Goal: Transaction & Acquisition: Purchase product/service

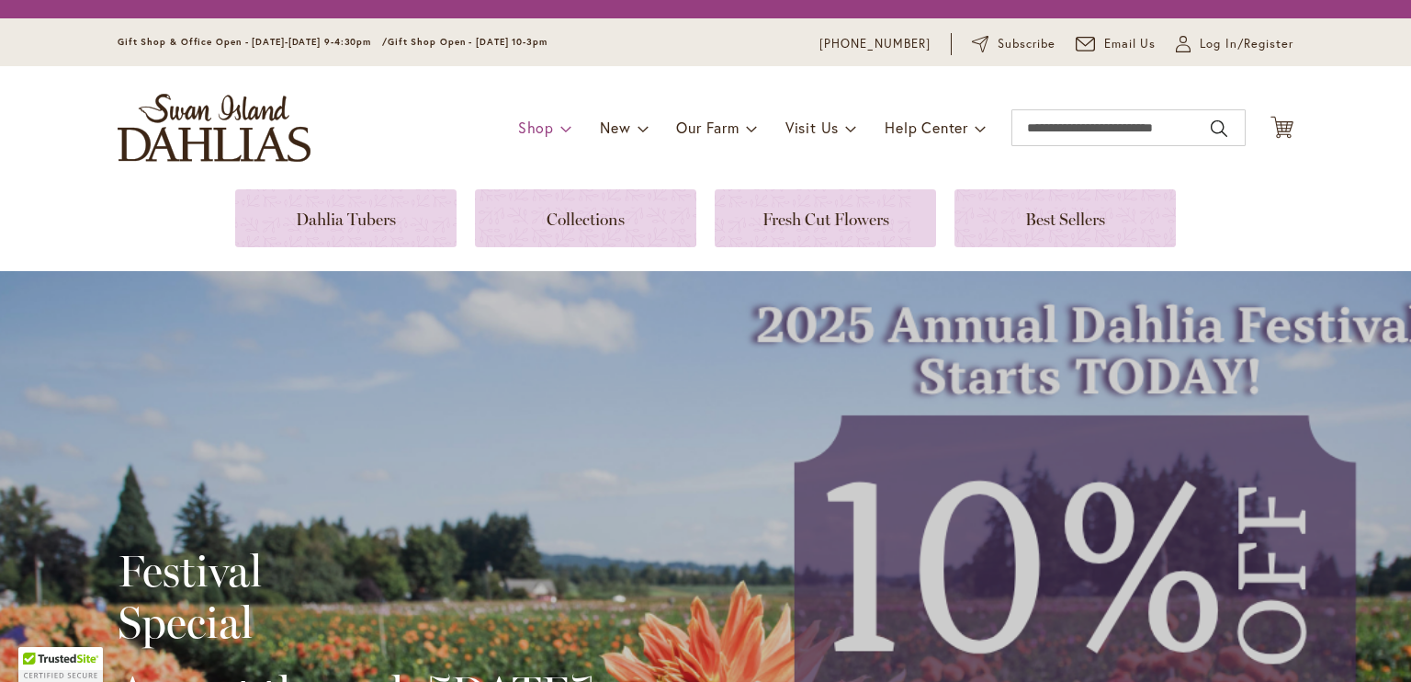
click at [532, 119] on span "Shop" at bounding box center [536, 127] width 36 height 19
click at [533, 128] on span "Shop" at bounding box center [536, 127] width 36 height 19
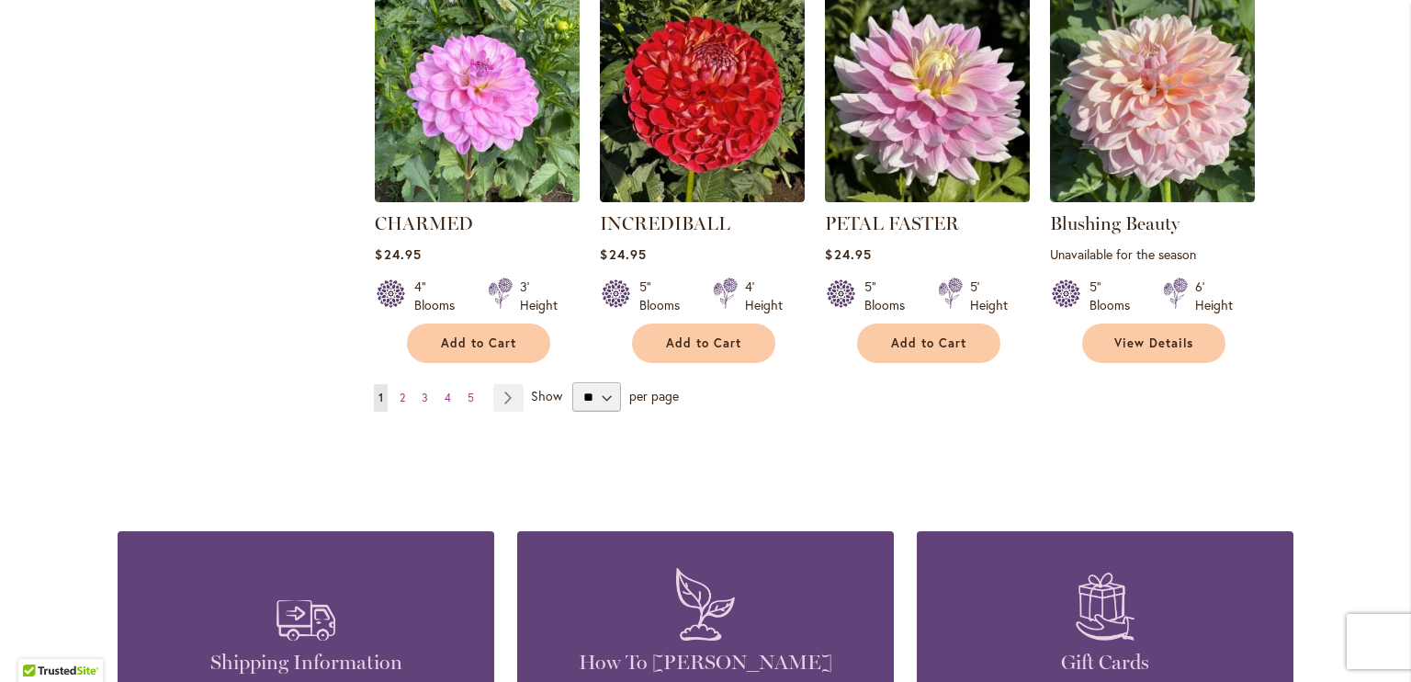
scroll to position [1441, 0]
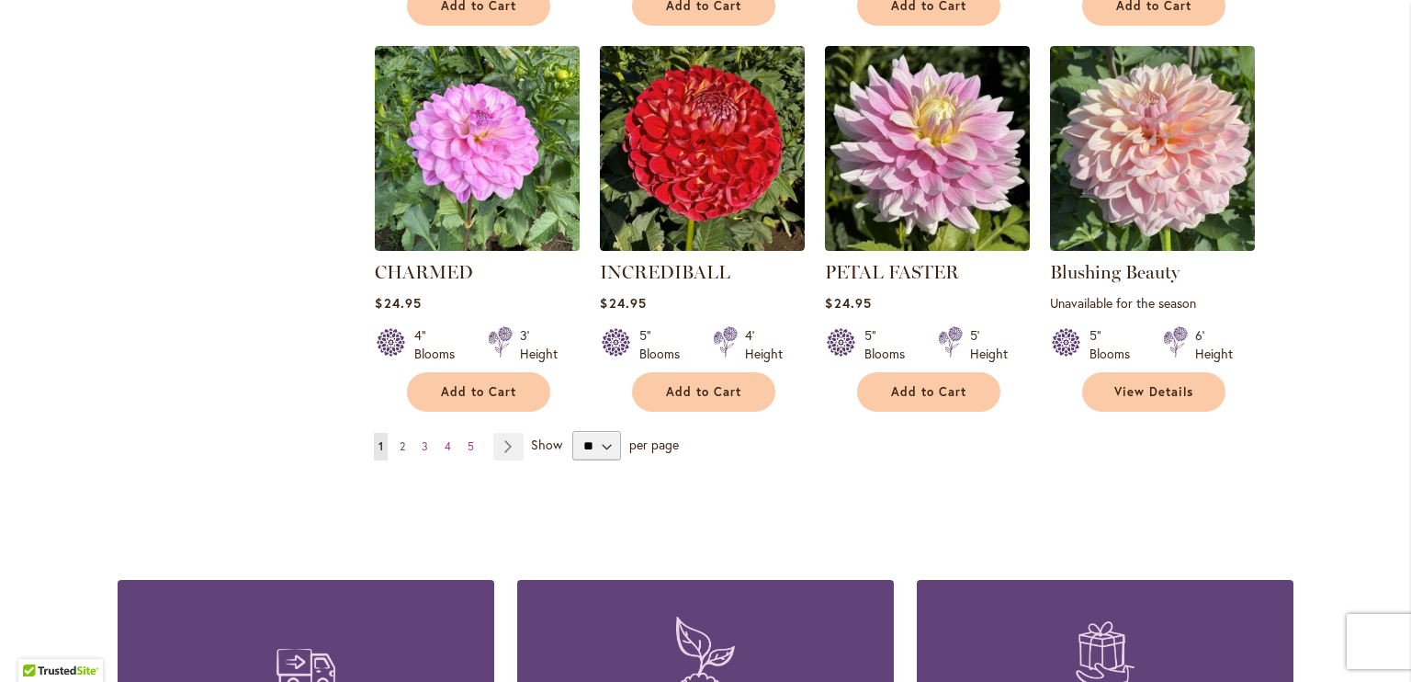
click at [400, 443] on span "2" at bounding box center [403, 446] width 6 height 14
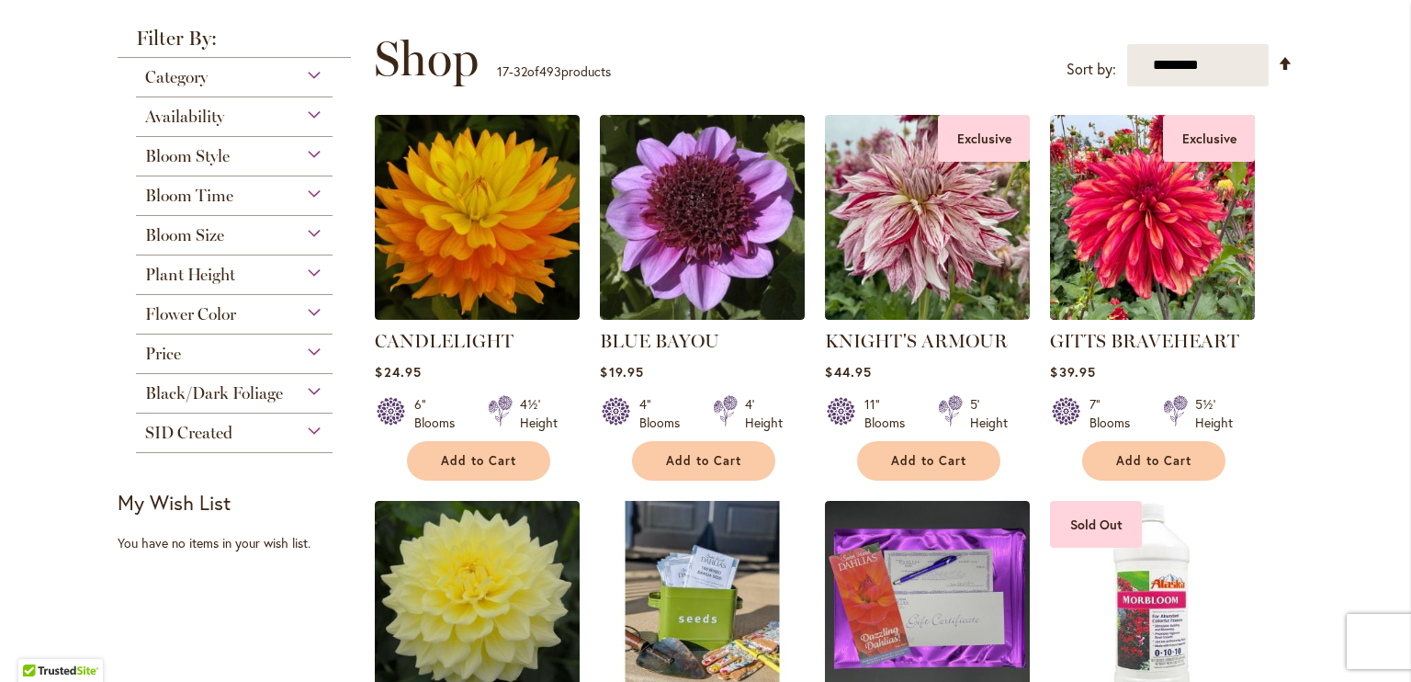
scroll to position [260, 0]
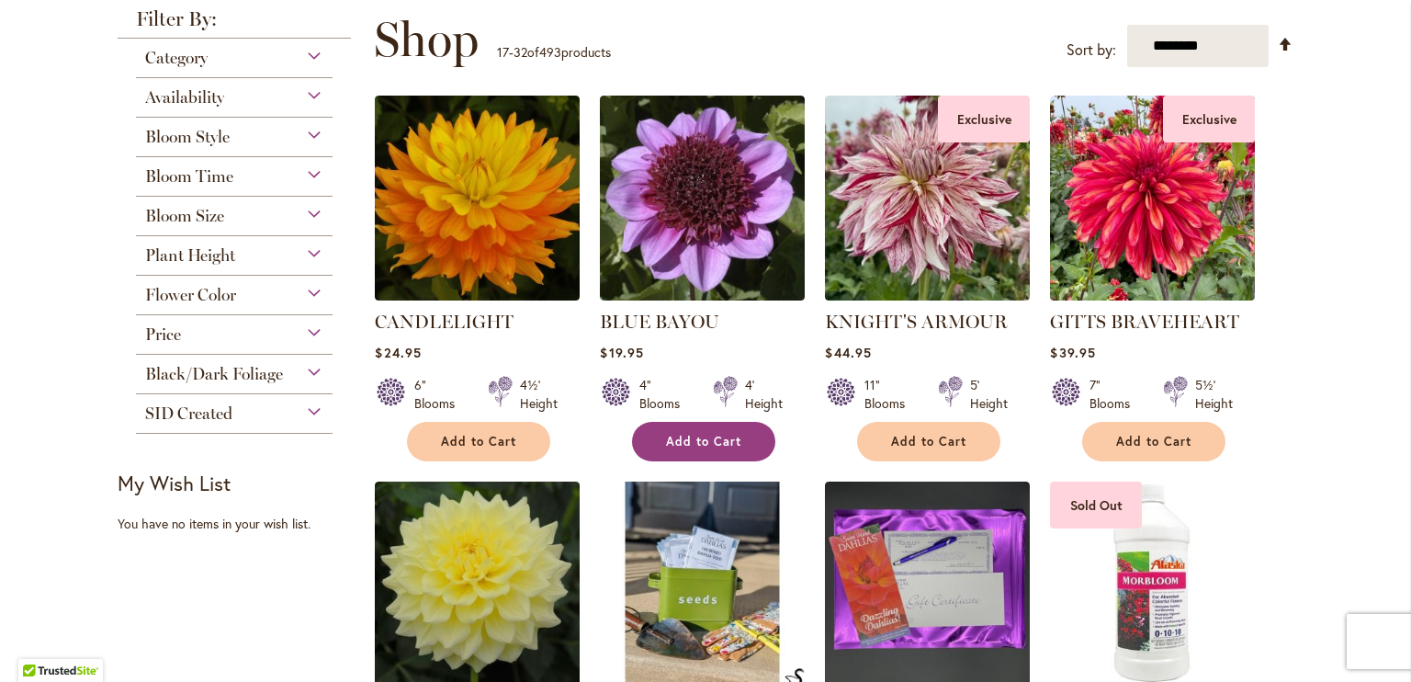
click at [738, 449] on button "Add to Cart" at bounding box center [703, 442] width 143 height 40
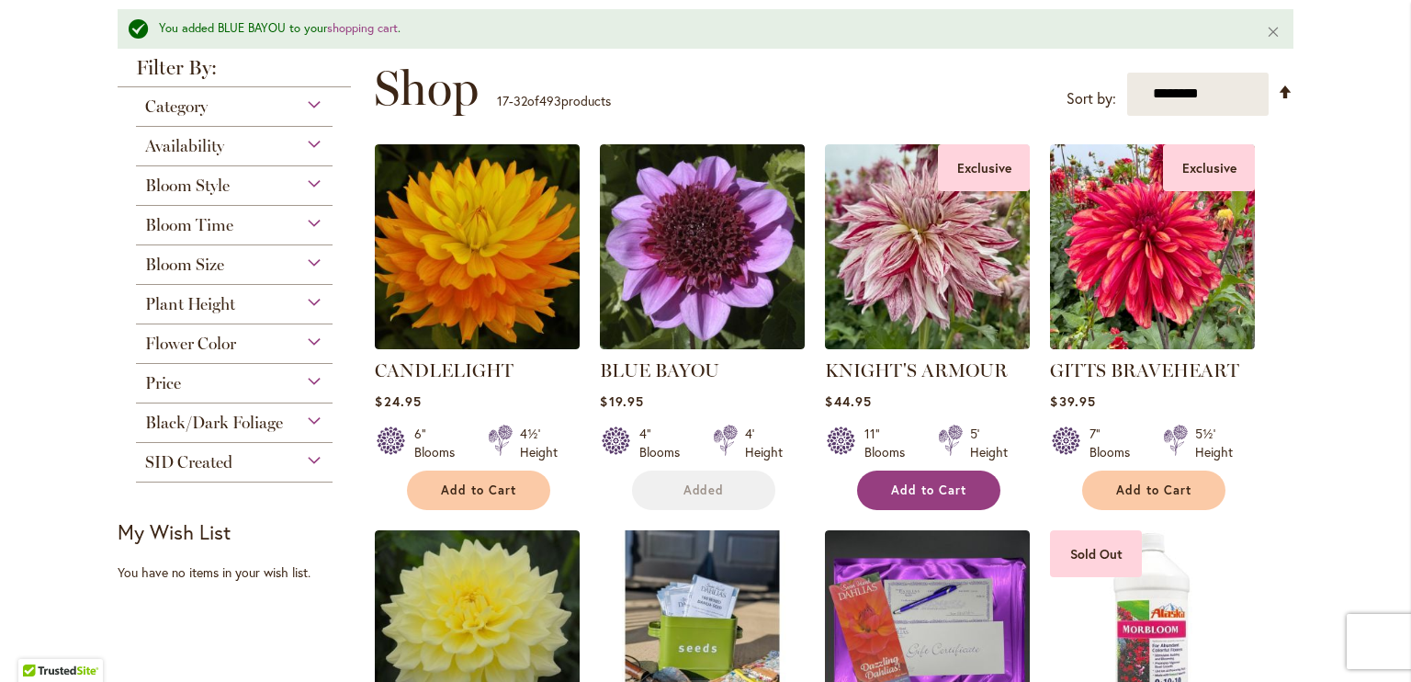
scroll to position [308, 0]
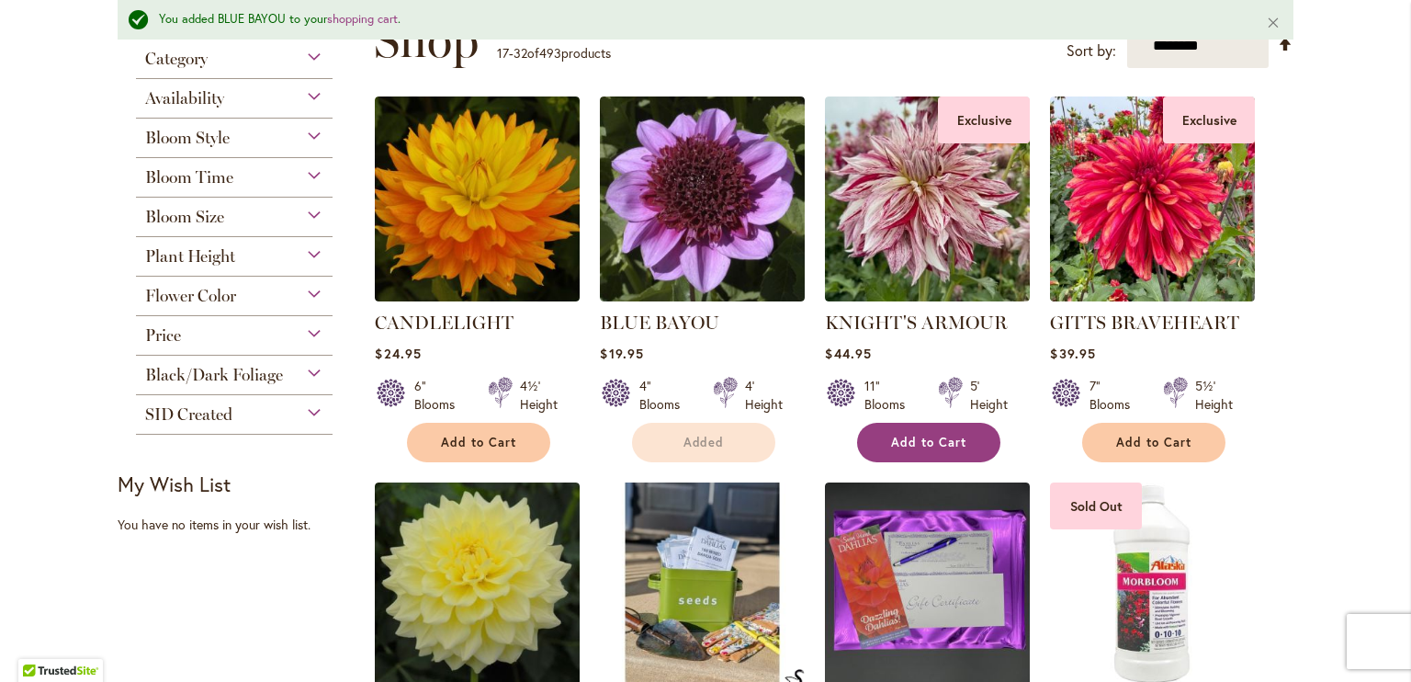
click at [956, 442] on span "Add to Cart" at bounding box center [928, 443] width 75 height 16
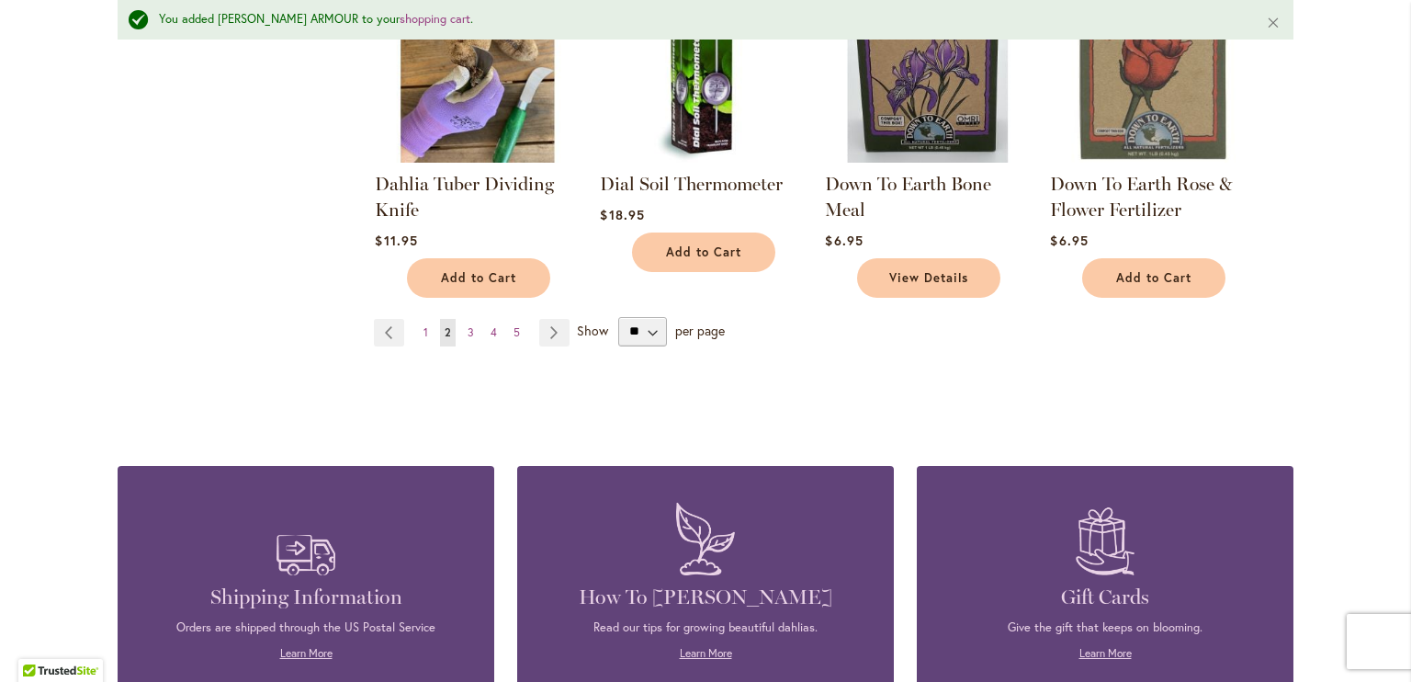
scroll to position [1572, 0]
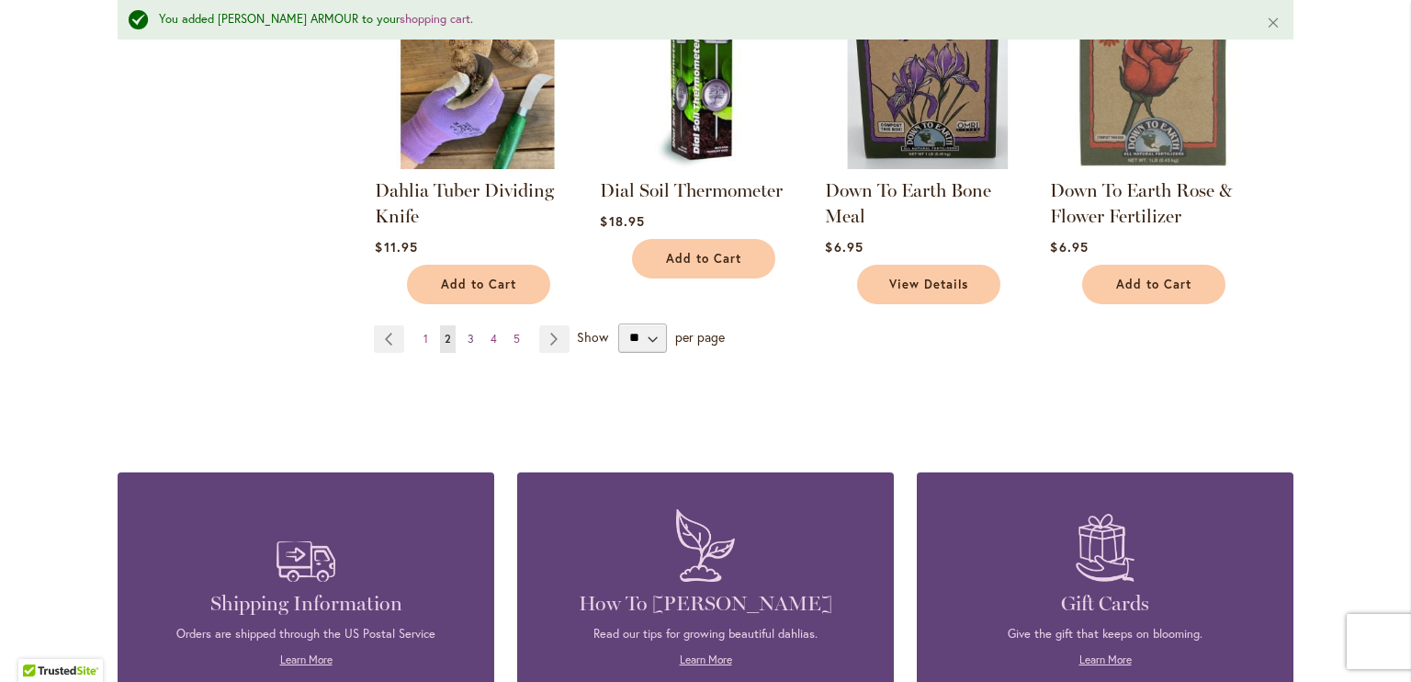
click at [468, 336] on span "3" at bounding box center [471, 339] width 6 height 14
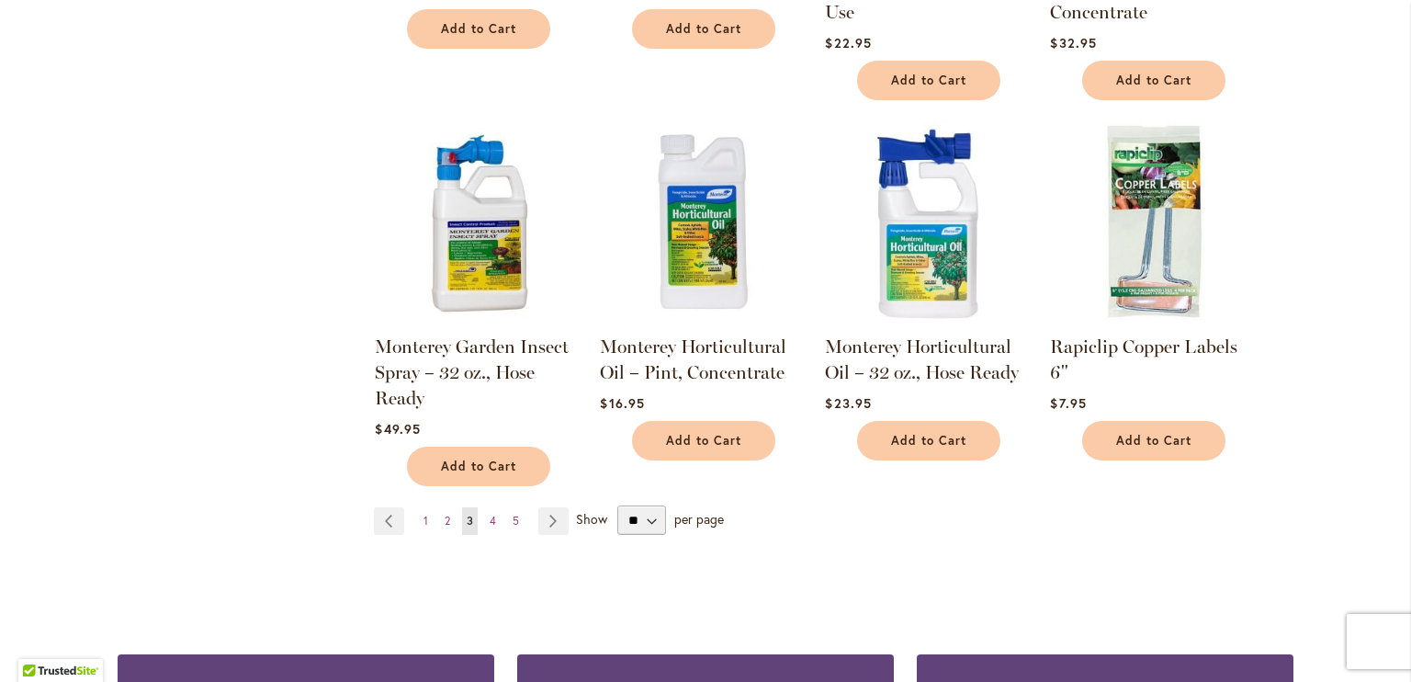
scroll to position [1290, 0]
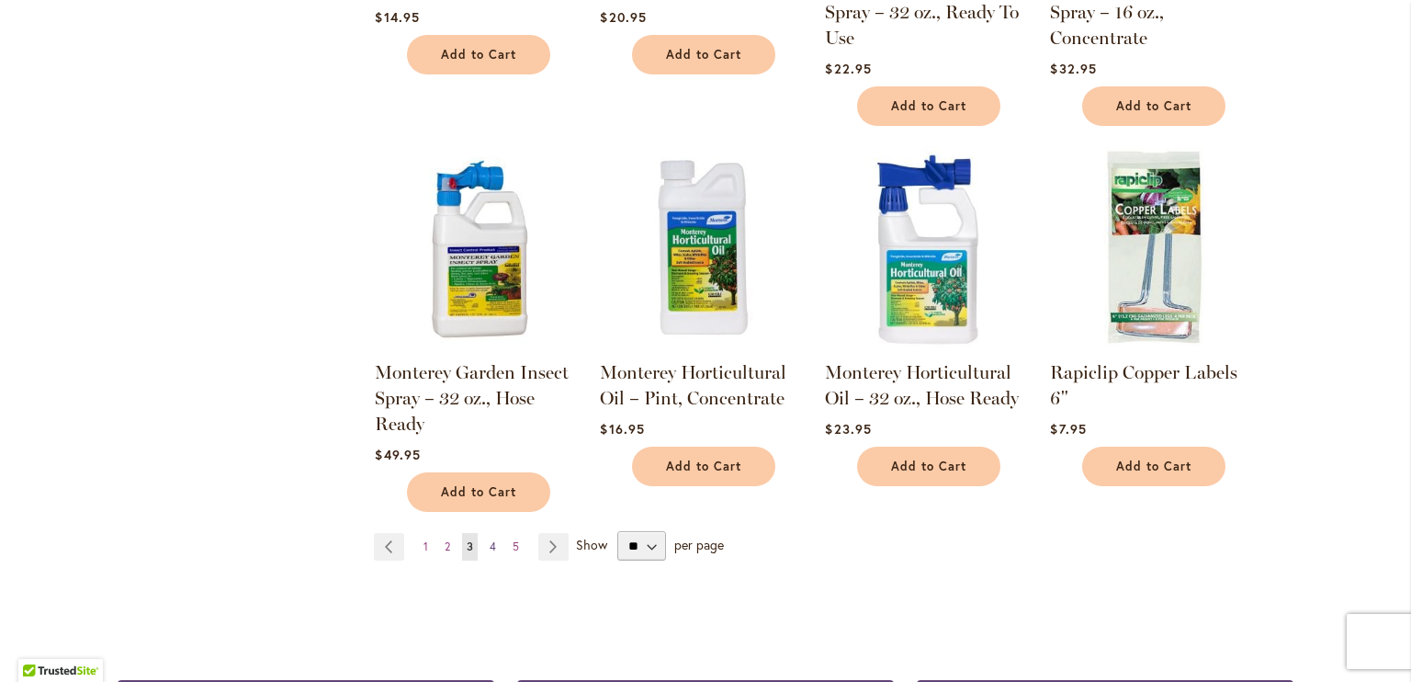
click at [490, 539] on span "4" at bounding box center [493, 546] width 6 height 14
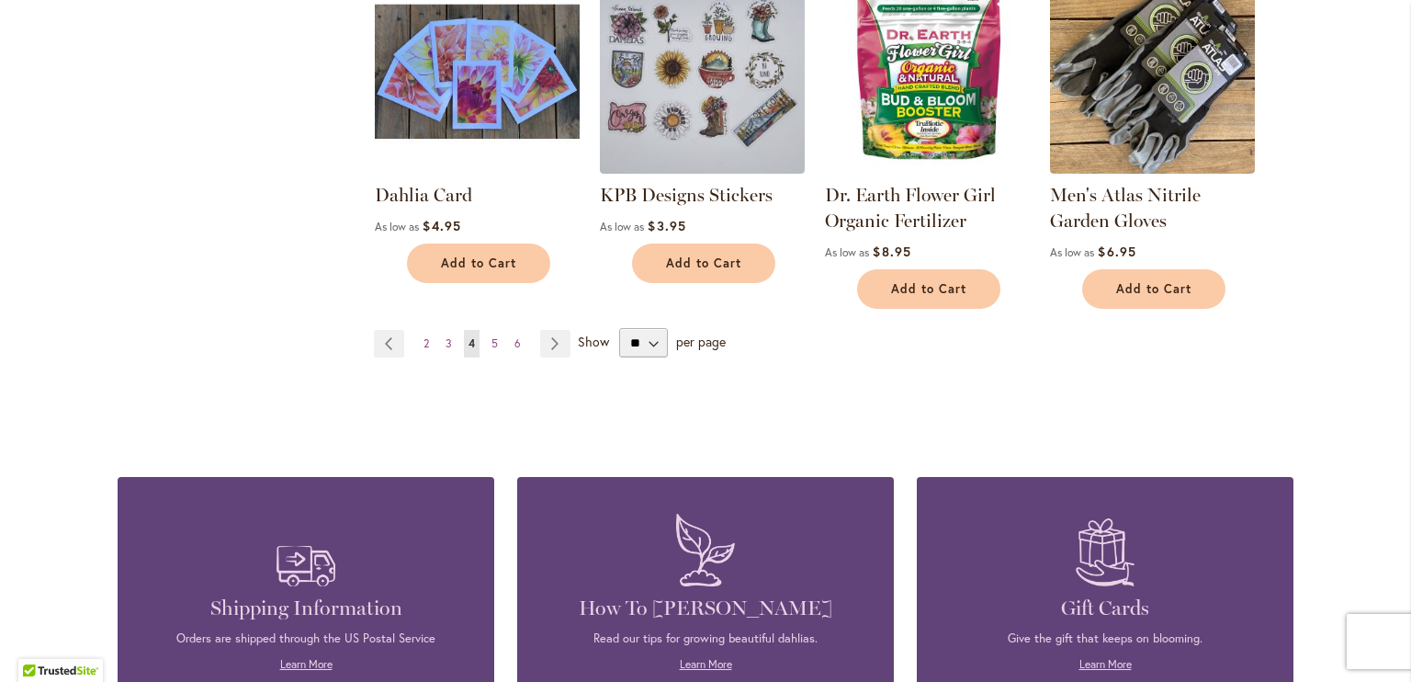
scroll to position [1620, 0]
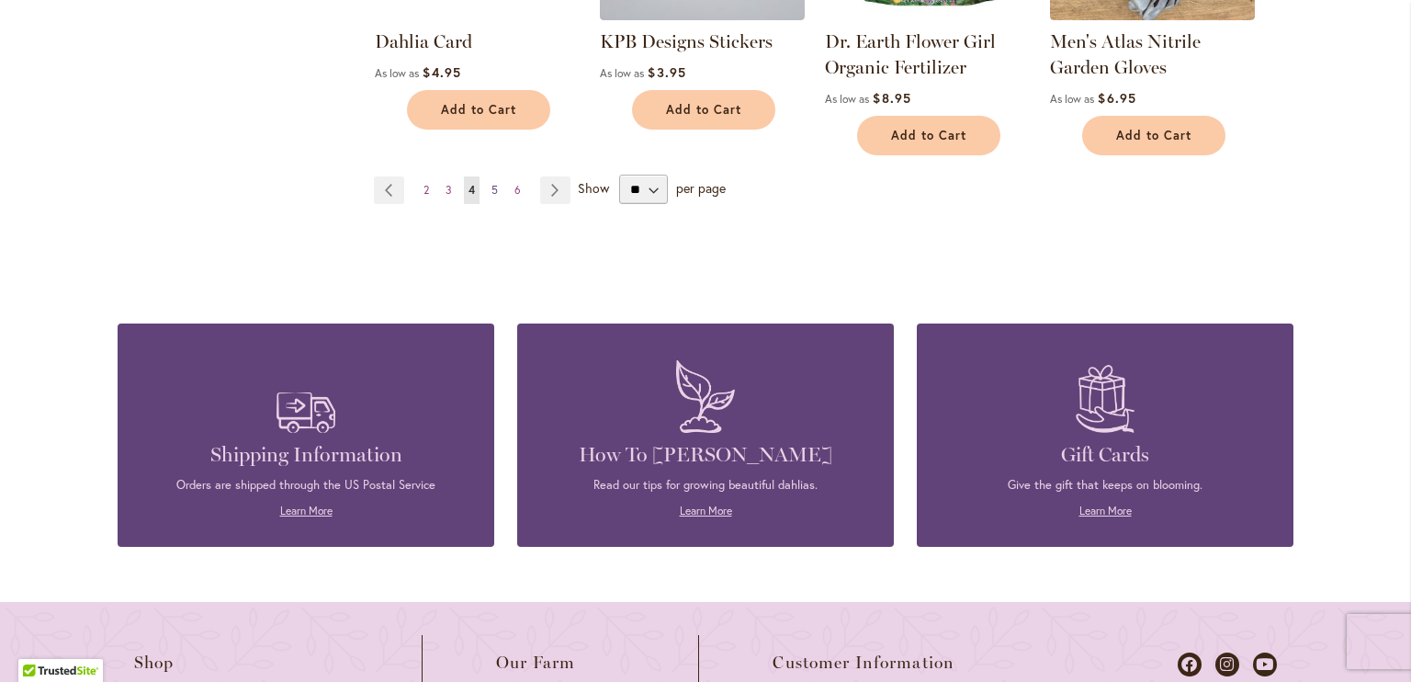
click at [491, 191] on span "5" at bounding box center [494, 190] width 6 height 14
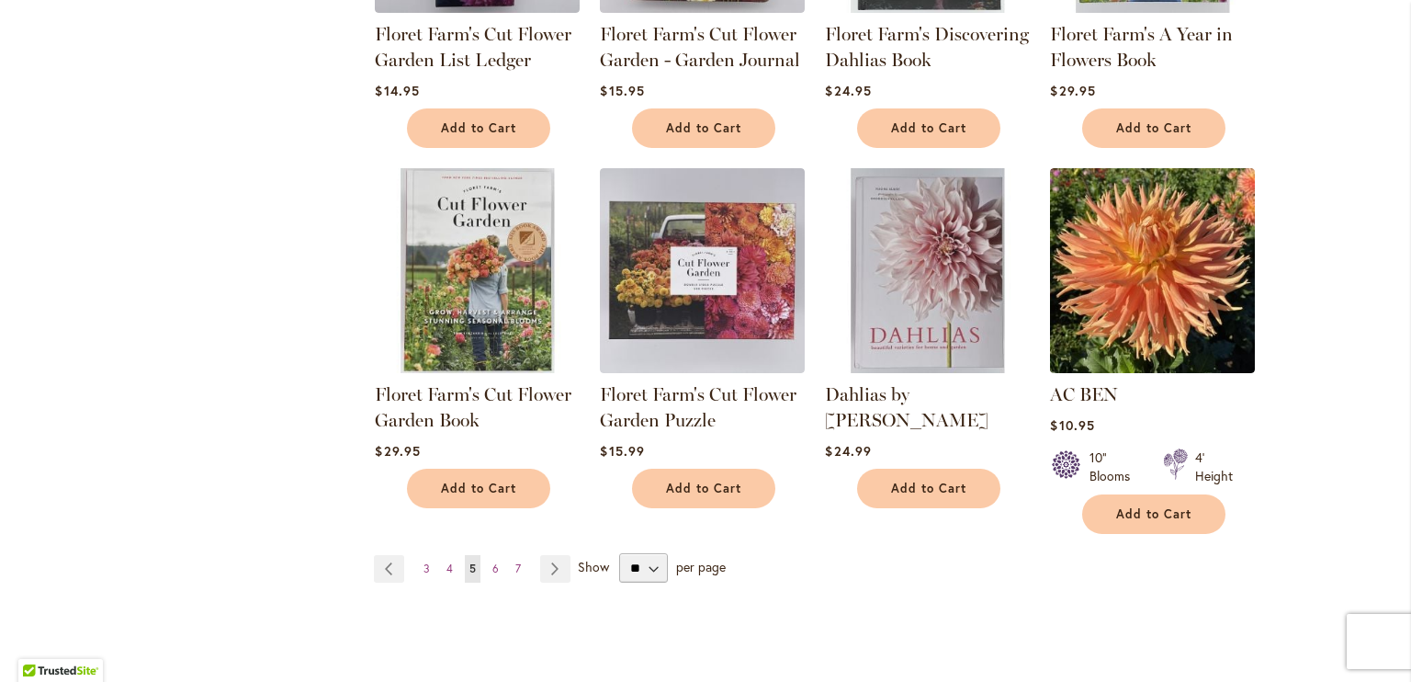
scroll to position [1236, 0]
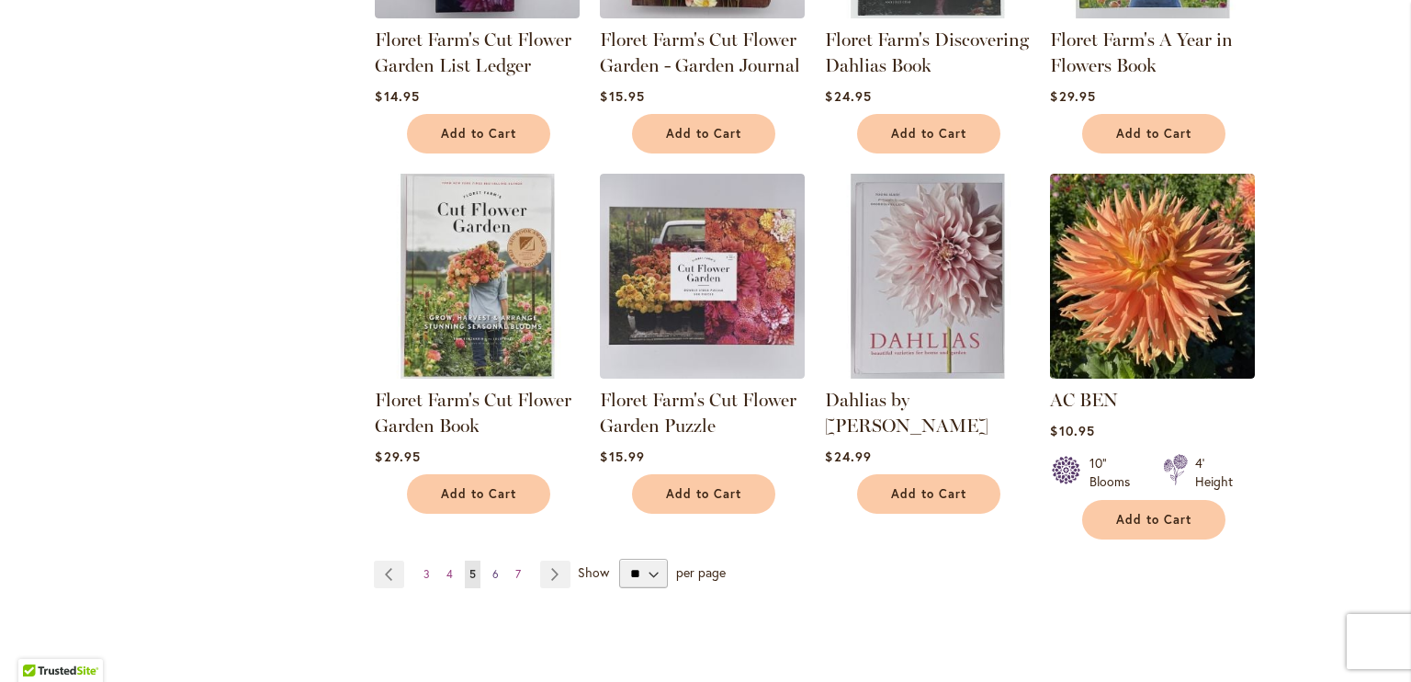
click at [492, 571] on span "6" at bounding box center [495, 574] width 6 height 14
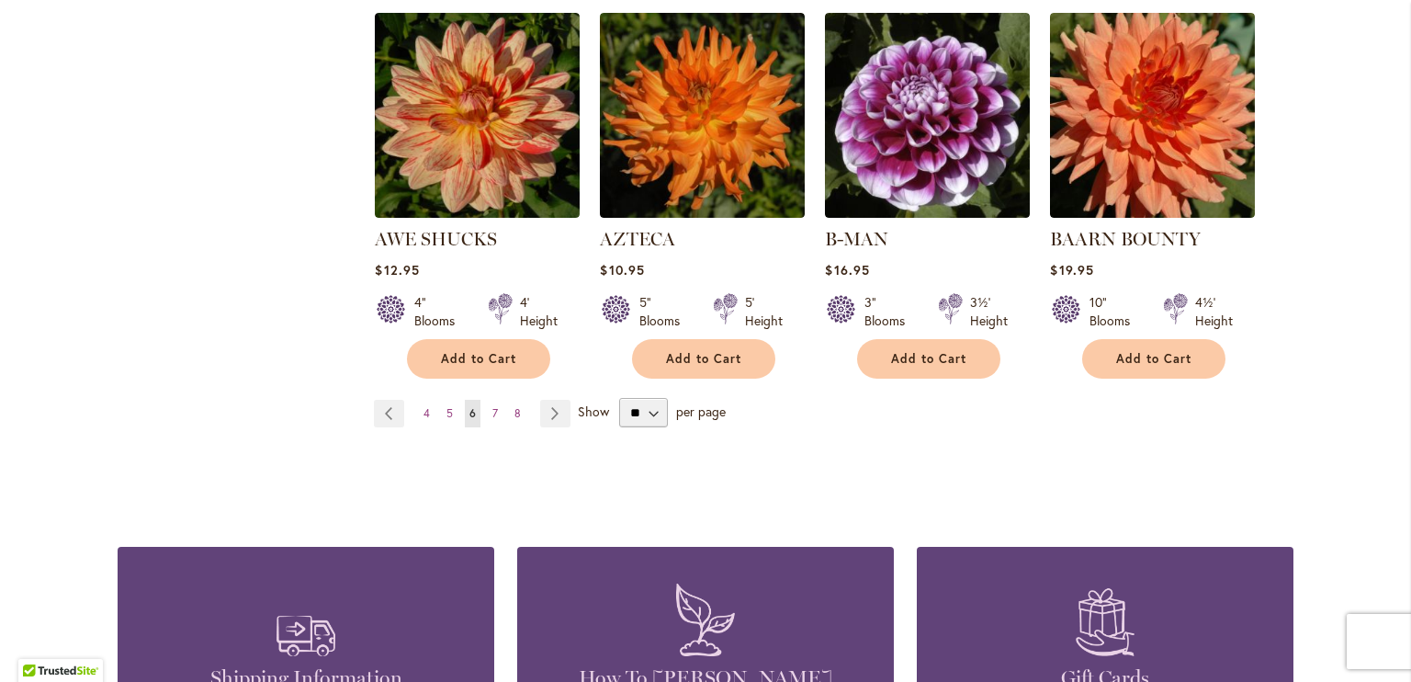
scroll to position [1542, 0]
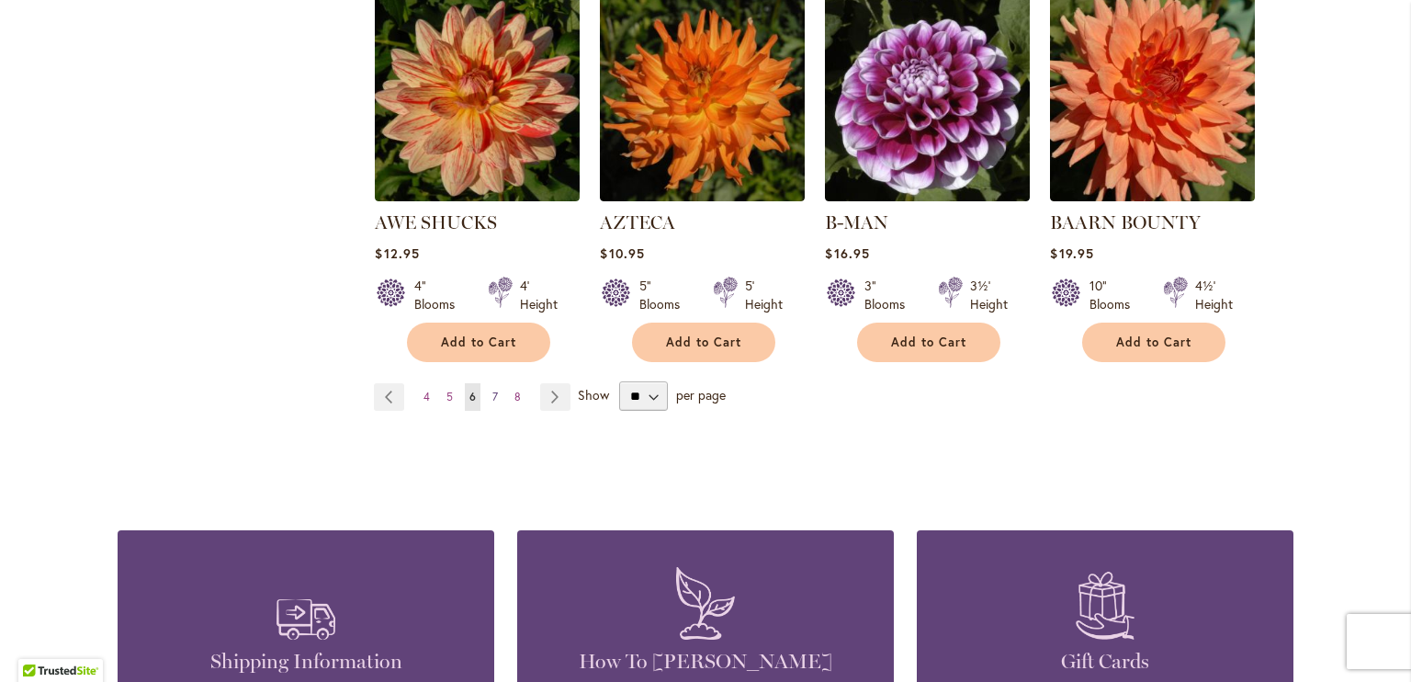
click at [492, 389] on span "7" at bounding box center [495, 396] width 6 height 14
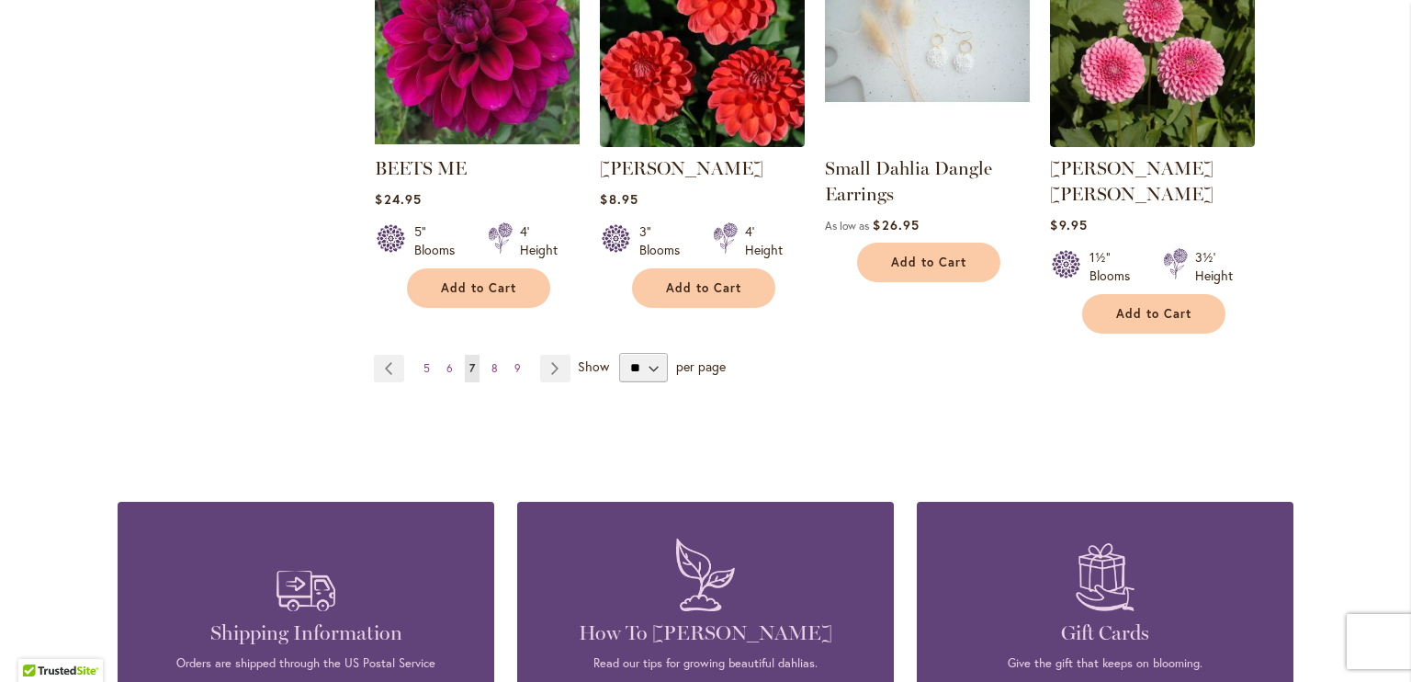
scroll to position [1580, 0]
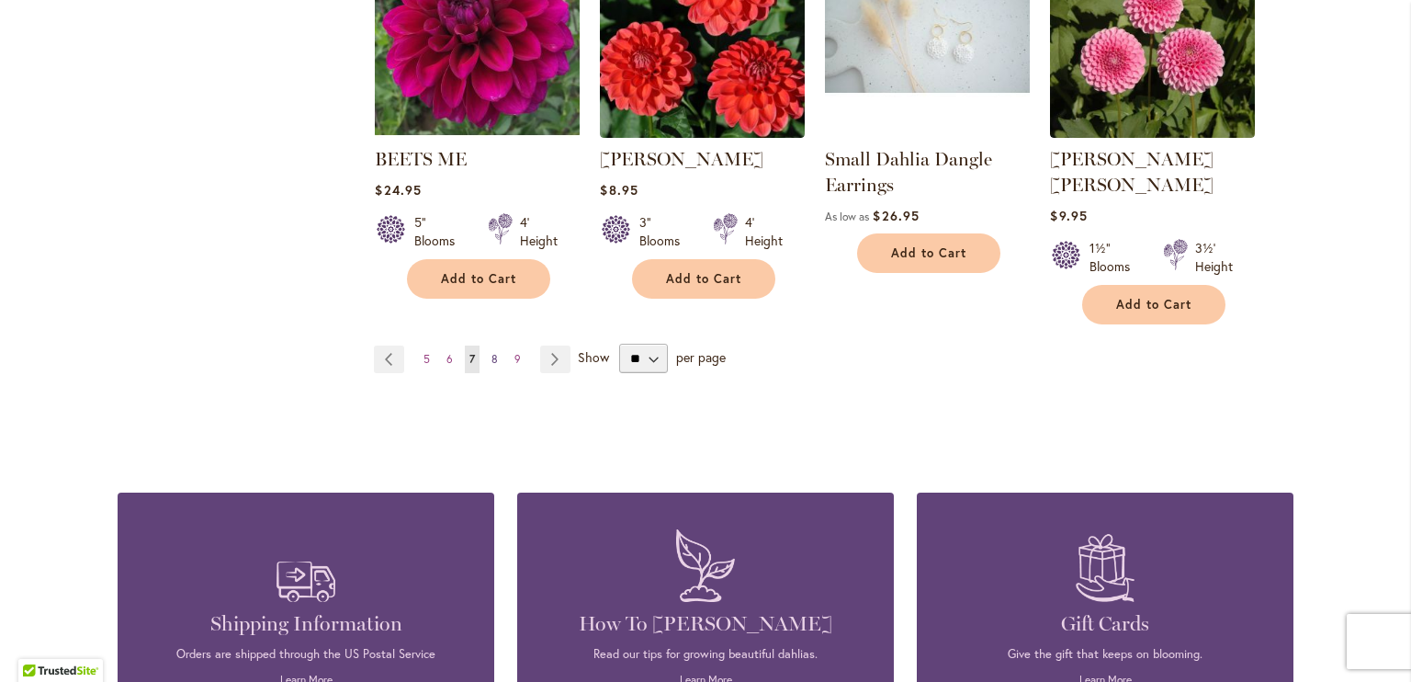
click at [487, 345] on link "Page 8" at bounding box center [495, 359] width 16 height 28
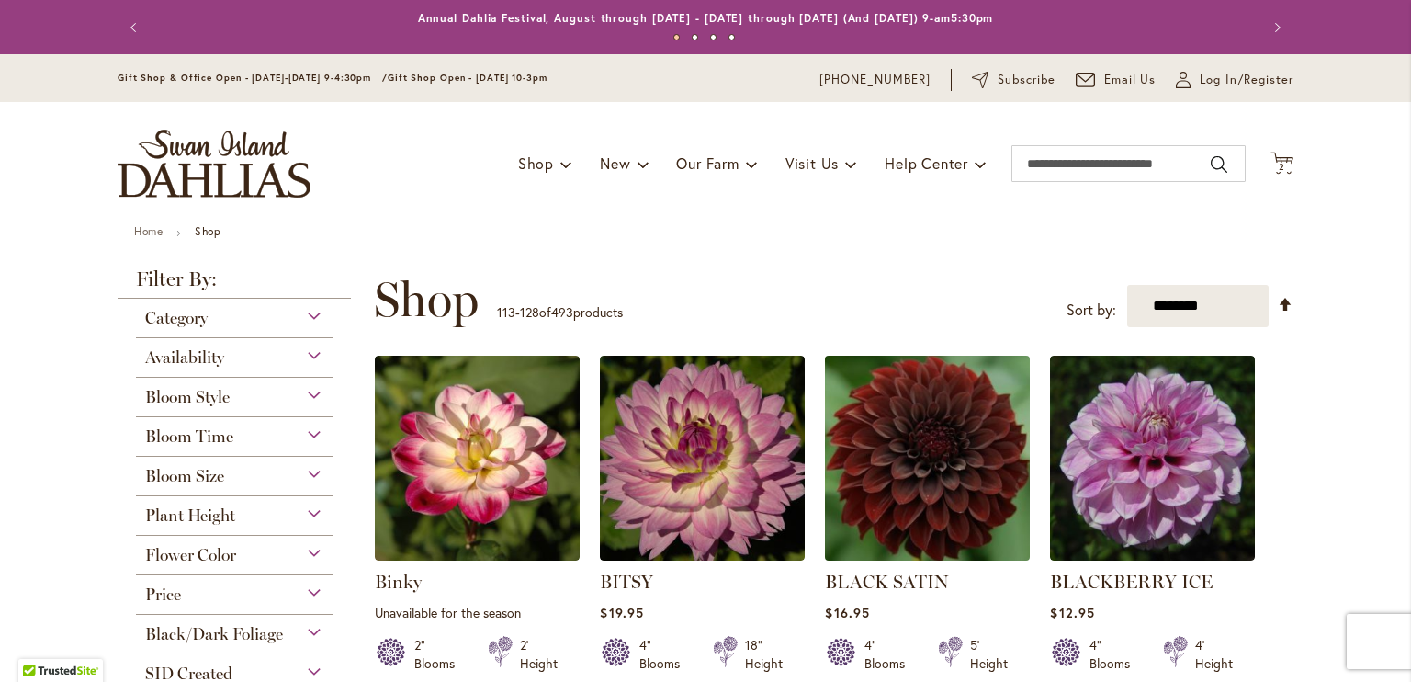
click at [951, 559] on link at bounding box center [927, 555] width 205 height 17
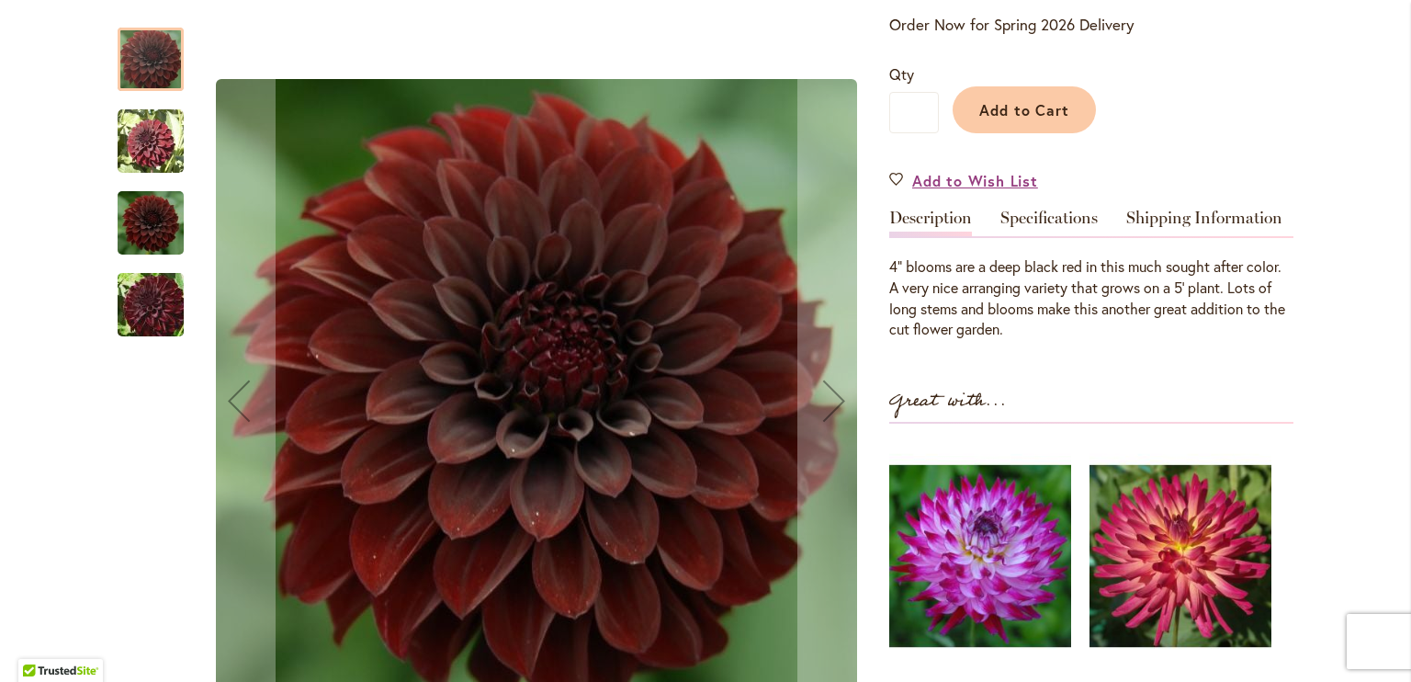
scroll to position [406, 0]
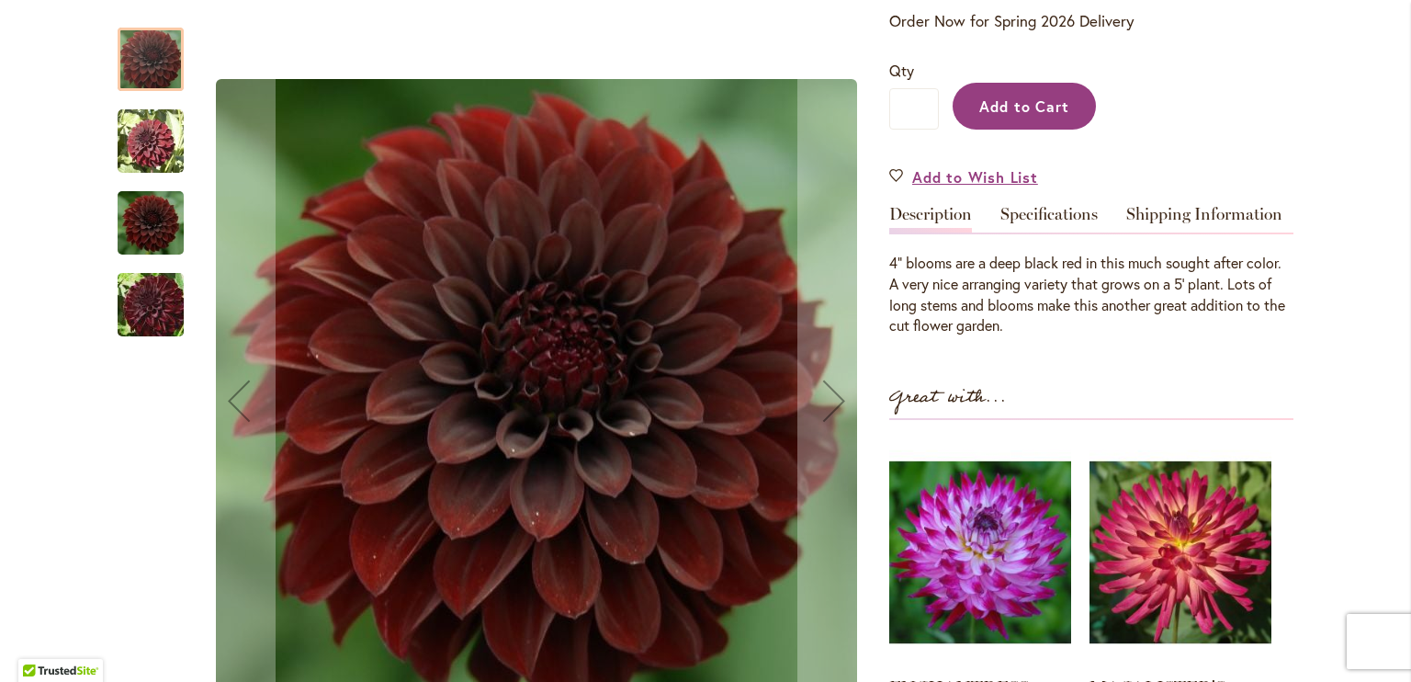
click at [996, 100] on span "Add to Cart" at bounding box center [1024, 105] width 91 height 19
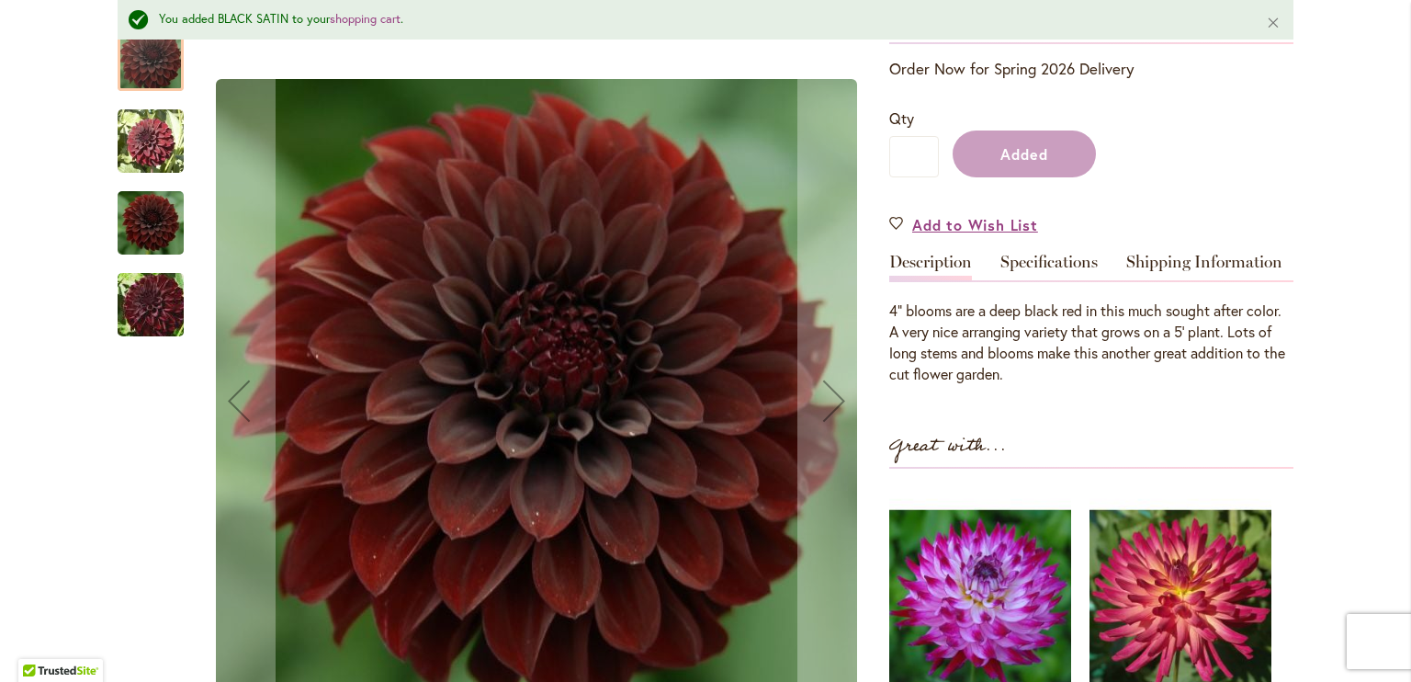
scroll to position [454, 0]
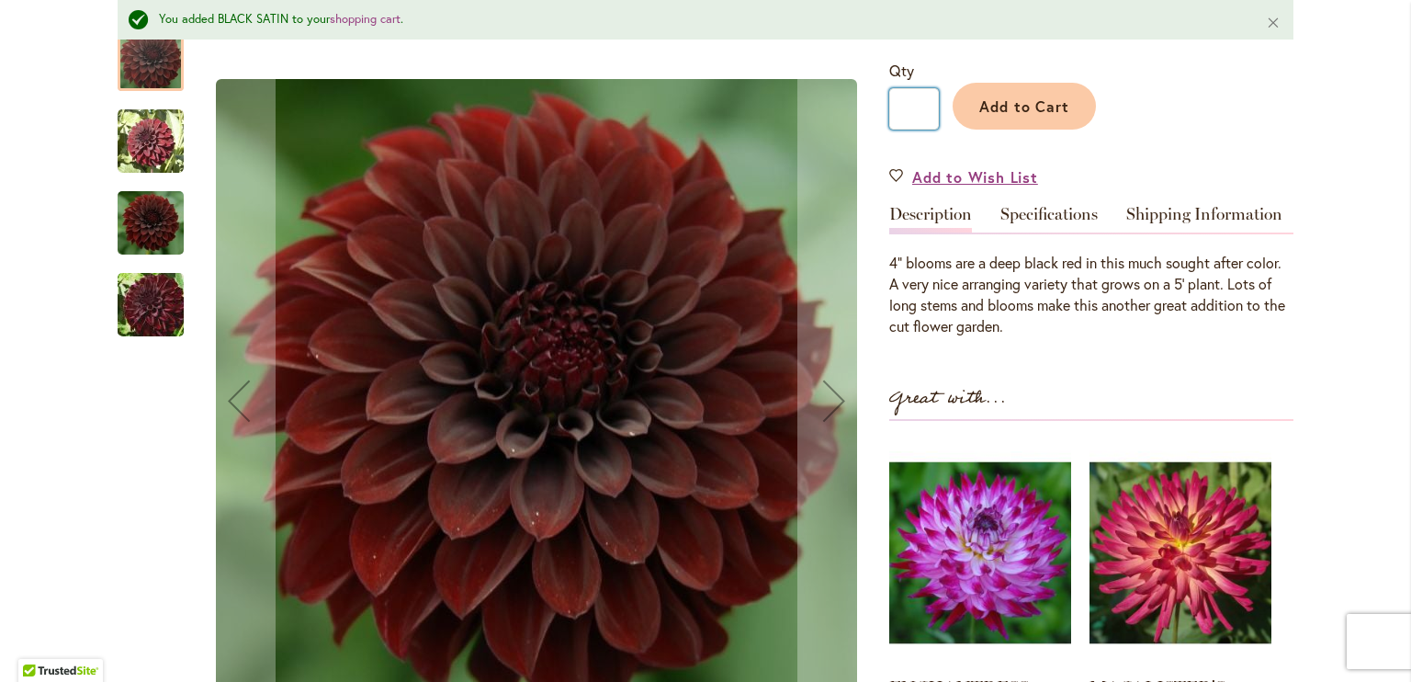
click at [921, 105] on input "*" at bounding box center [914, 108] width 50 height 41
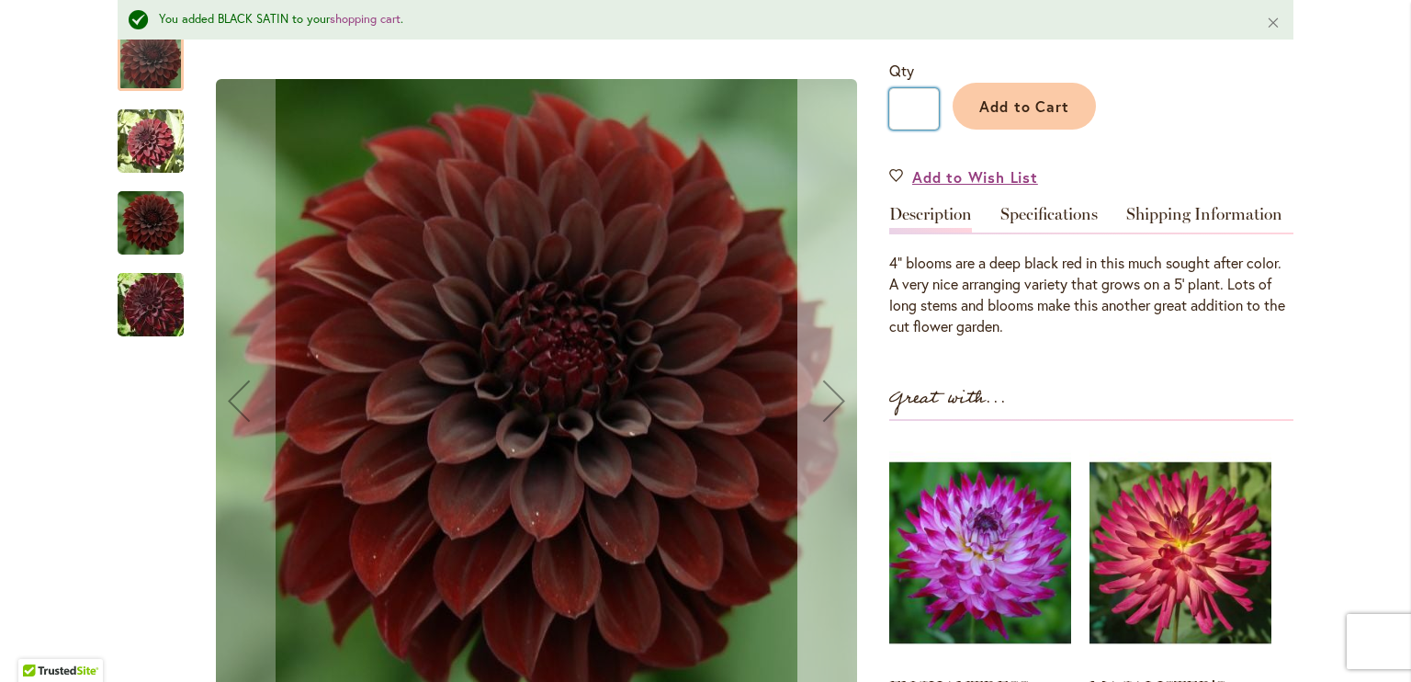
drag, startPoint x: 921, startPoint y: 105, endPoint x: 843, endPoint y: 132, distance: 82.8
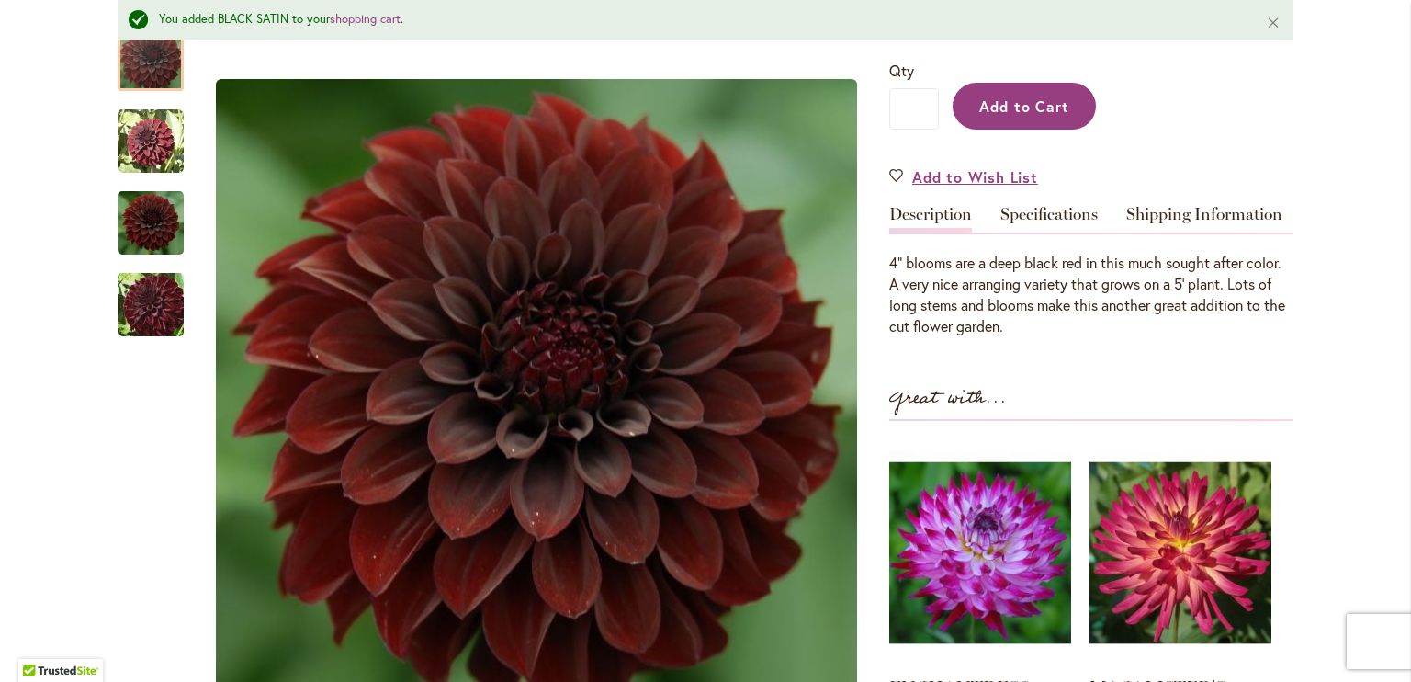
click at [1051, 90] on button "Add to Cart" at bounding box center [1024, 106] width 143 height 47
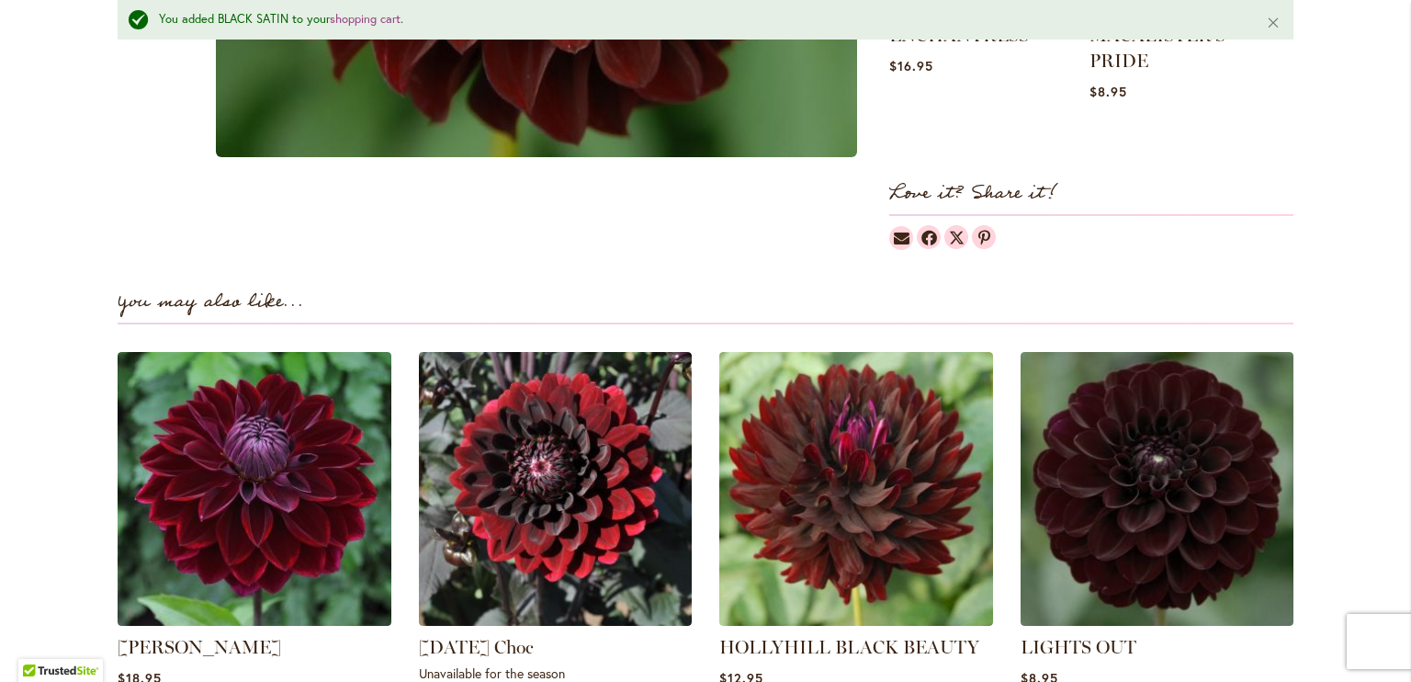
scroll to position [1117, 0]
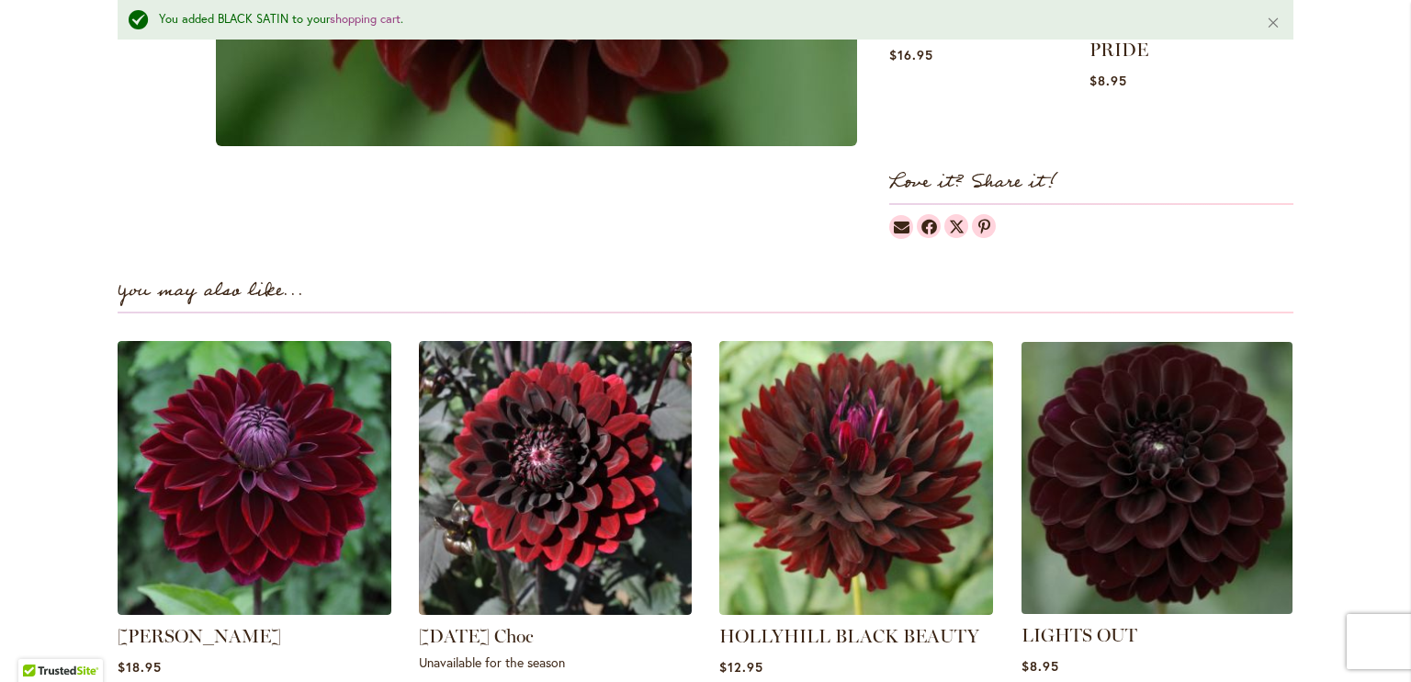
click at [1188, 433] on img at bounding box center [1156, 477] width 285 height 285
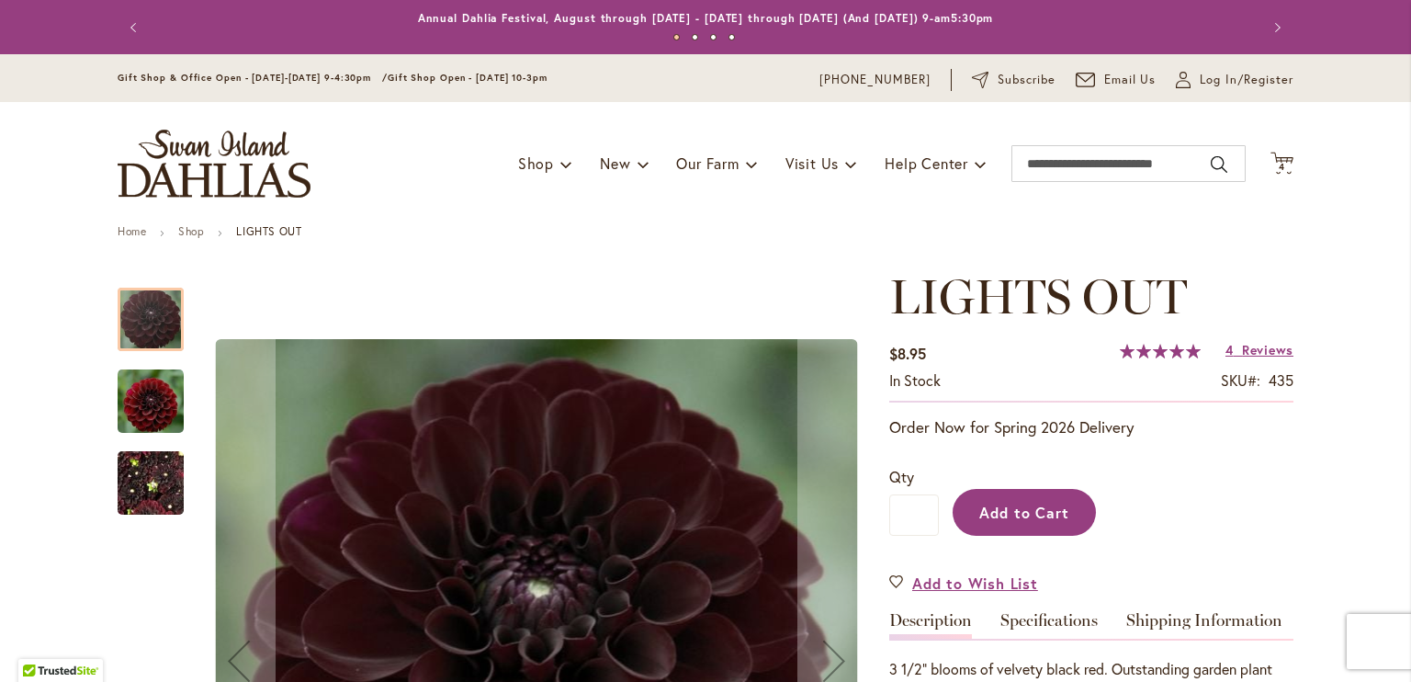
click at [1044, 515] on span "Add to Cart" at bounding box center [1024, 511] width 91 height 19
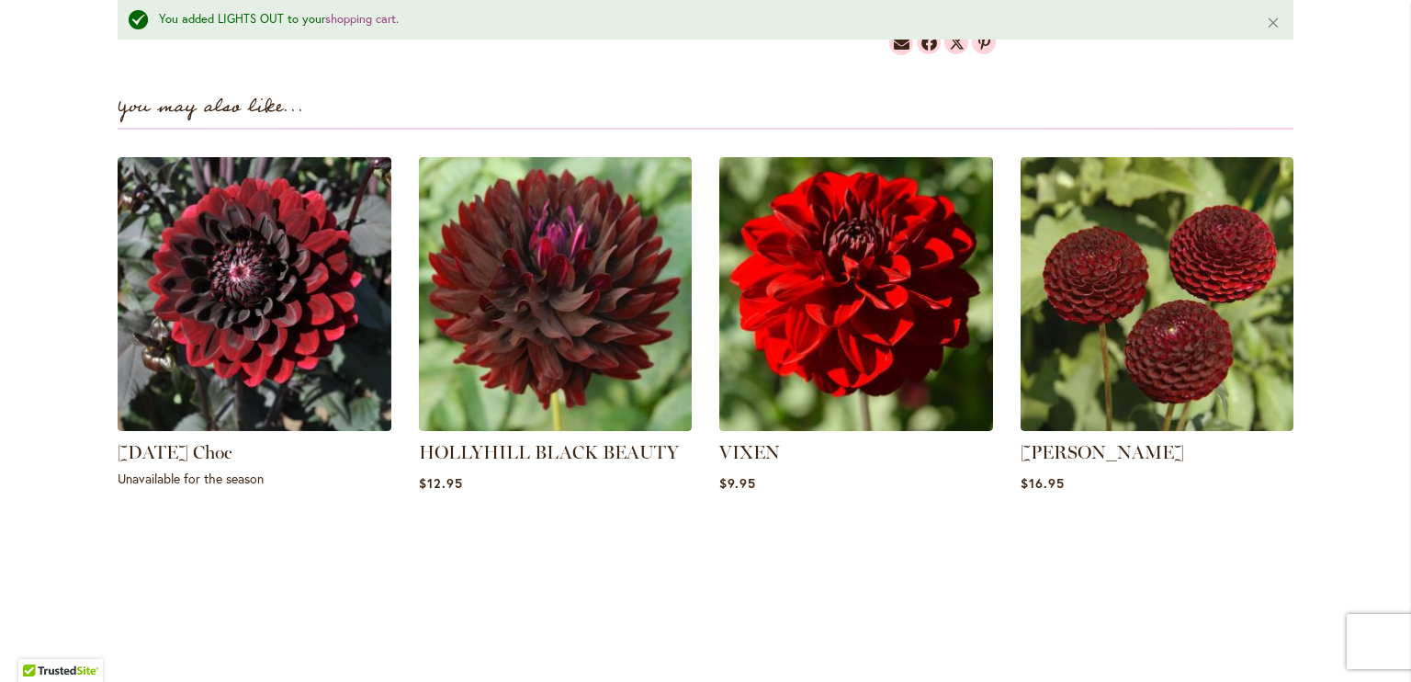
scroll to position [1312, 0]
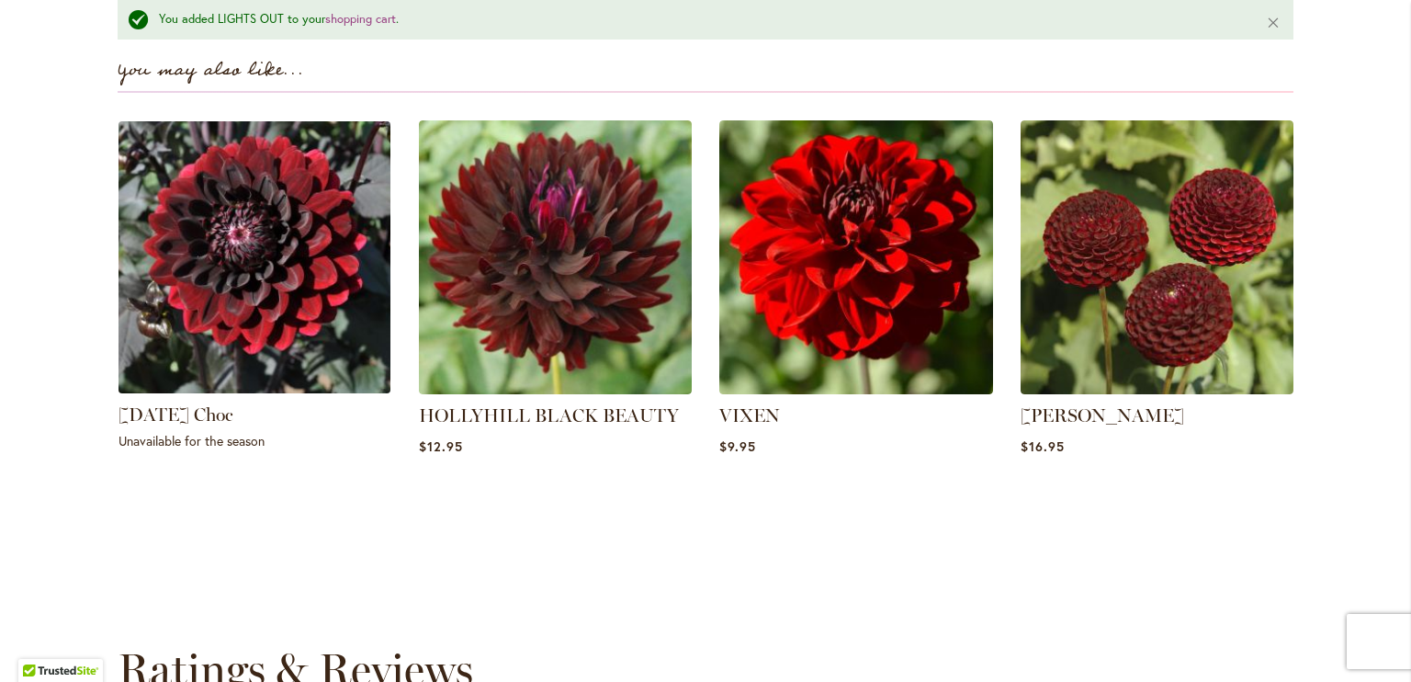
click at [263, 270] on img at bounding box center [254, 257] width 285 height 285
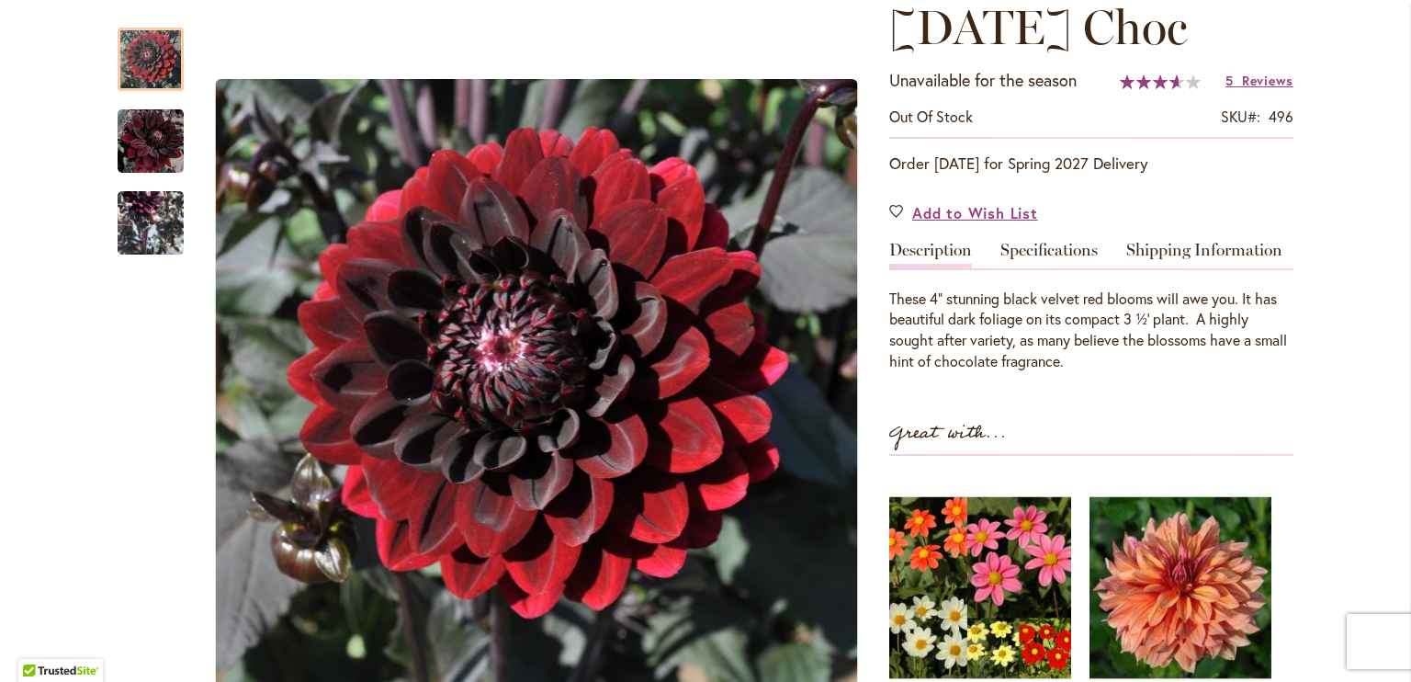
scroll to position [278, 0]
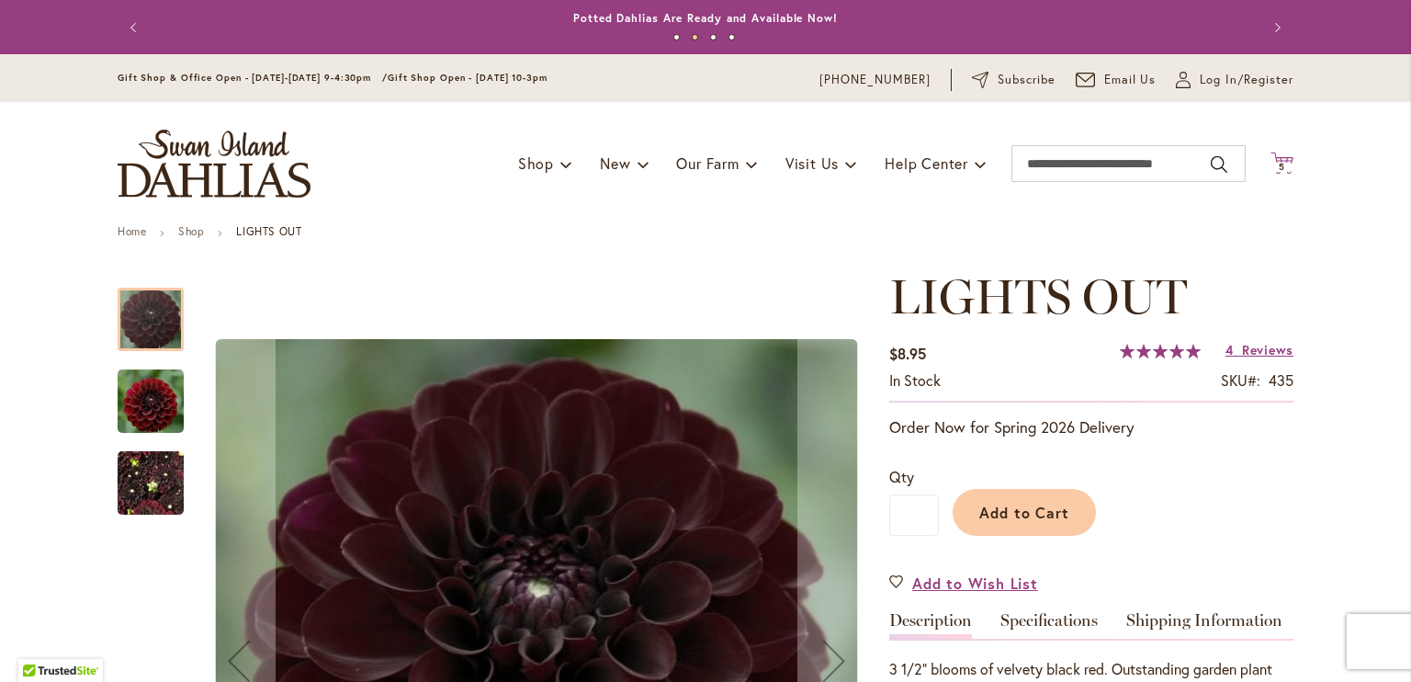
click at [1270, 153] on icon "Cart .cls-1 { fill: #231f20; }" at bounding box center [1281, 163] width 23 height 23
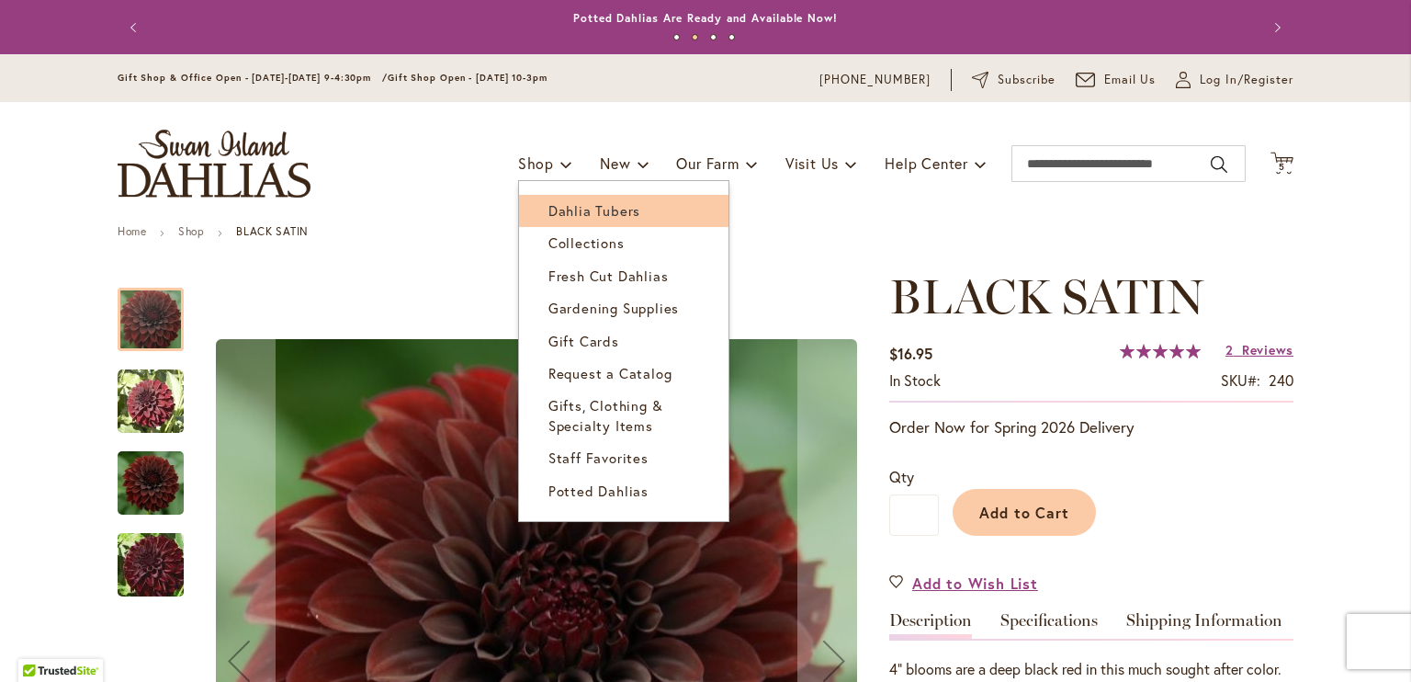
click at [597, 208] on span "Dahlia Tubers" at bounding box center [594, 210] width 92 height 18
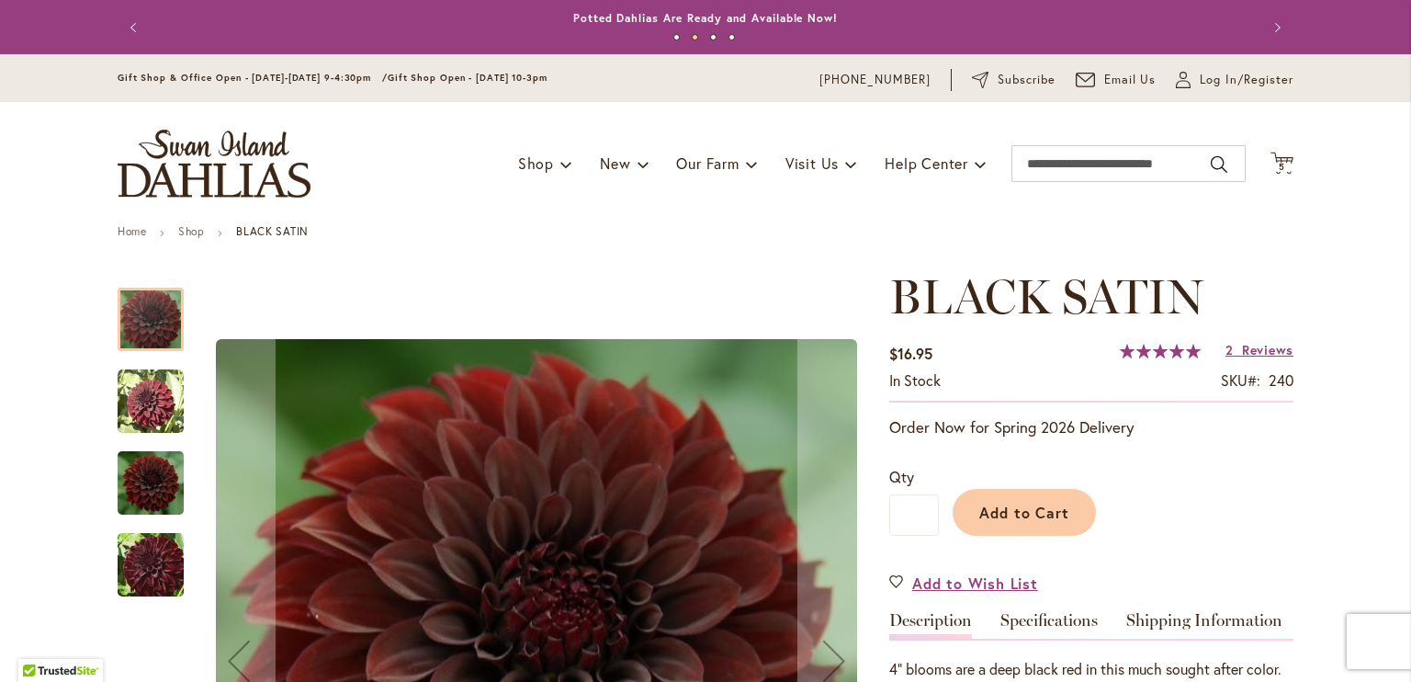
click at [597, 208] on div "Toggle Nav Shop Dahlia Tubers Collections Fresh Cut Dahlias Gardening Supplies …" at bounding box center [705, 163] width 1213 height 123
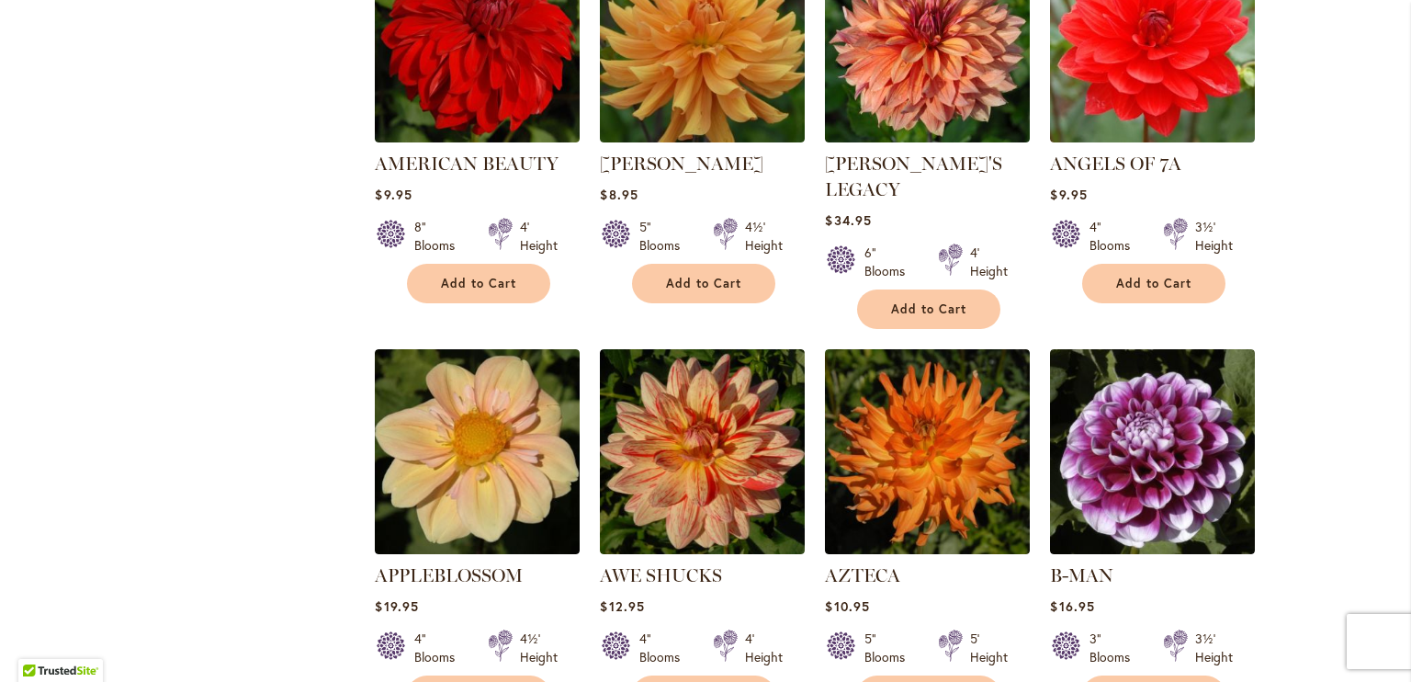
scroll to position [1393, 0]
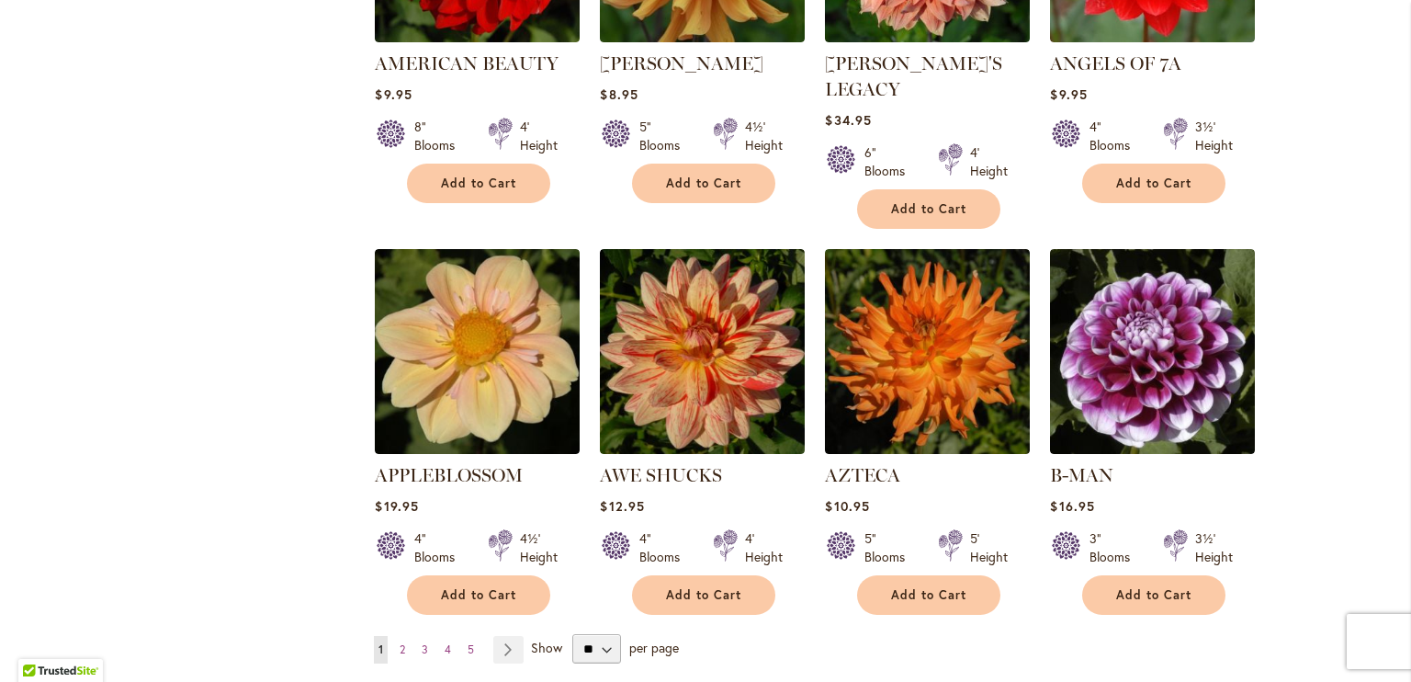
click at [1386, 450] on div "Skip to Content Gift Shop & Office Open - Monday-Friday 9-4:30pm / Gift Shop Op…" at bounding box center [705, 128] width 1411 height 2933
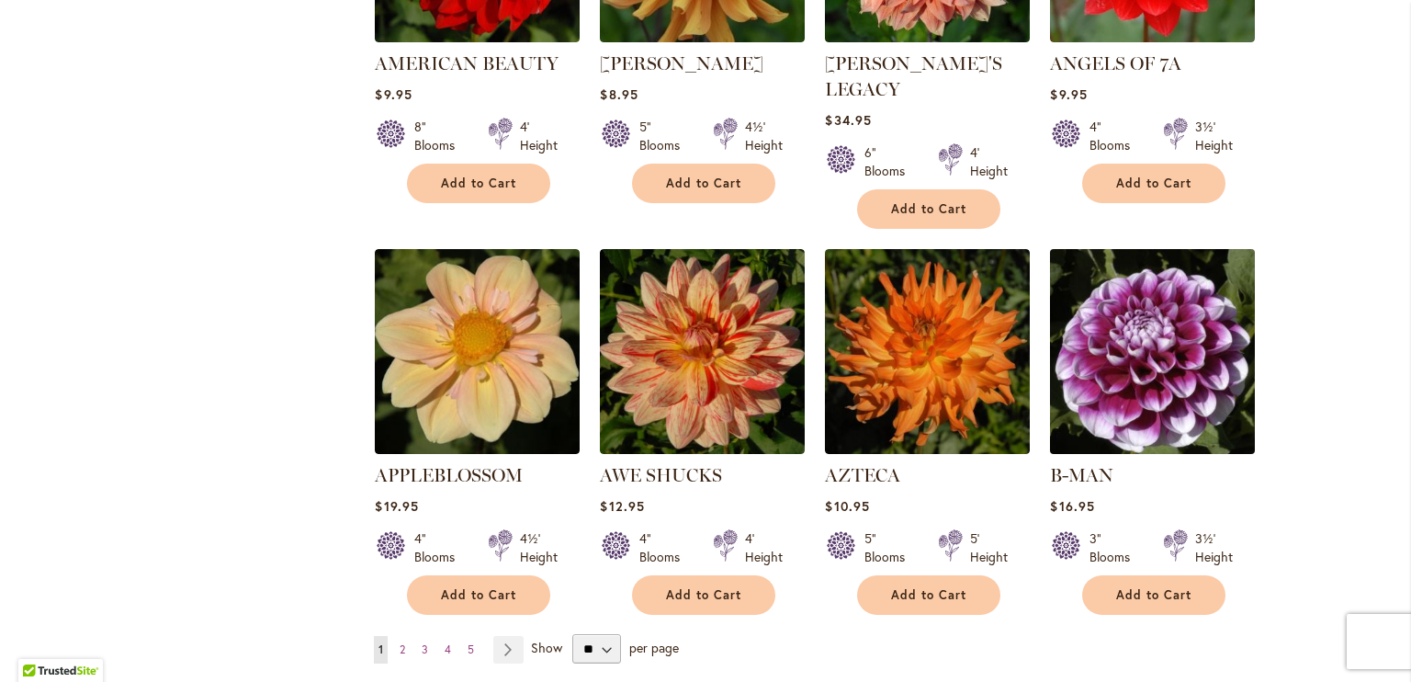
click at [1174, 408] on img at bounding box center [1152, 351] width 215 height 215
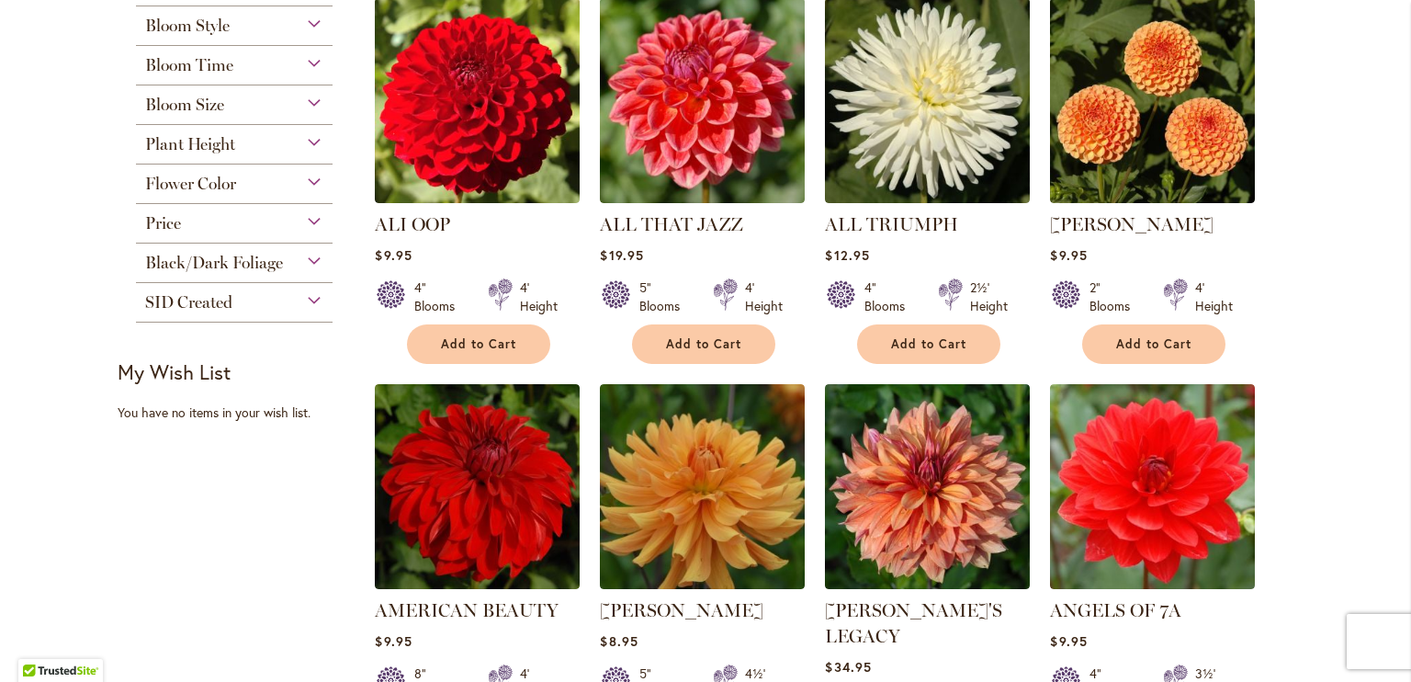
scroll to position [793, 0]
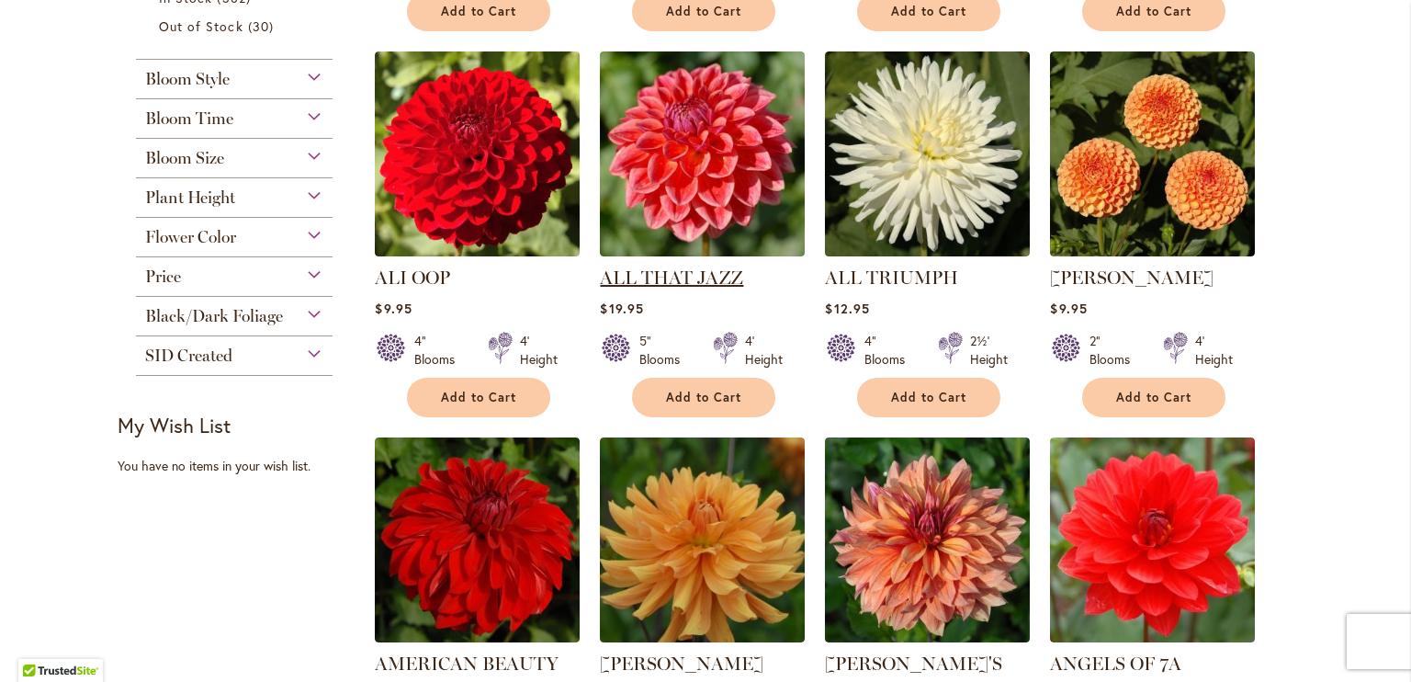
click at [710, 272] on link "ALL THAT JAZZ" at bounding box center [671, 277] width 143 height 22
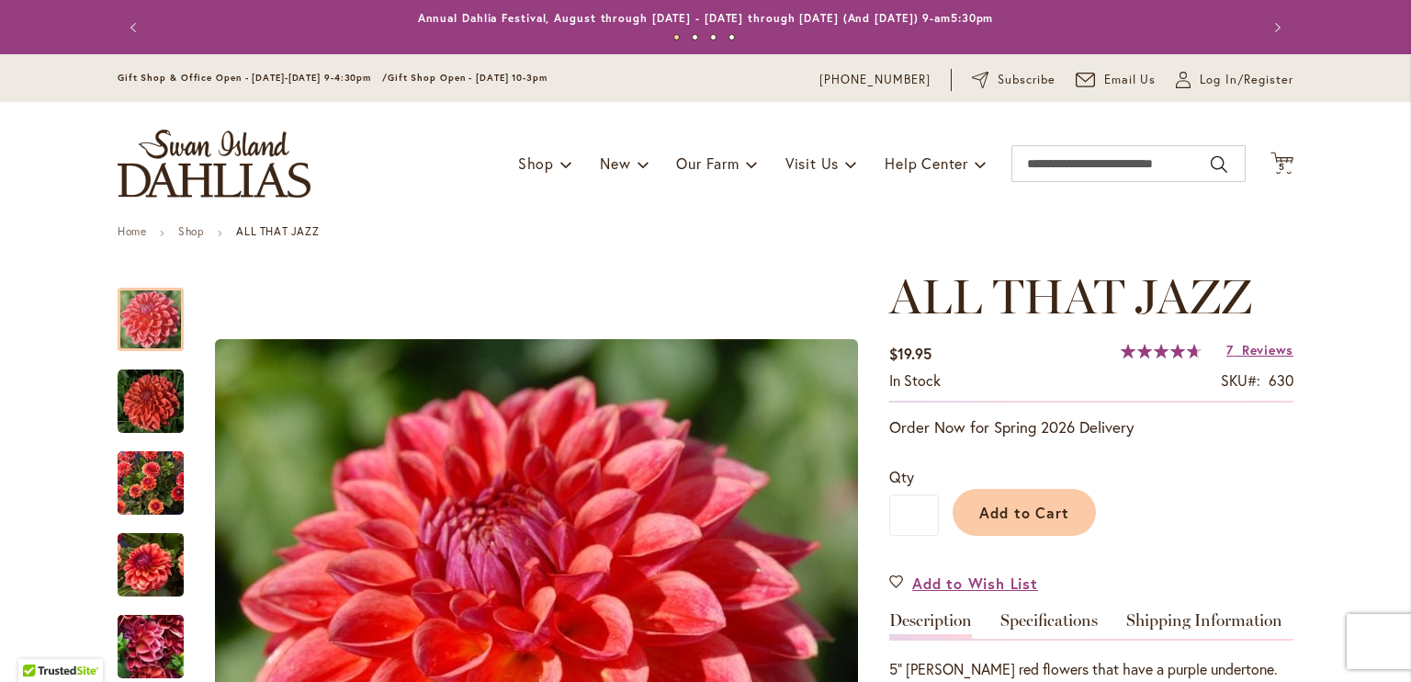
click at [939, 515] on div "Add to Cart" at bounding box center [1116, 508] width 355 height 84
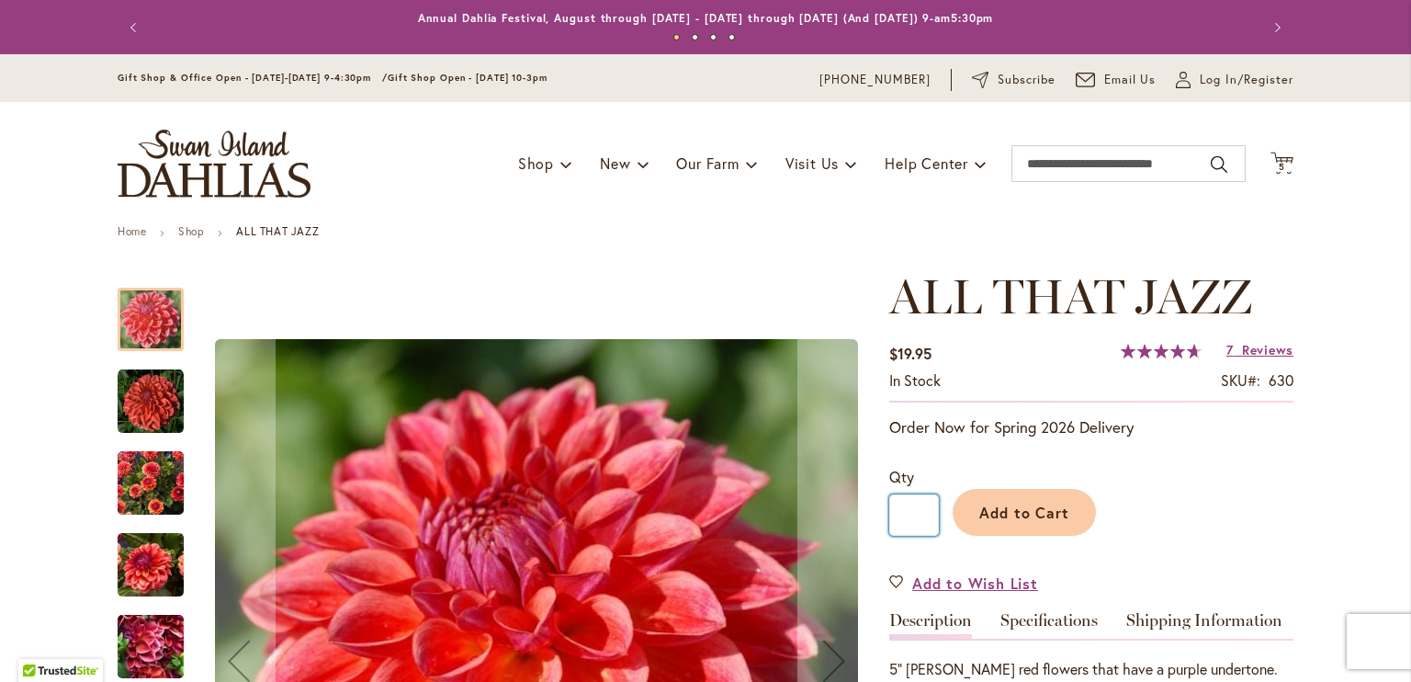
drag, startPoint x: 911, startPoint y: 511, endPoint x: 833, endPoint y: 537, distance: 82.5
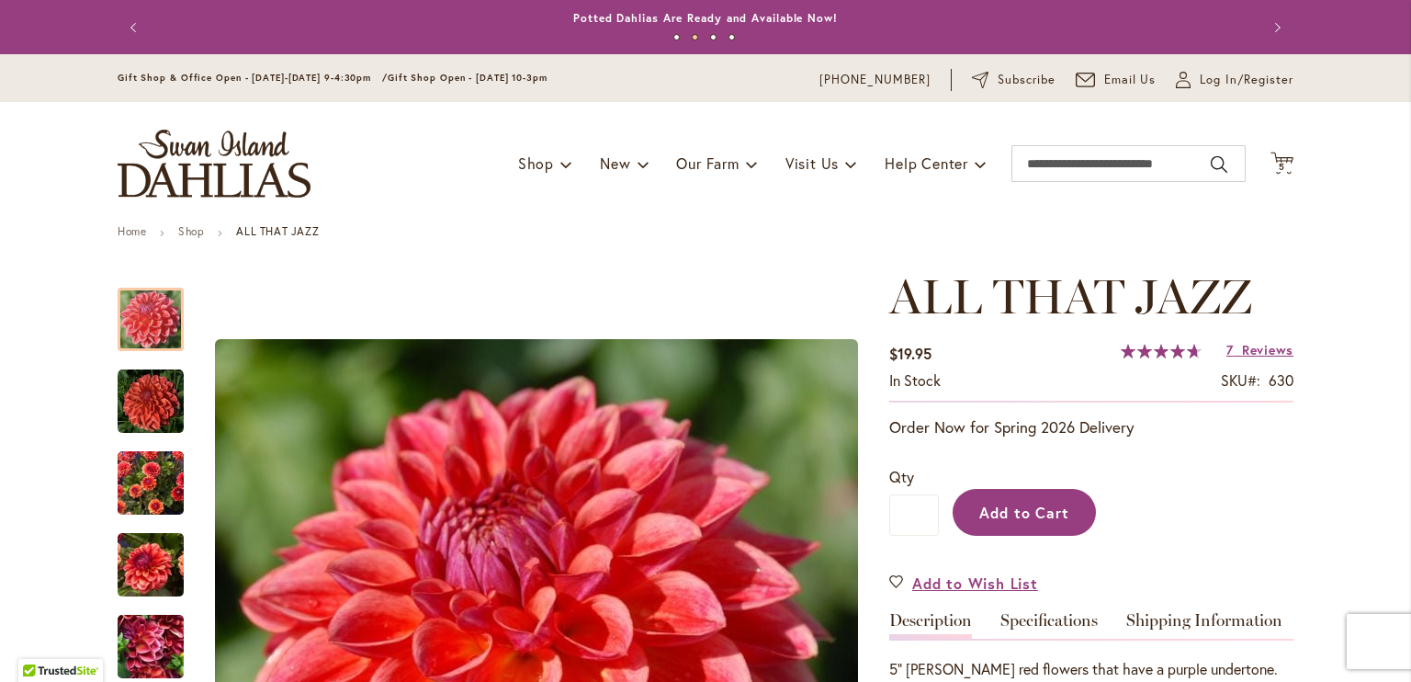
click at [1011, 502] on span "Add to Cart" at bounding box center [1024, 511] width 91 height 19
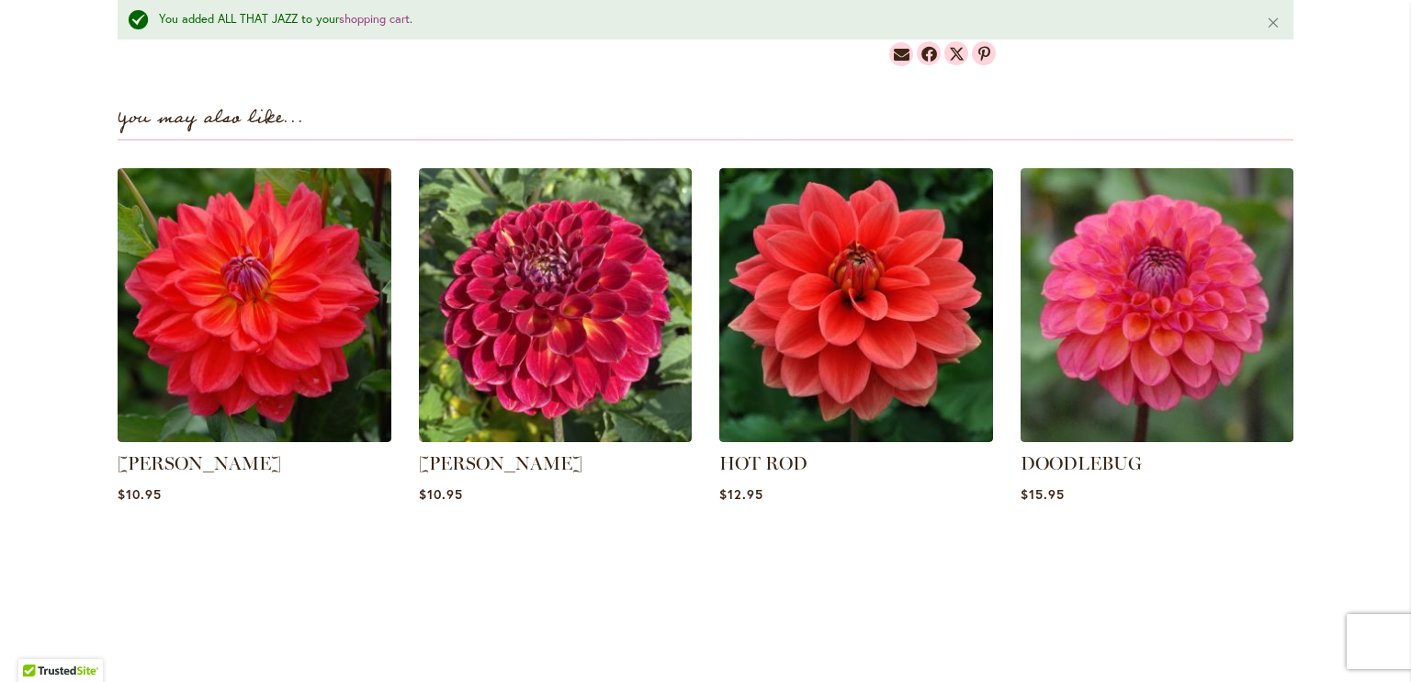
scroll to position [1280, 0]
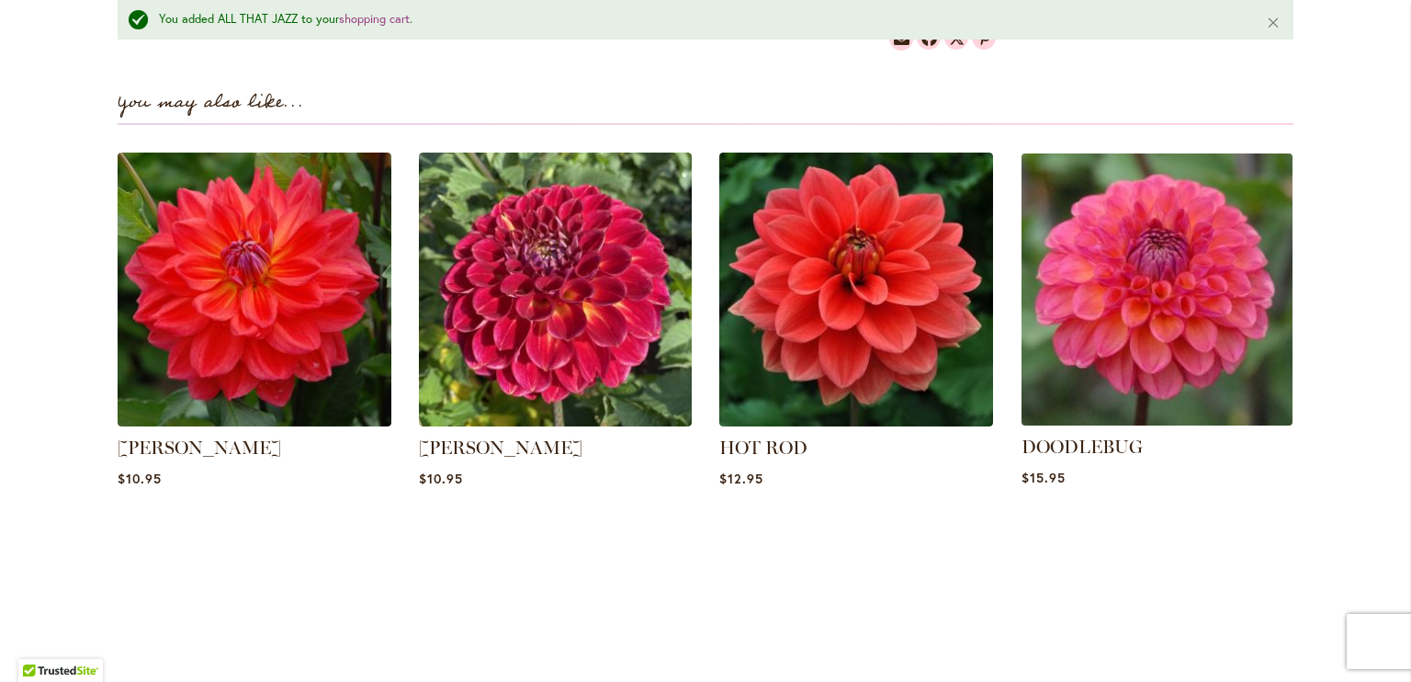
click at [1141, 304] on img at bounding box center [1156, 289] width 285 height 285
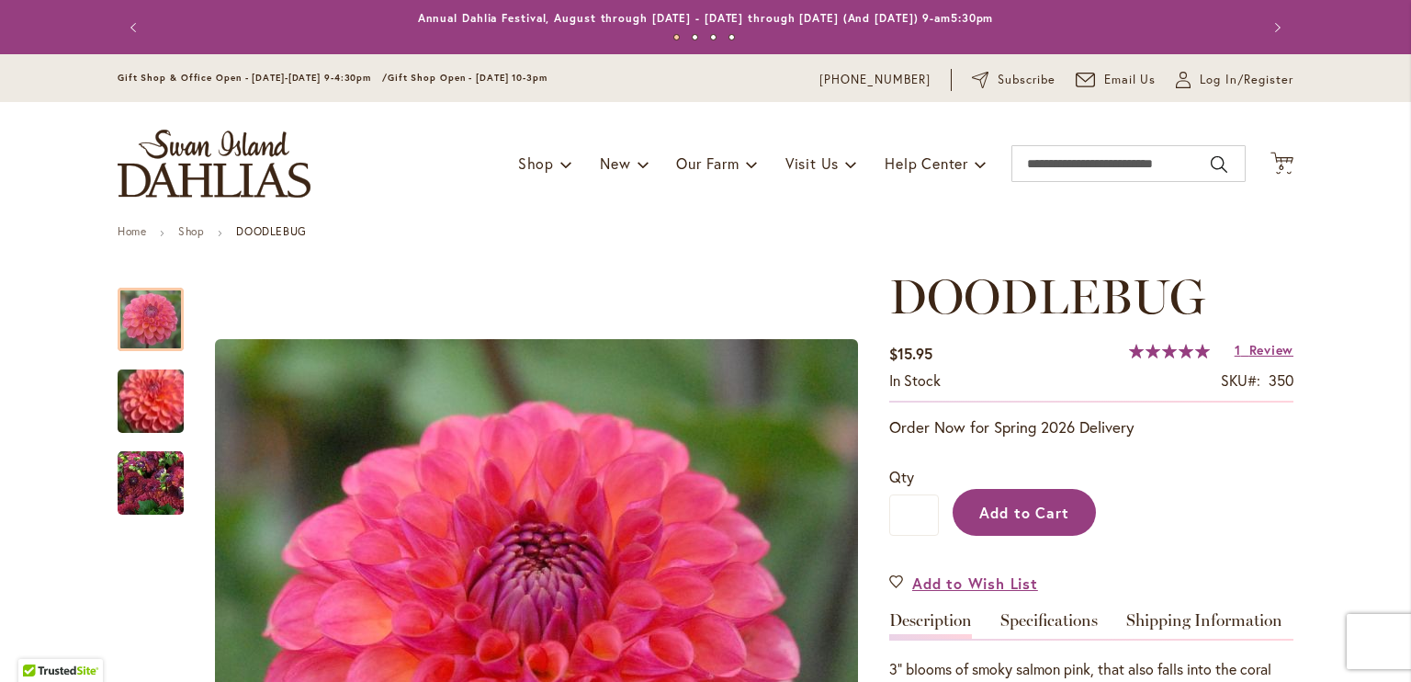
click at [1000, 502] on span "Add to Cart" at bounding box center [1024, 511] width 91 height 19
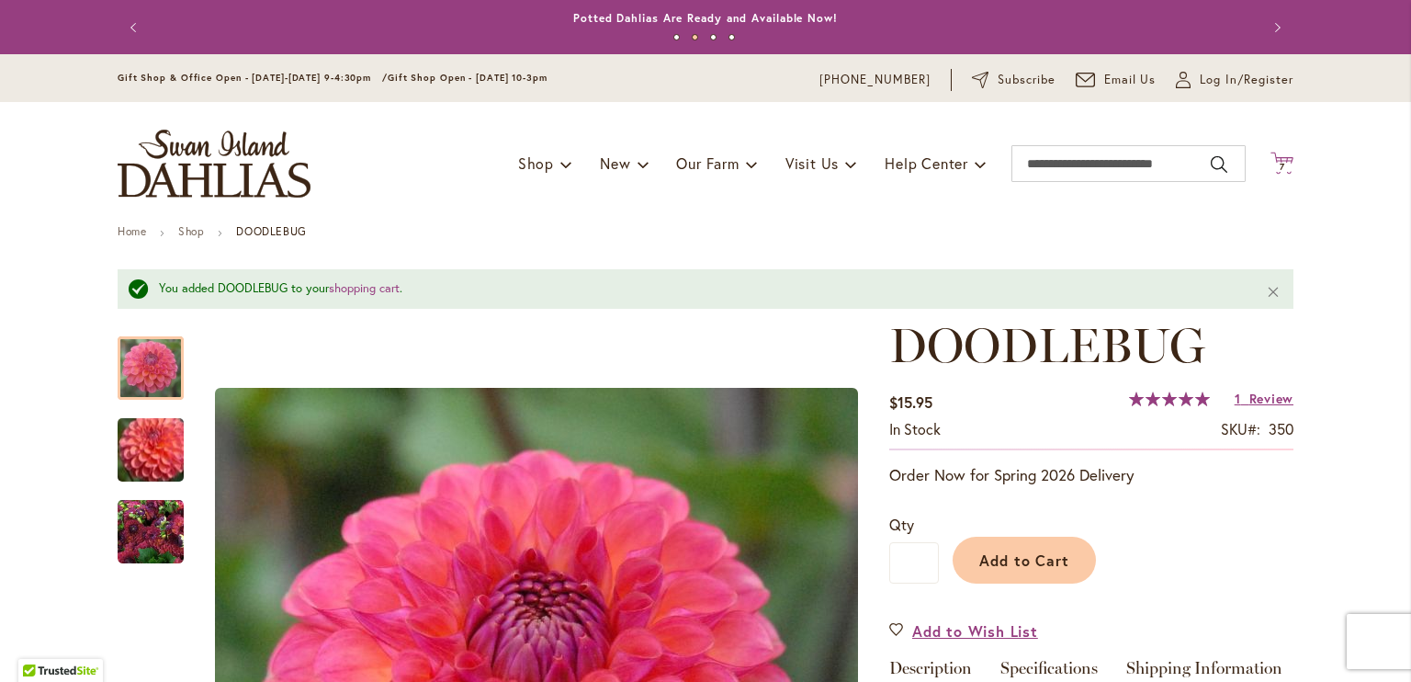
click at [1270, 152] on icon "Cart .cls-1 { fill: #231f20; }" at bounding box center [1281, 163] width 23 height 23
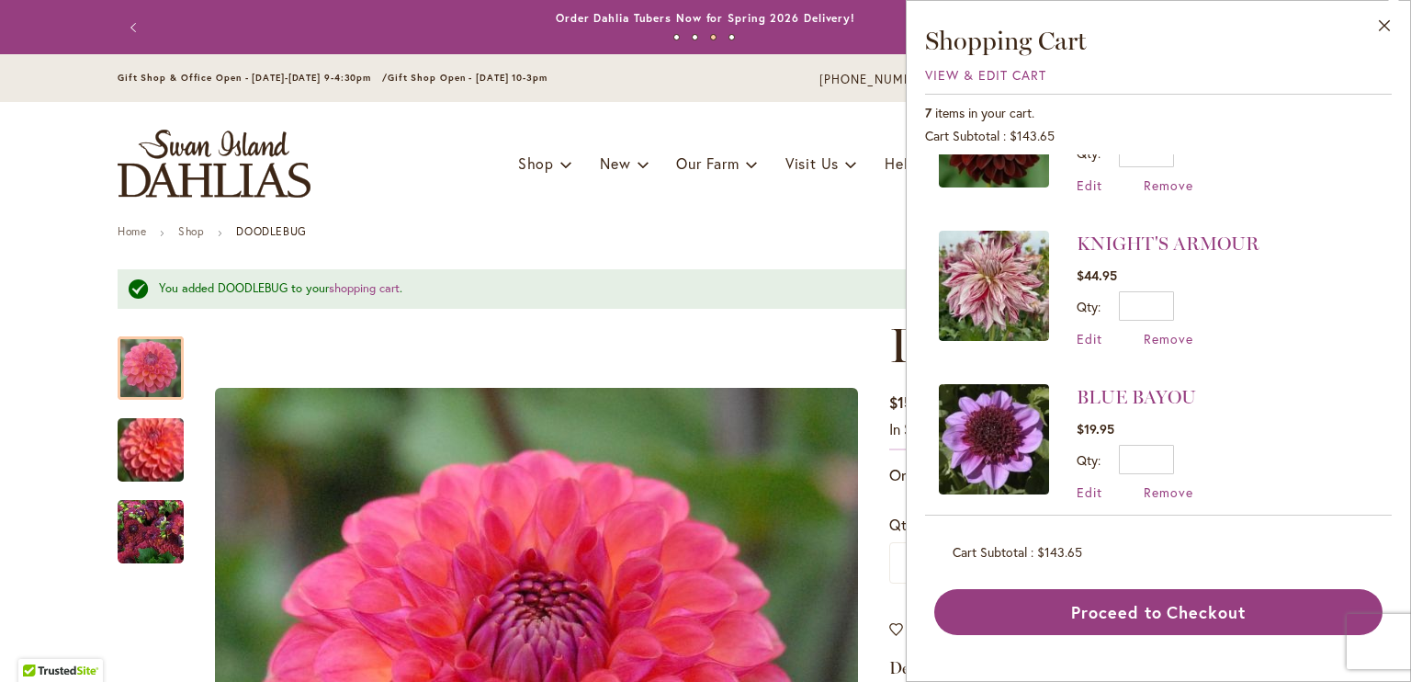
scroll to position [566, 0]
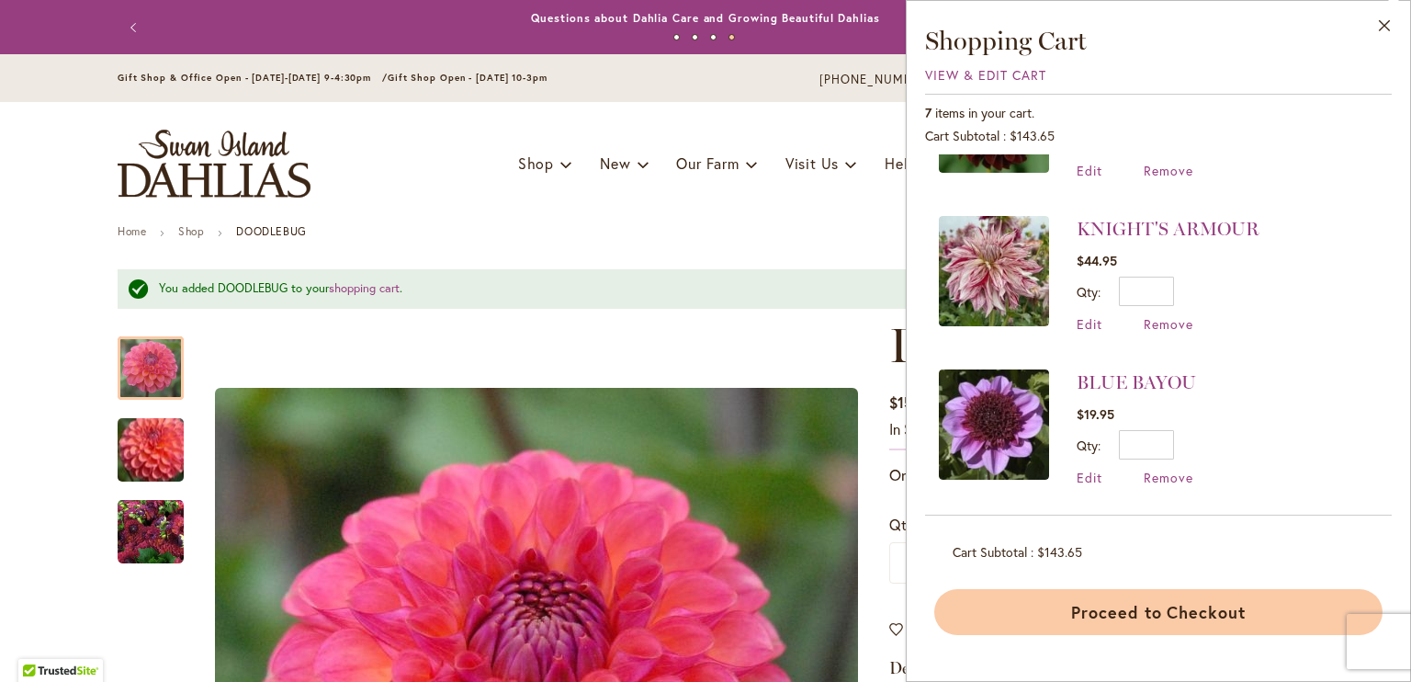
click at [1195, 608] on button "Proceed to Checkout" at bounding box center [1158, 612] width 448 height 46
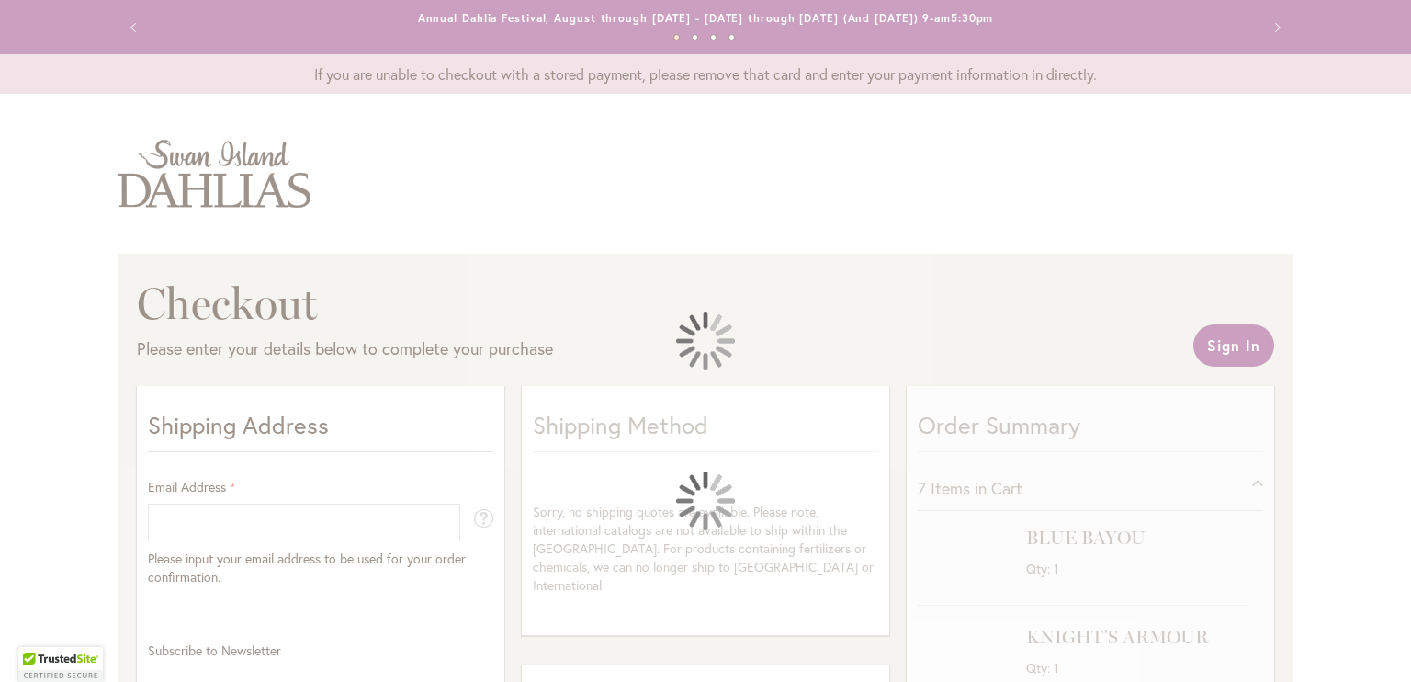
select select "**"
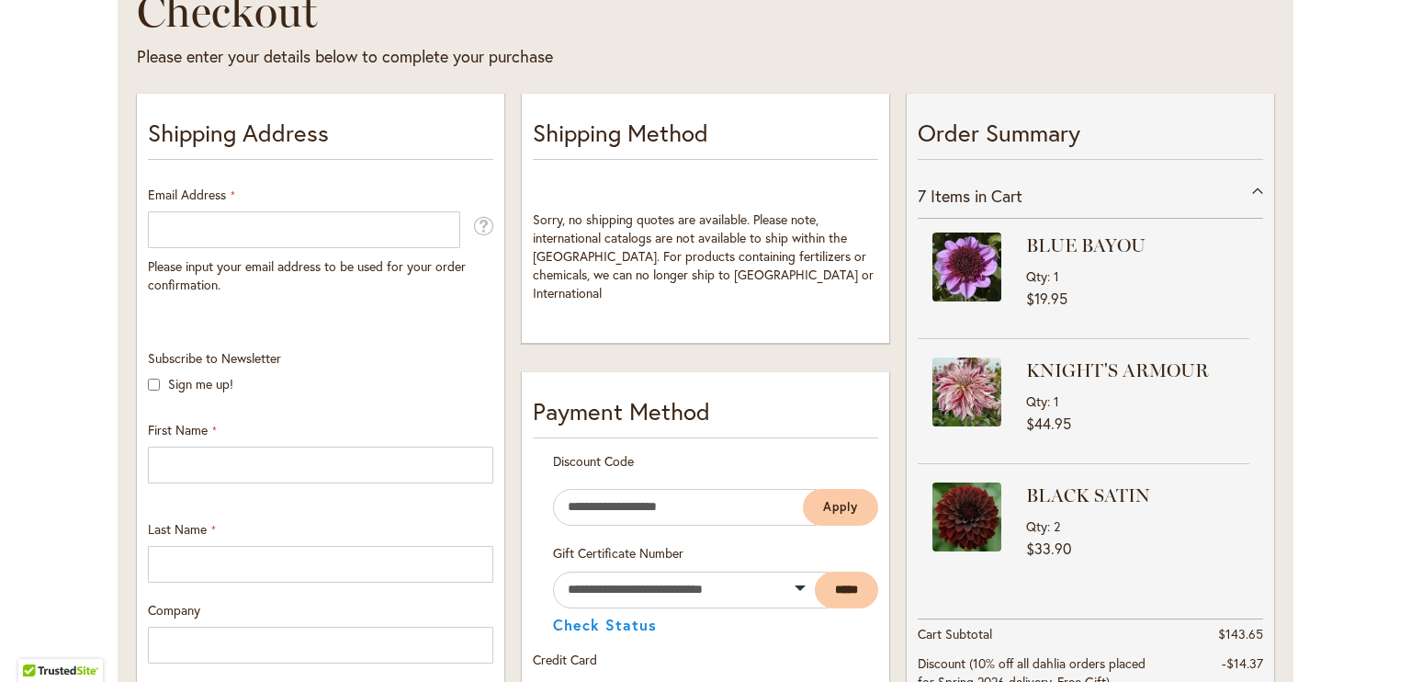
scroll to position [305, 0]
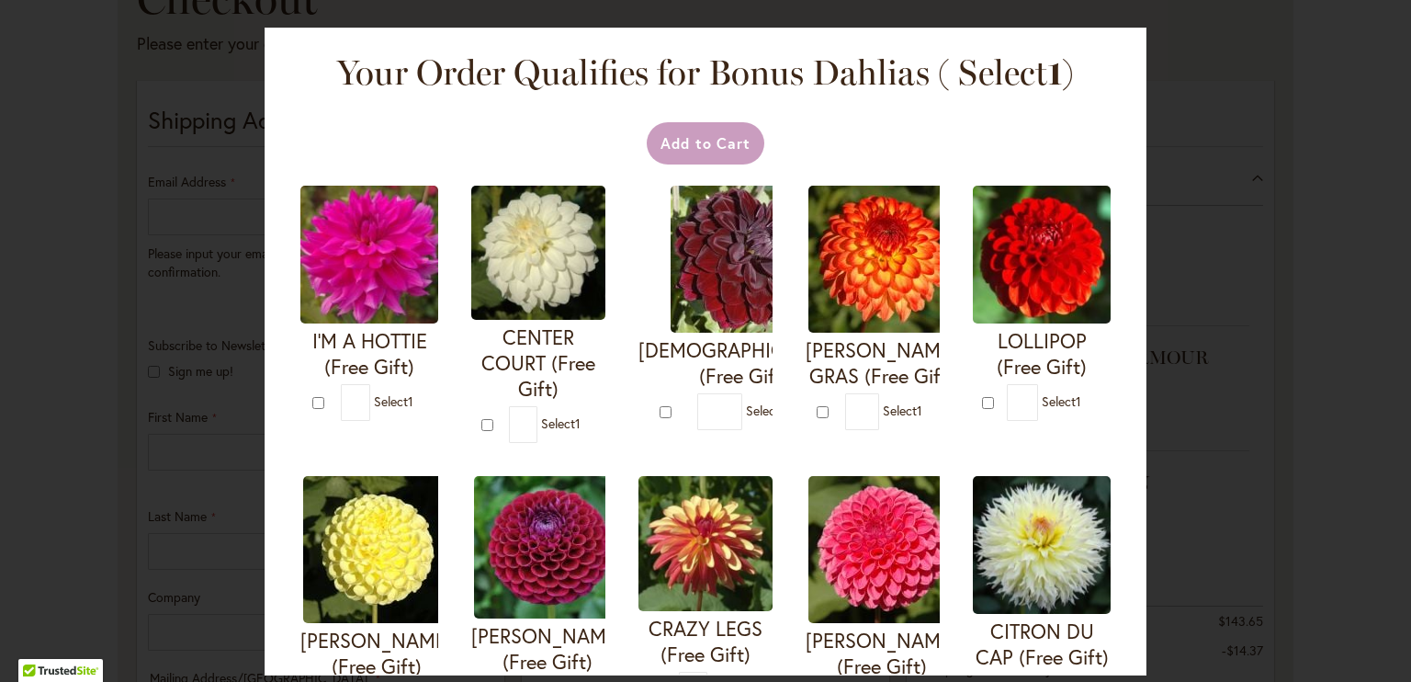
click at [783, 310] on img at bounding box center [744, 259] width 147 height 147
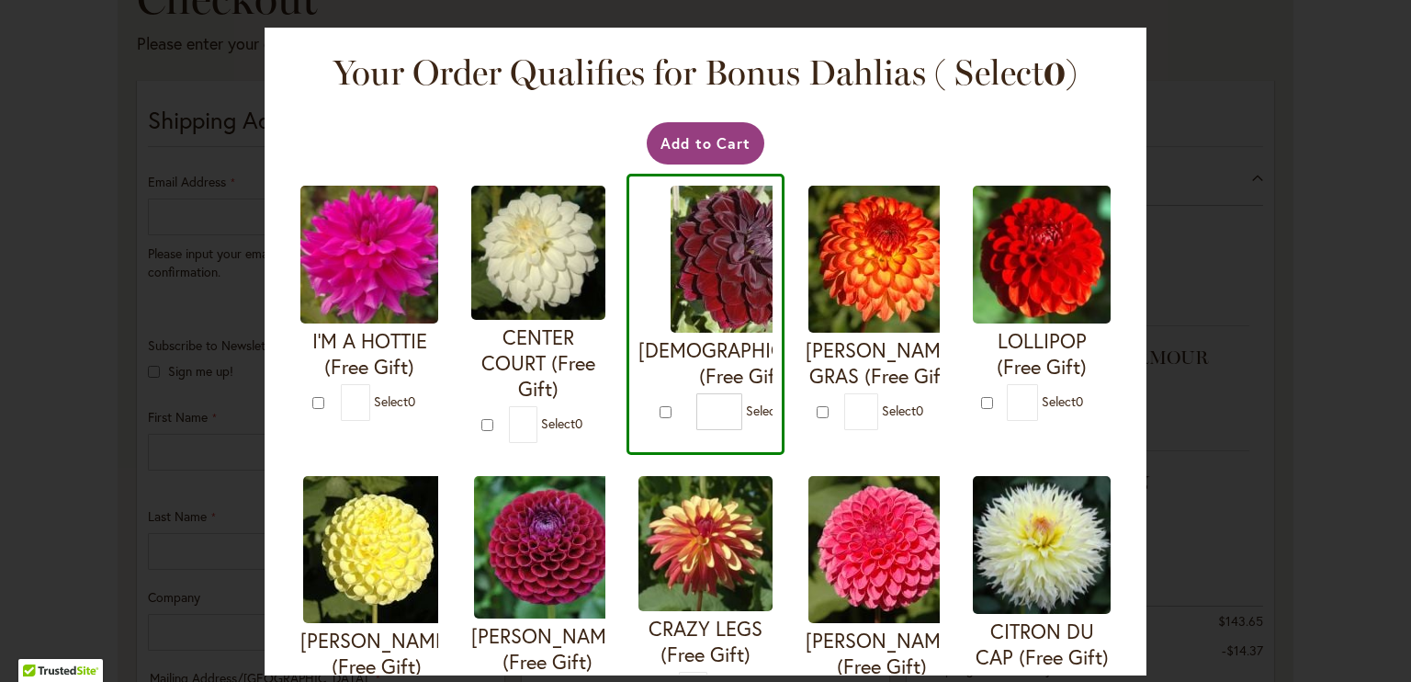
click at [792, 288] on img at bounding box center [744, 259] width 147 height 147
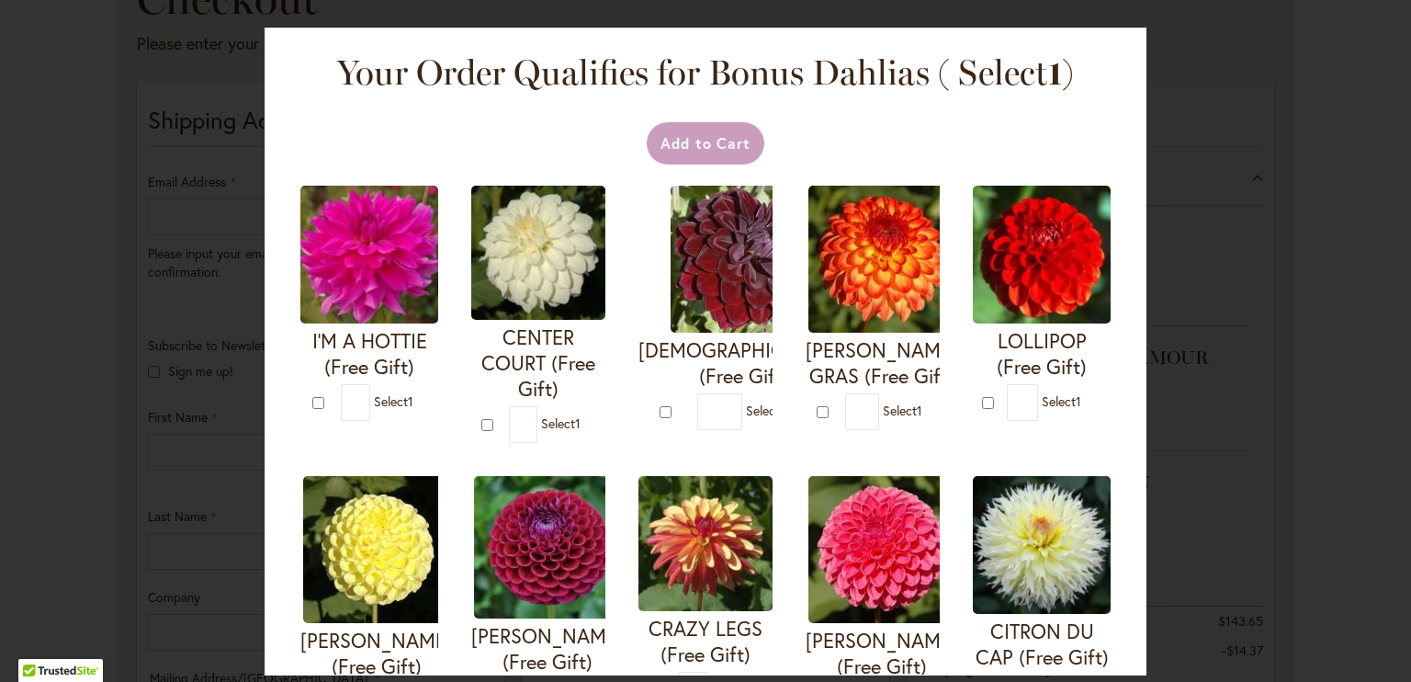
click at [825, 342] on h4 "[DEMOGRAPHIC_DATA] (Free Gift)" at bounding box center [743, 362] width 210 height 51
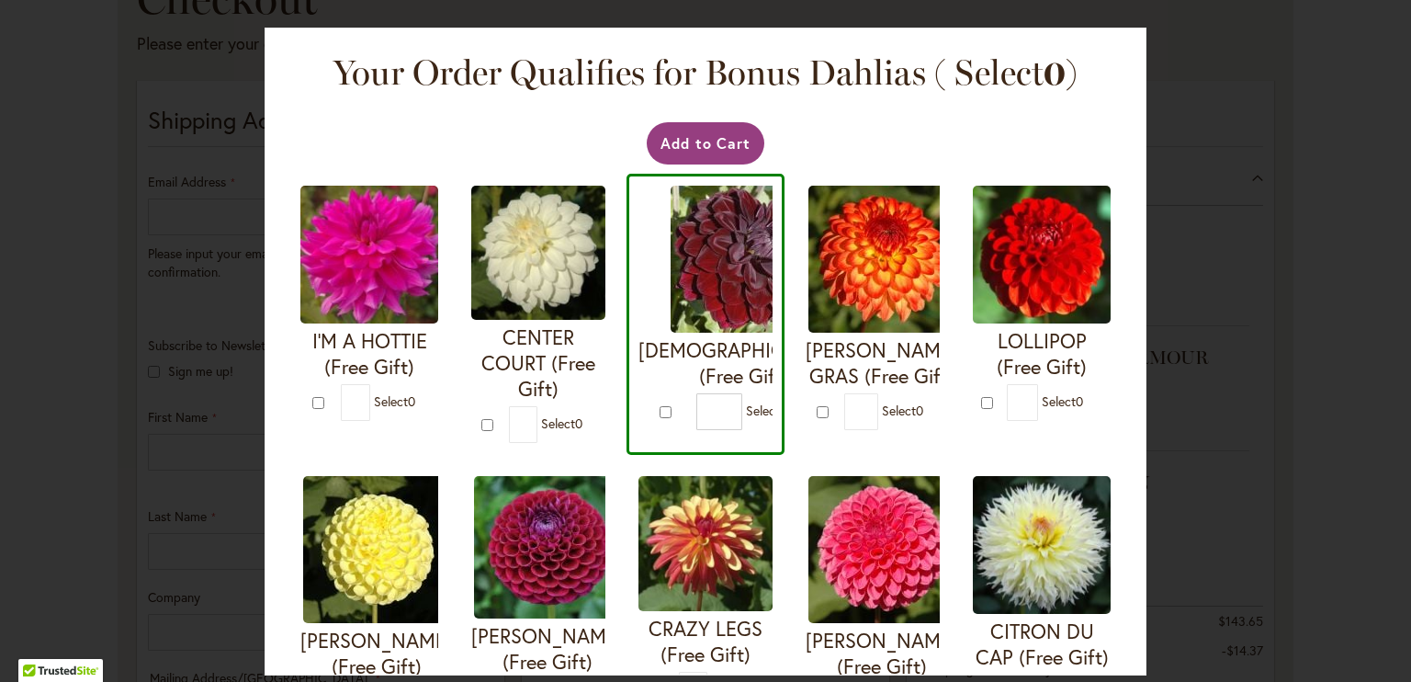
click at [801, 207] on img at bounding box center [744, 259] width 147 height 147
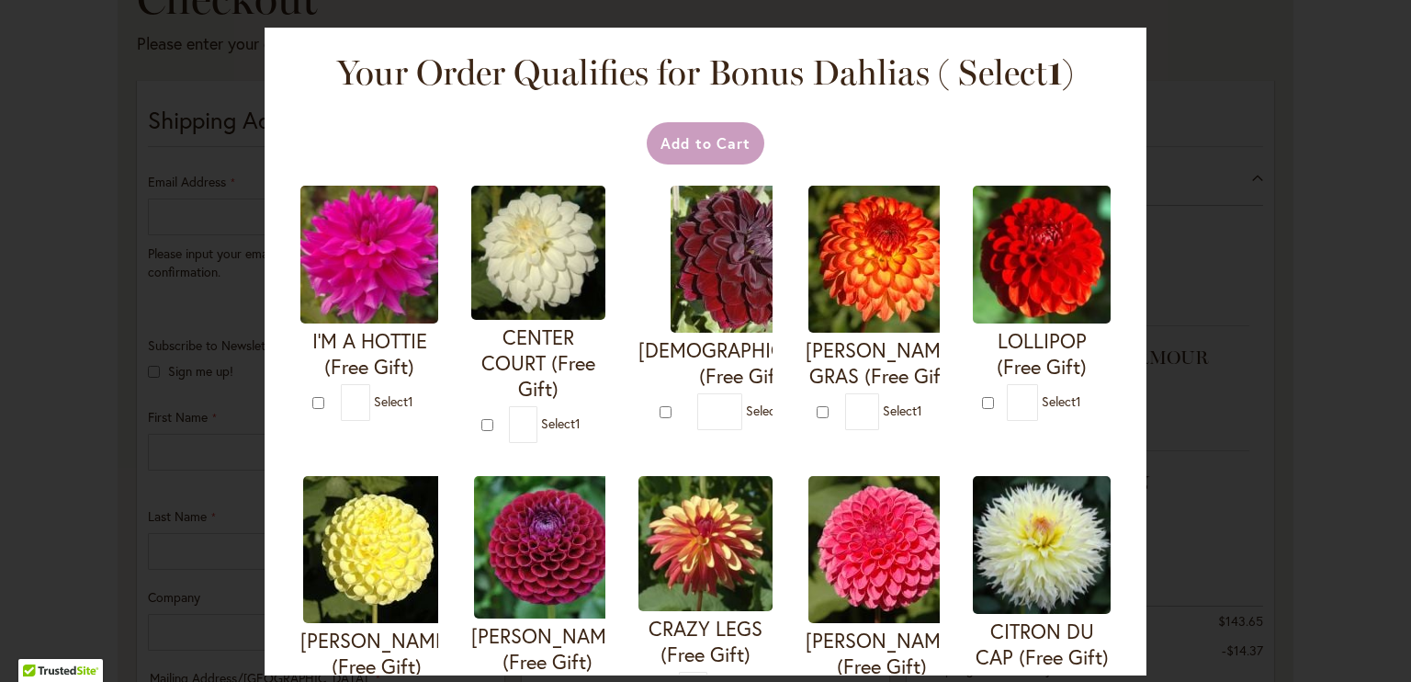
click at [801, 207] on img at bounding box center [744, 259] width 147 height 147
type input "*"
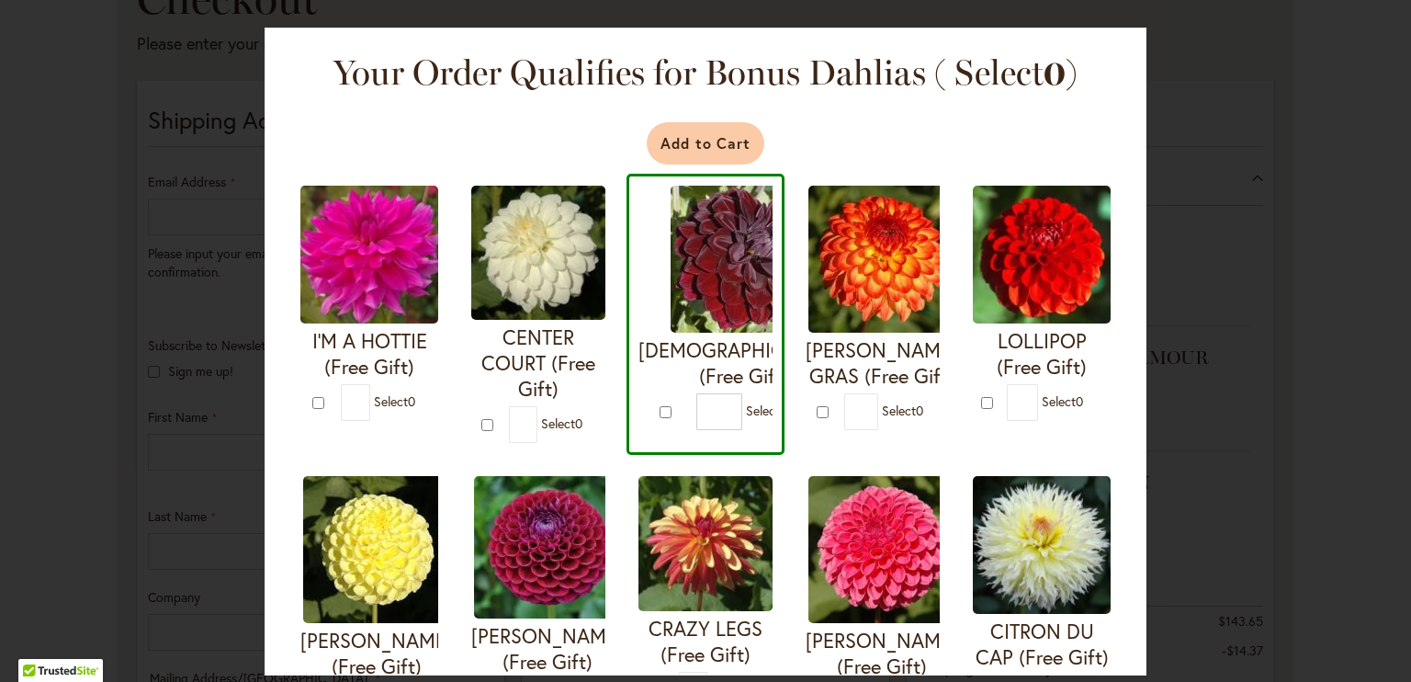
click at [688, 152] on button "Add to Cart" at bounding box center [706, 143] width 119 height 42
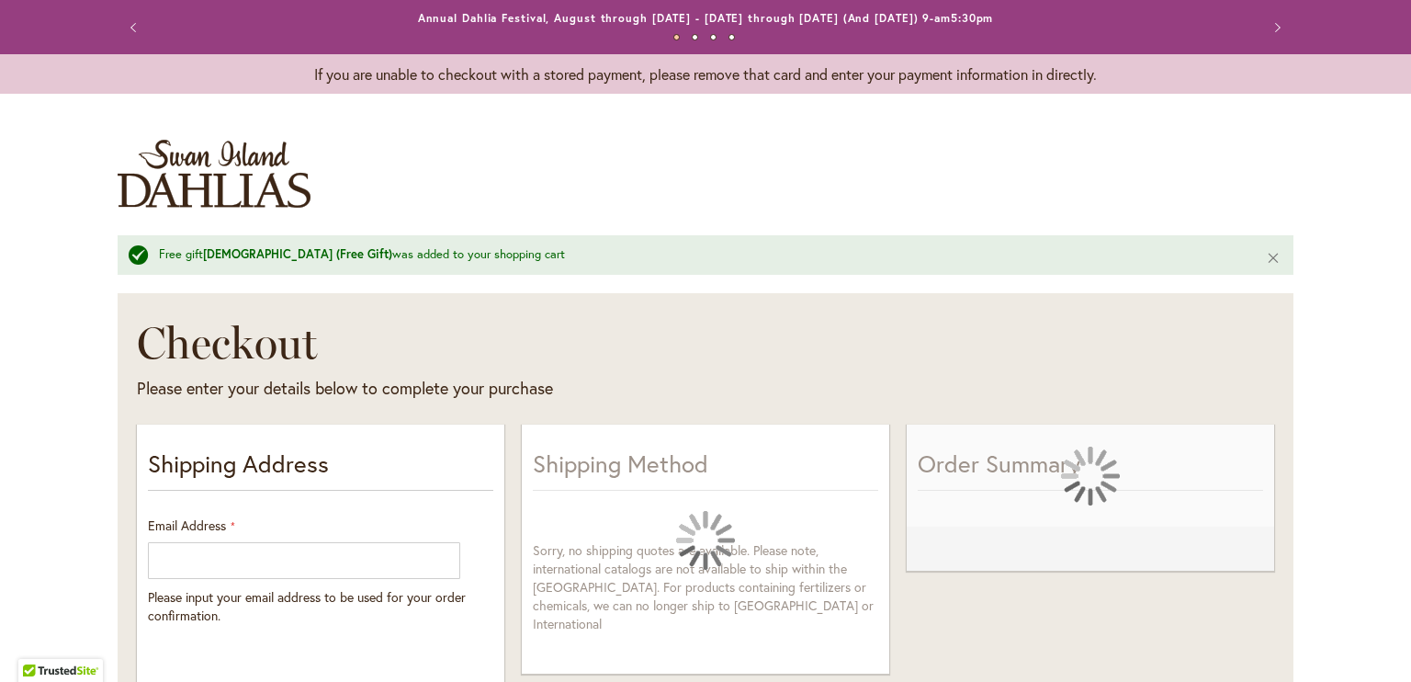
select select "**"
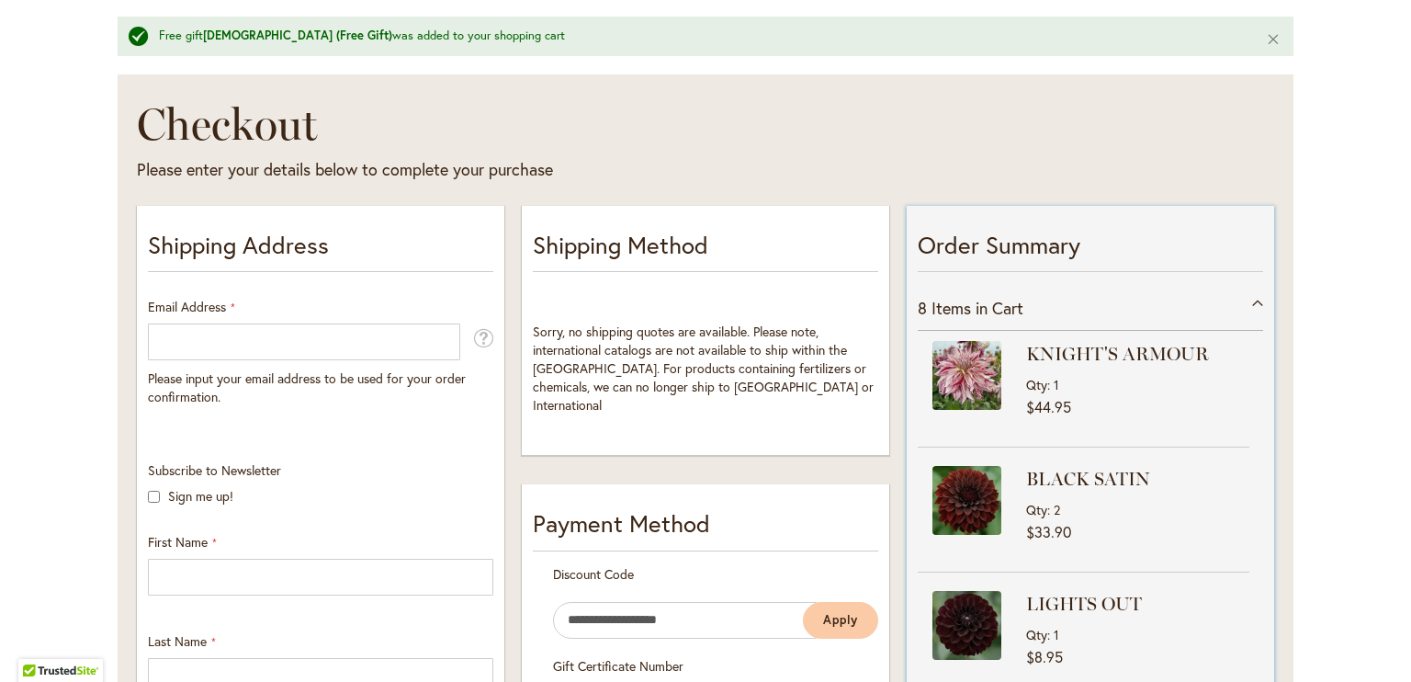
scroll to position [137, 0]
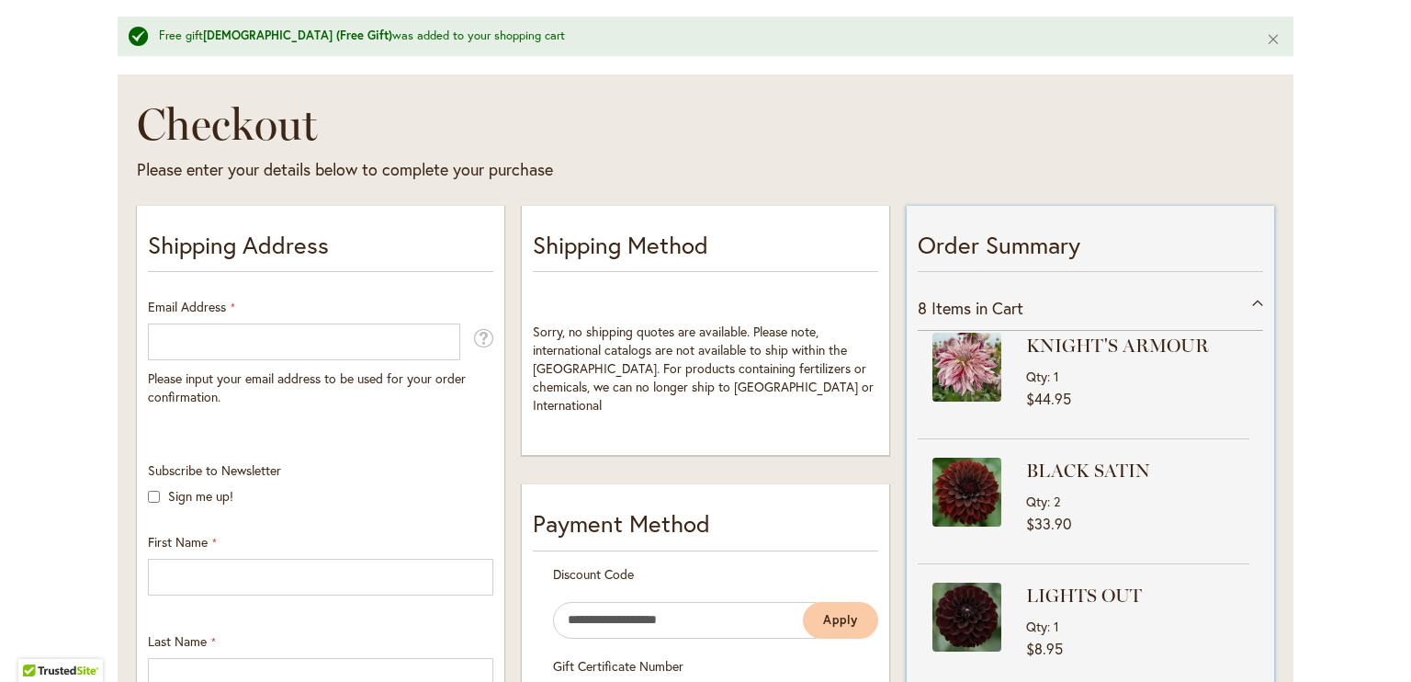
click at [978, 492] on img at bounding box center [966, 491] width 69 height 69
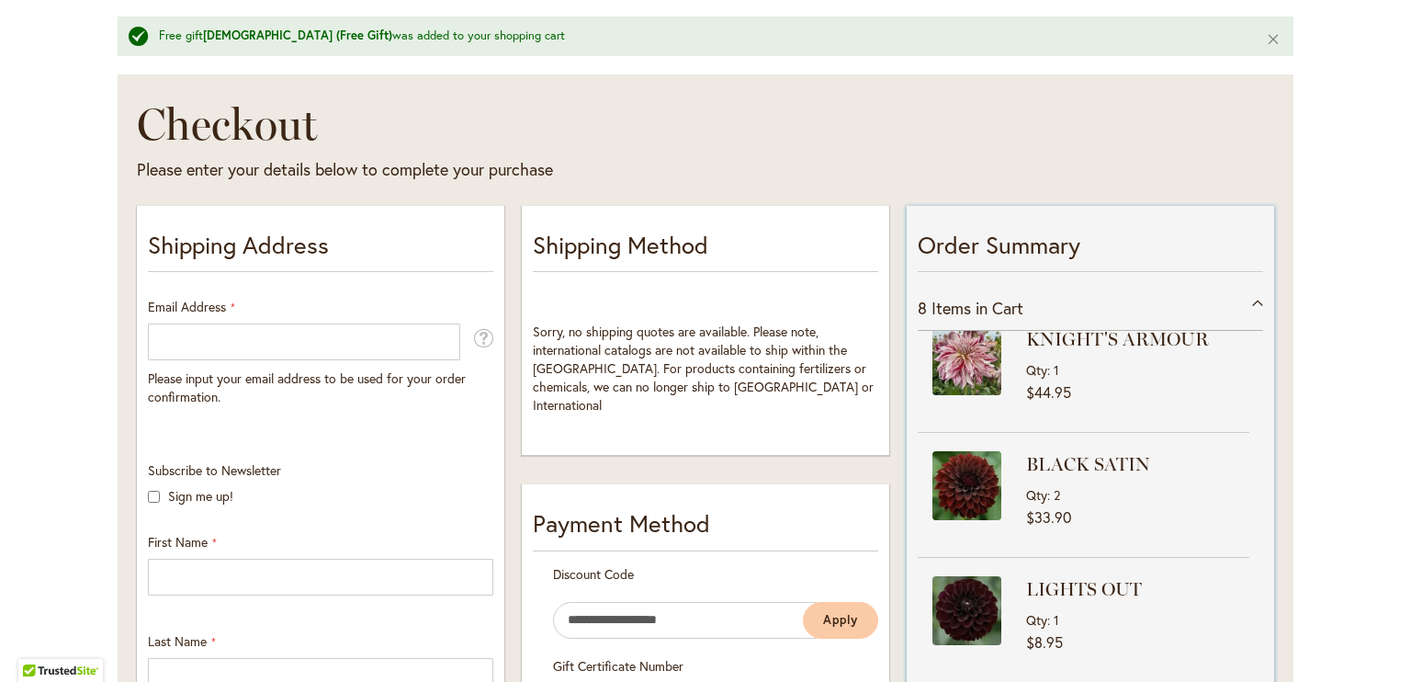
scroll to position [114, 0]
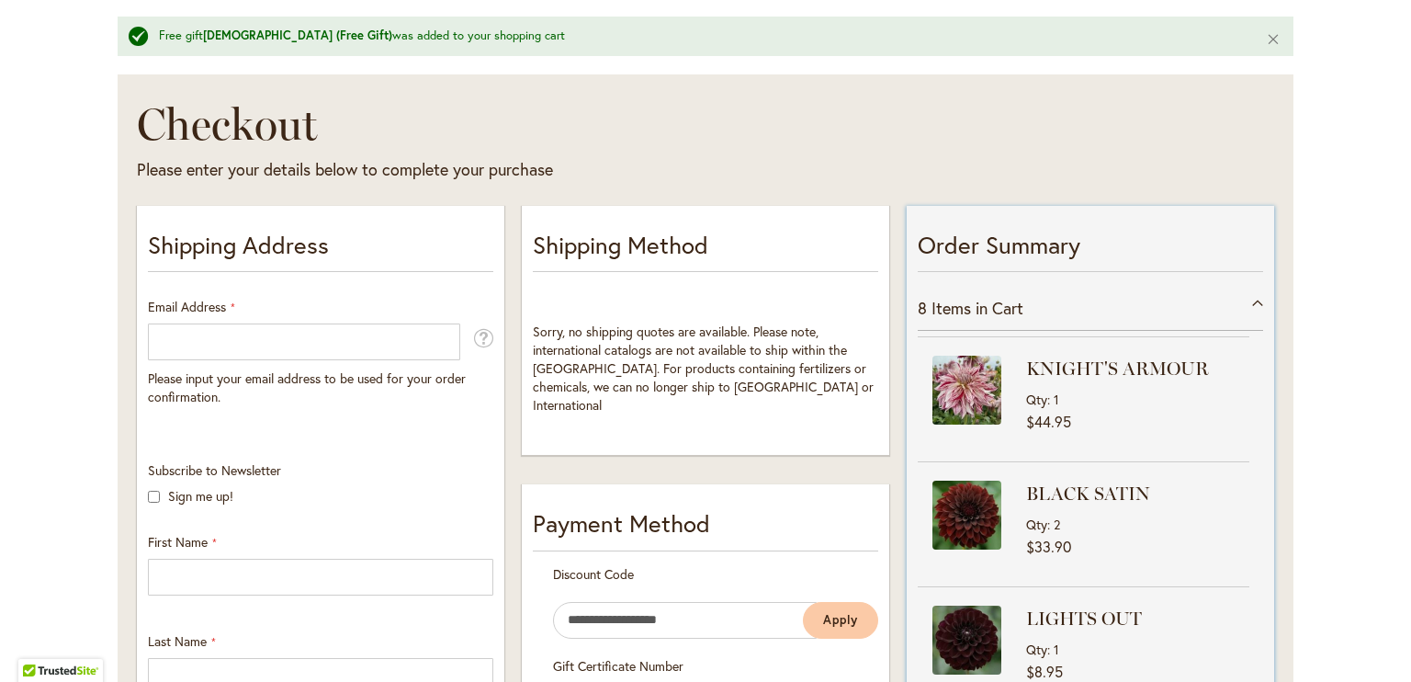
click at [985, 526] on img at bounding box center [966, 514] width 69 height 69
click at [1029, 492] on strong "BLACK SATIN" at bounding box center [1135, 493] width 219 height 26
click at [948, 522] on img at bounding box center [966, 514] width 69 height 69
click at [1253, 306] on div "8 Items in Cart" at bounding box center [1090, 308] width 345 height 45
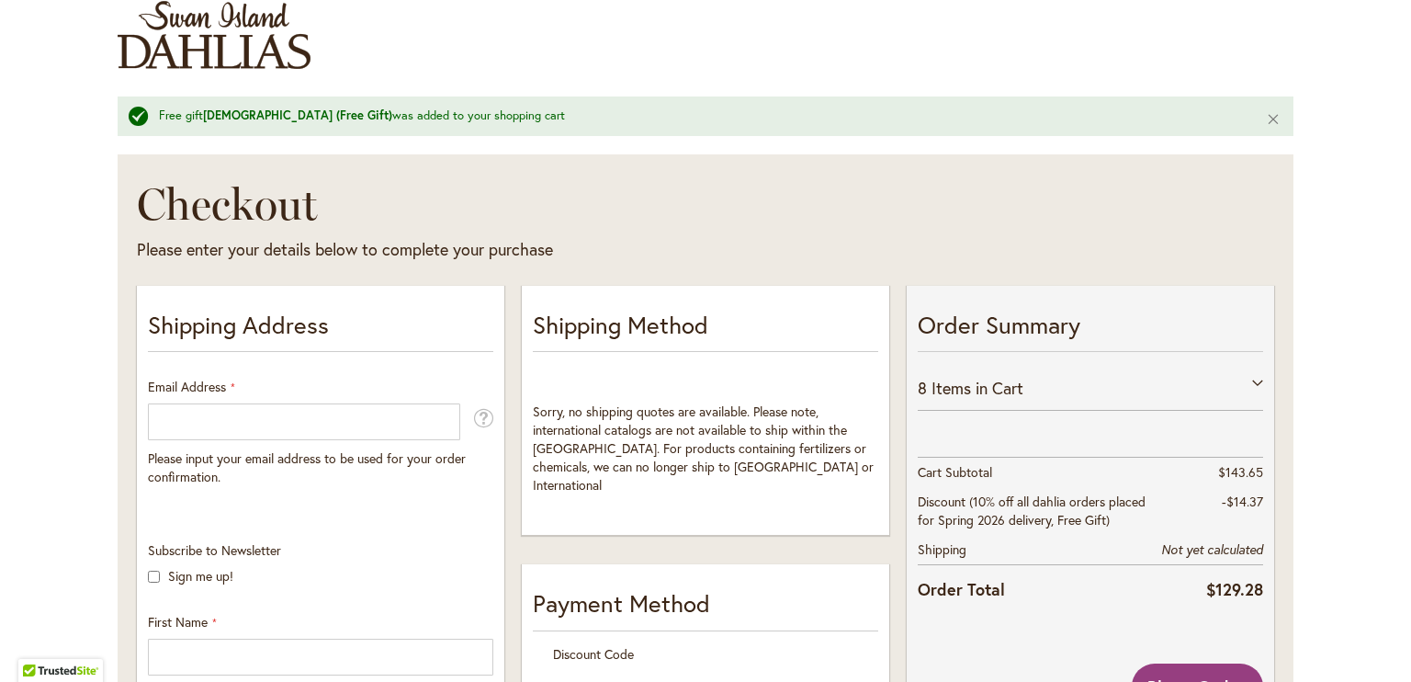
scroll to position [0, 0]
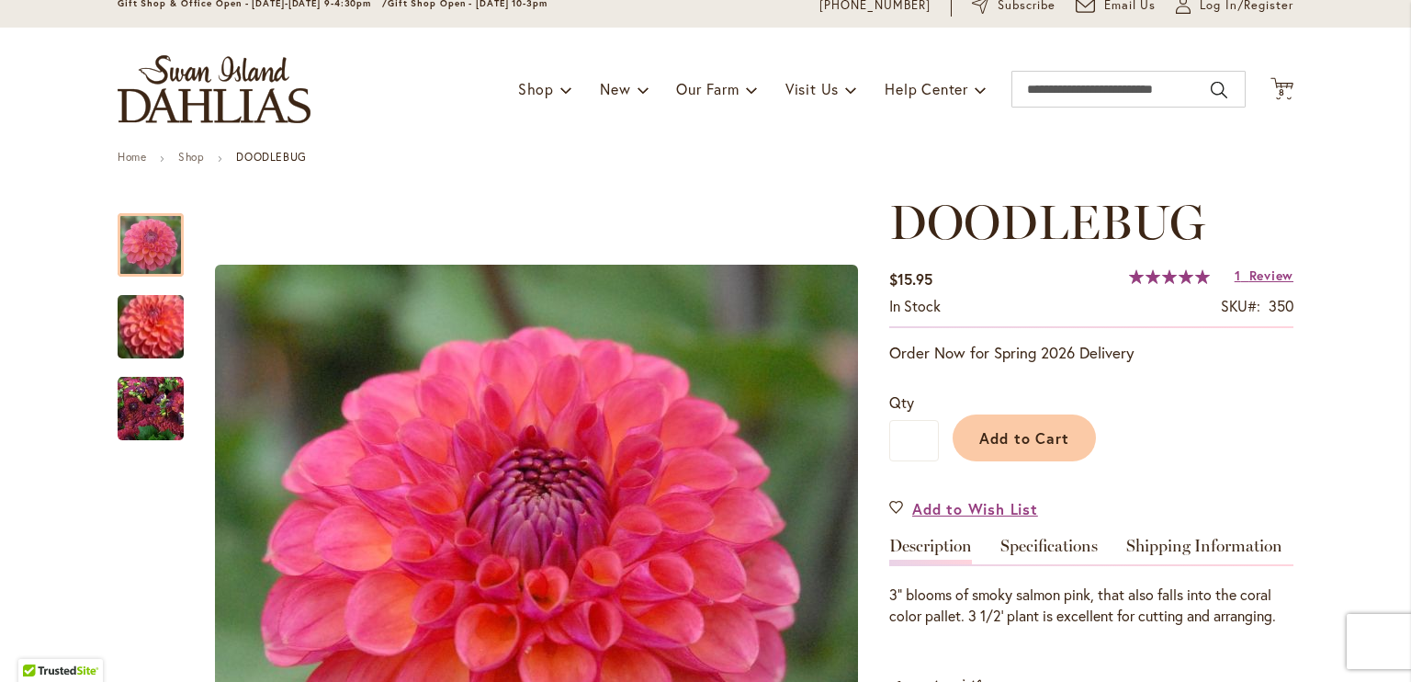
scroll to position [389, 0]
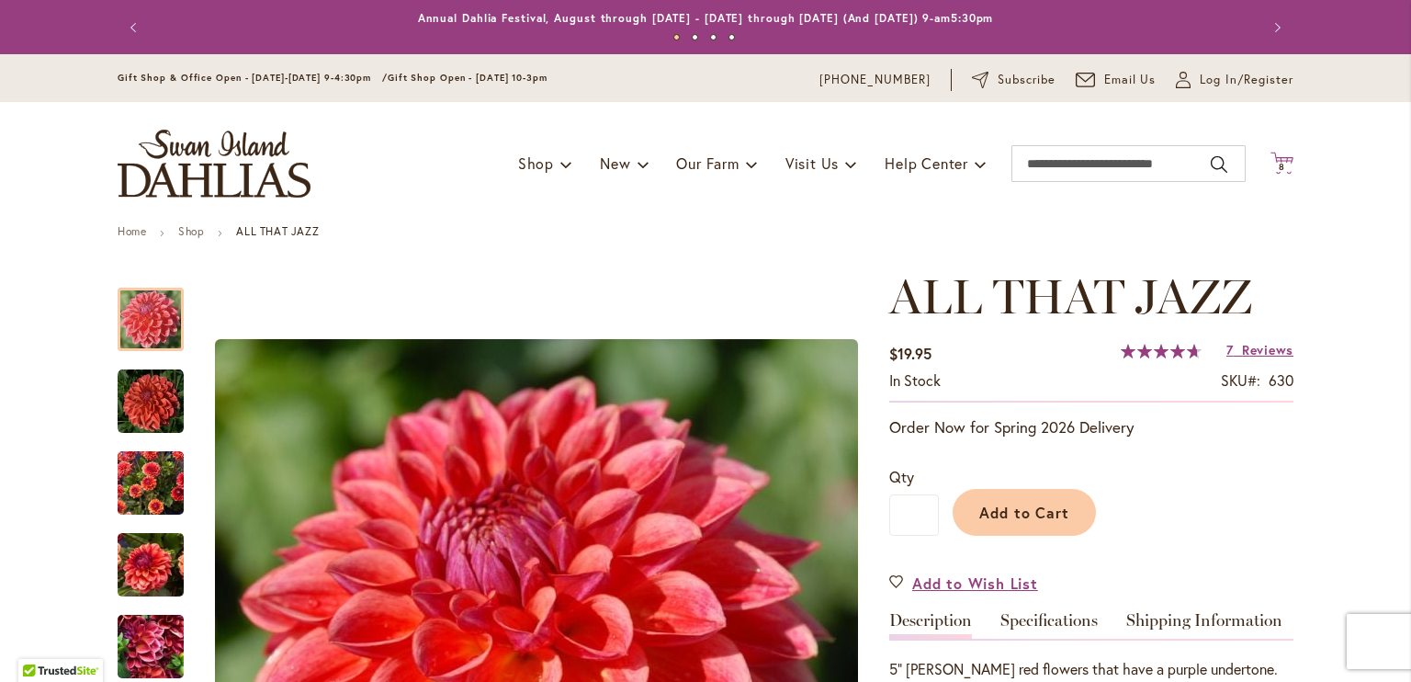
click at [1275, 157] on icon "Cart .cls-1 { fill: #231f20; }" at bounding box center [1281, 163] width 23 height 23
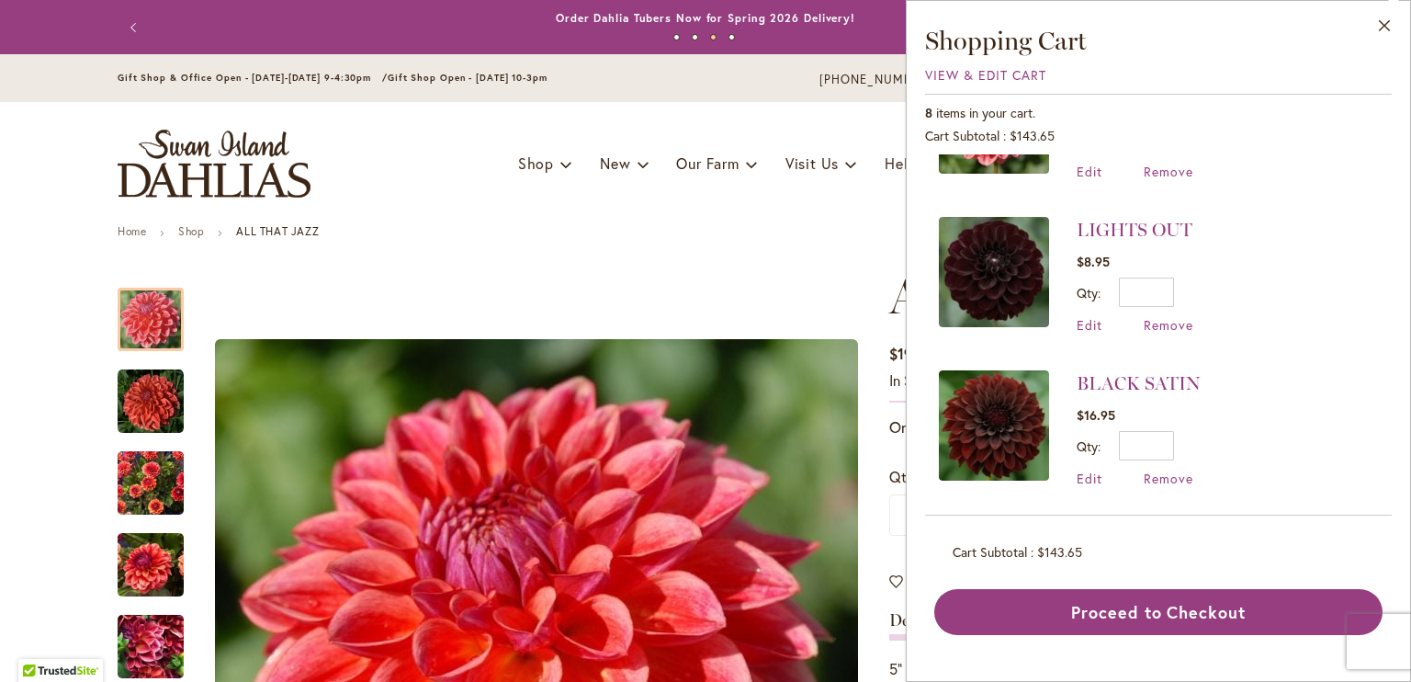
scroll to position [418, 0]
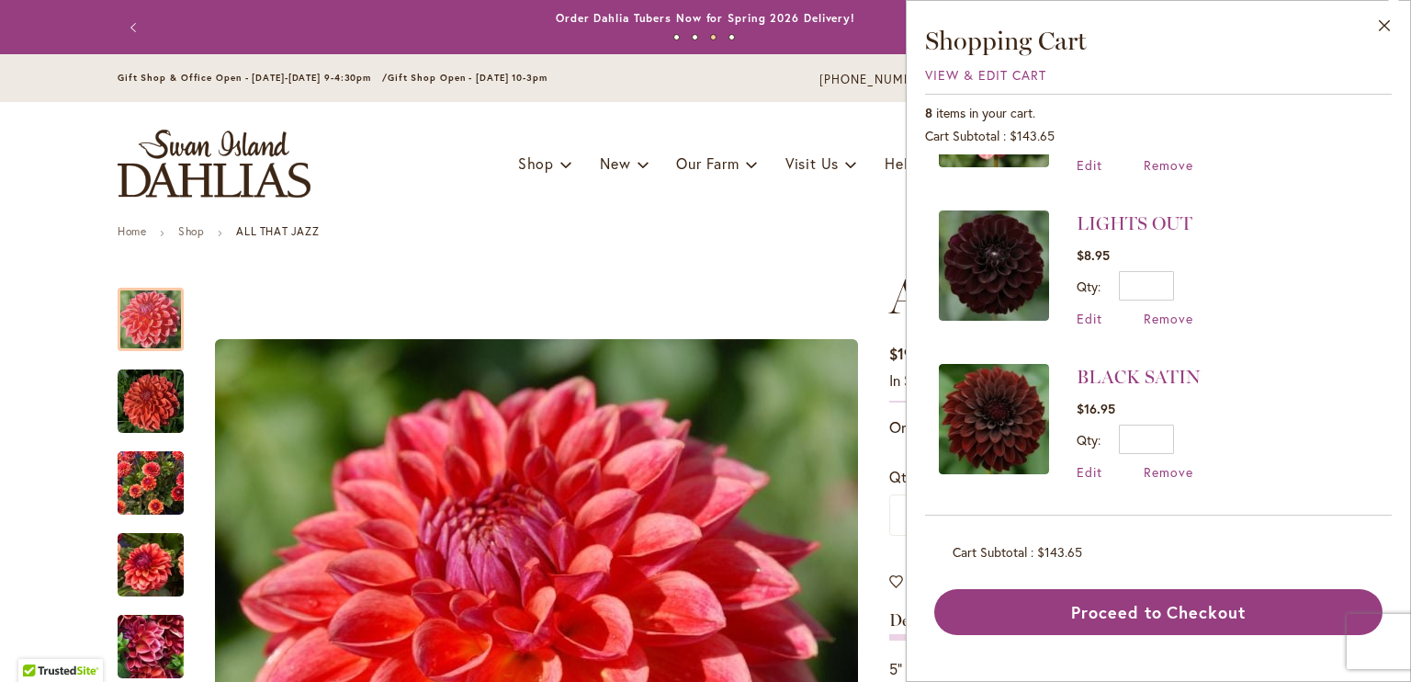
click at [1089, 435] on label "Qty" at bounding box center [1089, 439] width 24 height 17
click at [1119, 435] on input "*" at bounding box center [1146, 438] width 55 height 29
click at [1095, 466] on span "Edit" at bounding box center [1090, 471] width 26 height 17
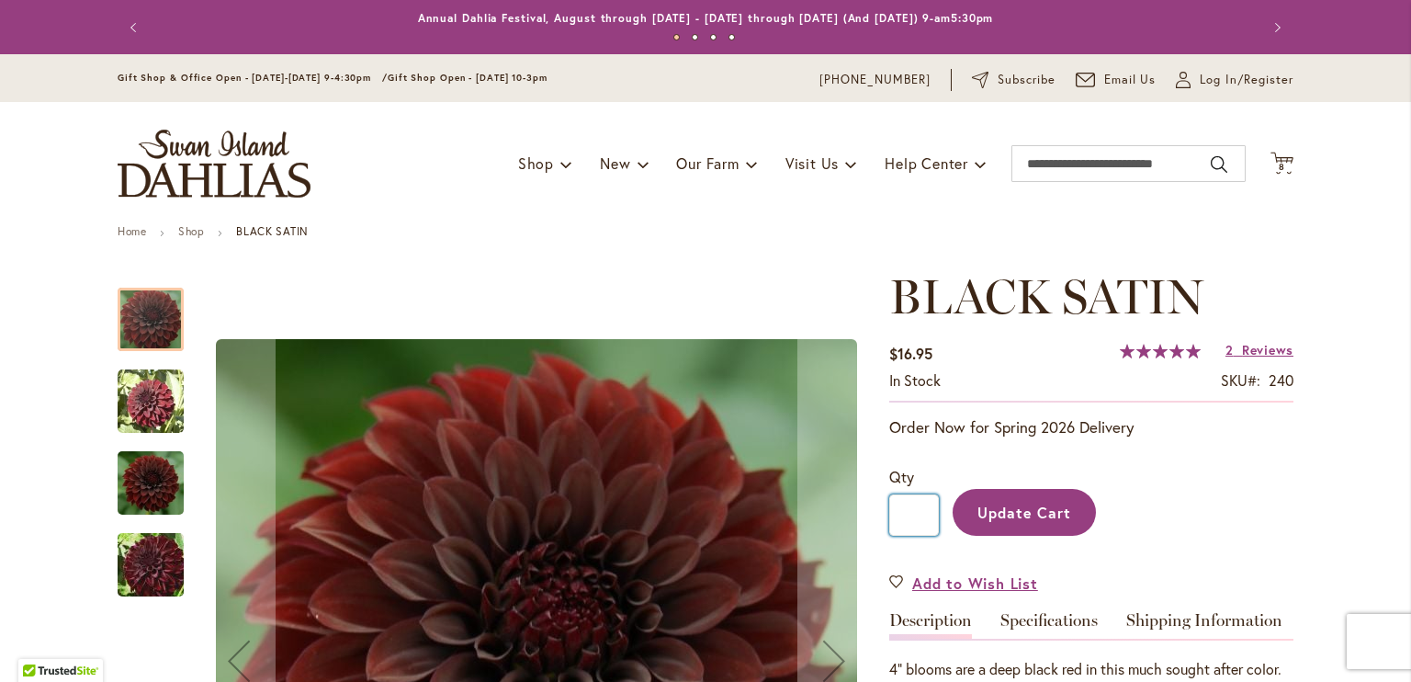
drag, startPoint x: 919, startPoint y: 505, endPoint x: 767, endPoint y: 538, distance: 155.1
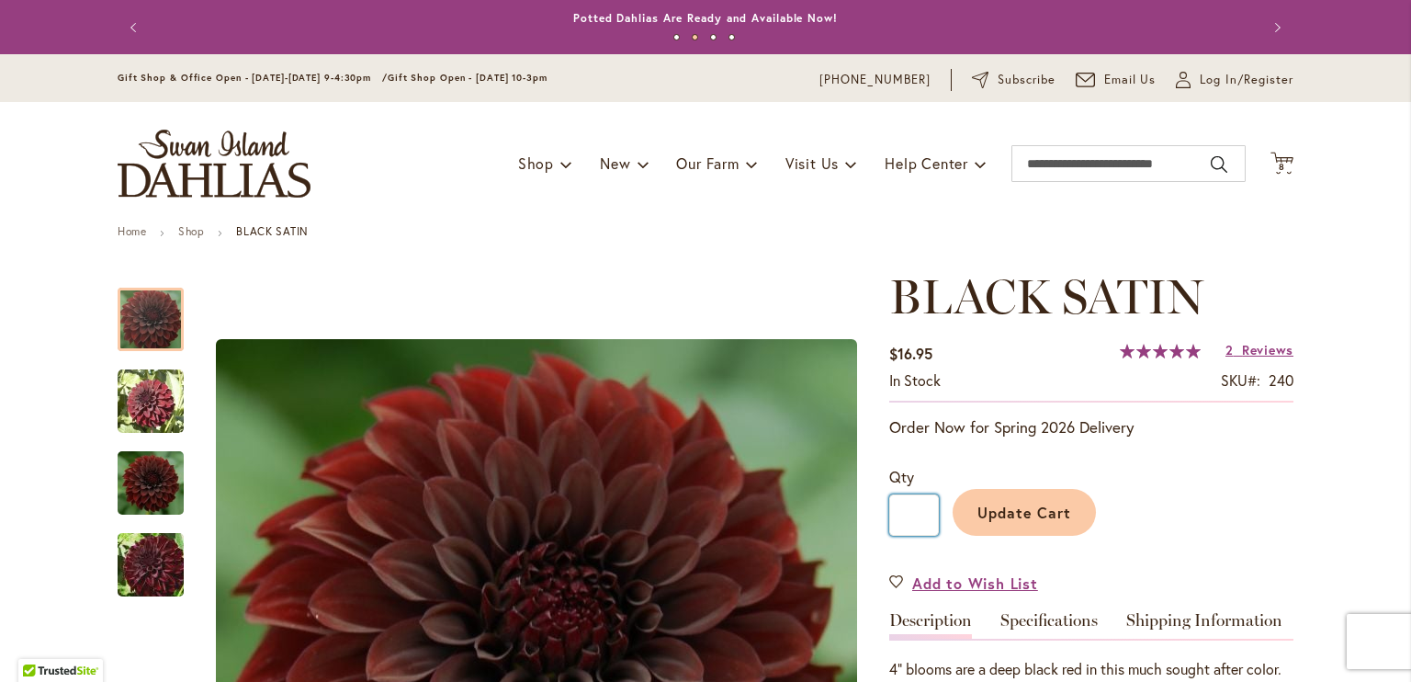
type input "*"
click at [1028, 519] on span "Update Cart" at bounding box center [1024, 511] width 95 height 19
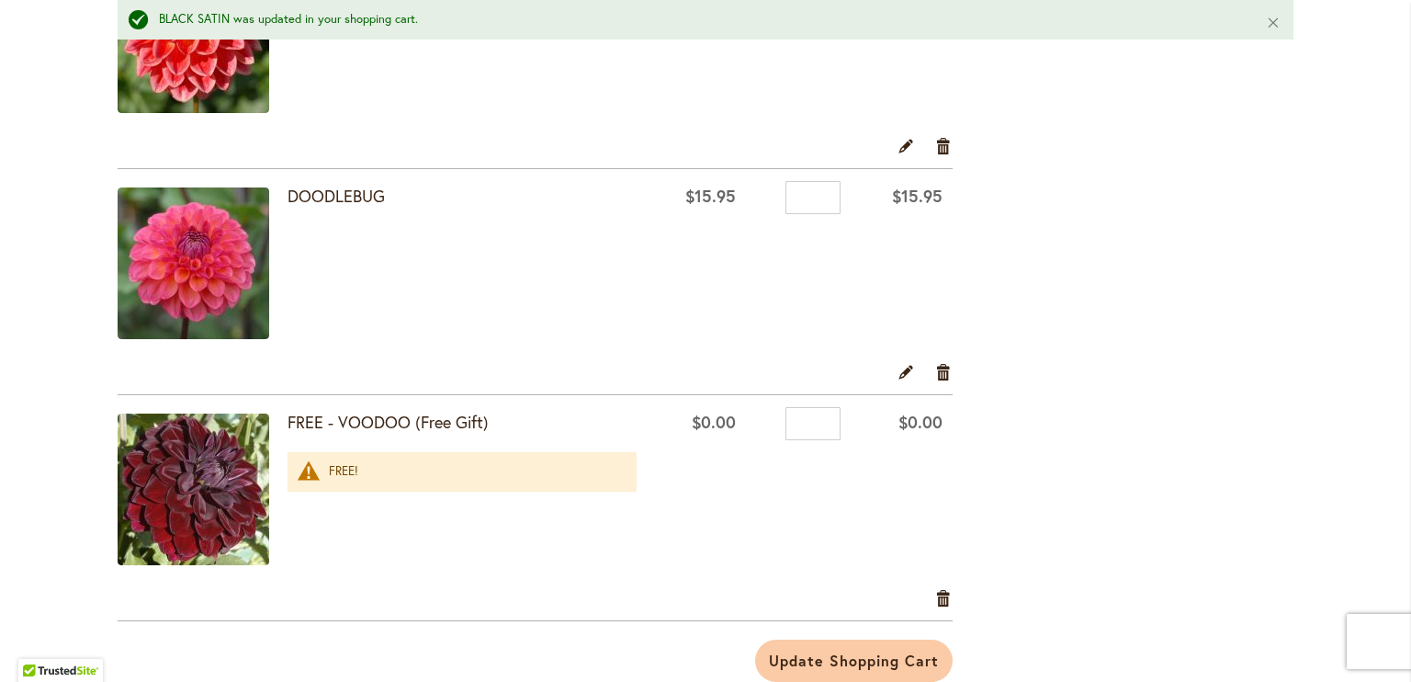
scroll to position [1424, 0]
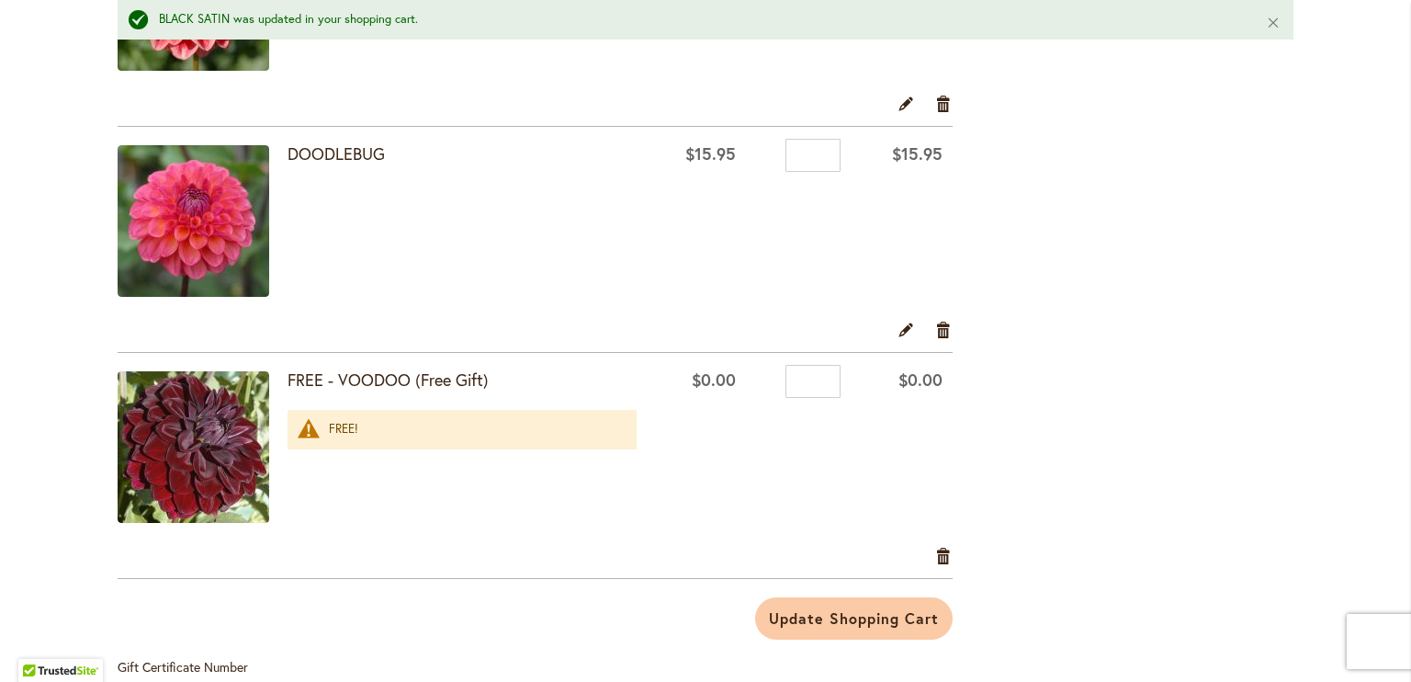
click at [217, 416] on img at bounding box center [194, 447] width 152 height 152
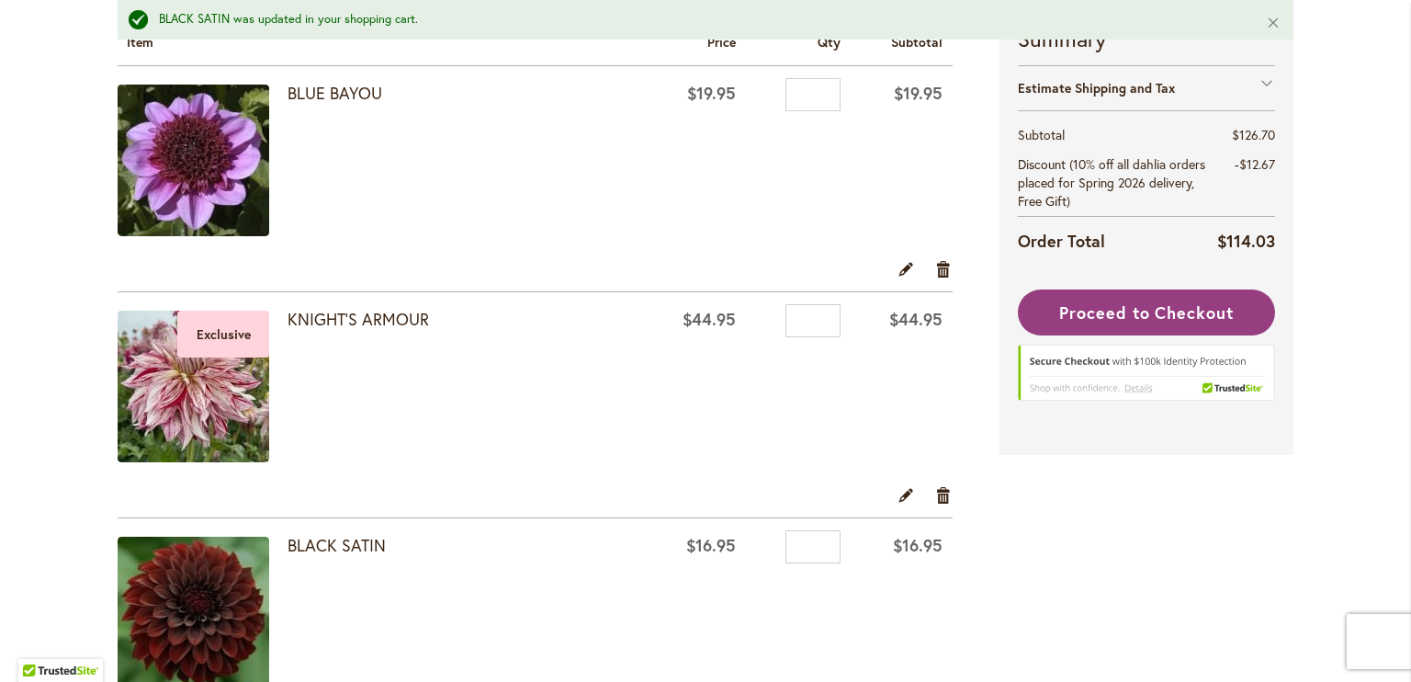
scroll to position [364, 0]
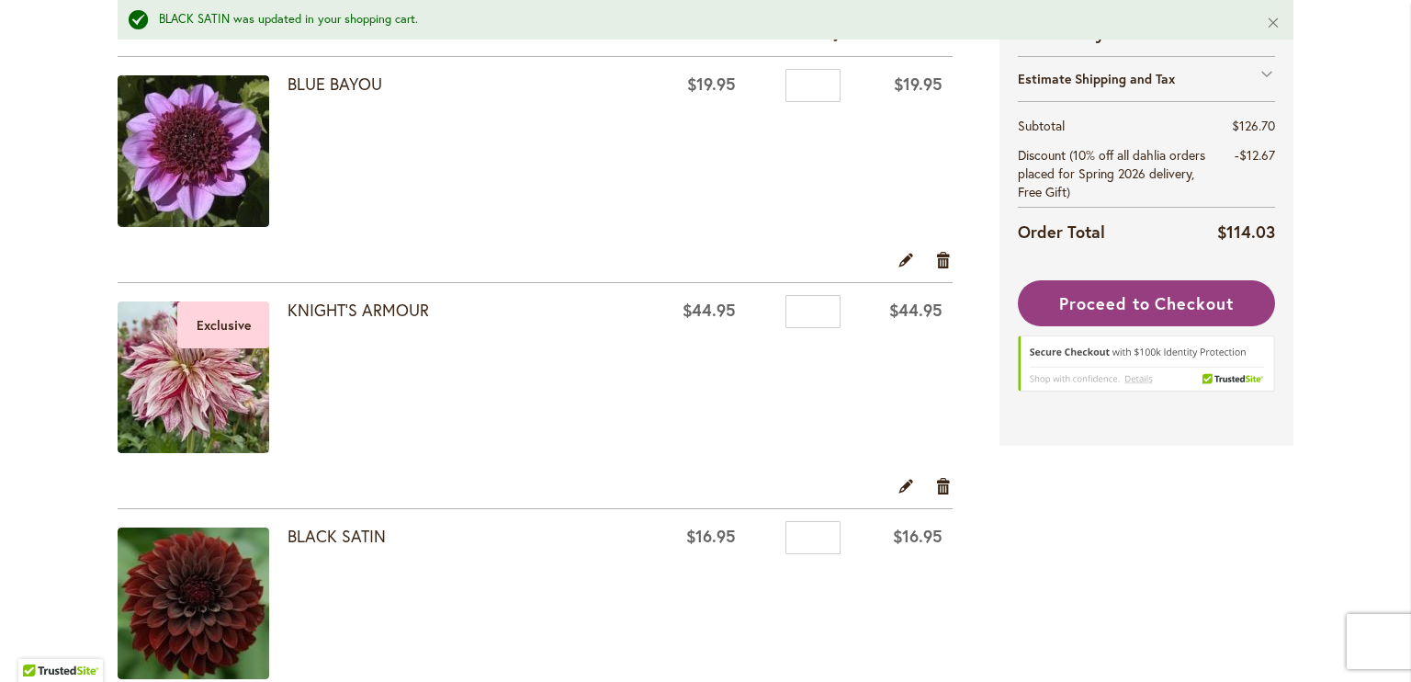
click at [240, 319] on div "Exclusive" at bounding box center [223, 324] width 92 height 47
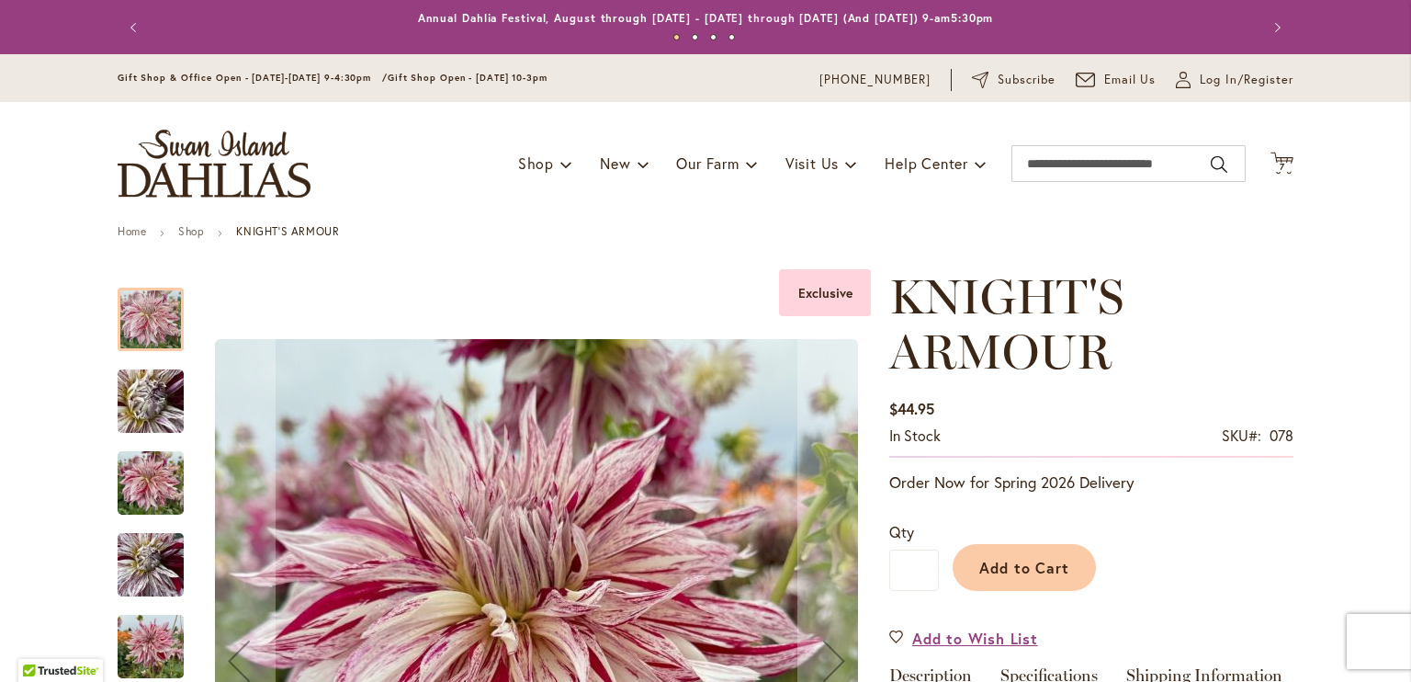
click at [138, 576] on img "KNIGHT'S ARMOUR" at bounding box center [151, 565] width 66 height 88
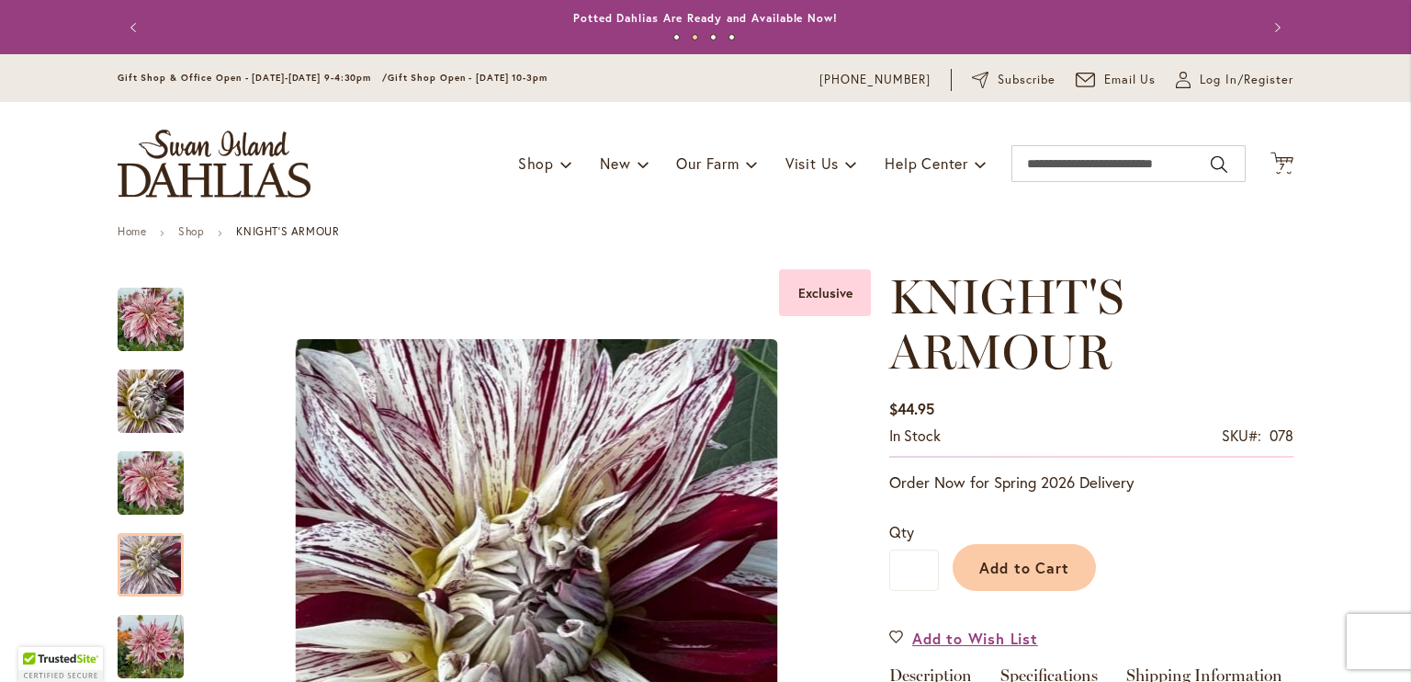
click at [86, 661] on div at bounding box center [60, 664] width 85 height 35
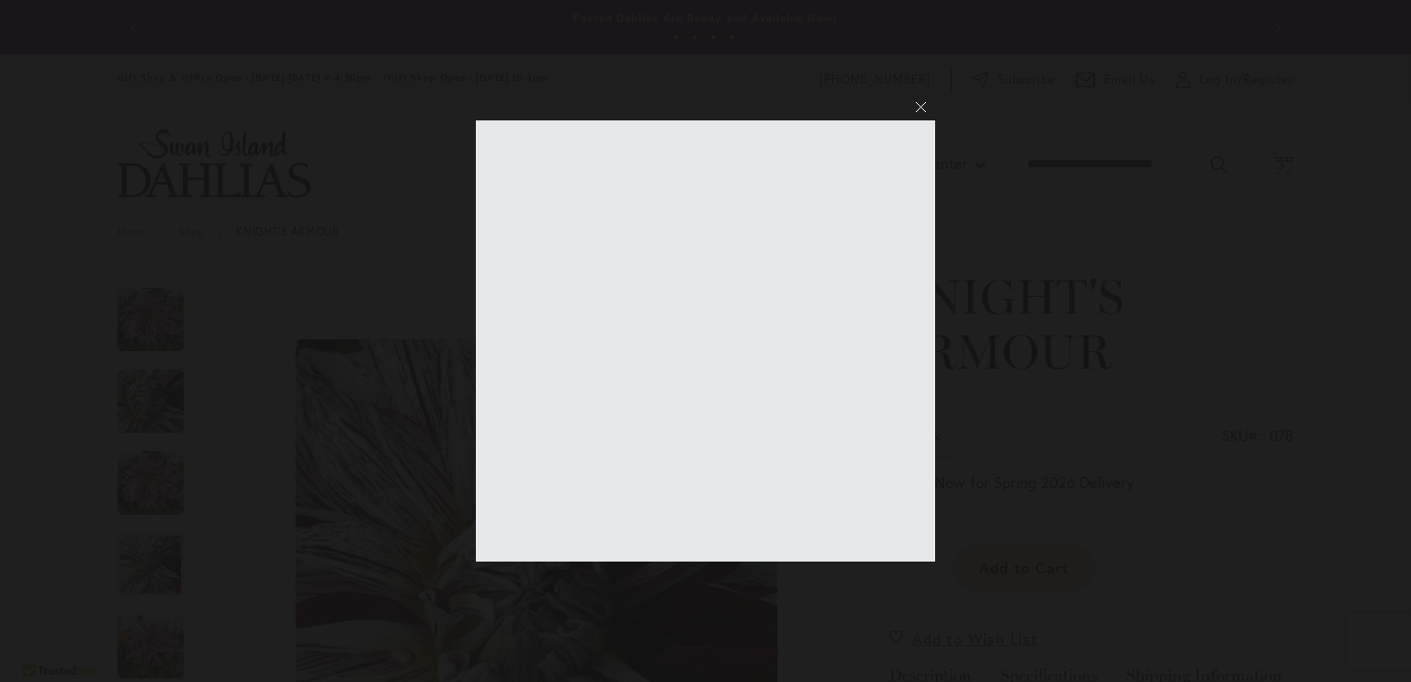
click at [918, 109] on button at bounding box center [921, 107] width 10 height 10
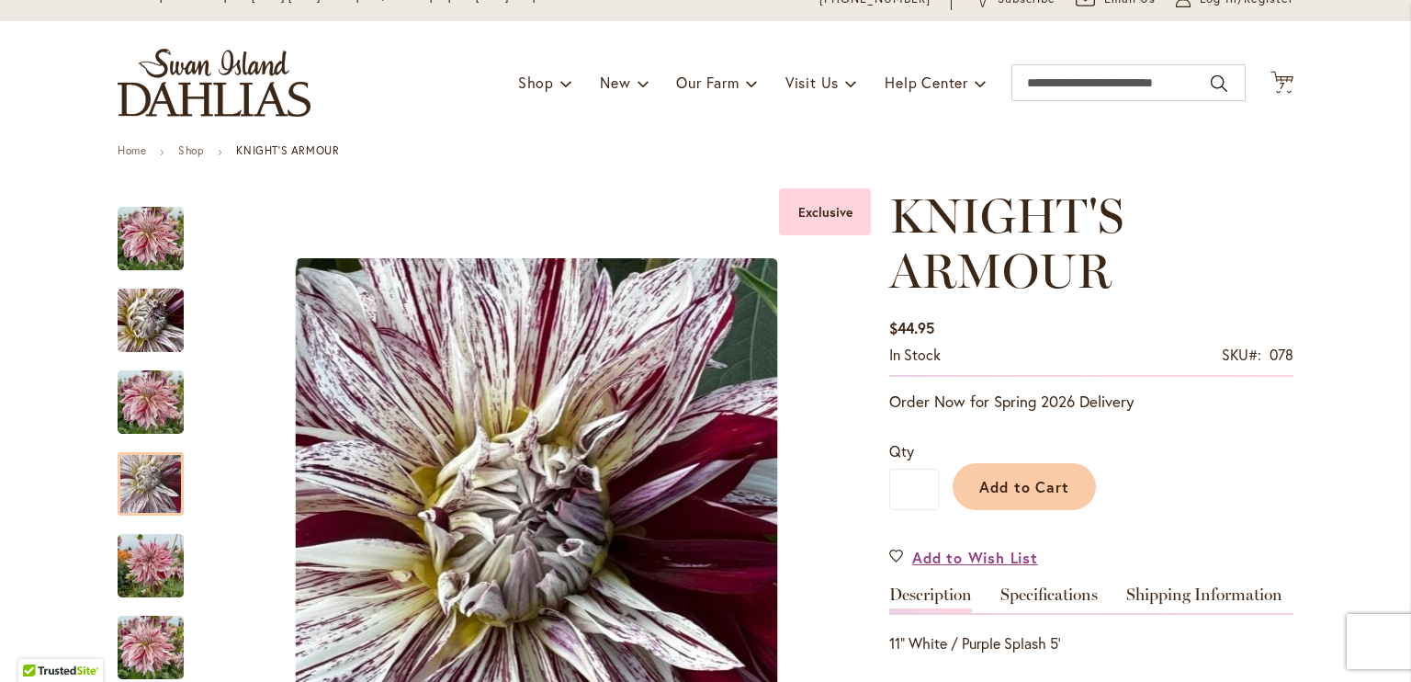
scroll to position [73, 0]
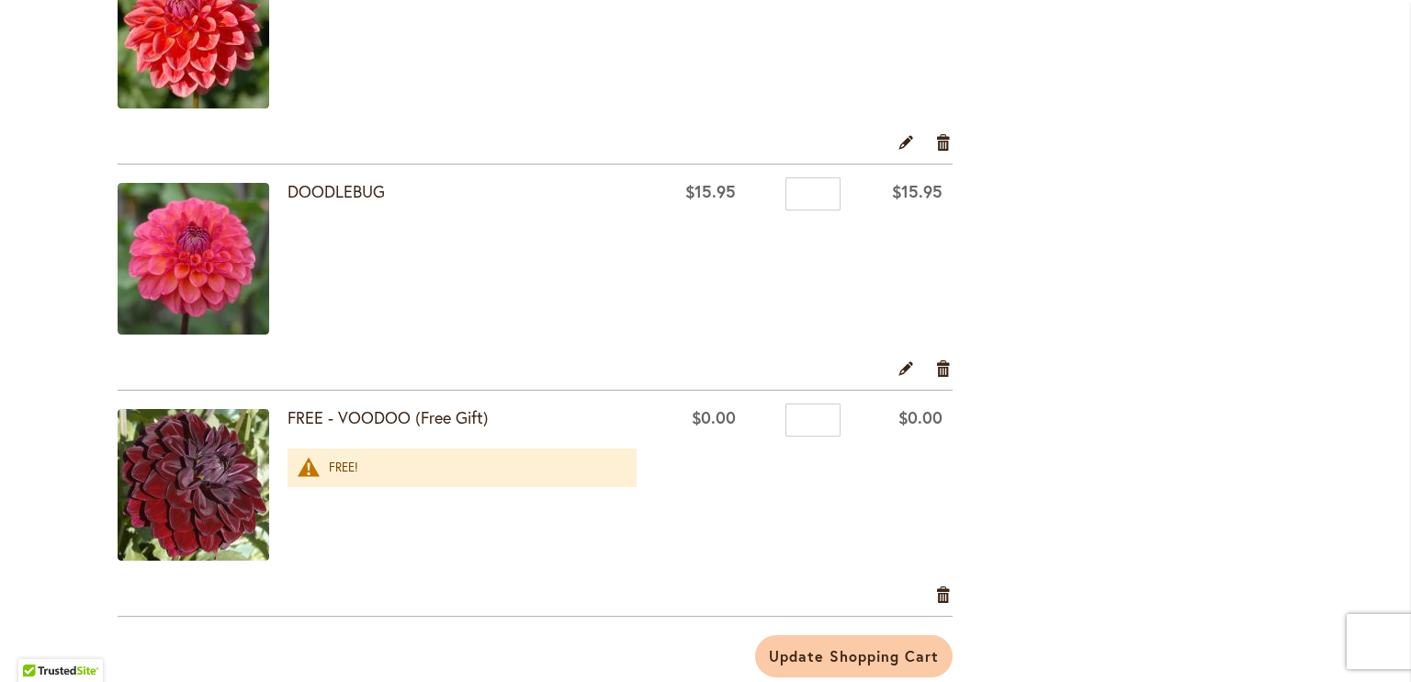
scroll to position [1334, 0]
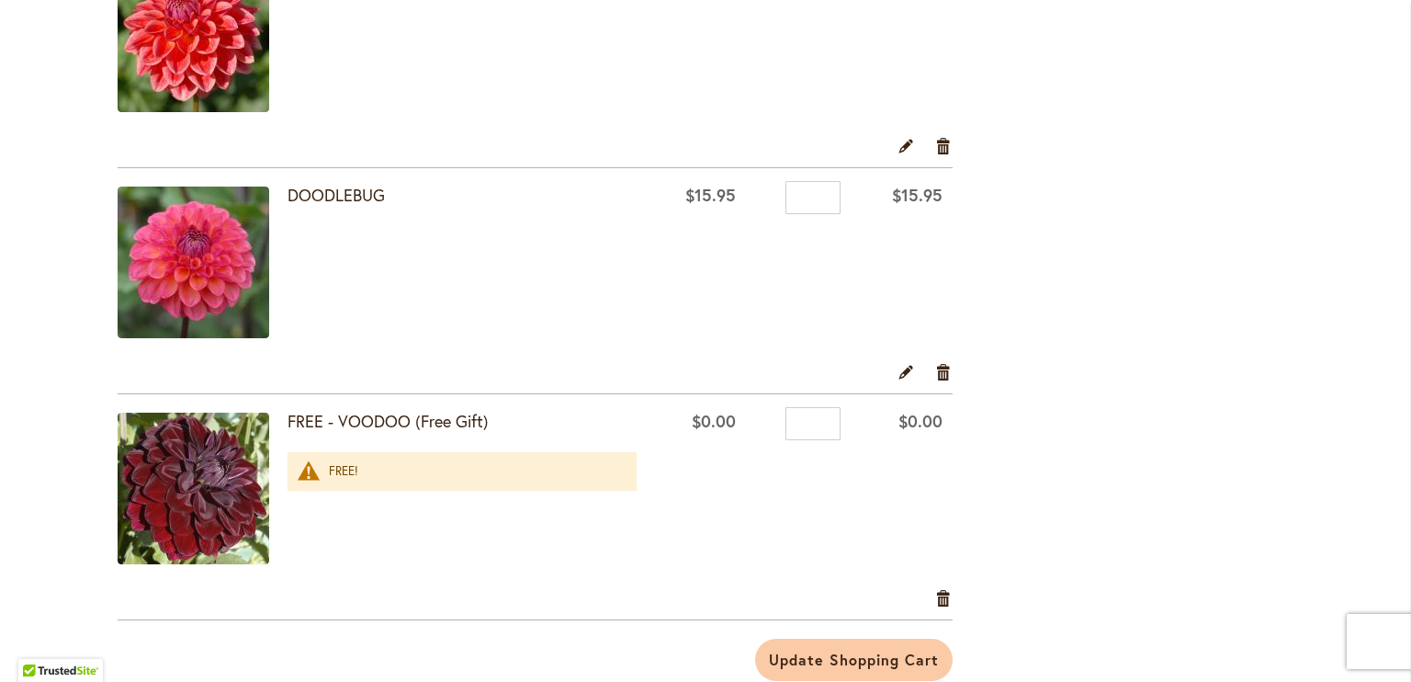
click at [336, 416] on strong "FREE - VOODOO (Free Gift)" at bounding box center [462, 422] width 349 height 24
click at [214, 453] on img at bounding box center [194, 488] width 152 height 152
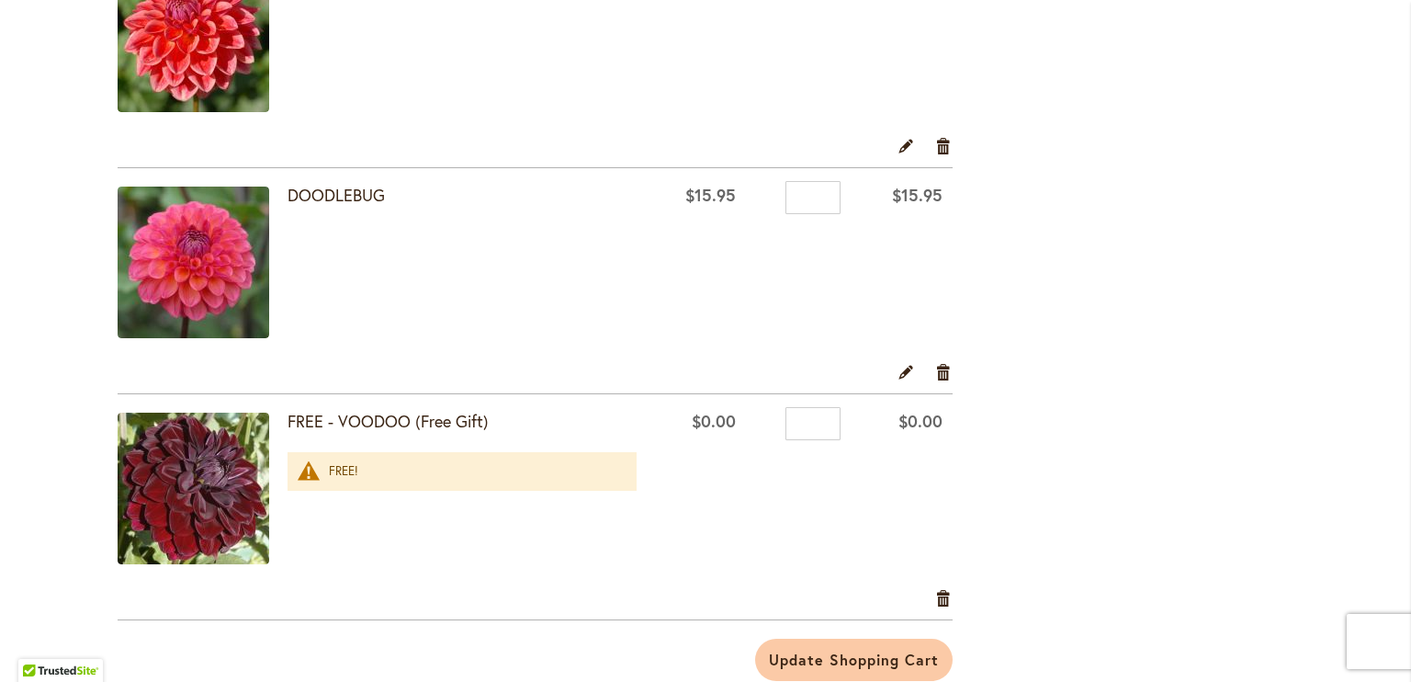
click at [214, 453] on img at bounding box center [194, 488] width 152 height 152
drag, startPoint x: 826, startPoint y: 414, endPoint x: 739, endPoint y: 432, distance: 89.0
click at [746, 432] on td "Qty *" at bounding box center [798, 491] width 105 height 194
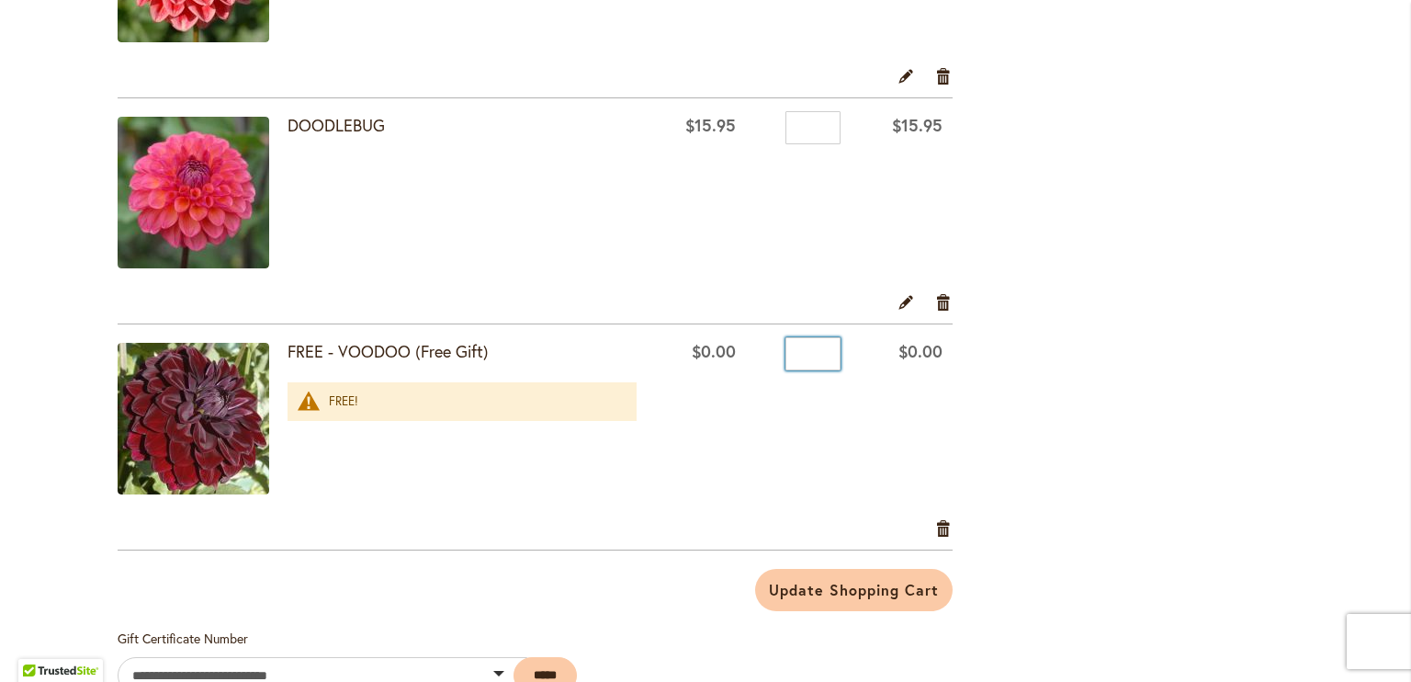
scroll to position [1408, 0]
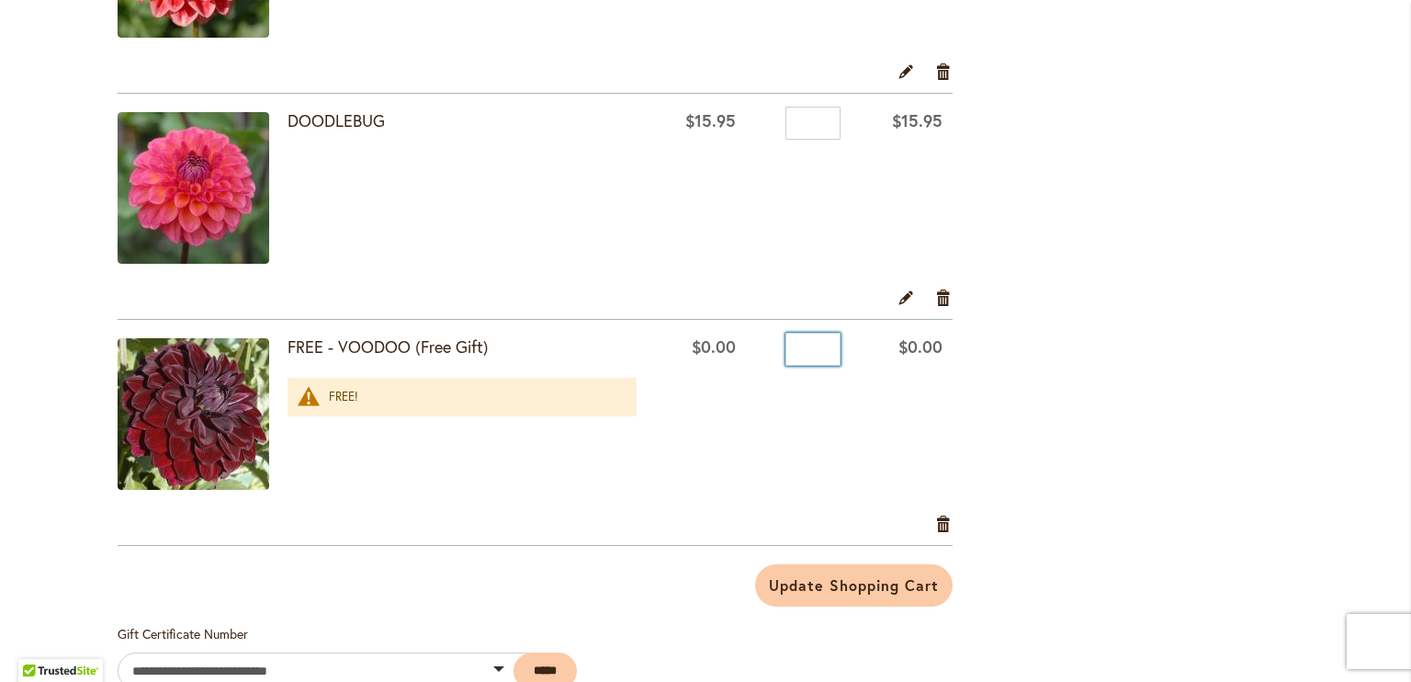
type input "*"
click at [548, 389] on div "FREE!" at bounding box center [473, 397] width 289 height 17
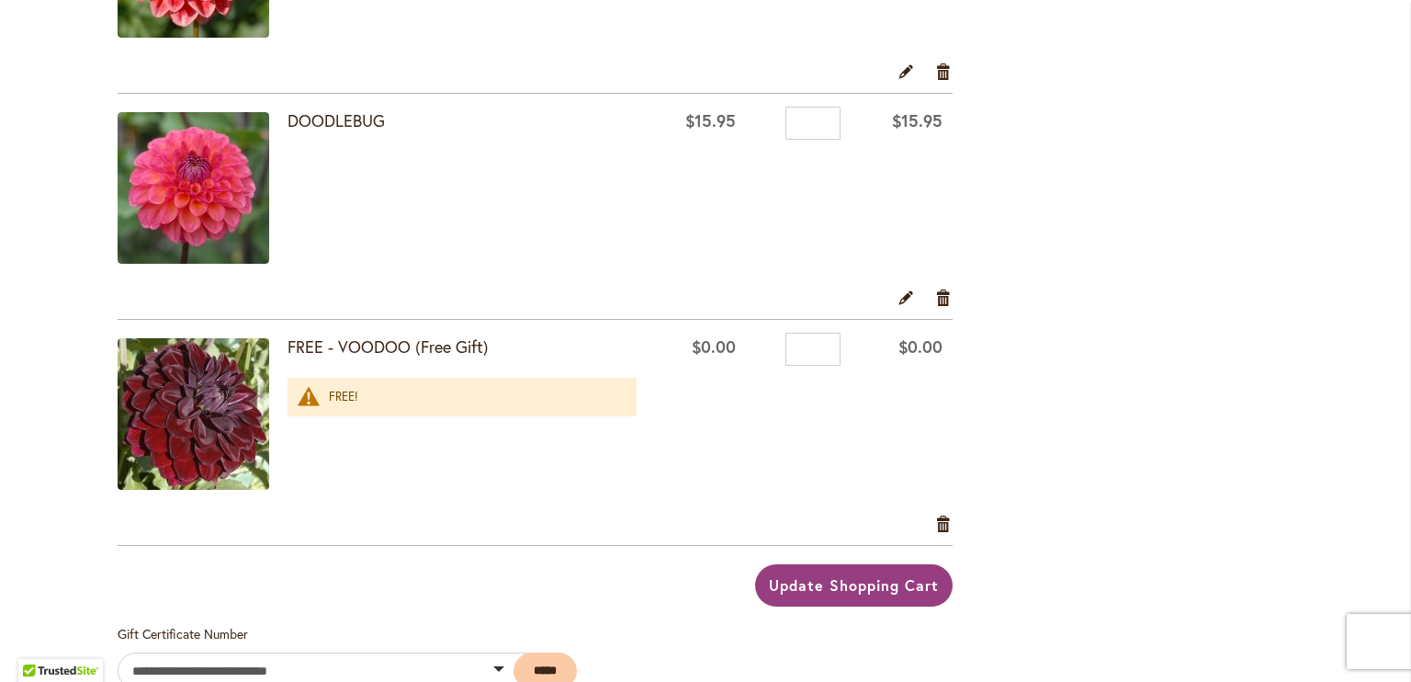
click at [929, 590] on span "Update Shopping Cart" at bounding box center [853, 584] width 169 height 19
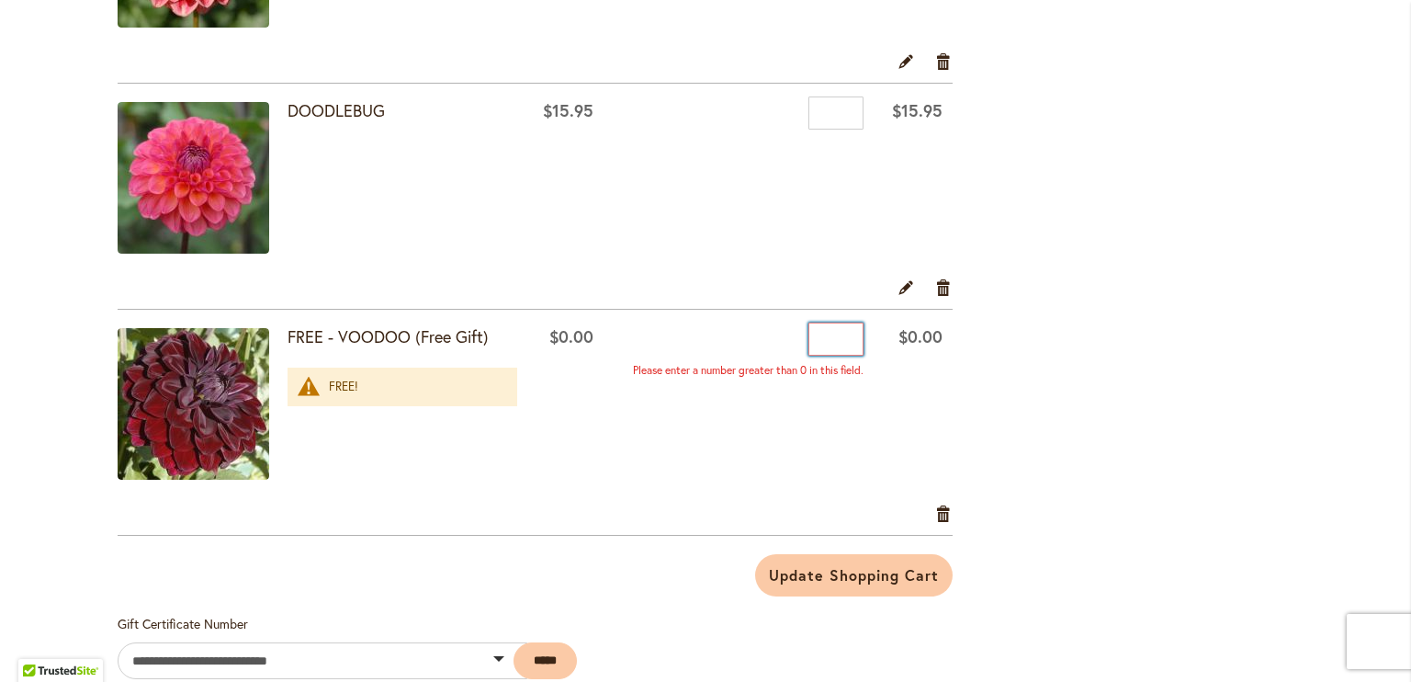
scroll to position [1489, 0]
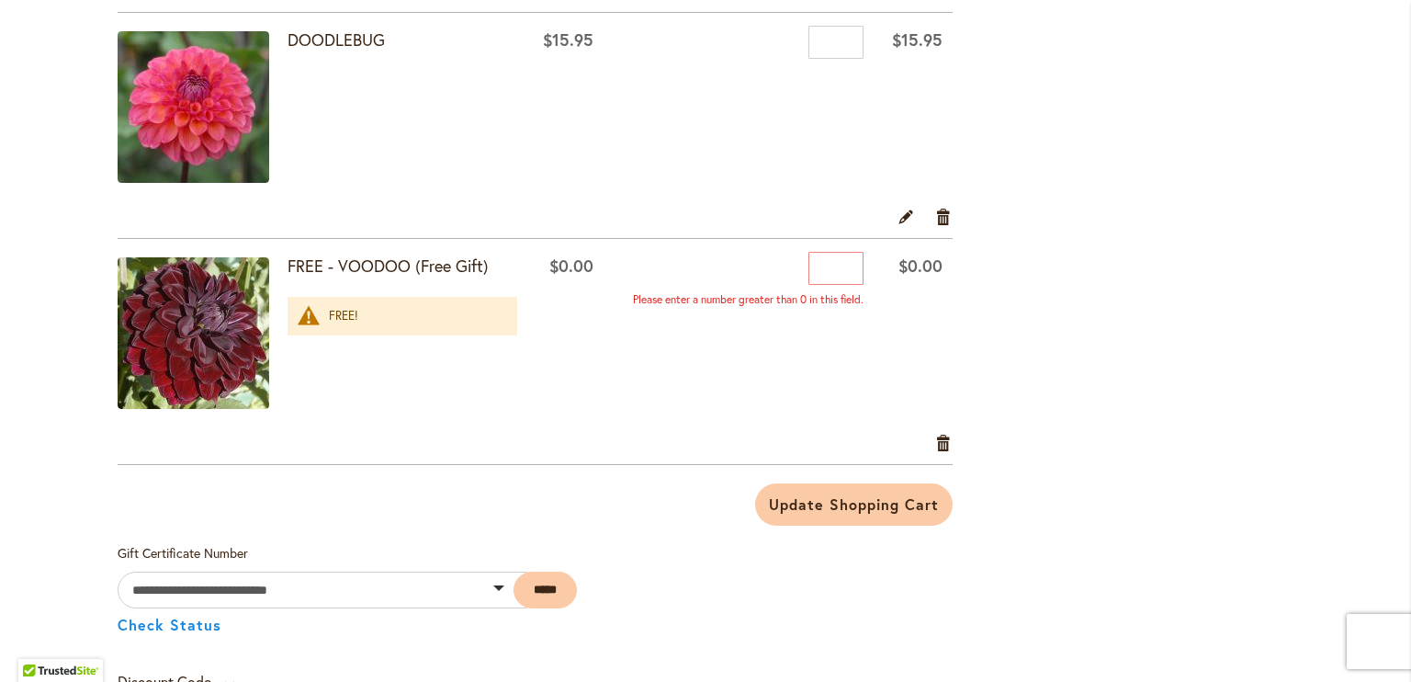
click at [181, 306] on img at bounding box center [194, 333] width 152 height 152
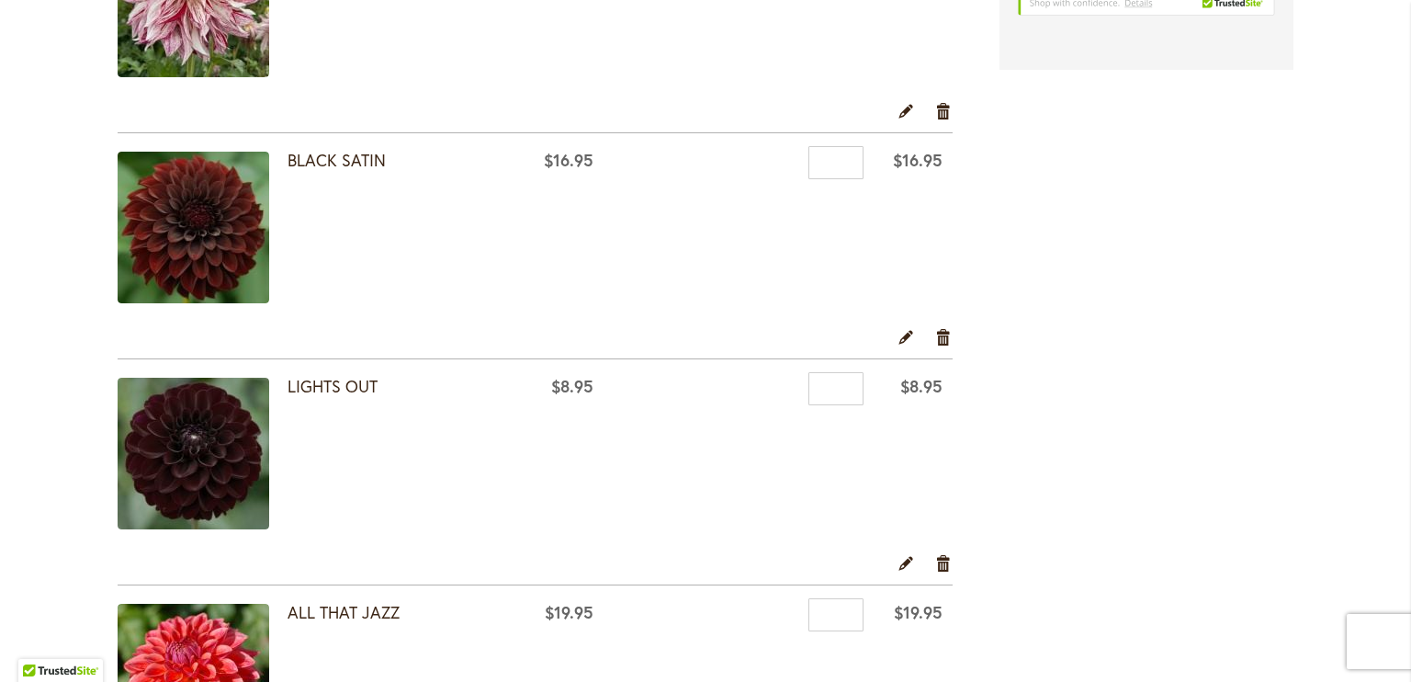
scroll to position [686, 0]
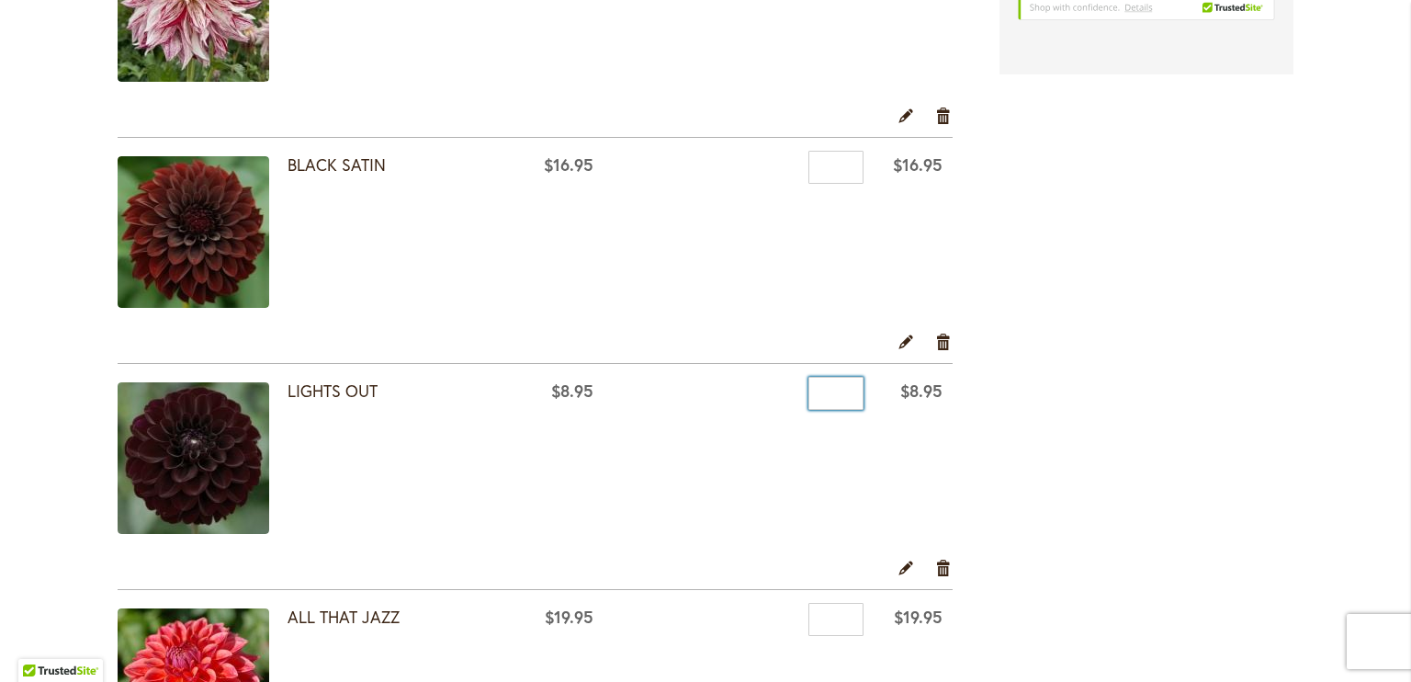
click at [834, 390] on input "*" at bounding box center [835, 393] width 55 height 33
drag, startPoint x: 852, startPoint y: 386, endPoint x: 779, endPoint y: 406, distance: 75.3
click at [779, 406] on div "Qty *" at bounding box center [739, 396] width 250 height 28
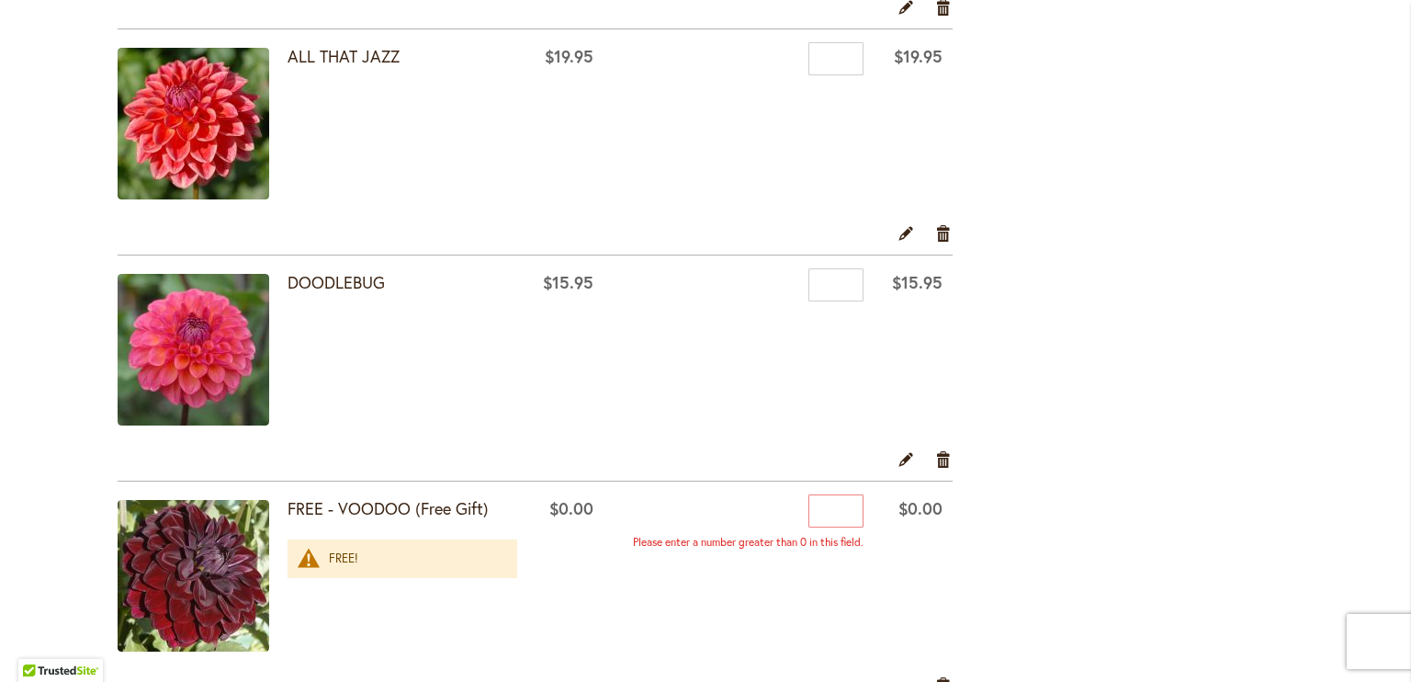
scroll to position [1225, 0]
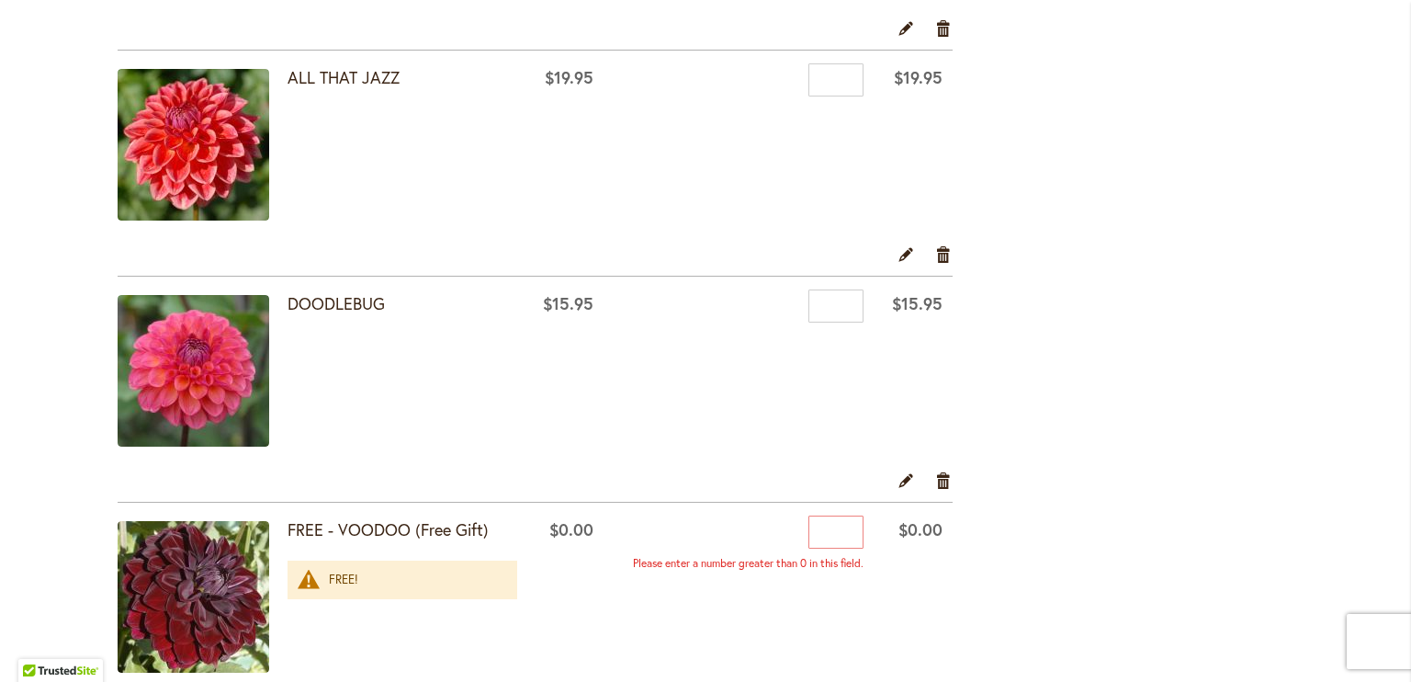
type input "*"
click at [841, 80] on input "*" at bounding box center [835, 79] width 55 height 33
drag, startPoint x: 841, startPoint y: 84, endPoint x: 775, endPoint y: 84, distance: 66.1
click at [775, 84] on div "Qty *" at bounding box center [739, 83] width 250 height 28
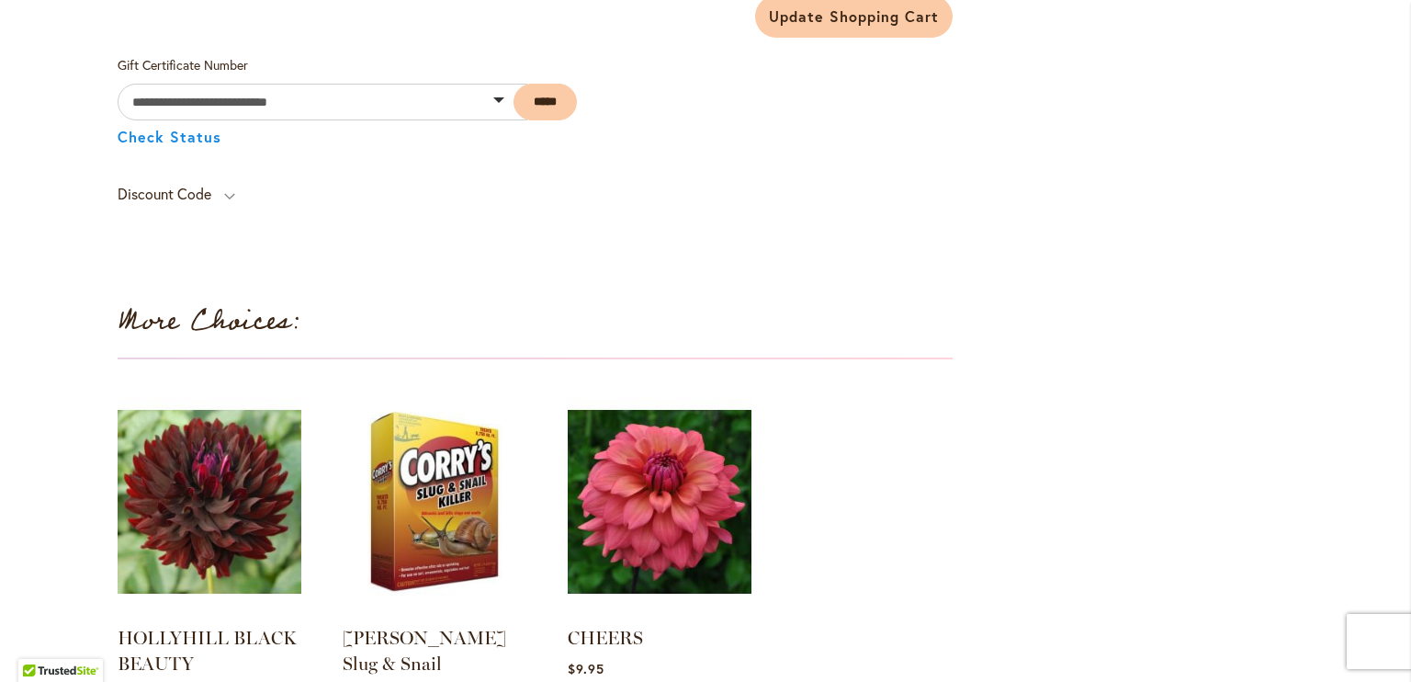
scroll to position [2015, 0]
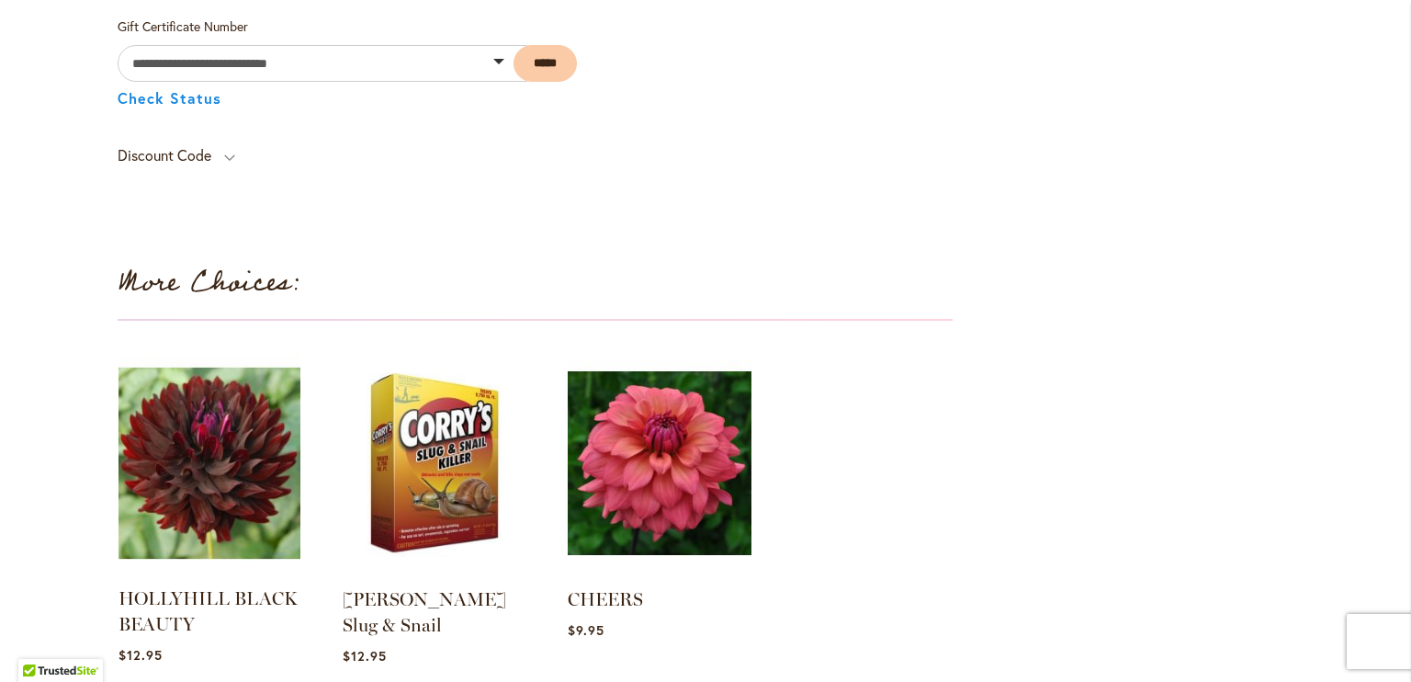
type input "*"
click at [191, 447] on img at bounding box center [209, 463] width 191 height 239
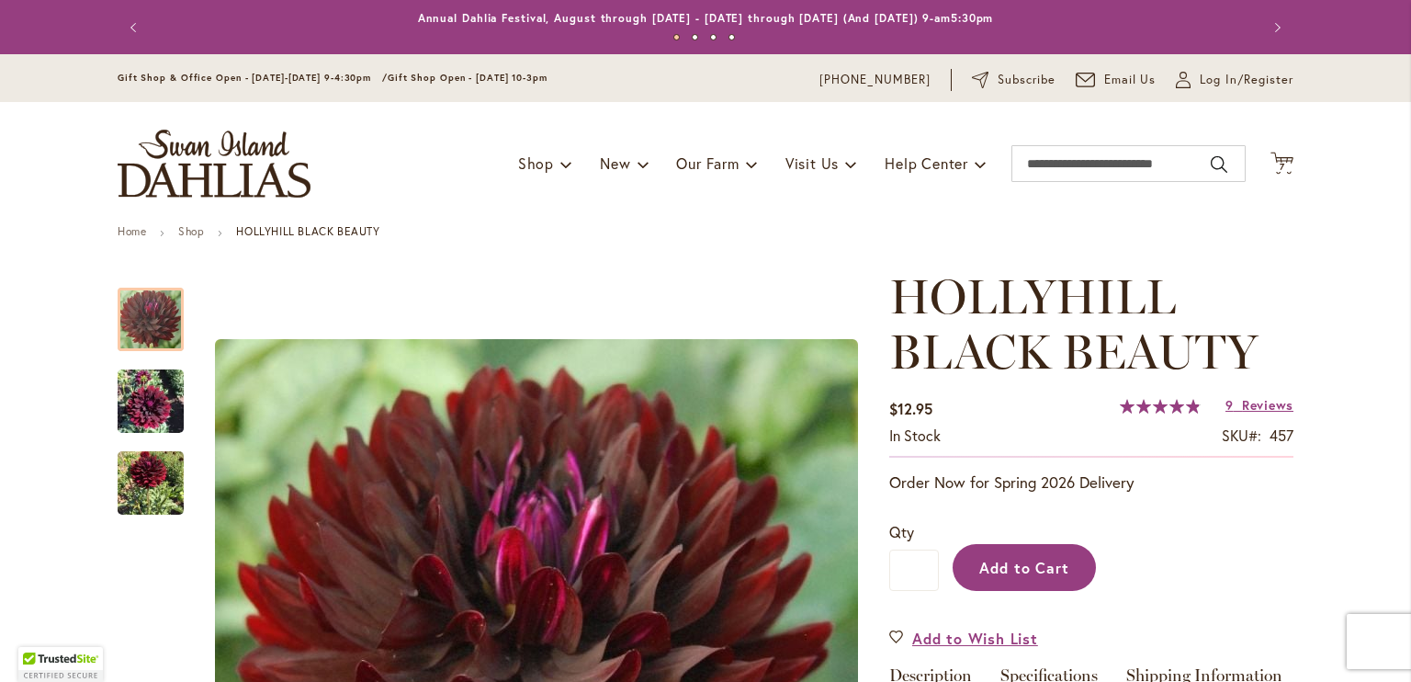
click at [1005, 567] on span "Add to Cart" at bounding box center [1024, 567] width 91 height 19
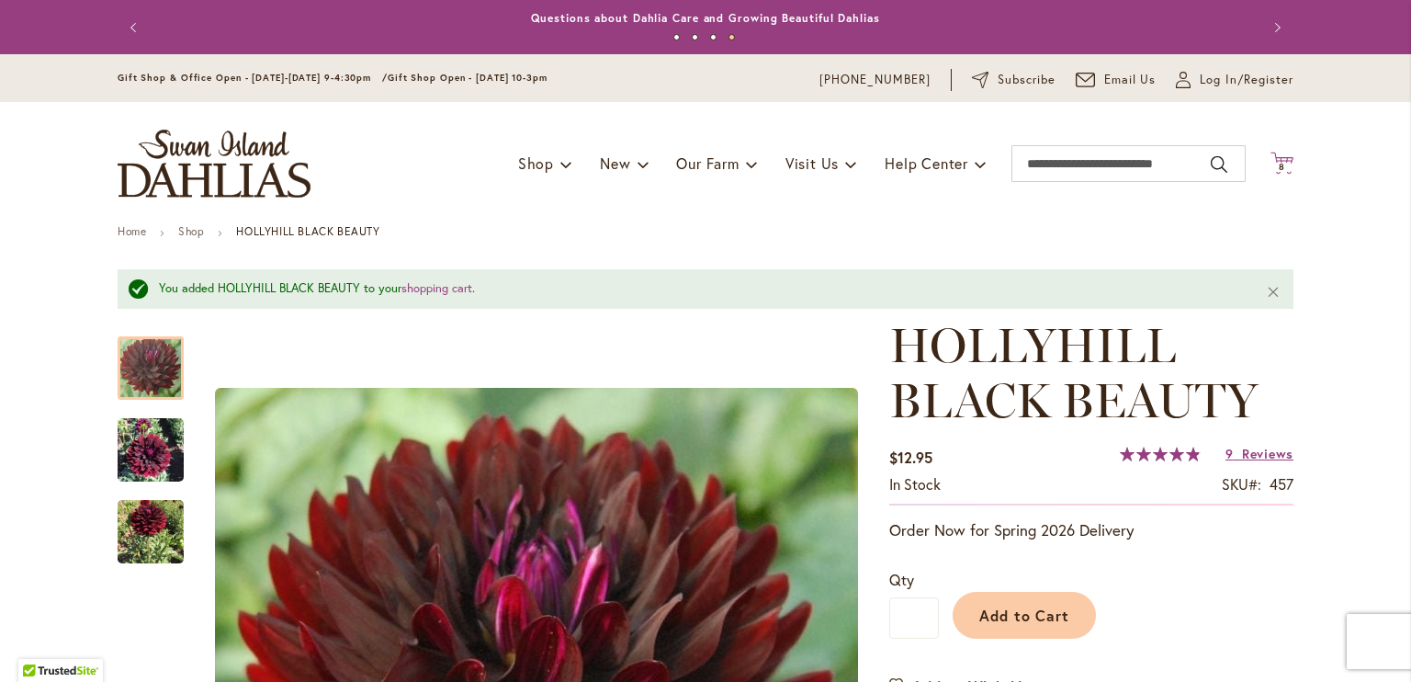
click at [1270, 154] on icon "Cart .cls-1 { fill: #231f20; }" at bounding box center [1281, 163] width 23 height 23
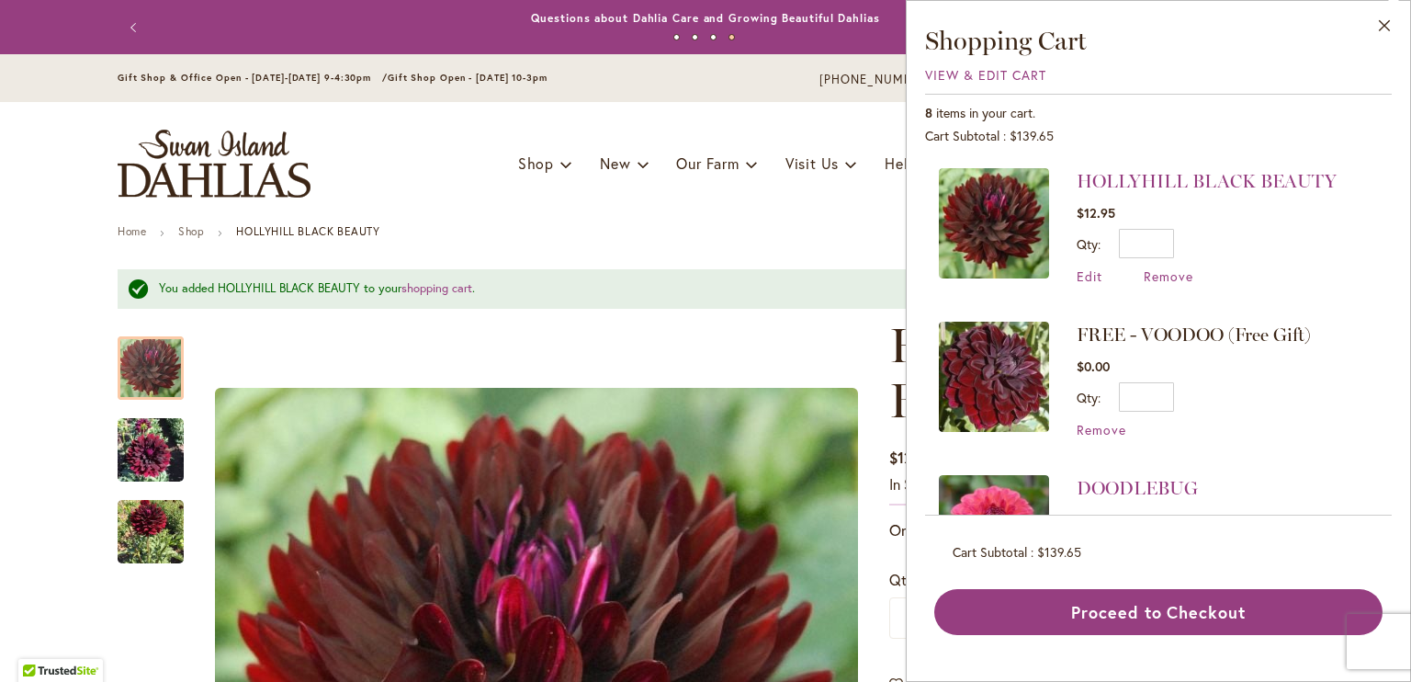
click at [1270, 154] on div "Cart .cls-1 { fill: #231f20; } 8 8 items Close Shopping Cart View & Edit Cart 8…" at bounding box center [1281, 164] width 23 height 25
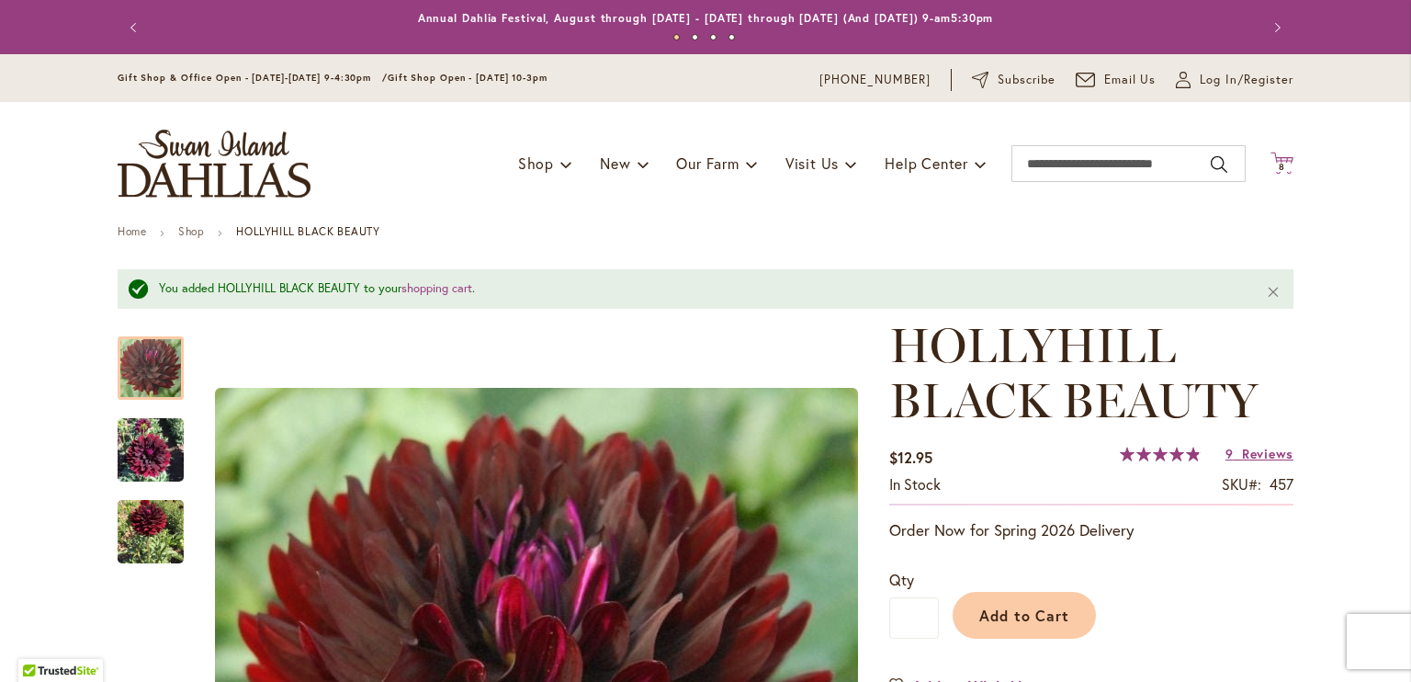
click at [1273, 159] on icon at bounding box center [1281, 163] width 23 height 22
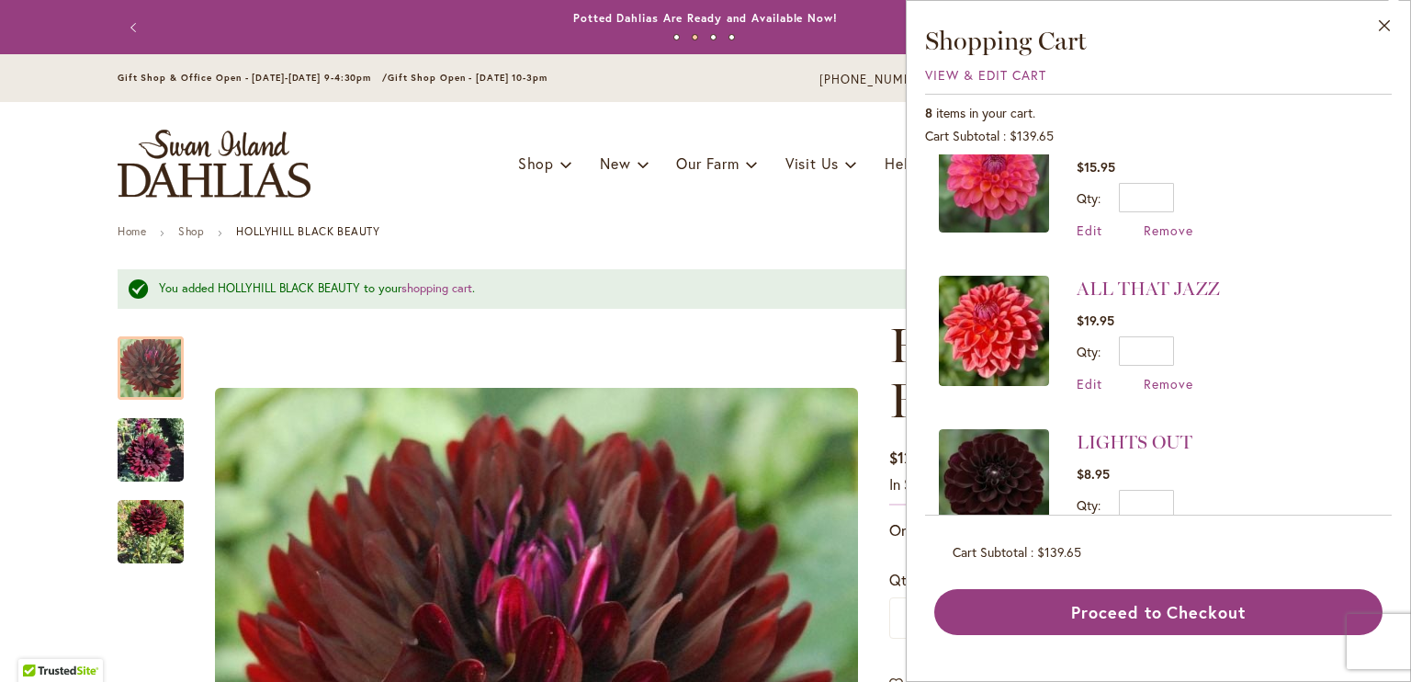
scroll to position [397, 0]
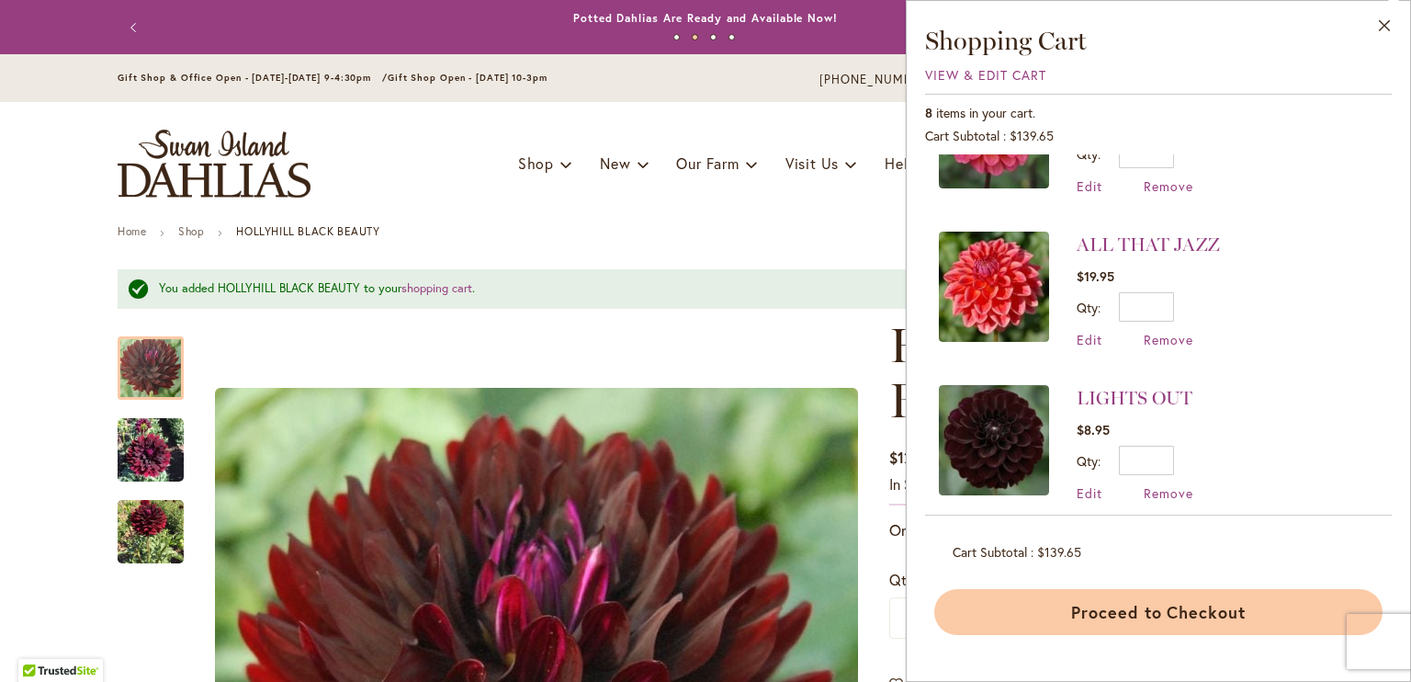
click at [1197, 615] on button "Proceed to Checkout" at bounding box center [1158, 612] width 448 height 46
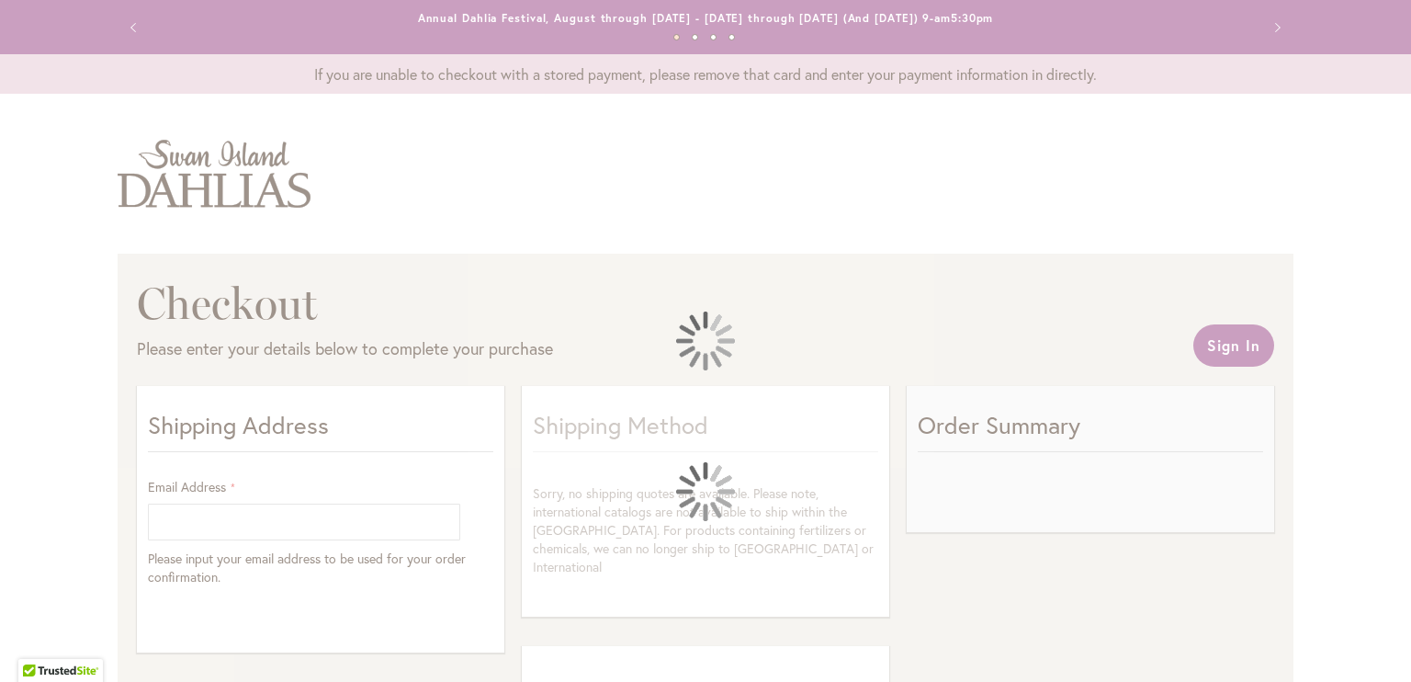
select select "**"
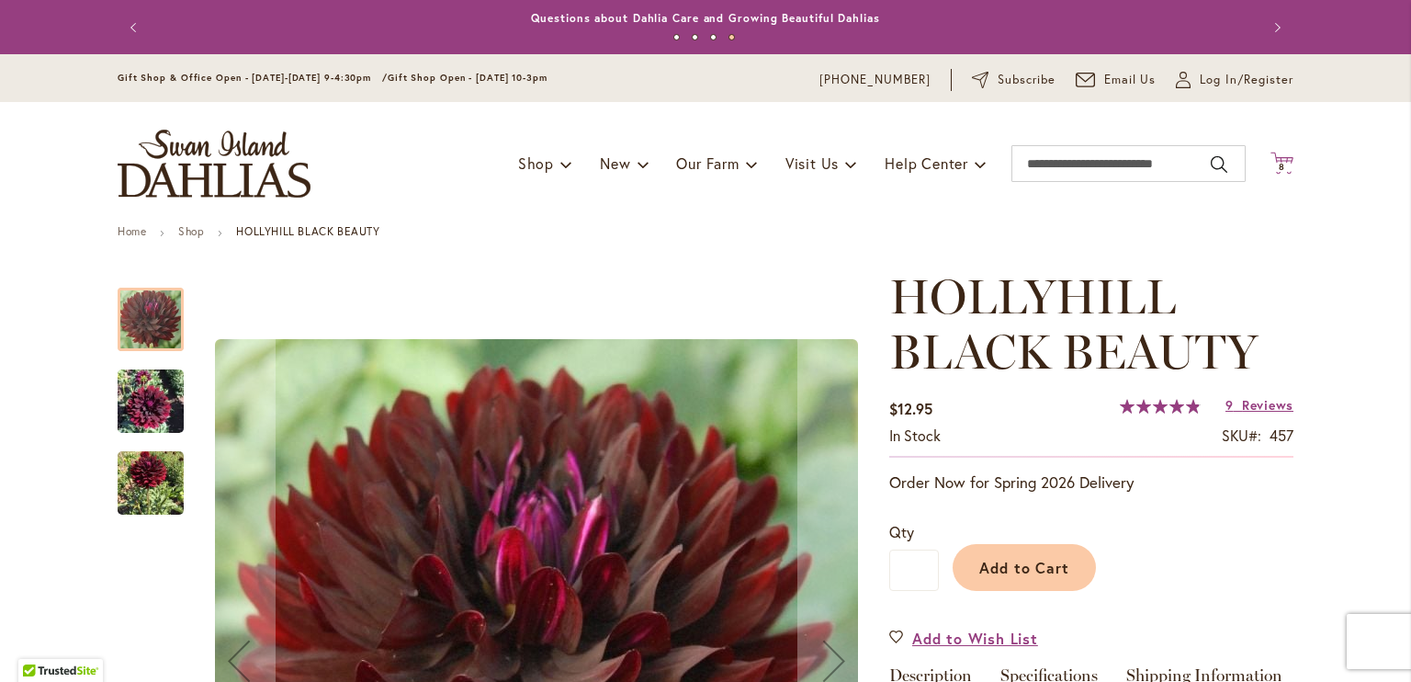
click at [1278, 159] on icon "Cart .cls-1 { fill: #231f20; }" at bounding box center [1281, 163] width 23 height 23
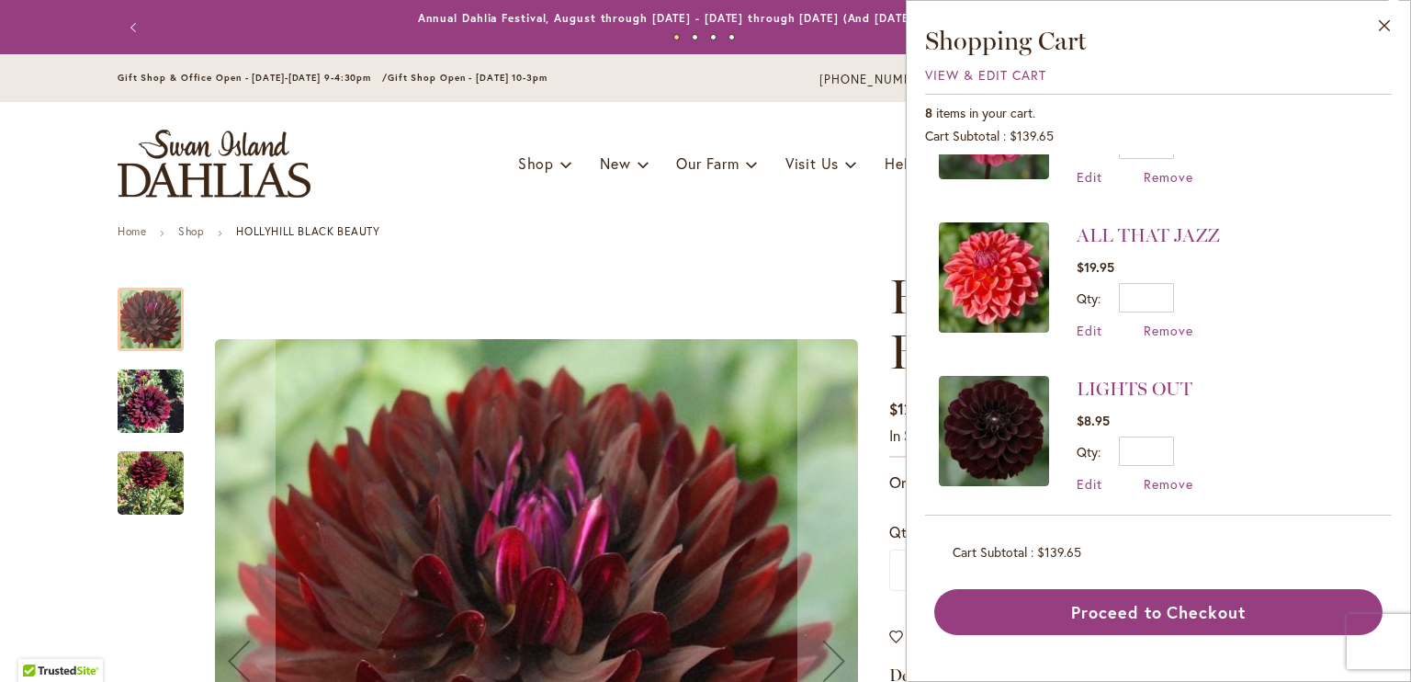
scroll to position [367, 0]
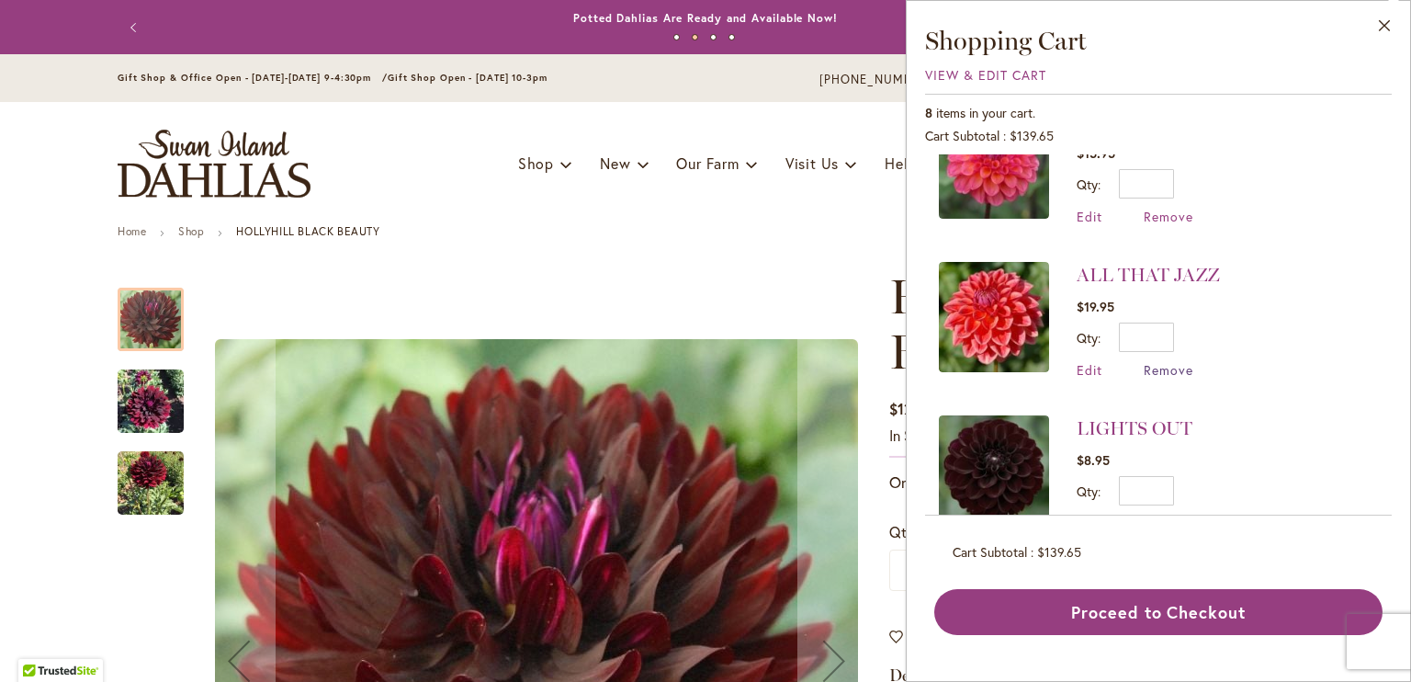
click at [1159, 364] on span "Remove" at bounding box center [1169, 369] width 50 height 17
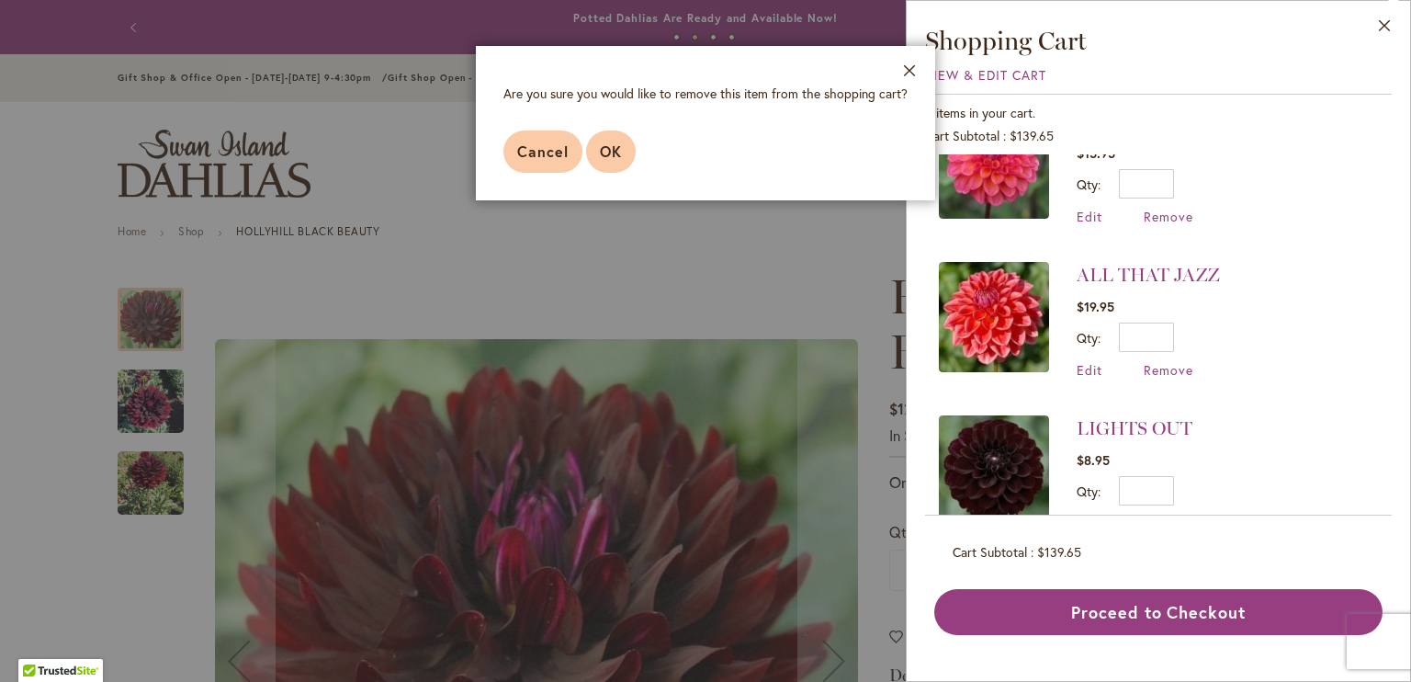
click at [623, 140] on button "OK" at bounding box center [611, 151] width 50 height 42
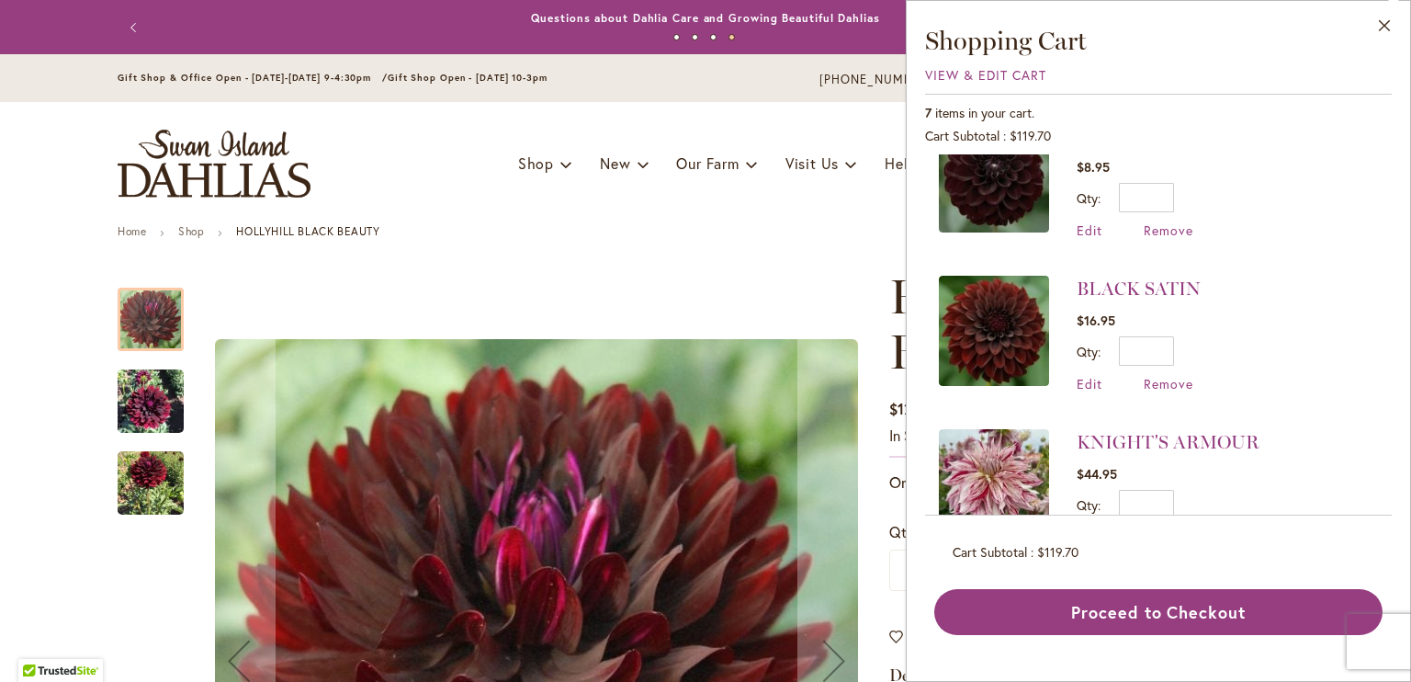
scroll to position [508, 0]
click at [1165, 377] on span "Remove" at bounding box center [1169, 381] width 50 height 17
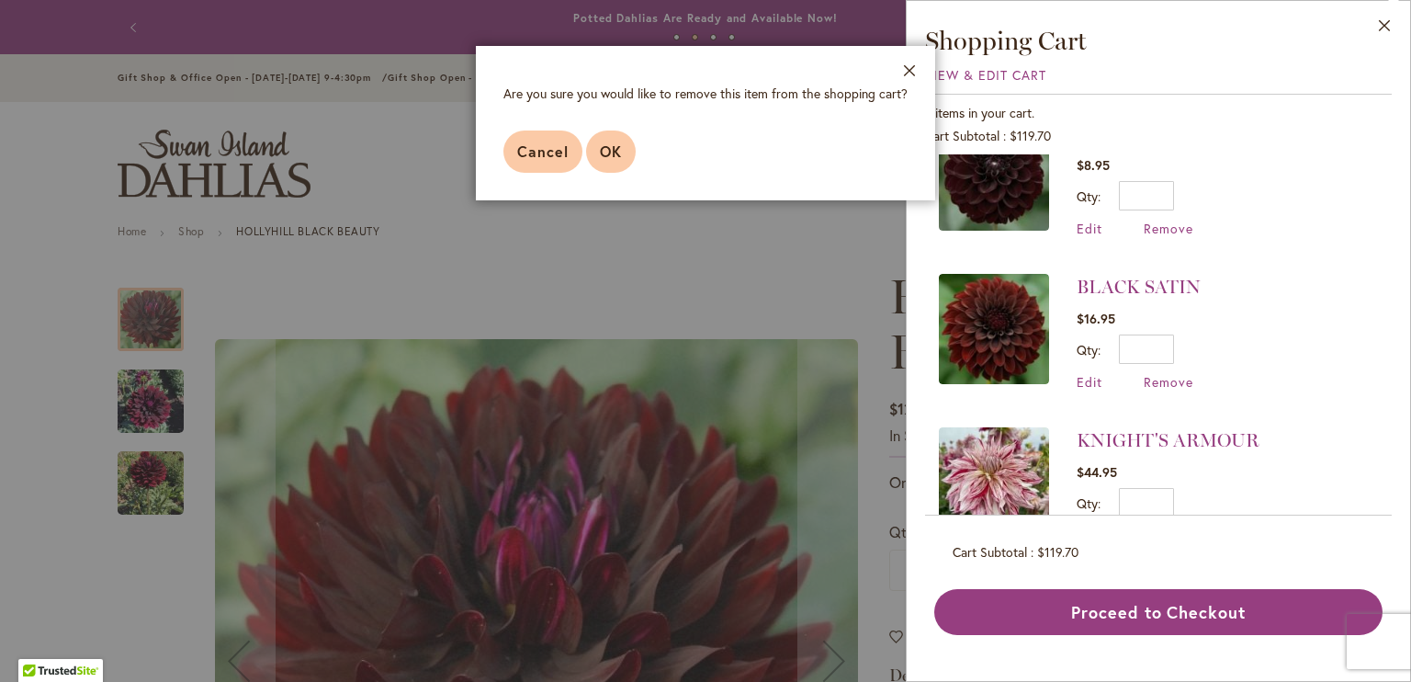
click at [624, 144] on button "OK" at bounding box center [611, 151] width 50 height 42
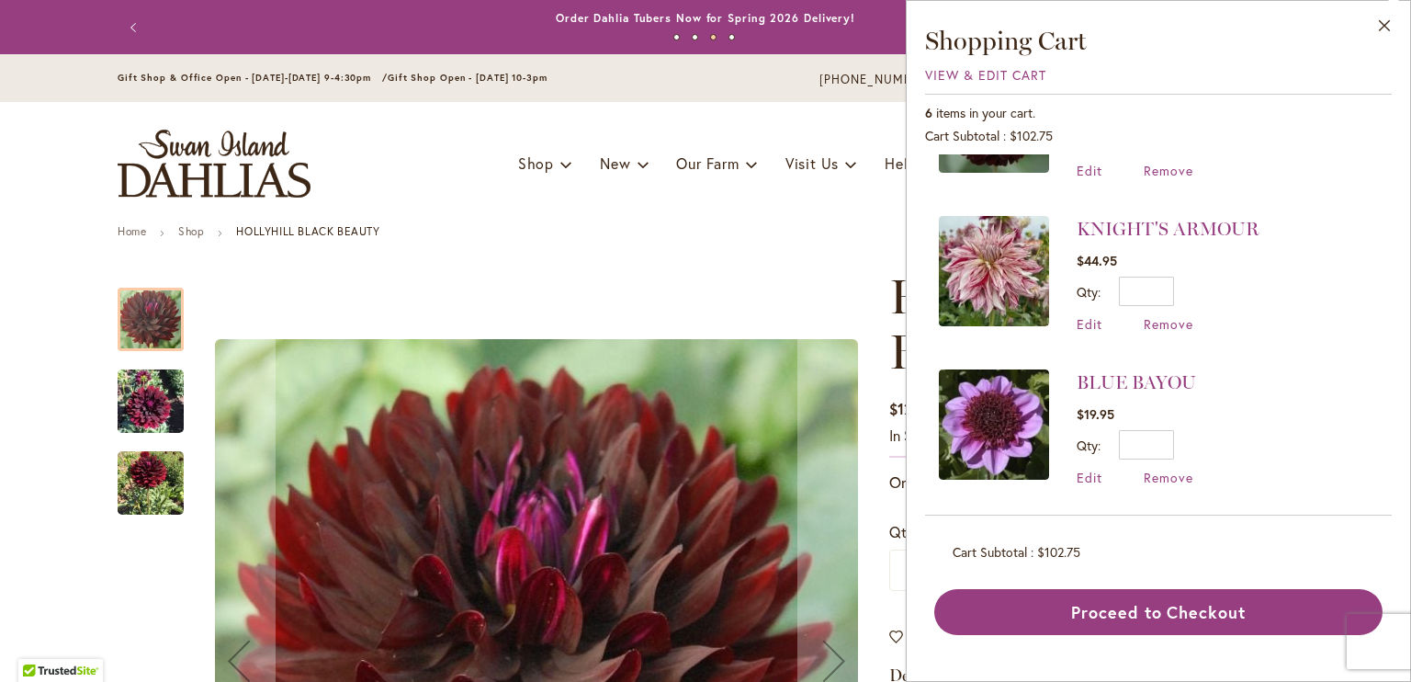
scroll to position [566, 0]
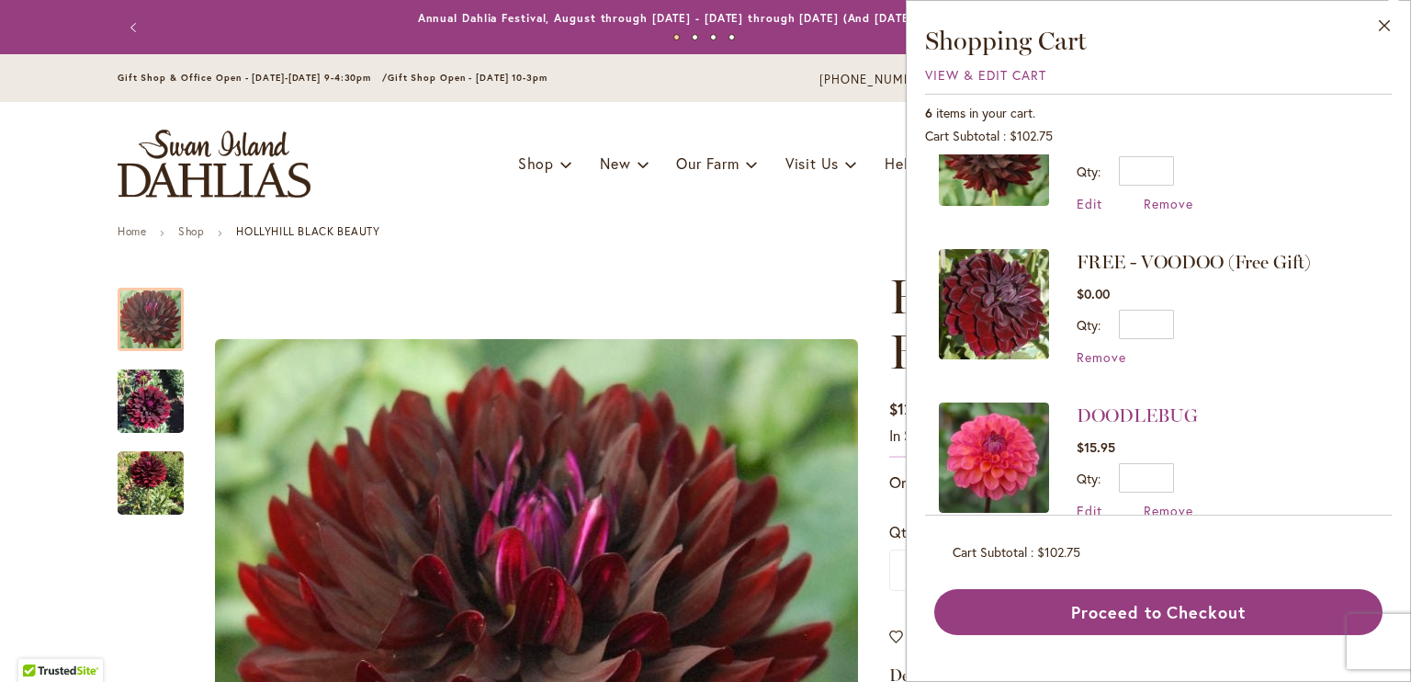
scroll to position [69, 0]
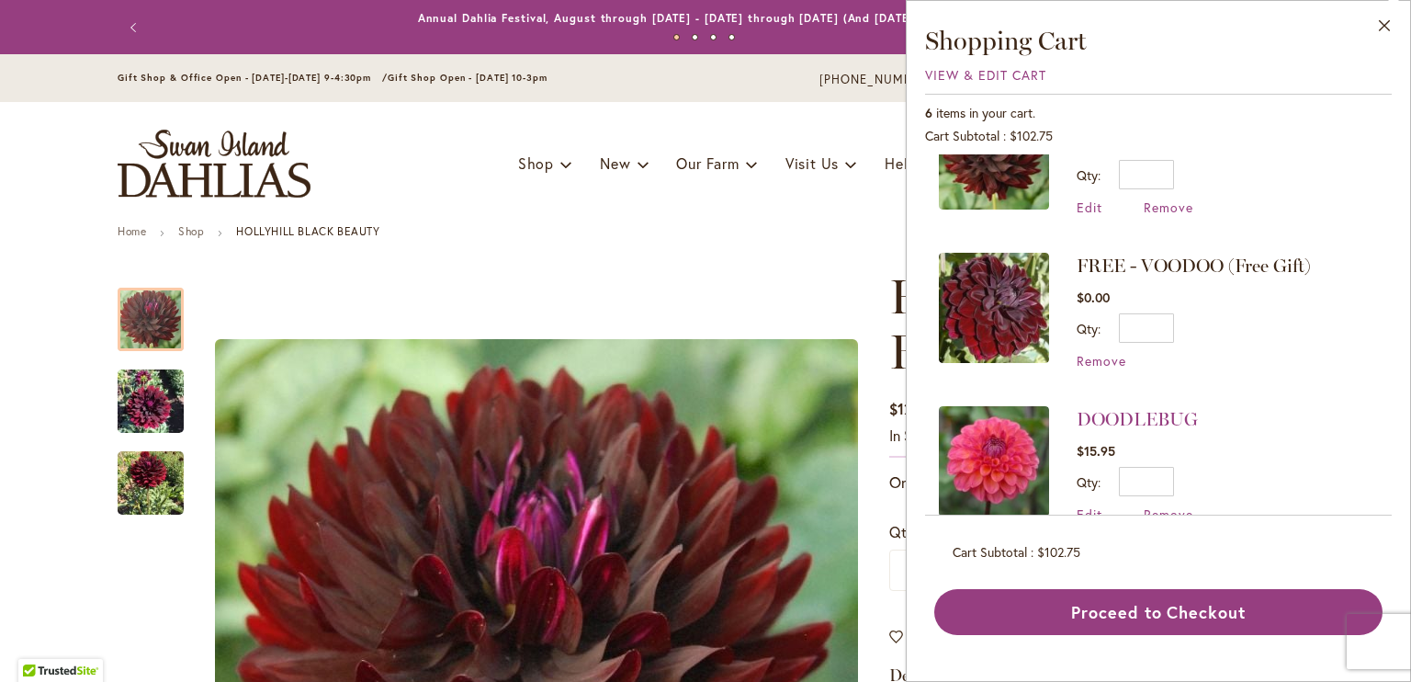
click at [1146, 262] on span "FREE - VOODOO (Free Gift)" at bounding box center [1194, 265] width 234 height 22
click at [1098, 356] on span "Remove" at bounding box center [1102, 360] width 50 height 17
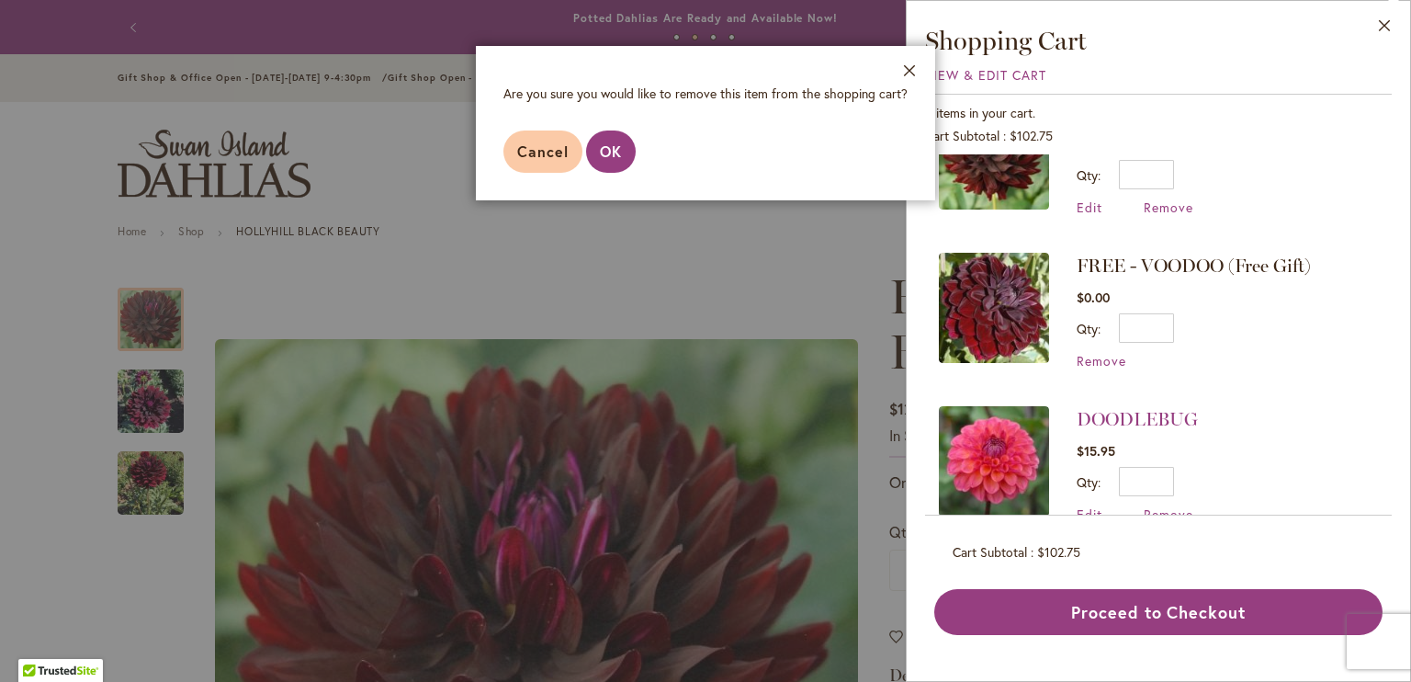
click at [638, 149] on footer "Cancel OK" at bounding box center [705, 151] width 459 height 97
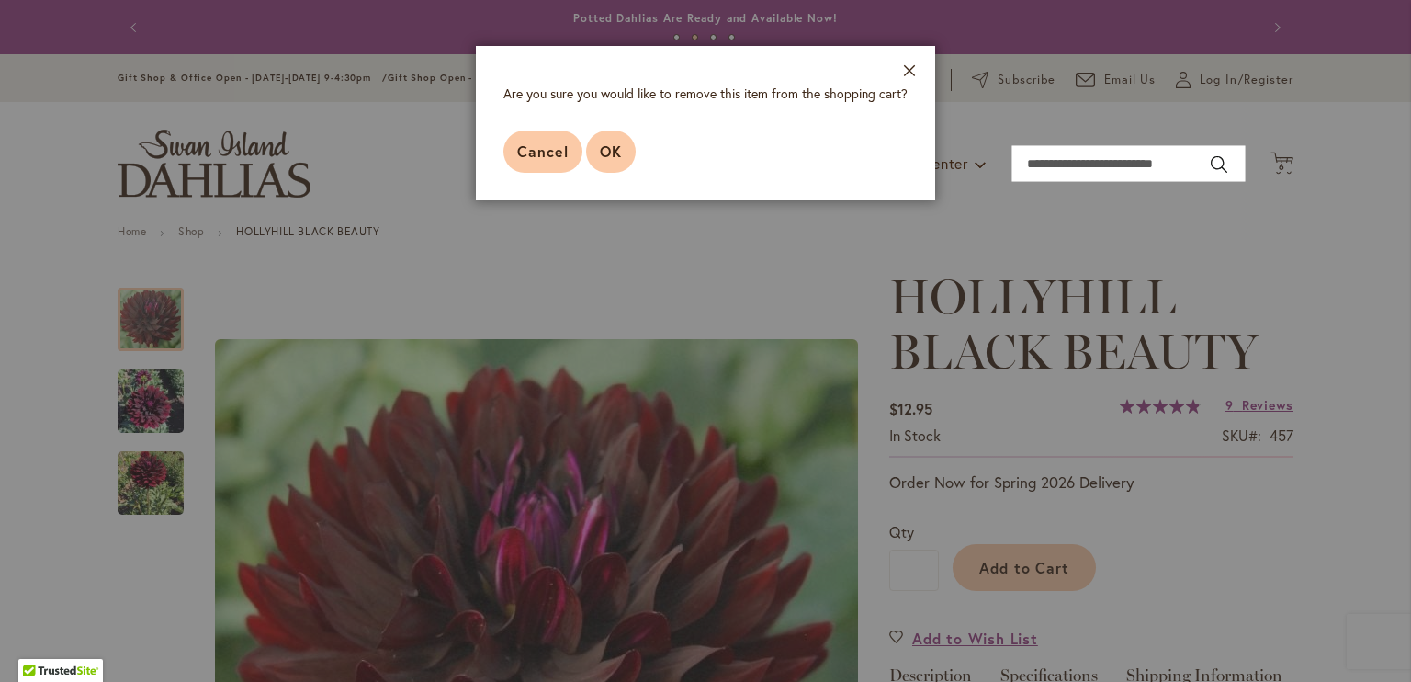
click at [607, 152] on span "OK" at bounding box center [611, 150] width 22 height 19
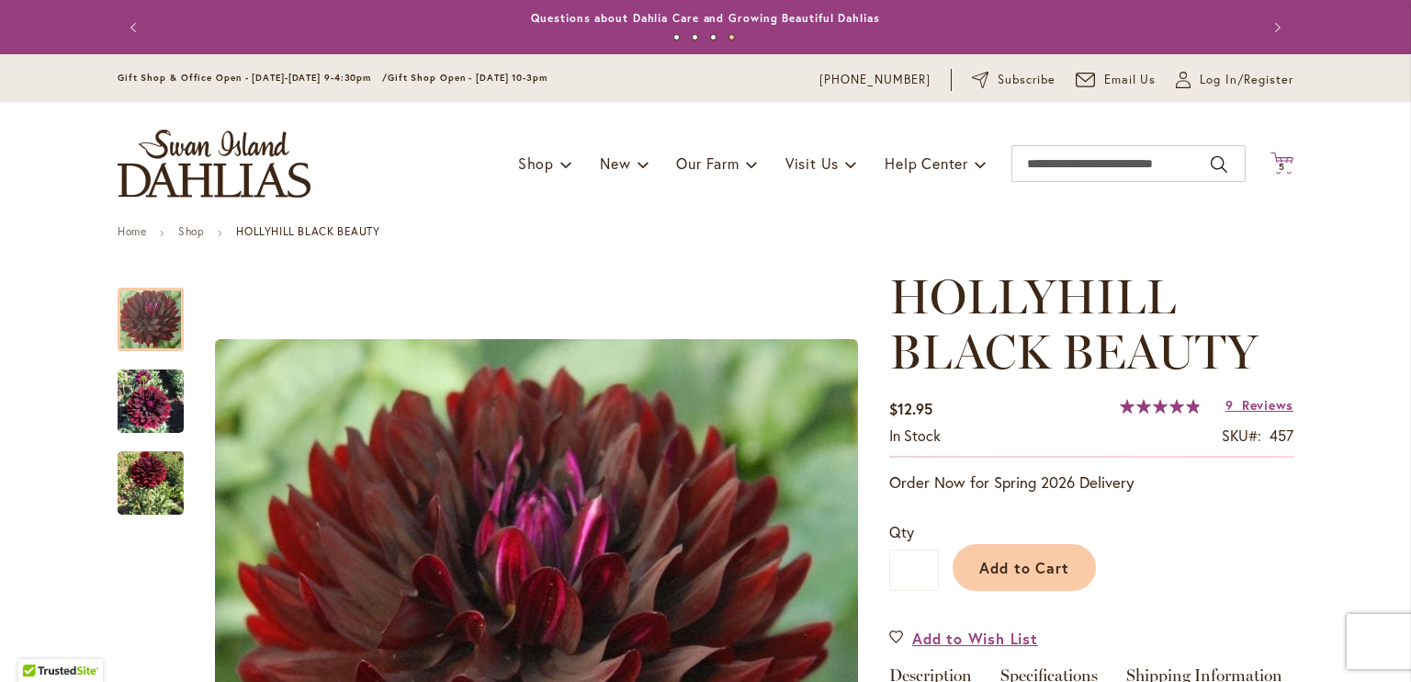
click at [1279, 166] on span "5" at bounding box center [1282, 167] width 6 height 12
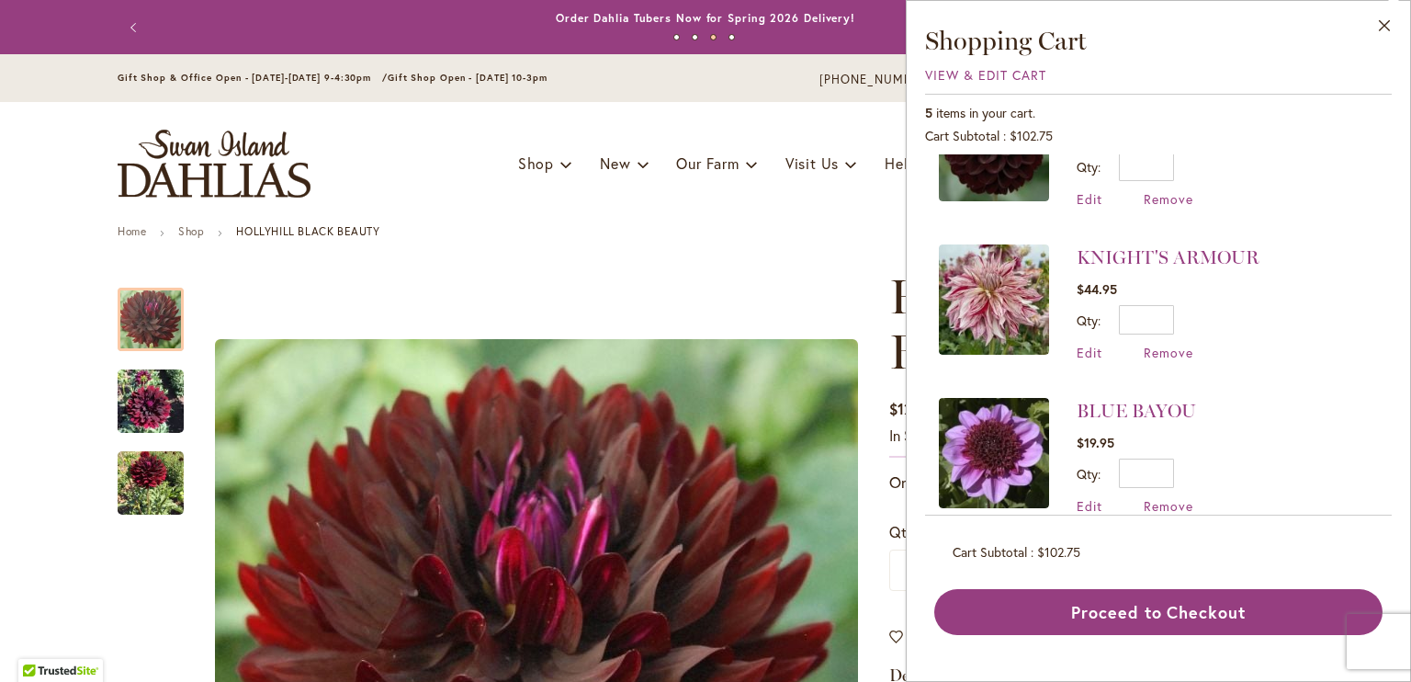
scroll to position [413, 0]
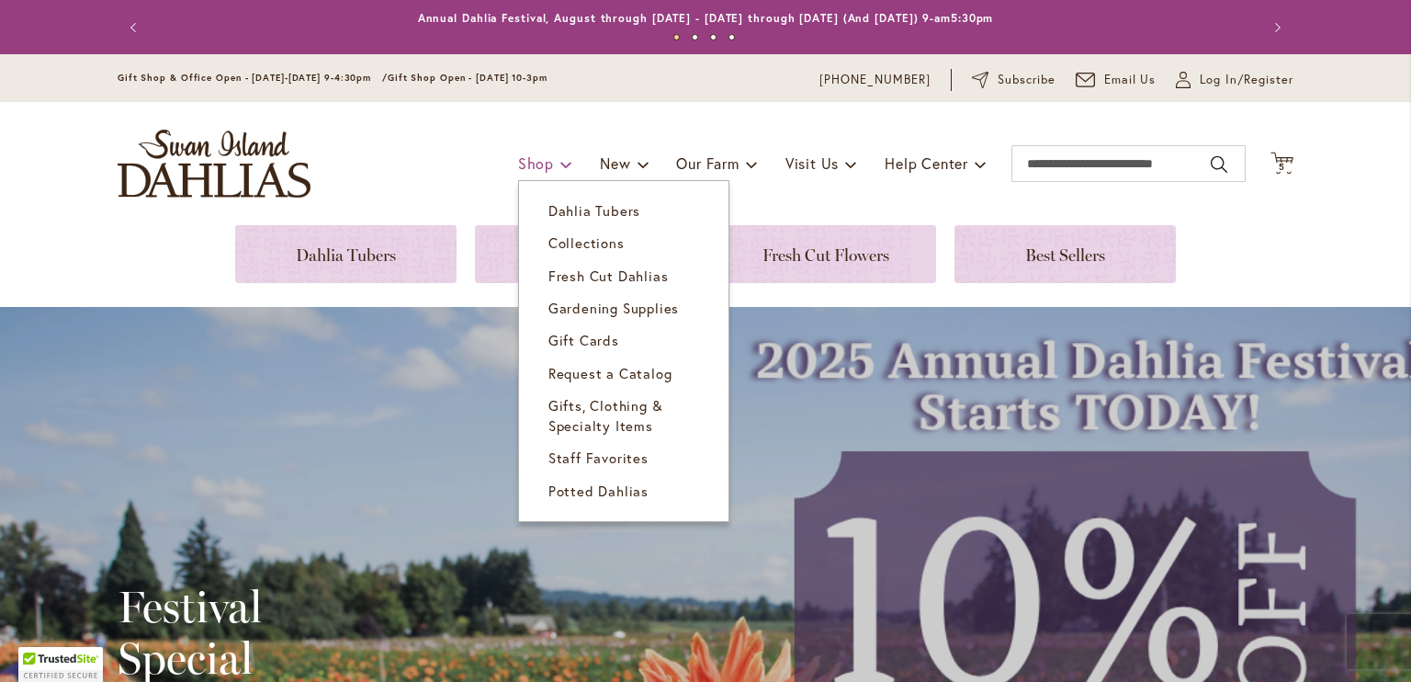
click at [522, 166] on span "Shop" at bounding box center [536, 162] width 36 height 19
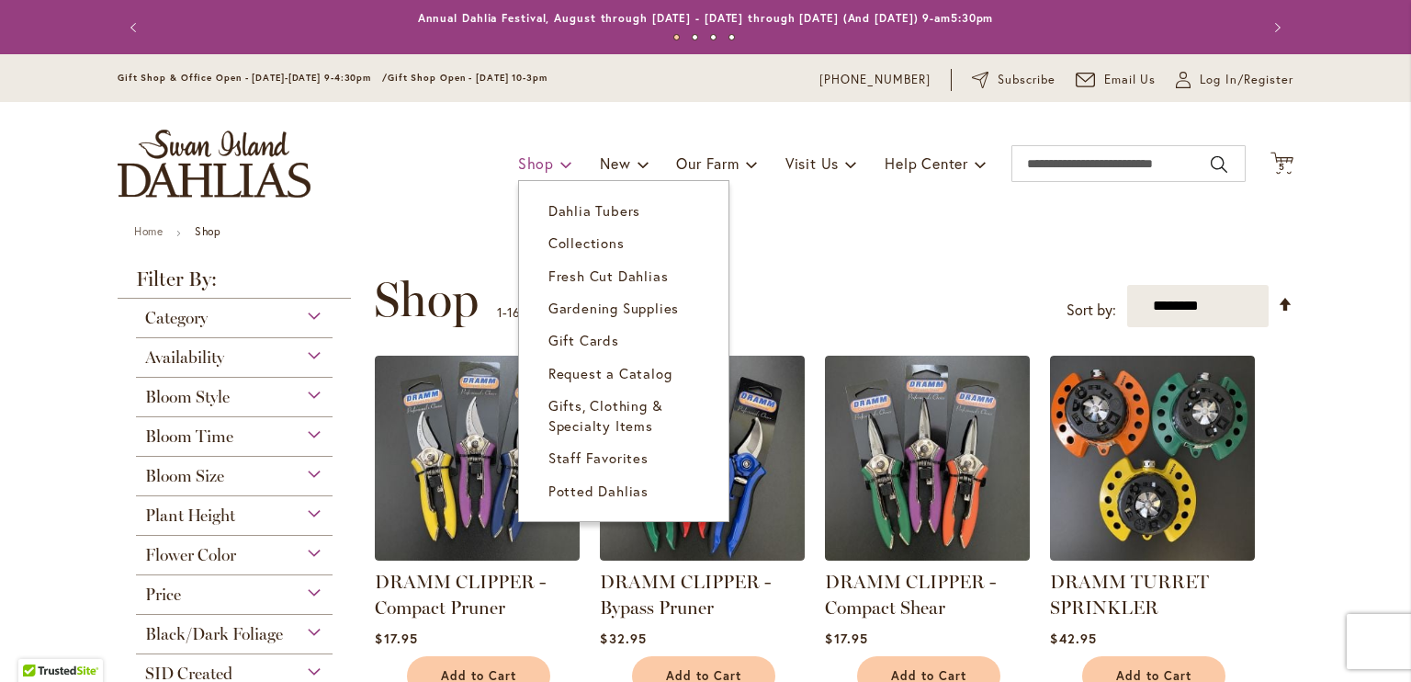
click at [536, 162] on span "Shop" at bounding box center [536, 162] width 36 height 19
click at [560, 166] on span at bounding box center [566, 163] width 12 height 29
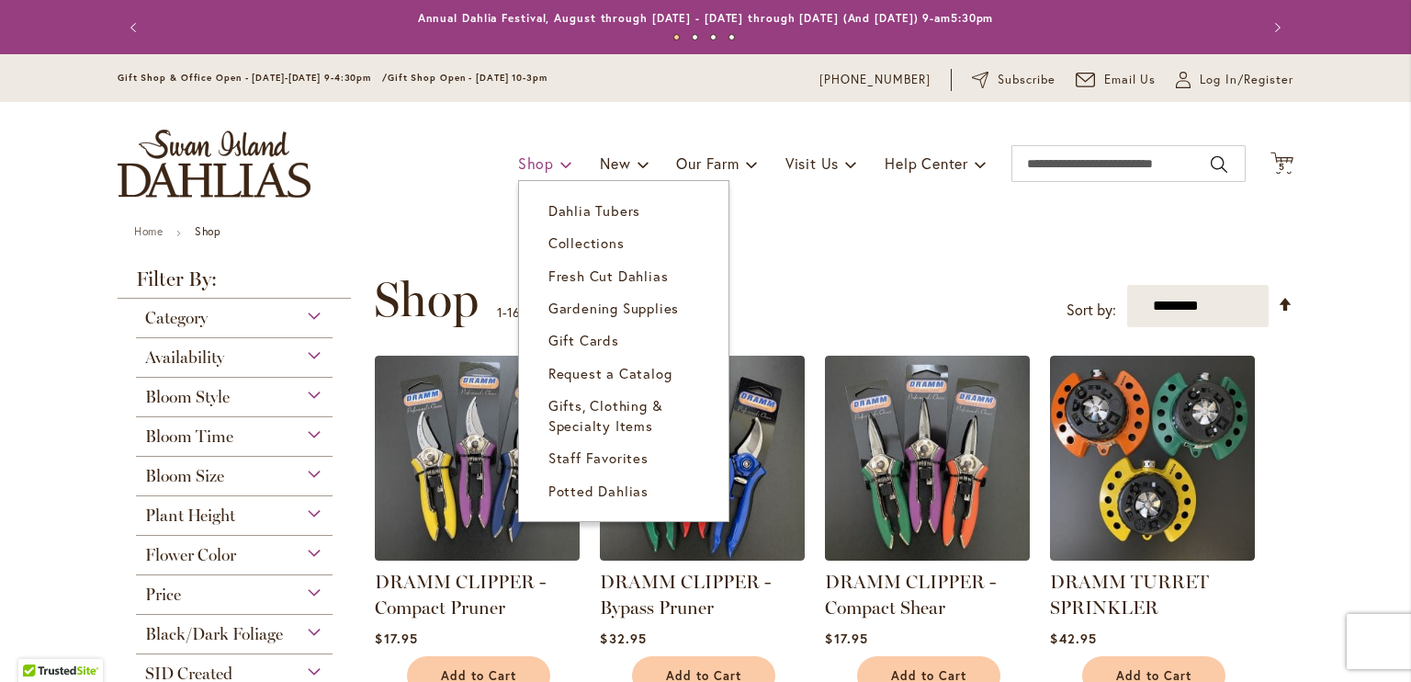
click at [542, 164] on link "Shop" at bounding box center [545, 163] width 54 height 35
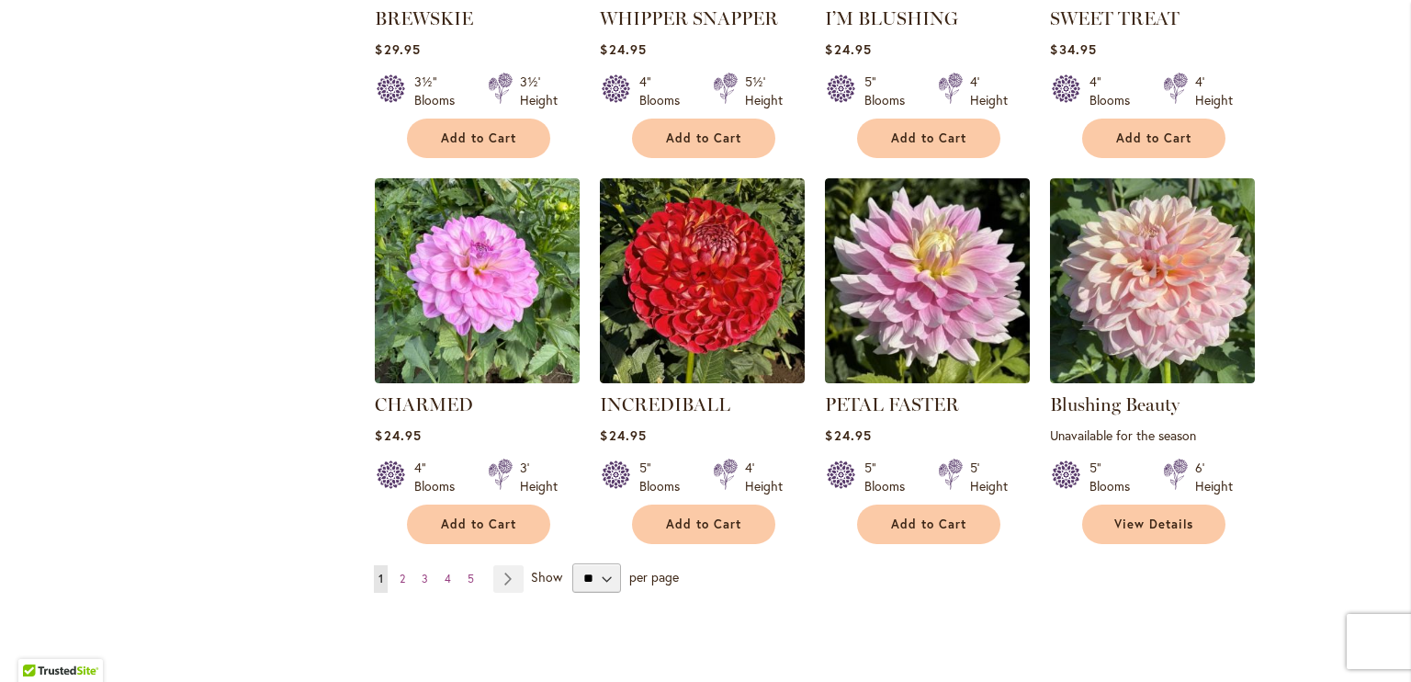
scroll to position [1306, 0]
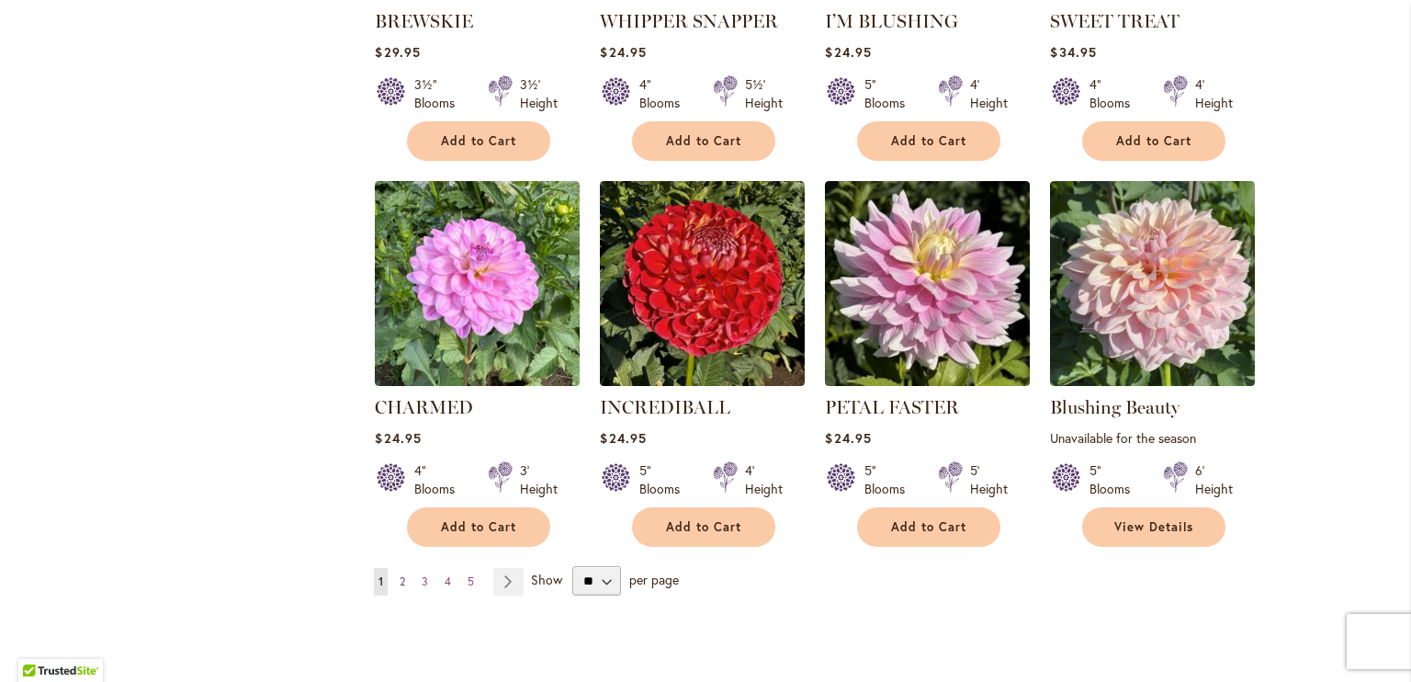
click at [400, 578] on span "2" at bounding box center [403, 581] width 6 height 14
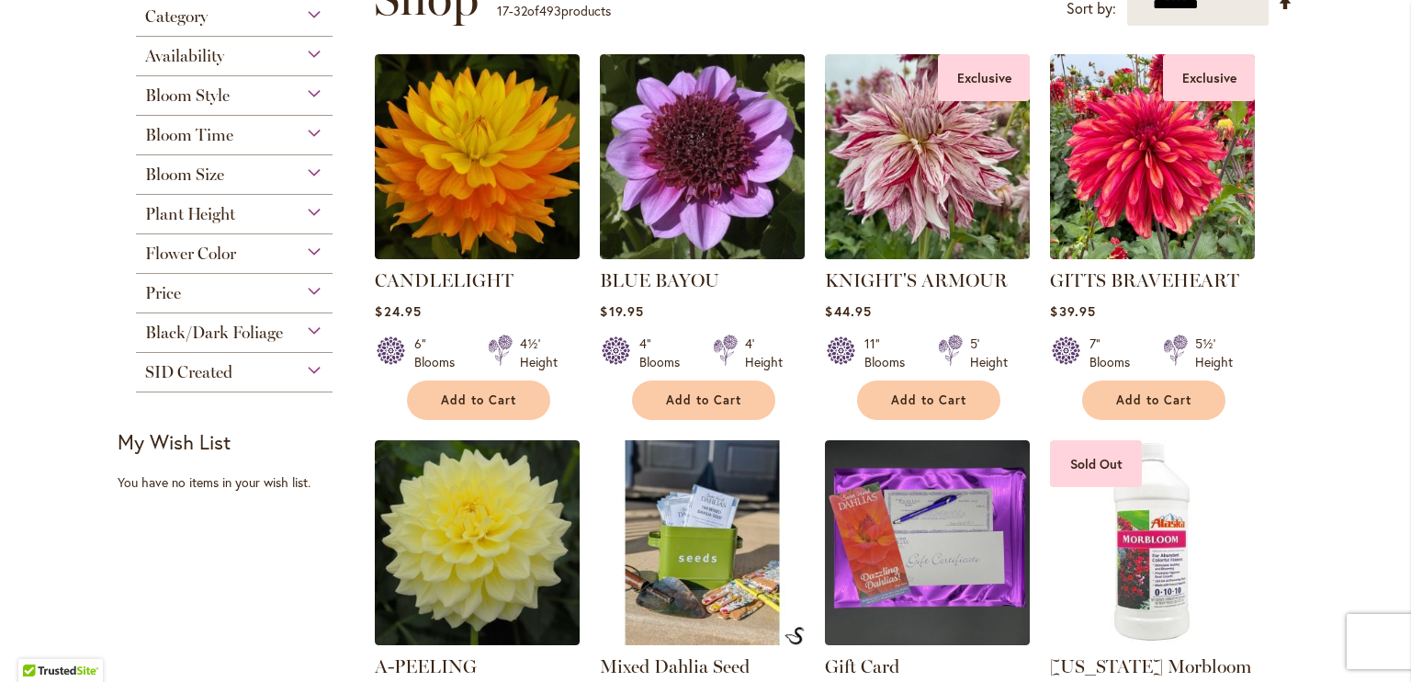
scroll to position [323, 0]
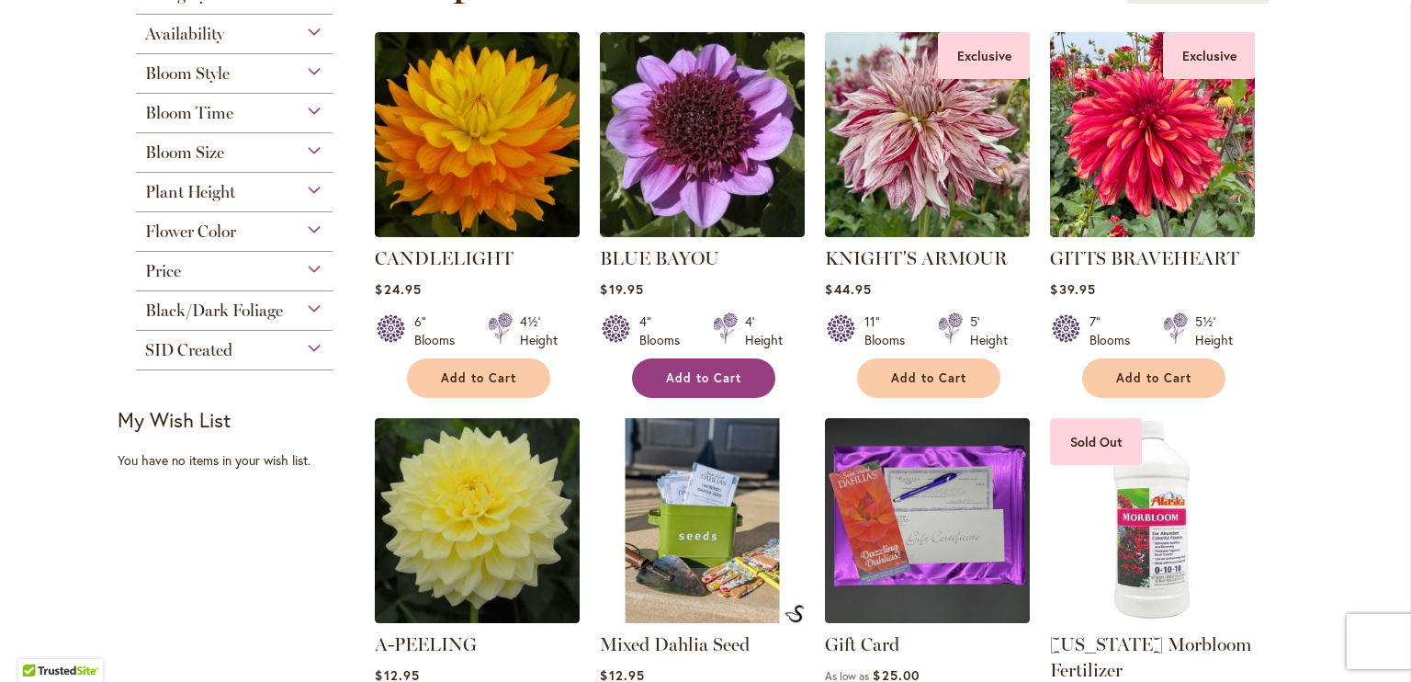
click at [706, 389] on button "Add to Cart" at bounding box center [703, 378] width 143 height 40
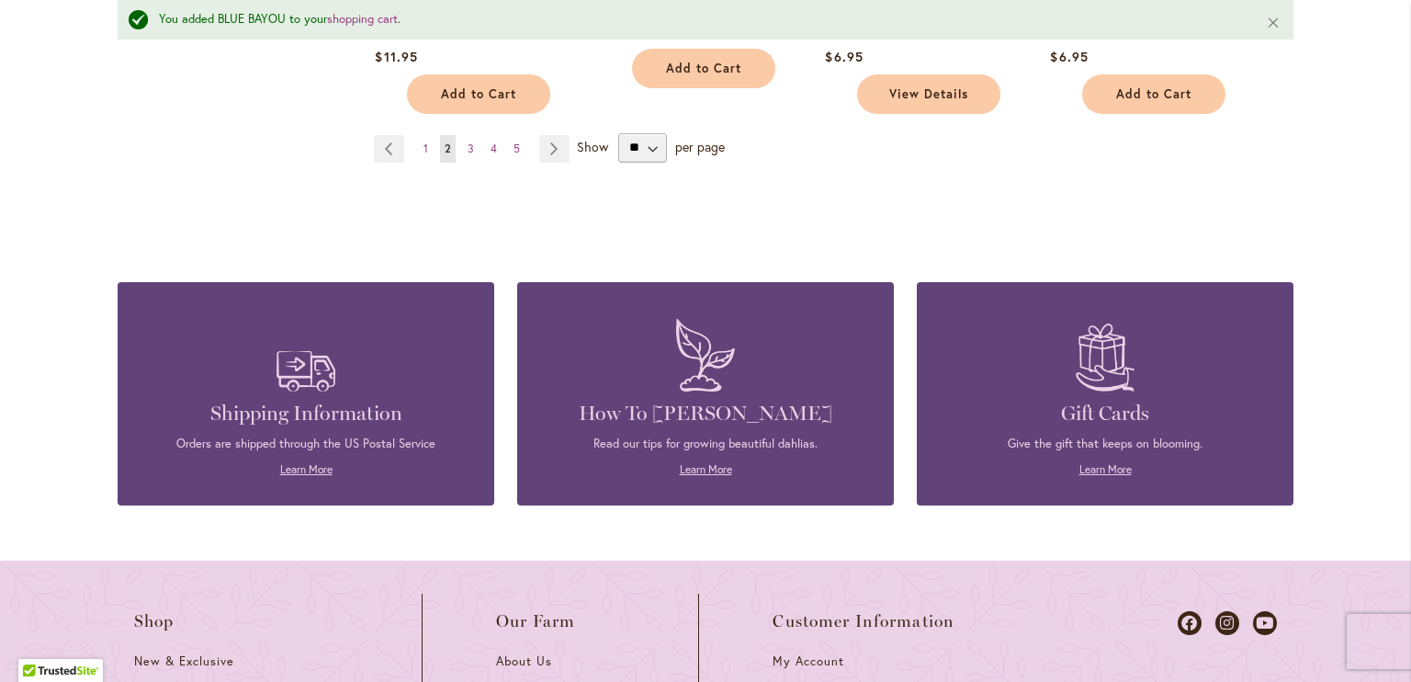
scroll to position [1767, 0]
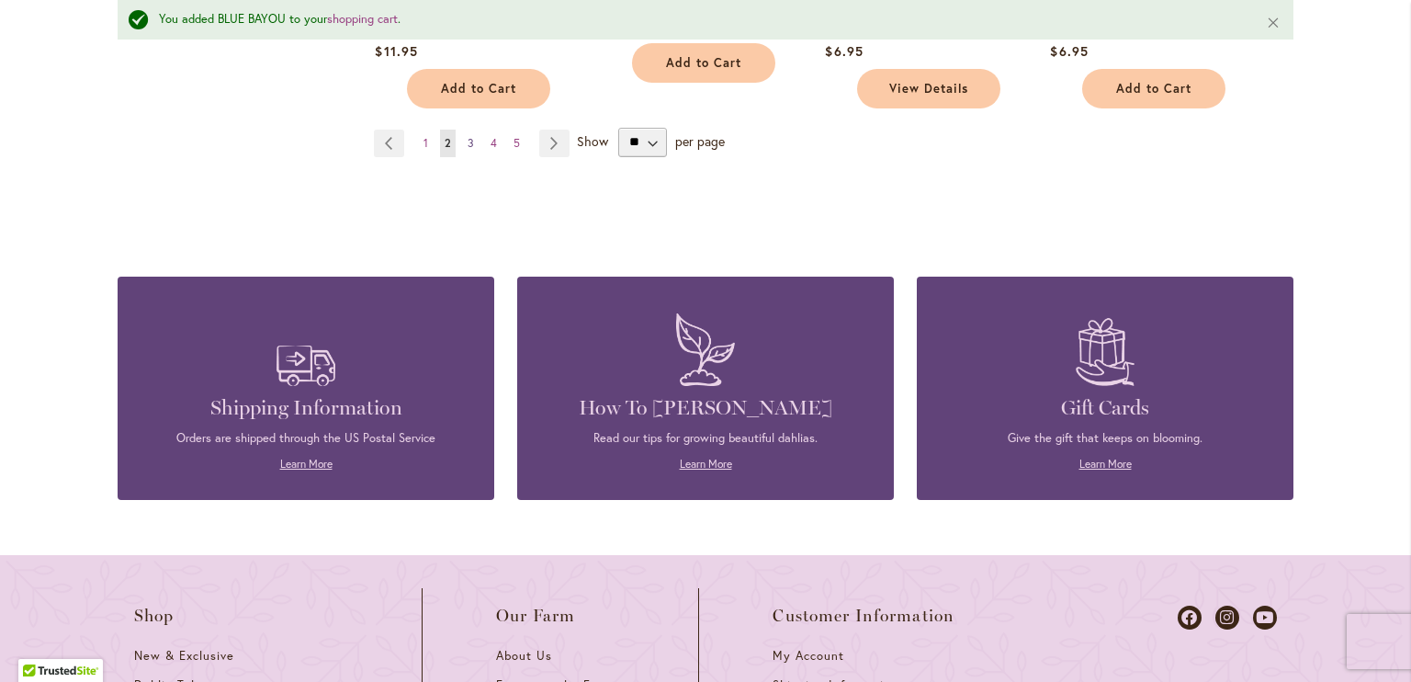
click at [468, 138] on span "3" at bounding box center [471, 143] width 6 height 14
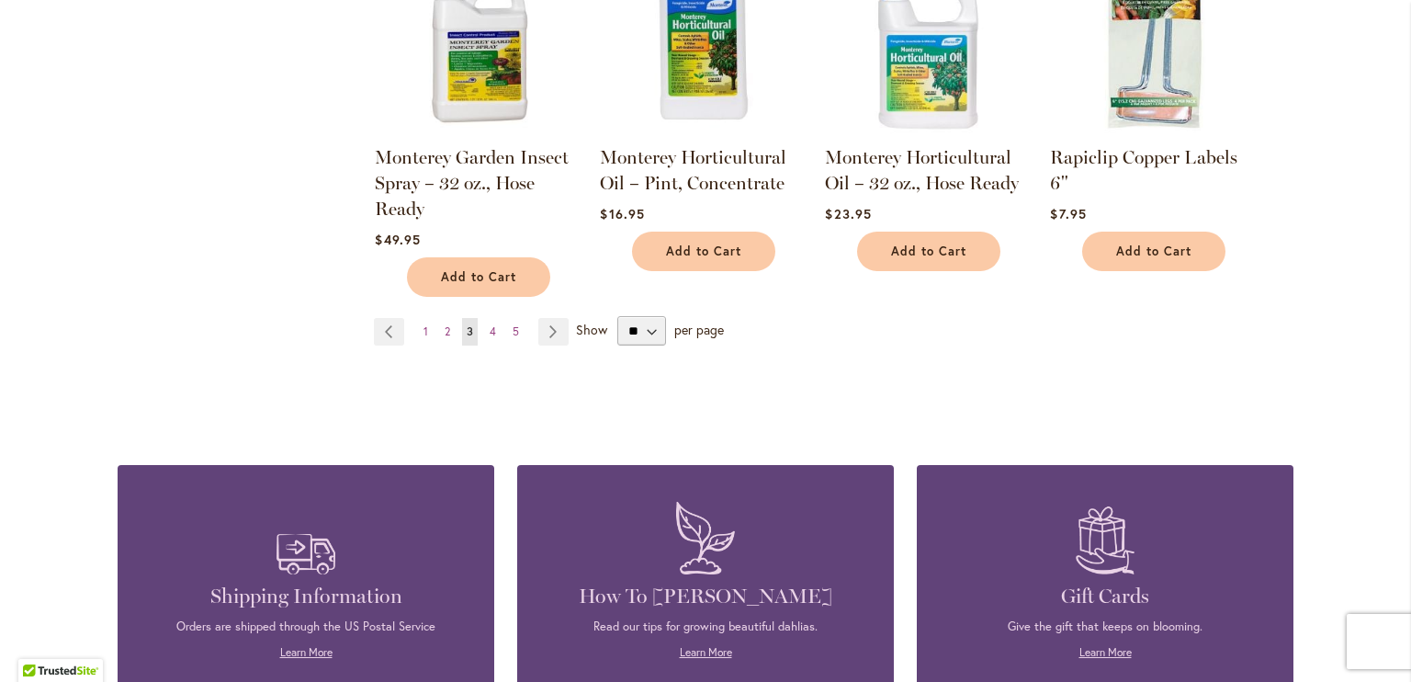
scroll to position [1484, 0]
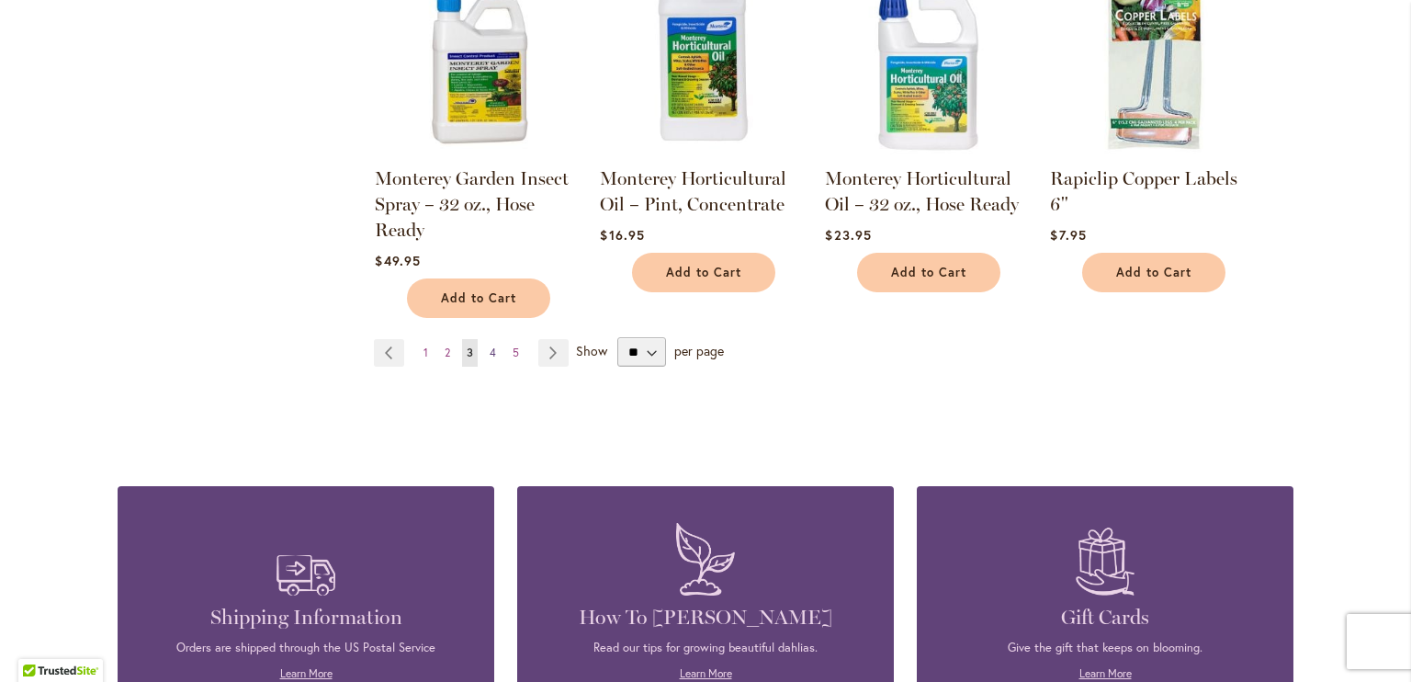
click at [492, 339] on link "Page 4" at bounding box center [493, 353] width 16 height 28
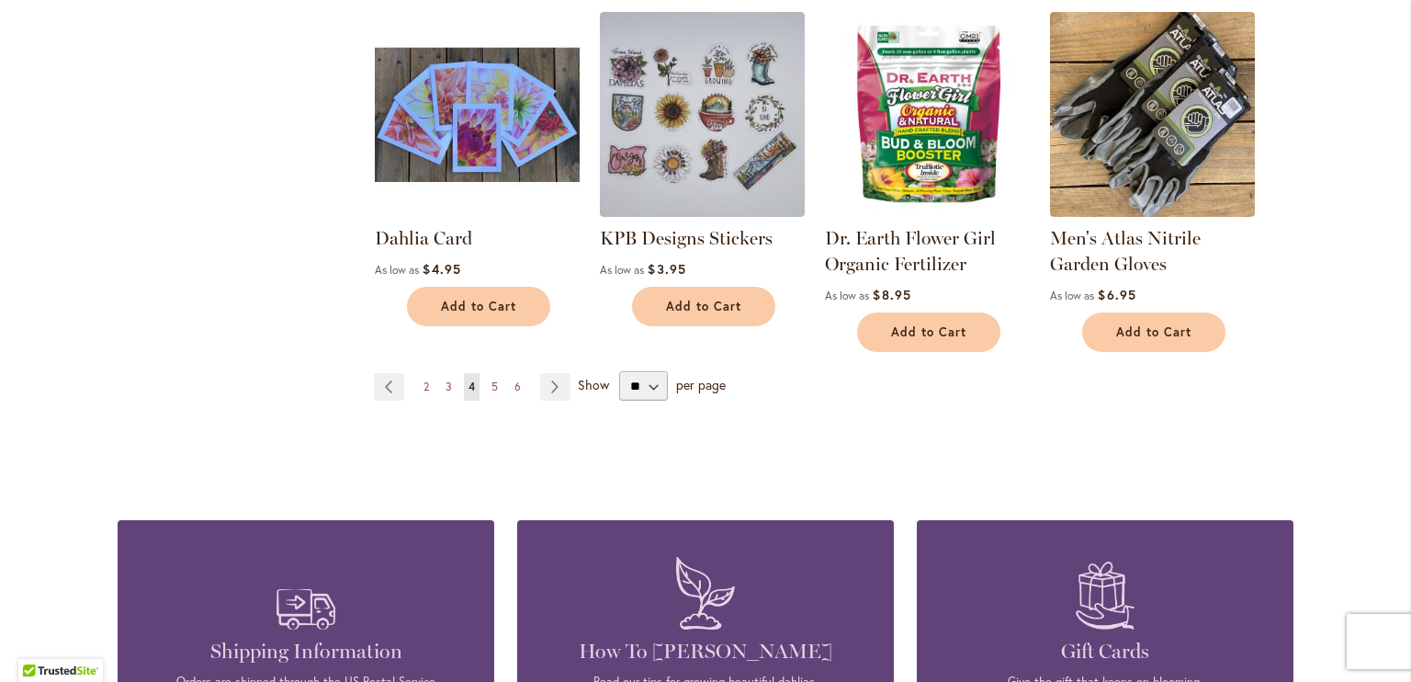
scroll to position [1429, 0]
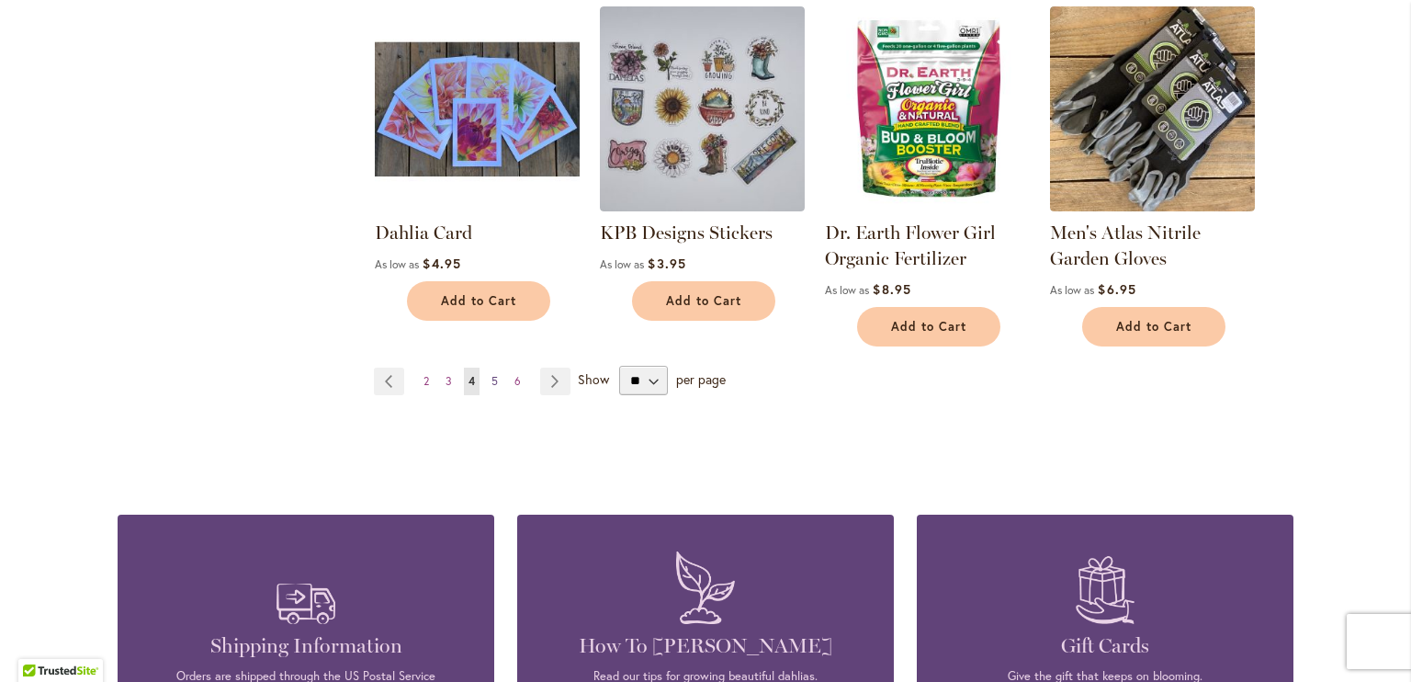
click at [491, 382] on span "5" at bounding box center [494, 381] width 6 height 14
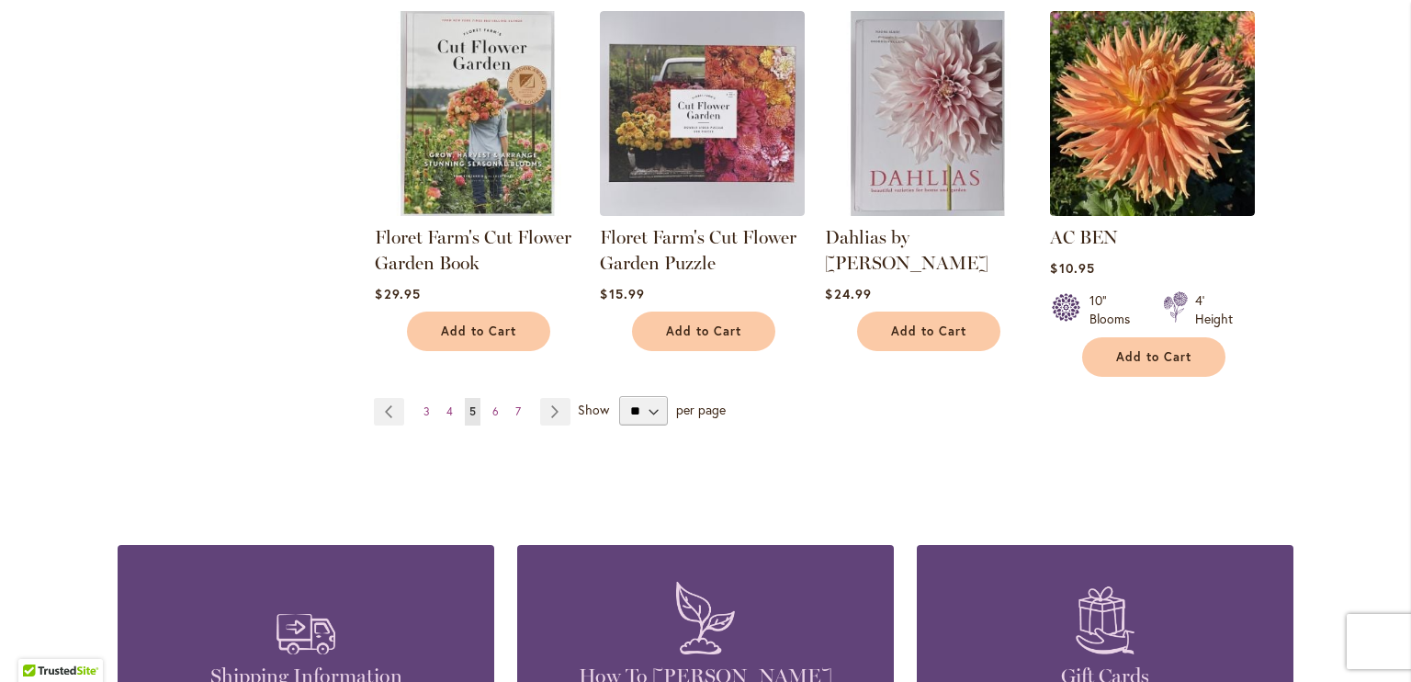
scroll to position [1484, 0]
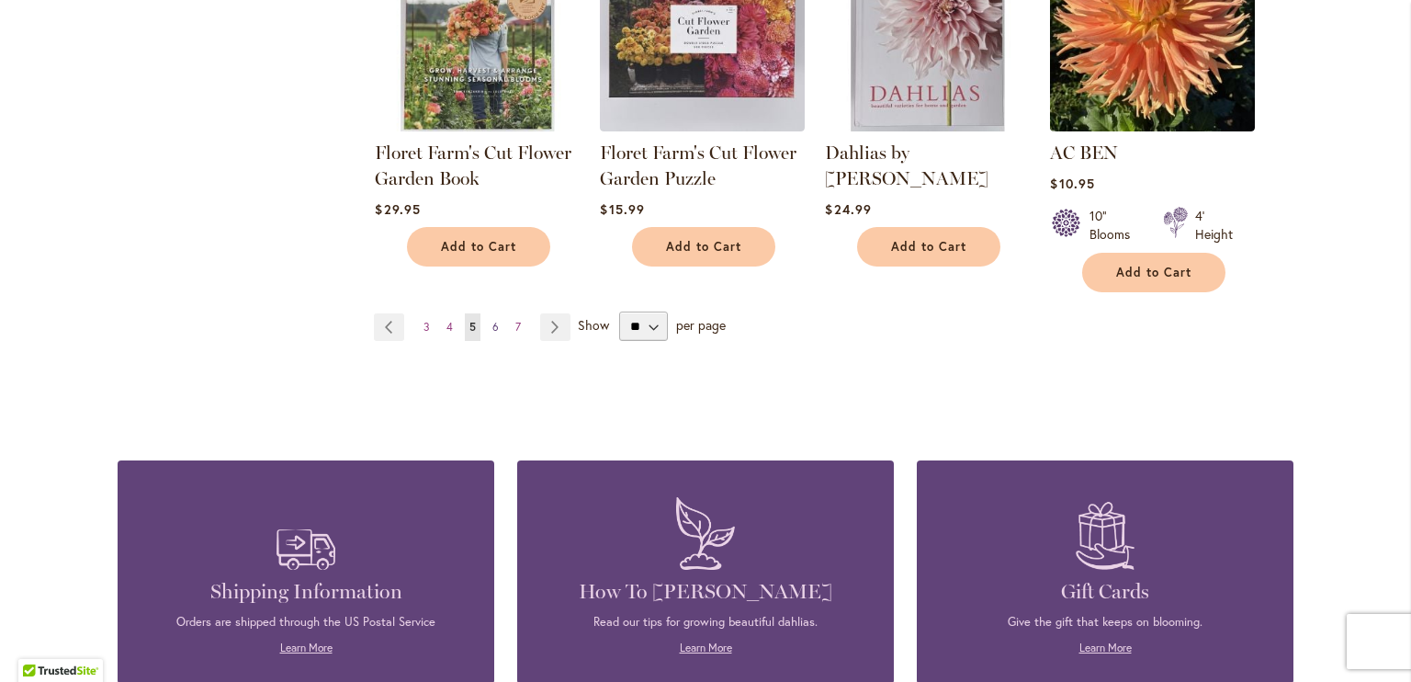
click at [492, 322] on span "6" at bounding box center [495, 327] width 6 height 14
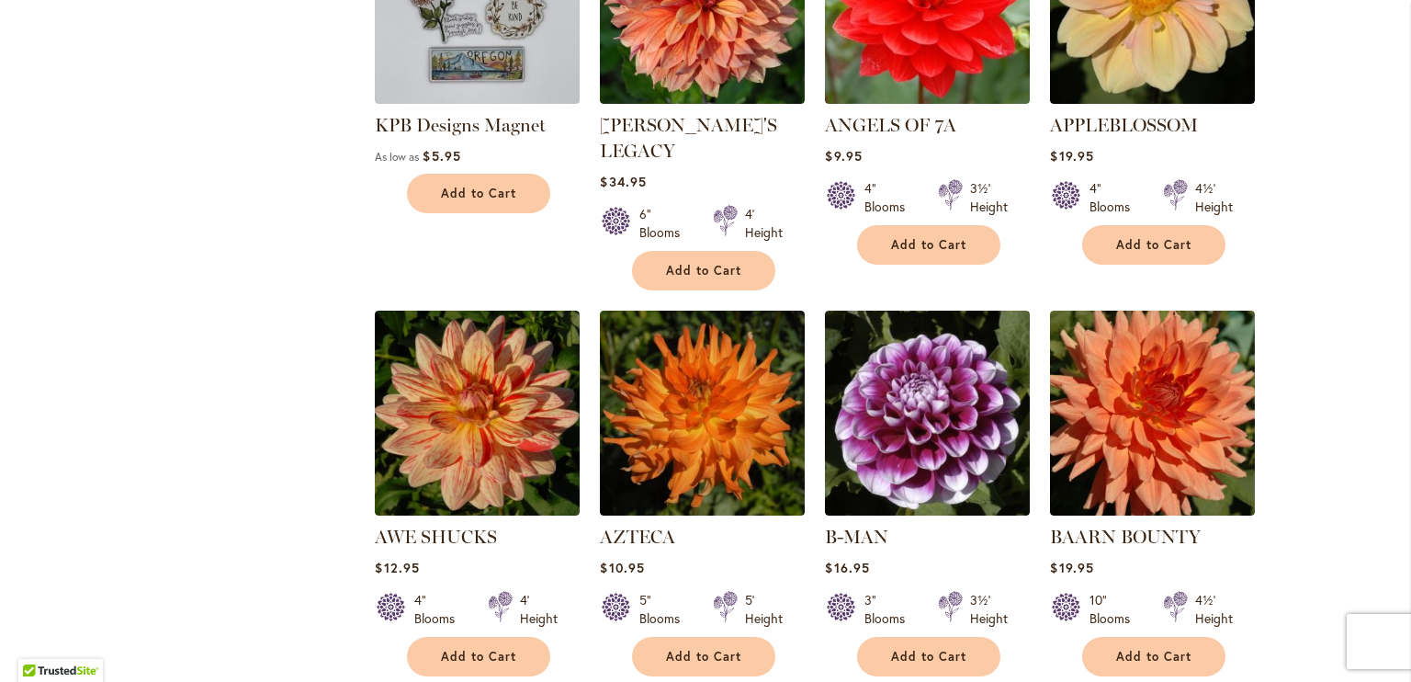
scroll to position [1451, 0]
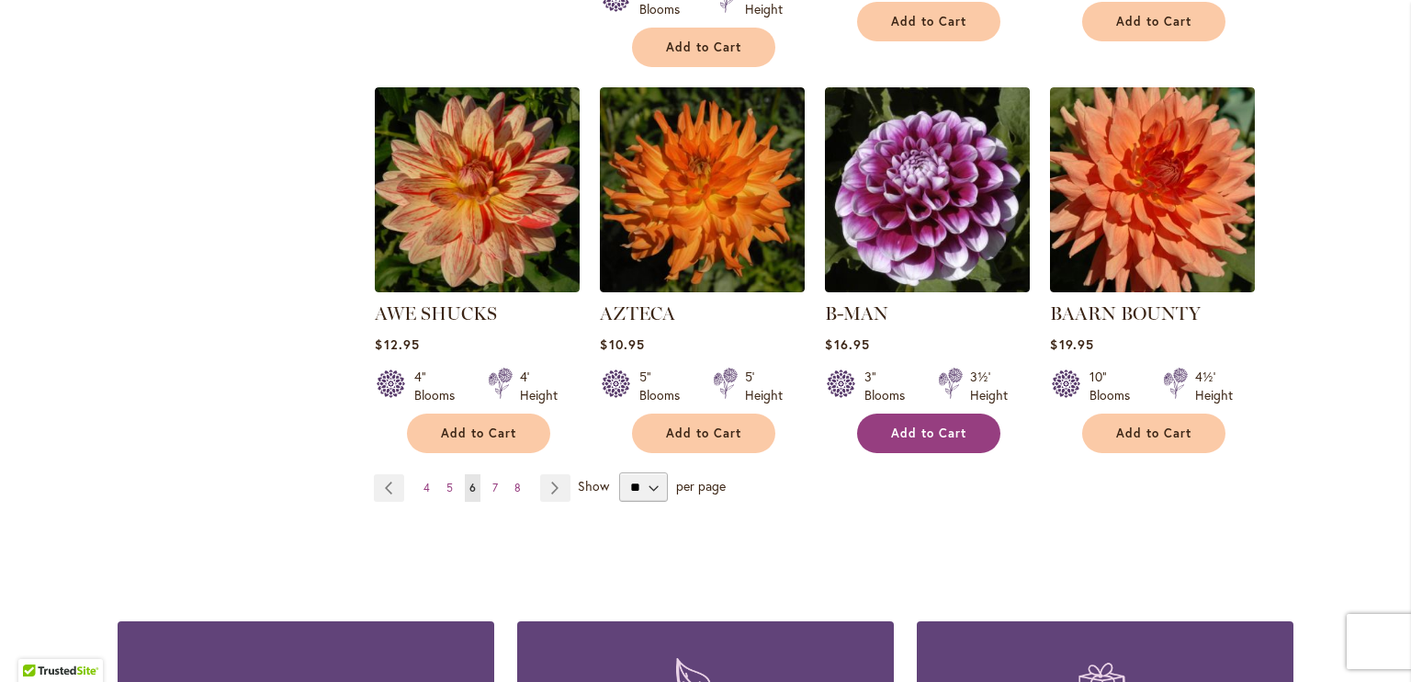
click at [933, 413] on button "Add to Cart" at bounding box center [928, 433] width 143 height 40
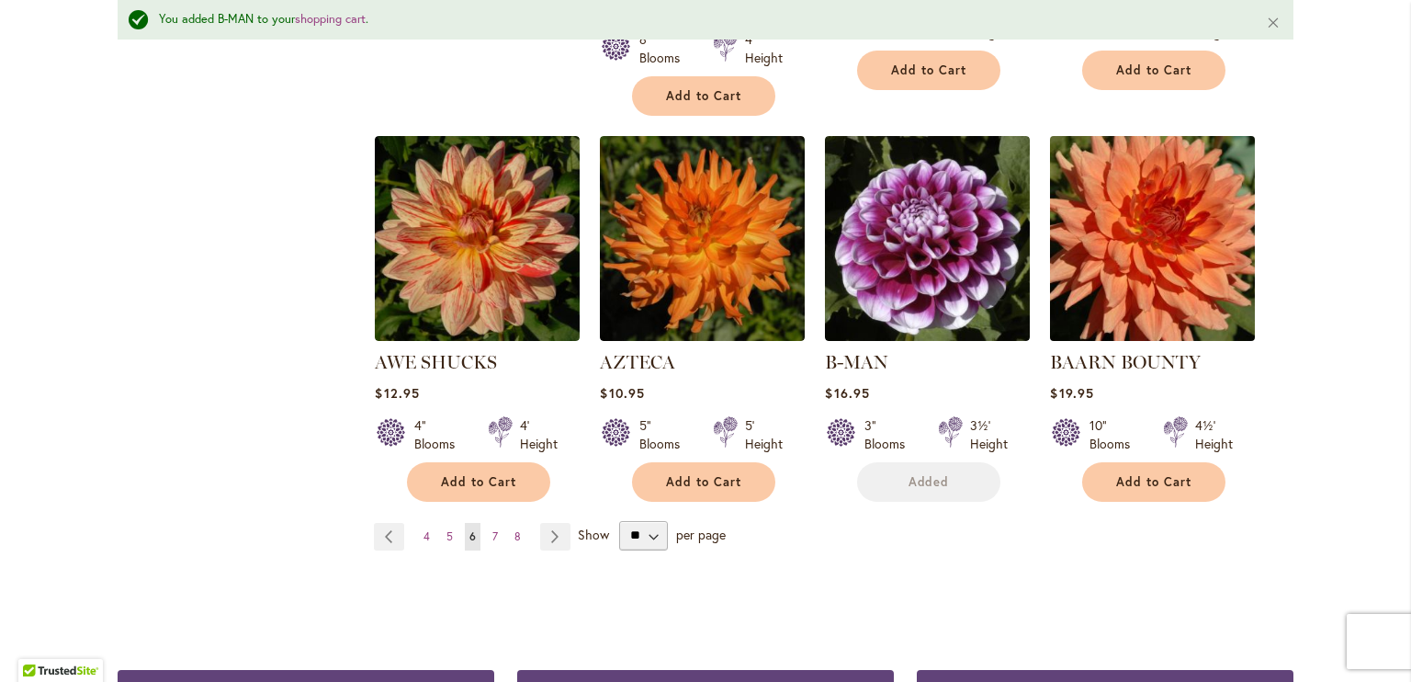
scroll to position [1500, 0]
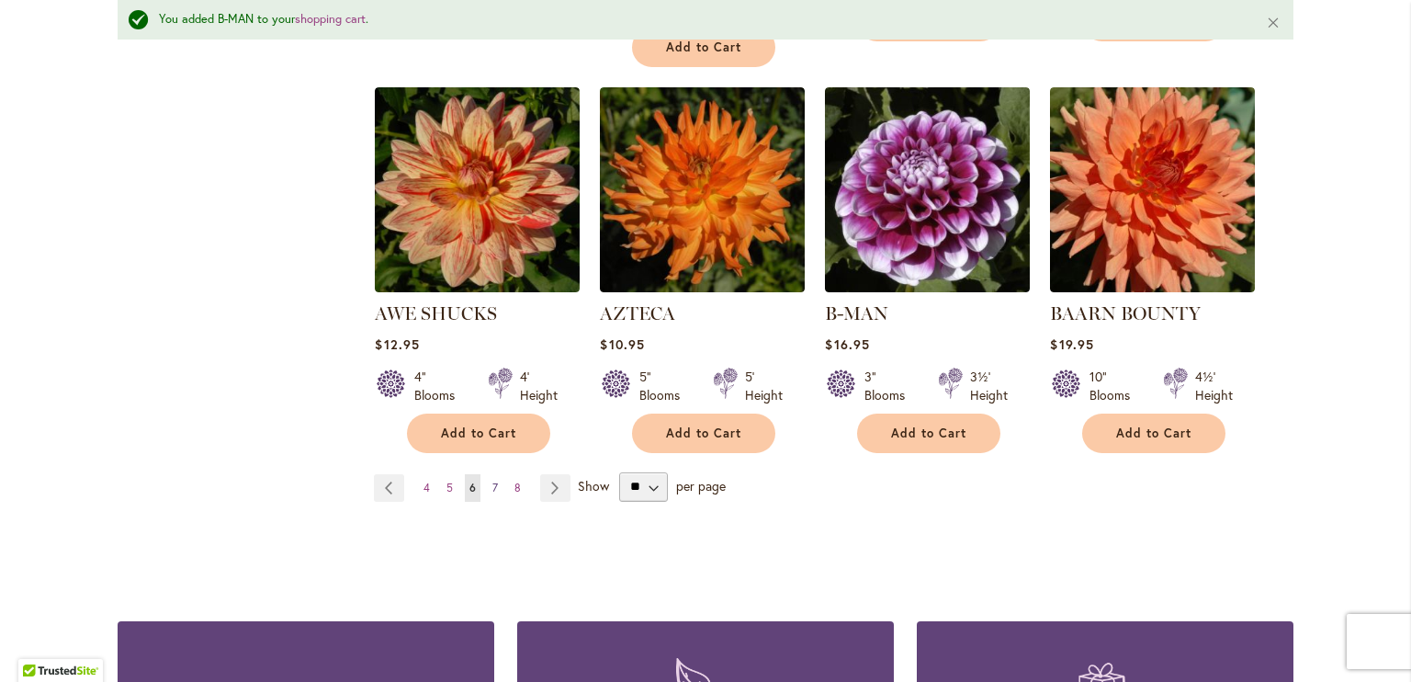
click at [493, 474] on link "Page 7" at bounding box center [495, 488] width 15 height 28
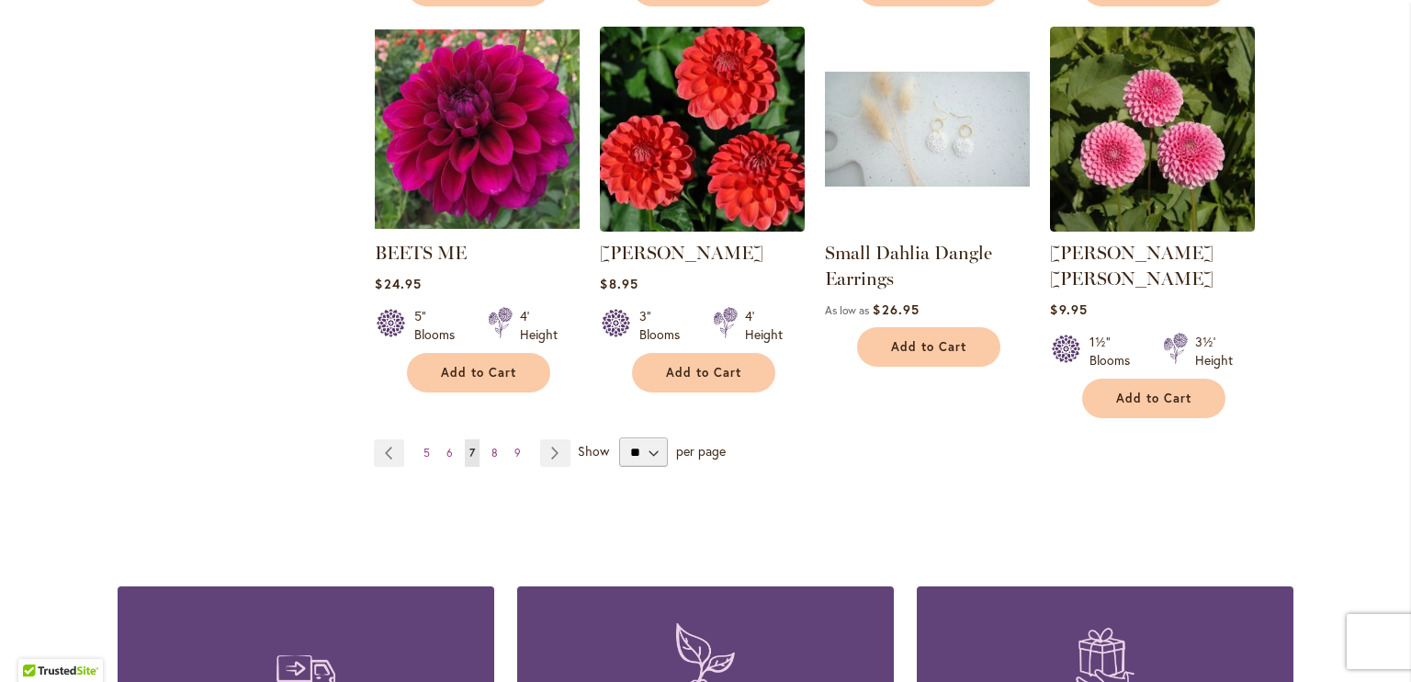
scroll to position [1496, 0]
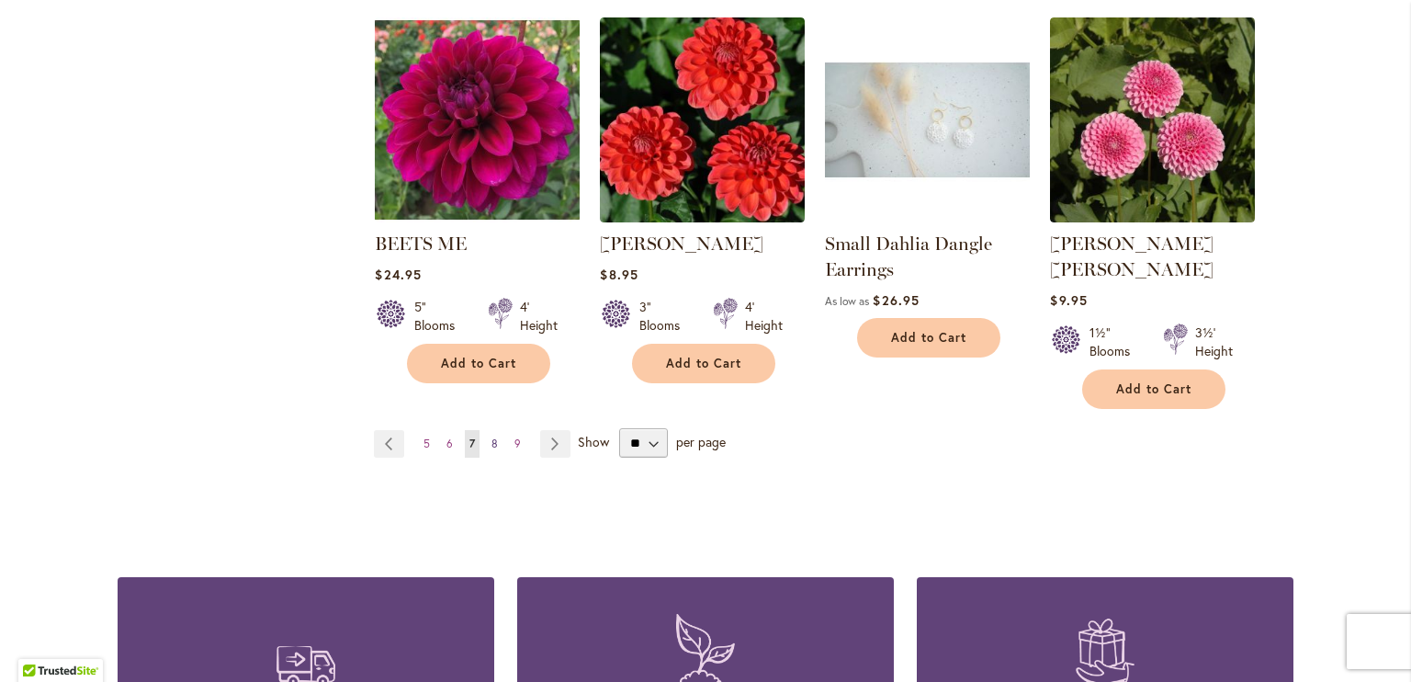
click at [491, 436] on span "8" at bounding box center [494, 443] width 6 height 14
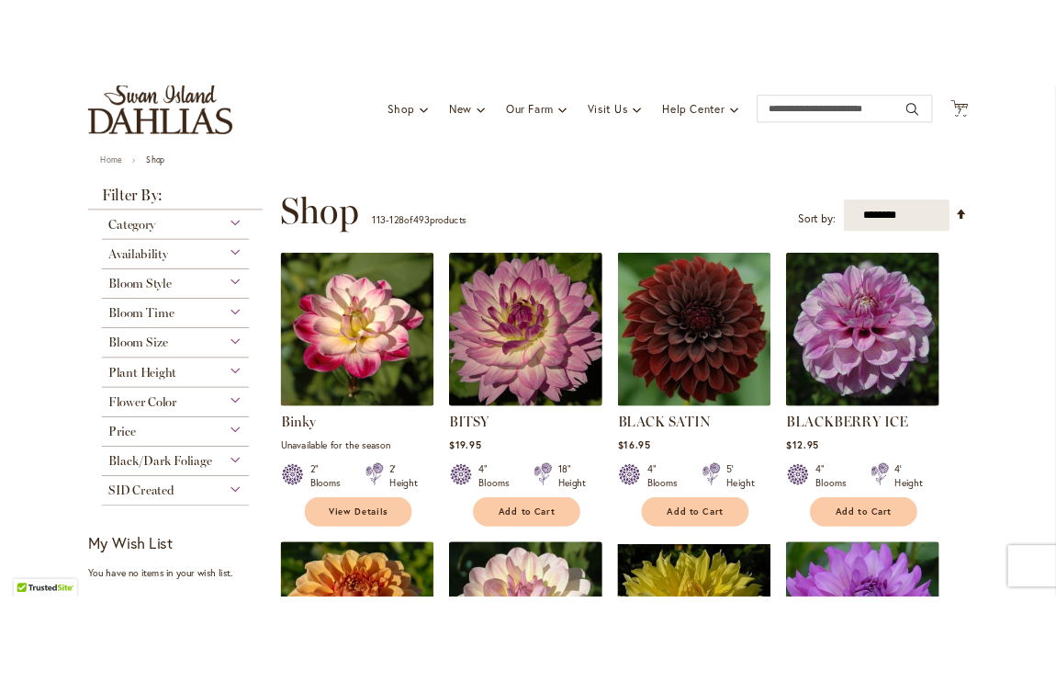
scroll to position [144, 0]
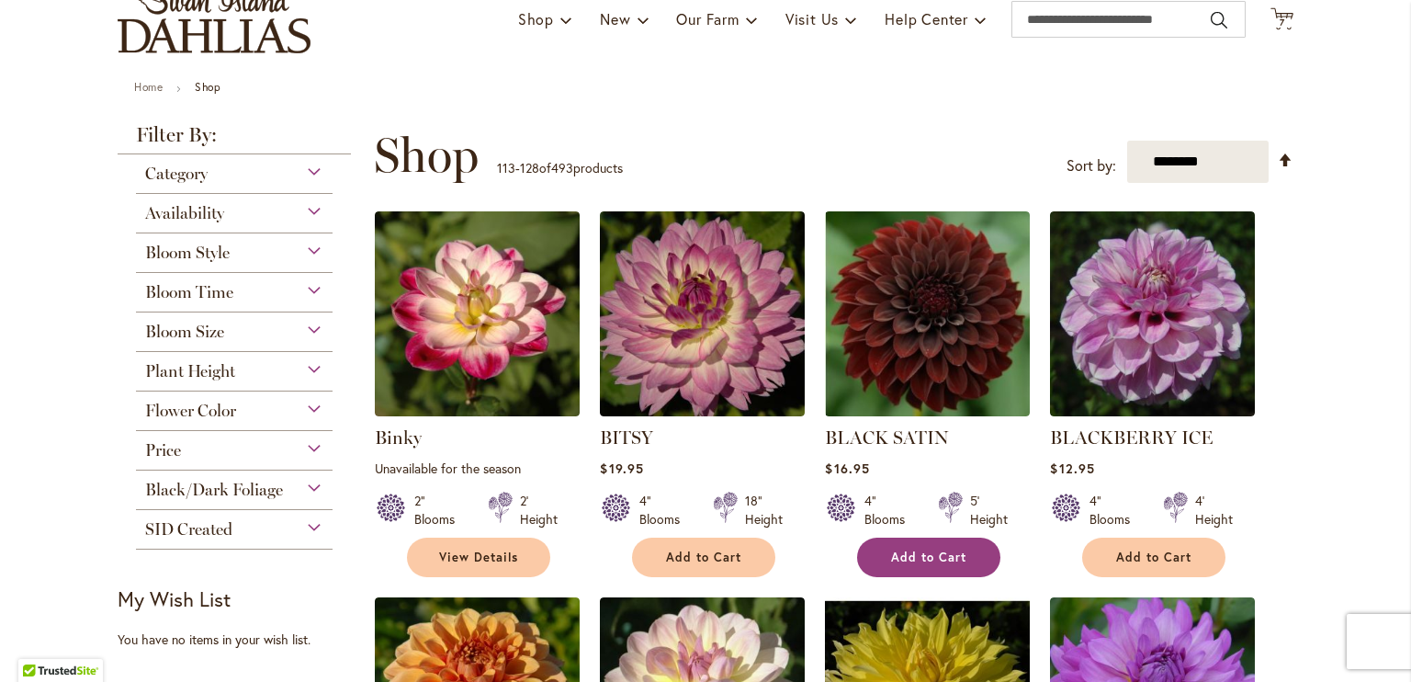
click at [931, 564] on button "Add to Cart" at bounding box center [928, 557] width 143 height 40
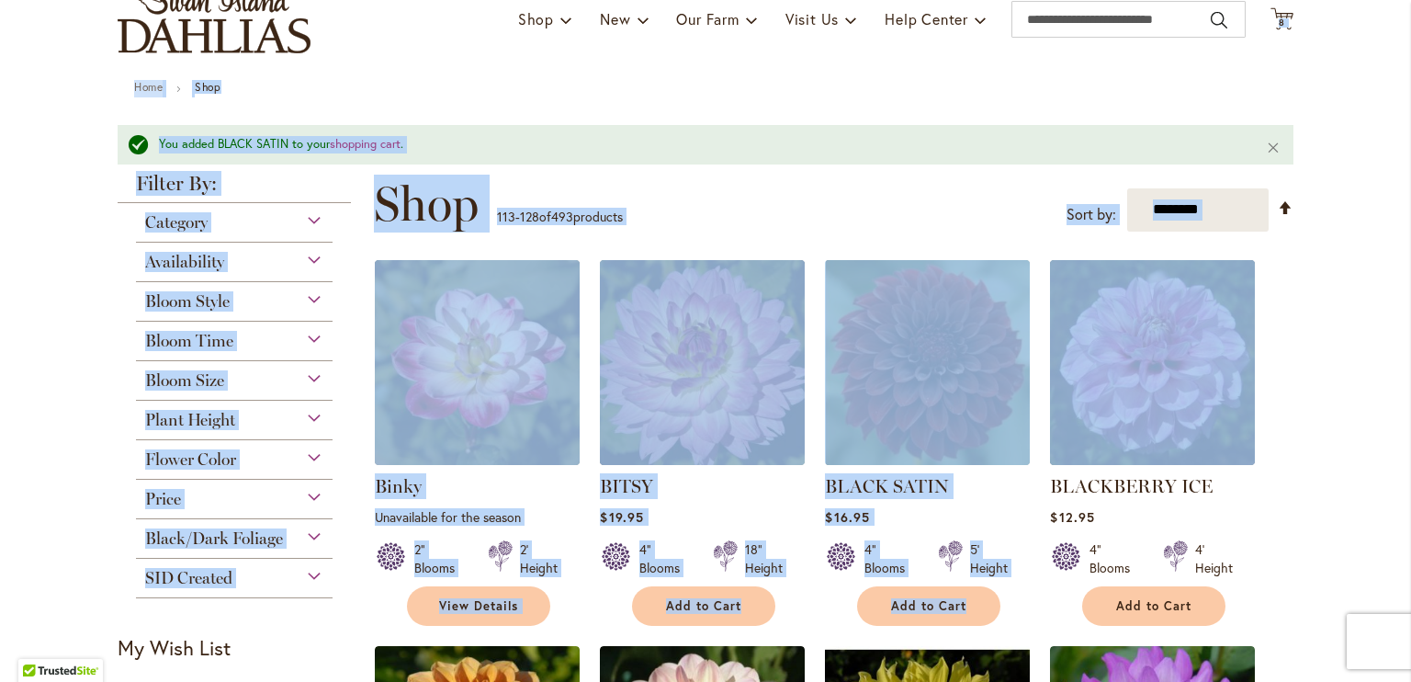
drag, startPoint x: 1393, startPoint y: 157, endPoint x: 1410, endPoint y: 319, distance: 162.6
click at [1410, 319] on body "Skip to Accessibility Information The store will not work correctly in the case…" at bounding box center [705, 341] width 1411 height 682
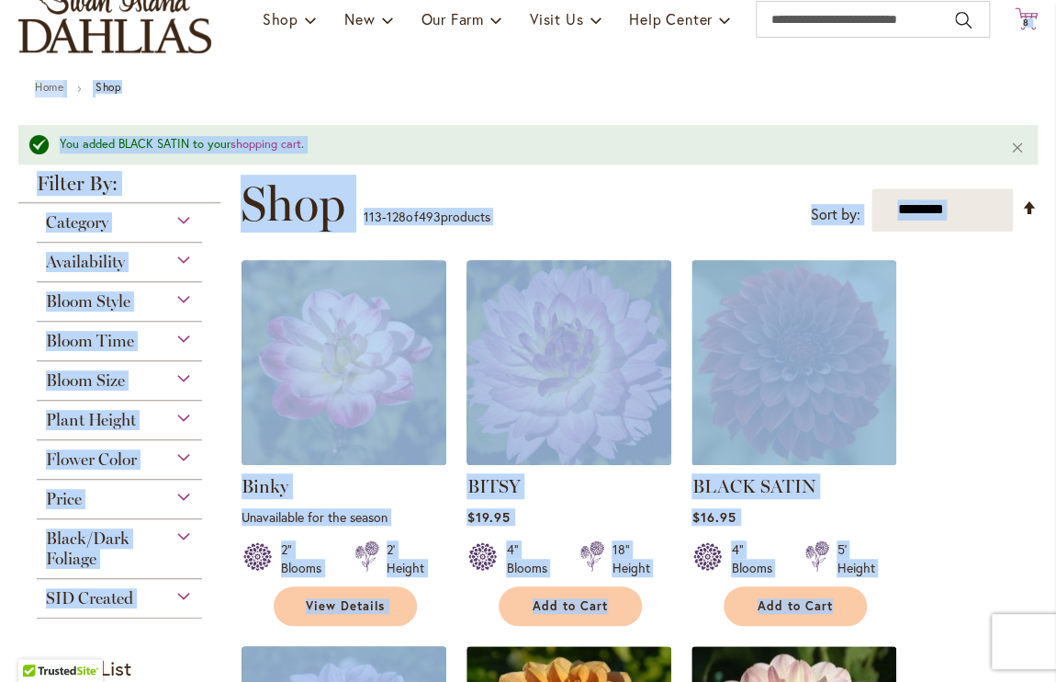
click at [1018, 21] on span "8 8 items" at bounding box center [1027, 22] width 18 height 9
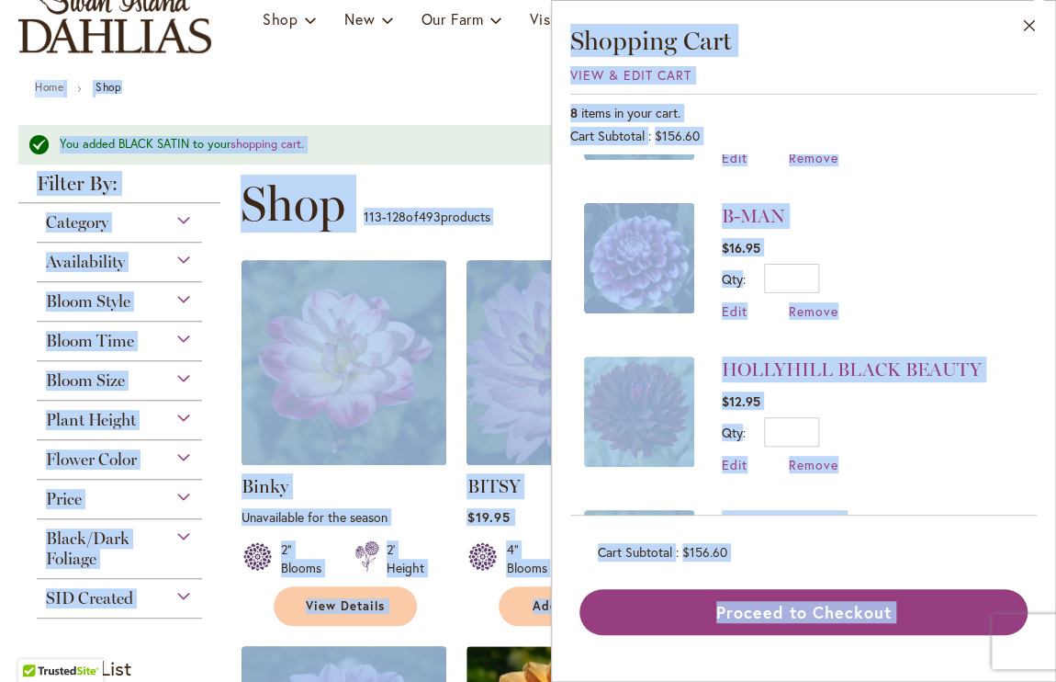
scroll to position [0, 0]
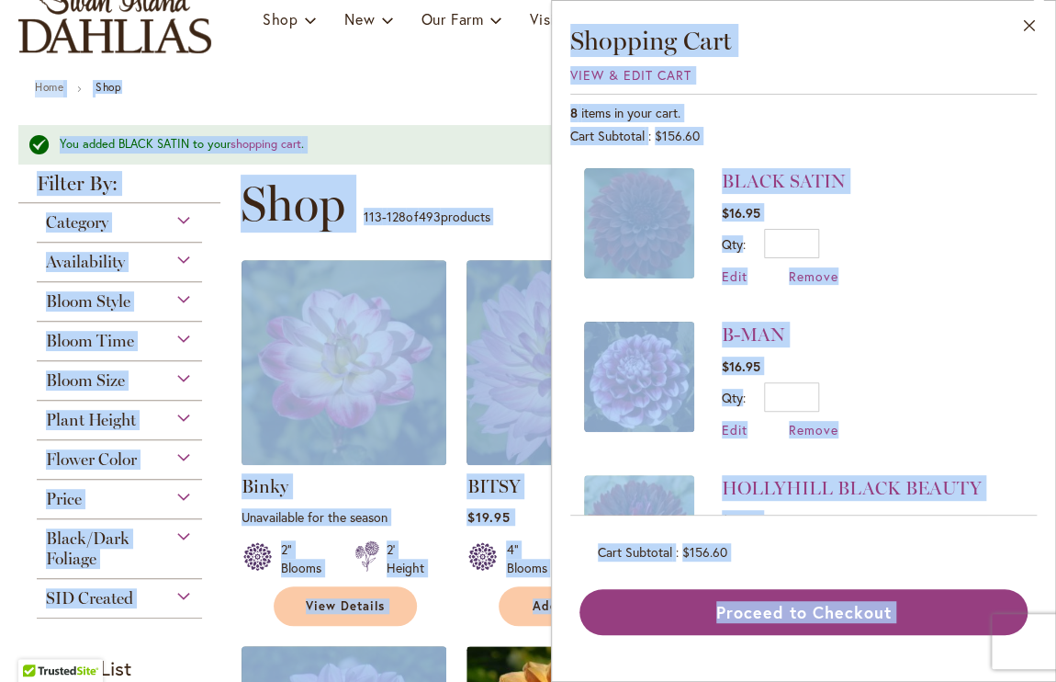
click at [882, 265] on li "BLACK SATIN $16.95 Qty * Update Edit Remove" at bounding box center [803, 235] width 439 height 135
click at [621, 77] on span "View & Edit Cart" at bounding box center [630, 74] width 121 height 17
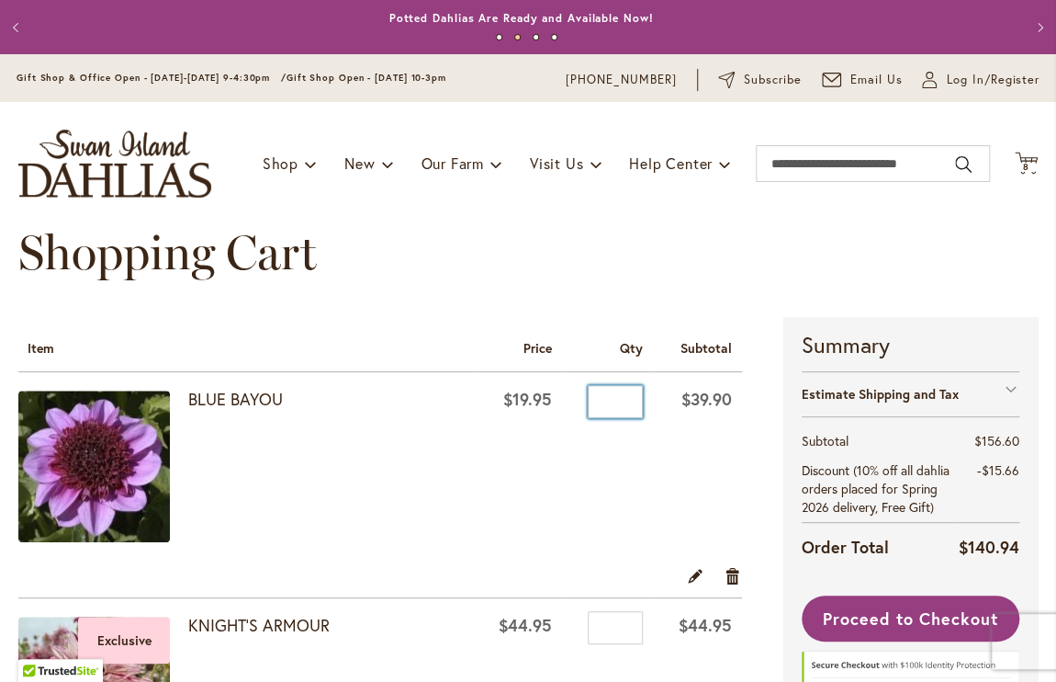
drag, startPoint x: 624, startPoint y: 407, endPoint x: 570, endPoint y: 405, distance: 54.2
click at [572, 405] on div "Qty *" at bounding box center [607, 404] width 71 height 28
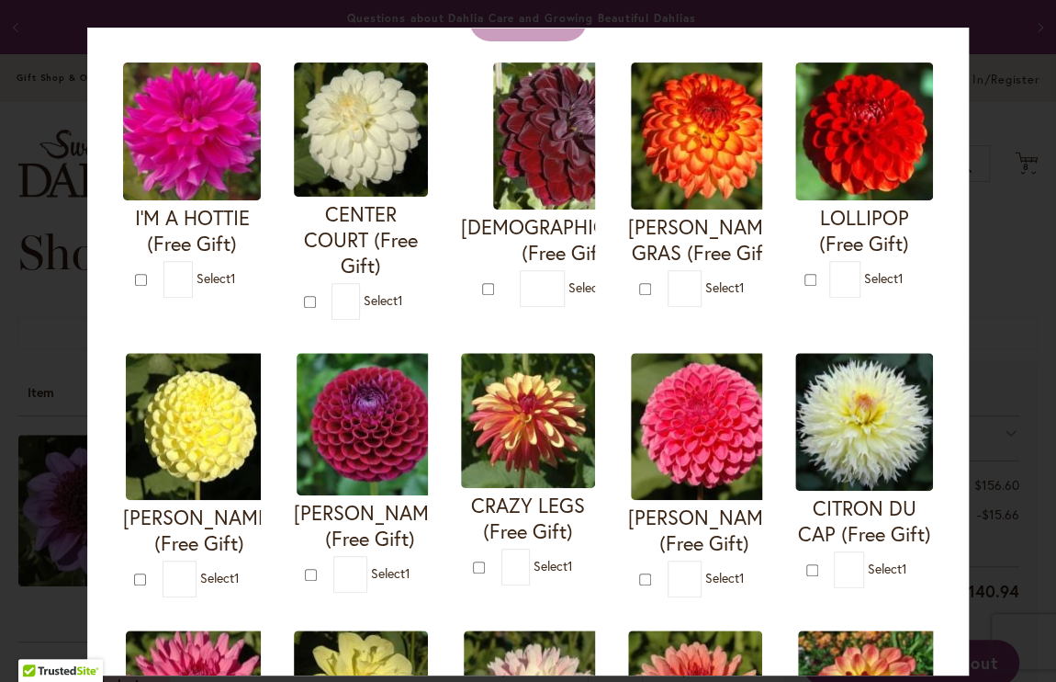
scroll to position [159, 0]
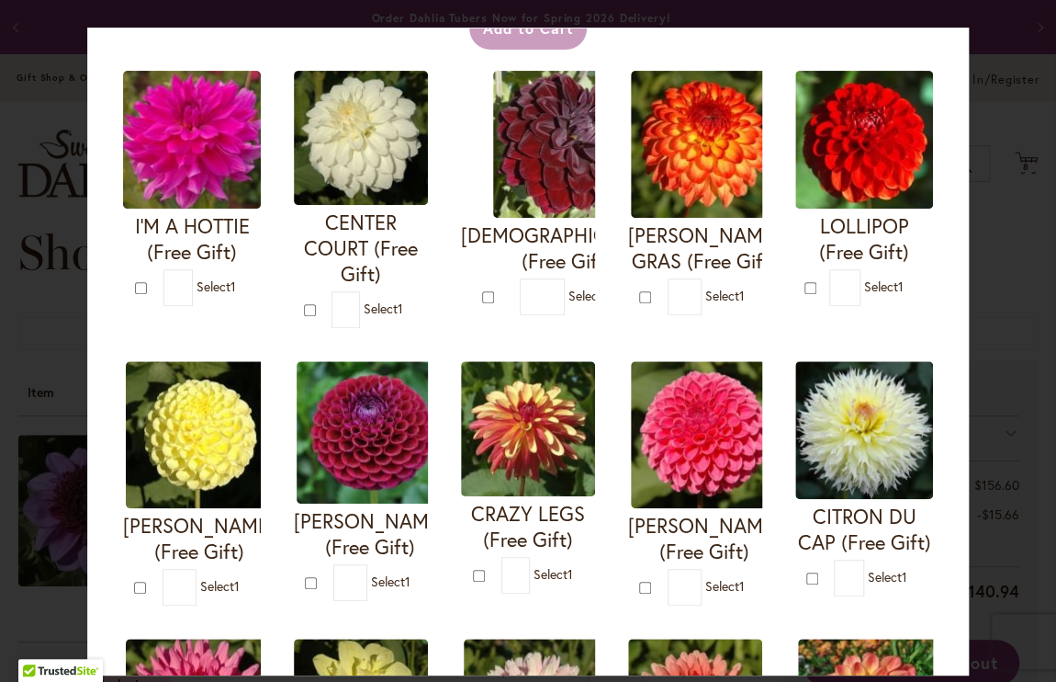
type input "*"
click at [595, 458] on img at bounding box center [528, 428] width 134 height 135
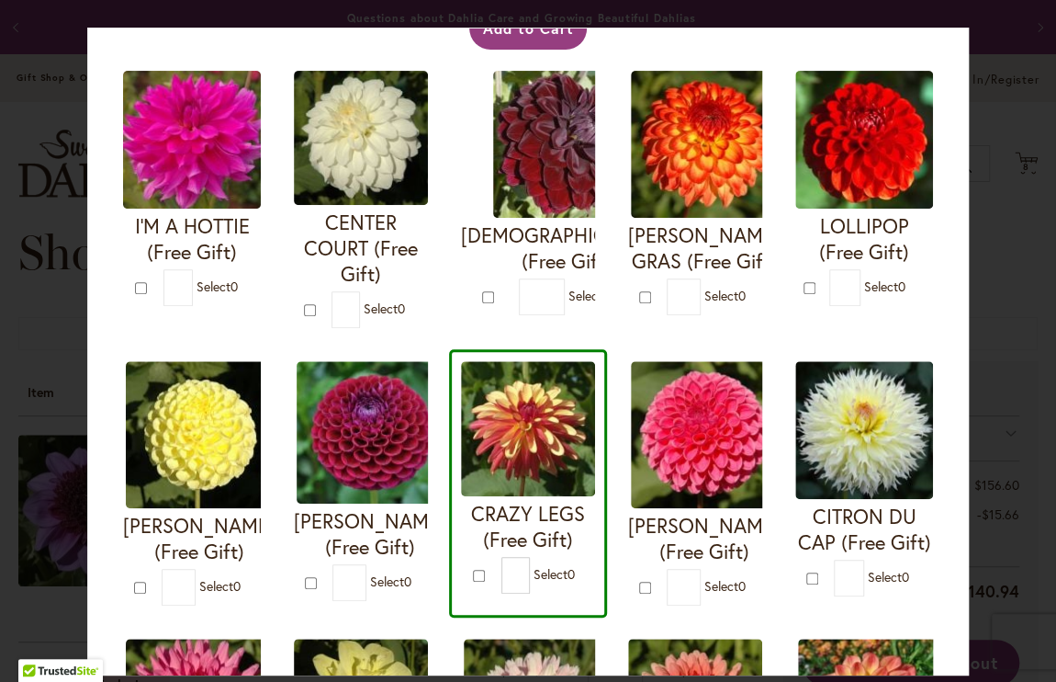
type input "*"
click at [912, 446] on div "Add to Cart I'M A HOTTIE (Free Gift) *" at bounding box center [528, 610] width 836 height 1225
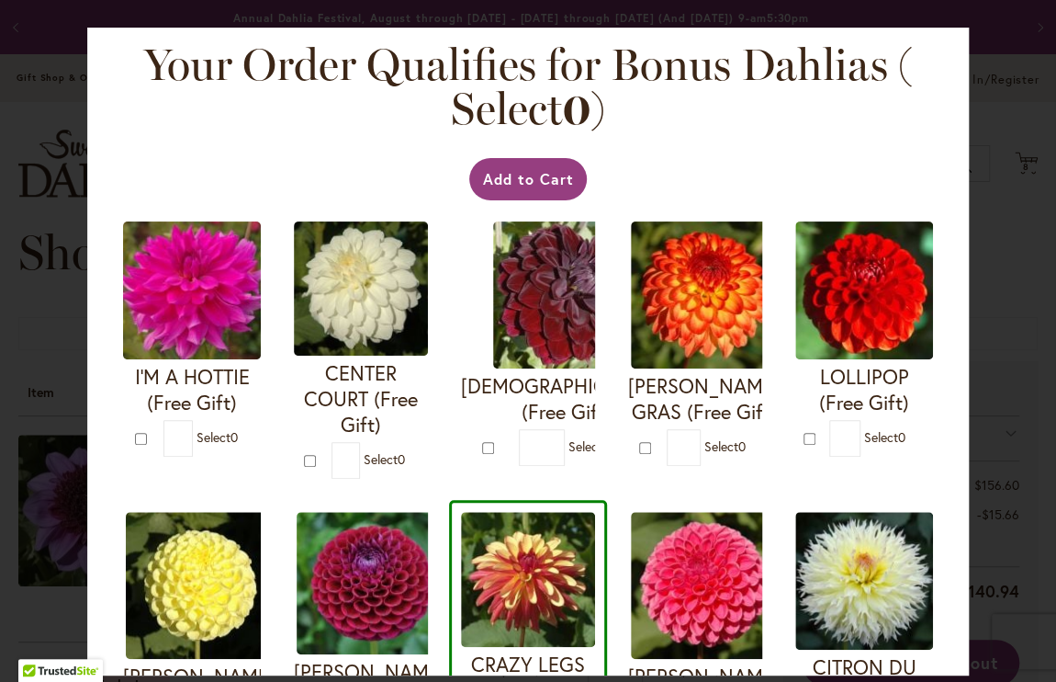
scroll to position [13, 0]
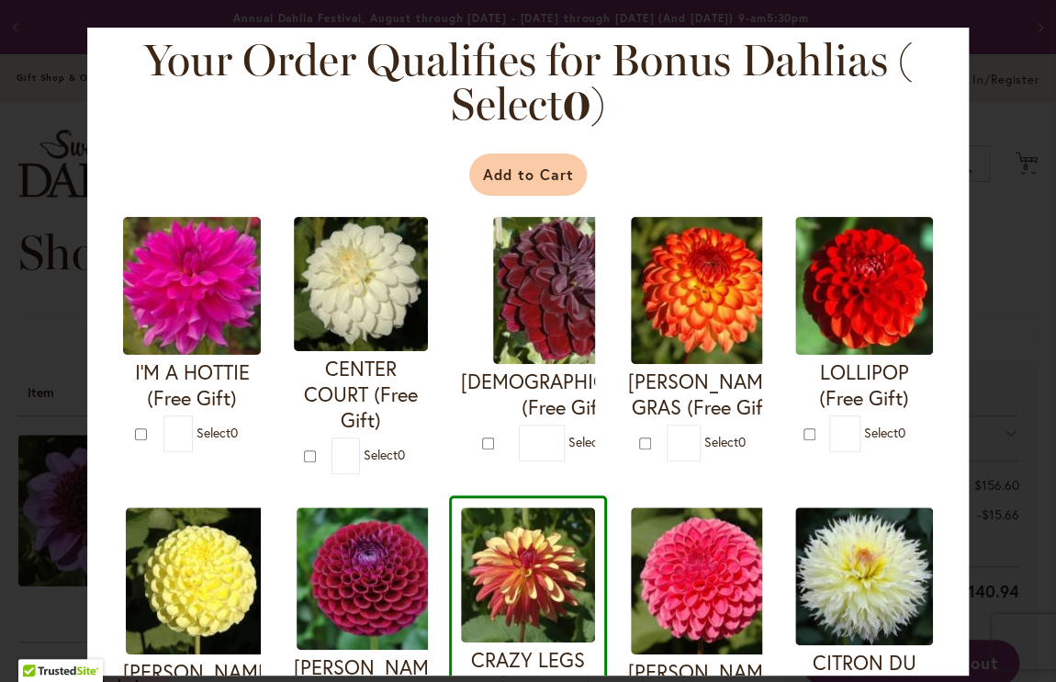
click at [538, 183] on button "Add to Cart" at bounding box center [528, 174] width 119 height 42
click at [496, 162] on div "Add to Cart" at bounding box center [528, 174] width 816 height 42
drag, startPoint x: 496, startPoint y: 162, endPoint x: 546, endPoint y: 170, distance: 50.3
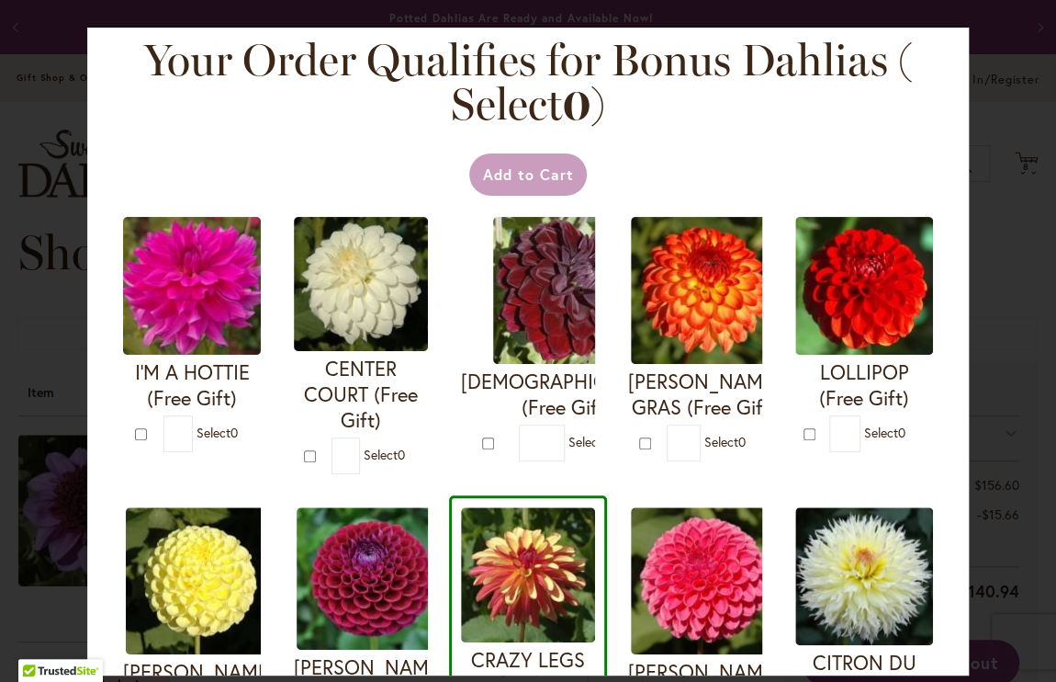
click at [546, 170] on div "Add to Cart" at bounding box center [528, 174] width 816 height 42
click at [512, 183] on div "Add to Cart" at bounding box center [528, 174] width 816 height 42
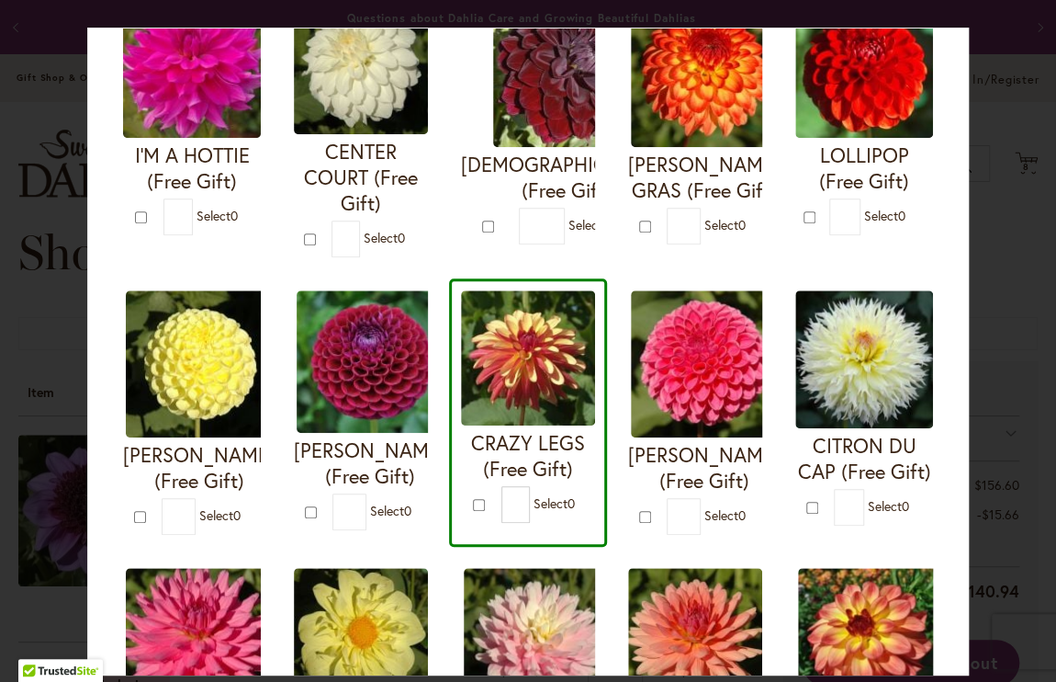
scroll to position [0, 0]
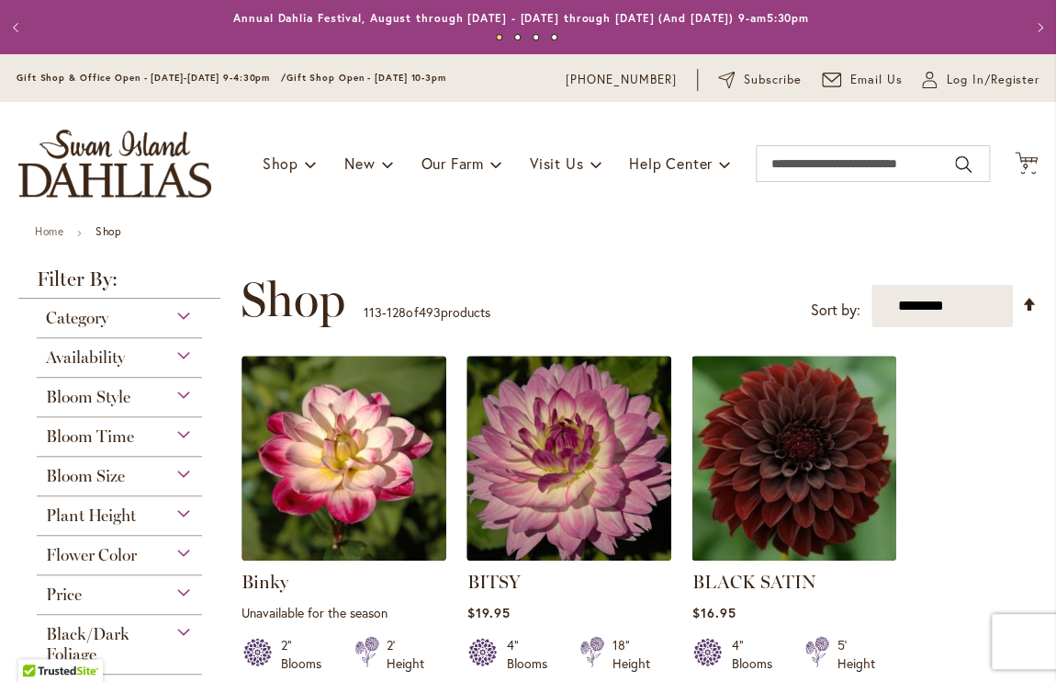
click at [1025, 163] on div "Toggle Nav Shop Dahlia Tubers Collections Fresh Cut Dahlias Gardening Supplies …" at bounding box center [528, 163] width 1056 height 123
click at [1018, 163] on span "9 9 items" at bounding box center [1027, 167] width 18 height 9
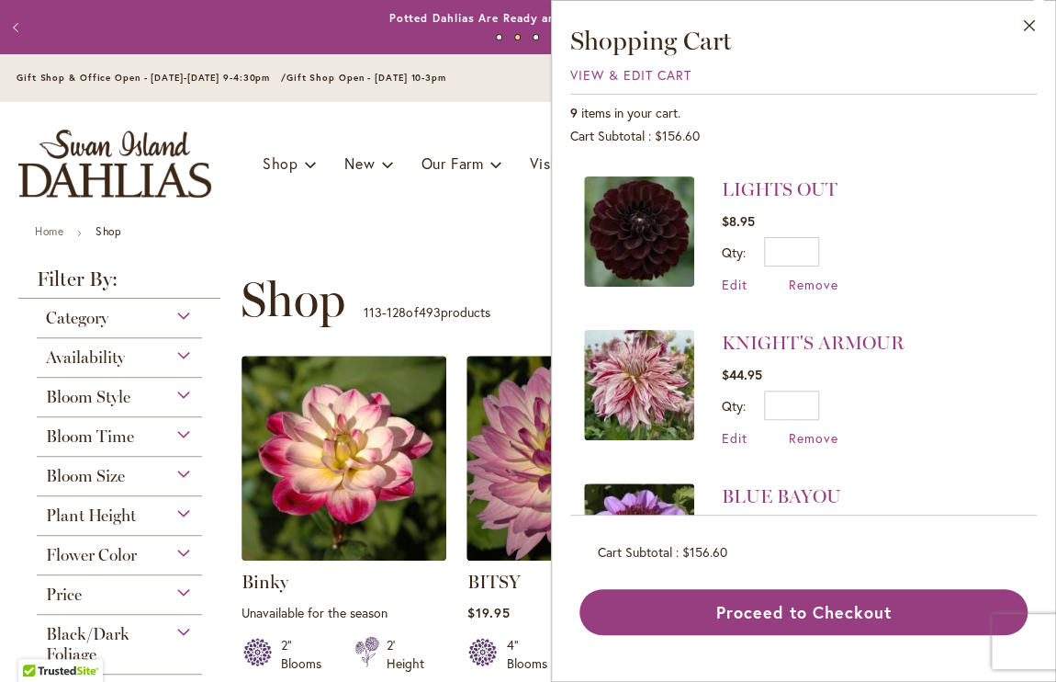
scroll to position [736, 0]
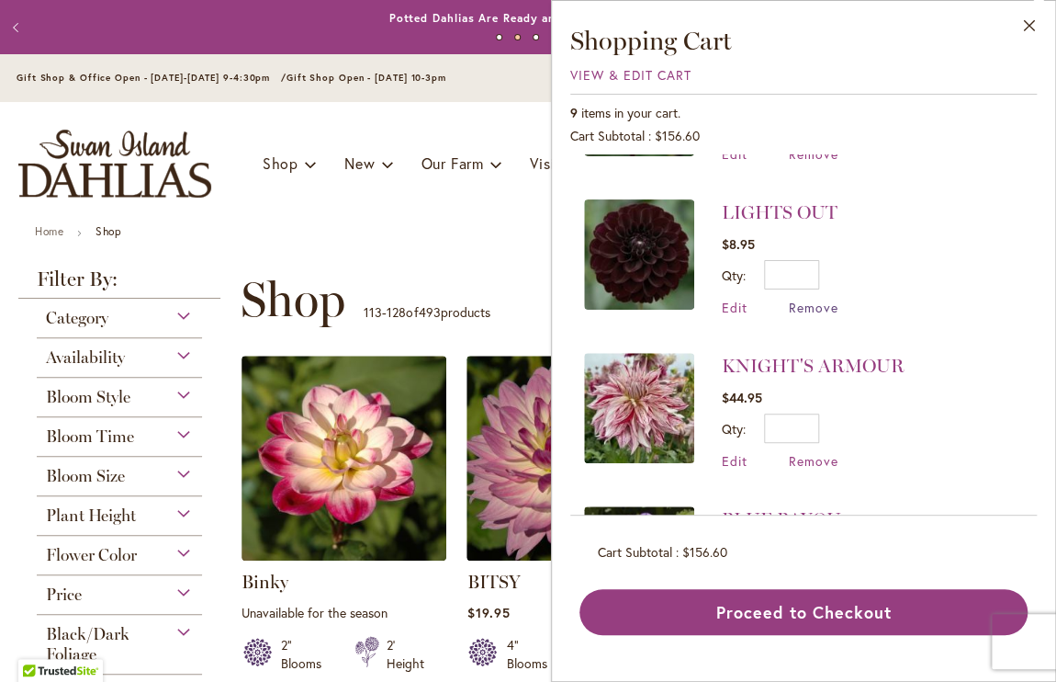
click at [803, 305] on span "Remove" at bounding box center [814, 307] width 50 height 17
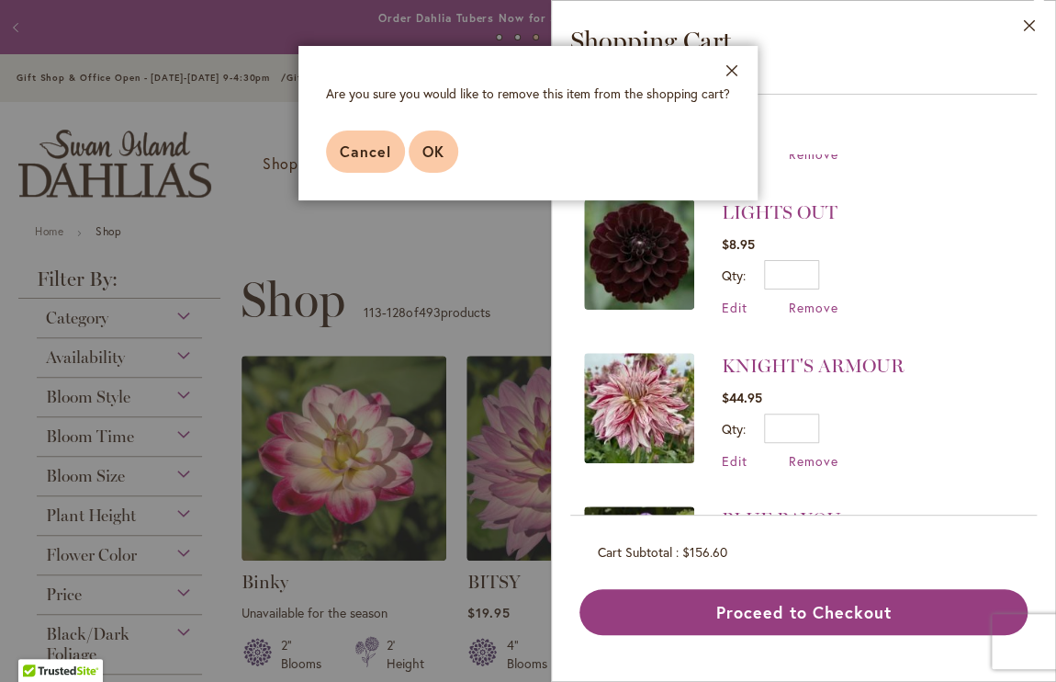
click at [416, 148] on button "OK" at bounding box center [434, 151] width 50 height 42
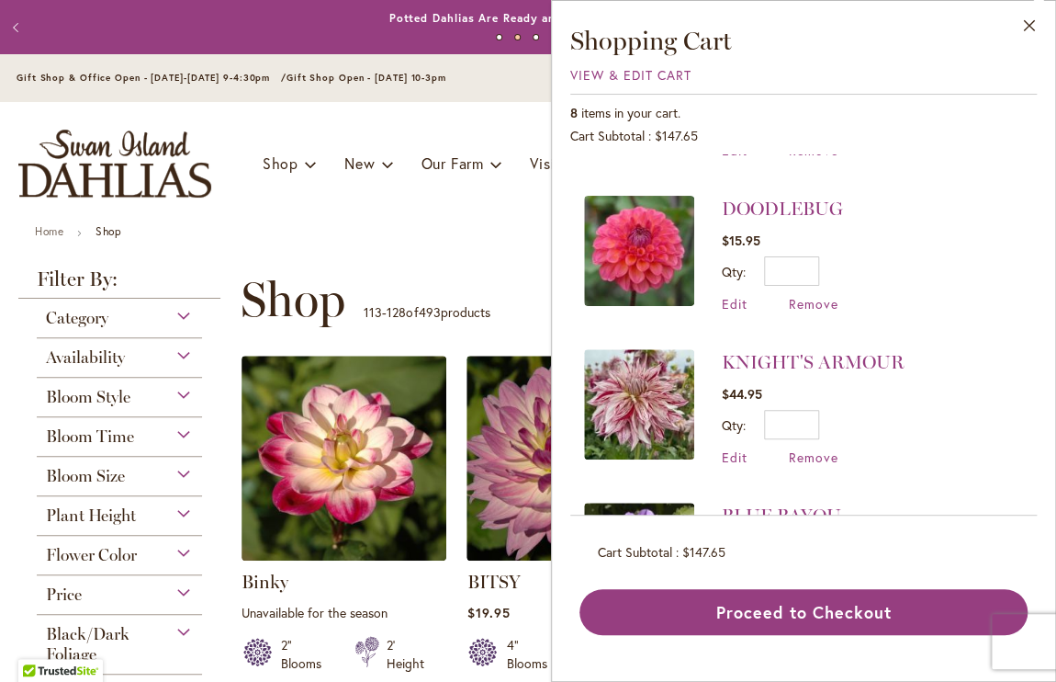
scroll to position [719, 0]
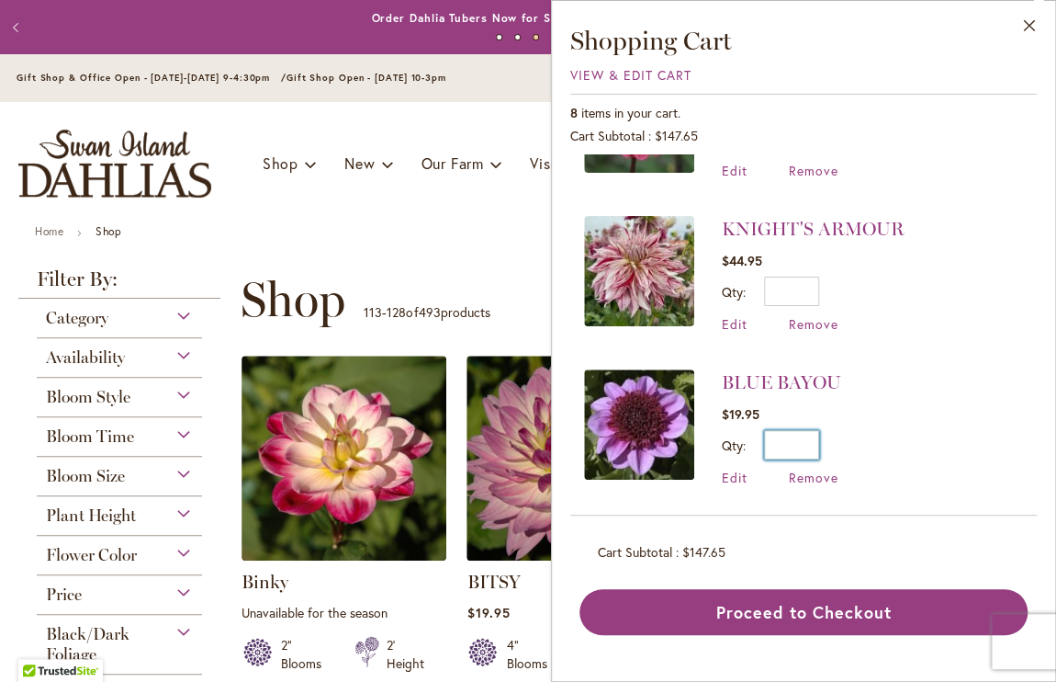
drag, startPoint x: 811, startPoint y: 445, endPoint x: 768, endPoint y: 453, distance: 44.0
click at [768, 453] on input "*" at bounding box center [791, 444] width 55 height 29
type input "*"
click at [728, 482] on span "Edit" at bounding box center [735, 489] width 26 height 17
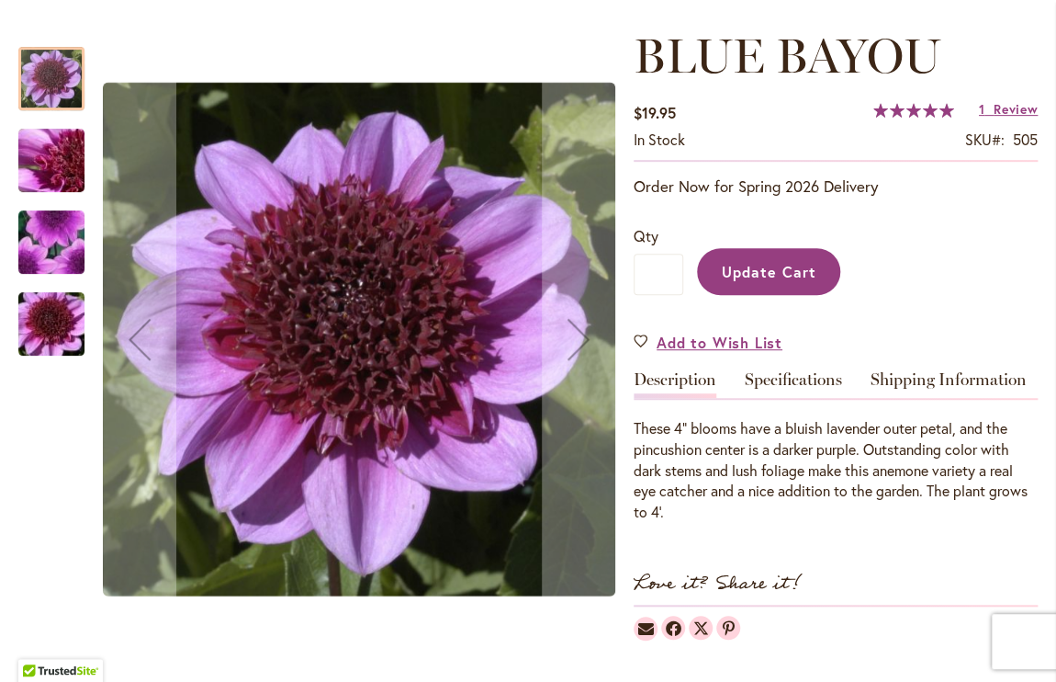
scroll to position [237, 0]
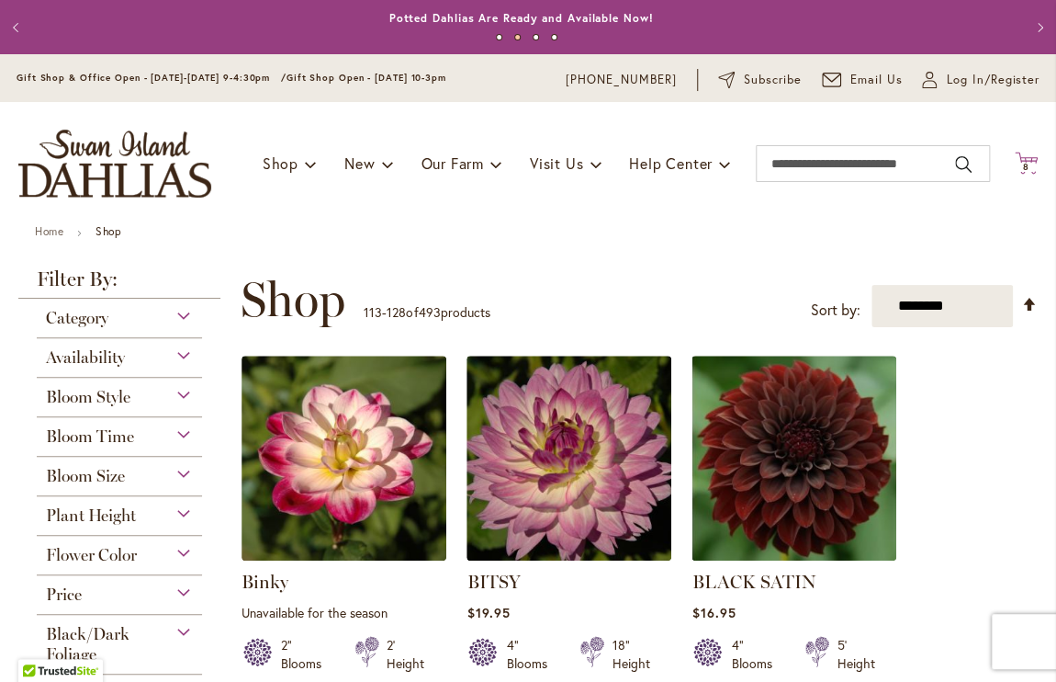
click at [1015, 156] on icon at bounding box center [1026, 163] width 23 height 22
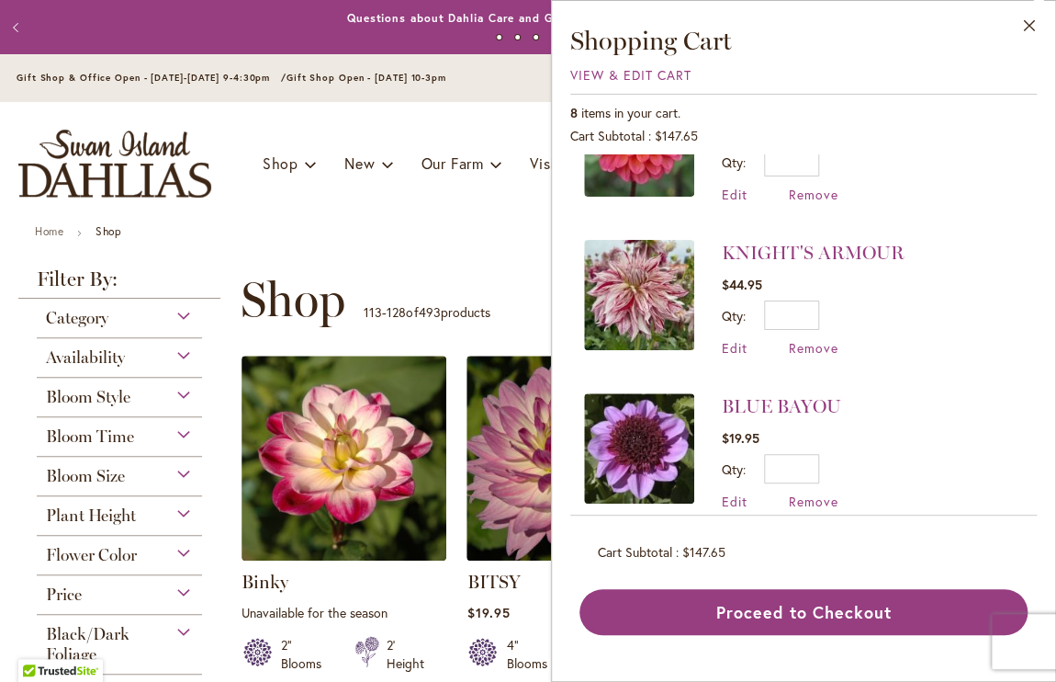
scroll to position [719, 0]
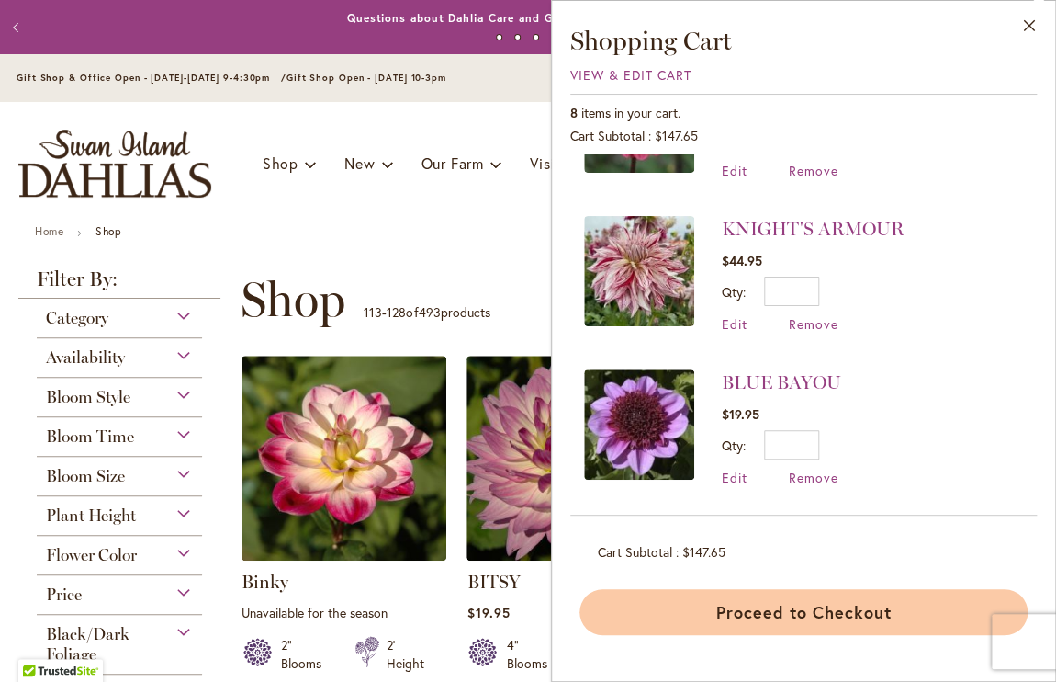
click at [849, 603] on button "Proceed to Checkout" at bounding box center [804, 612] width 448 height 46
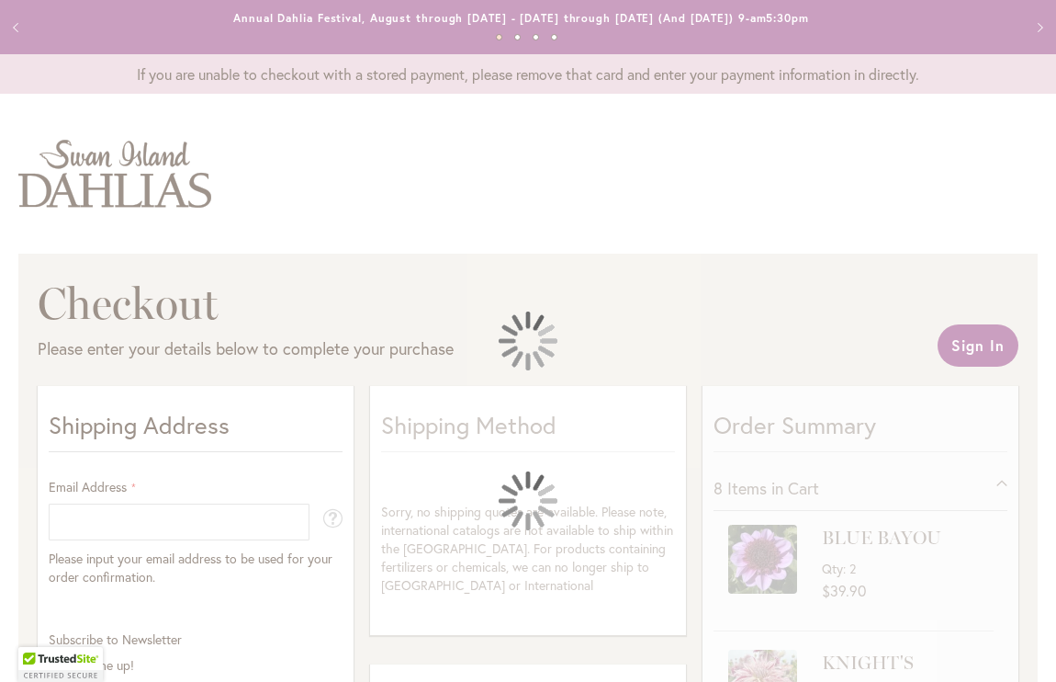
select select "**"
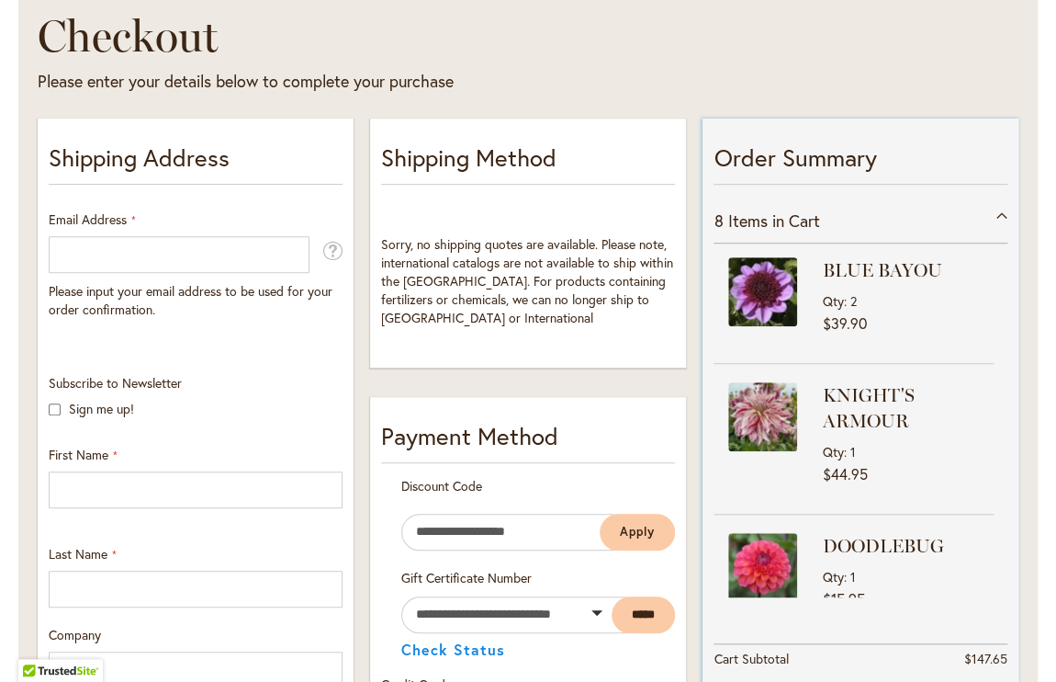
click at [788, 292] on img at bounding box center [762, 291] width 69 height 69
click at [859, 263] on strong "BLUE BAYOU" at bounding box center [905, 270] width 167 height 26
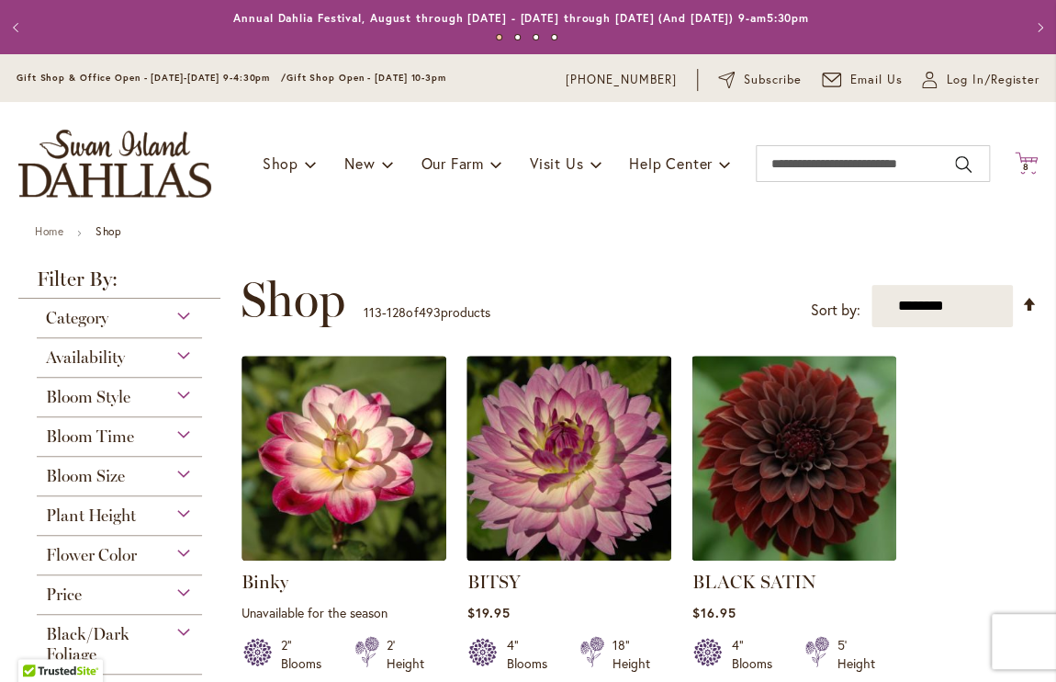
click at [1015, 152] on icon "Cart .cls-1 { fill: #231f20; }" at bounding box center [1026, 163] width 23 height 23
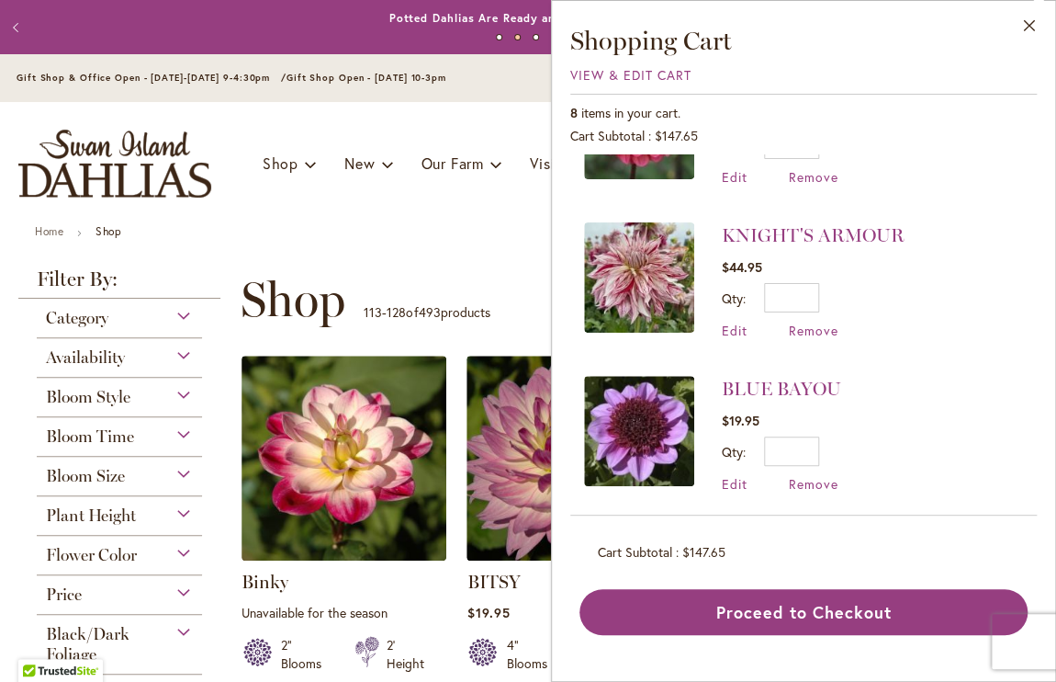
scroll to position [719, 0]
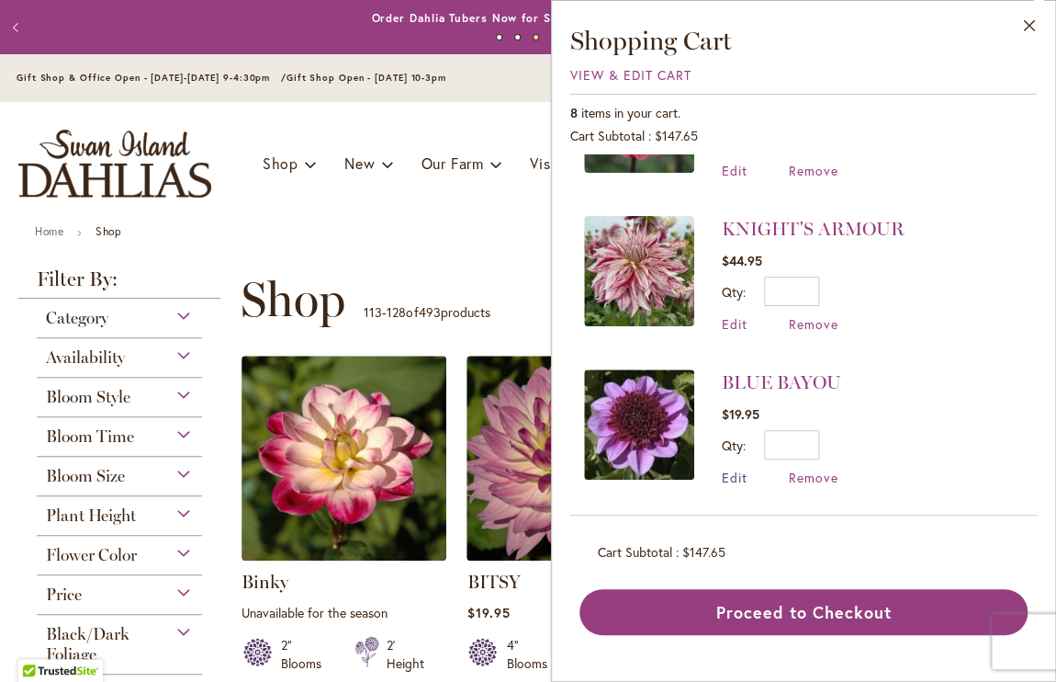
click at [730, 471] on span "Edit" at bounding box center [735, 476] width 26 height 17
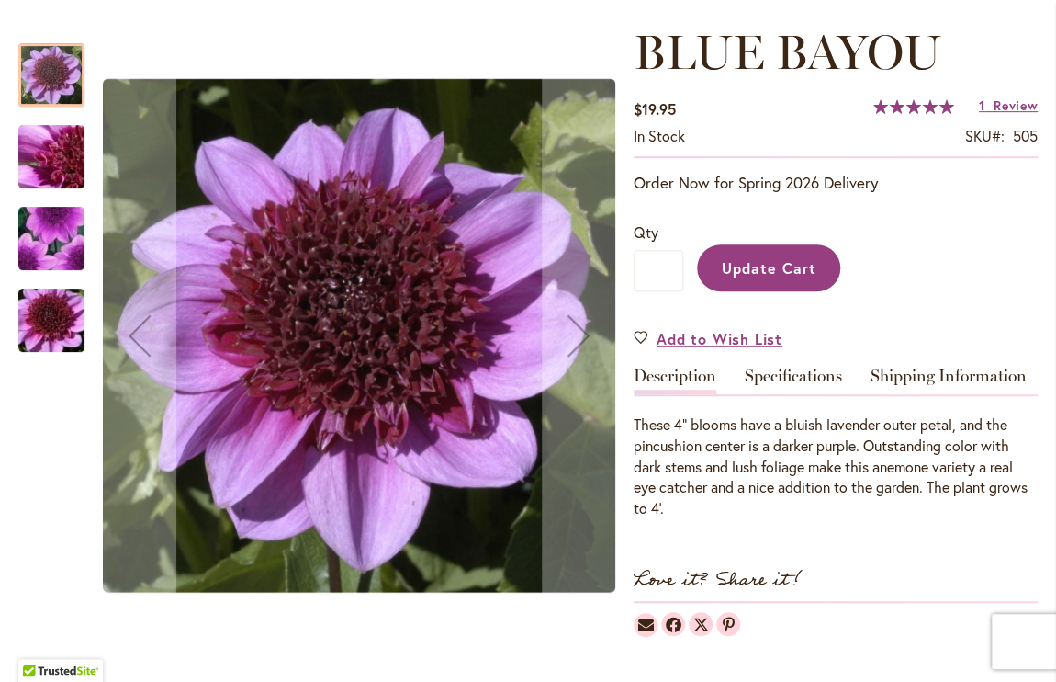
scroll to position [261, 0]
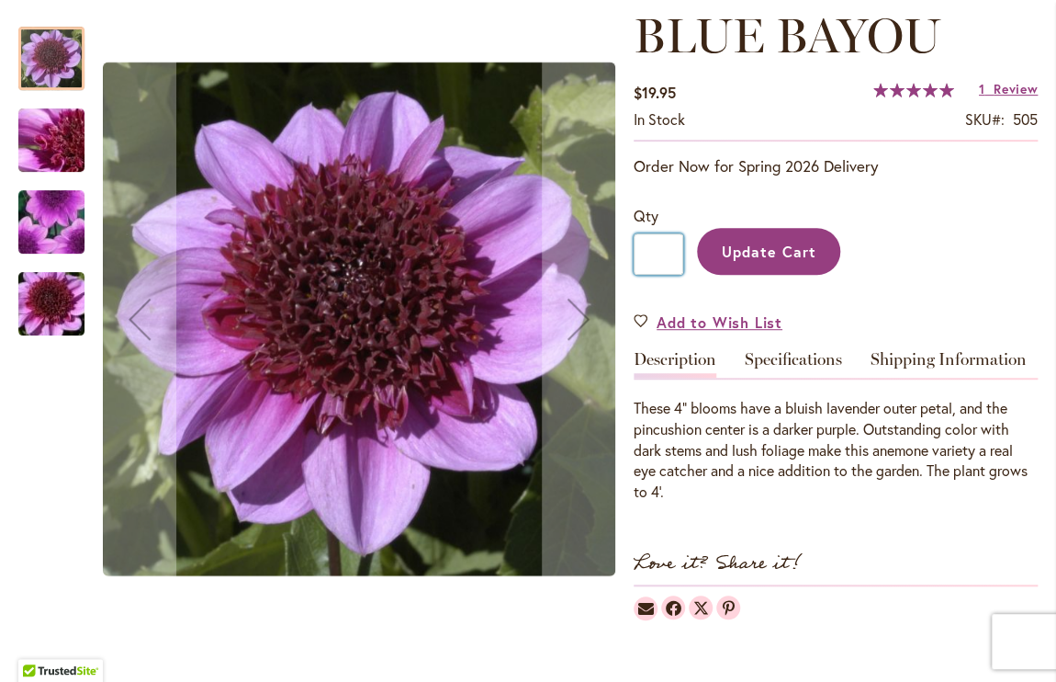
drag, startPoint x: 661, startPoint y: 254, endPoint x: 536, endPoint y: 308, distance: 136.2
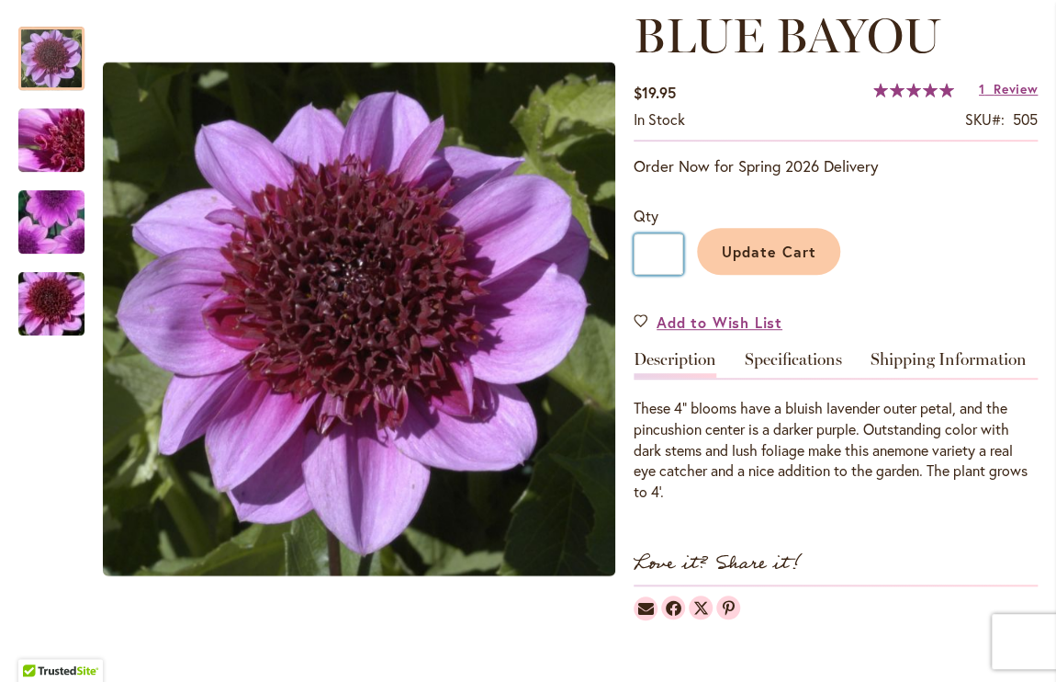
type input "*"
click at [781, 242] on span "Update Cart" at bounding box center [769, 251] width 95 height 19
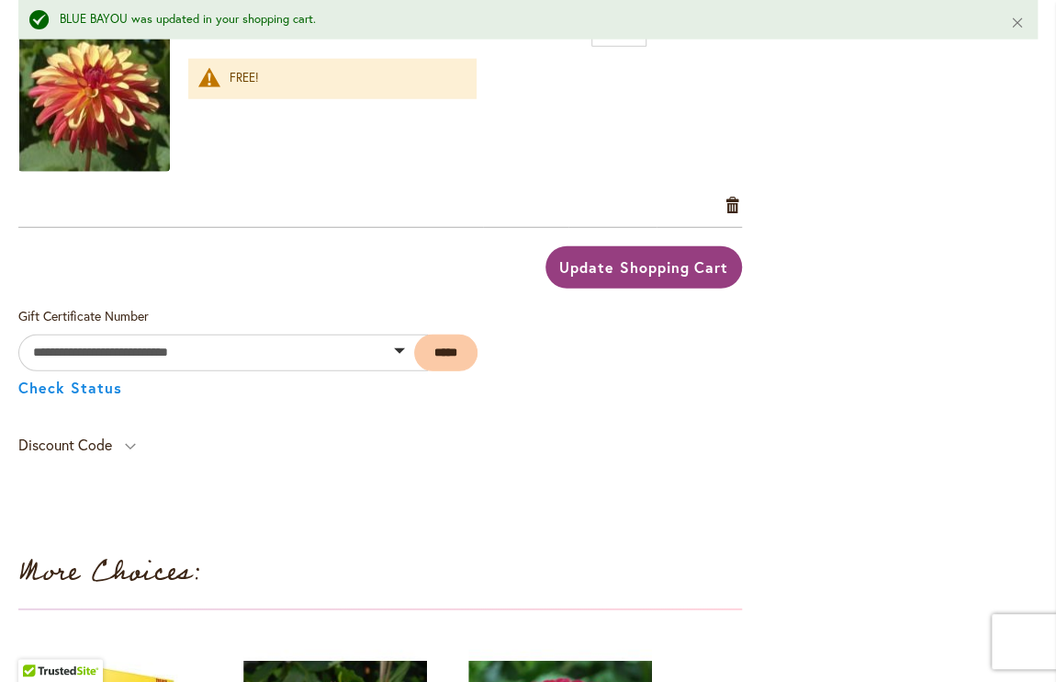
scroll to position [1790, 0]
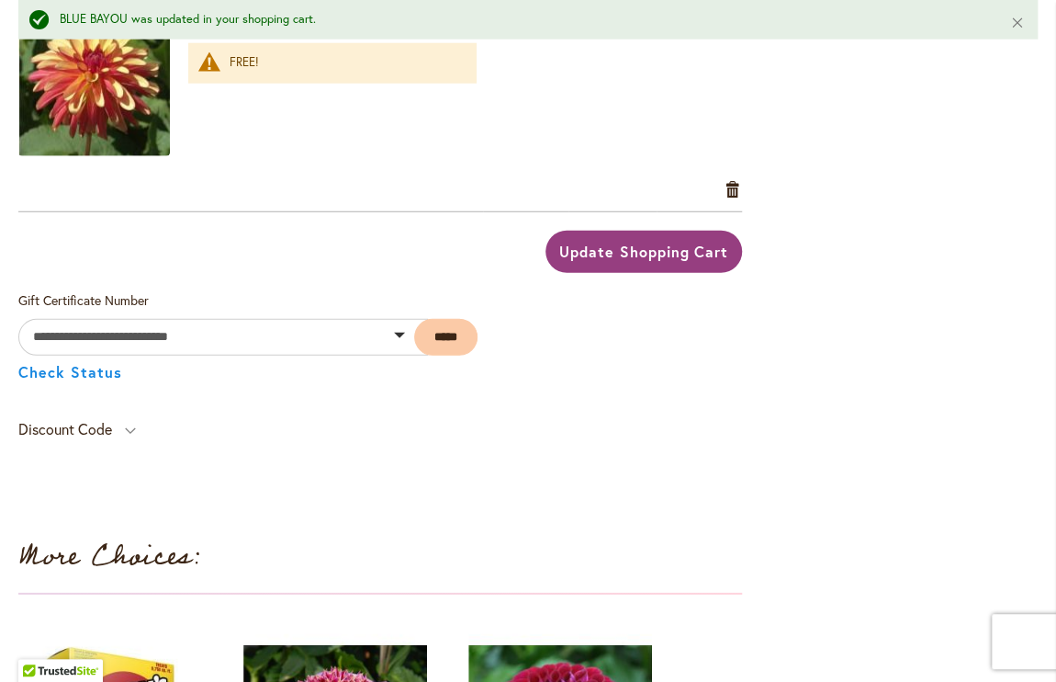
click at [609, 231] on button "Update Shopping Cart" at bounding box center [644, 252] width 197 height 42
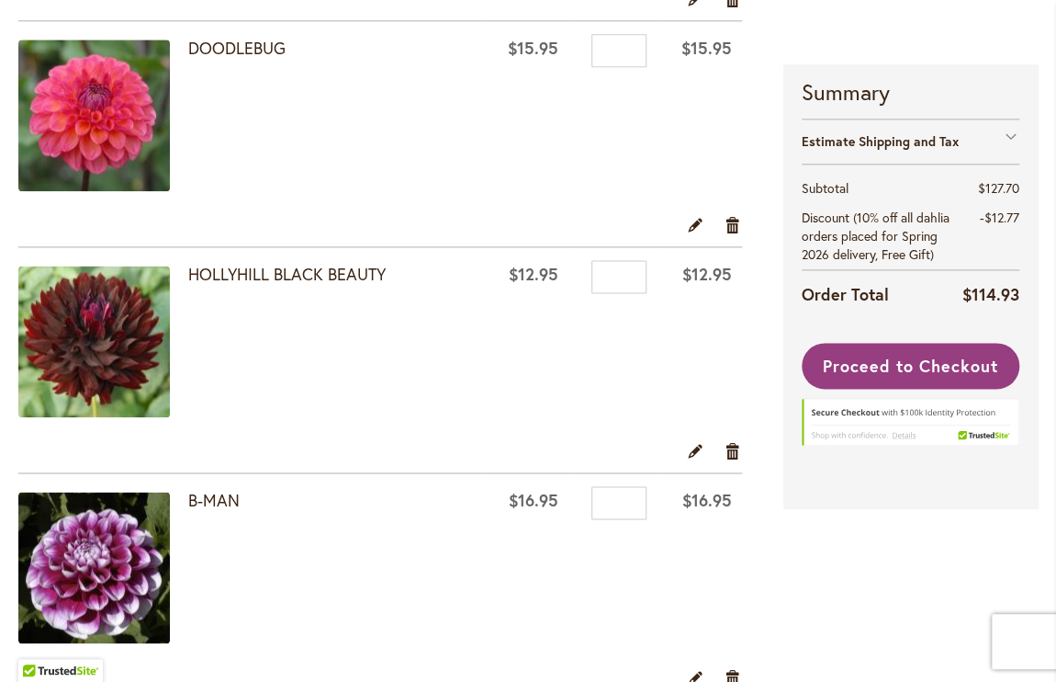
scroll to position [807, 0]
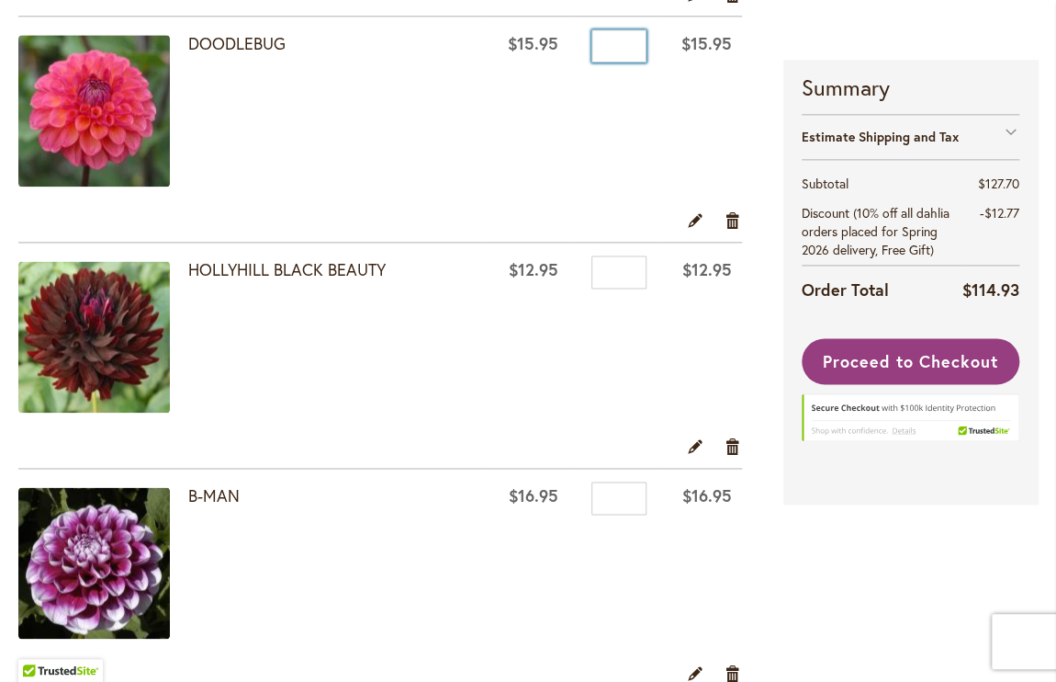
click at [631, 41] on input "*" at bounding box center [619, 45] width 55 height 33
drag, startPoint x: 631, startPoint y: 41, endPoint x: 476, endPoint y: 93, distance: 163.5
click at [476, 93] on tr "DOODLEBUG $15.95 Qty * $15.95" at bounding box center [380, 114] width 724 height 194
type input "*"
click at [736, 217] on link "Remove item" at bounding box center [733, 219] width 17 height 20
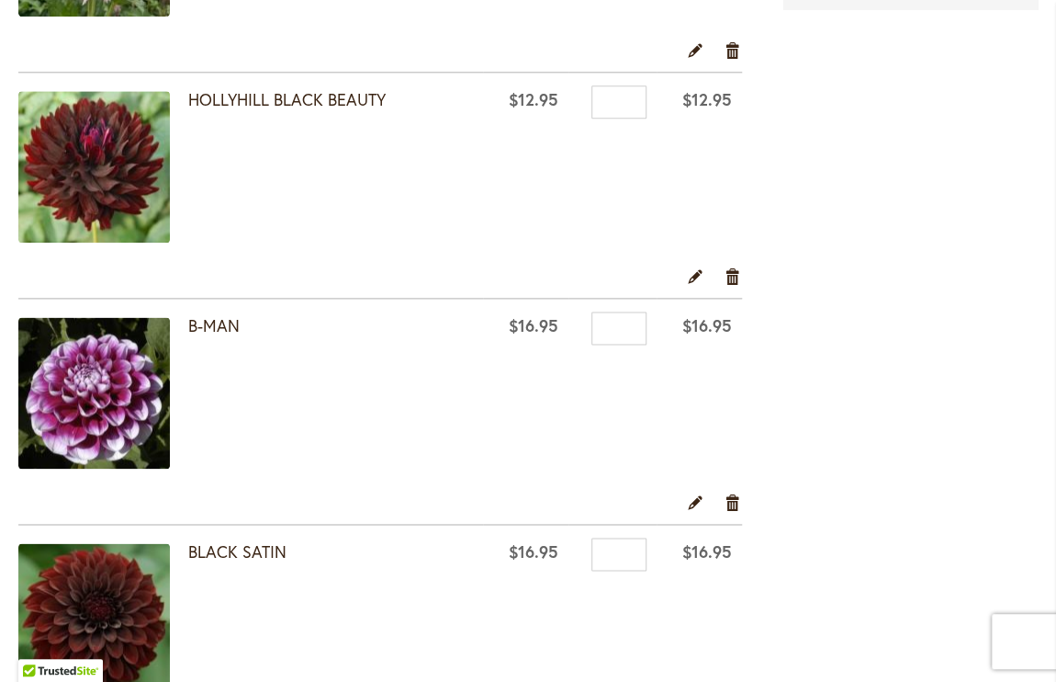
scroll to position [614, 0]
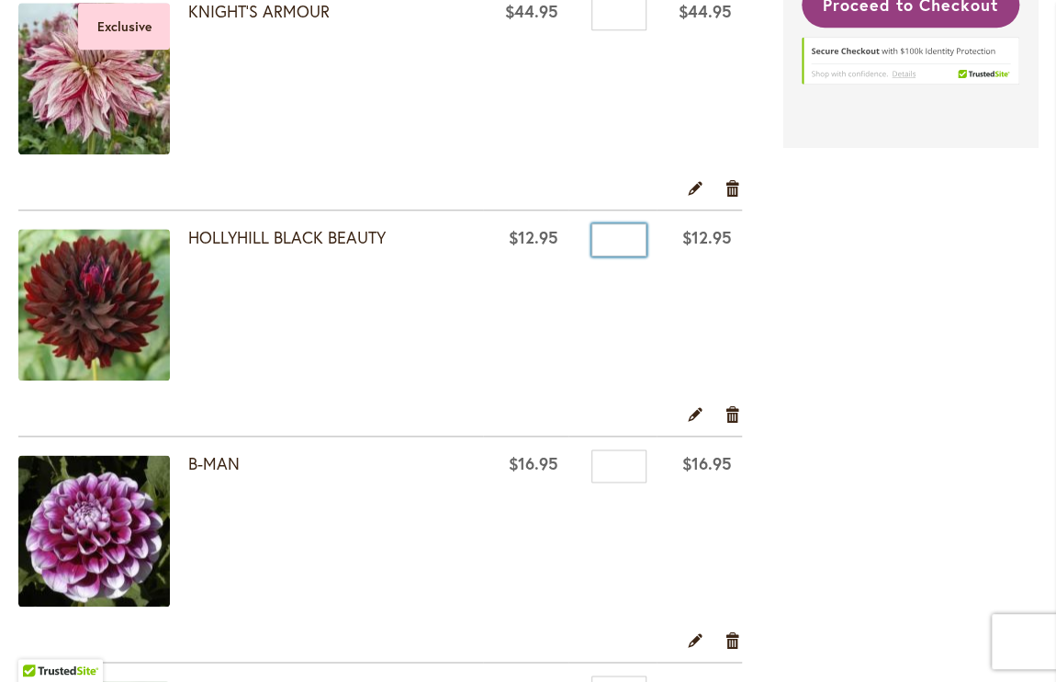
drag, startPoint x: 632, startPoint y: 236, endPoint x: 484, endPoint y: 265, distance: 150.6
click at [484, 265] on tr "HOLLYHILL BLACK BEAUTY $12.95 Qty * $12.95" at bounding box center [380, 307] width 724 height 194
type input "**"
click at [731, 405] on link "Remove item" at bounding box center [733, 413] width 17 height 20
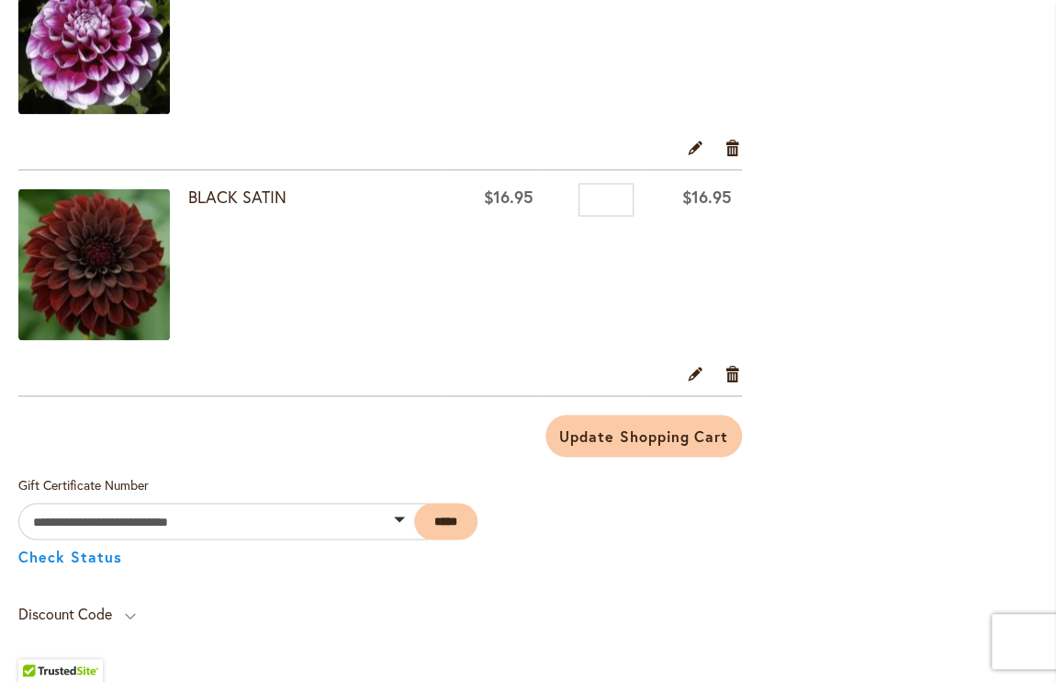
scroll to position [942, 0]
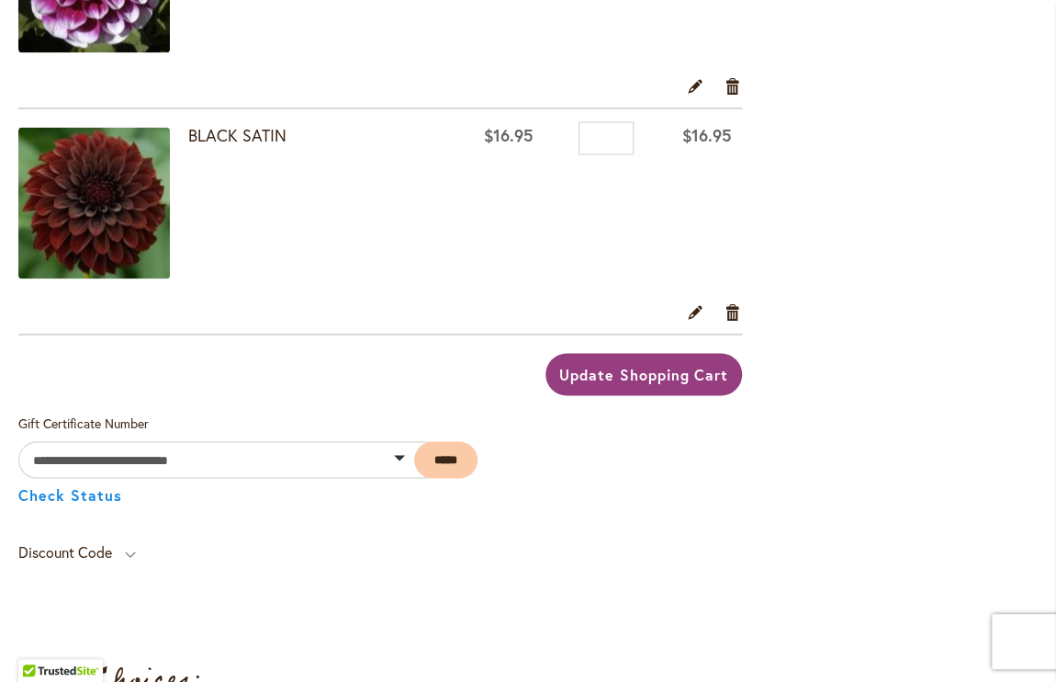
click at [583, 379] on span "Update Shopping Cart" at bounding box center [643, 373] width 169 height 19
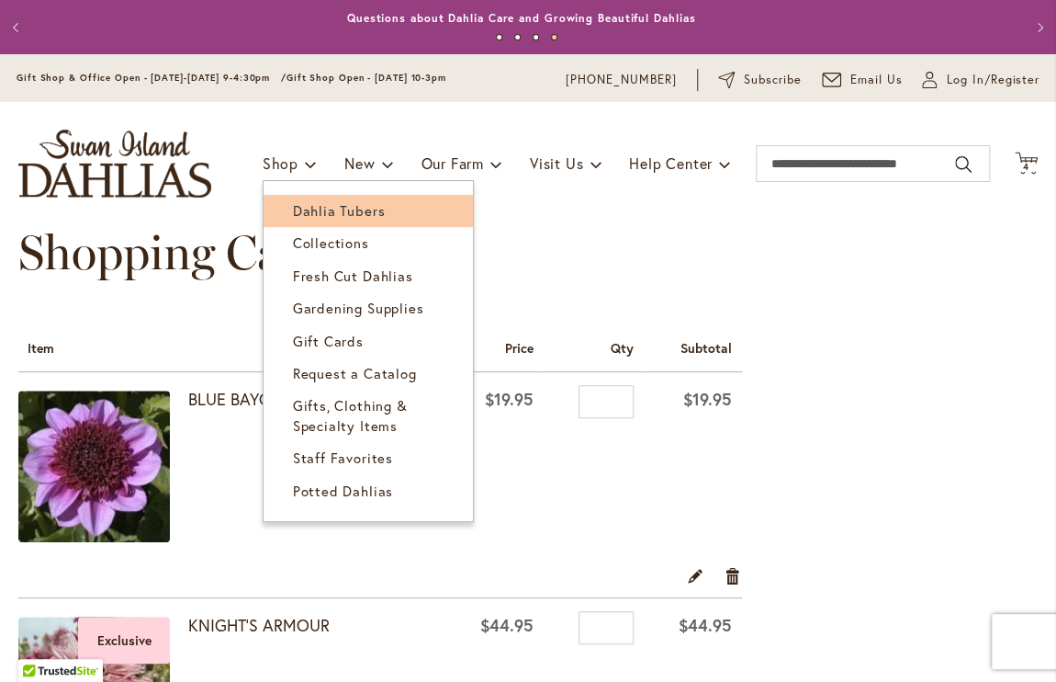
click at [293, 218] on span "Dahlia Tubers" at bounding box center [339, 210] width 92 height 18
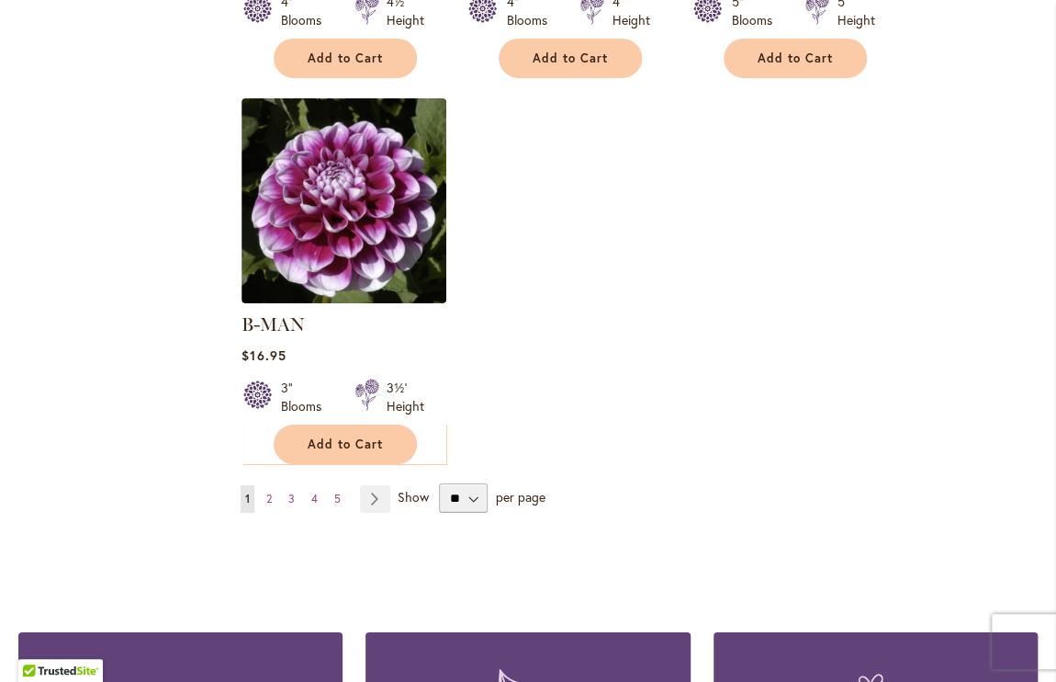
scroll to position [2327, 0]
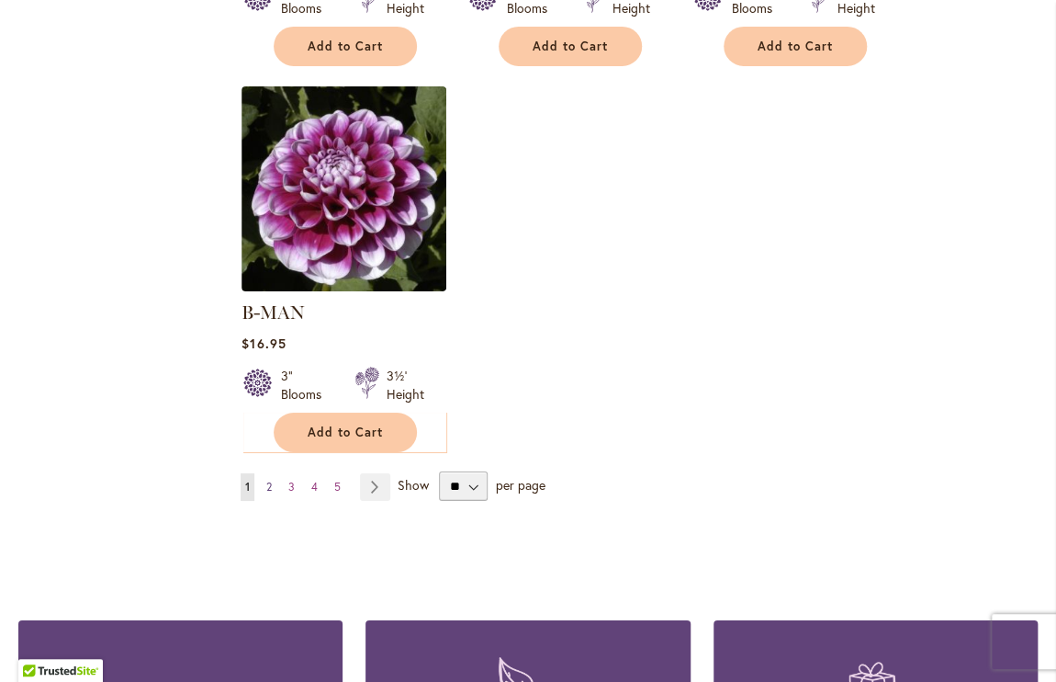
click at [267, 473] on link "Page 2" at bounding box center [269, 487] width 15 height 28
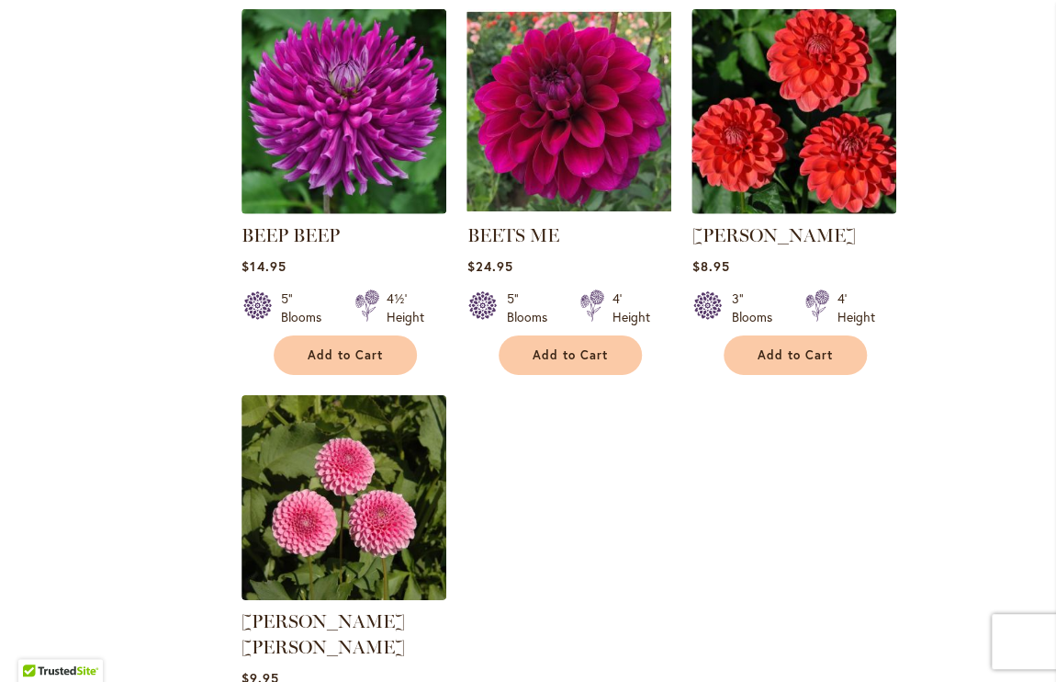
scroll to position [2276, 0]
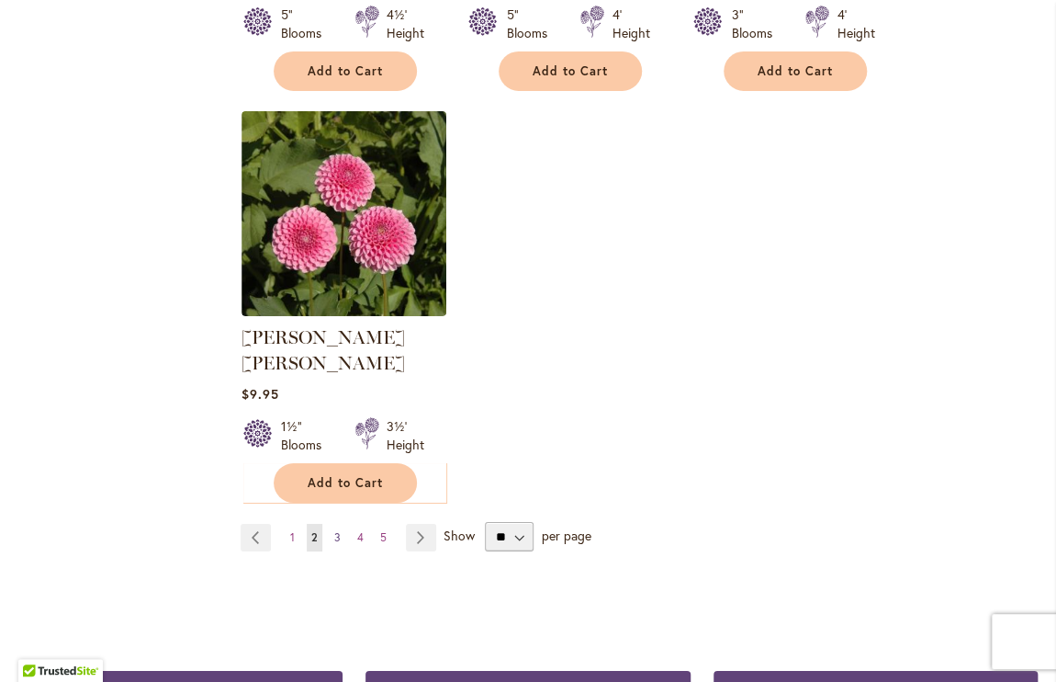
click at [334, 530] on span "3" at bounding box center [337, 537] width 6 height 14
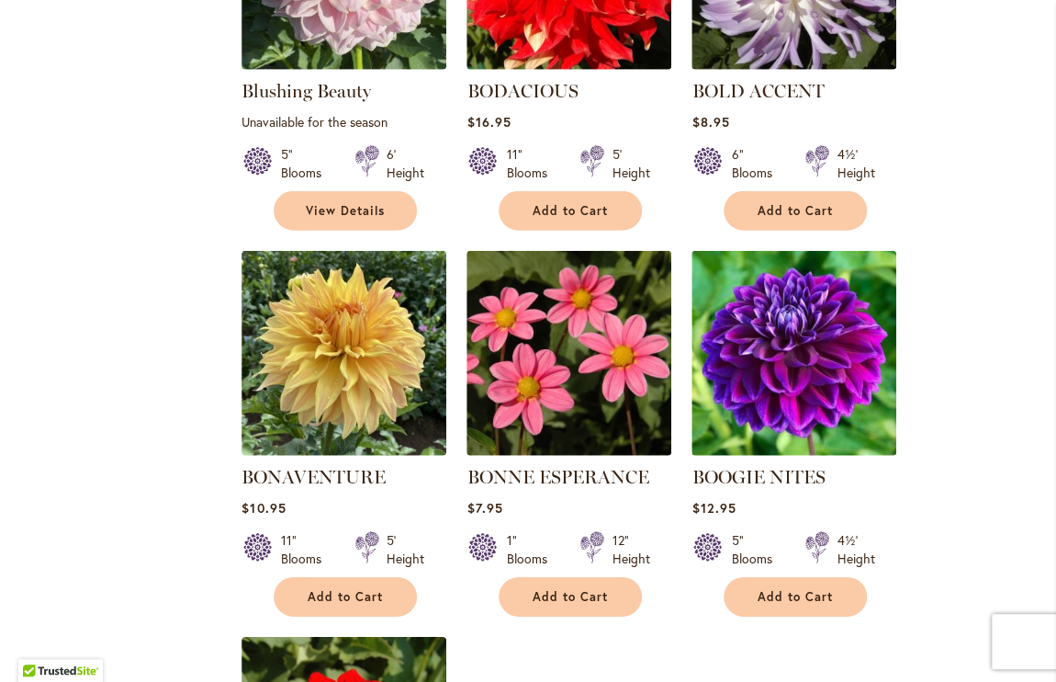
scroll to position [1764, 0]
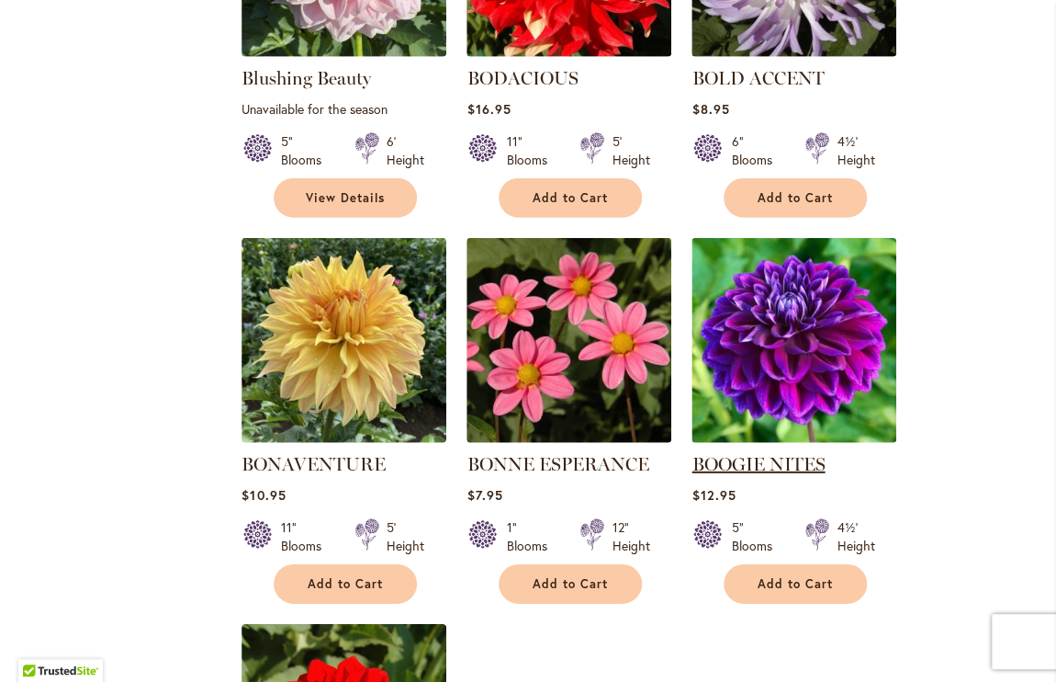
click at [786, 460] on link "BOOGIE NITES" at bounding box center [758, 464] width 133 height 22
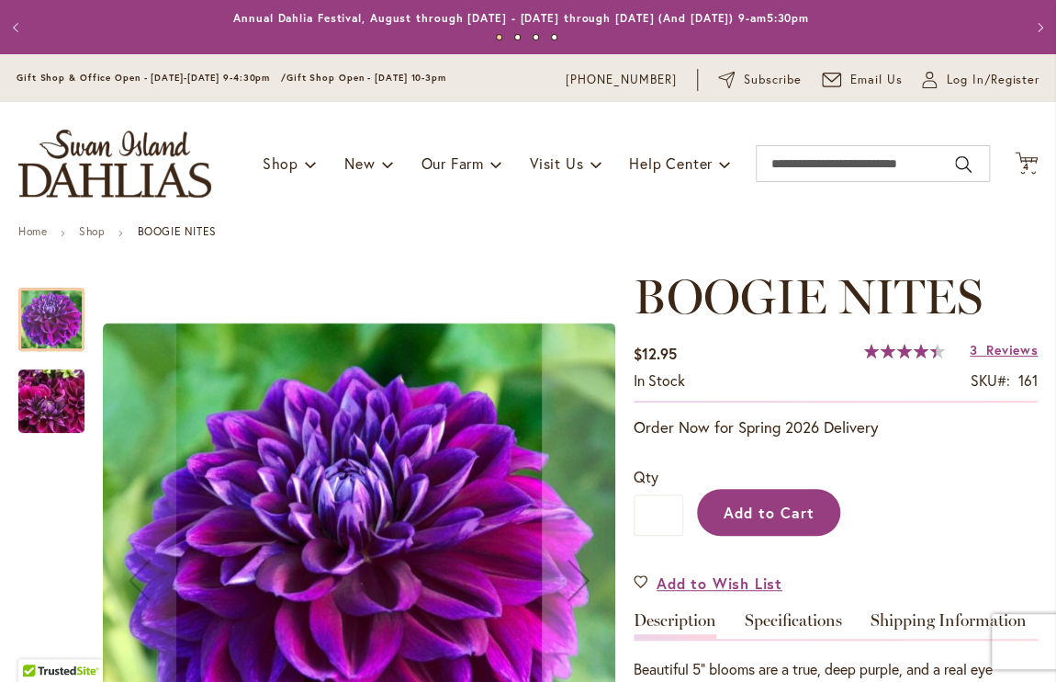
click at [763, 502] on span "Add to Cart" at bounding box center [769, 511] width 91 height 19
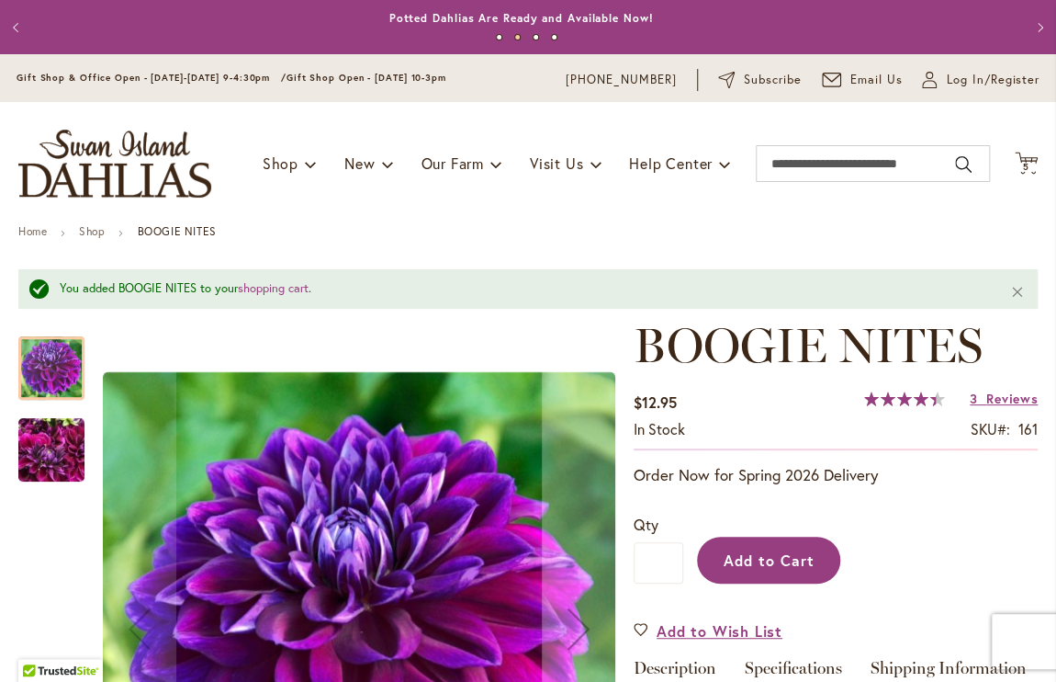
click at [761, 564] on span "Add to Cart" at bounding box center [769, 559] width 91 height 19
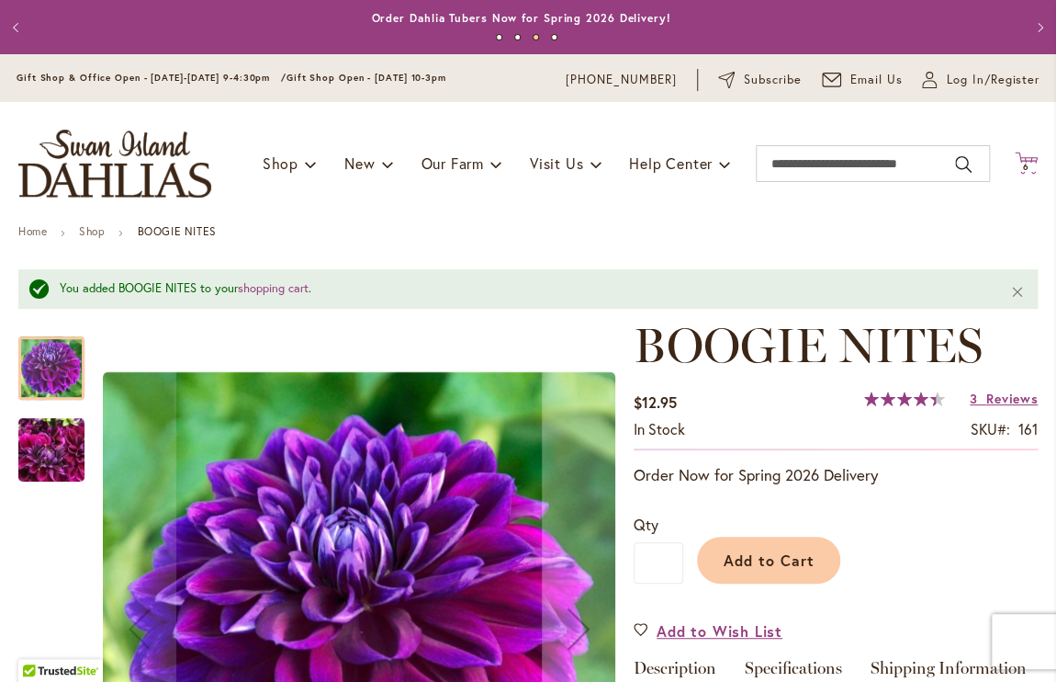
click at [1015, 161] on icon "Cart .cls-1 { fill: #231f20; }" at bounding box center [1026, 163] width 23 height 23
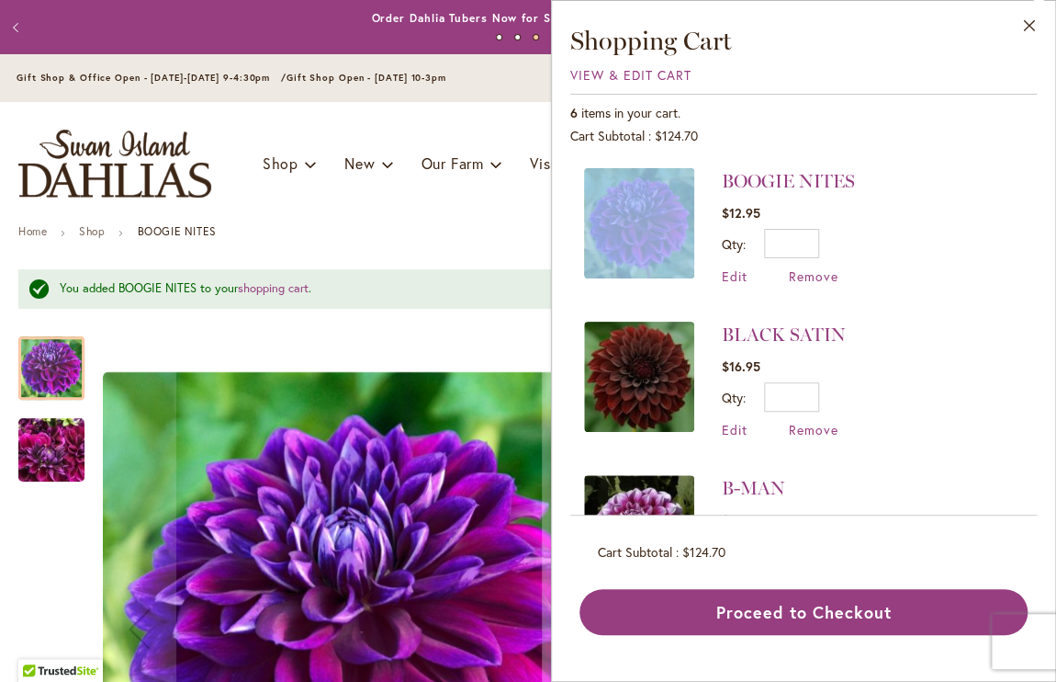
click at [1010, 161] on div "BOOGIE NITES $12.95 Qty * Update Edit Remove" at bounding box center [803, 334] width 467 height 361
click at [728, 278] on span "Edit" at bounding box center [735, 275] width 26 height 17
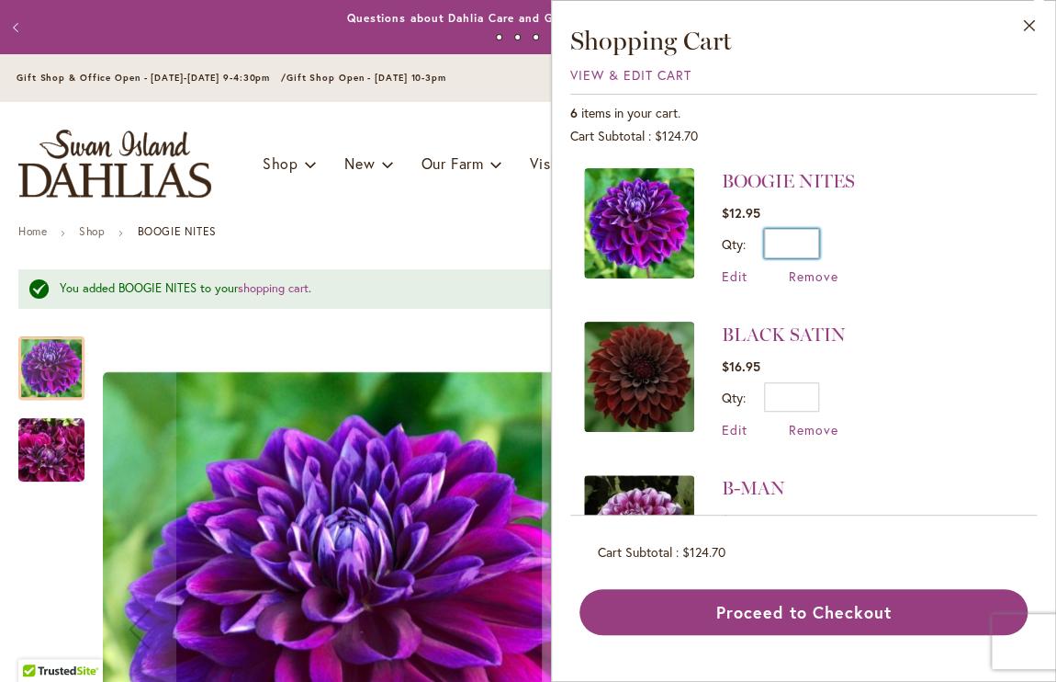
drag, startPoint x: 728, startPoint y: 278, endPoint x: 821, endPoint y: 240, distance: 101.3
click at [821, 240] on div "Qty * Update" at bounding box center [788, 243] width 133 height 29
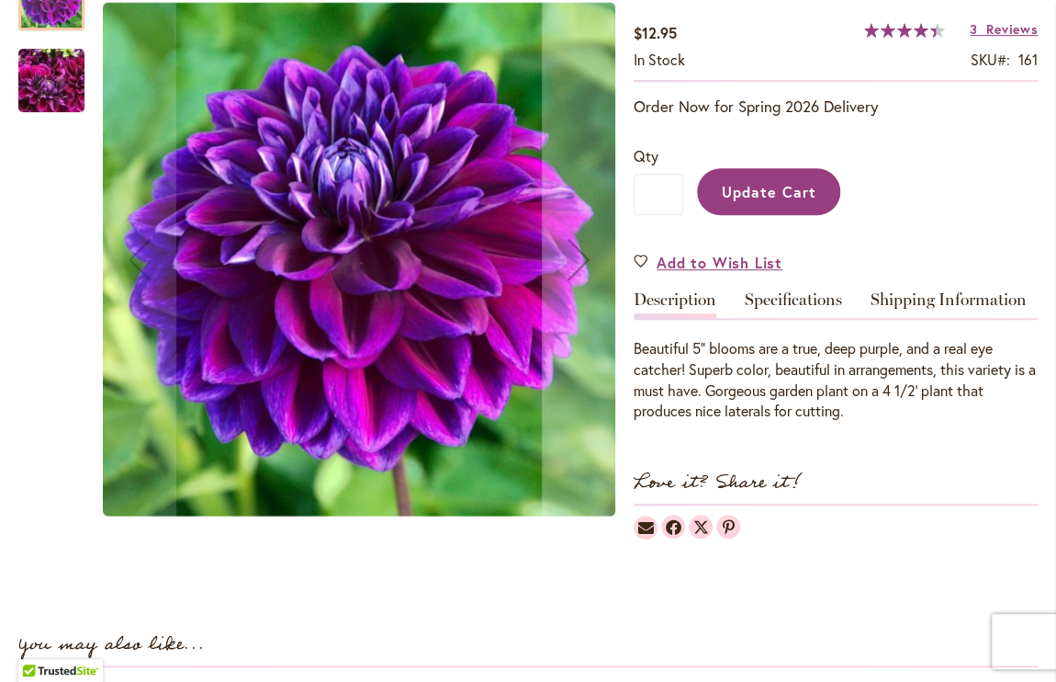
scroll to position [287, 0]
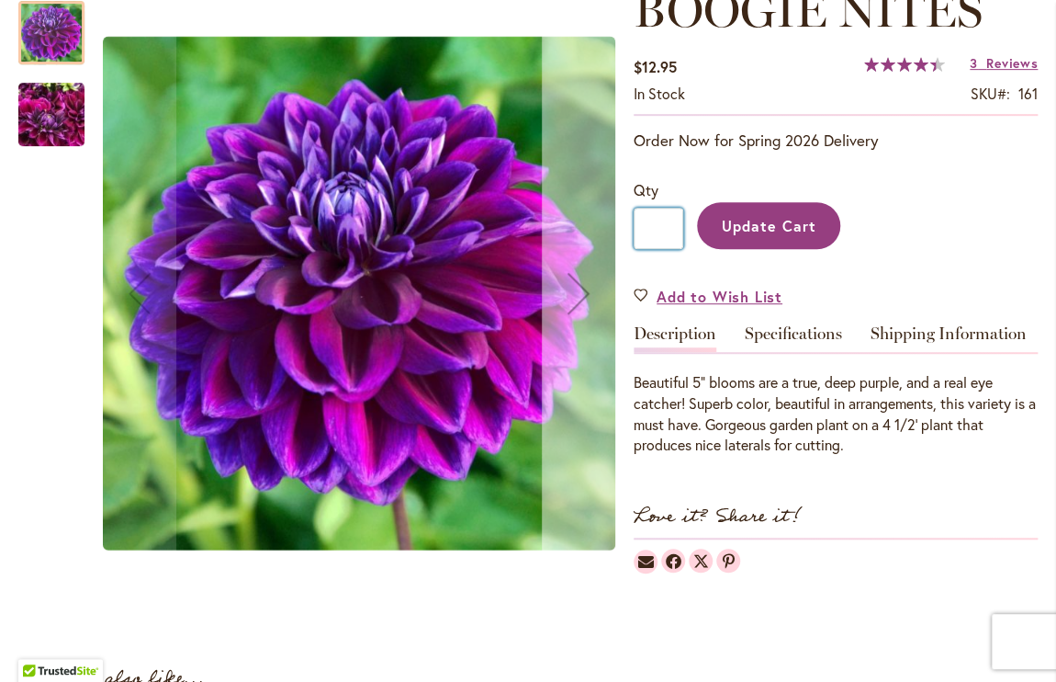
drag, startPoint x: 670, startPoint y: 221, endPoint x: 554, endPoint y: 254, distance: 120.4
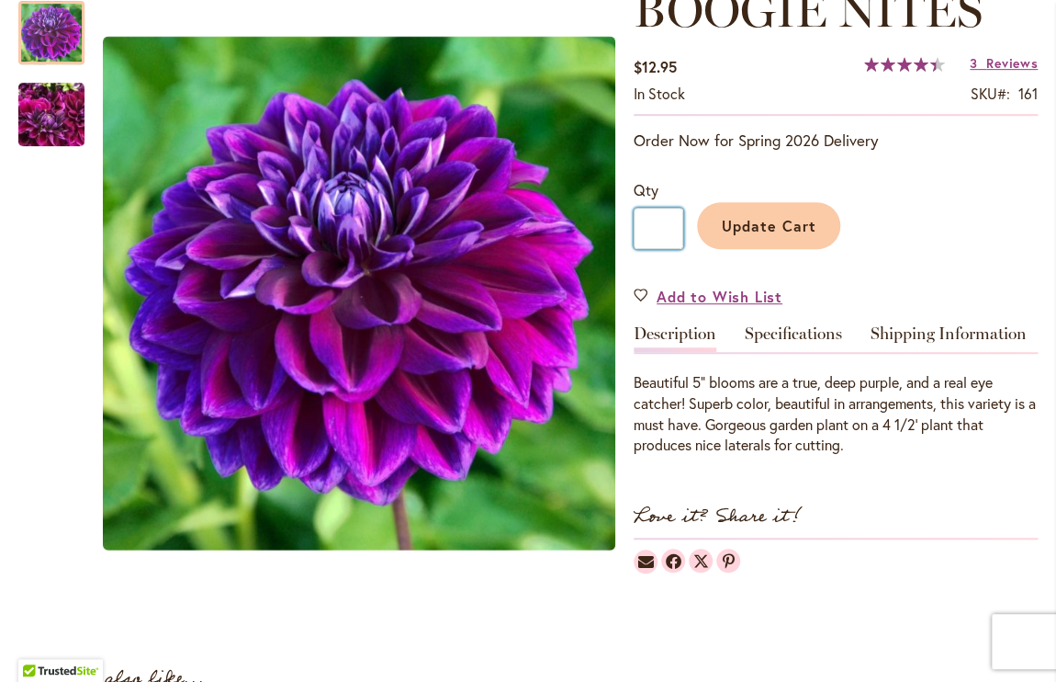
type input "*"
click at [763, 231] on span "Update Cart" at bounding box center [769, 225] width 95 height 19
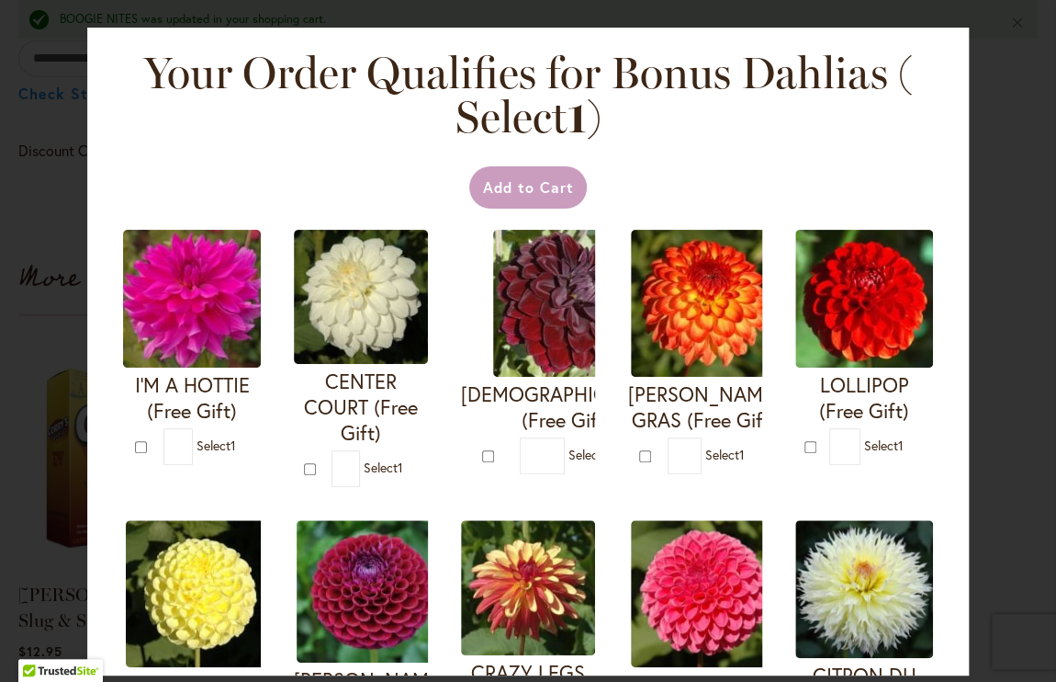
scroll to position [1665, 0]
click at [621, 344] on img at bounding box center [566, 303] width 147 height 147
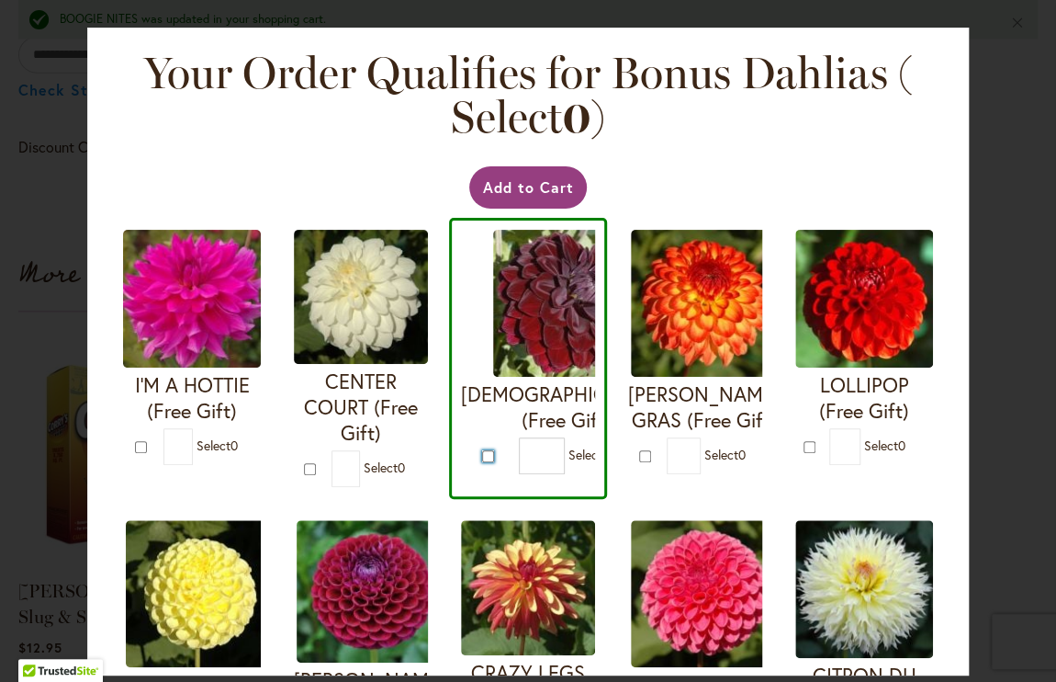
type input "*"
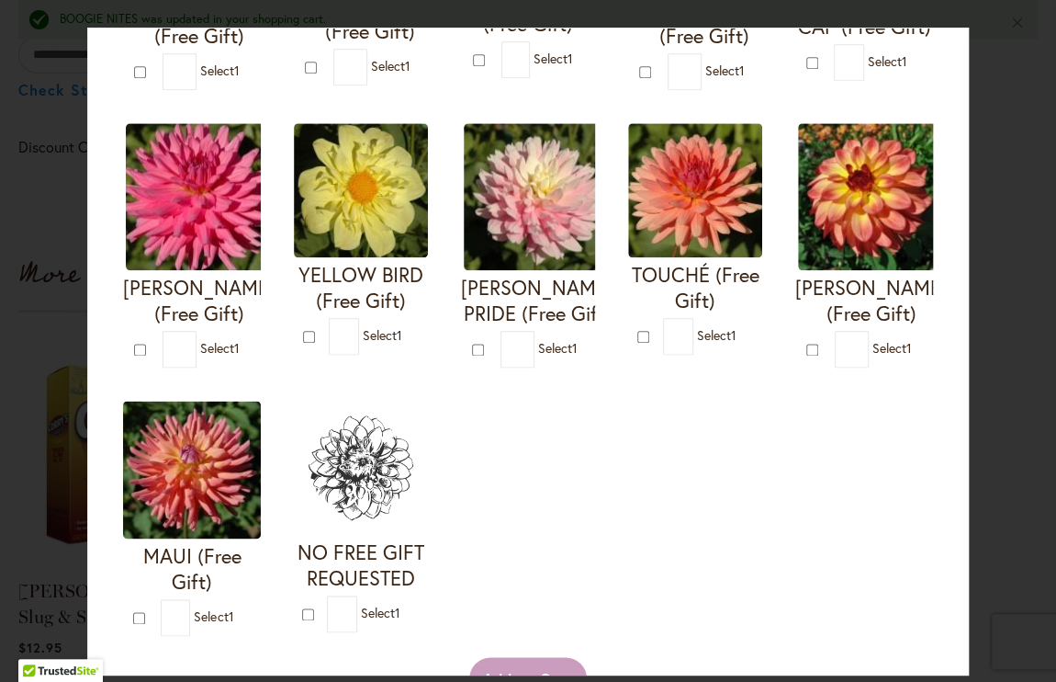
scroll to position [678, 0]
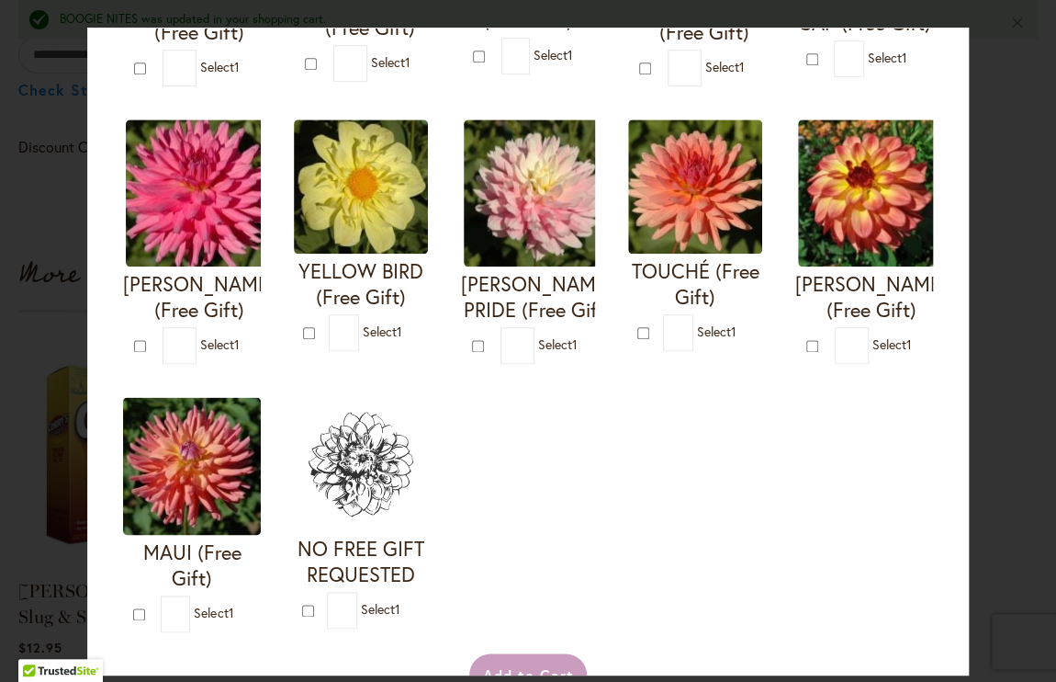
click at [798, 266] on img at bounding box center [871, 192] width 147 height 147
type input "*"
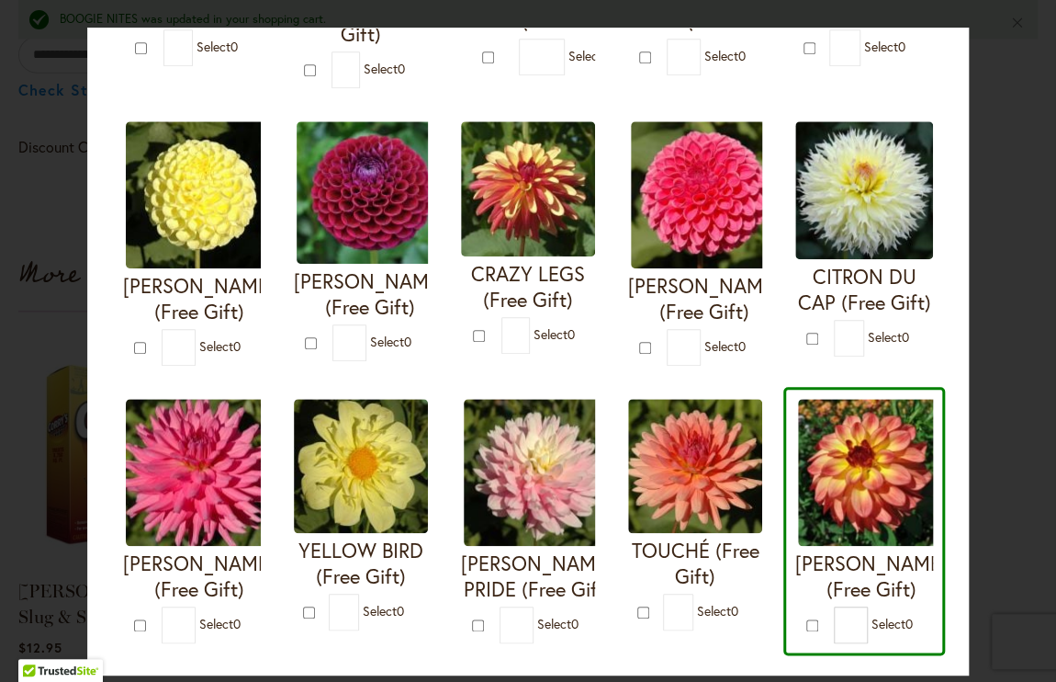
scroll to position [389, 0]
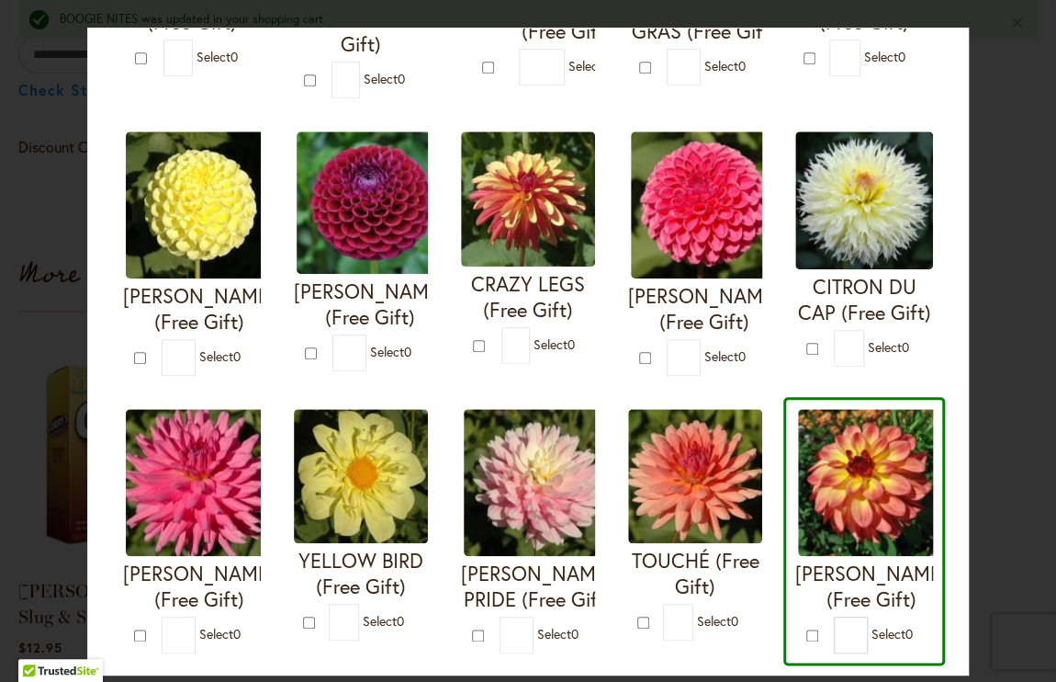
click at [595, 203] on img at bounding box center [528, 198] width 134 height 135
click at [490, 340] on div at bounding box center [481, 345] width 17 height 18
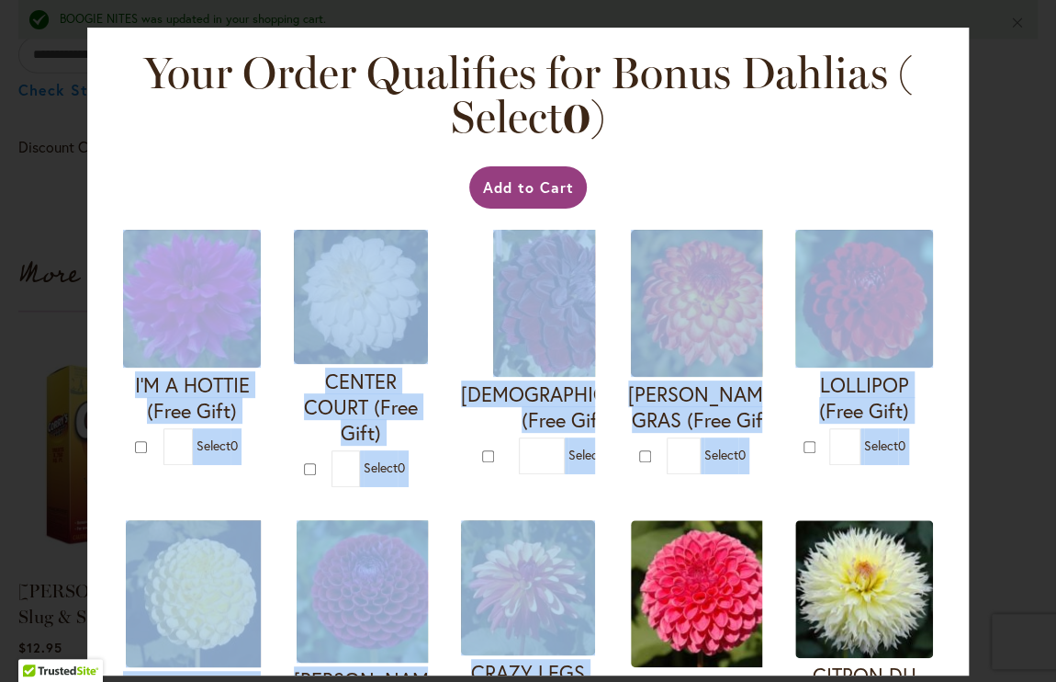
drag, startPoint x: 969, startPoint y: 313, endPoint x: 956, endPoint y: 177, distance: 136.6
click at [956, 177] on div "Your Order Qualifies for Bonus Dahlias ( Select 0 ) Add to Cart I'M A HOTTIE (F…" at bounding box center [528, 352] width 882 height 648
click at [529, 187] on button "Add to Cart" at bounding box center [528, 187] width 119 height 42
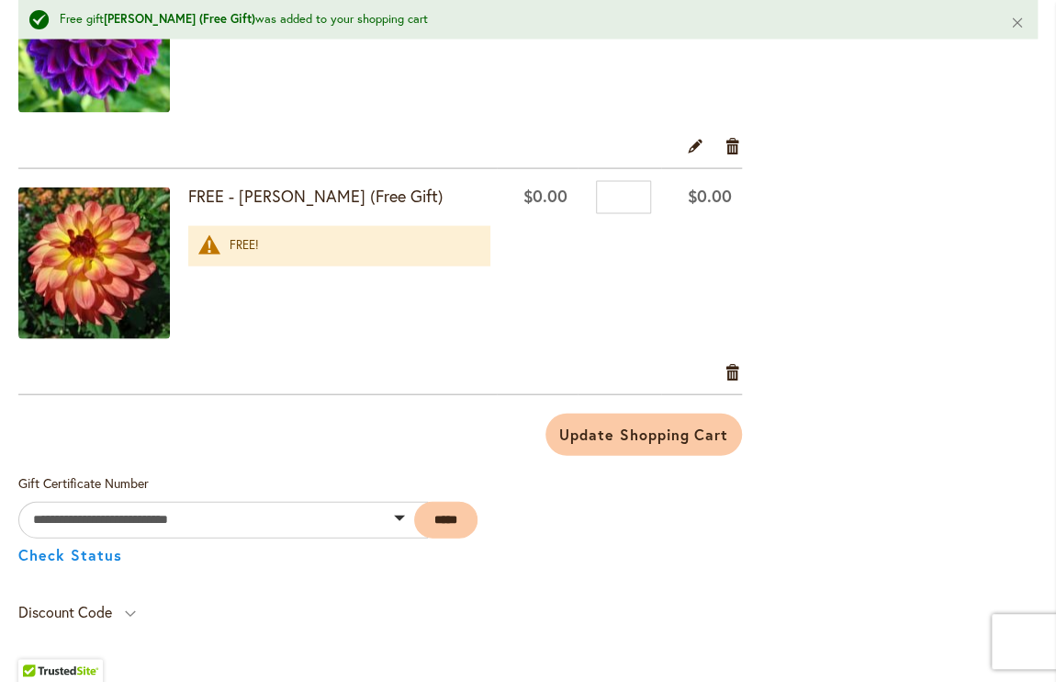
scroll to position [1456, 0]
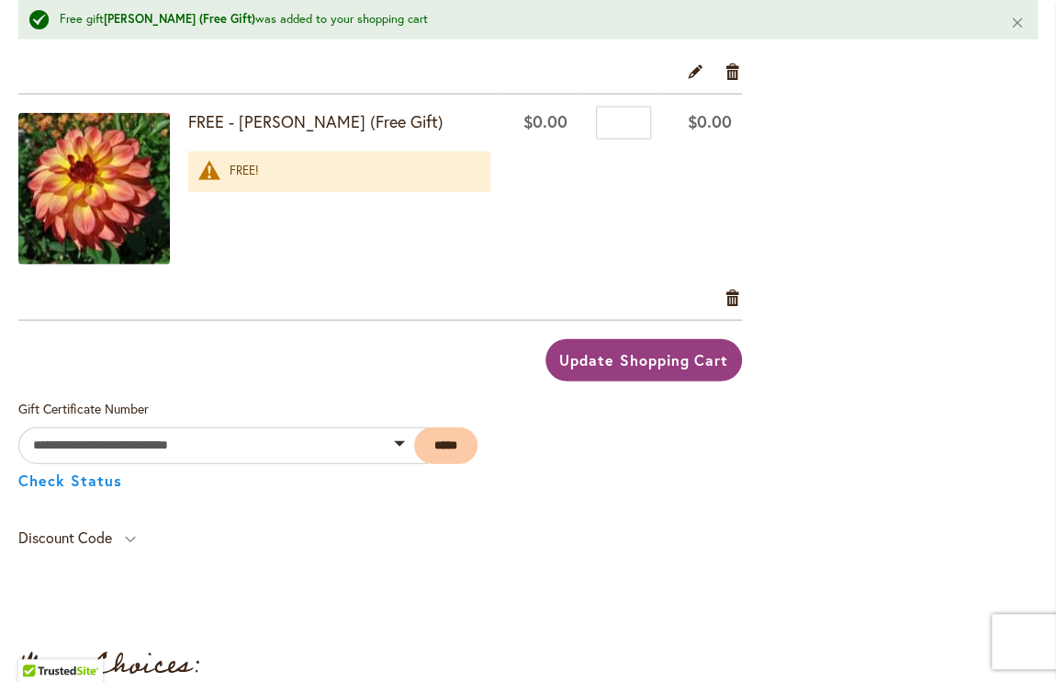
click at [709, 350] on span "Update Shopping Cart" at bounding box center [643, 359] width 169 height 19
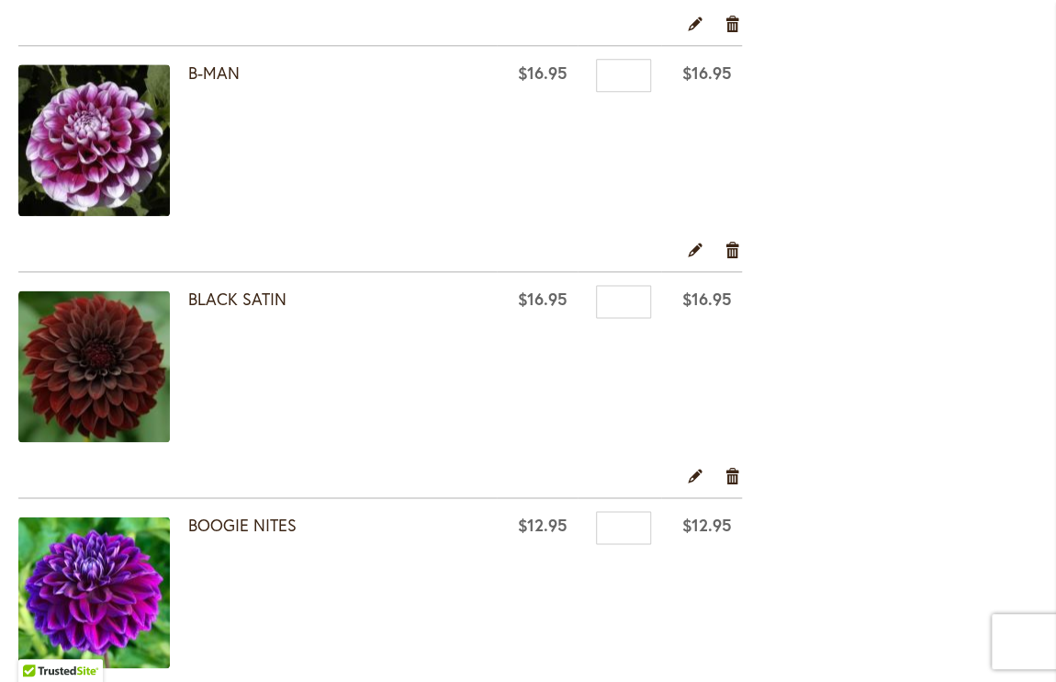
scroll to position [703, 0]
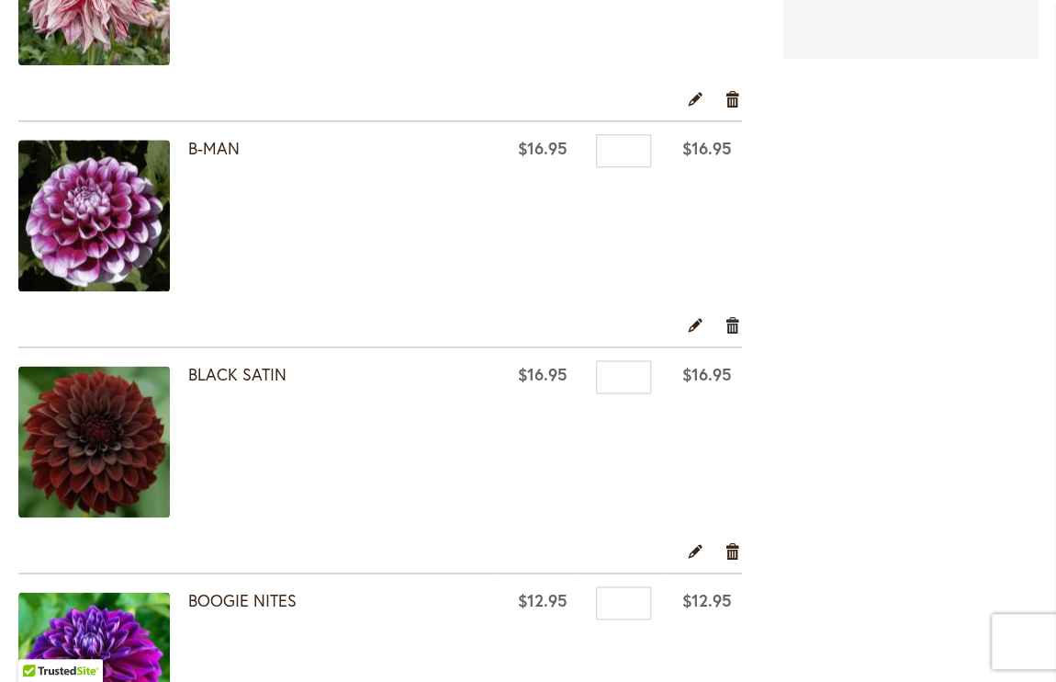
click at [725, 322] on link "Remove item" at bounding box center [733, 324] width 17 height 20
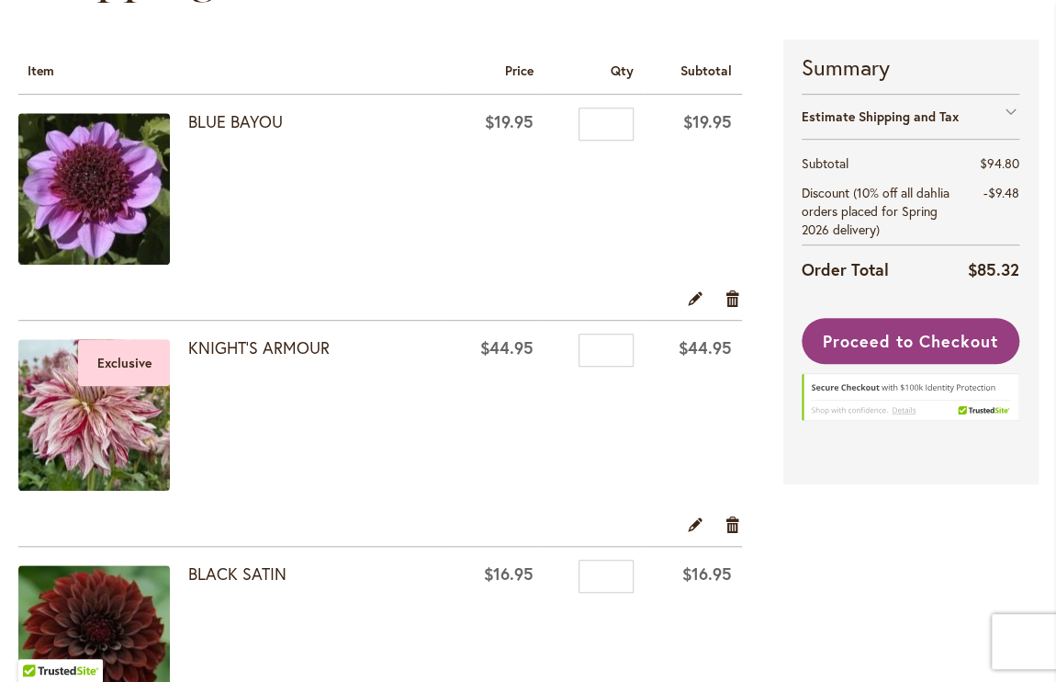
scroll to position [386, 0]
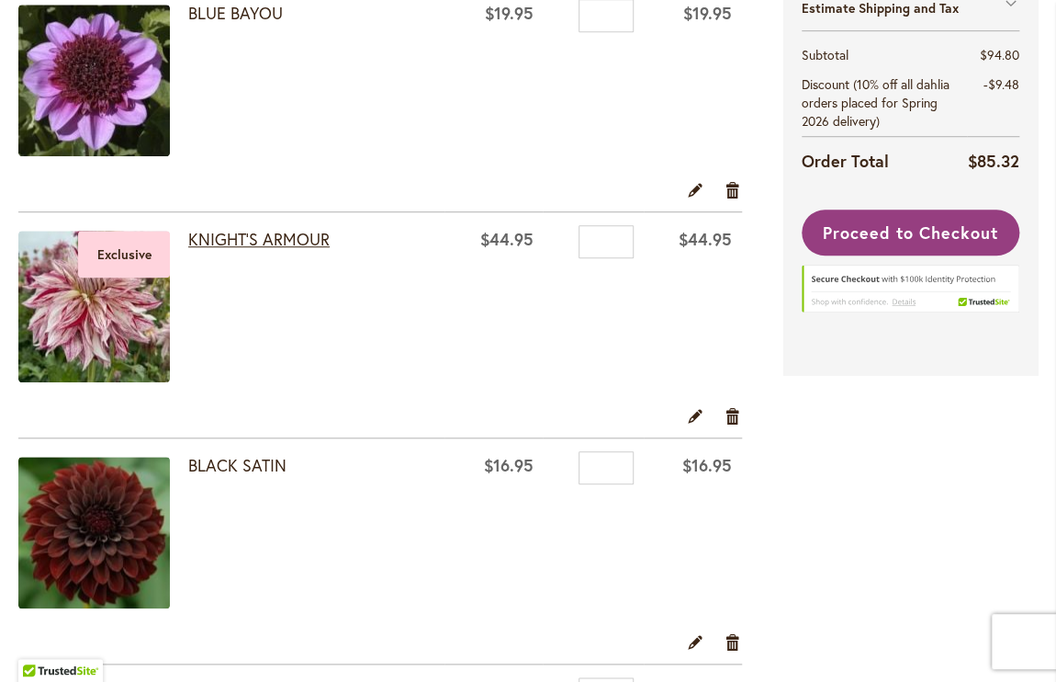
click at [246, 241] on link "KNIGHT'S ARMOUR" at bounding box center [258, 239] width 141 height 22
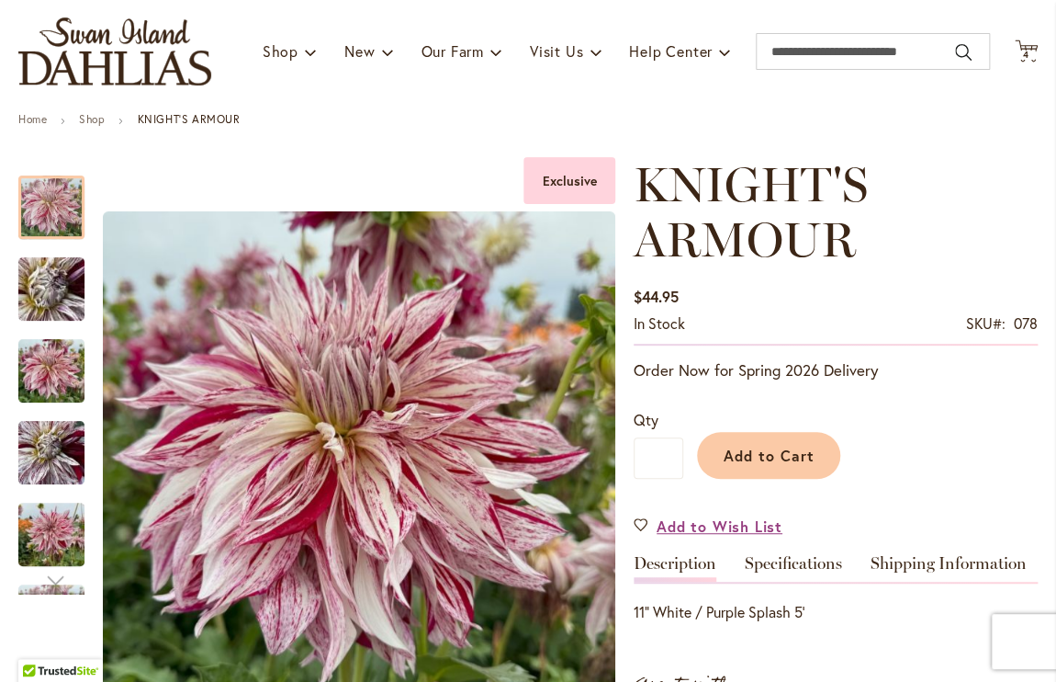
scroll to position [154, 0]
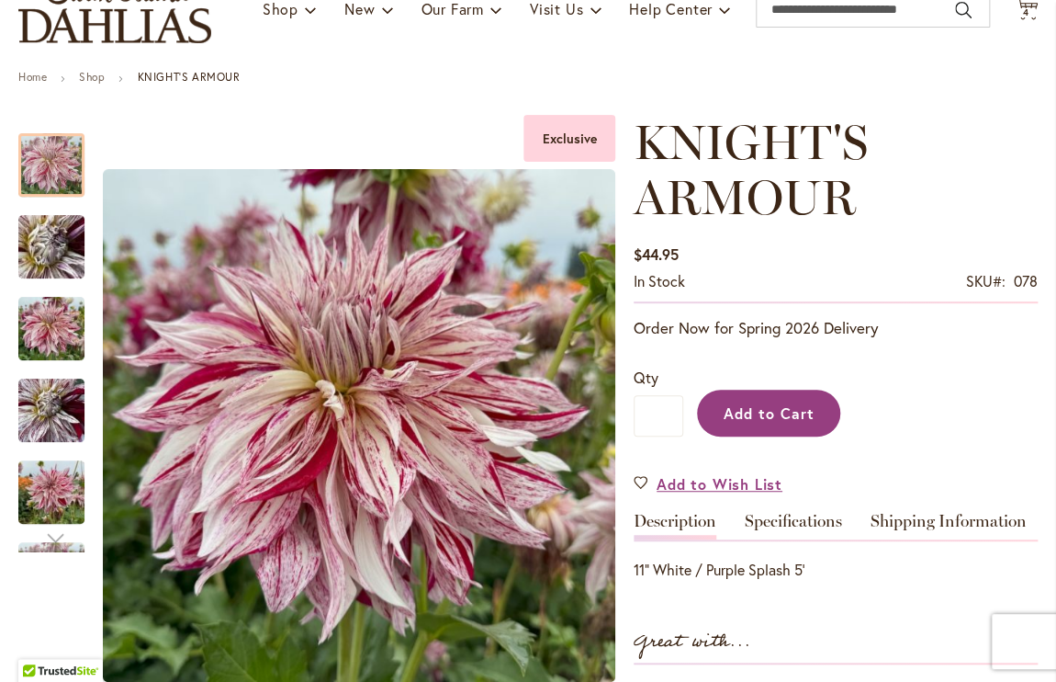
click at [779, 405] on span "Add to Cart" at bounding box center [769, 412] width 91 height 19
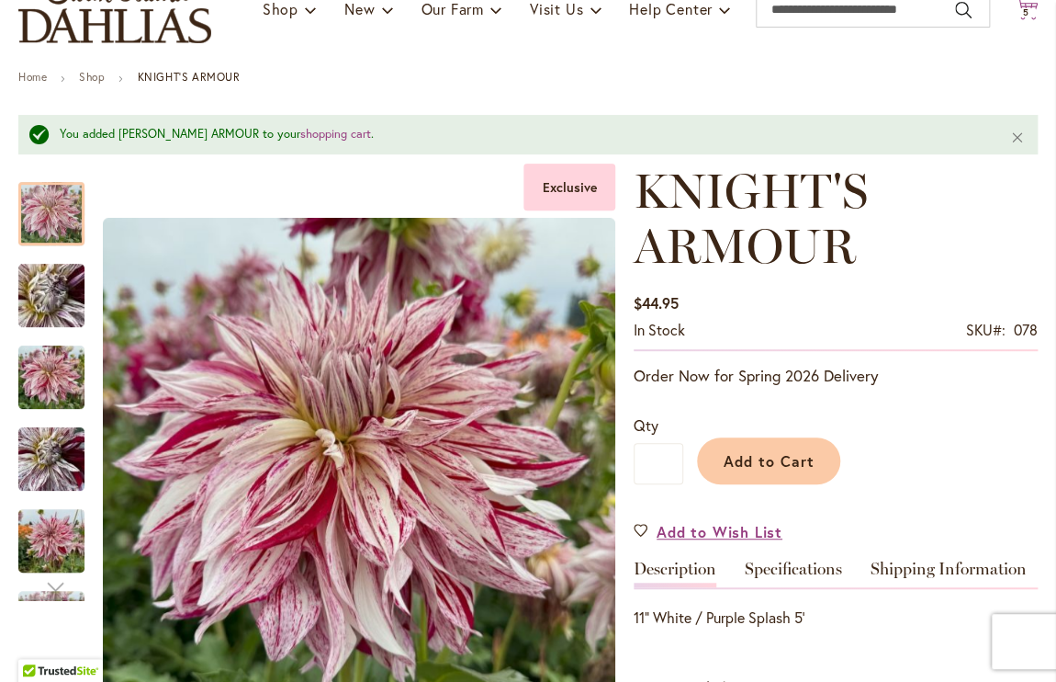
click at [1018, 12] on span "5 5 items" at bounding box center [1027, 12] width 18 height 9
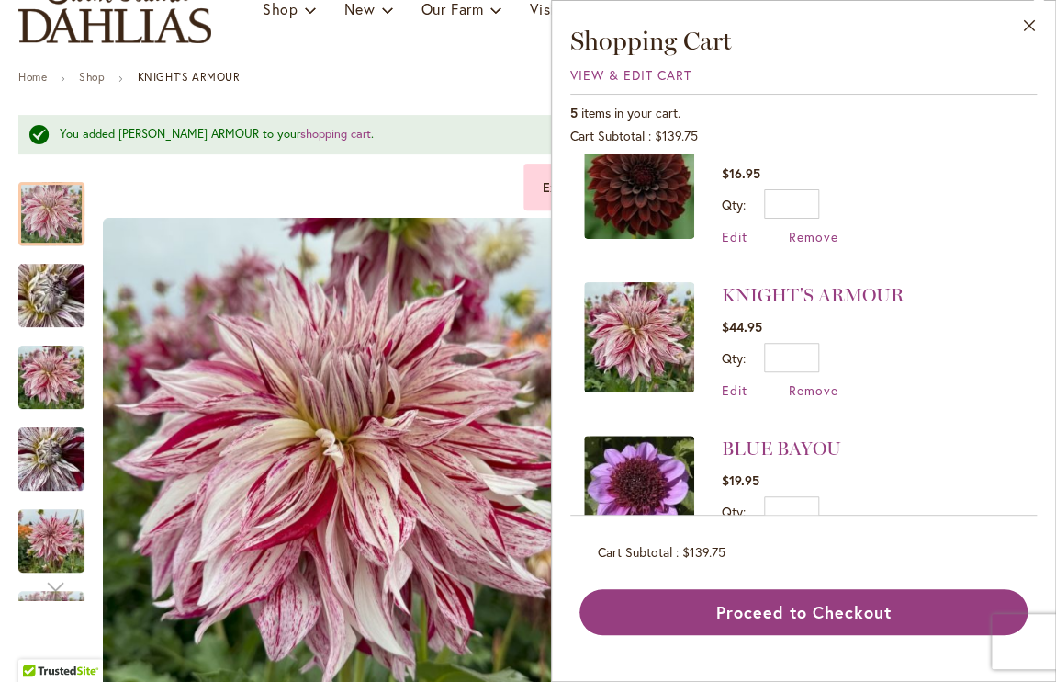
scroll to position [176, 0]
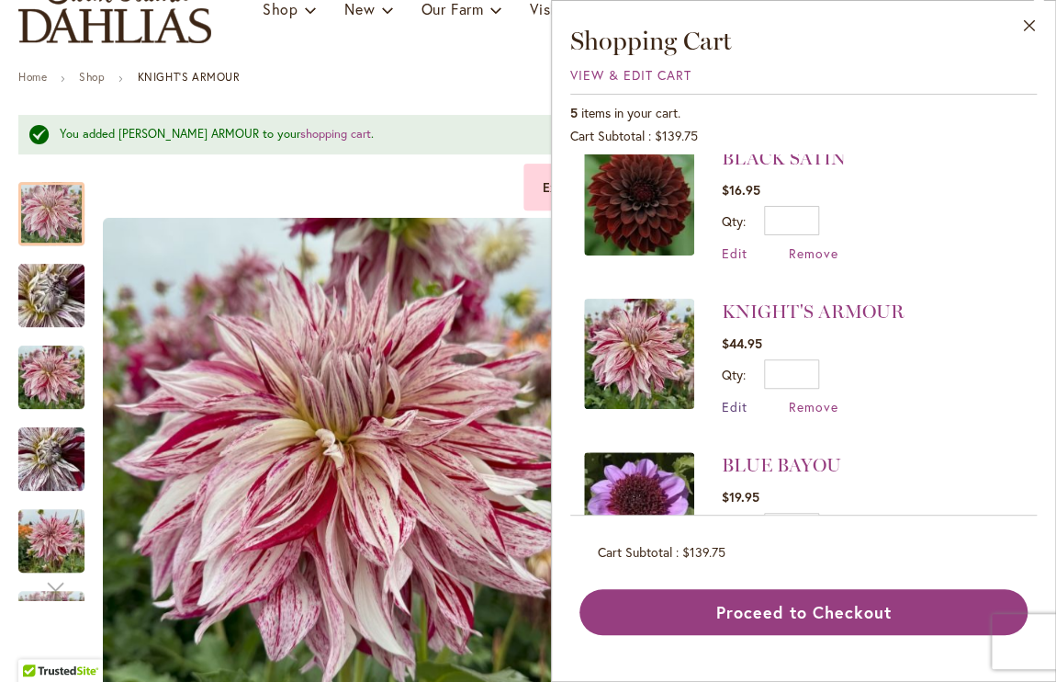
click at [737, 398] on span "Edit" at bounding box center [735, 406] width 26 height 17
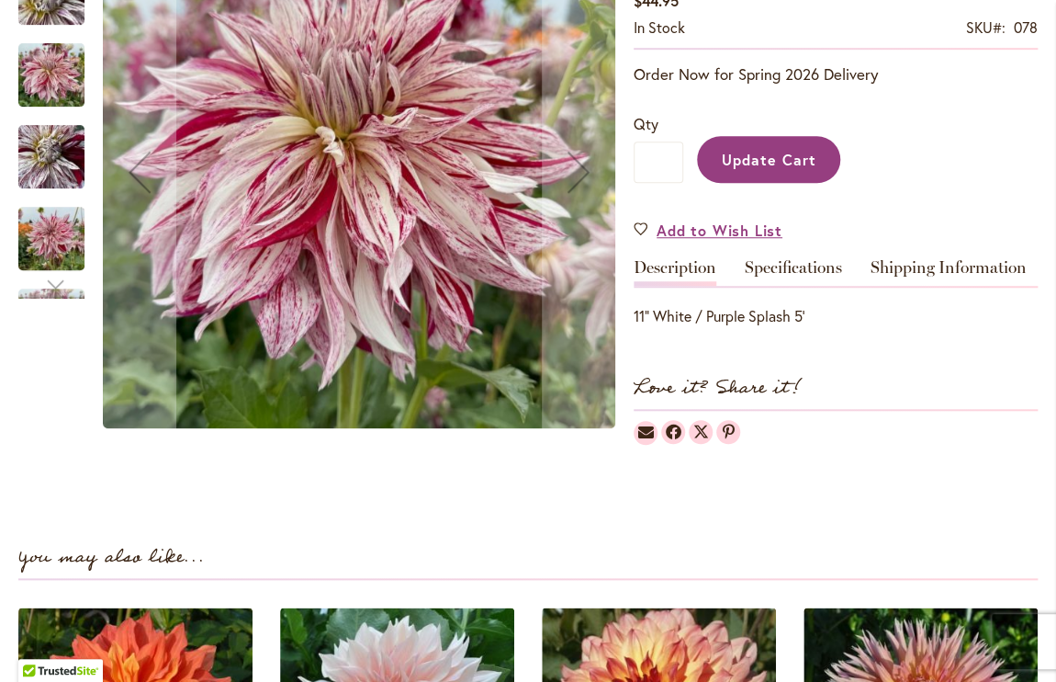
scroll to position [419, 0]
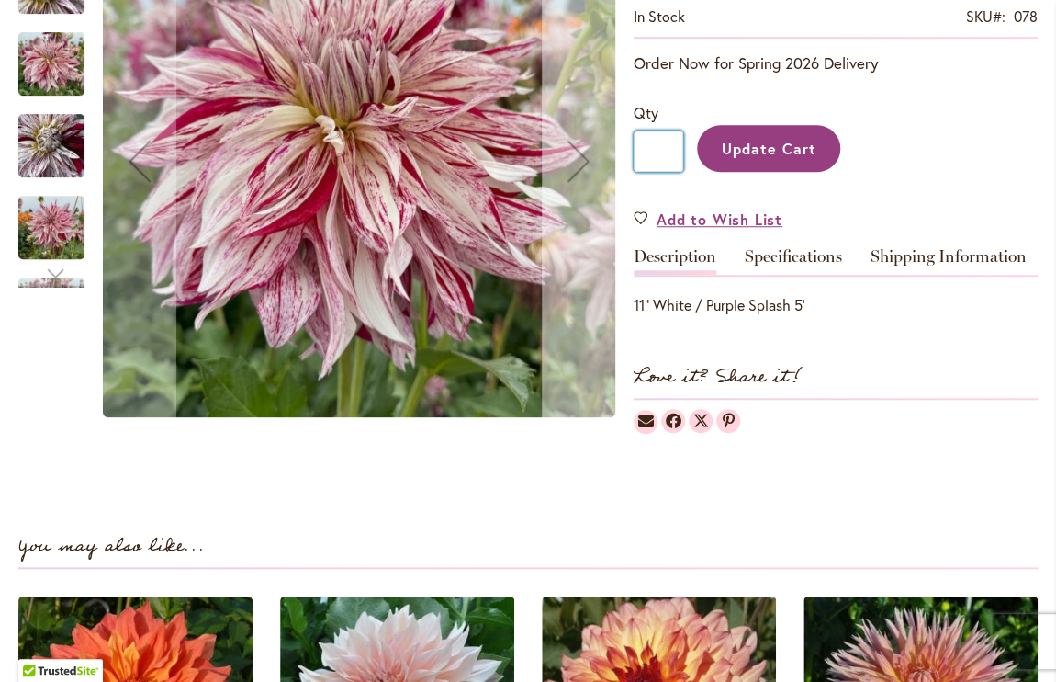
drag, startPoint x: 664, startPoint y: 149, endPoint x: 587, endPoint y: 177, distance: 82.3
click at [587, 177] on div "Skip to the end of the images gallery Exclusive Skip to the beginning of the im…" at bounding box center [528, 522] width 1020 height 1345
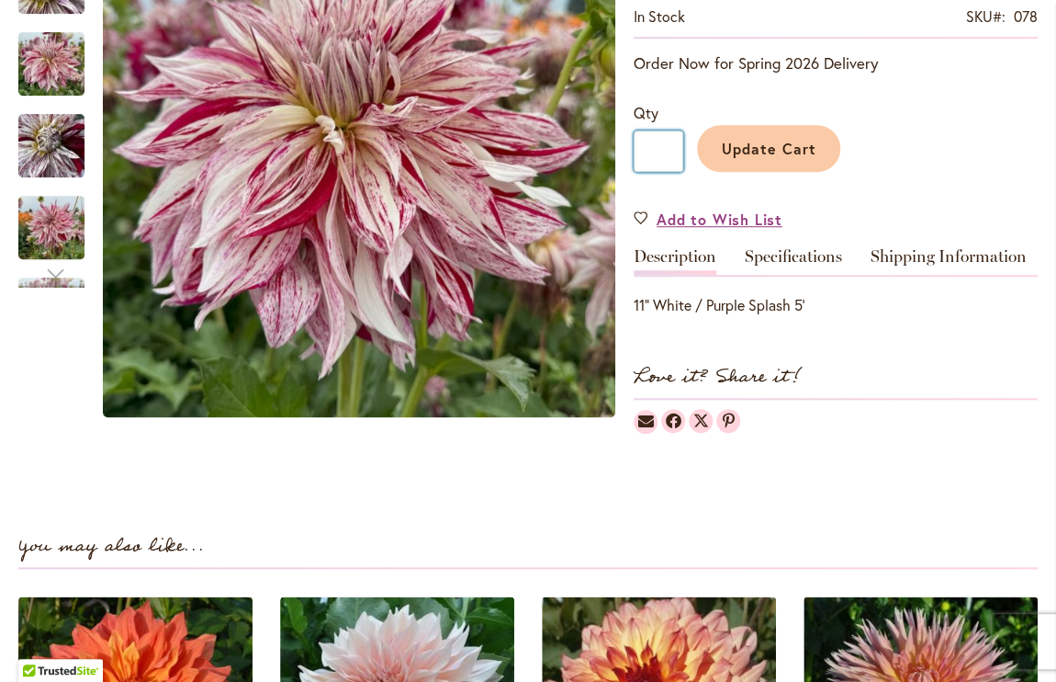
type input "*"
click at [728, 150] on span "Update Cart" at bounding box center [769, 147] width 95 height 19
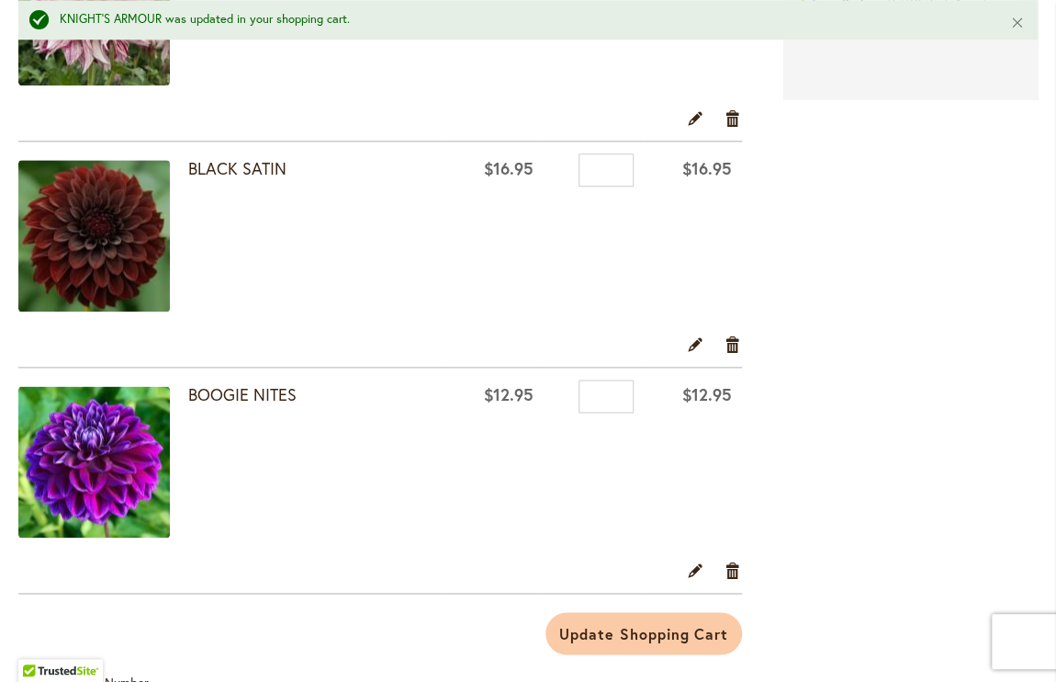
scroll to position [721, 0]
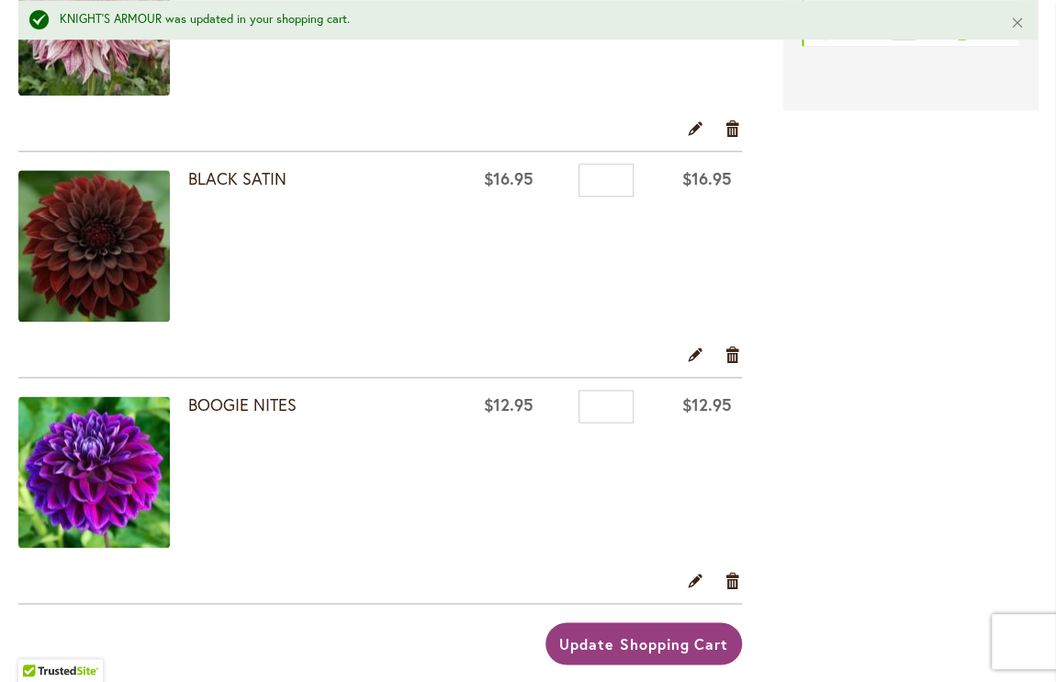
click at [683, 641] on span "Update Shopping Cart" at bounding box center [643, 642] width 169 height 19
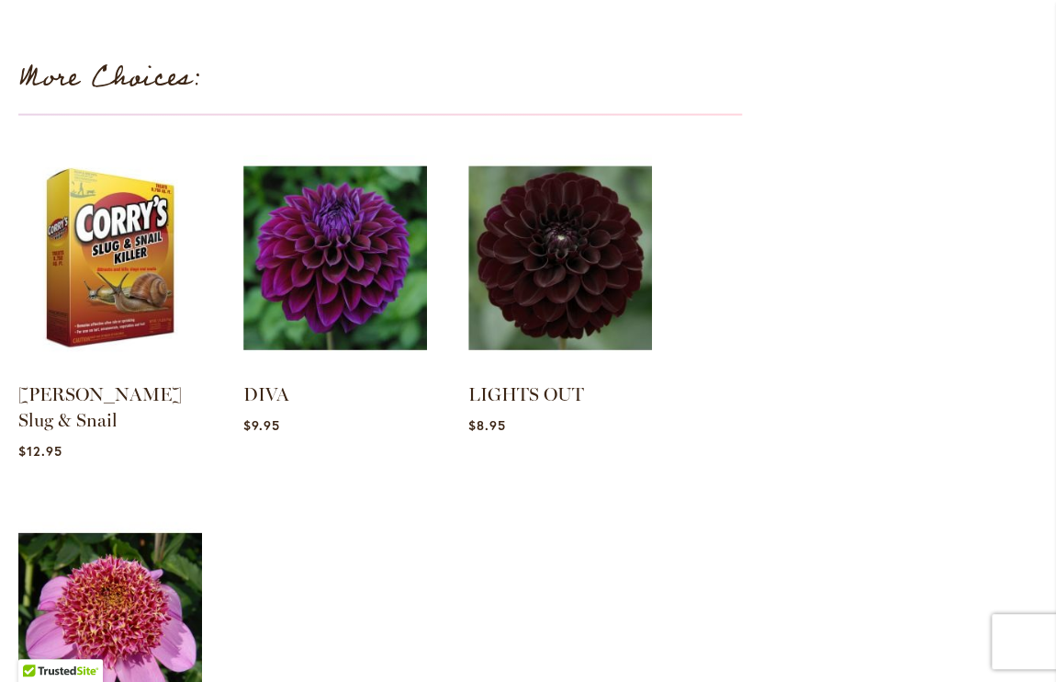
scroll to position [1559, 0]
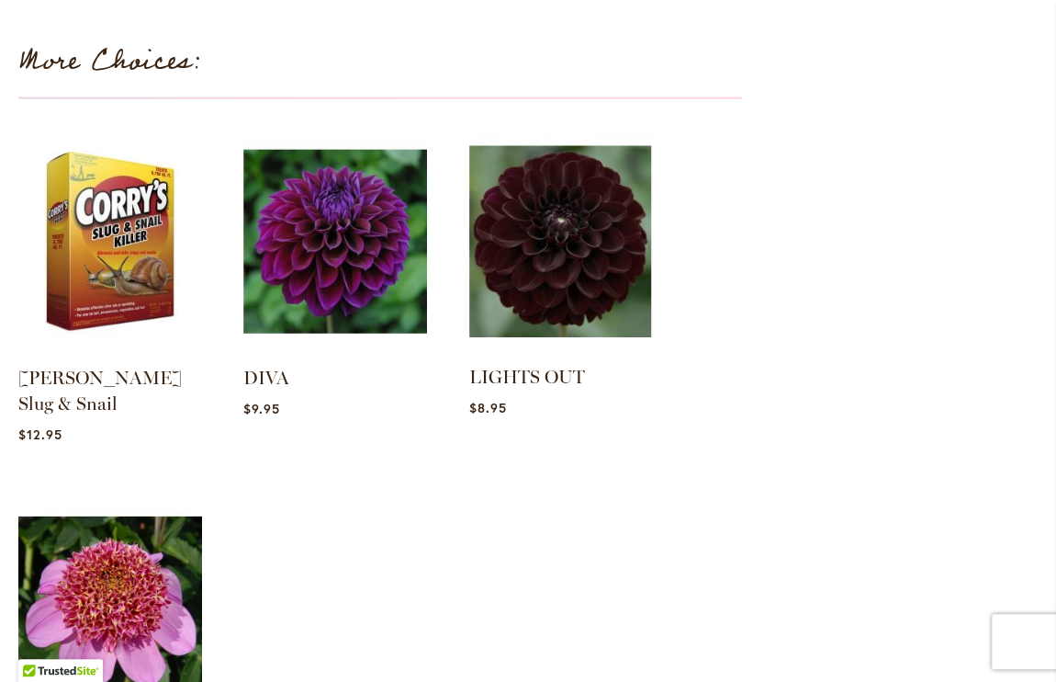
click at [543, 281] on img at bounding box center [560, 241] width 191 height 239
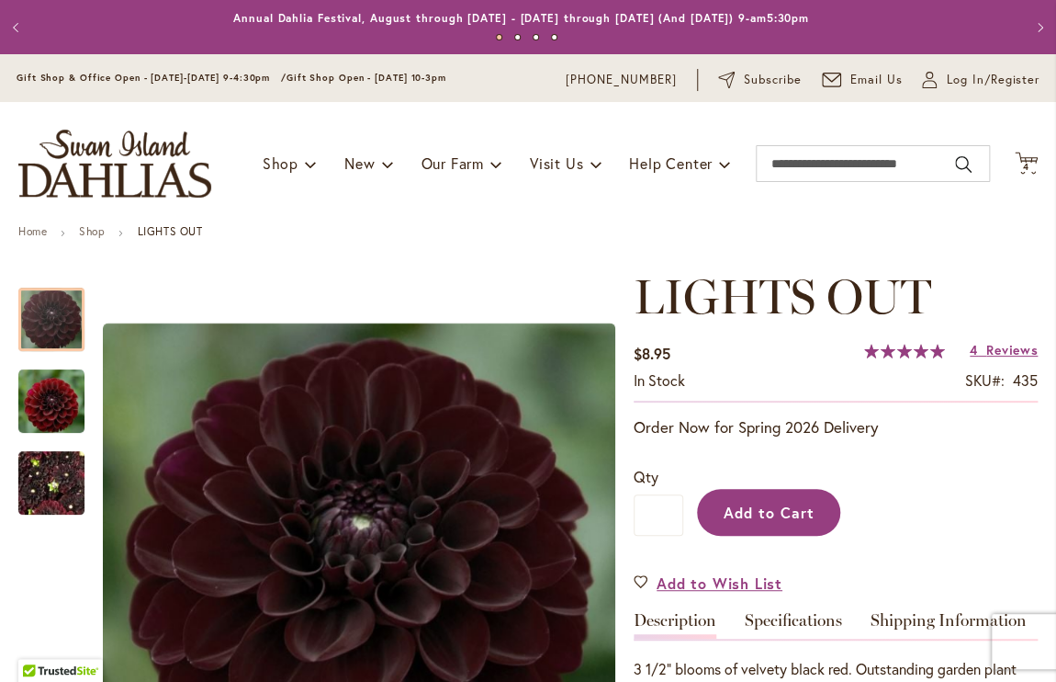
click at [751, 526] on button "Add to Cart" at bounding box center [768, 512] width 143 height 47
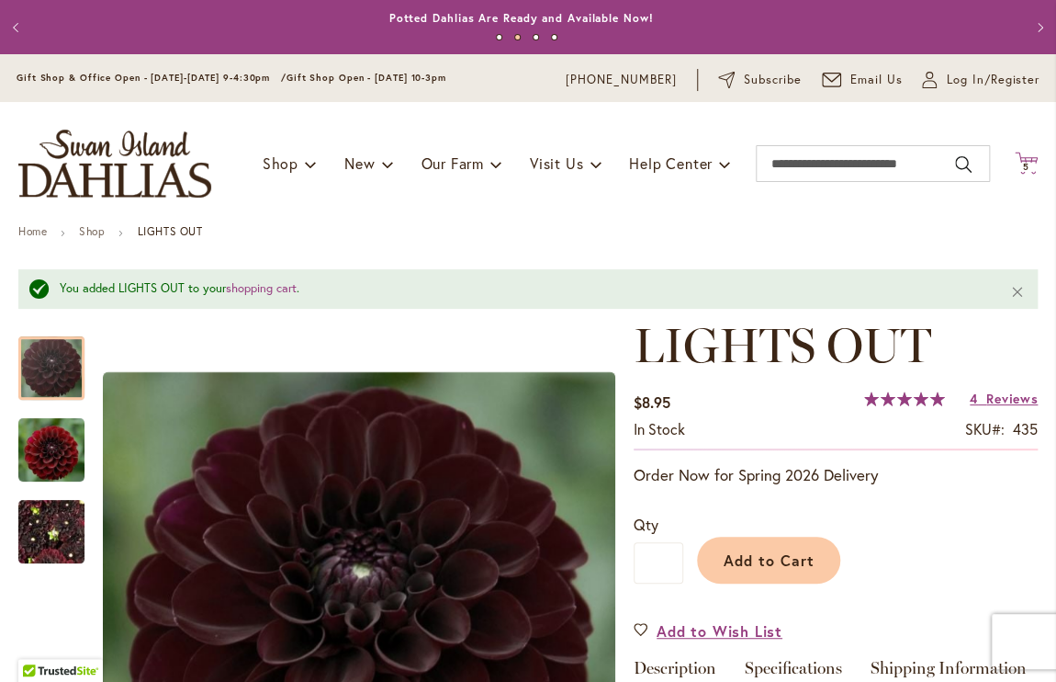
click at [1015, 156] on icon at bounding box center [1026, 163] width 23 height 22
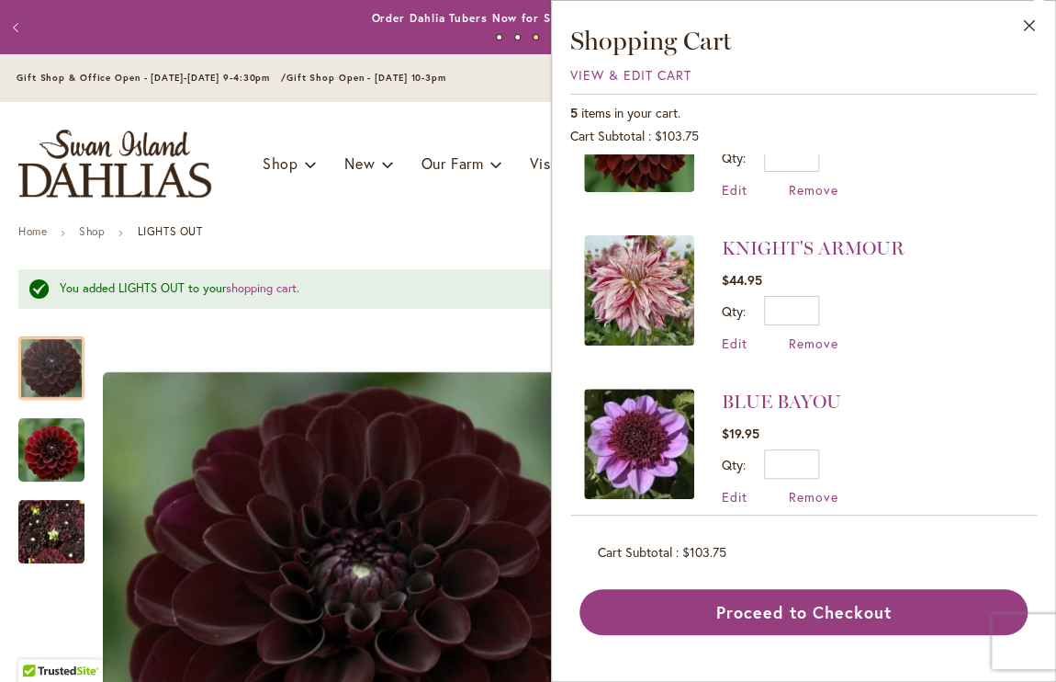
scroll to position [413, 0]
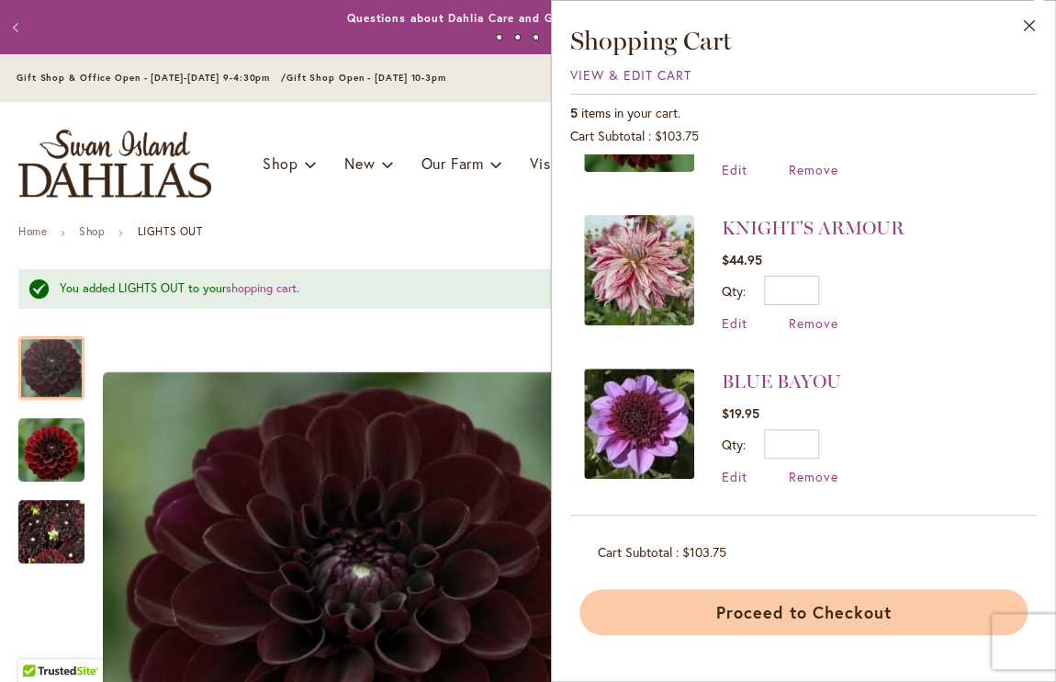
click at [851, 612] on button "Proceed to Checkout" at bounding box center [804, 612] width 448 height 46
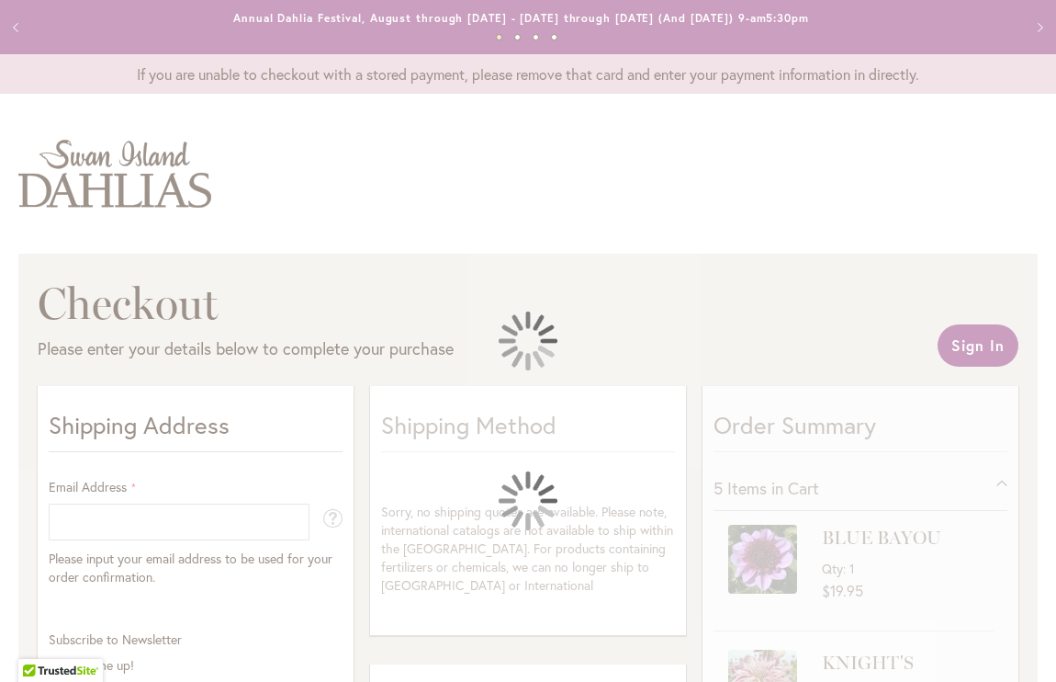
select select "**"
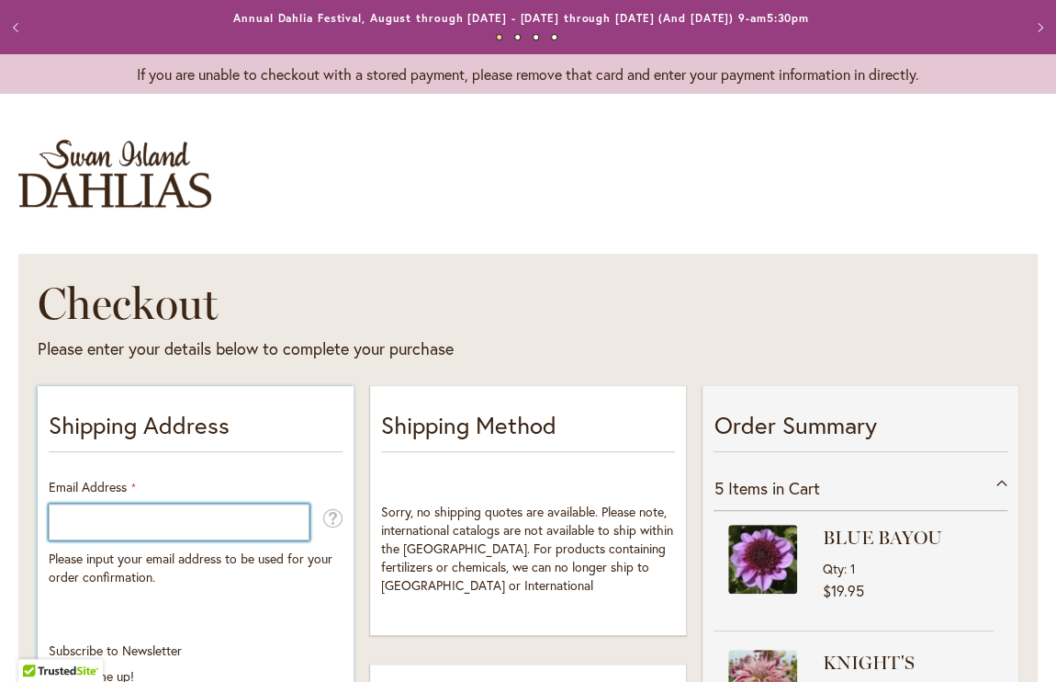
click at [125, 522] on input "Email Address" at bounding box center [179, 521] width 261 height 37
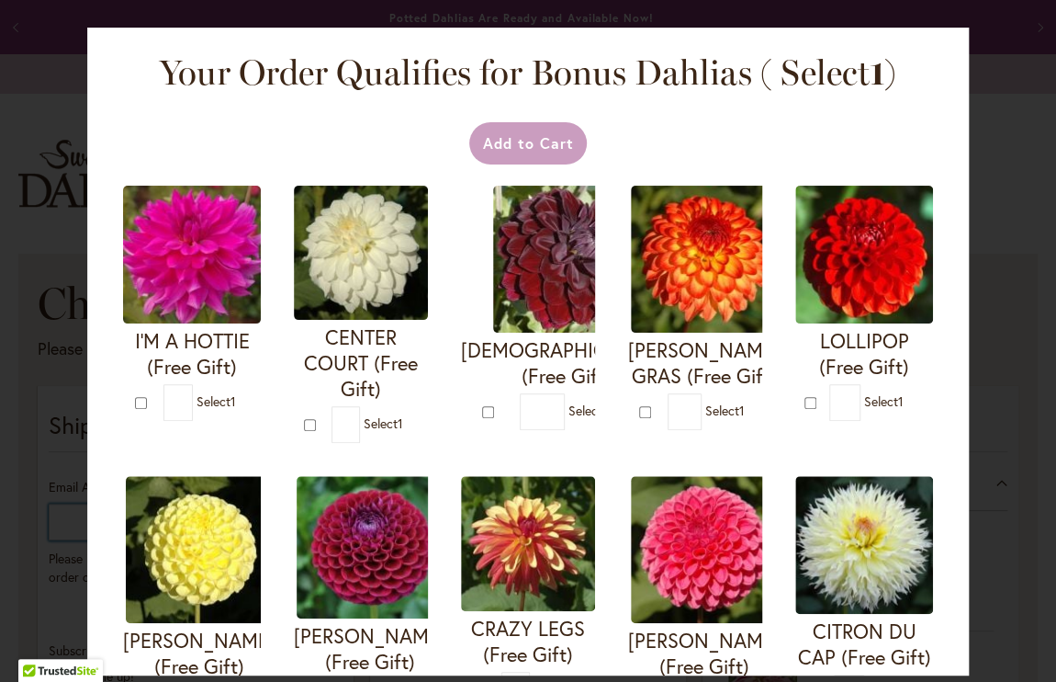
type input "**********"
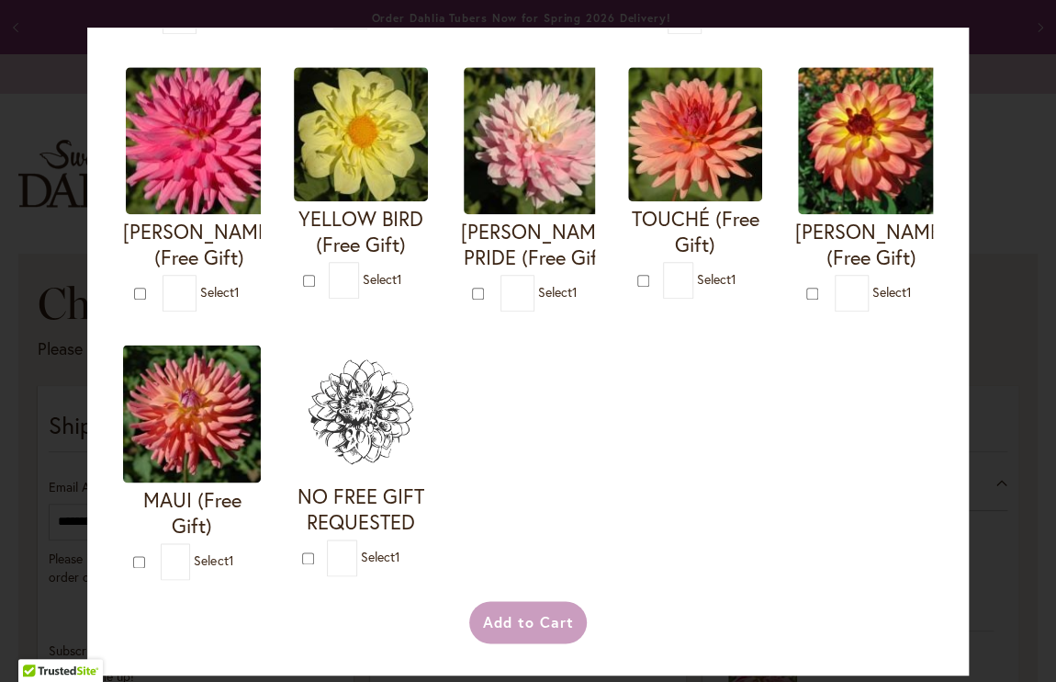
scroll to position [918, 0]
click at [798, 166] on img at bounding box center [871, 140] width 147 height 147
type input "*"
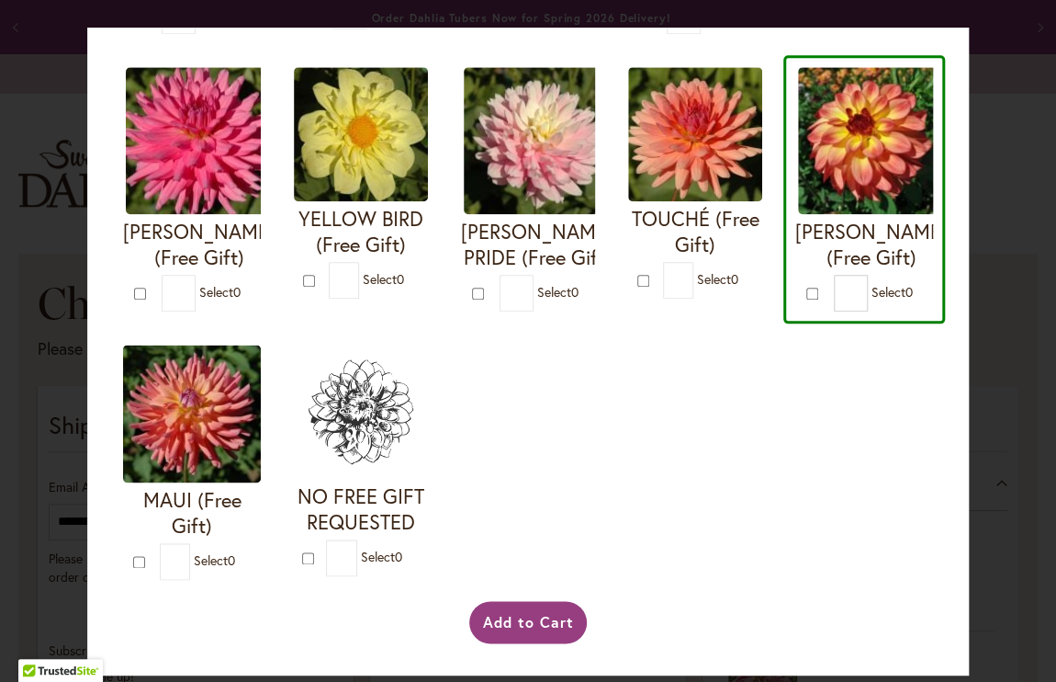
scroll to position [955, 0]
drag, startPoint x: 960, startPoint y: 417, endPoint x: 972, endPoint y: 503, distance: 87.2
click at [972, 503] on div "Your Order Qualifies for Bonus Dahlias ( Select 0 ) Add to Cart I'M A HOTTIE (F…" at bounding box center [528, 341] width 1056 height 682
click at [530, 615] on button "Add to Cart" at bounding box center [528, 622] width 119 height 42
click at [529, 626] on div "Add to Cart" at bounding box center [528, 622] width 816 height 42
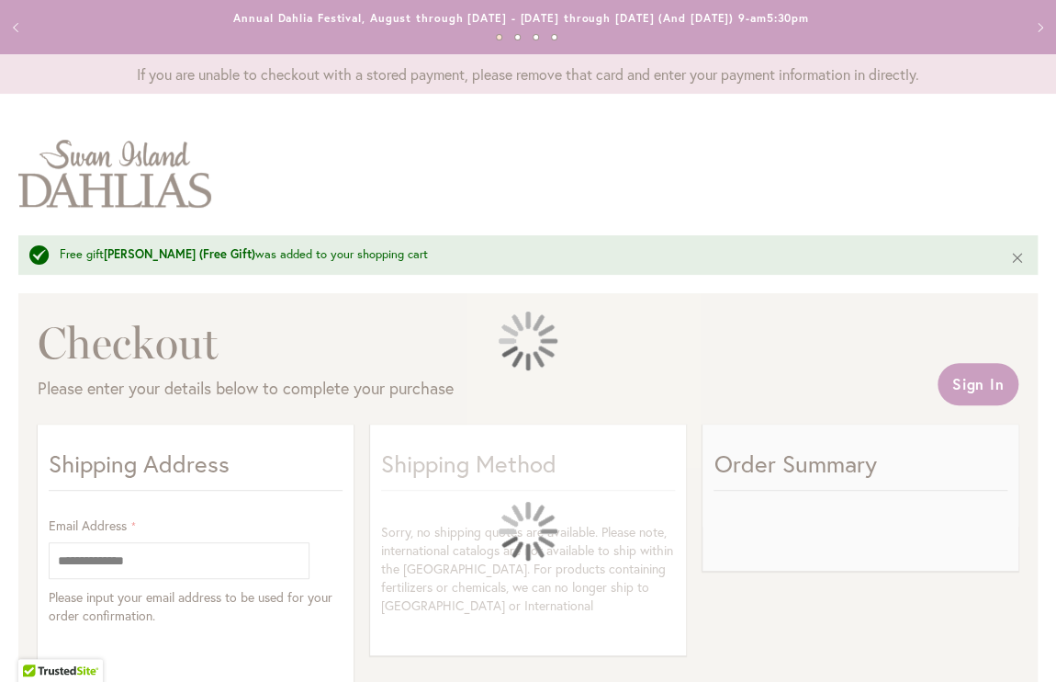
select select "**"
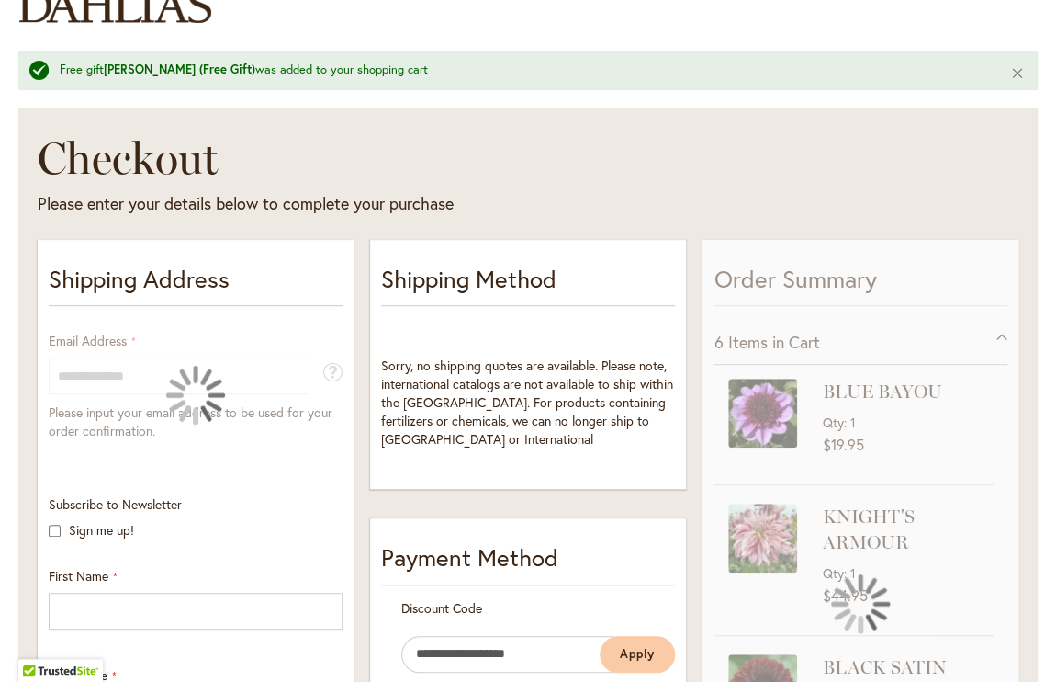
scroll to position [194, 0]
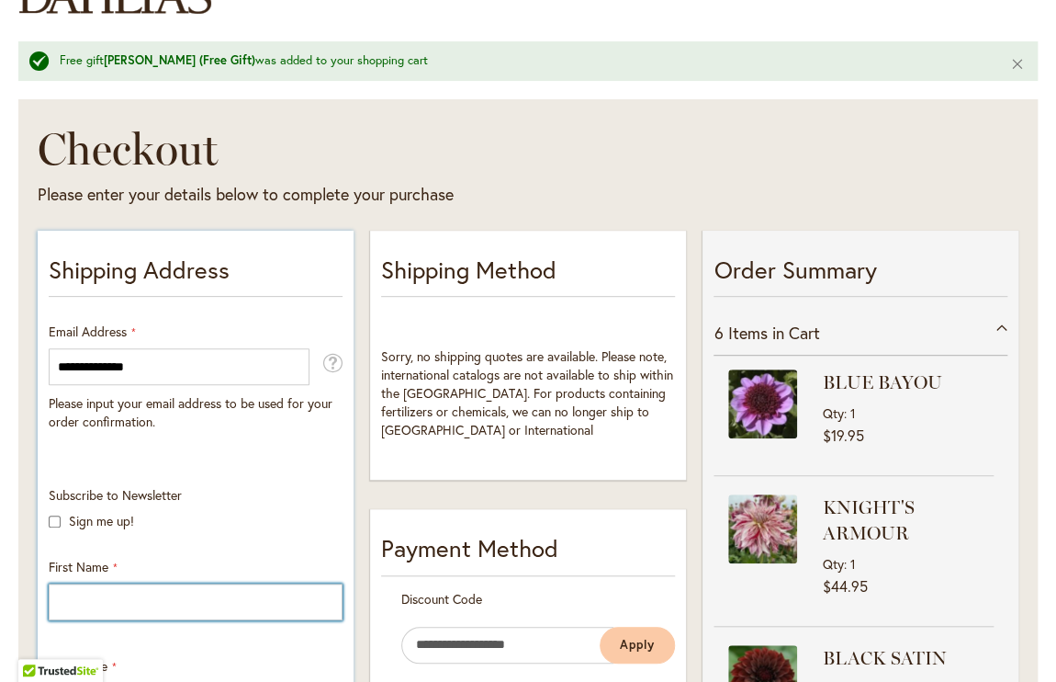
click at [123, 598] on input "First Name" at bounding box center [196, 601] width 294 height 37
type input "***"
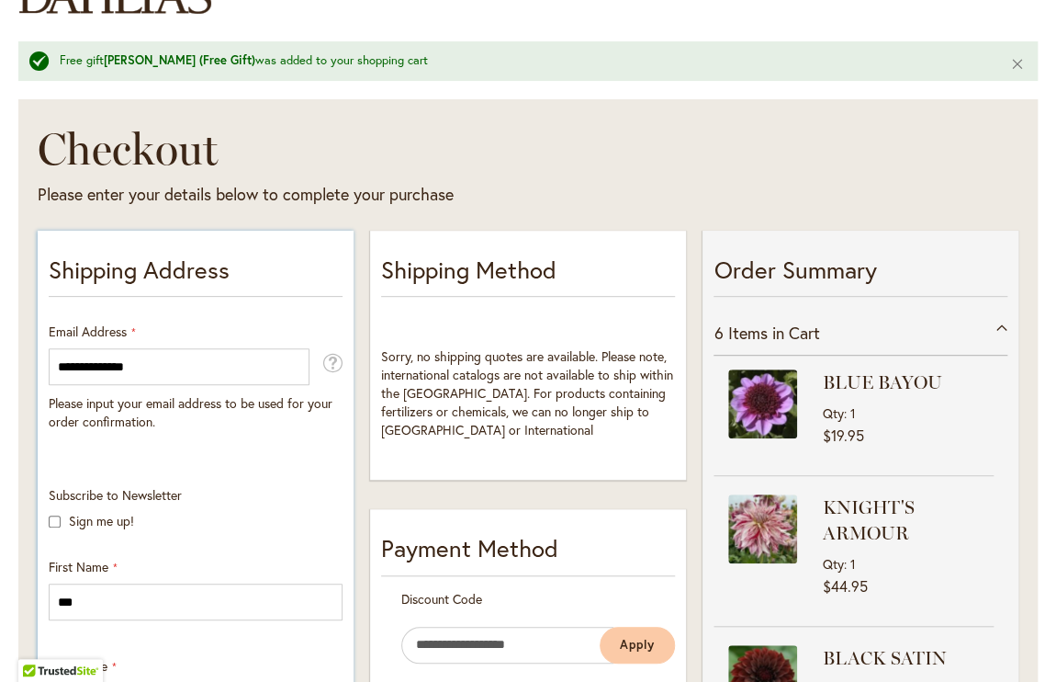
type input "*********"
type input "**********"
type input "*********"
select select "**"
type input "********"
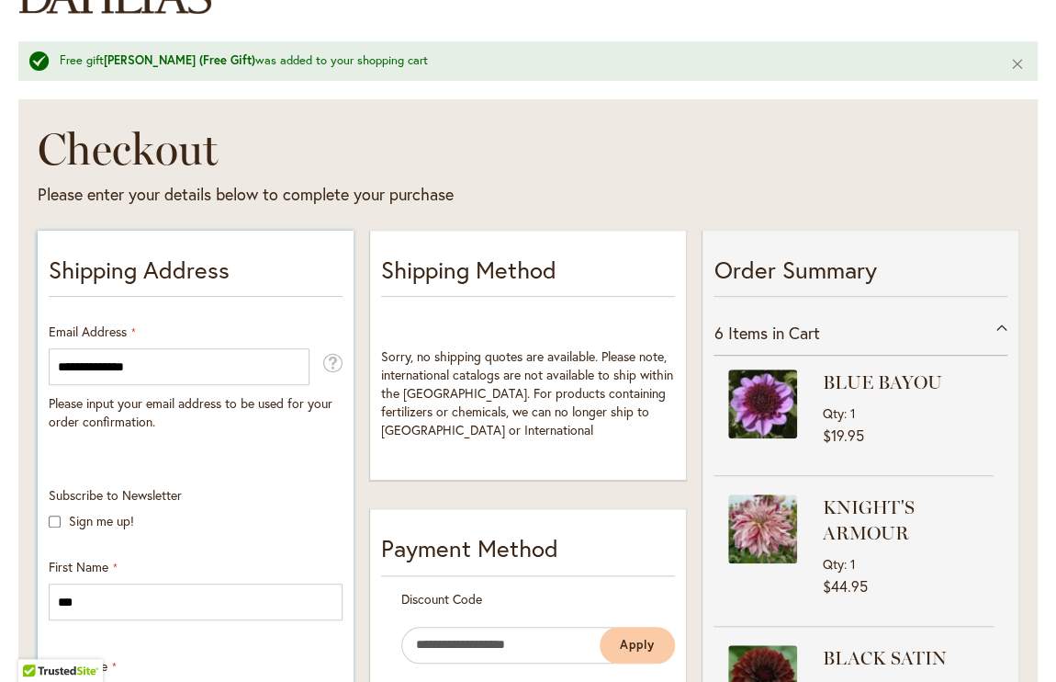
type input "**********"
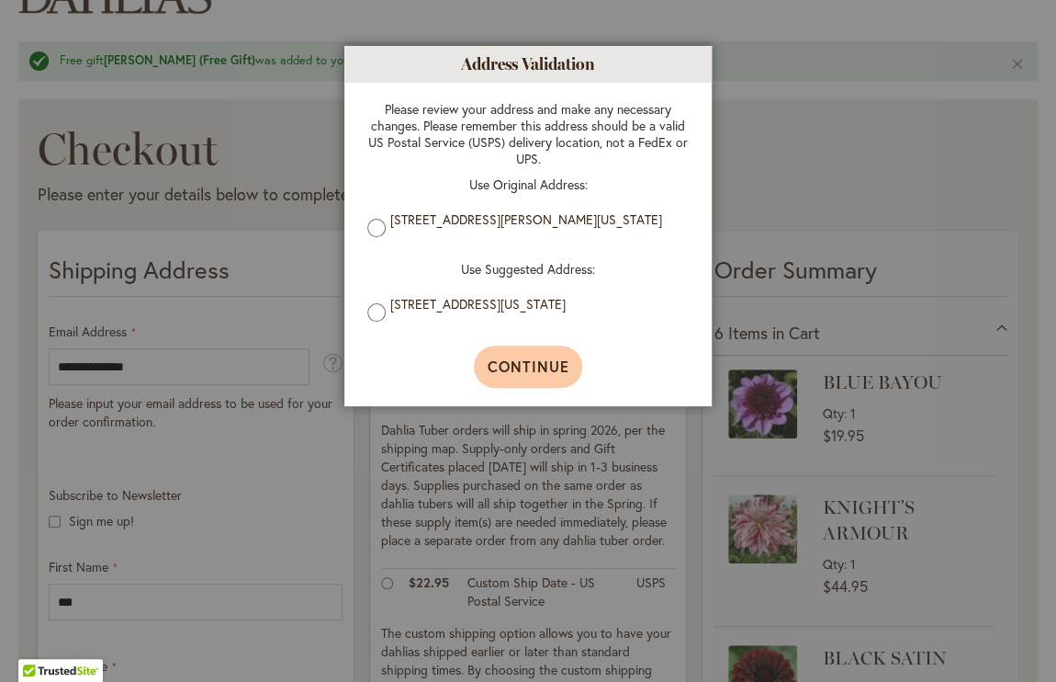
click at [549, 357] on button "Continue" at bounding box center [528, 366] width 109 height 42
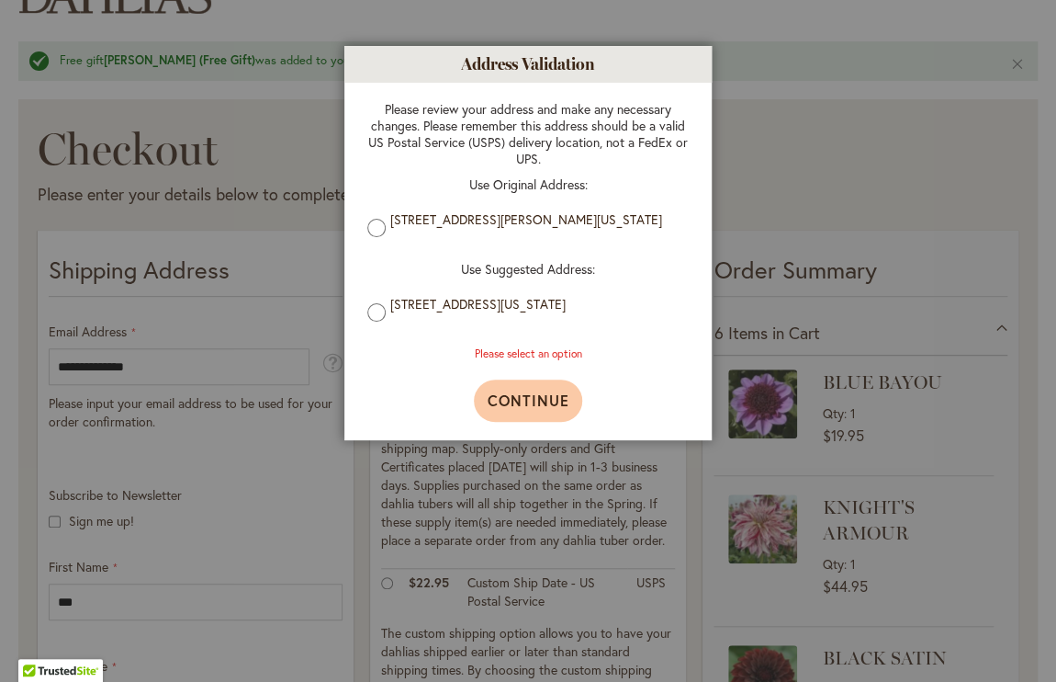
click at [517, 420] on button "Continue" at bounding box center [528, 400] width 109 height 42
click at [524, 410] on span "Continue" at bounding box center [529, 399] width 82 height 19
click at [775, 139] on div at bounding box center [528, 341] width 1056 height 682
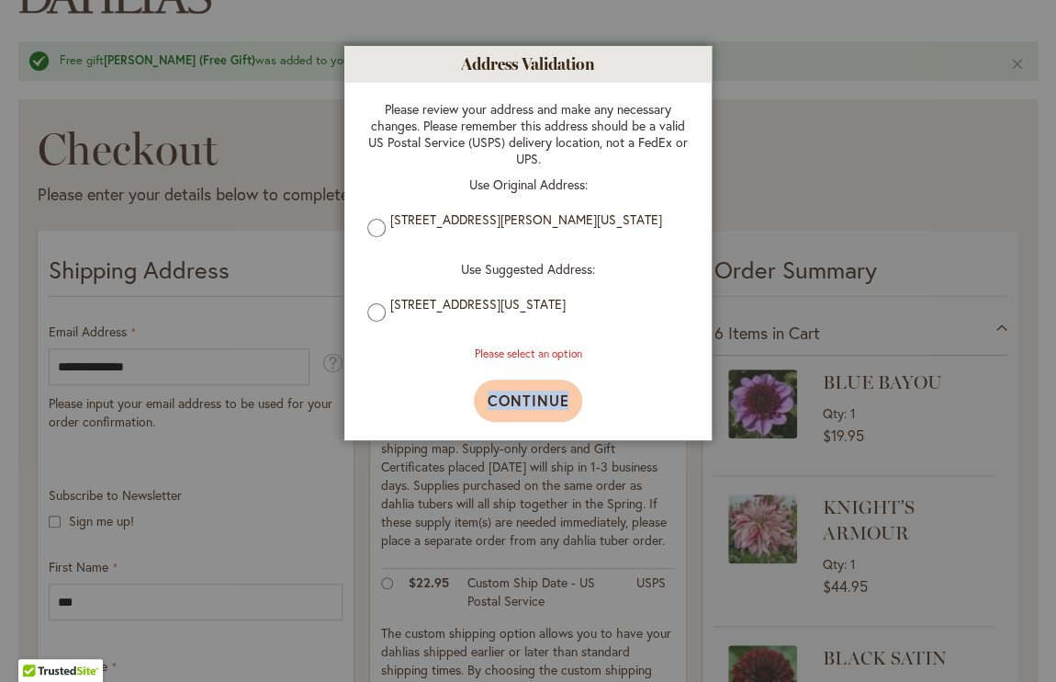
click at [562, 406] on span "Continue" at bounding box center [529, 399] width 82 height 19
click at [1016, 55] on div at bounding box center [528, 341] width 1056 height 682
click at [264, 66] on div at bounding box center [528, 341] width 1056 height 682
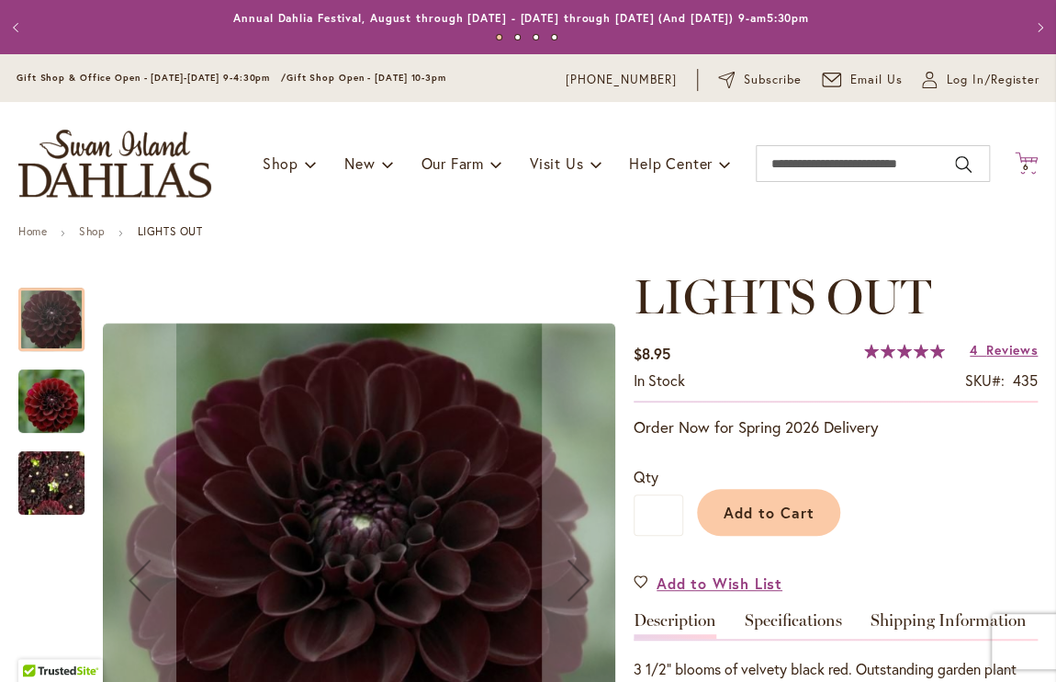
click at [1015, 156] on icon at bounding box center [1026, 163] width 23 height 22
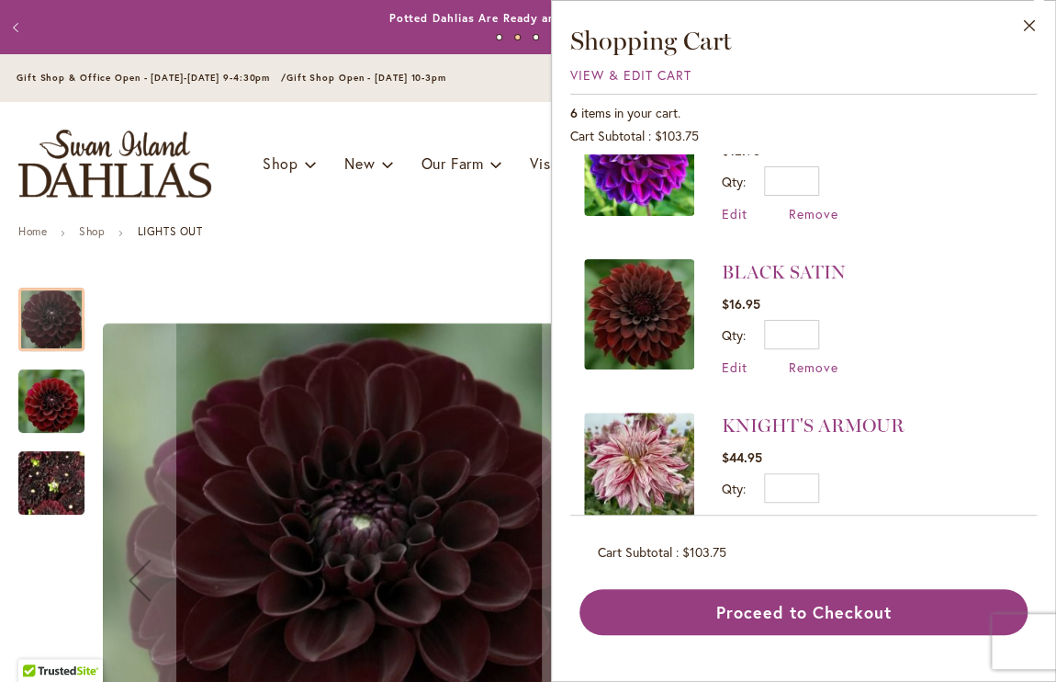
scroll to position [566, 0]
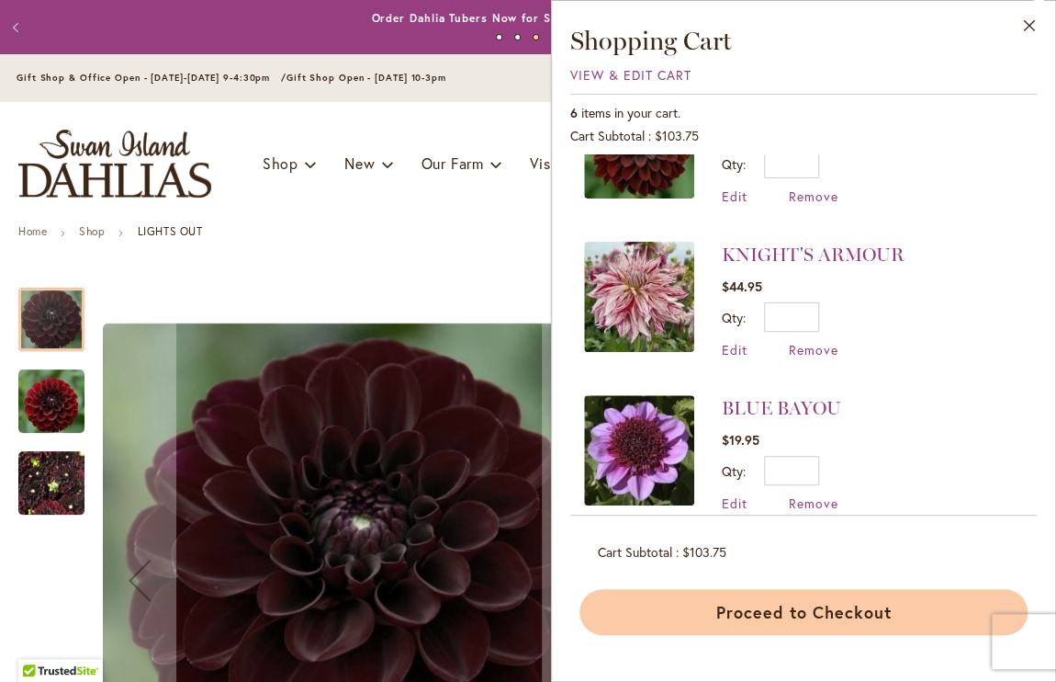
click at [877, 615] on button "Proceed to Checkout" at bounding box center [804, 612] width 448 height 46
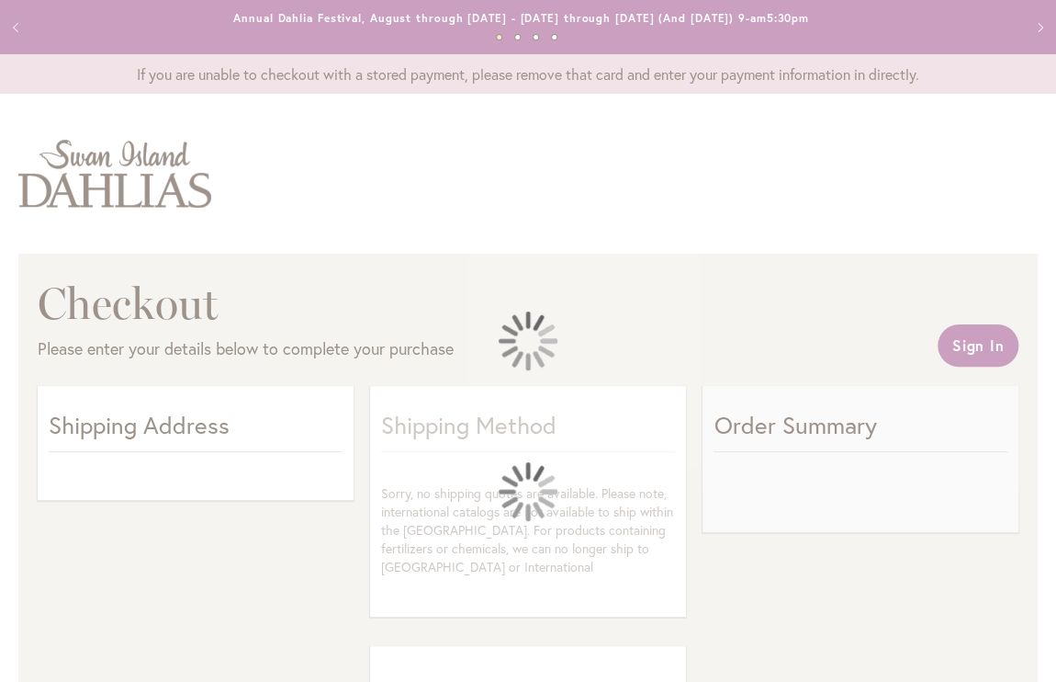
select select "**"
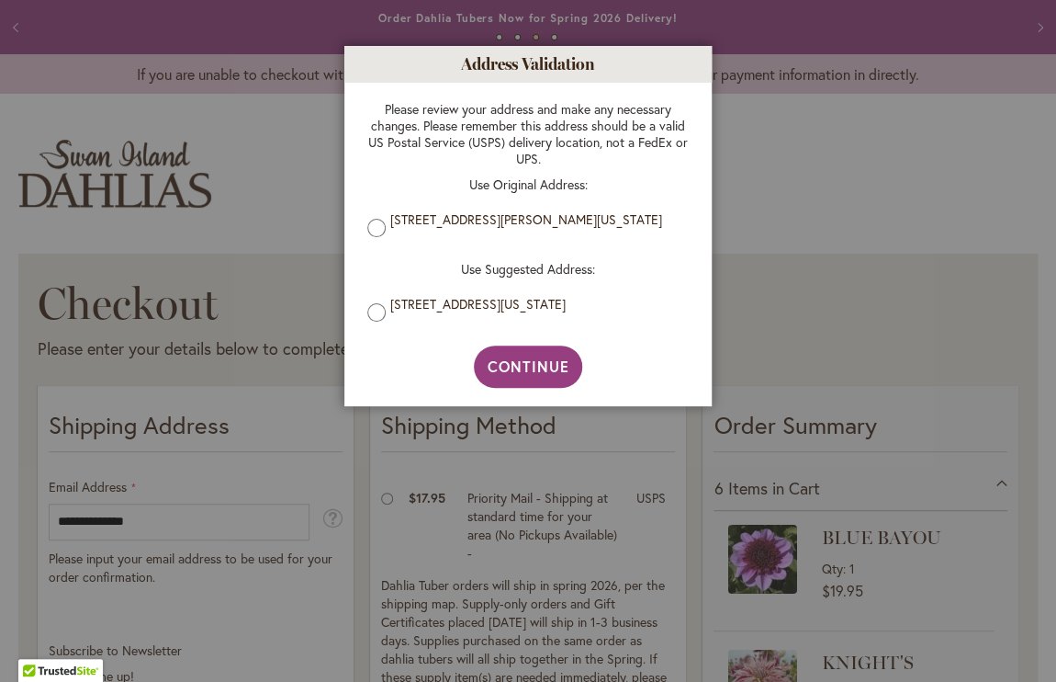
click at [733, 118] on div at bounding box center [528, 341] width 1056 height 682
click at [132, 272] on div at bounding box center [528, 341] width 1056 height 682
click at [501, 367] on span "Continue" at bounding box center [529, 365] width 82 height 19
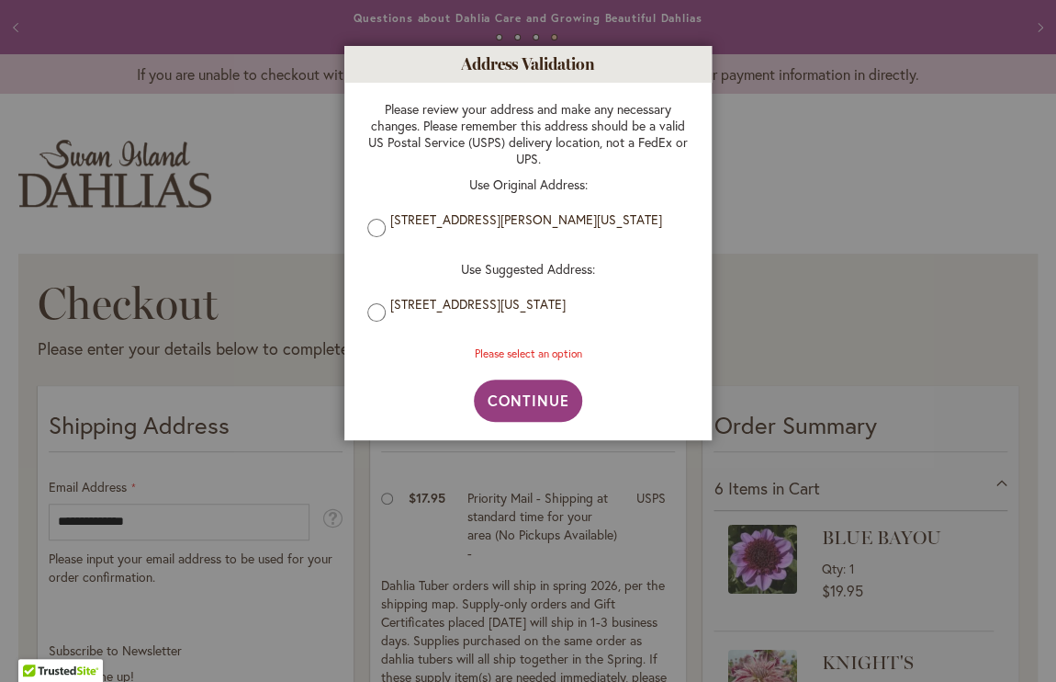
click at [535, 139] on p "Please review your address and make any necessary changes. Please remember this…" at bounding box center [528, 134] width 322 height 66
click at [699, 160] on div "Please review your address and make any necessary changes. Please remember this…" at bounding box center [528, 231] width 358 height 297
drag, startPoint x: 699, startPoint y: 160, endPoint x: 726, endPoint y: 152, distance: 27.9
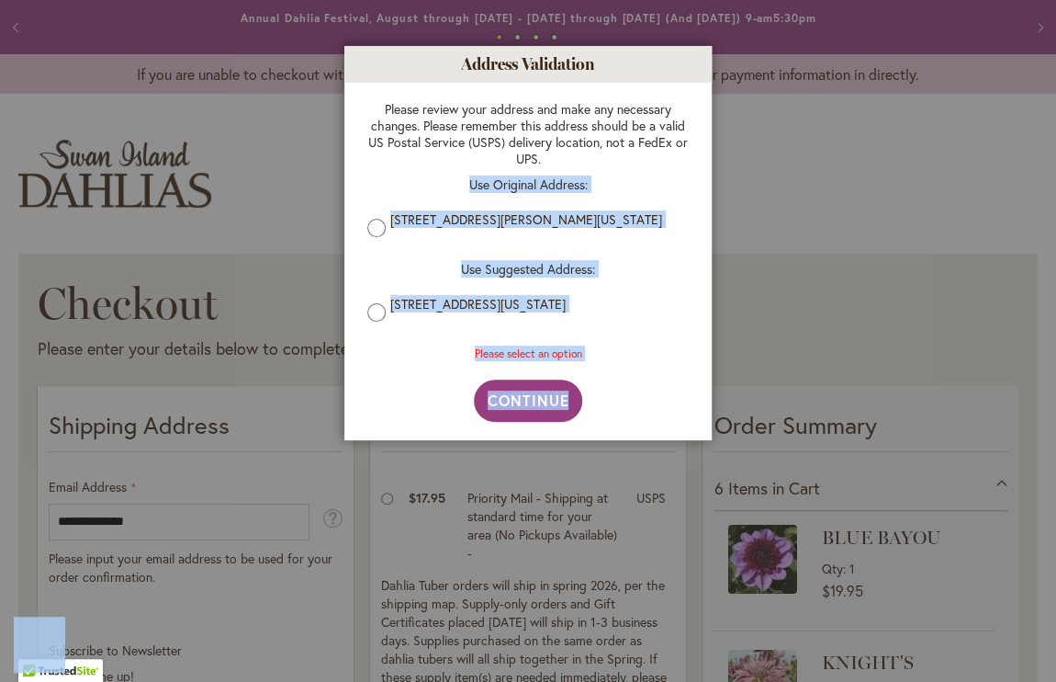
drag, startPoint x: 726, startPoint y: 152, endPoint x: 773, endPoint y: 155, distance: 47.0
click at [773, 155] on div at bounding box center [528, 341] width 1056 height 682
click at [540, 408] on span "Continue" at bounding box center [529, 399] width 82 height 19
click at [904, 180] on div at bounding box center [528, 341] width 1056 height 682
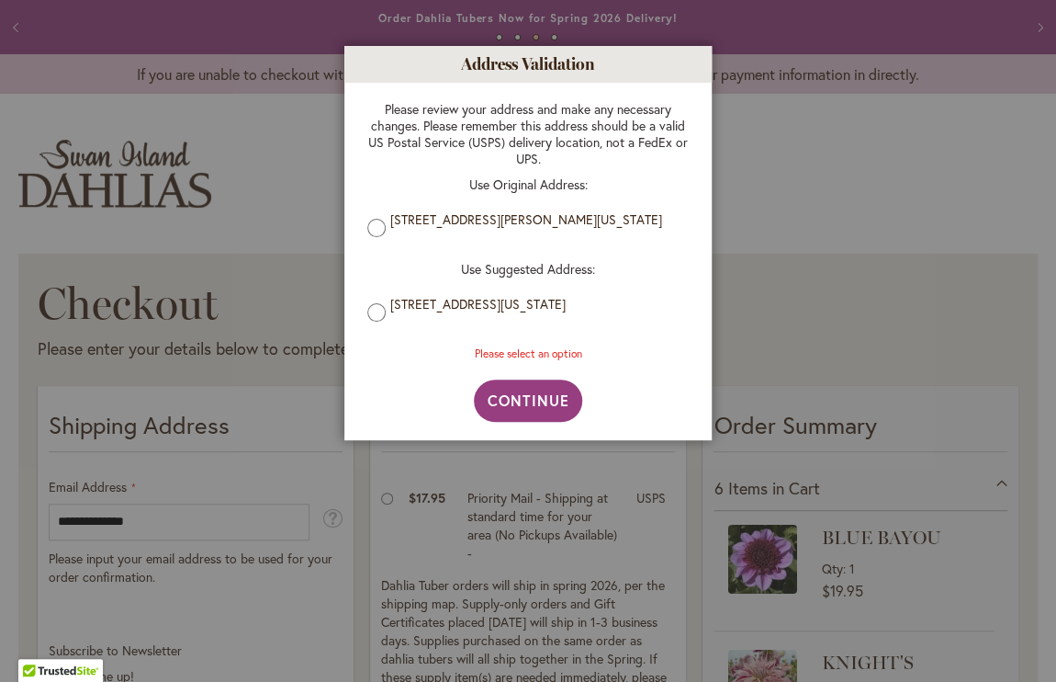
click at [1041, 18] on div at bounding box center [528, 341] width 1056 height 682
click at [1043, 20] on div at bounding box center [528, 341] width 1056 height 682
click at [1044, 22] on div at bounding box center [528, 341] width 1056 height 682
click at [530, 395] on span "Continue" at bounding box center [529, 399] width 82 height 19
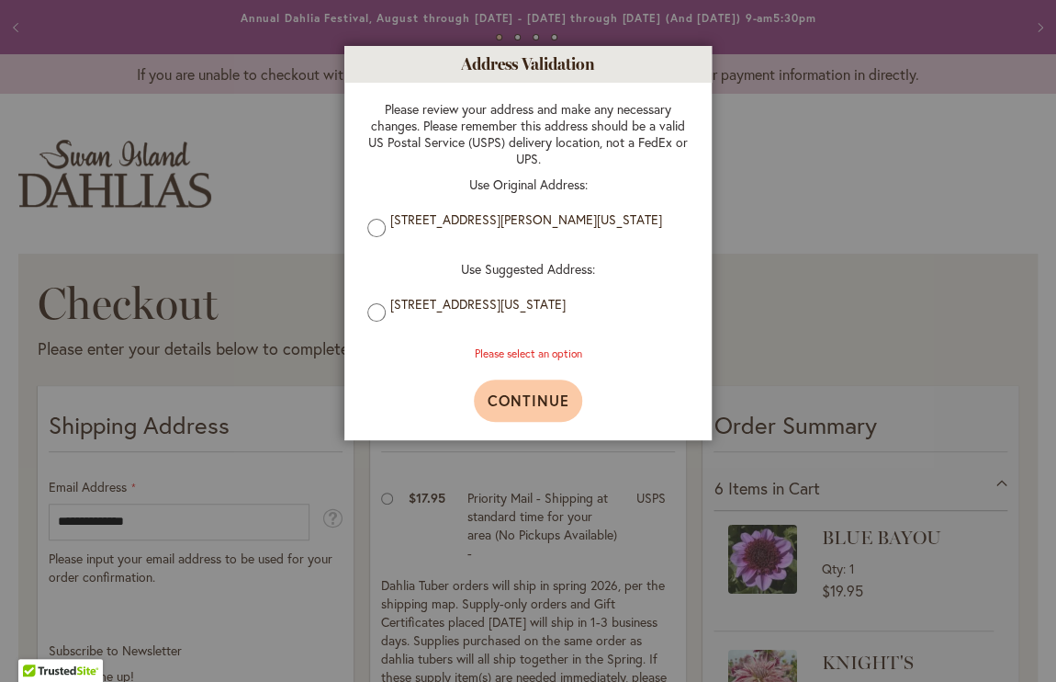
click at [530, 395] on span "Continue" at bounding box center [529, 399] width 82 height 19
click at [333, 147] on div at bounding box center [528, 341] width 1056 height 682
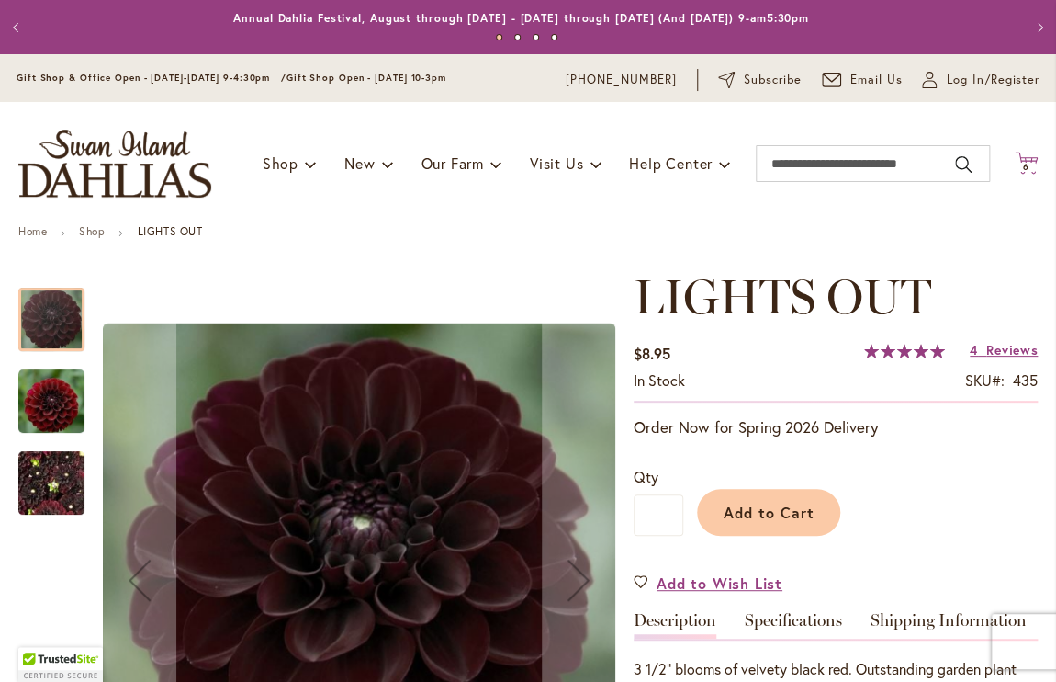
click at [1019, 159] on icon "Cart .cls-1 { fill: #231f20; }" at bounding box center [1026, 163] width 23 height 23
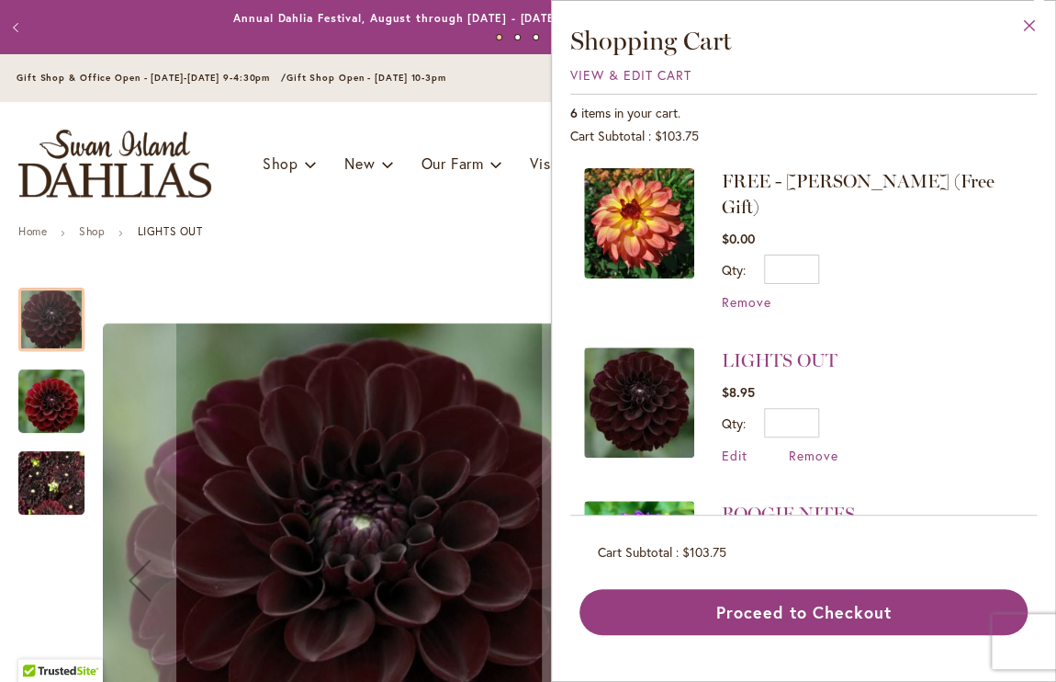
click at [1034, 23] on button "Close" at bounding box center [1030, 30] width 51 height 58
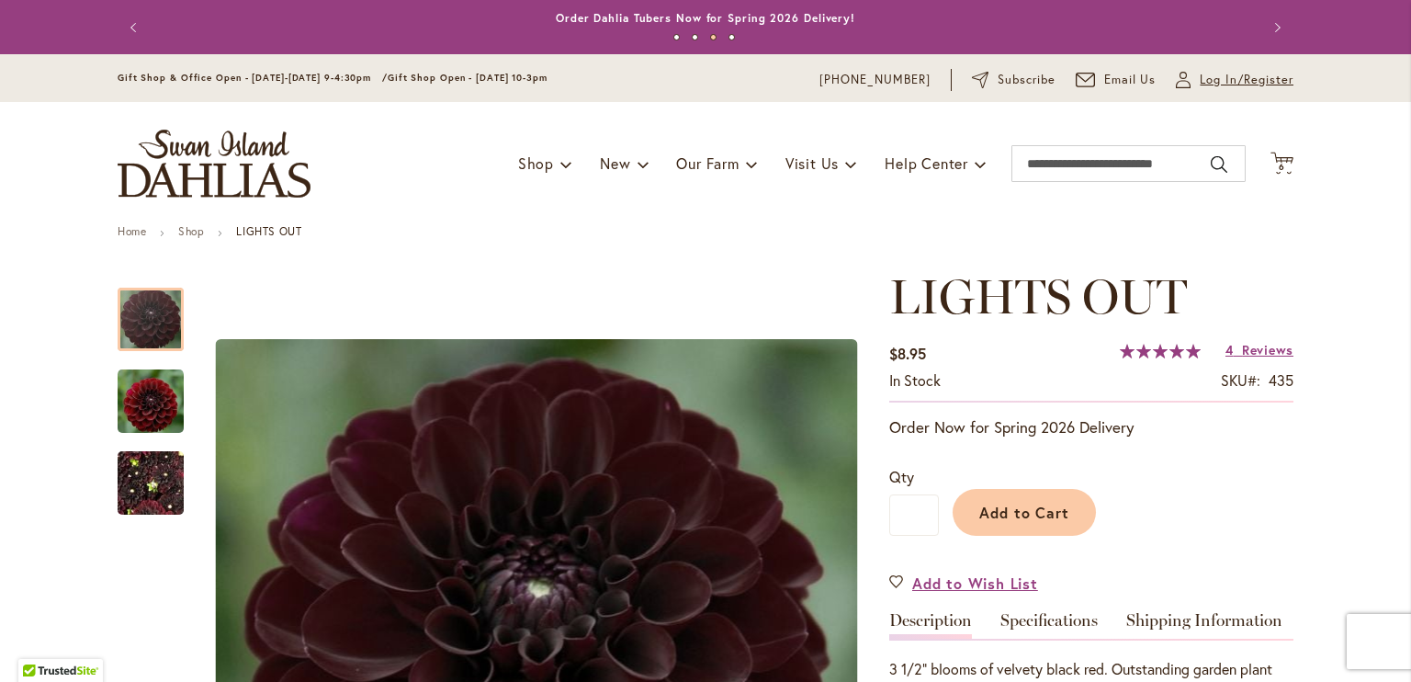
click at [1056, 74] on span "Log In/Register" at bounding box center [1247, 80] width 94 height 18
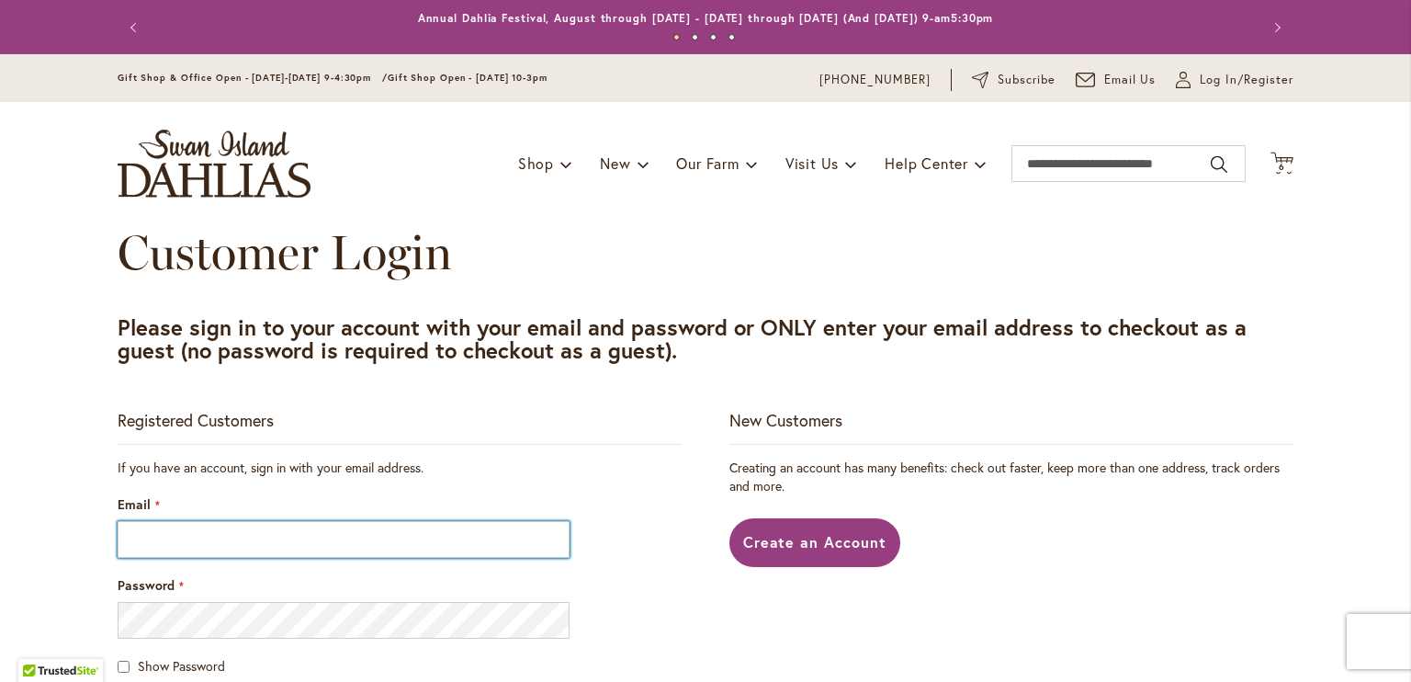
click at [157, 542] on input "Email" at bounding box center [344, 539] width 452 height 37
type input "**********"
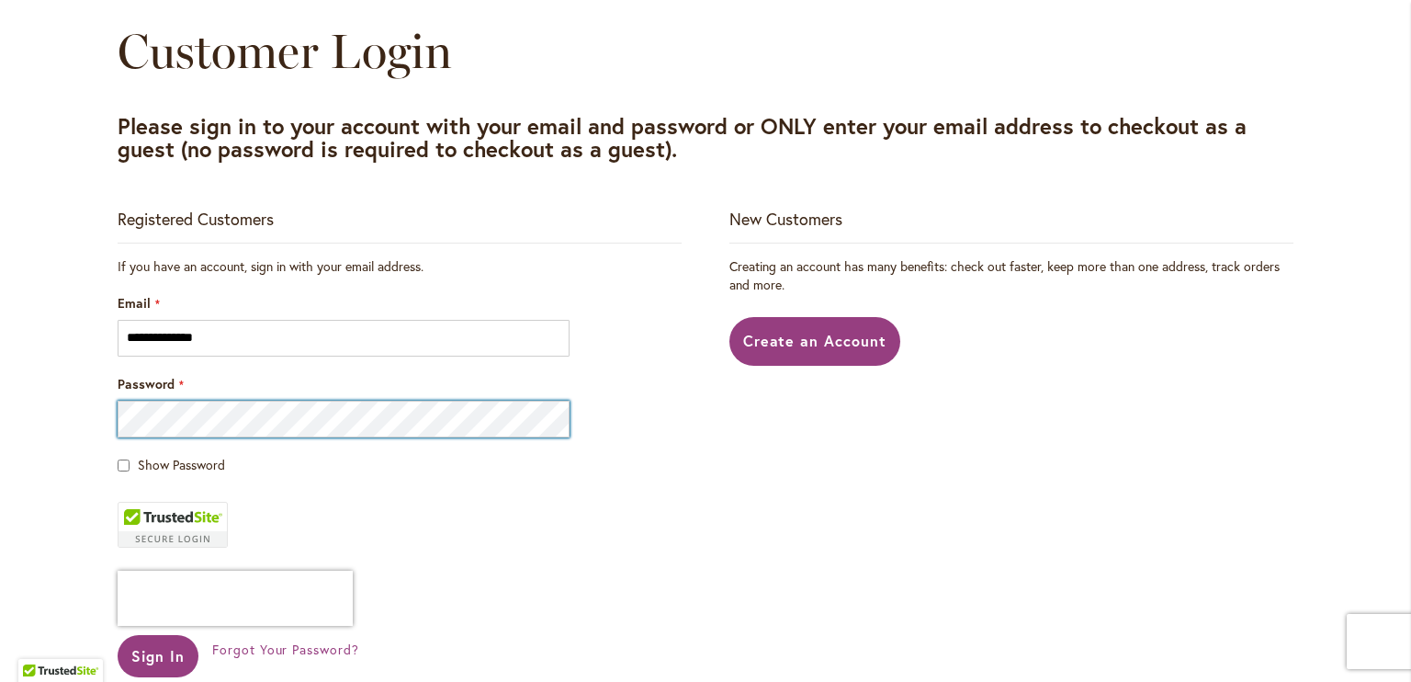
scroll to position [203, 0]
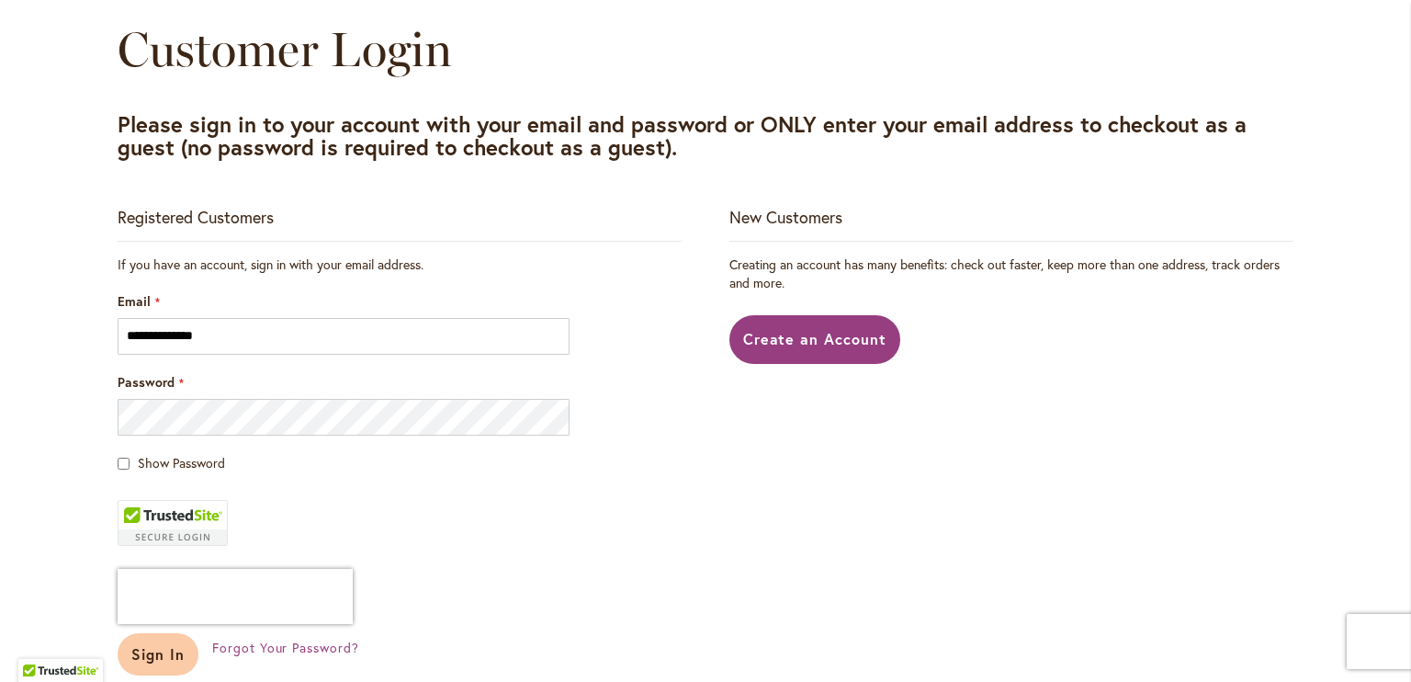
click at [168, 660] on span "Sign In" at bounding box center [157, 653] width 53 height 19
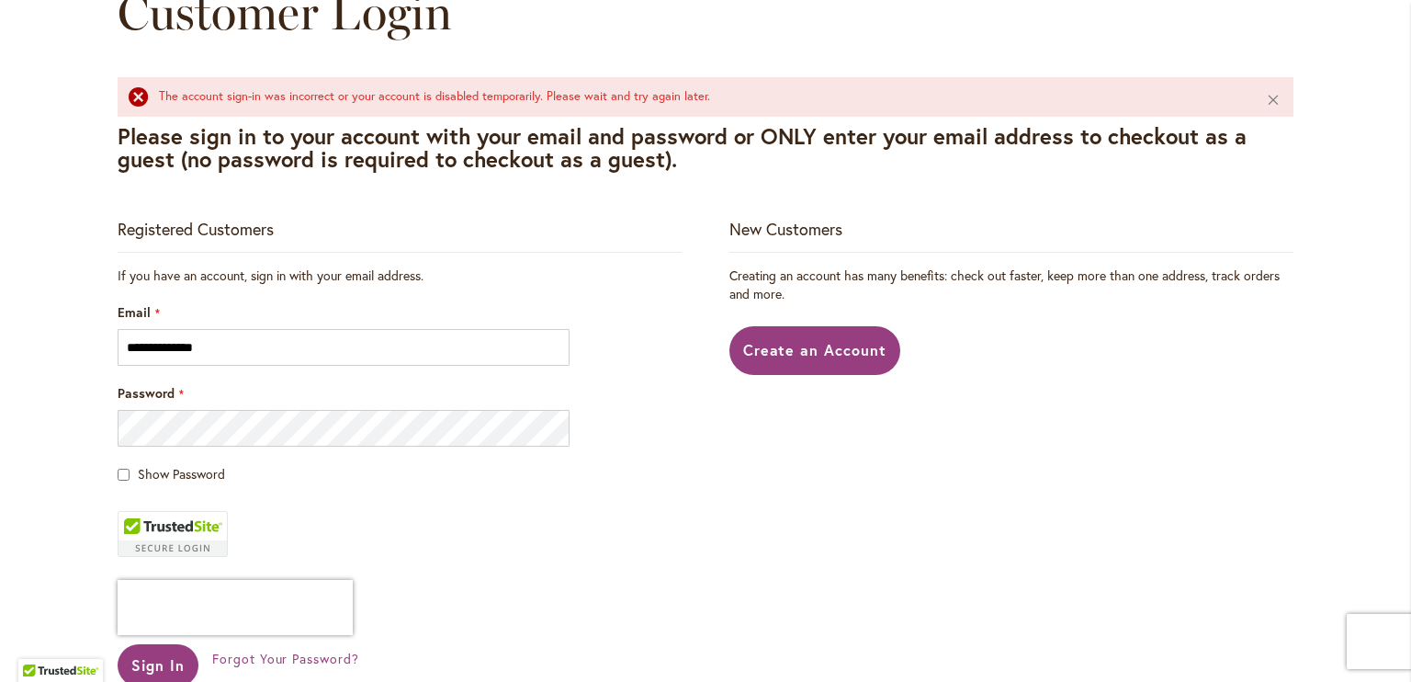
scroll to position [252, 0]
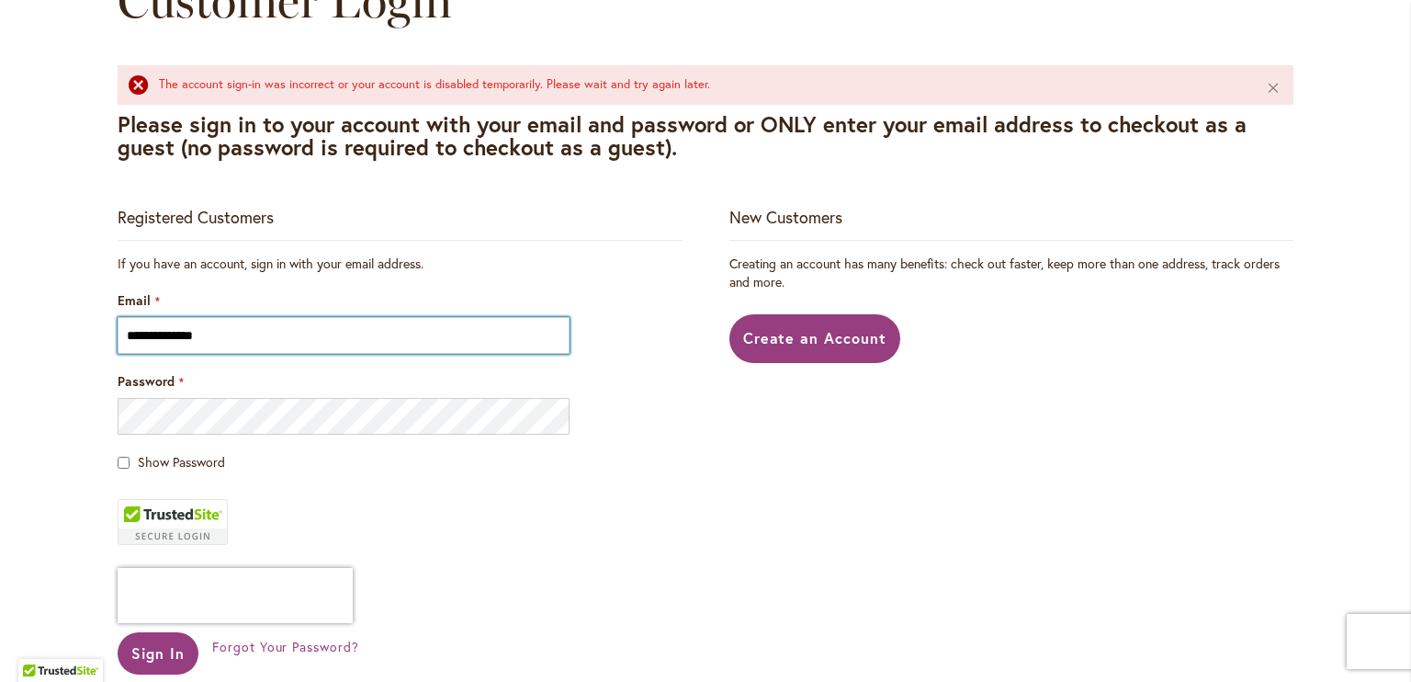
click at [272, 339] on input "**********" at bounding box center [344, 335] width 452 height 37
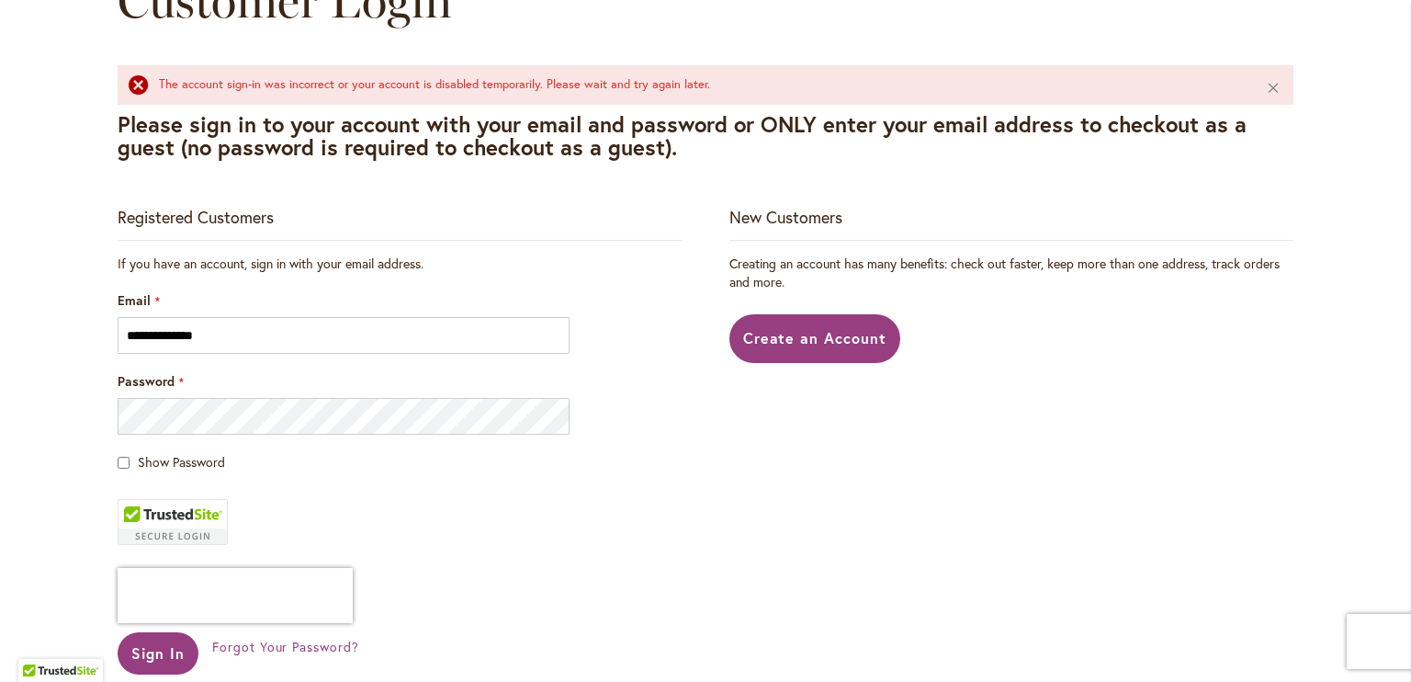
click at [525, 497] on fieldset "**********" at bounding box center [400, 488] width 564 height 468
click at [163, 653] on span "Sign In" at bounding box center [157, 652] width 53 height 19
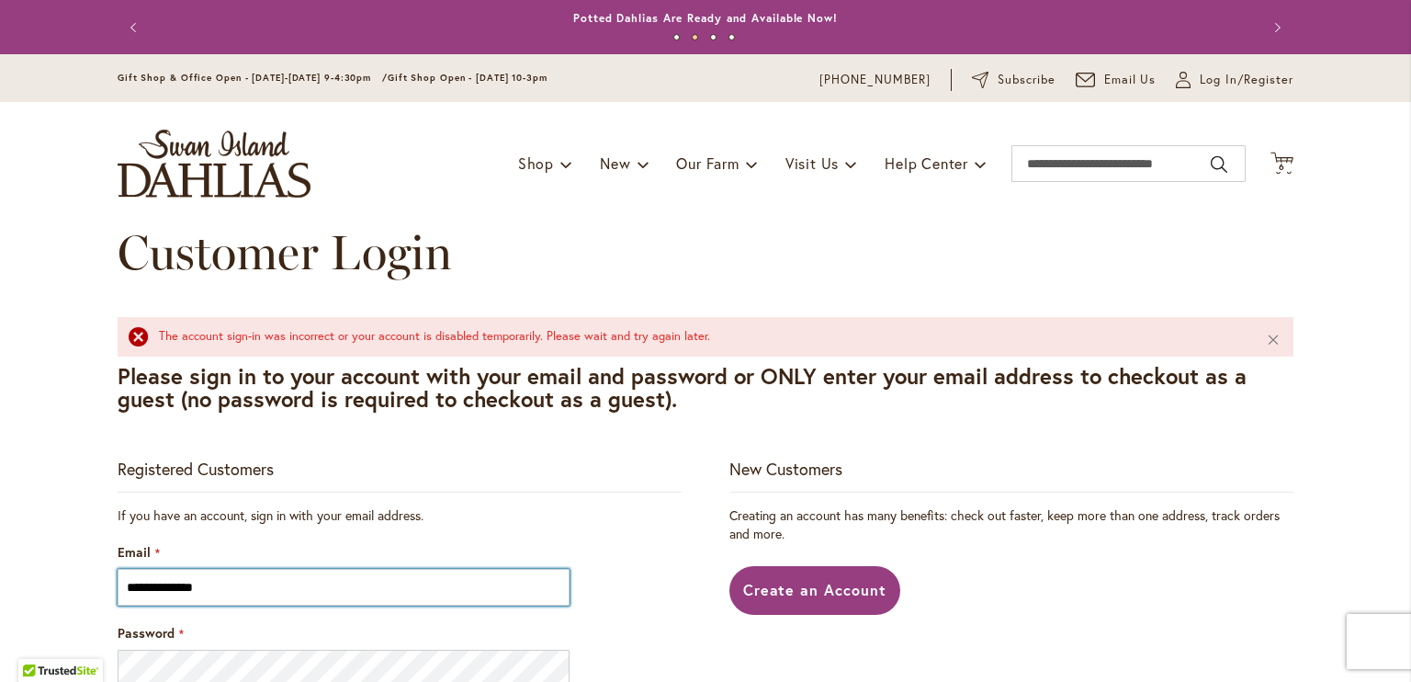
click at [223, 584] on input "**********" at bounding box center [344, 587] width 452 height 37
drag, startPoint x: 261, startPoint y: 593, endPoint x: 0, endPoint y: 612, distance: 261.5
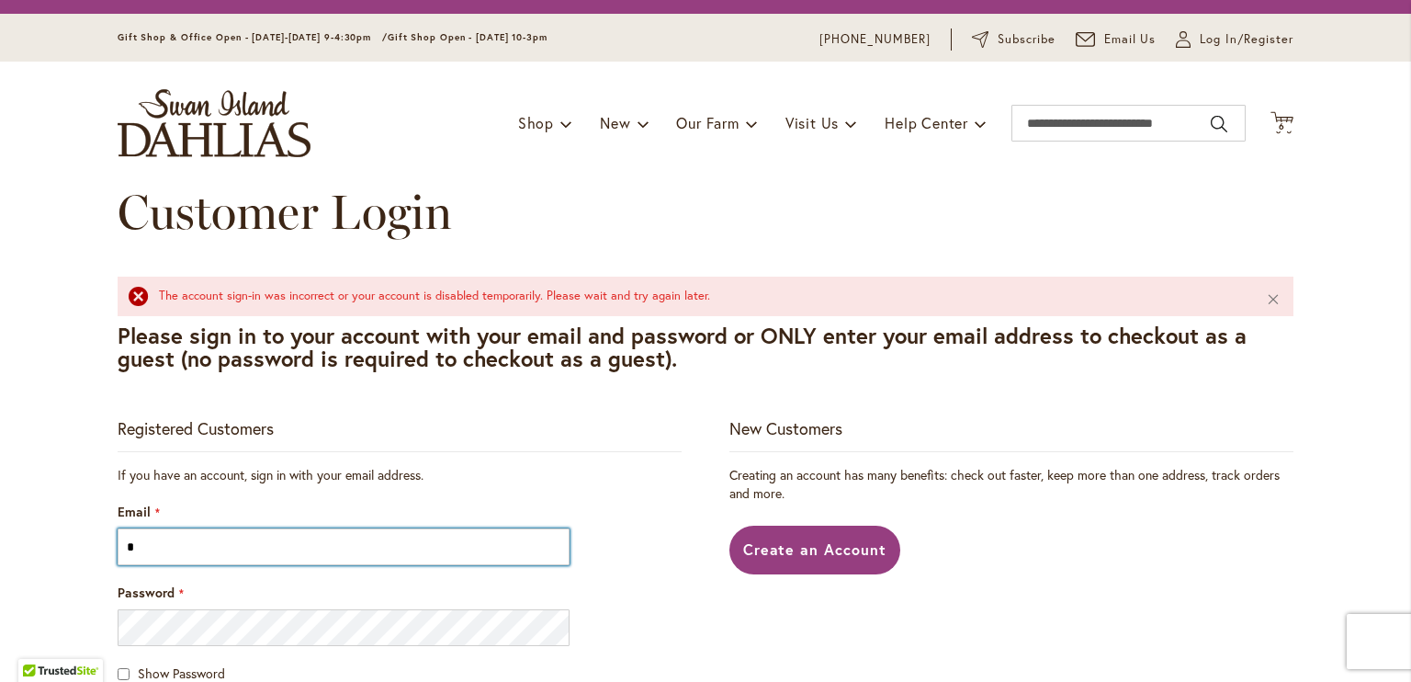
scroll to position [70, 0]
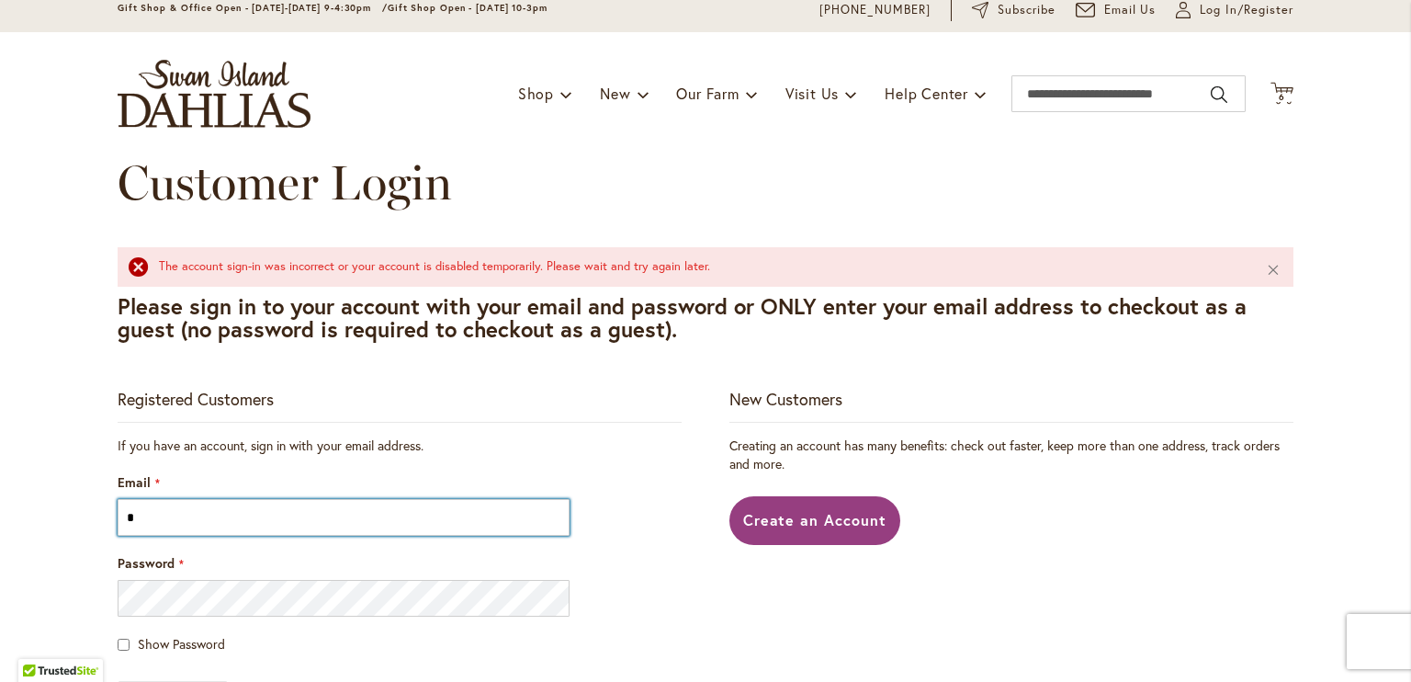
type input "**********"
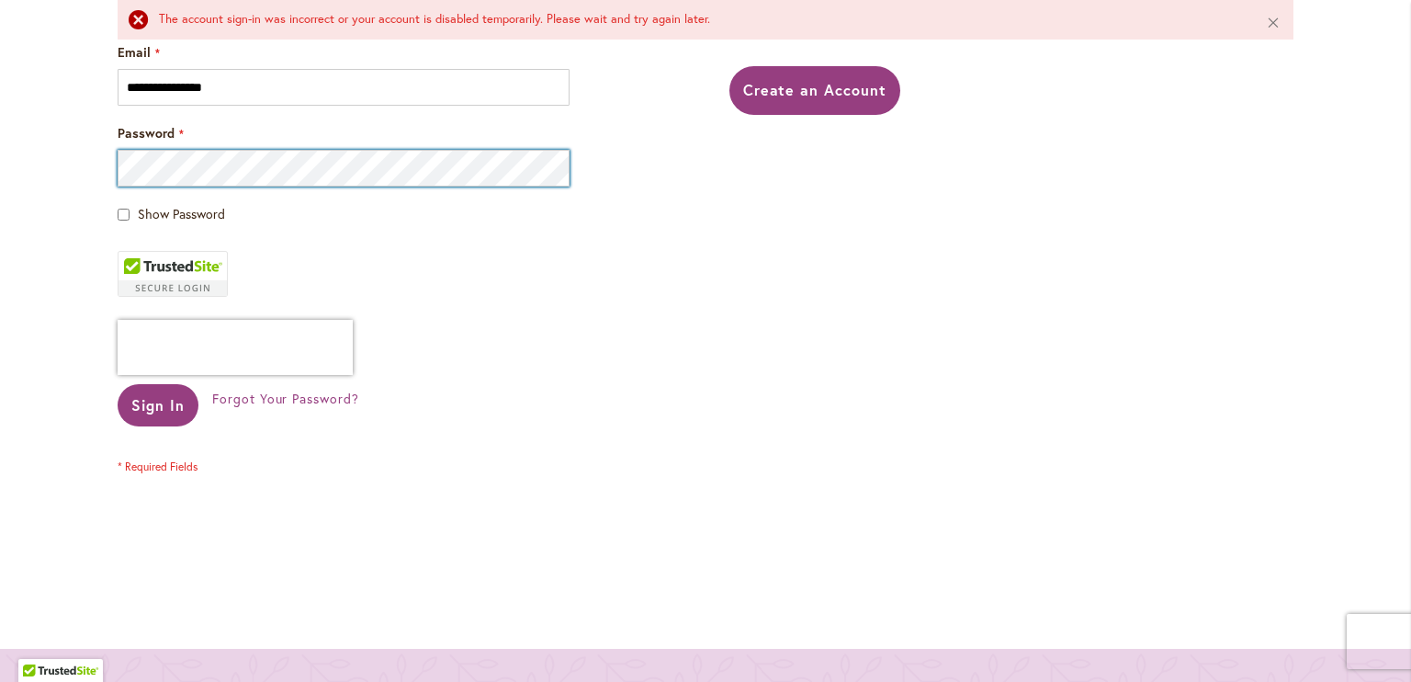
scroll to position [510, 0]
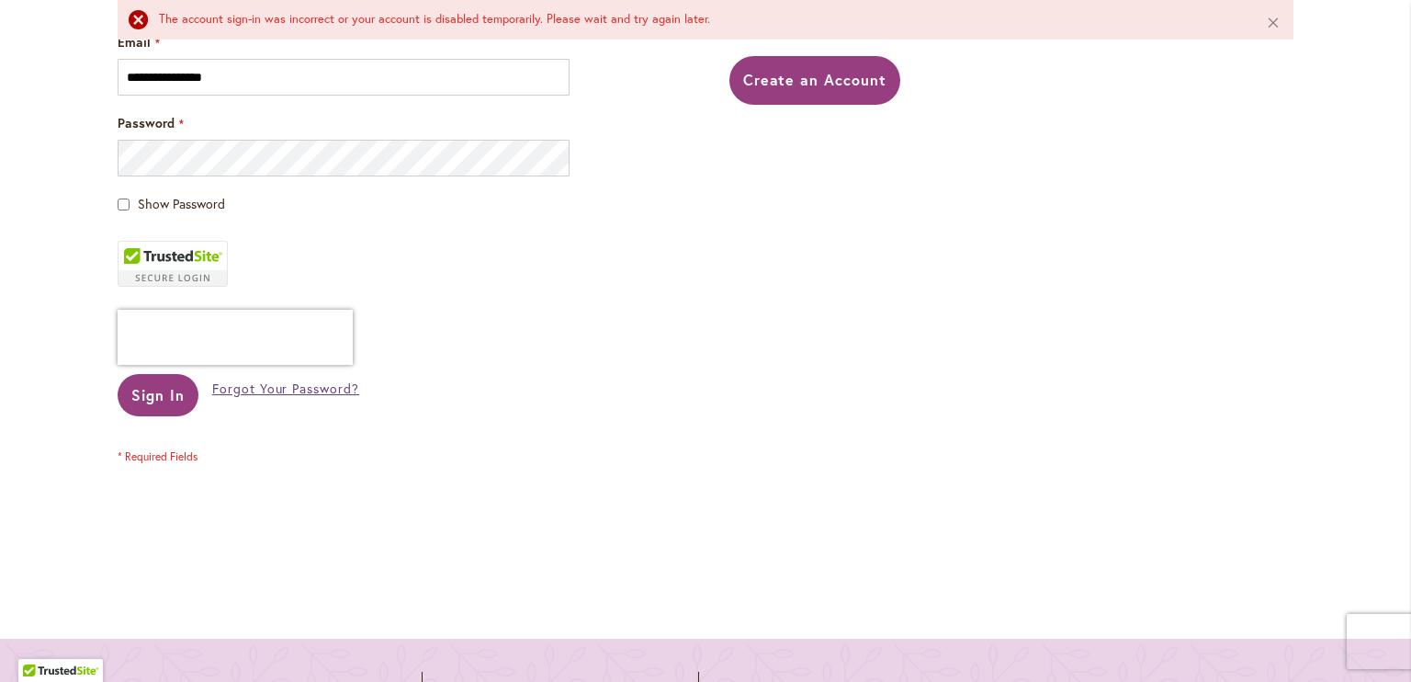
click at [252, 390] on span "Forgot Your Password?" at bounding box center [285, 387] width 147 height 17
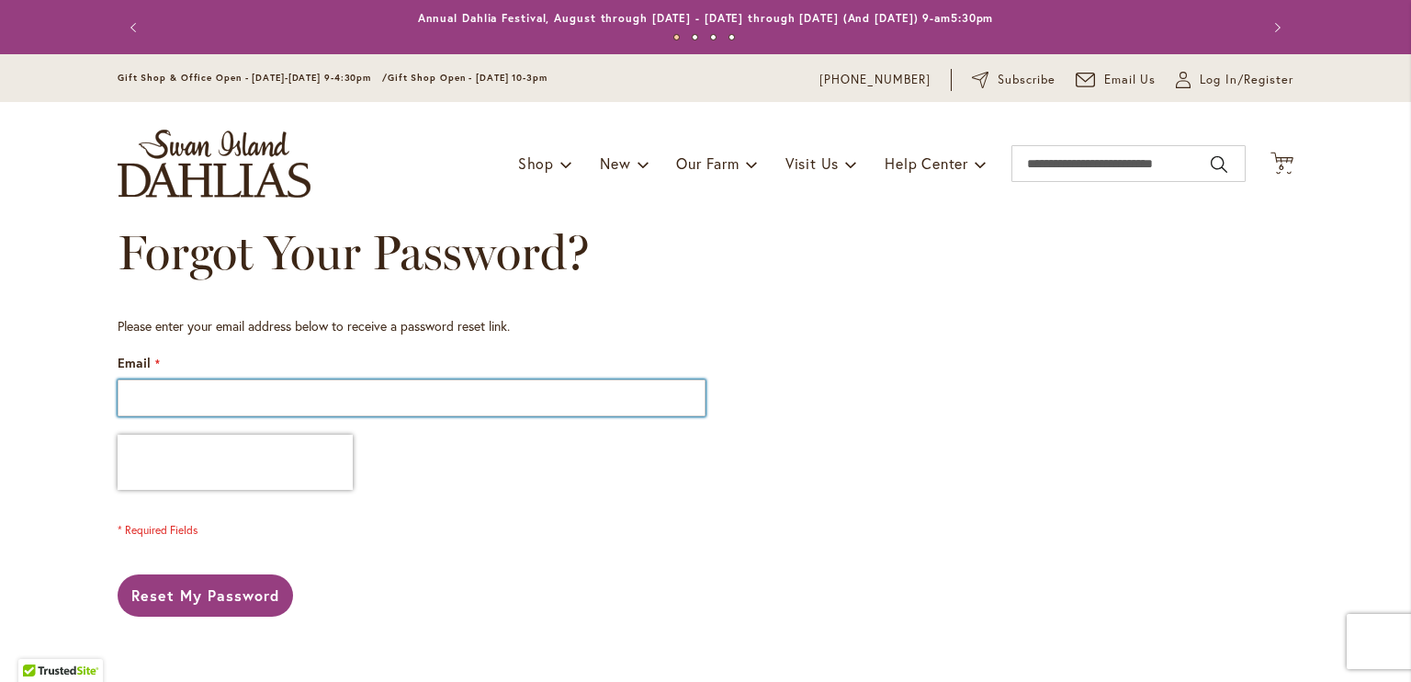
click at [211, 394] on input "Email" at bounding box center [412, 397] width 588 height 37
type input "**********"
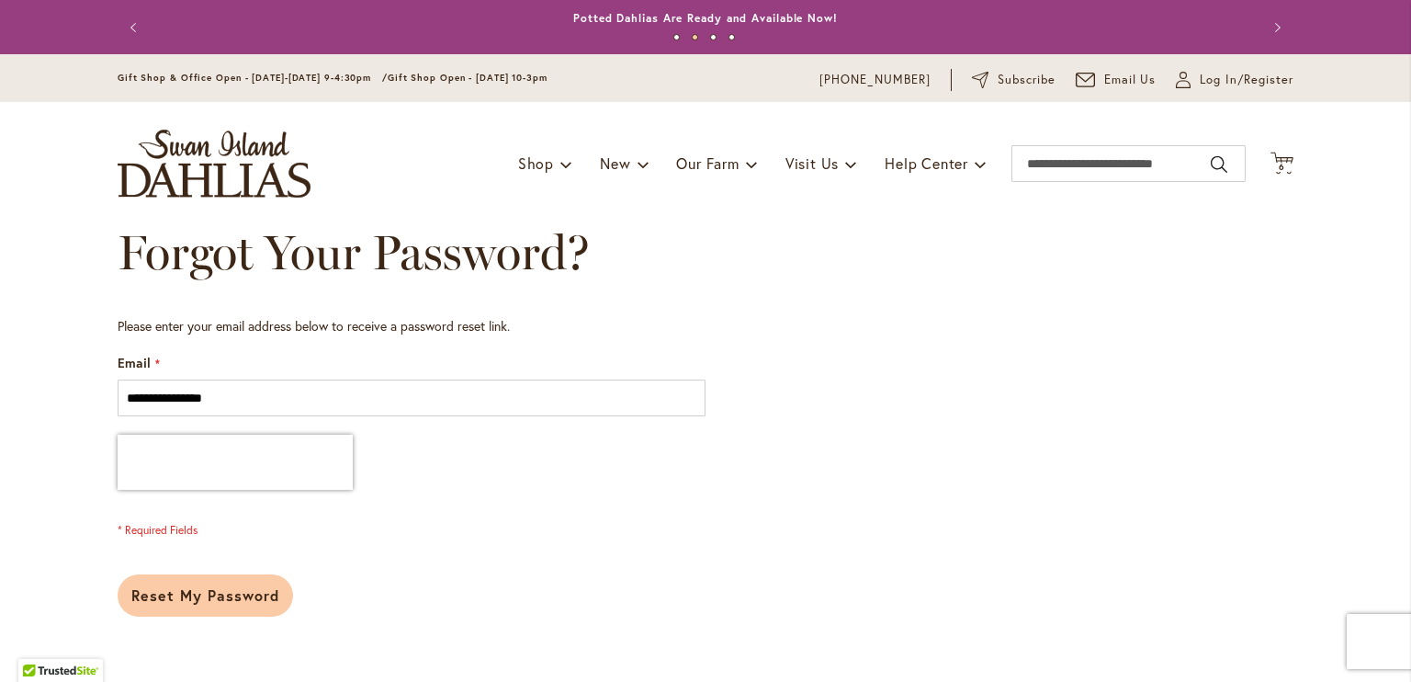
click at [220, 604] on span "Reset My Password" at bounding box center [205, 594] width 148 height 19
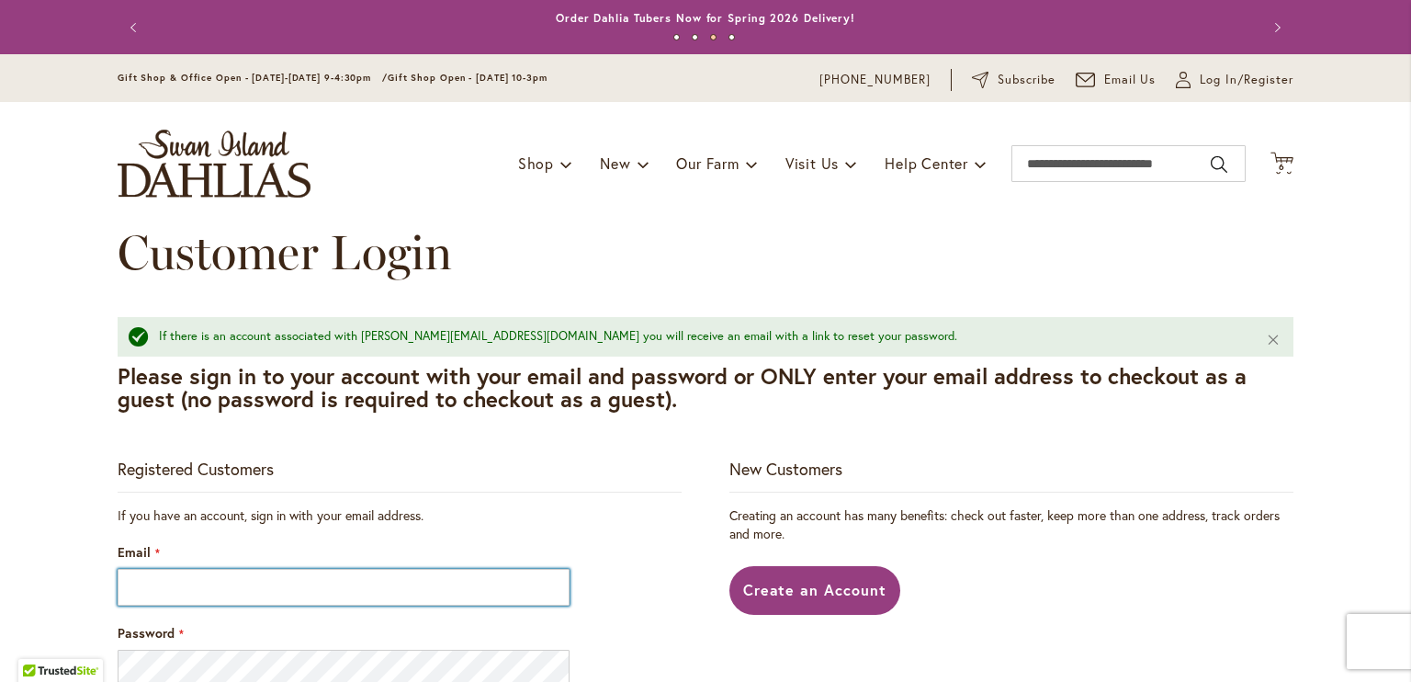
click at [165, 596] on input "Email" at bounding box center [344, 587] width 452 height 37
type input "**********"
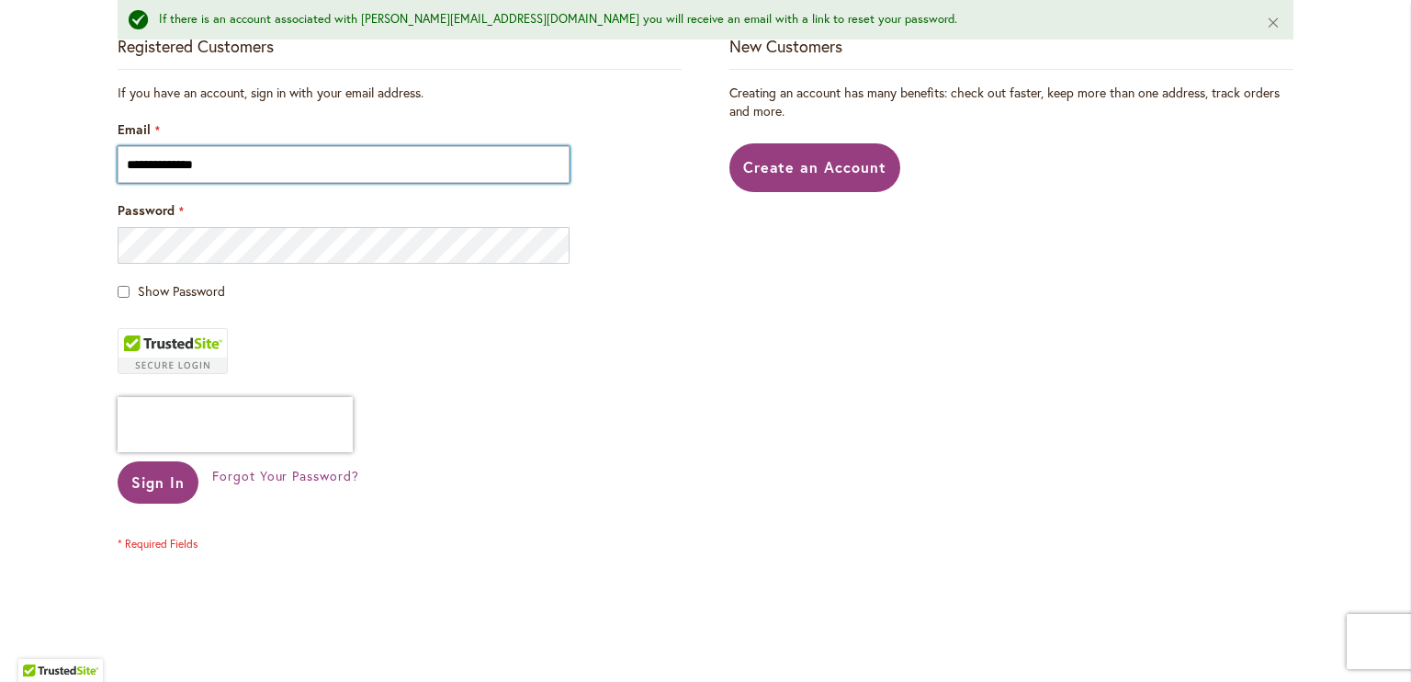
scroll to position [435, 0]
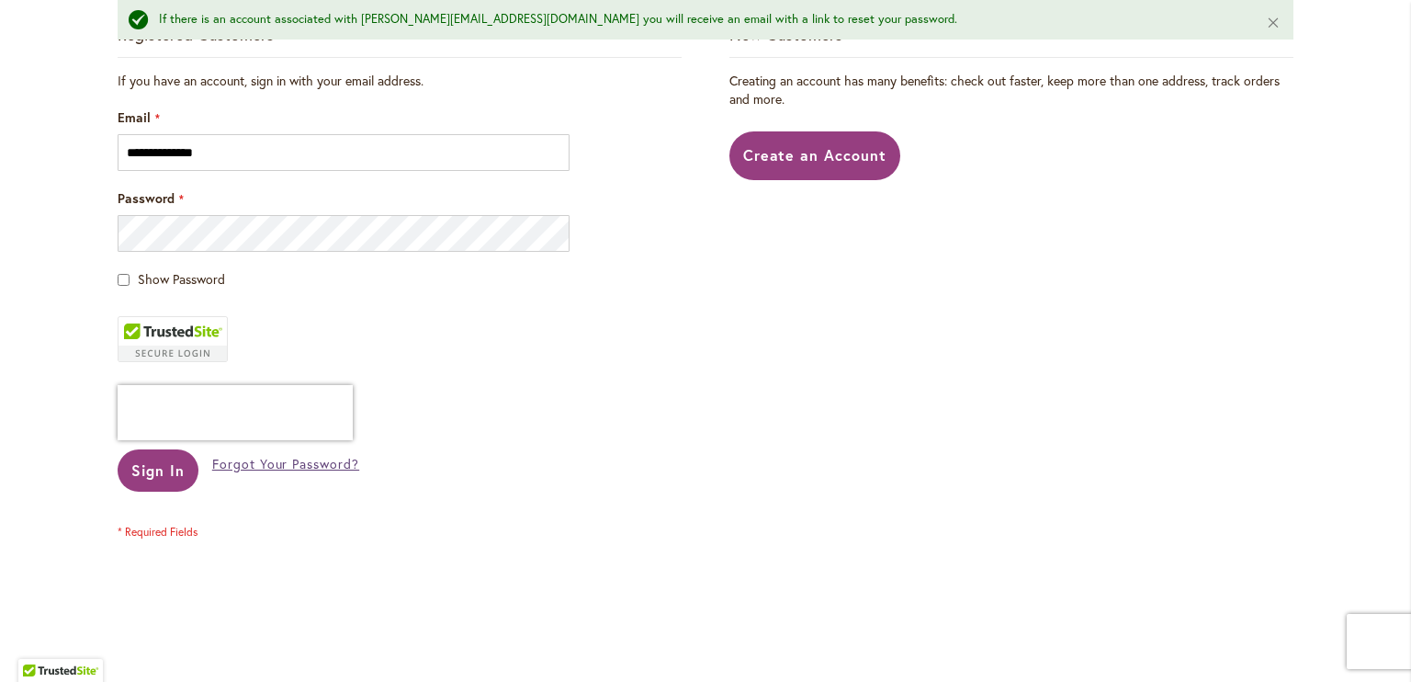
click at [240, 468] on span "Forgot Your Password?" at bounding box center [285, 463] width 147 height 17
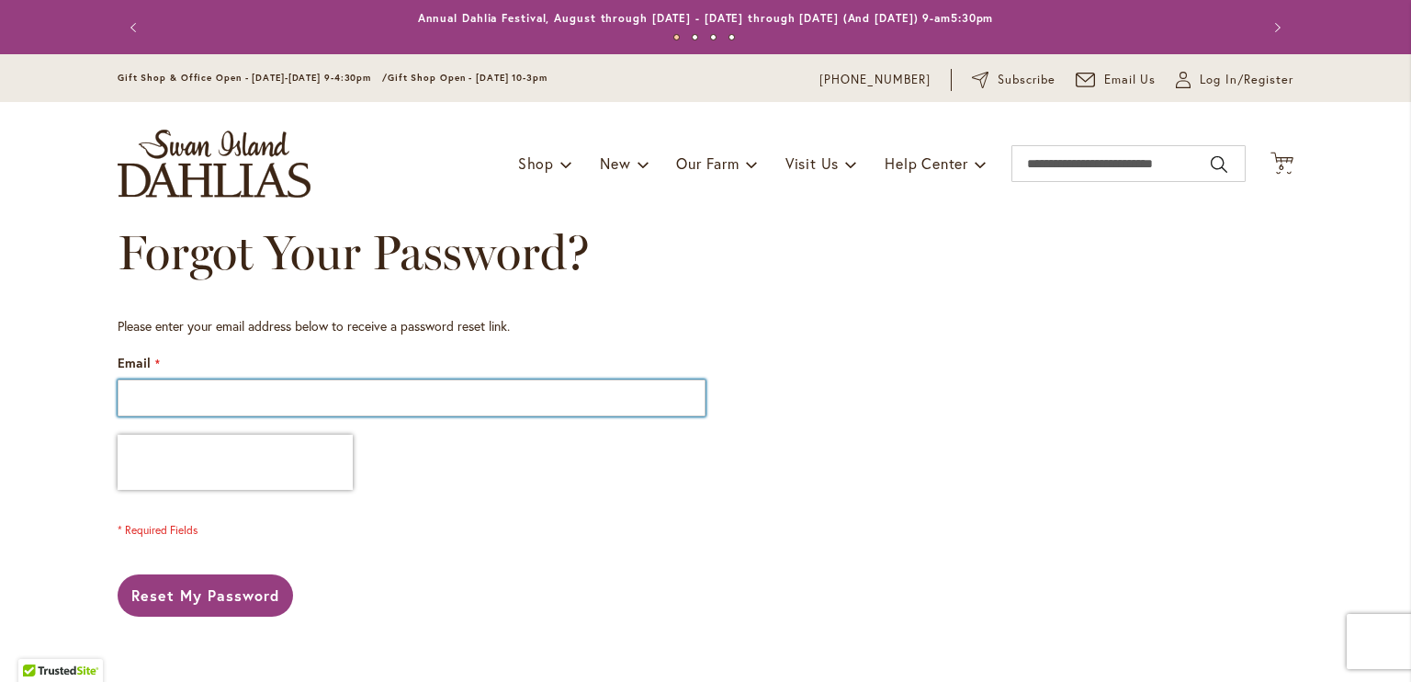
drag, startPoint x: 198, startPoint y: 395, endPoint x: 203, endPoint y: 405, distance: 11.5
click at [203, 405] on input "Email" at bounding box center [412, 397] width 588 height 37
type input "**********"
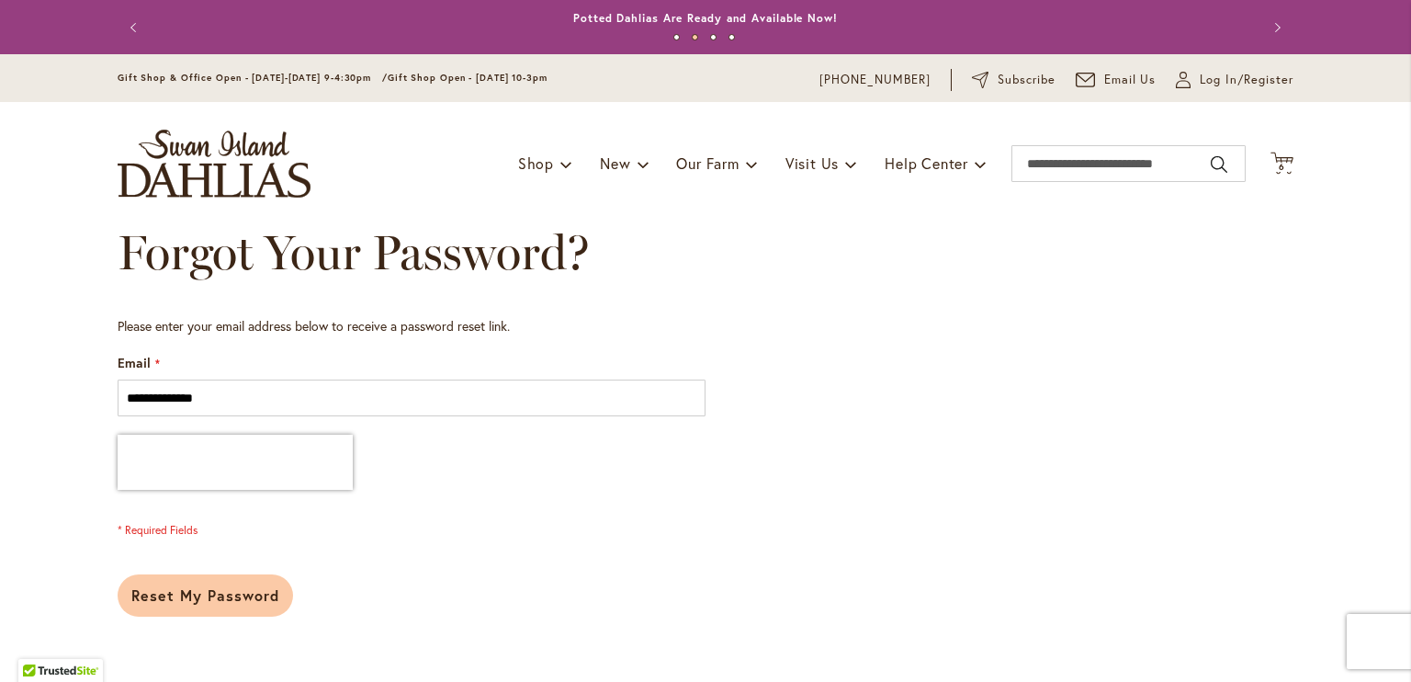
click at [227, 593] on span "Reset My Password" at bounding box center [205, 594] width 148 height 19
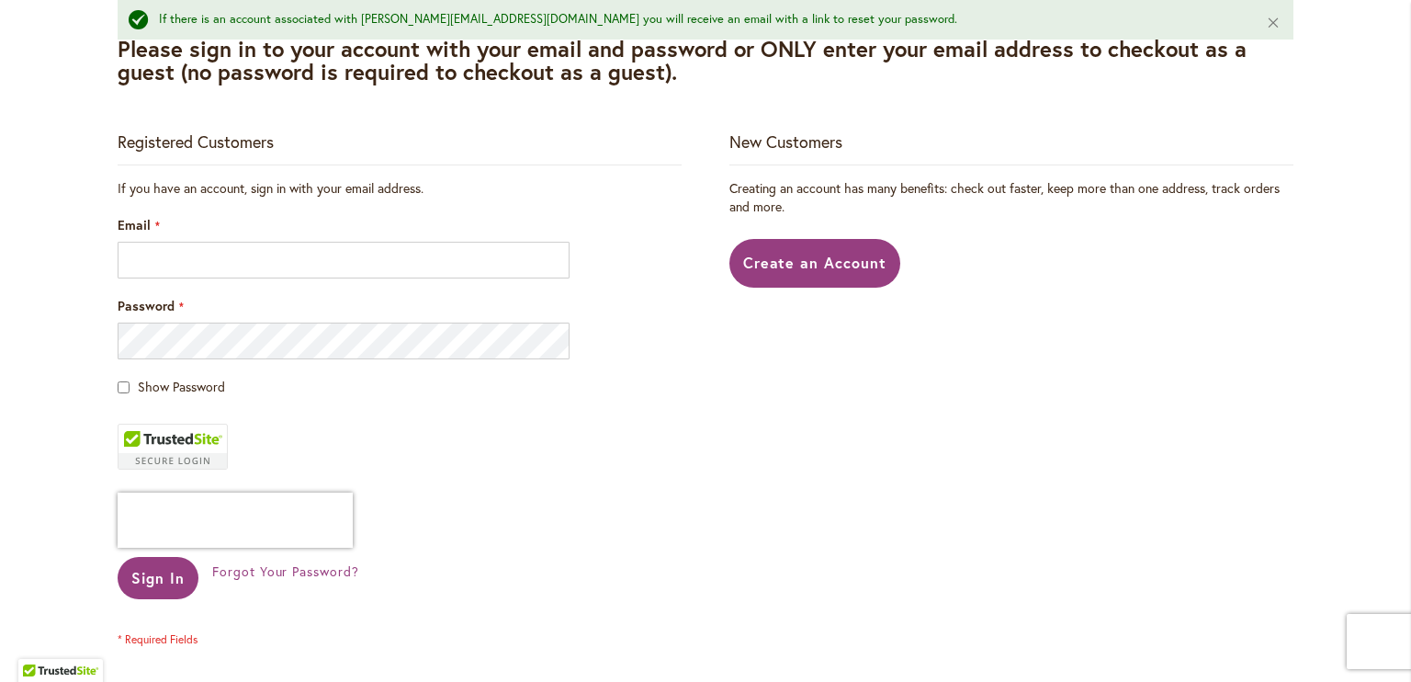
scroll to position [328, 0]
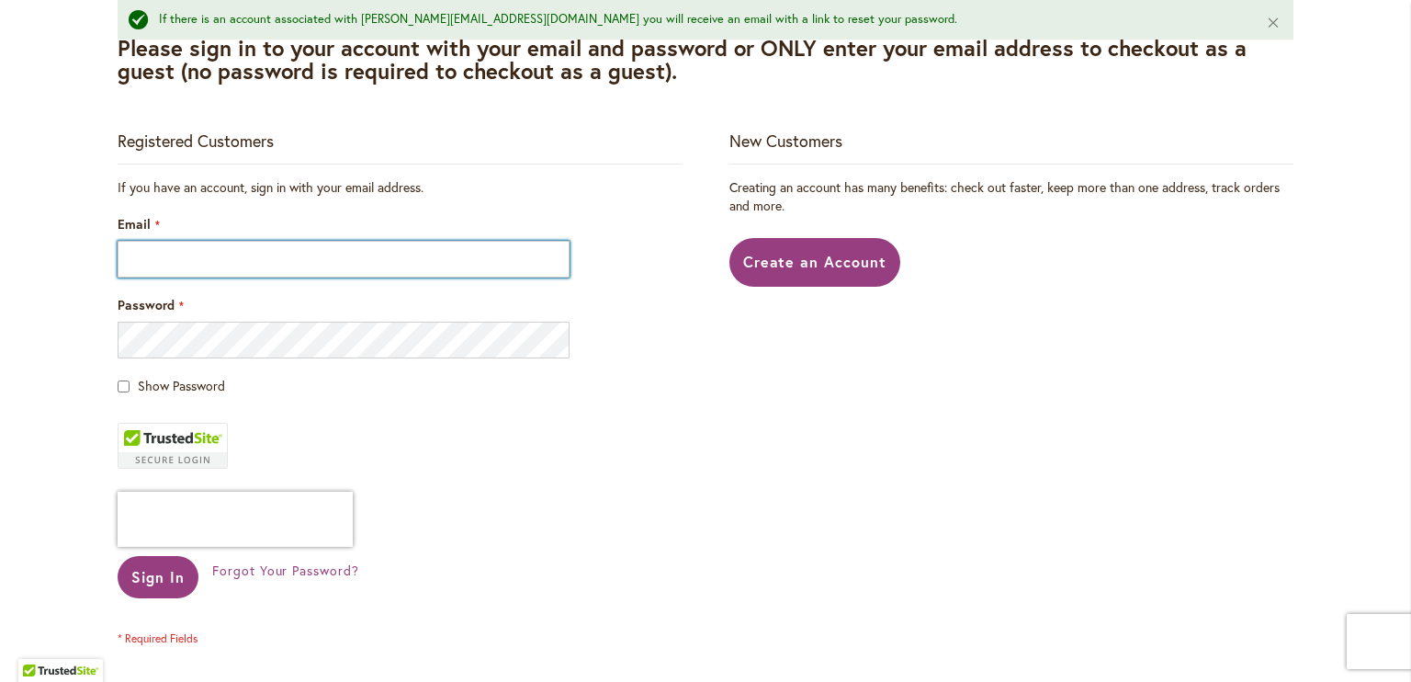
click at [224, 254] on input "Email" at bounding box center [344, 259] width 452 height 37
type input "**********"
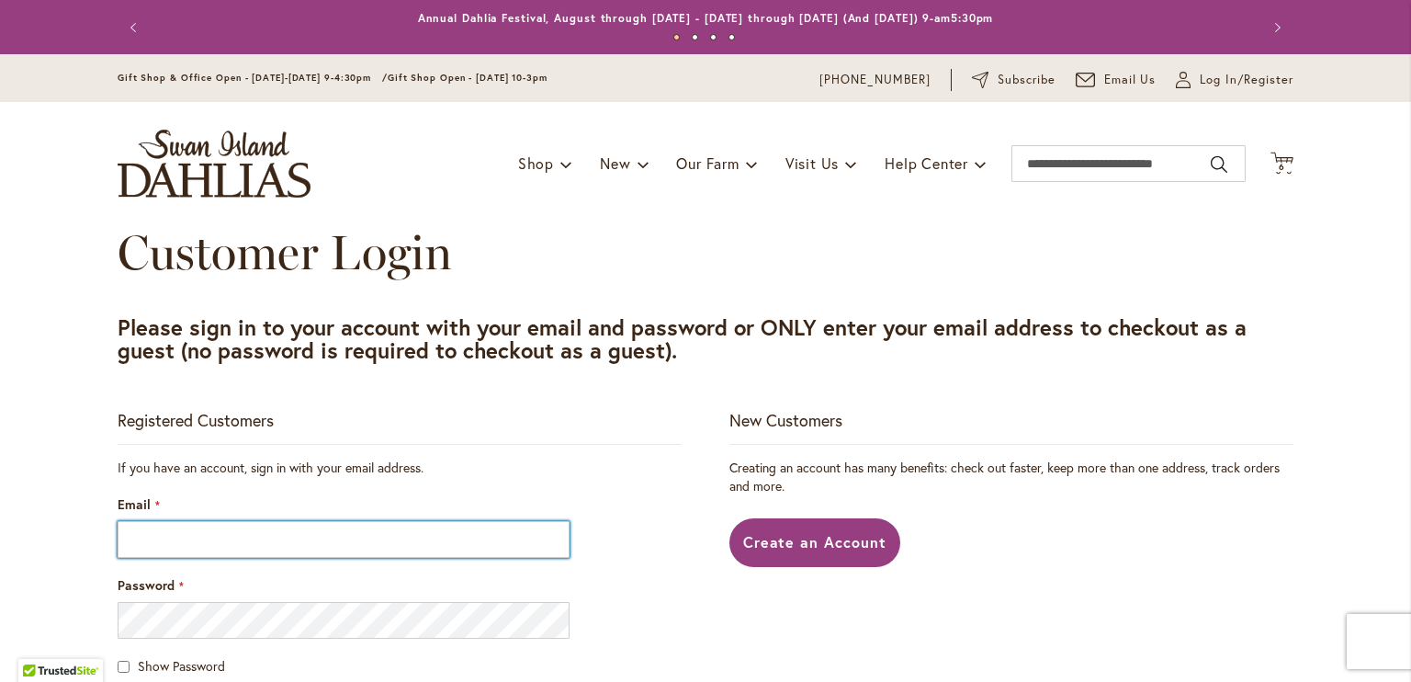
click at [216, 545] on input "Email" at bounding box center [344, 539] width 452 height 37
type input "**********"
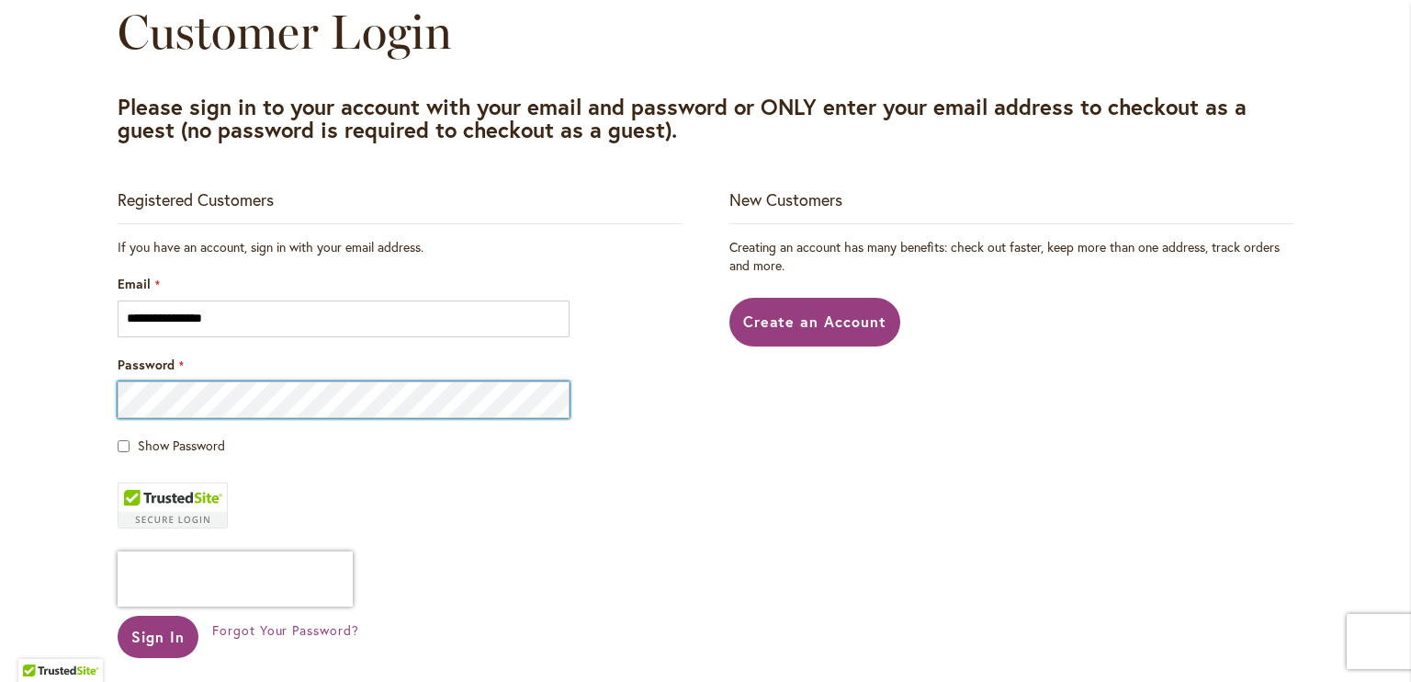
scroll to position [224, 0]
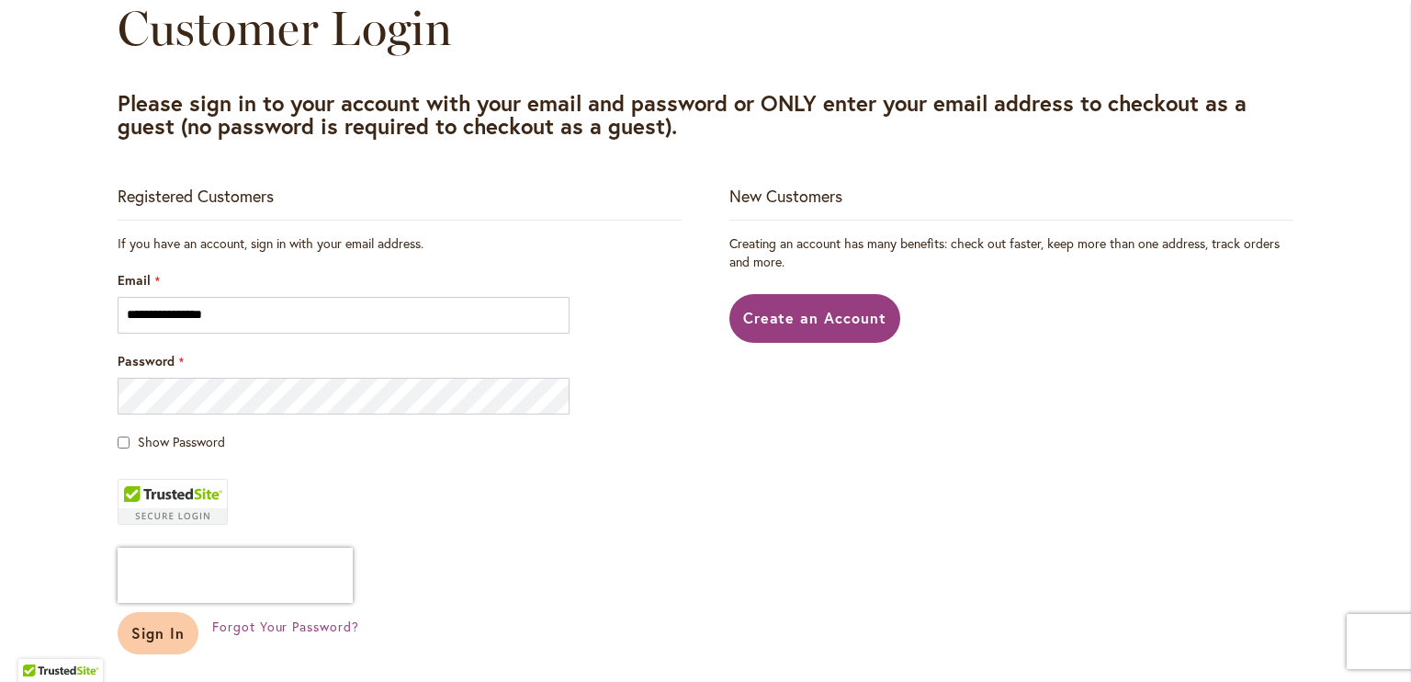
click at [135, 647] on button "Sign In" at bounding box center [158, 633] width 81 height 42
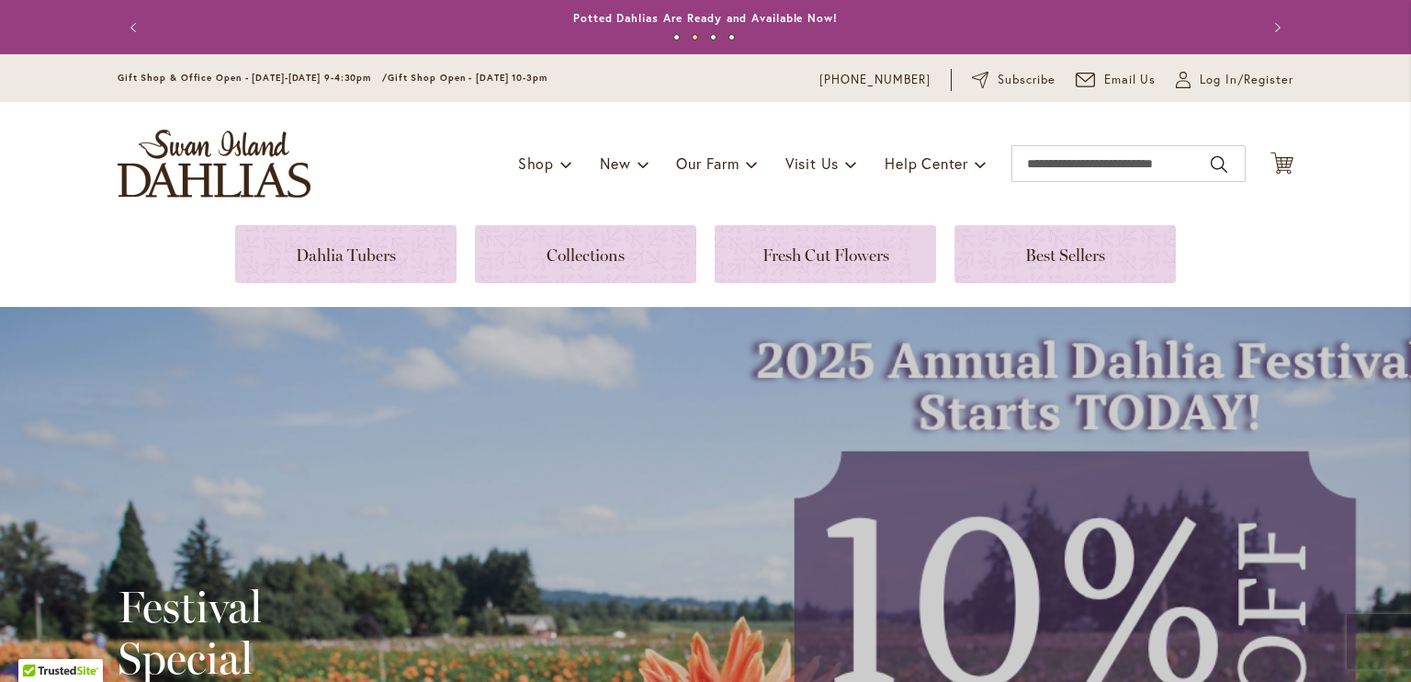
type input "**********"
click at [1272, 162] on icon "Cart .cls-1 { fill: #231f20; }" at bounding box center [1281, 163] width 23 height 23
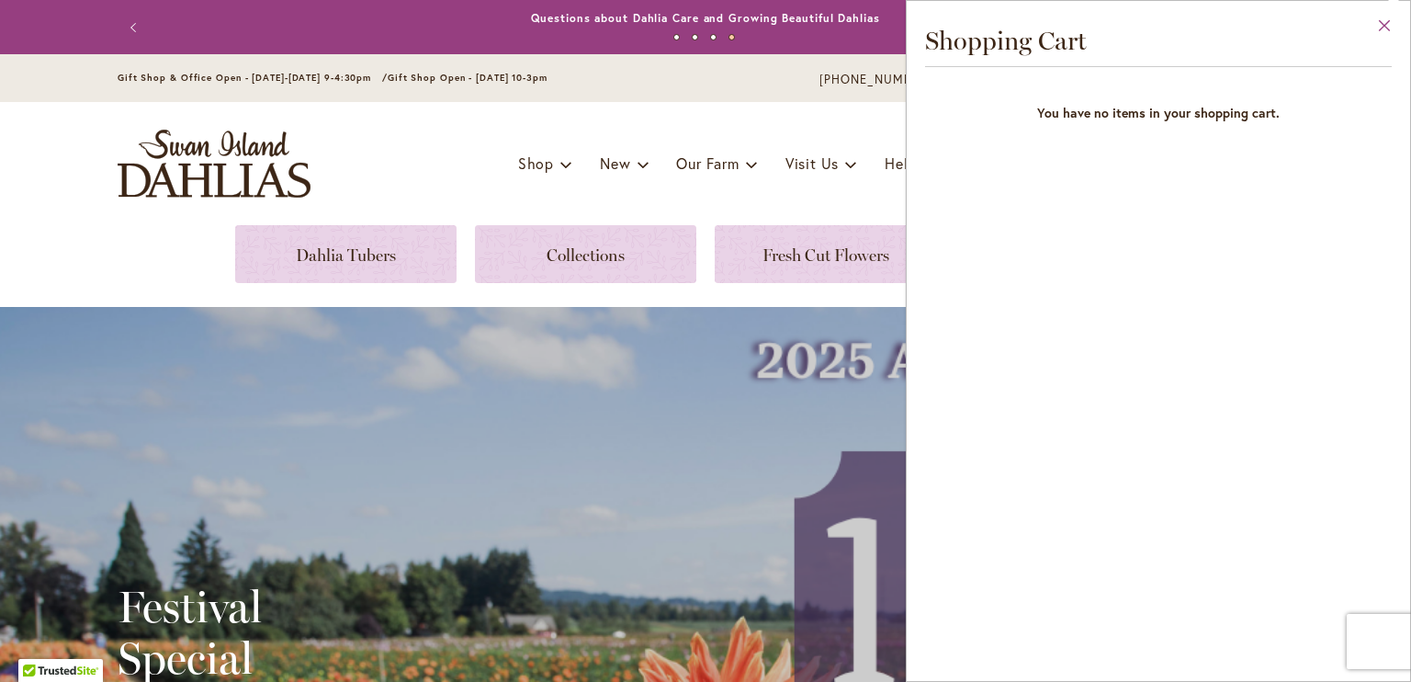
click at [1393, 19] on button "Close" at bounding box center [1385, 30] width 51 height 58
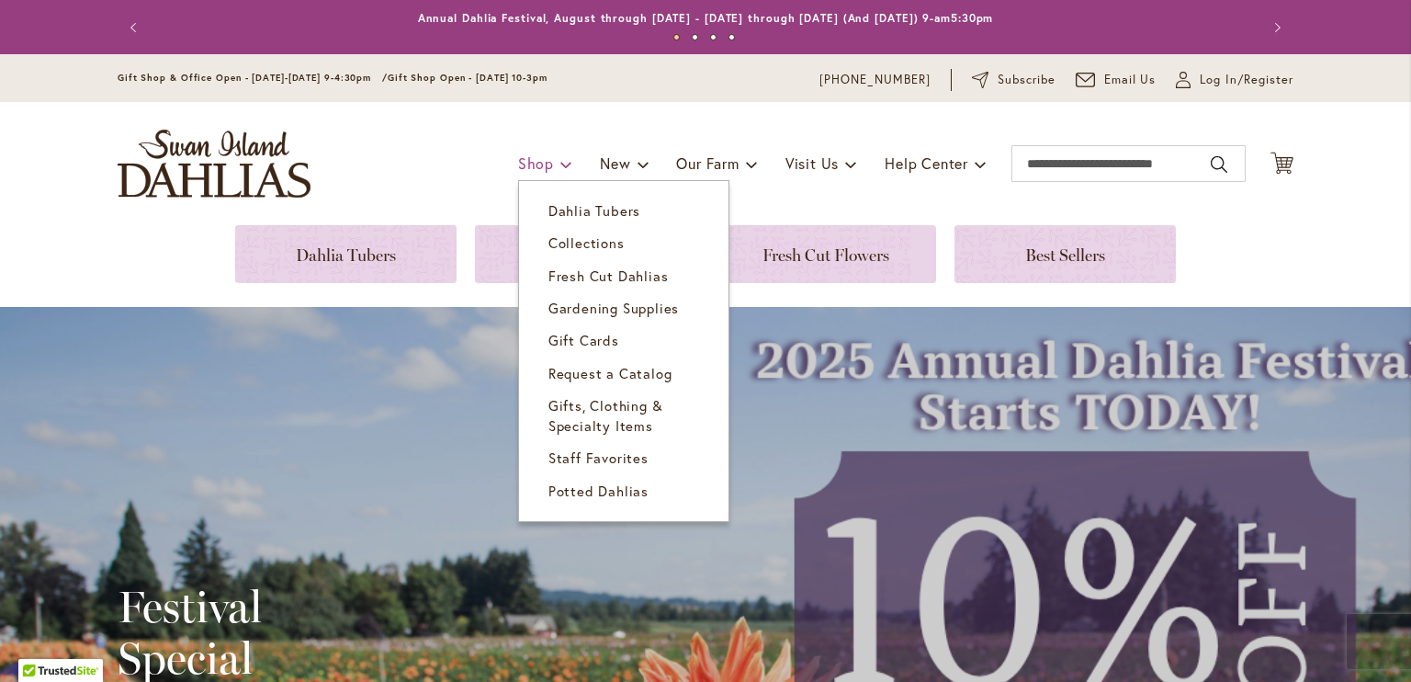
click at [532, 159] on span "Shop" at bounding box center [536, 162] width 36 height 19
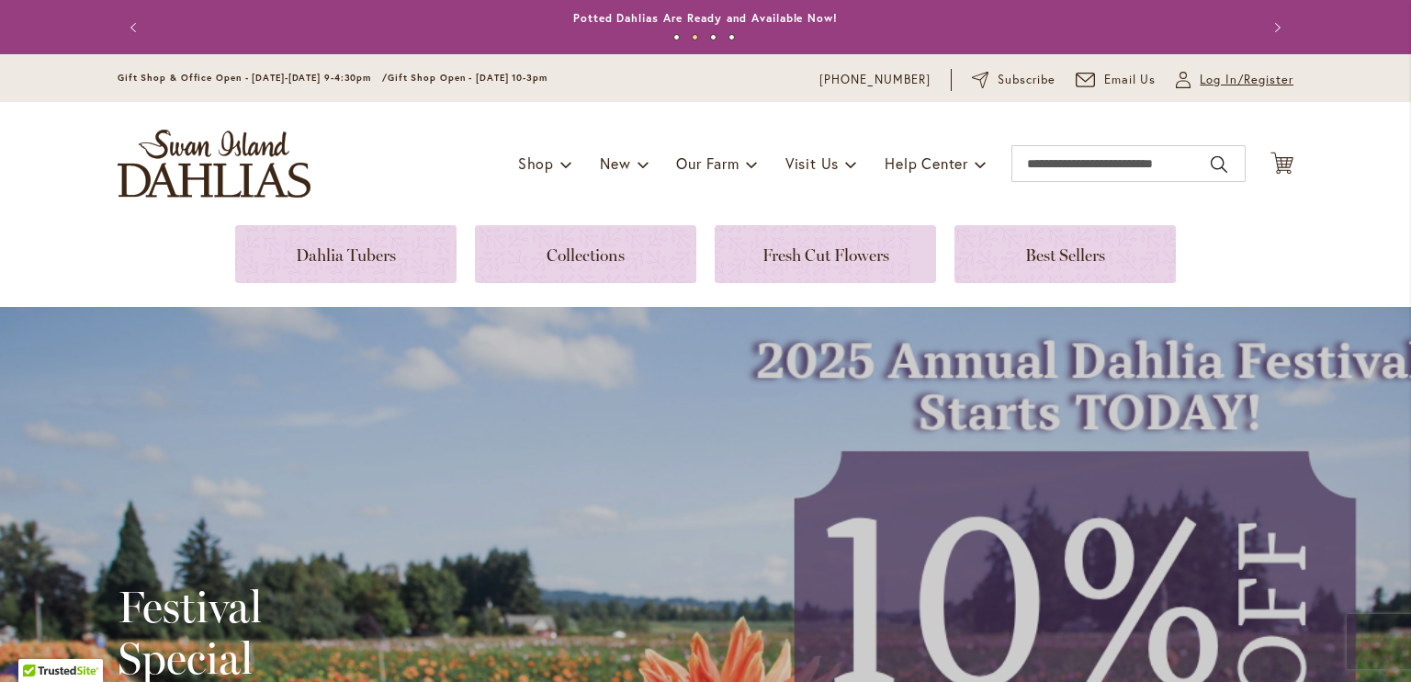
type input "**********"
click at [1247, 75] on span "Log In/Register" at bounding box center [1247, 80] width 94 height 18
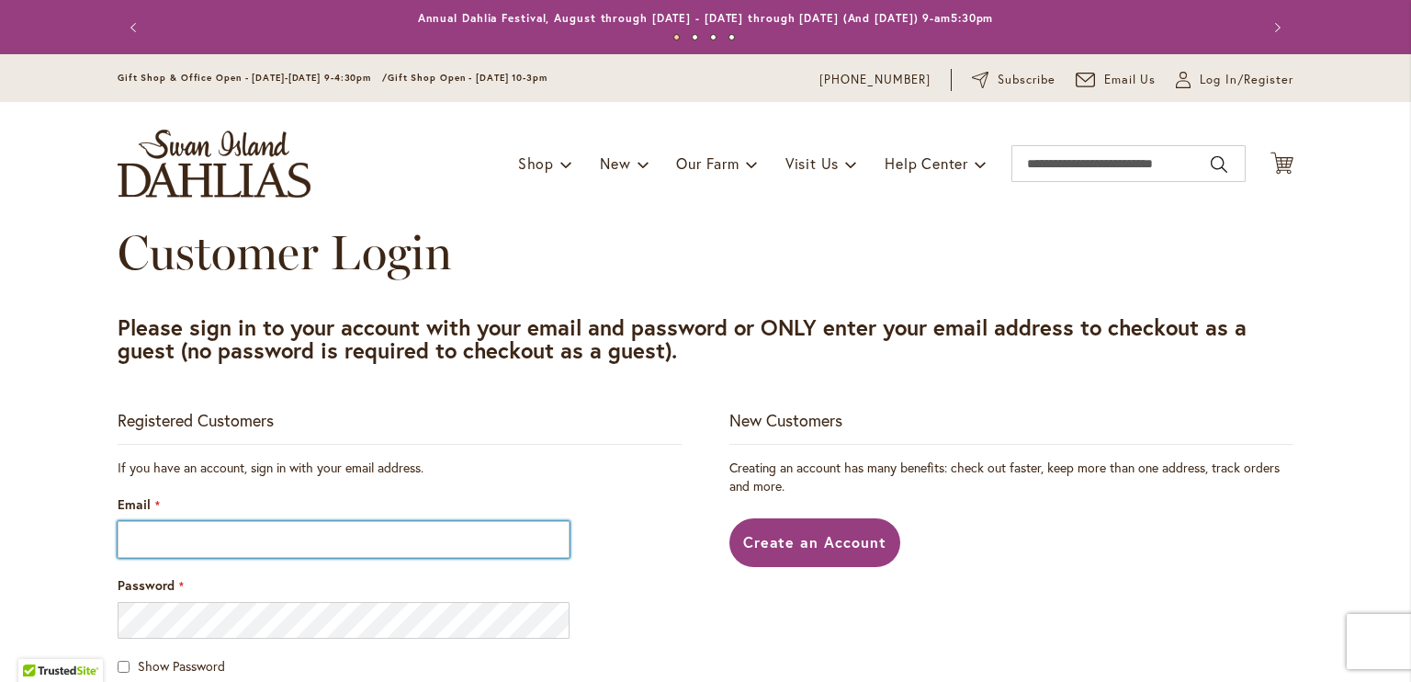
type input "**********"
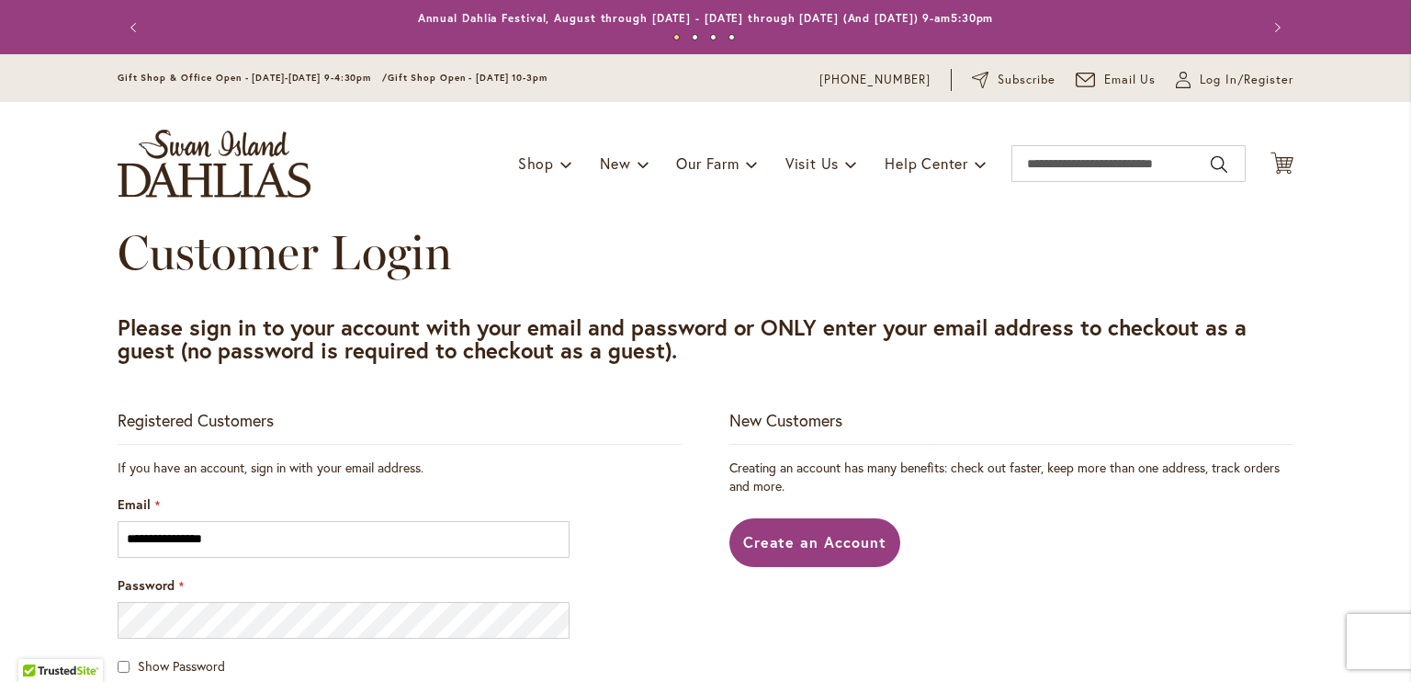
type input "**********"
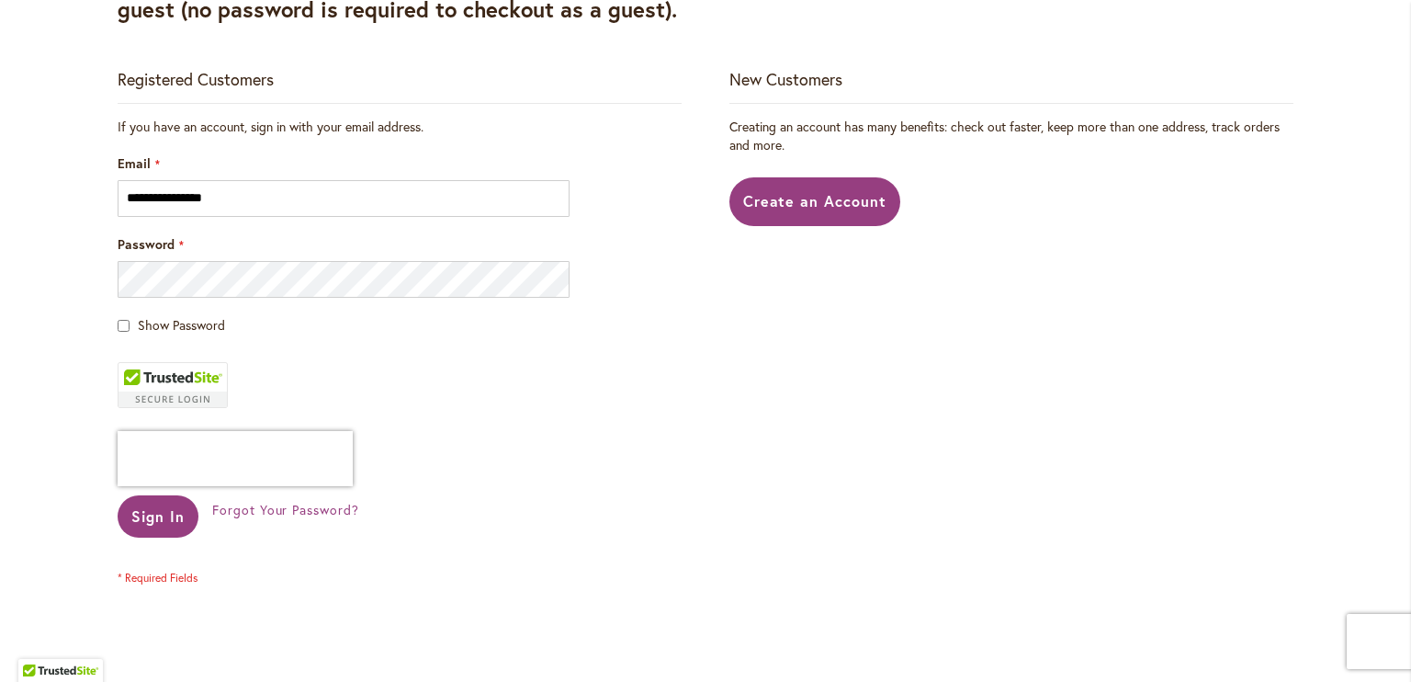
scroll to position [364, 0]
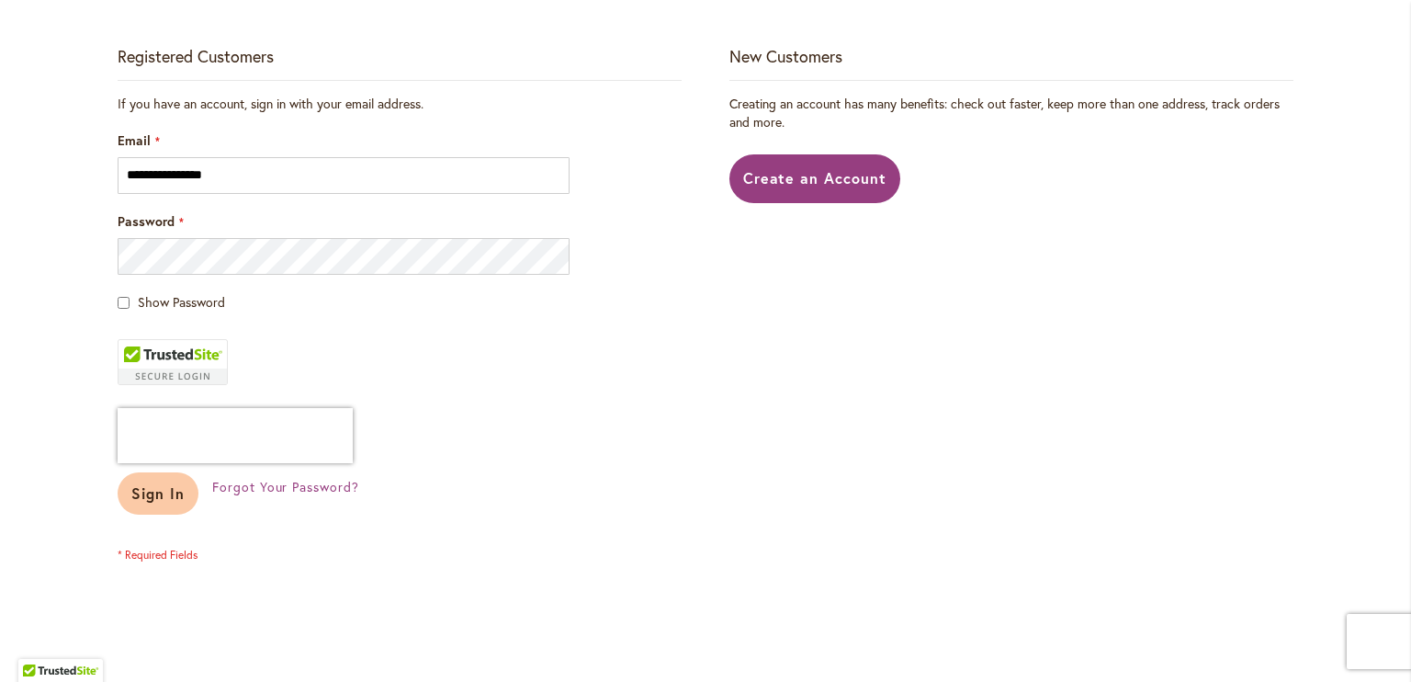
click at [164, 488] on span "Sign In" at bounding box center [157, 492] width 53 height 19
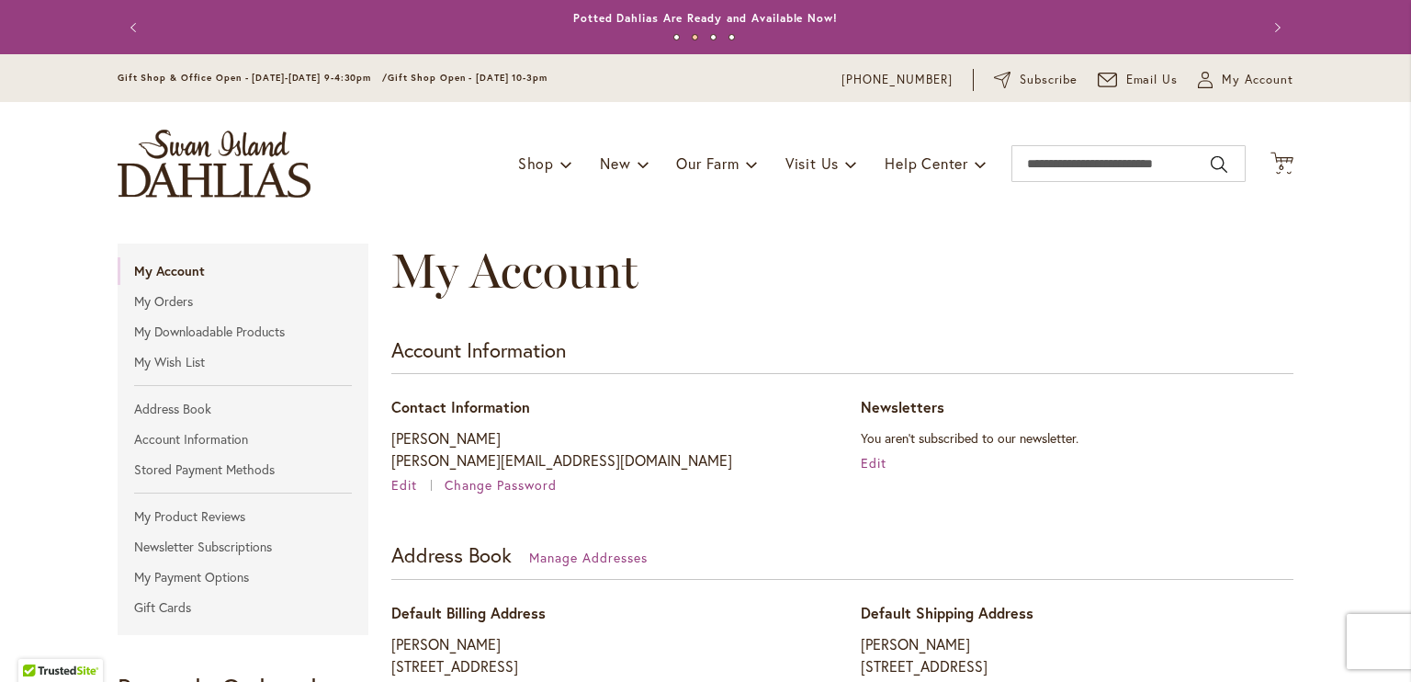
type input "**********"
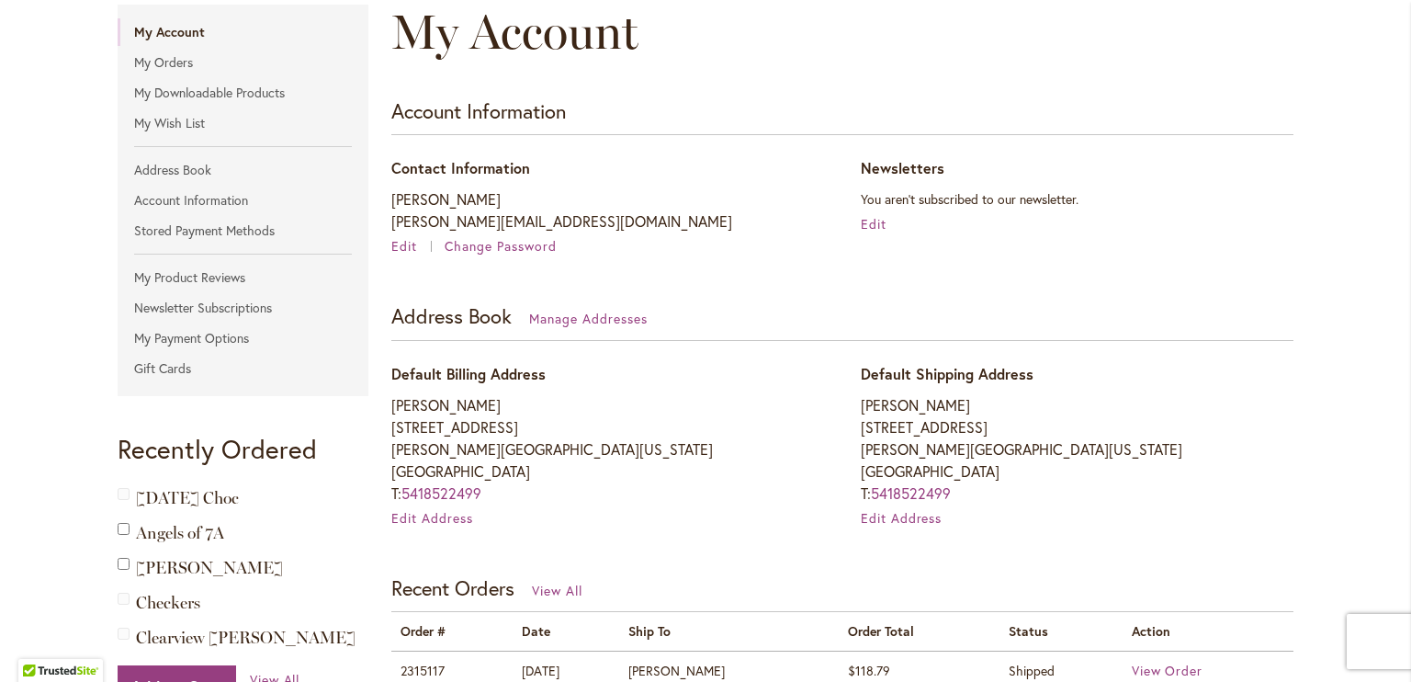
scroll to position [244, 0]
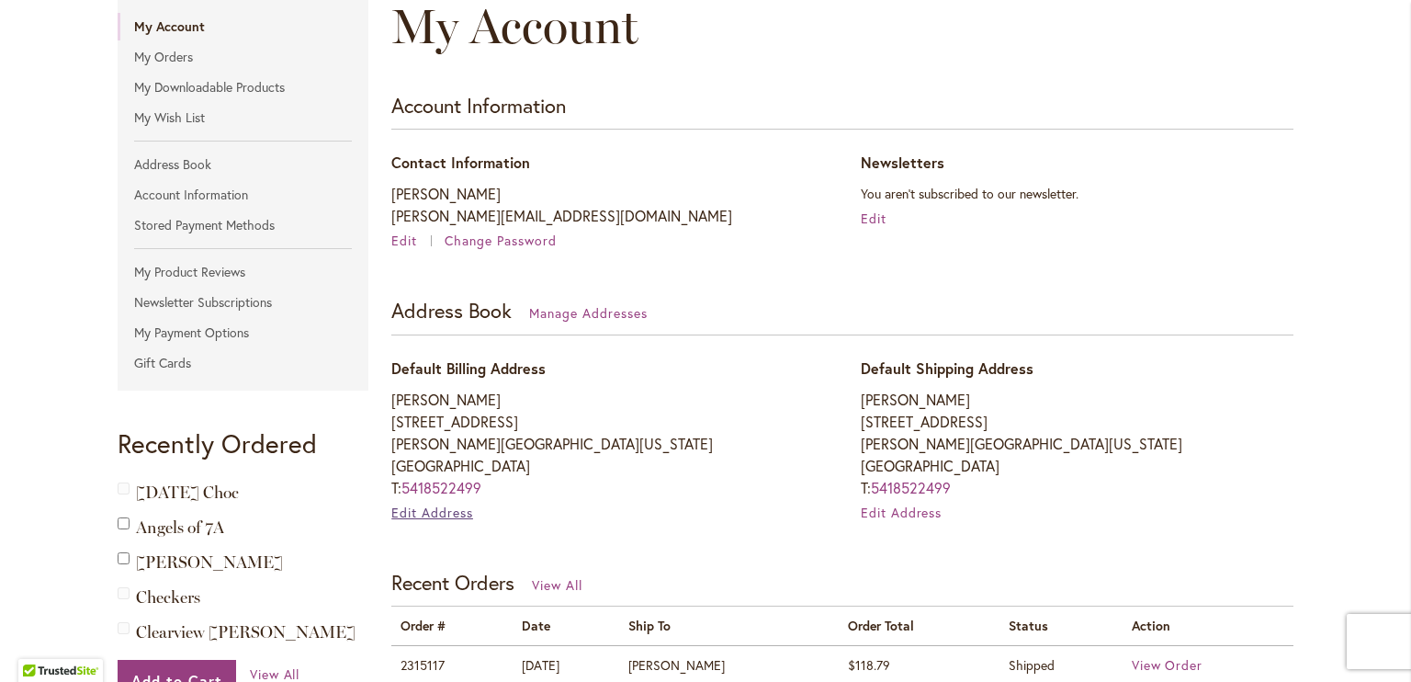
click at [445, 504] on span "Edit Address" at bounding box center [432, 511] width 82 height 17
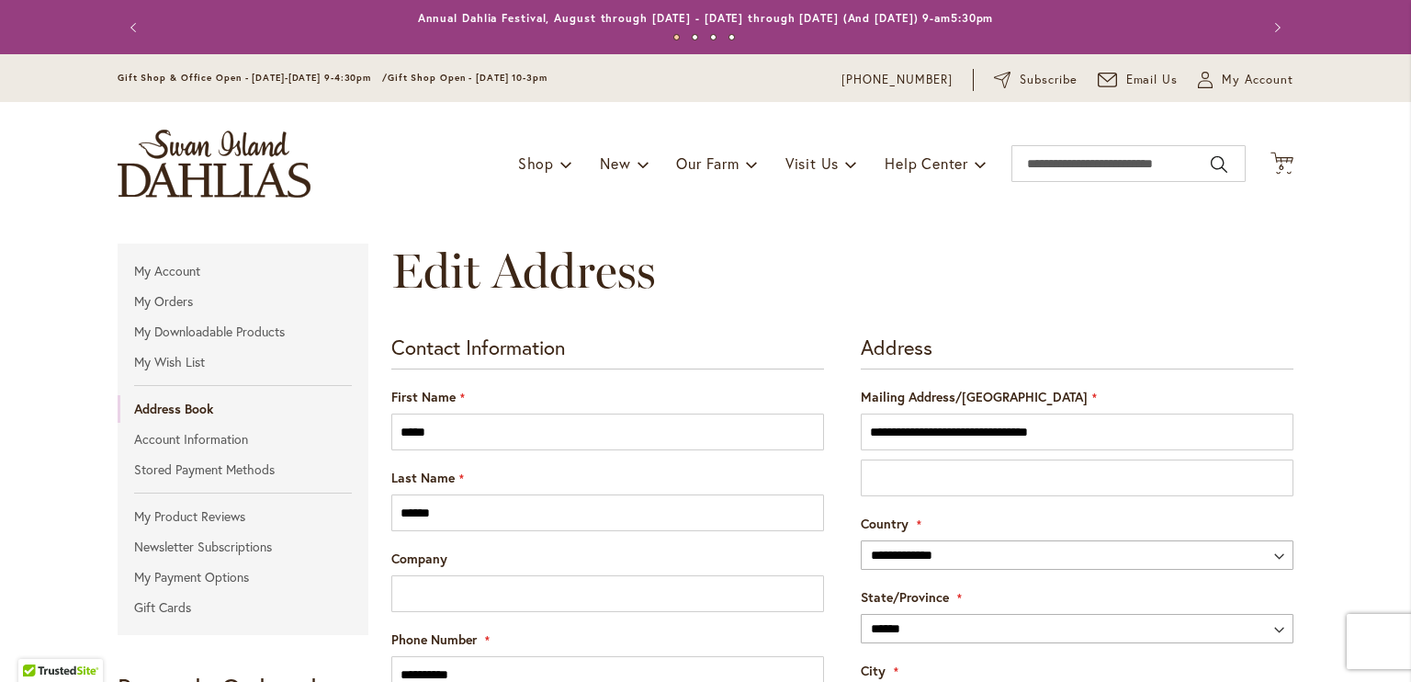
type input "**********"
drag, startPoint x: 1119, startPoint y: 428, endPoint x: 614, endPoint y: 539, distance: 517.3
click at [614, 539] on form "**********" at bounding box center [842, 669] width 902 height 668
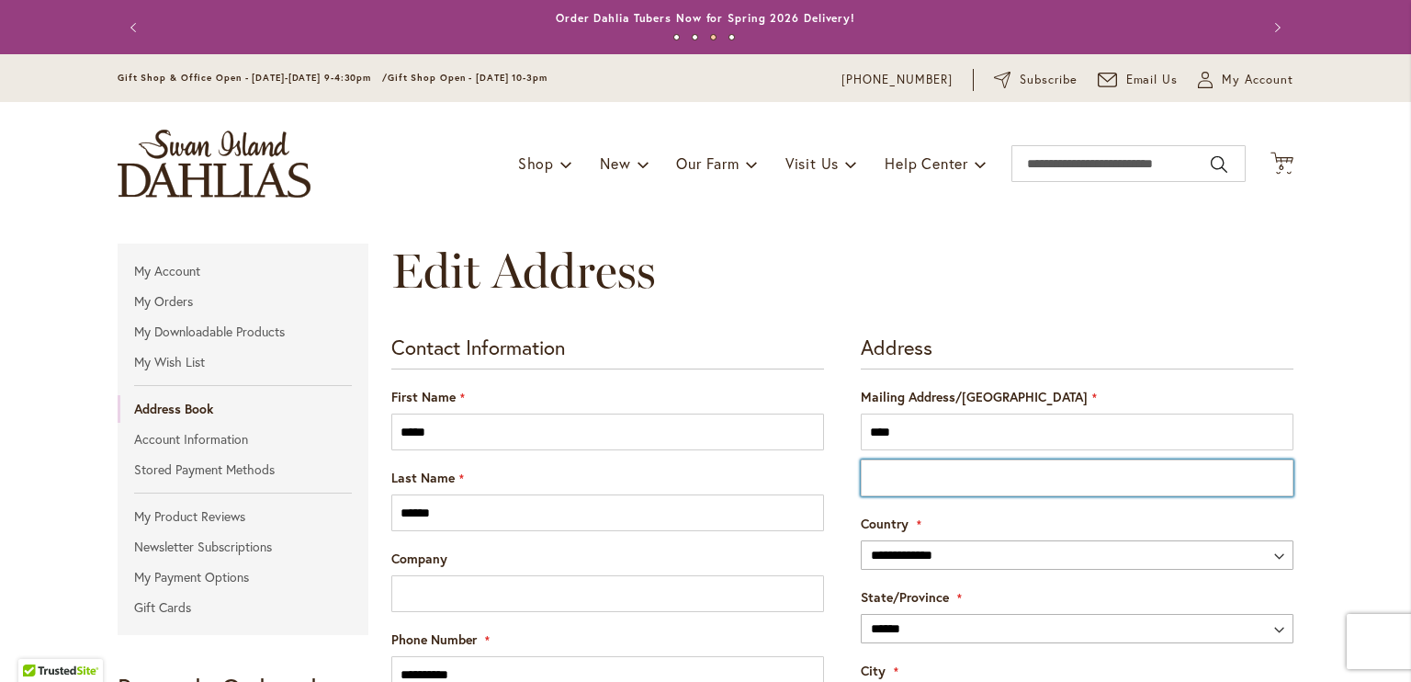
click at [1197, 466] on input "Street Address: Line 2" at bounding box center [1077, 477] width 433 height 37
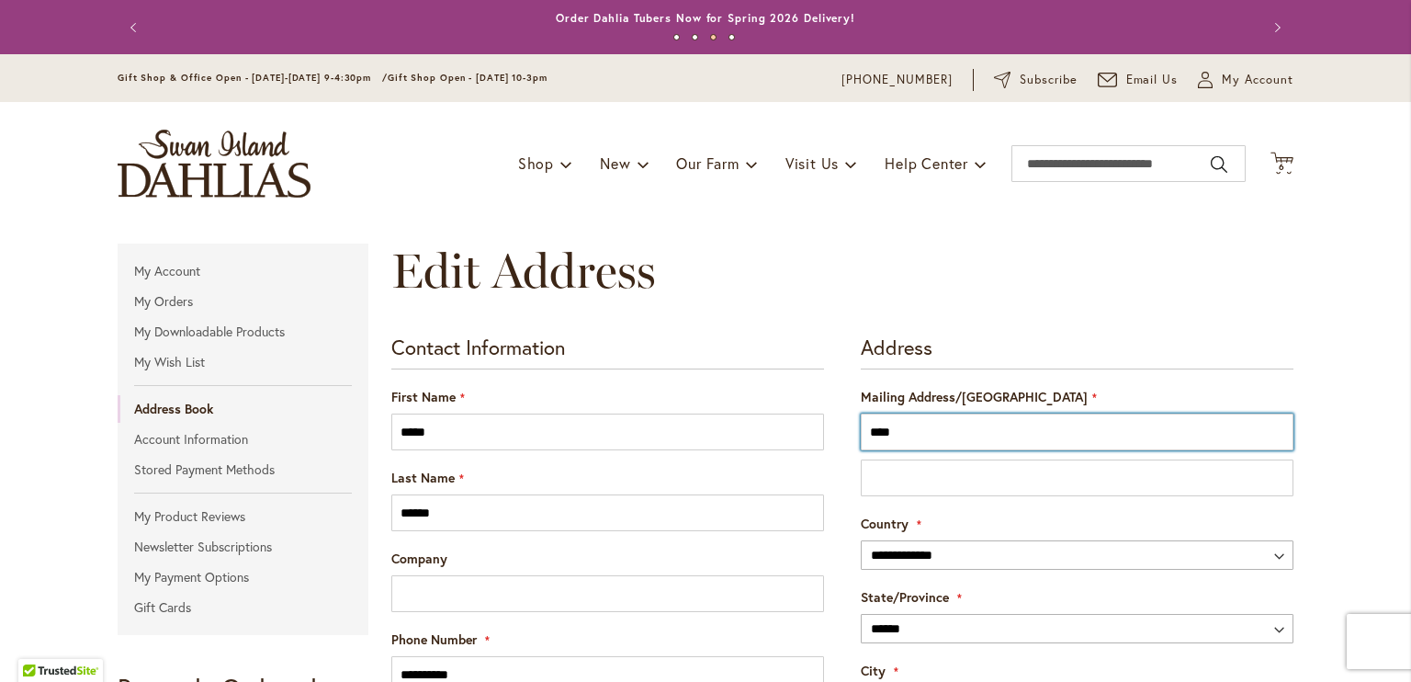
click at [960, 438] on input "****" at bounding box center [1077, 431] width 433 height 37
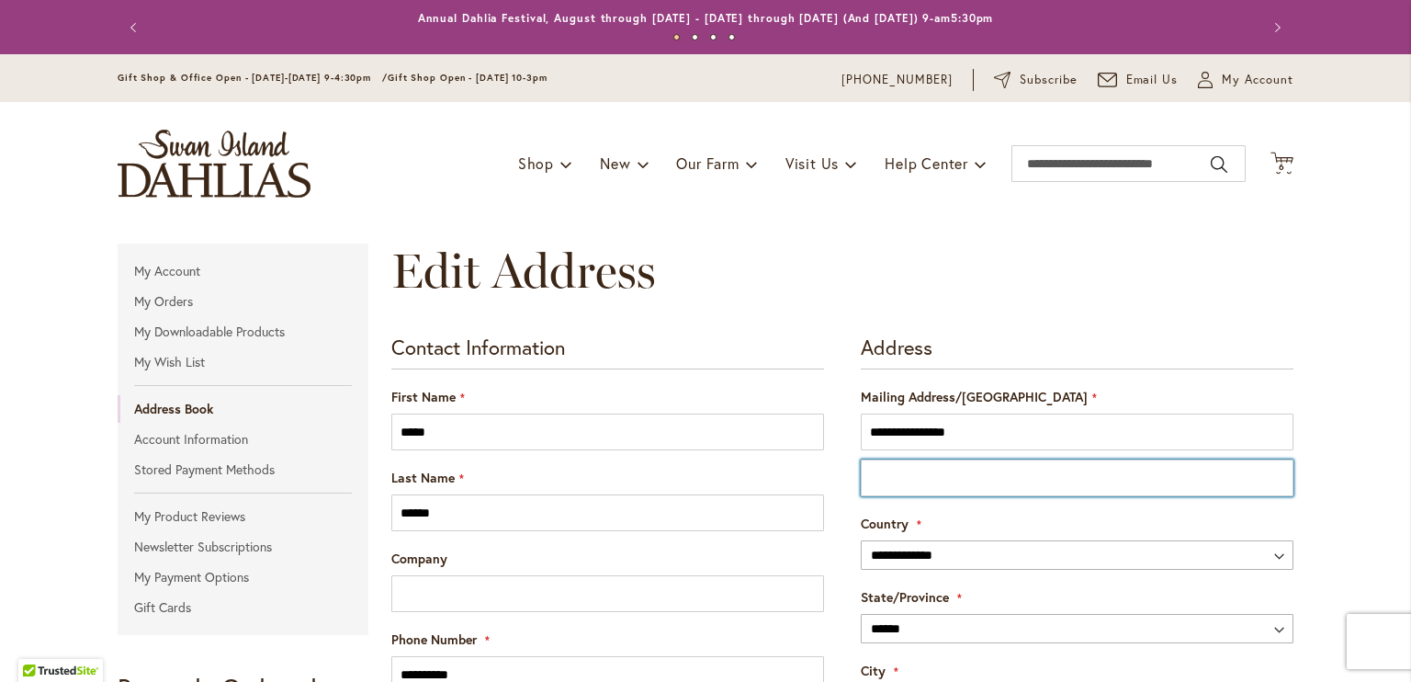
click at [878, 479] on input "Street Address: Line 2" at bounding box center [1077, 477] width 433 height 37
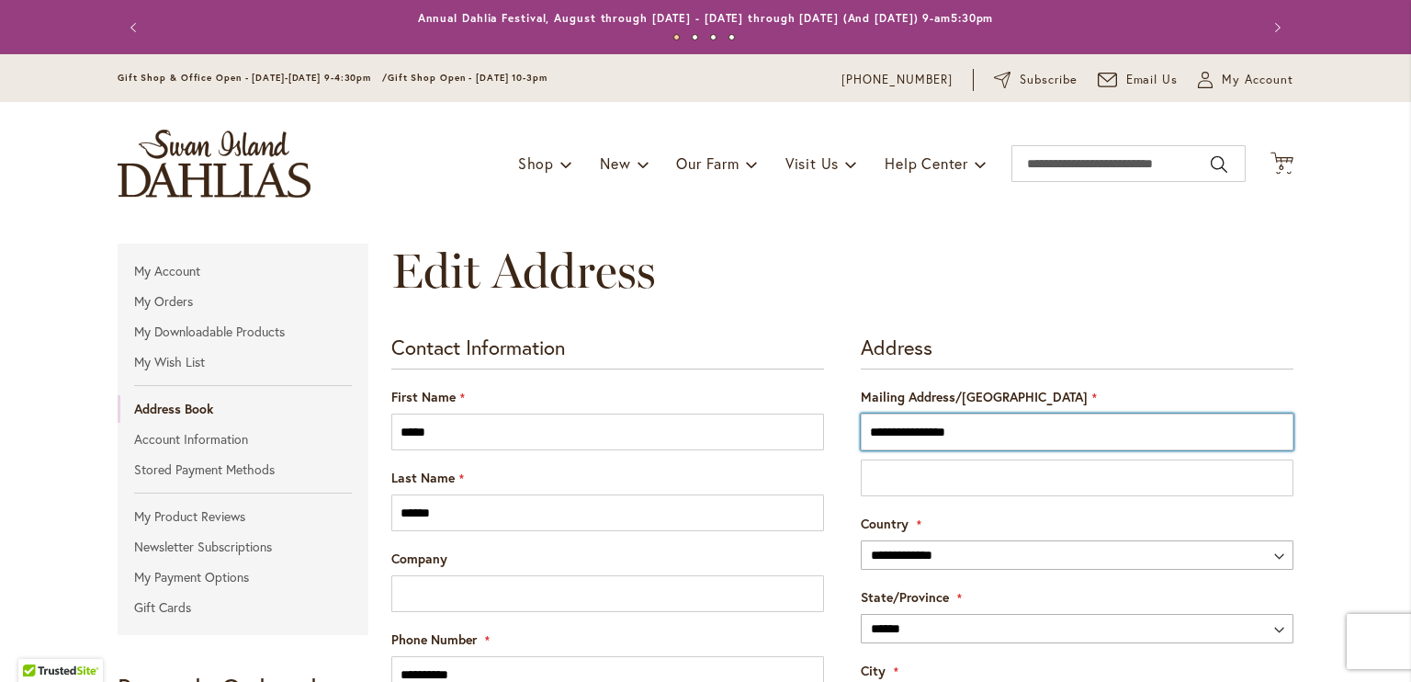
click at [979, 424] on input "**********" at bounding box center [1077, 431] width 433 height 37
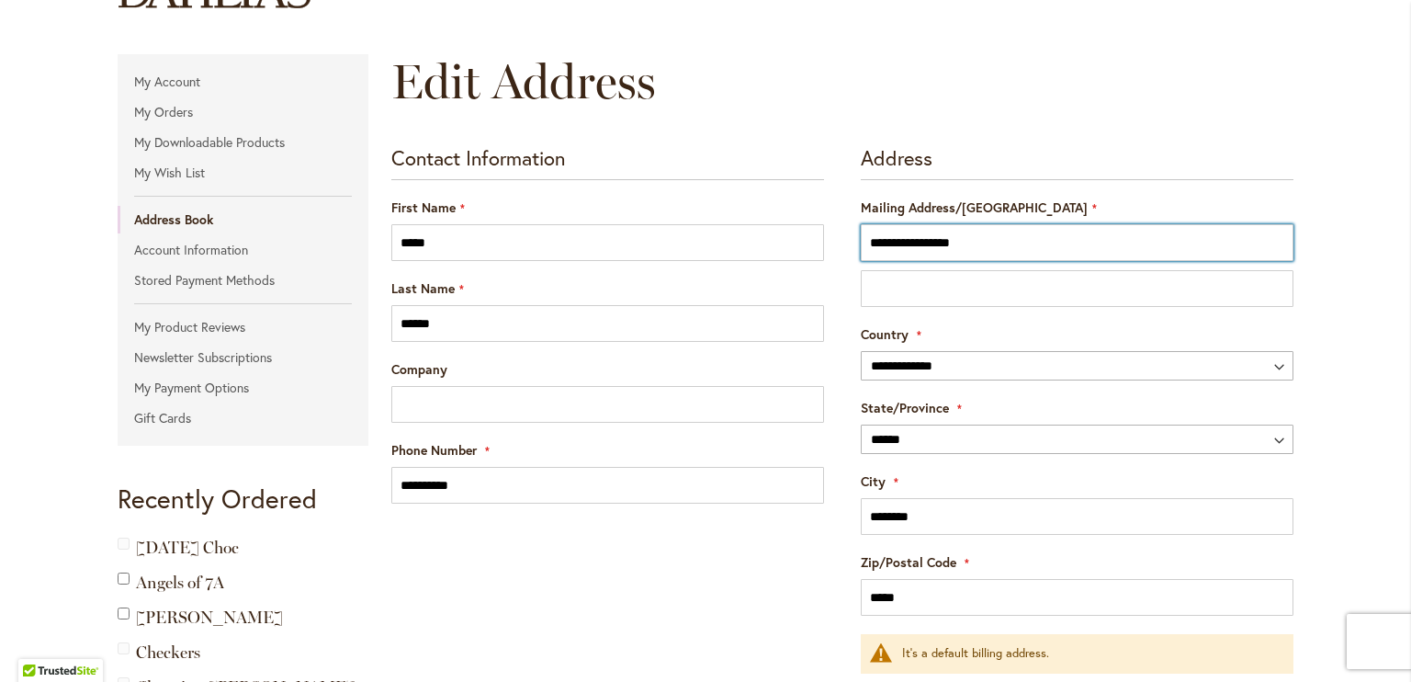
scroll to position [195, 0]
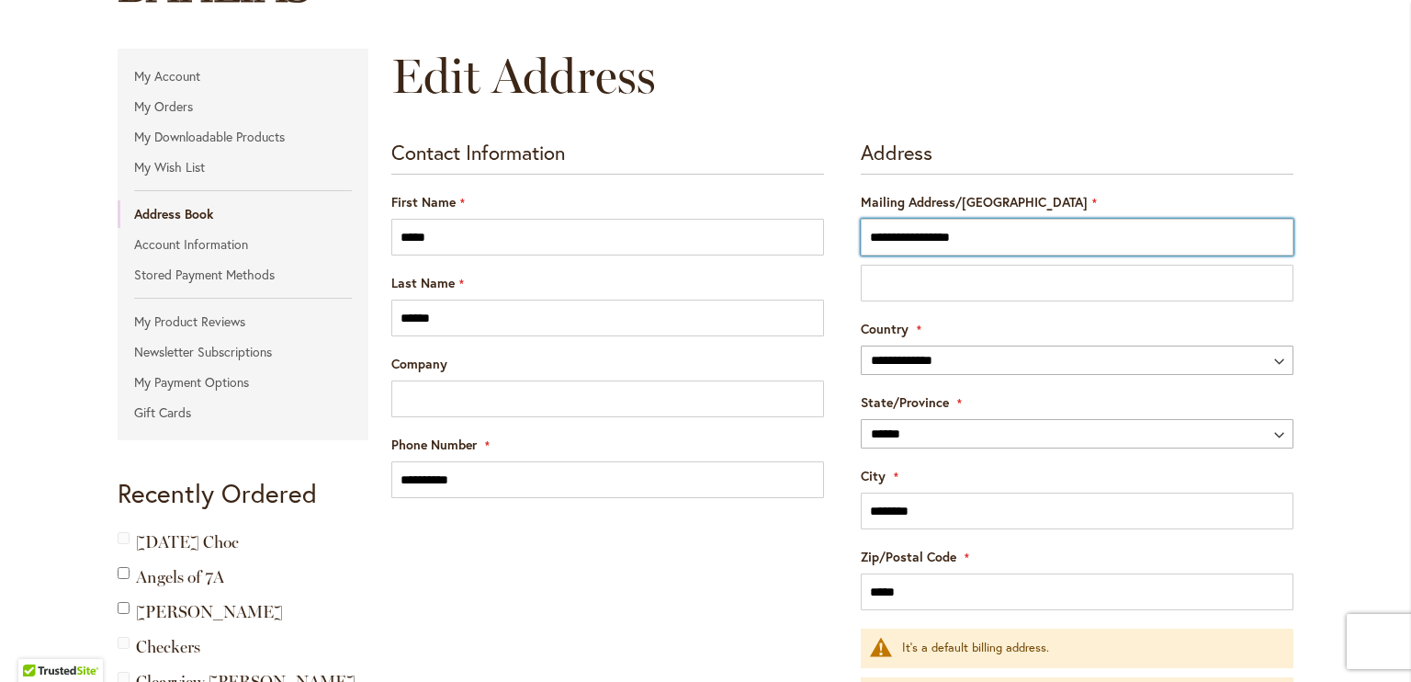
type input "**********"
click at [1142, 337] on div "**********" at bounding box center [1077, 347] width 433 height 55
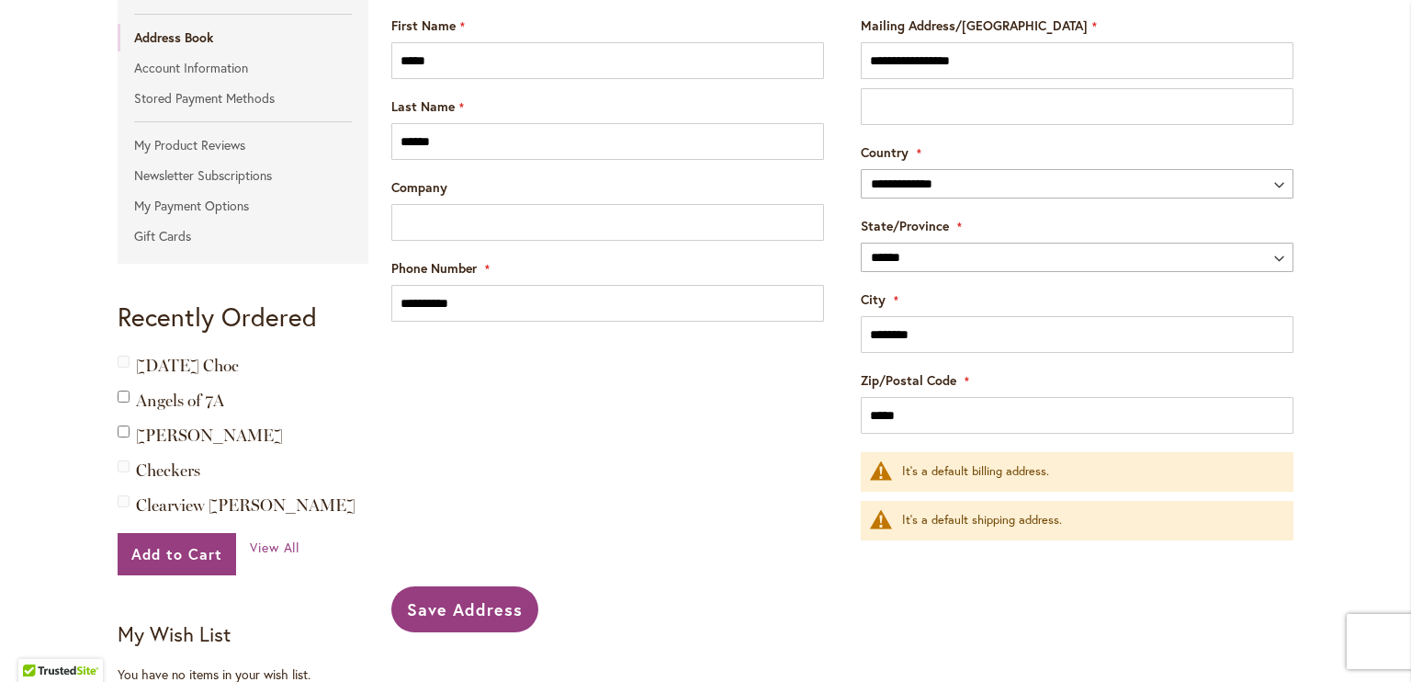
scroll to position [401, 0]
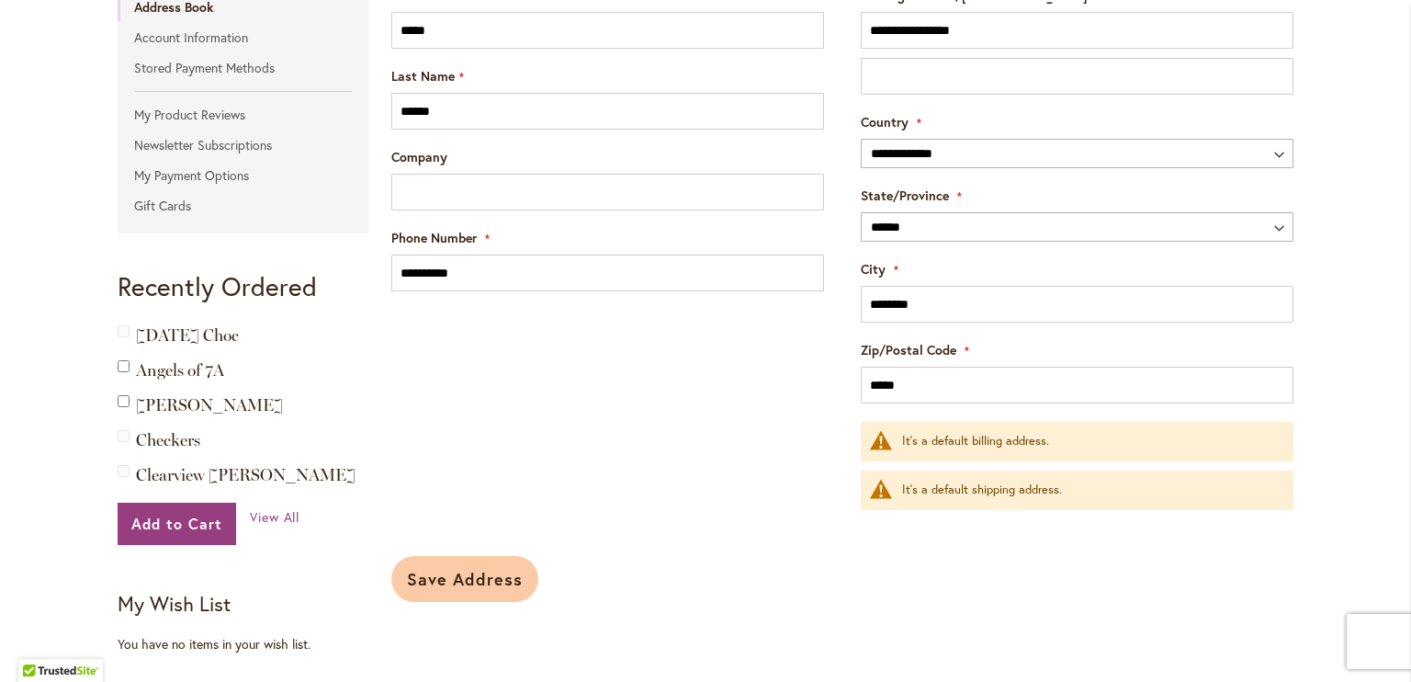
click at [494, 578] on span "Save Address" at bounding box center [465, 579] width 116 height 22
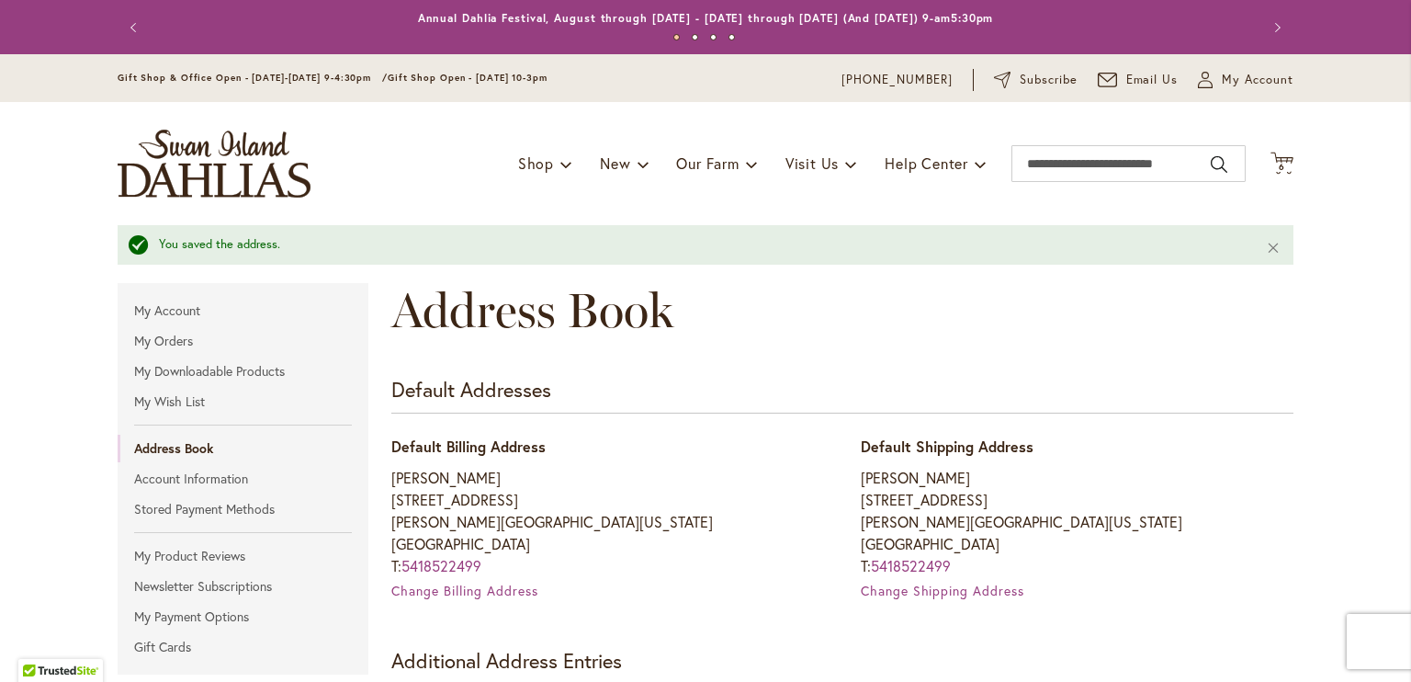
type input "**********"
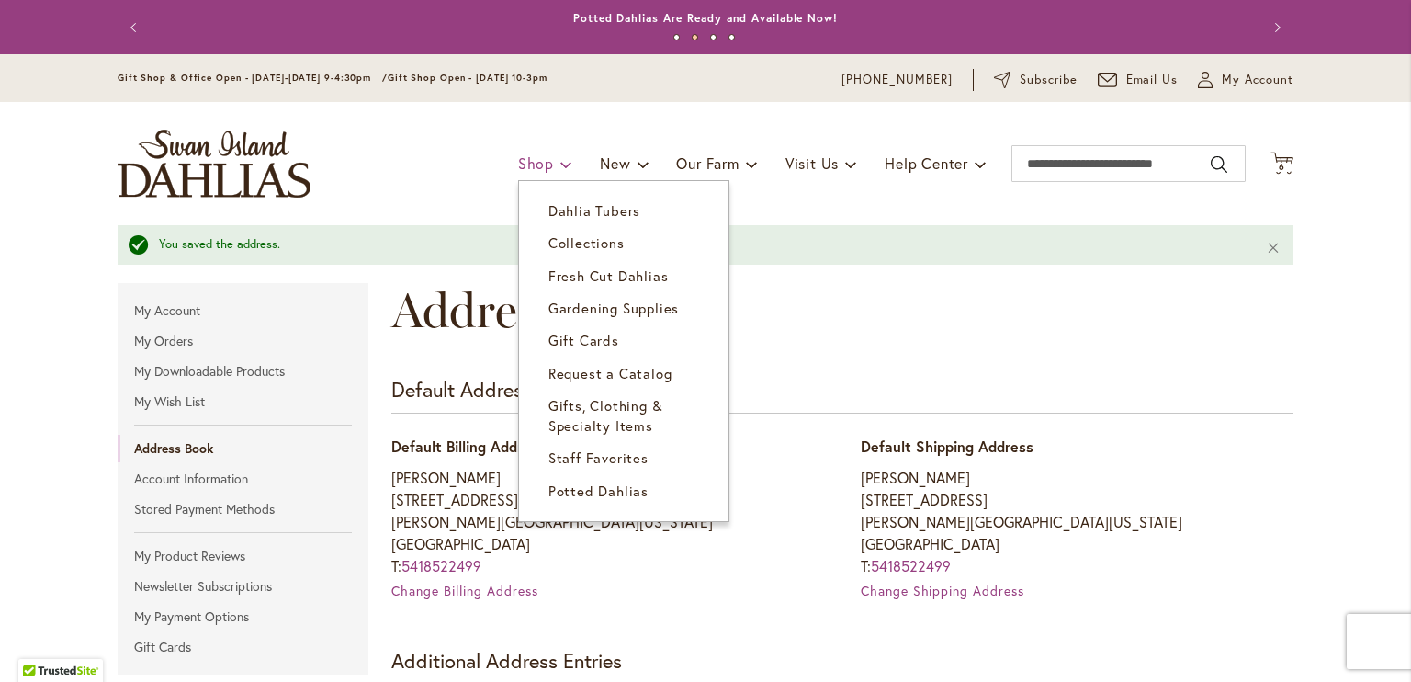
click at [526, 161] on span "Shop" at bounding box center [536, 162] width 36 height 19
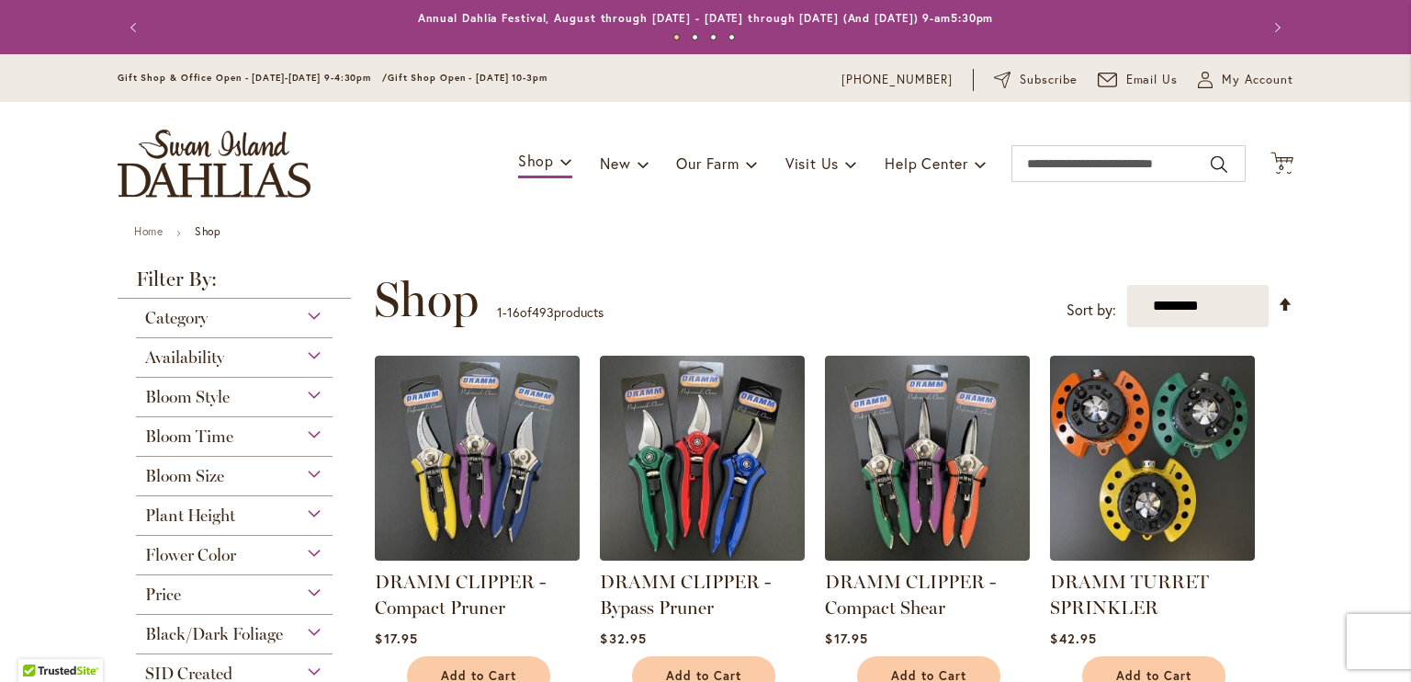
type input "**********"
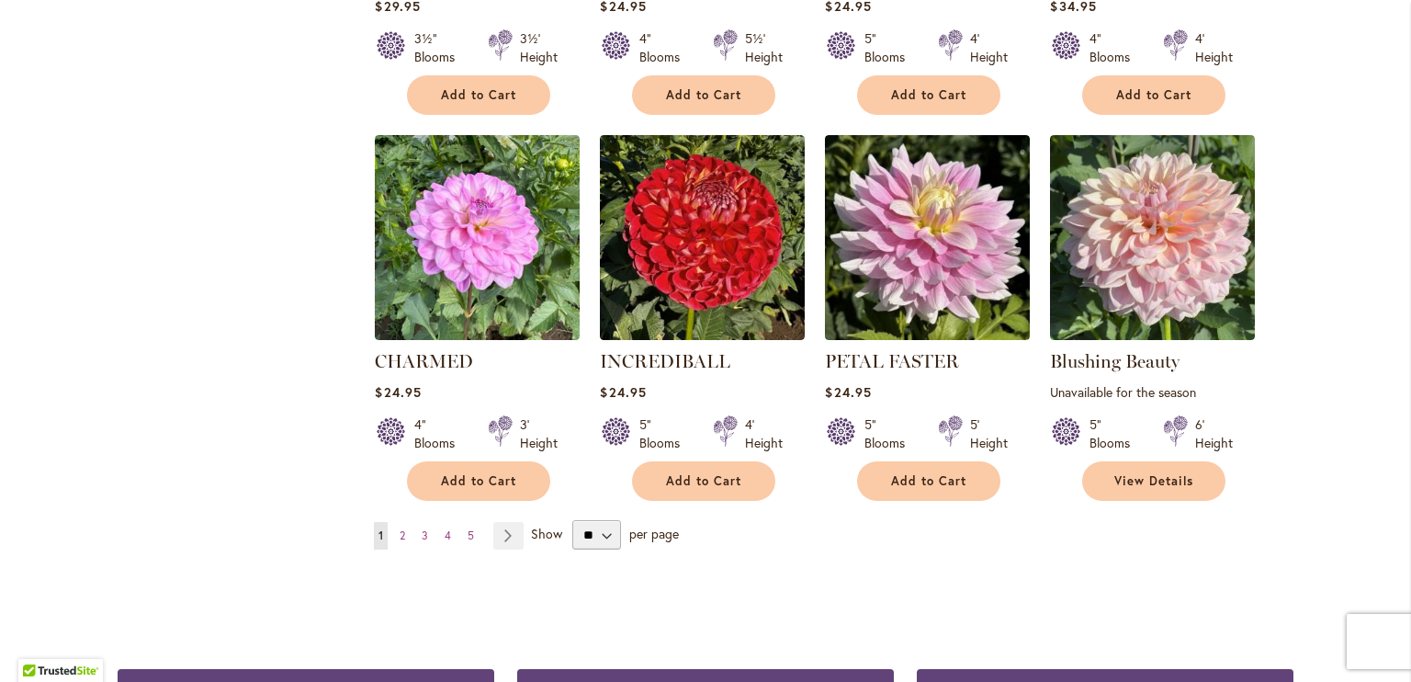
scroll to position [1400, 0]
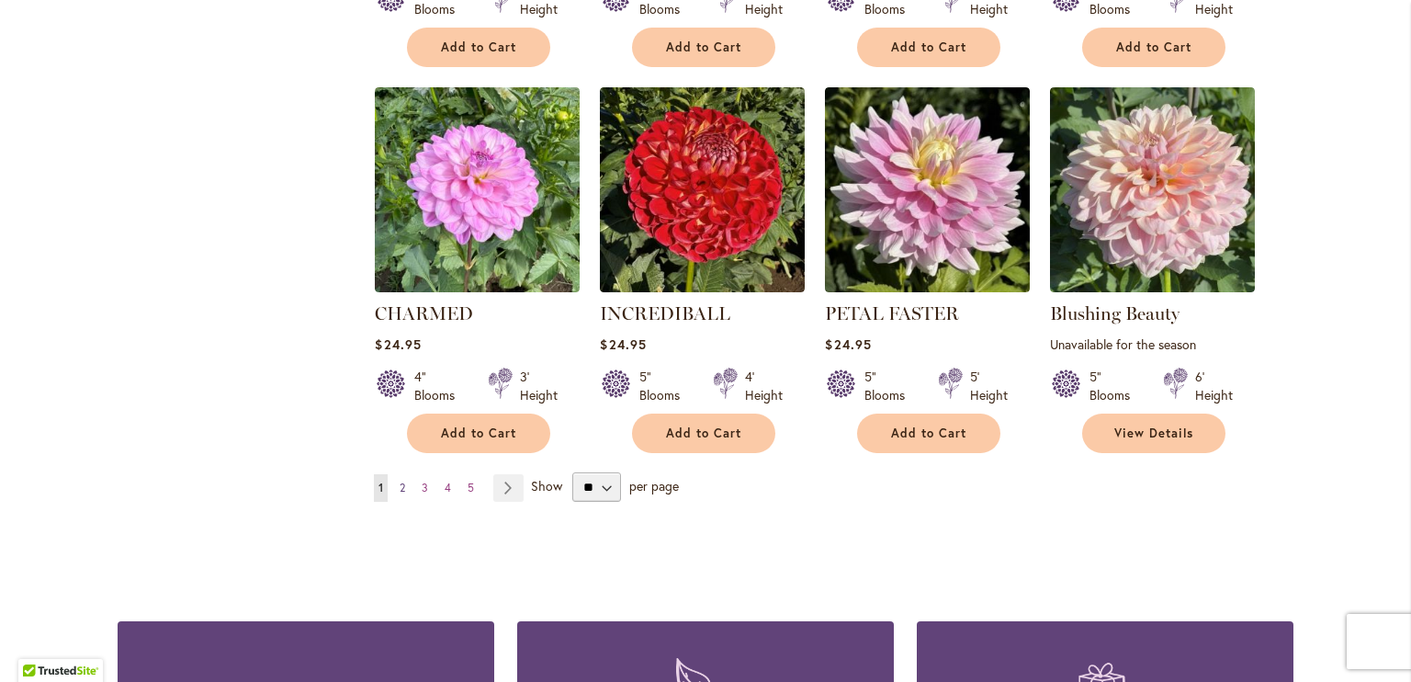
click at [395, 481] on link "Page 2" at bounding box center [402, 488] width 15 height 28
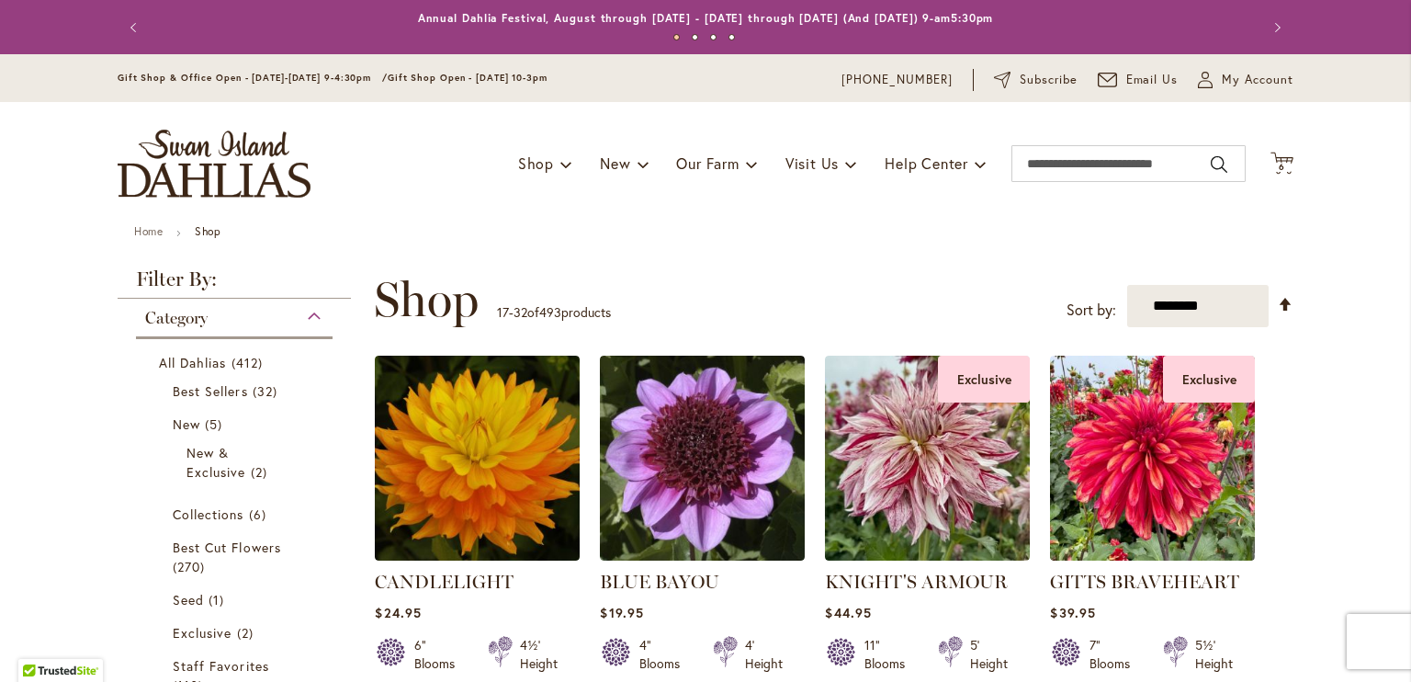
type input "**********"
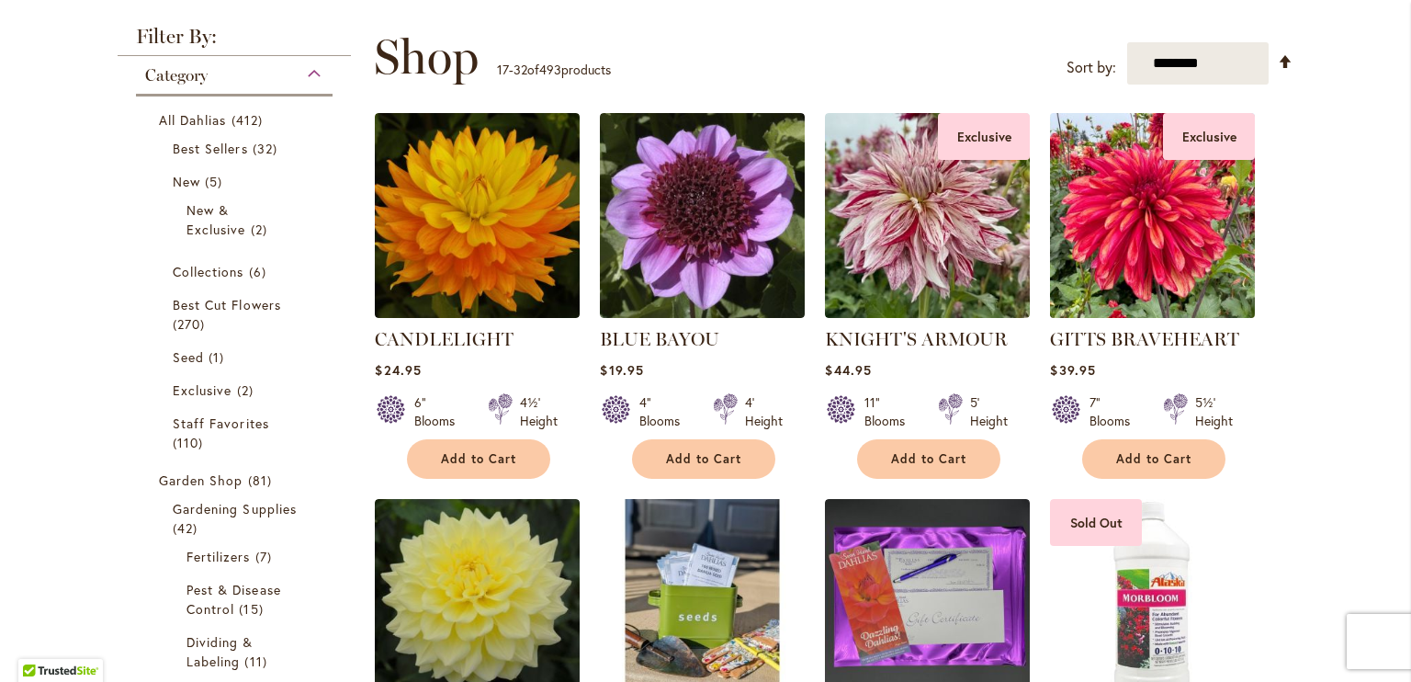
scroll to position [246, 0]
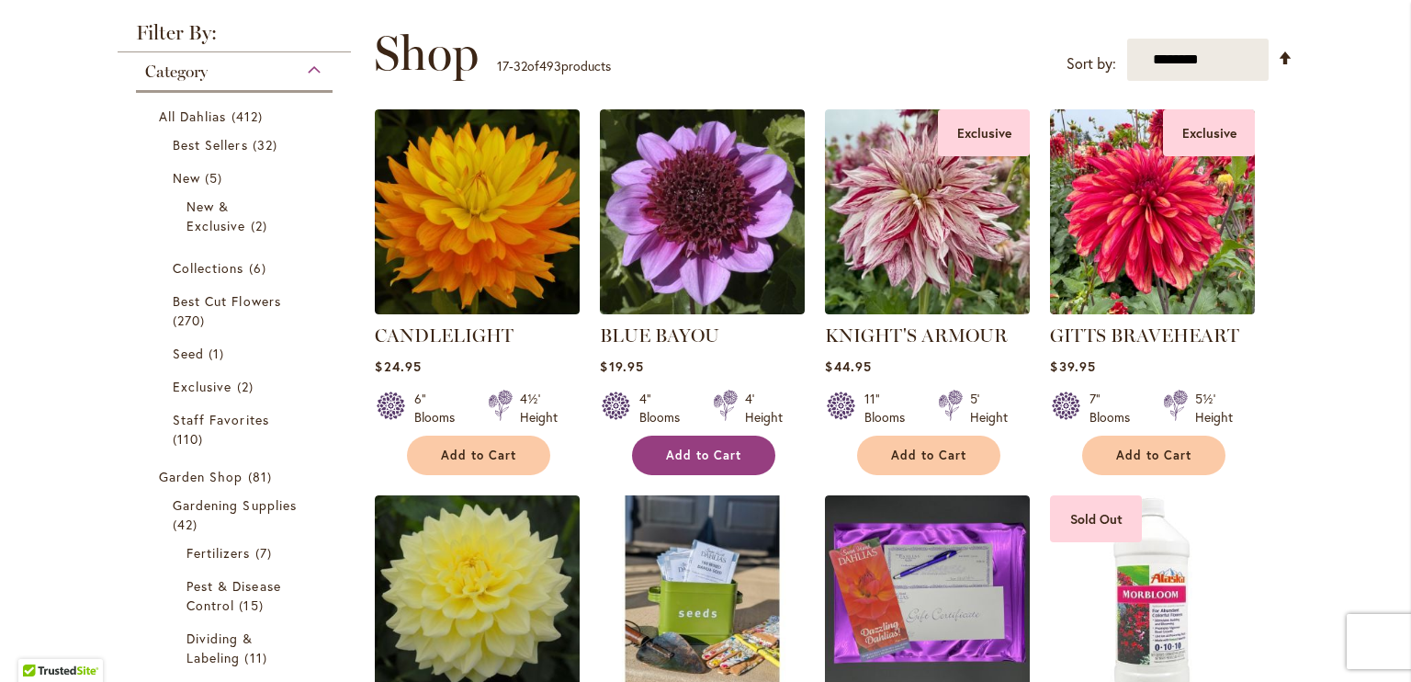
click at [735, 460] on button "Add to Cart" at bounding box center [703, 455] width 143 height 40
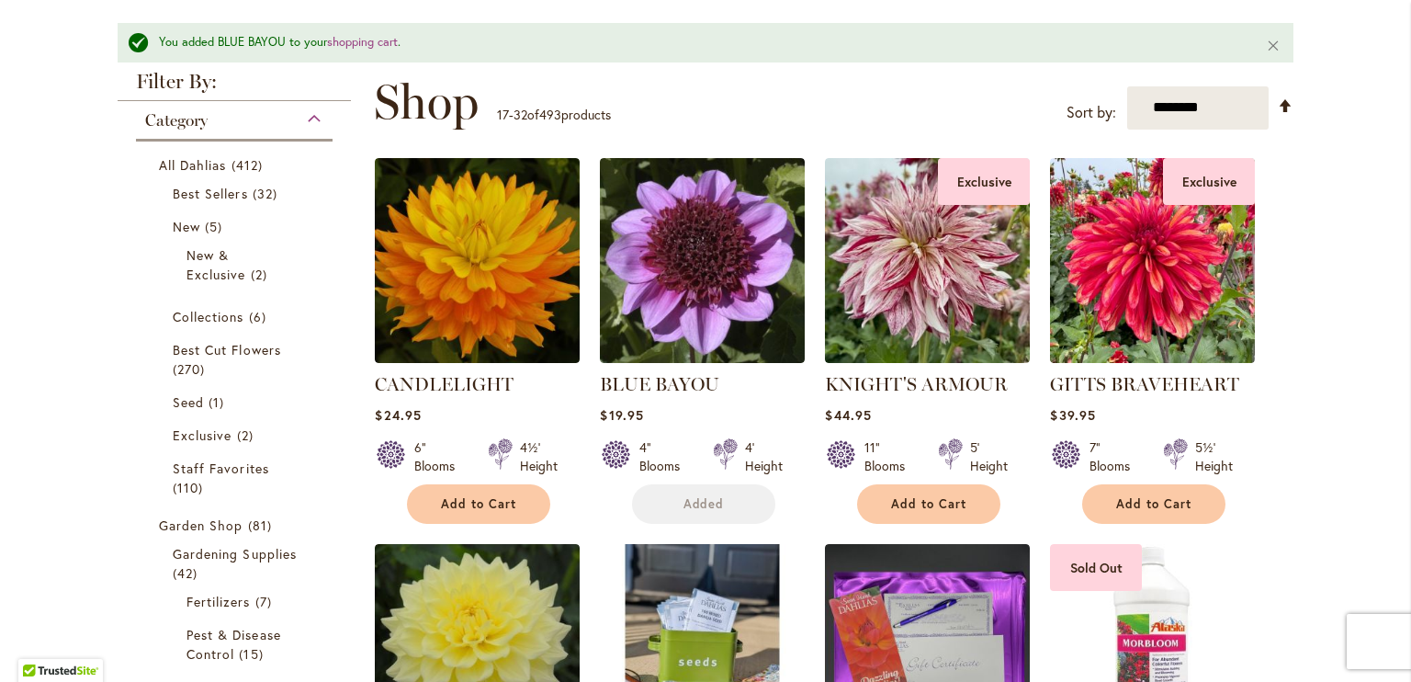
scroll to position [294, 0]
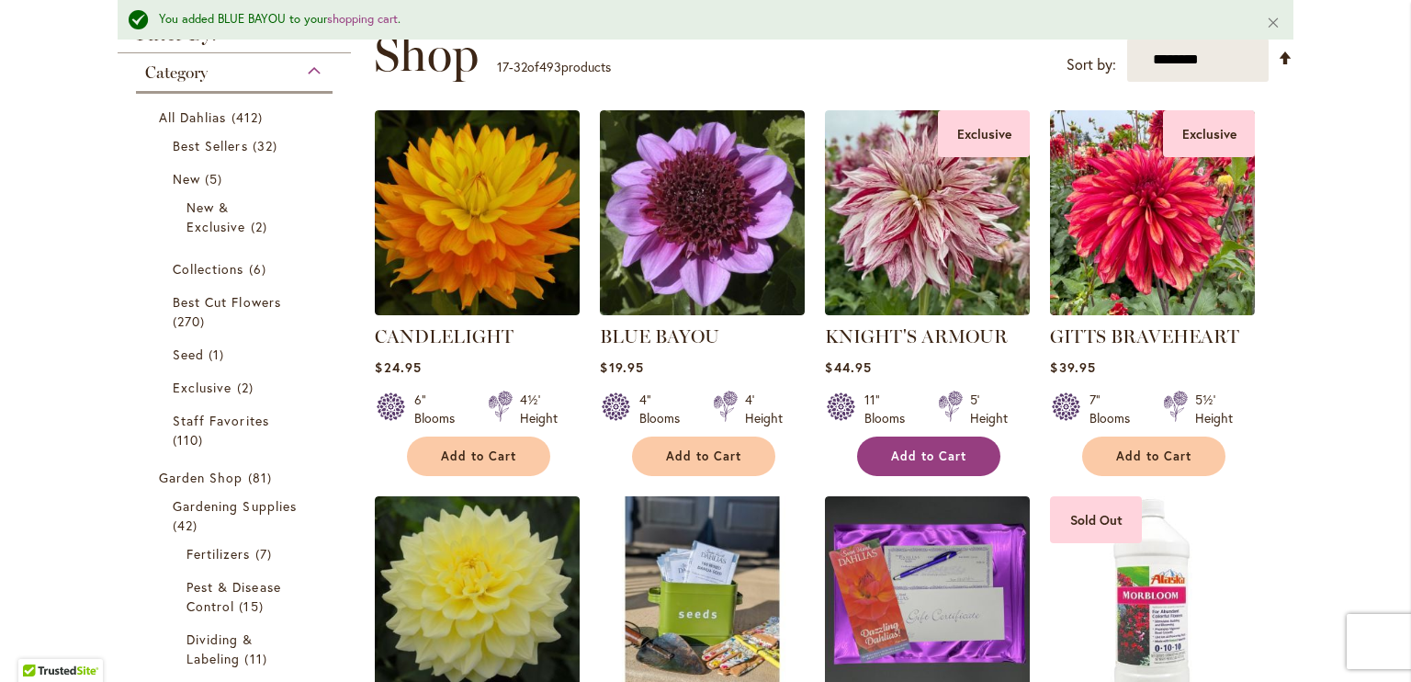
click at [925, 468] on button "Add to Cart" at bounding box center [928, 456] width 143 height 40
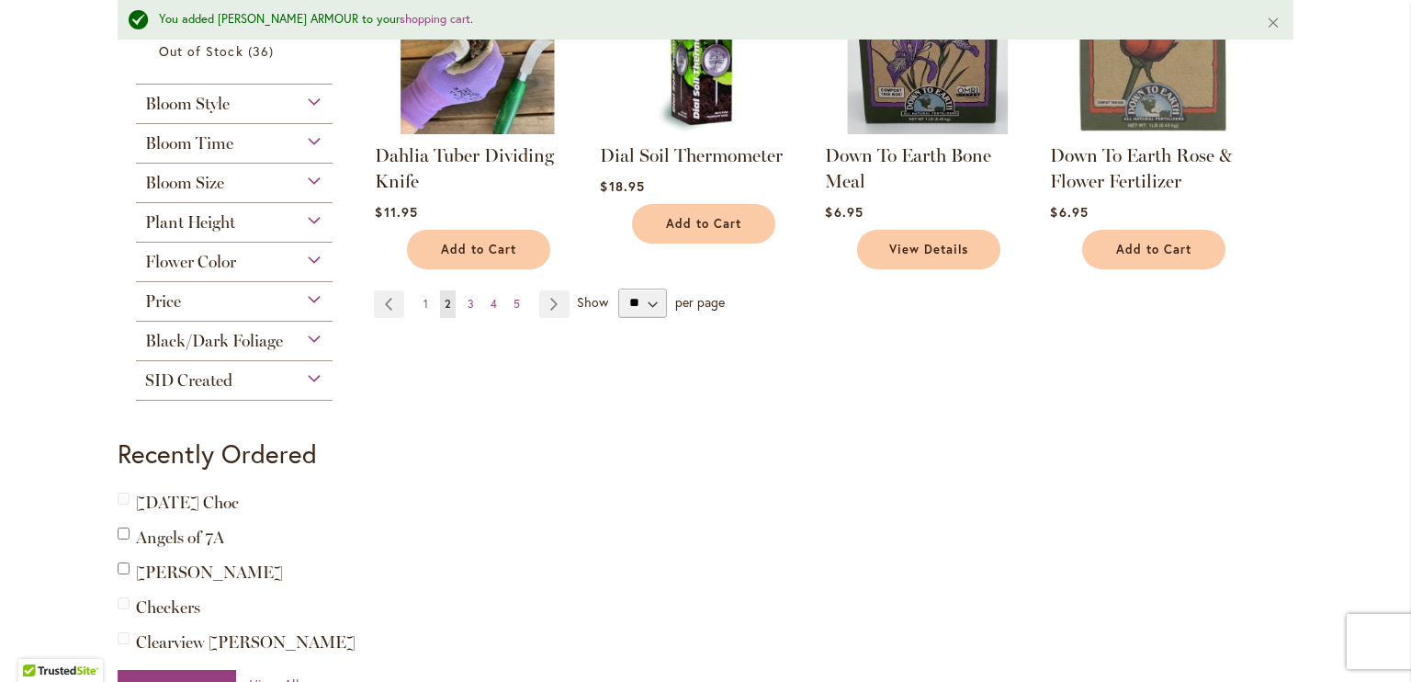
scroll to position [1524, 0]
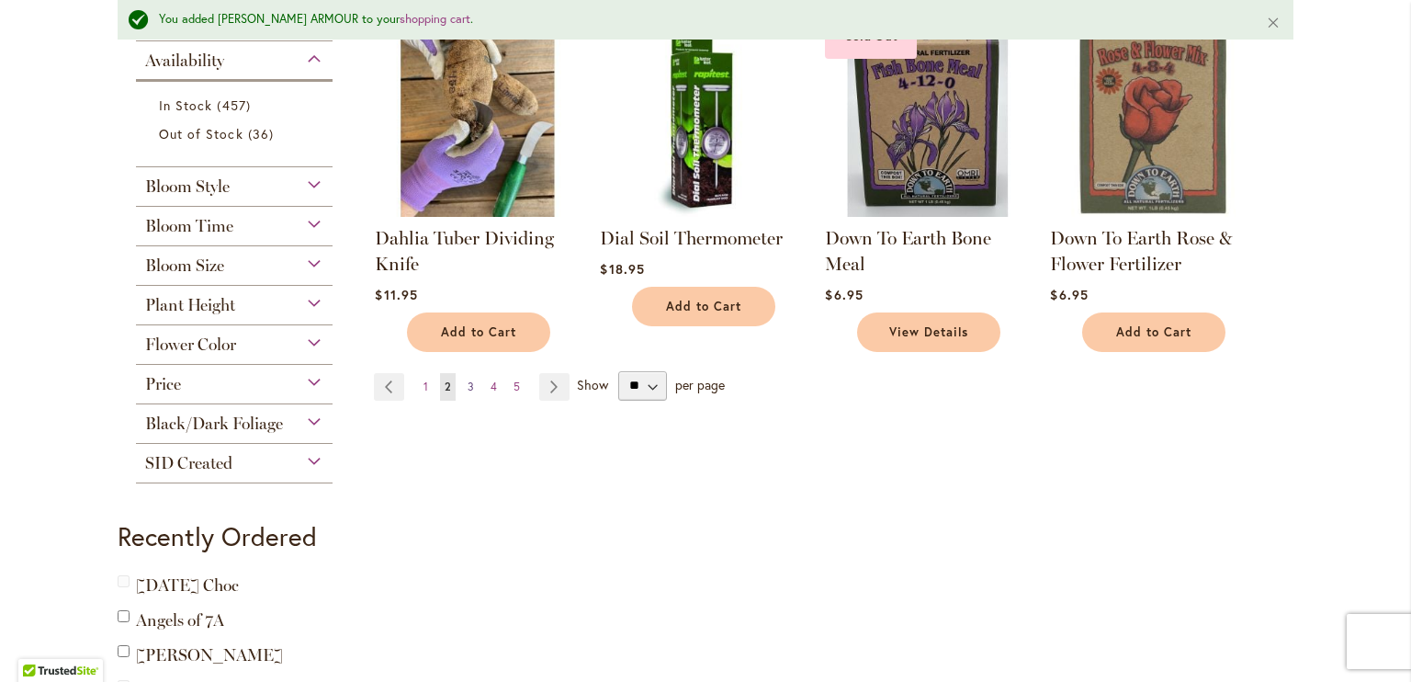
click at [468, 386] on span "3" at bounding box center [471, 386] width 6 height 14
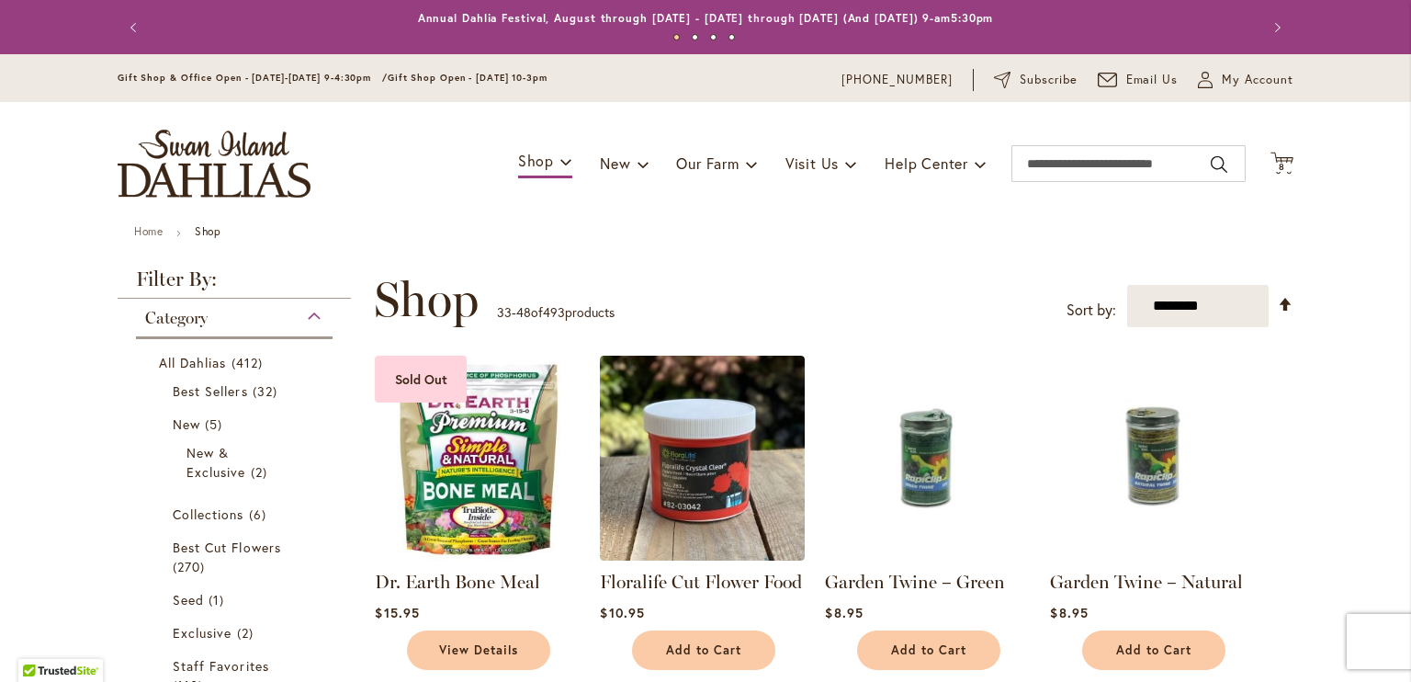
type input "**********"
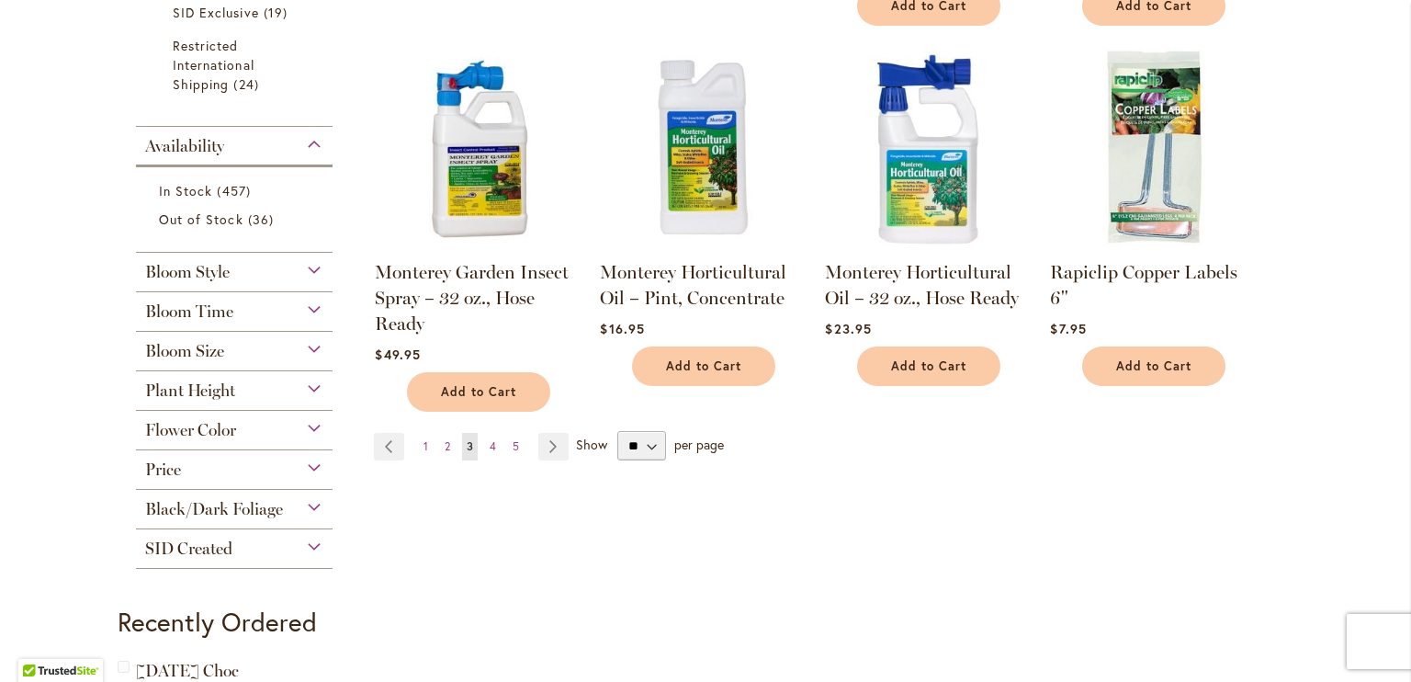
scroll to position [1588, 0]
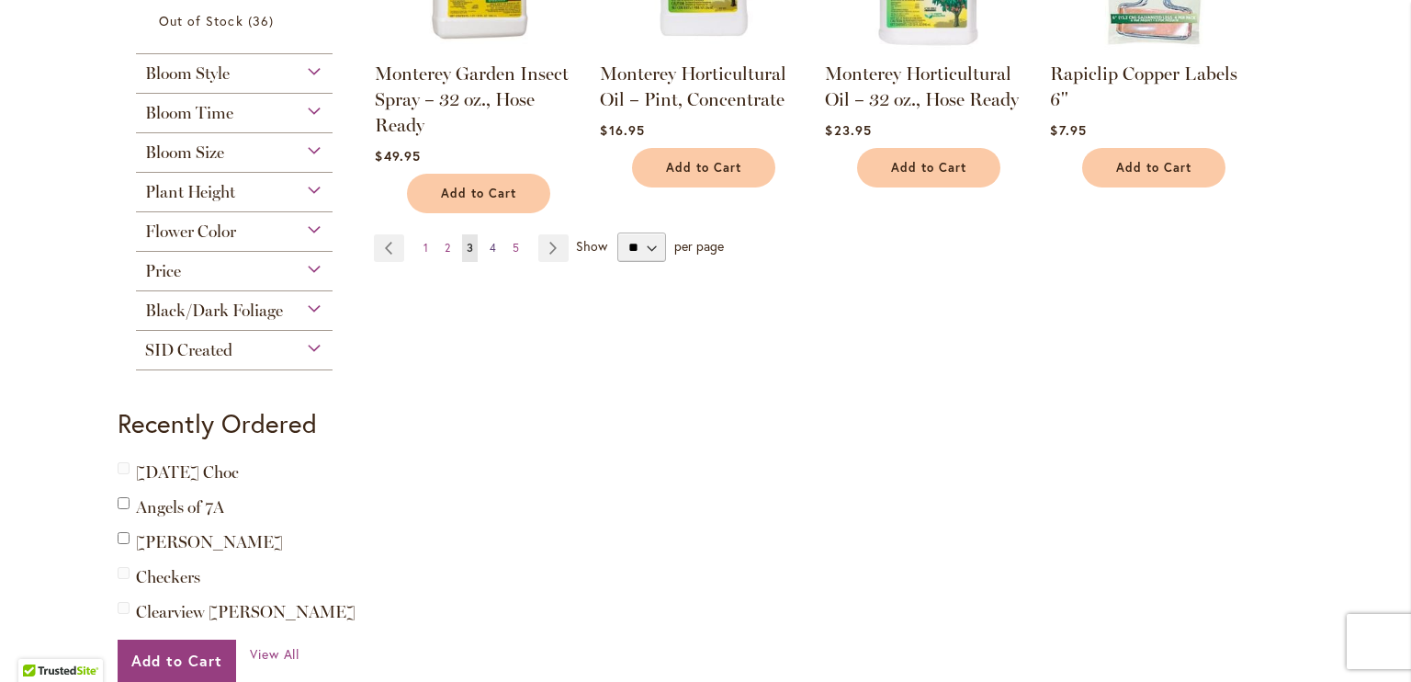
click at [490, 241] on span "4" at bounding box center [493, 248] width 6 height 14
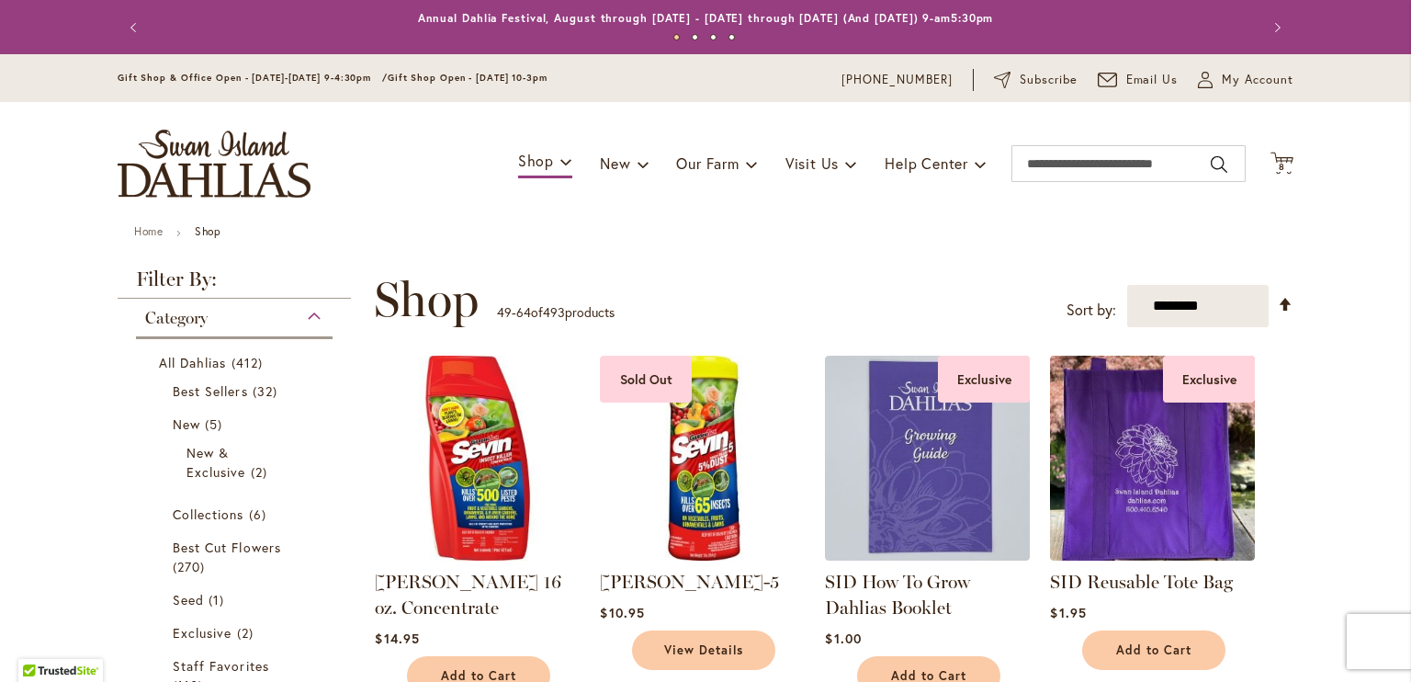
type input "**********"
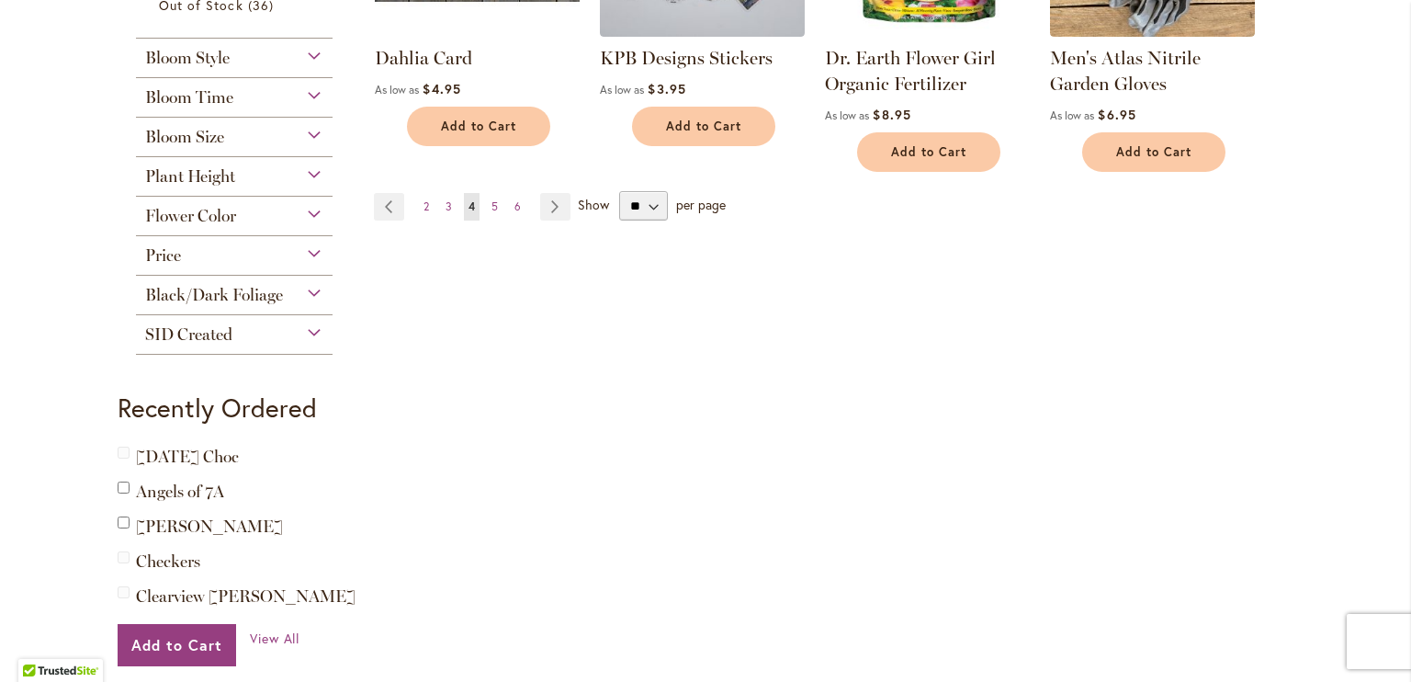
scroll to position [1615, 0]
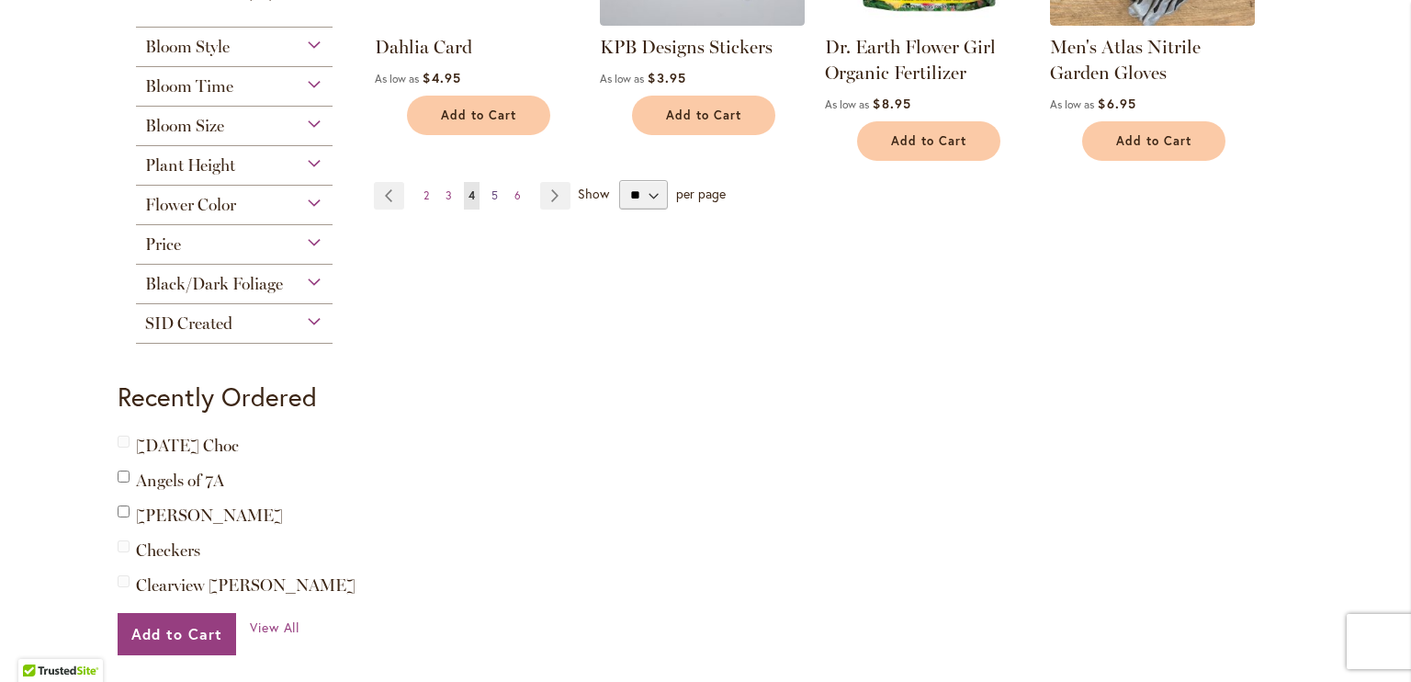
click at [491, 194] on span "5" at bounding box center [494, 195] width 6 height 14
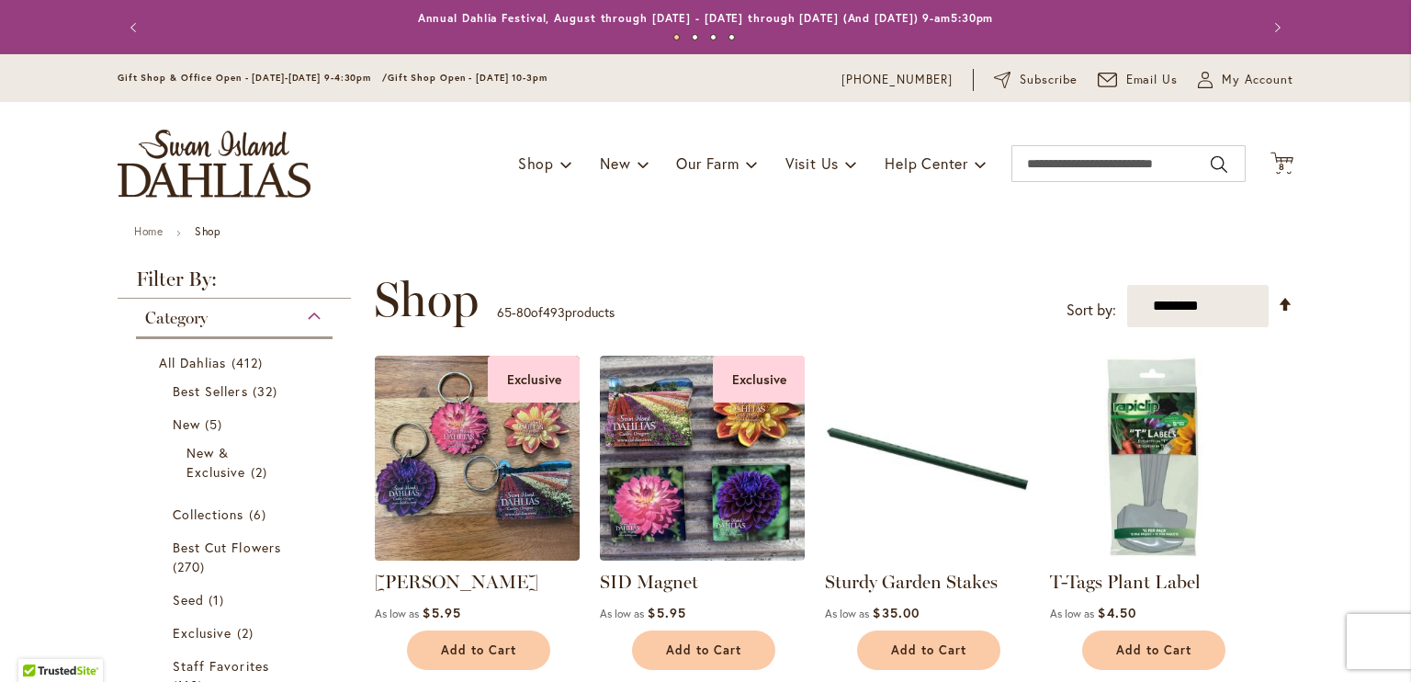
type input "**********"
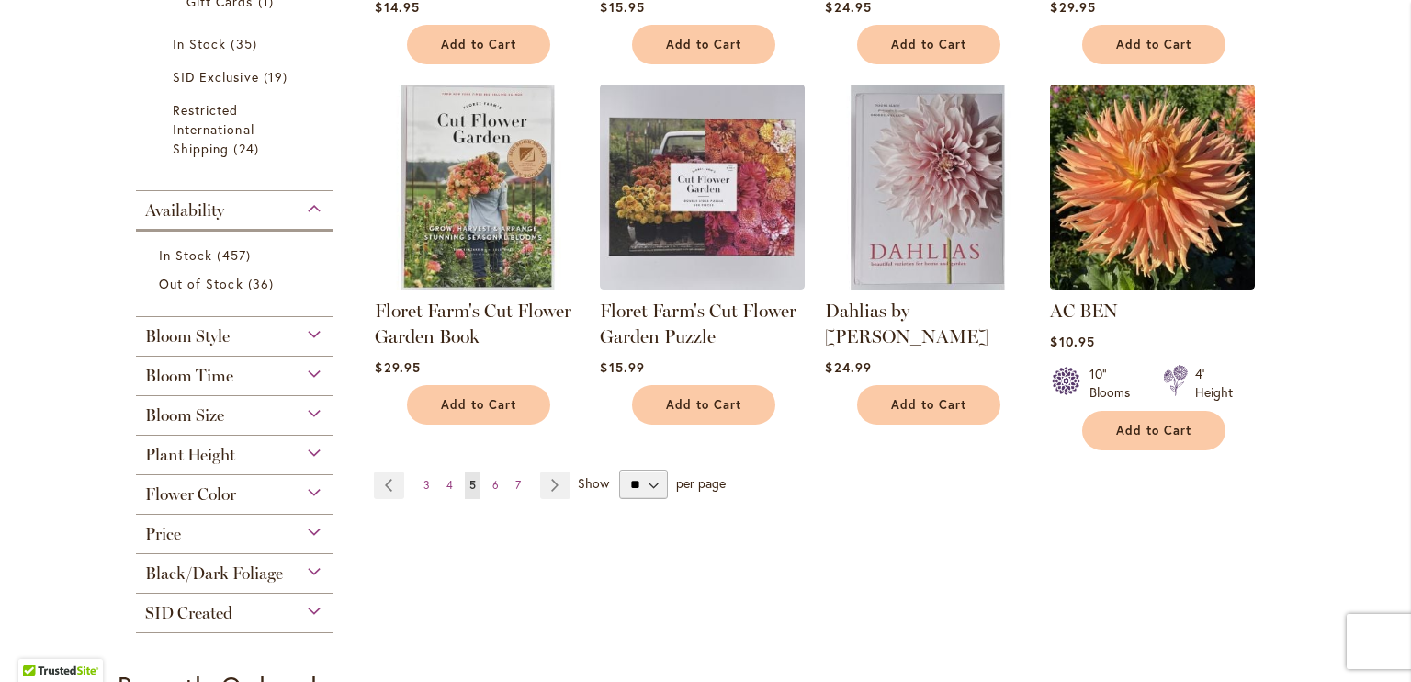
scroll to position [1314, 0]
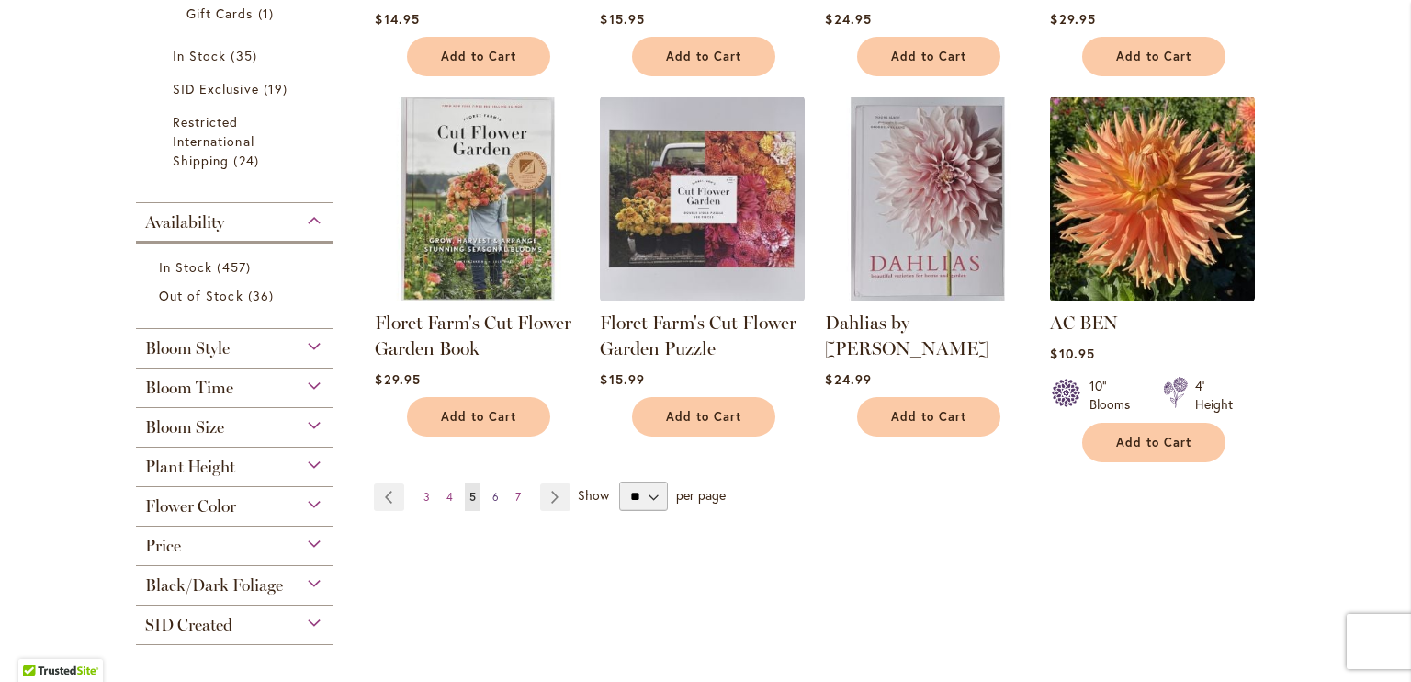
click at [492, 490] on span "6" at bounding box center [495, 497] width 6 height 14
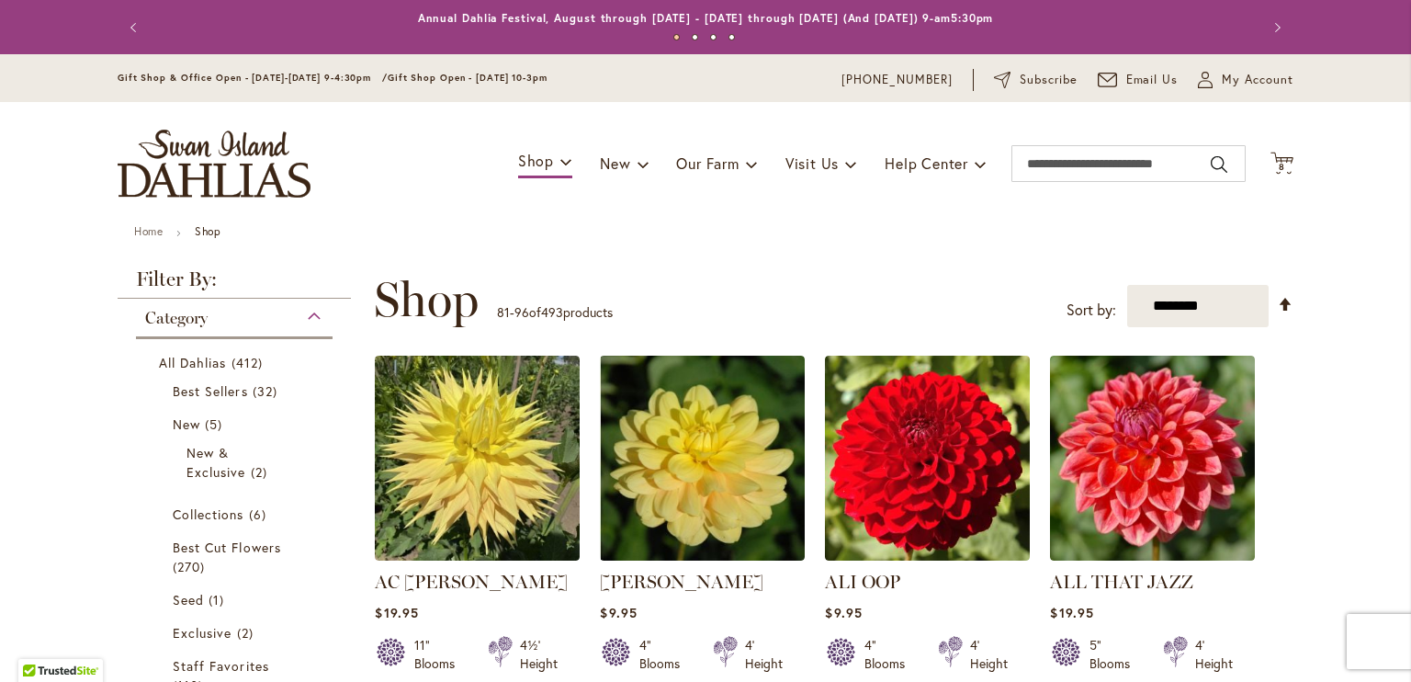
type input "**********"
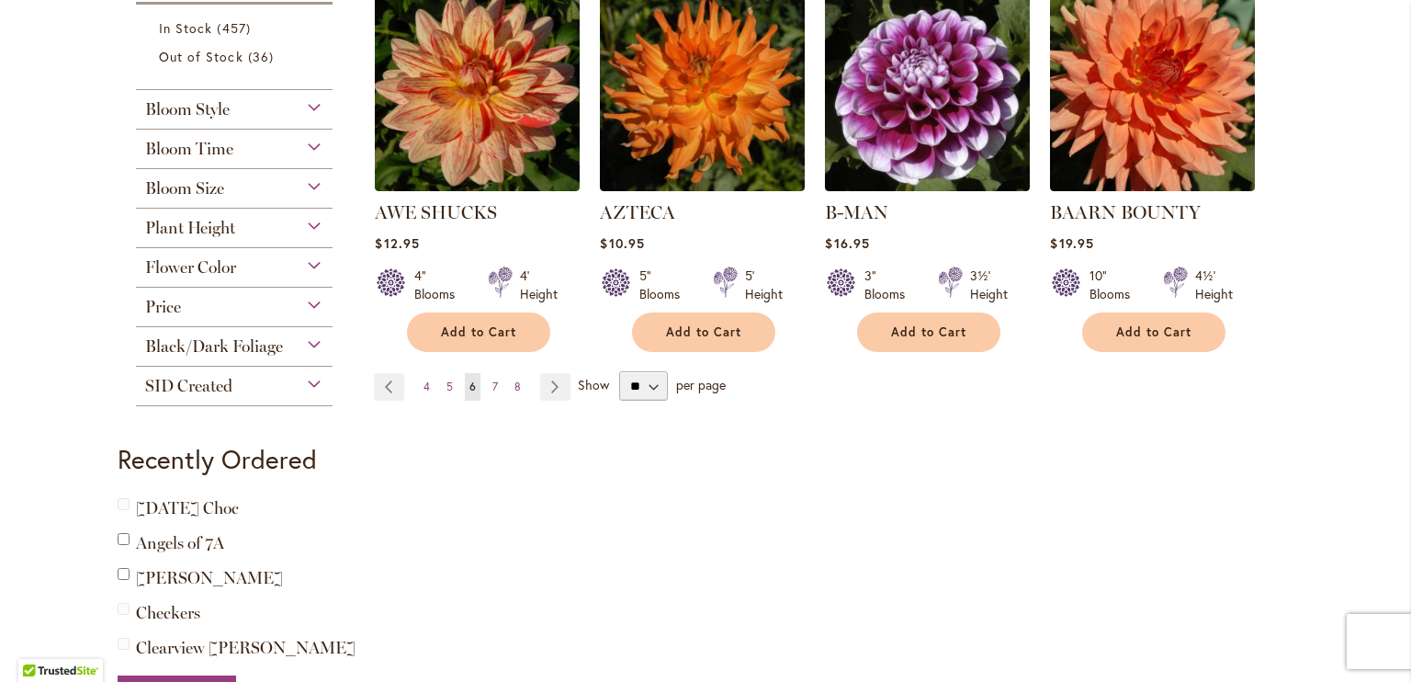
scroll to position [1579, 0]
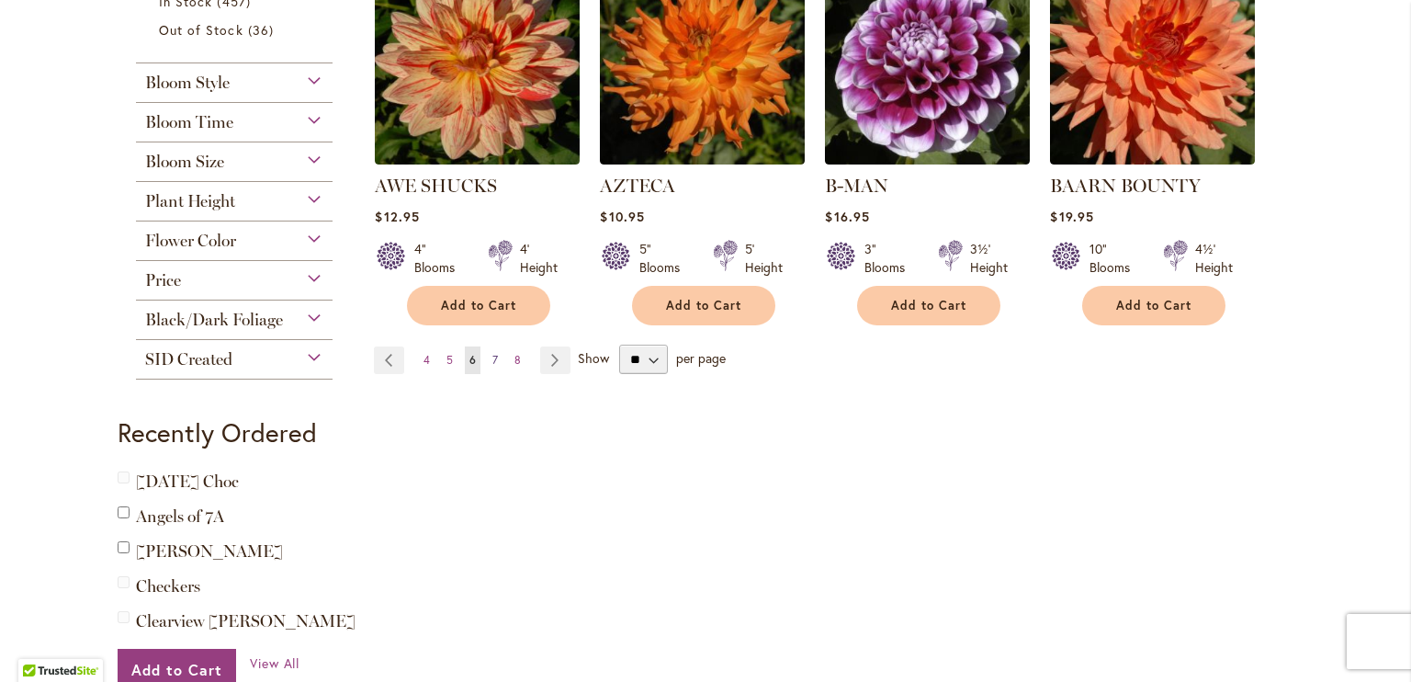
click at [492, 353] on span "7" at bounding box center [495, 360] width 6 height 14
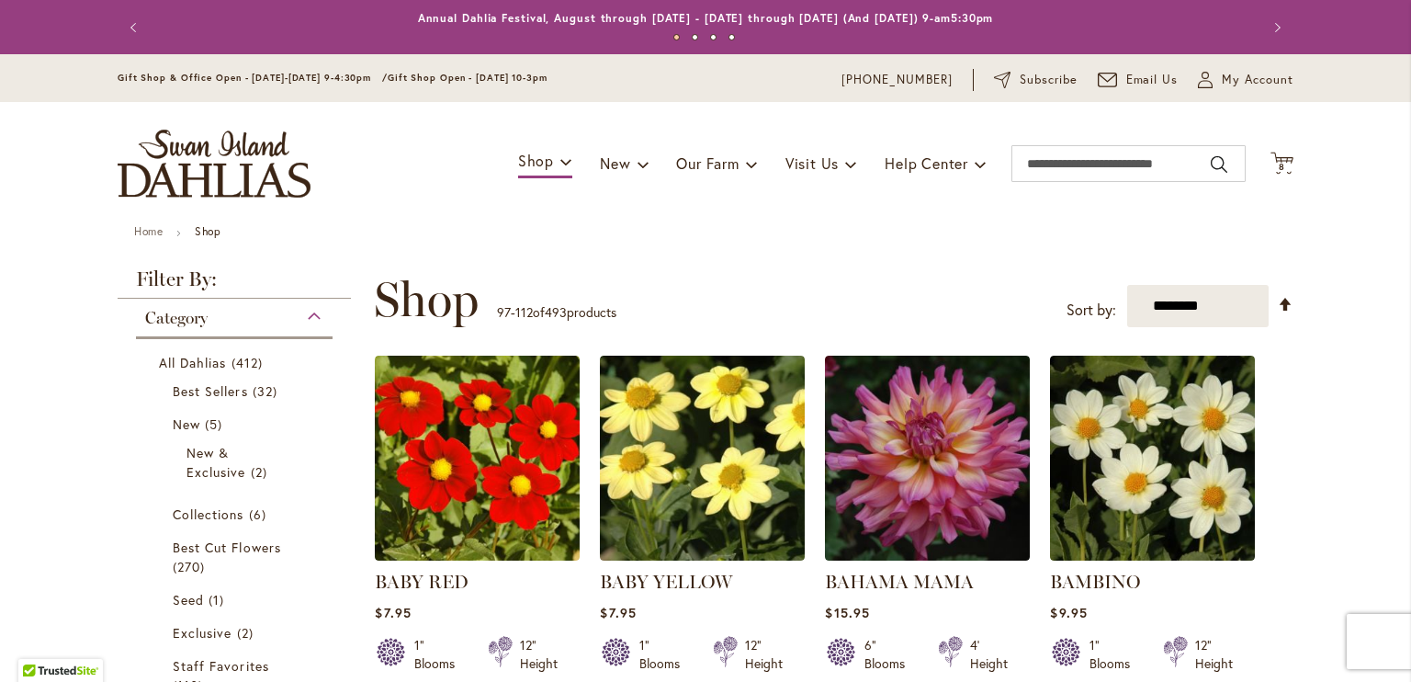
type input "**********"
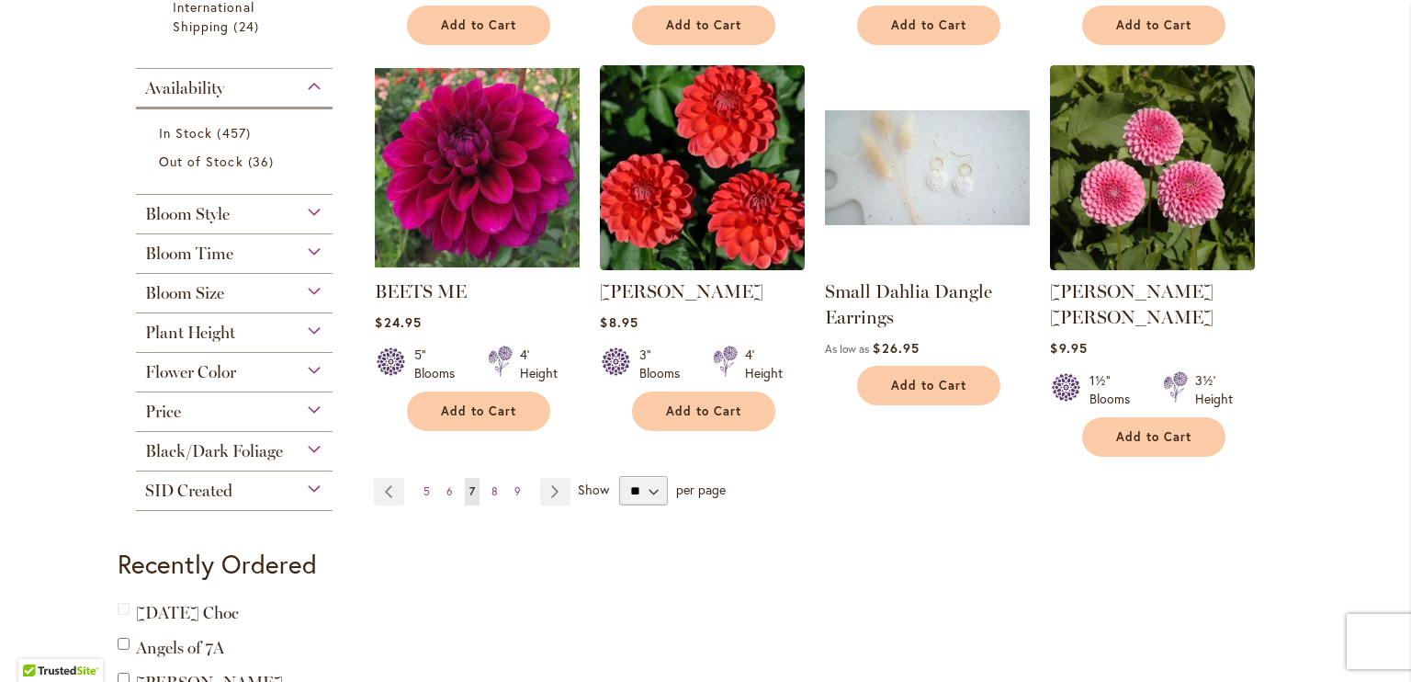
scroll to position [1478, 0]
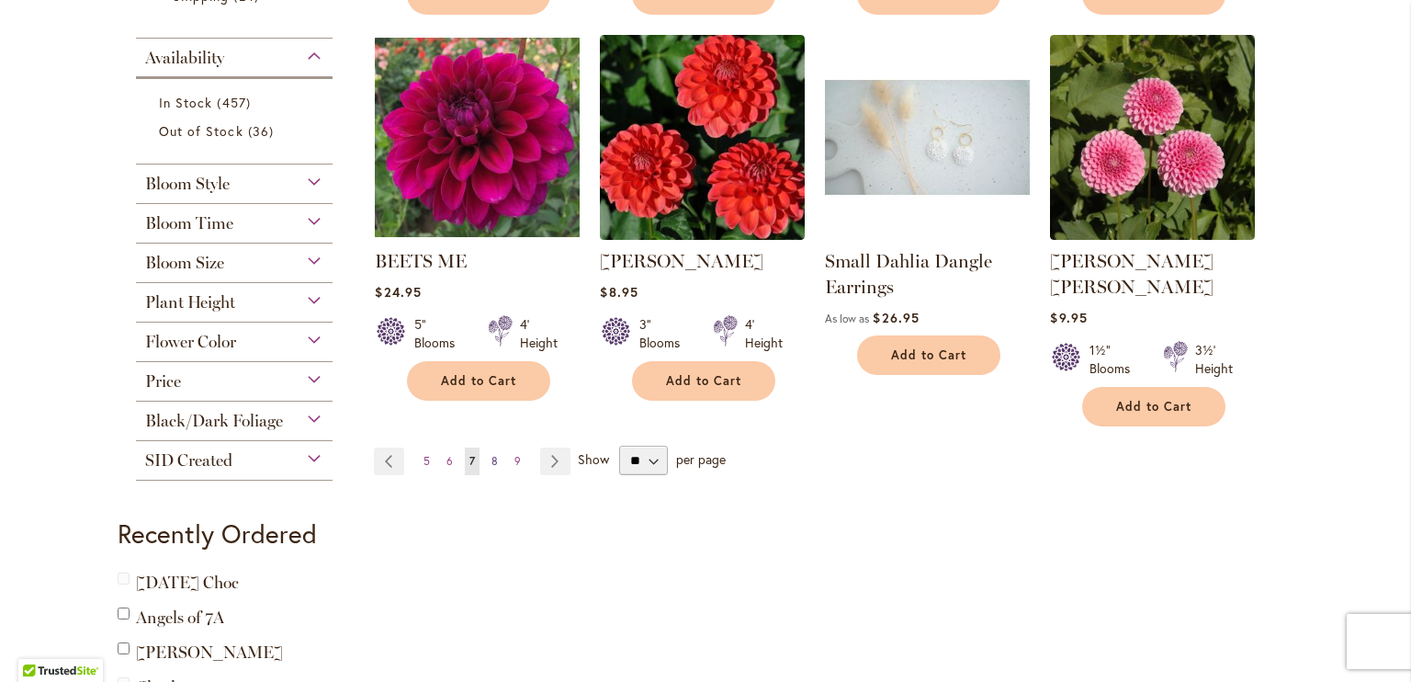
click at [491, 454] on span "8" at bounding box center [494, 461] width 6 height 14
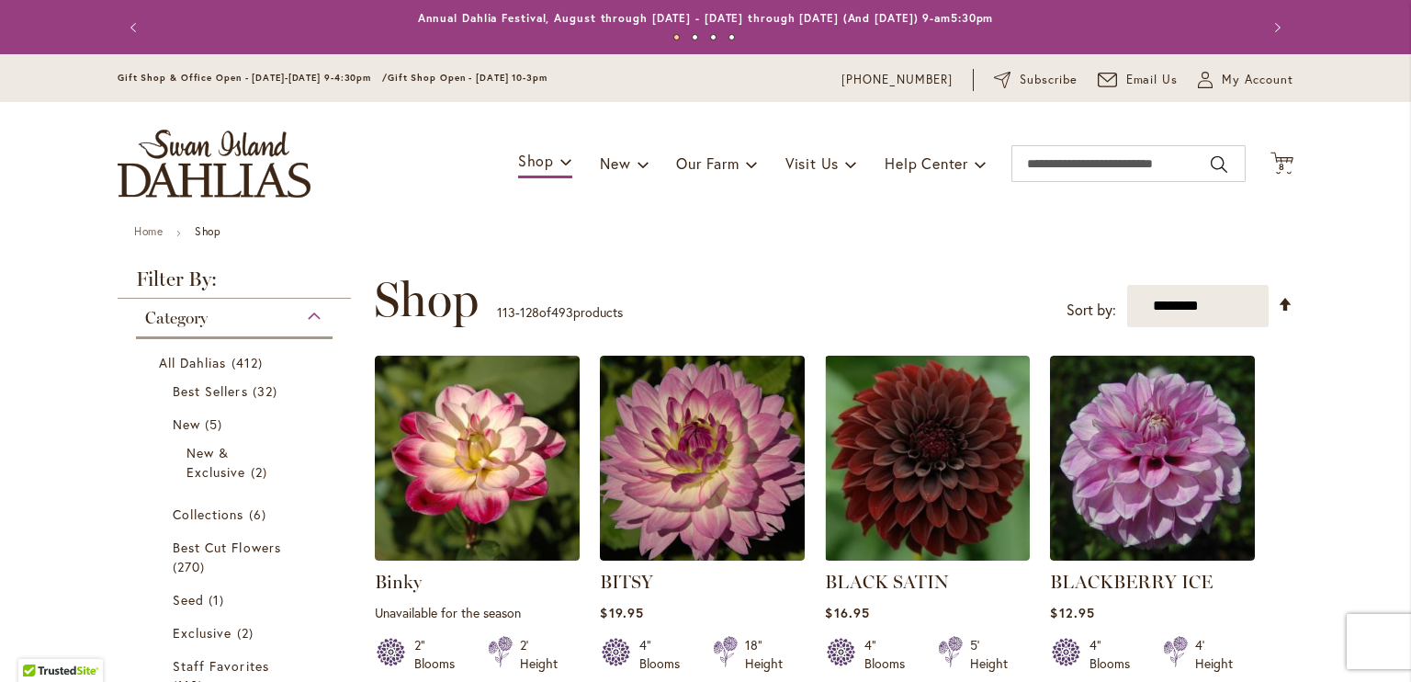
type input "**********"
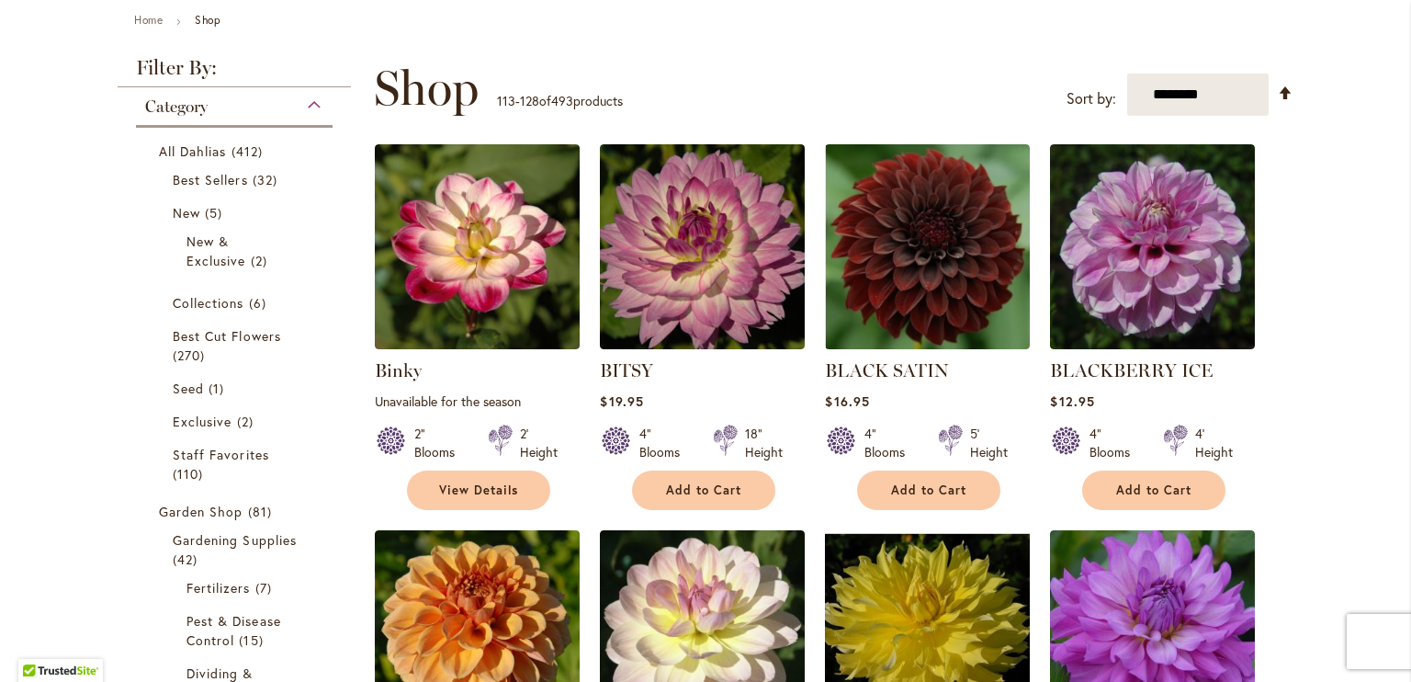
scroll to position [234, 0]
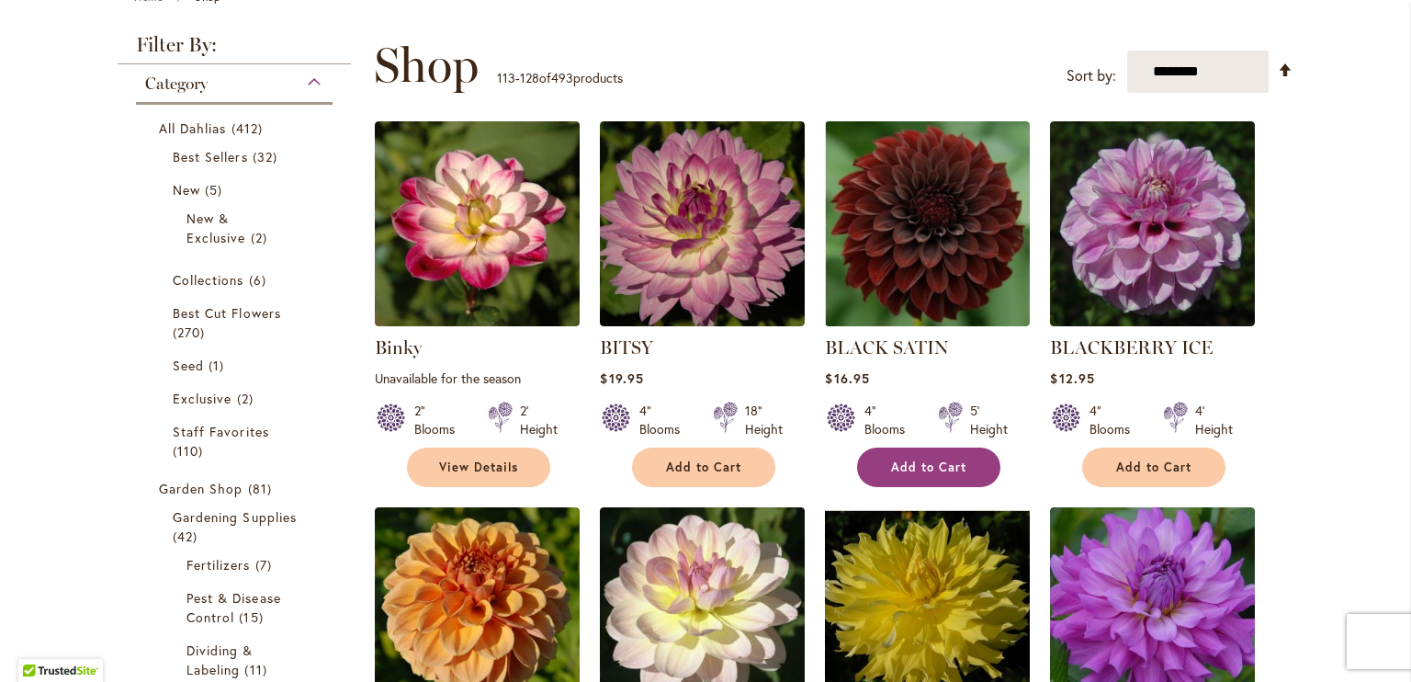
click at [904, 459] on span "Add to Cart" at bounding box center [928, 467] width 75 height 16
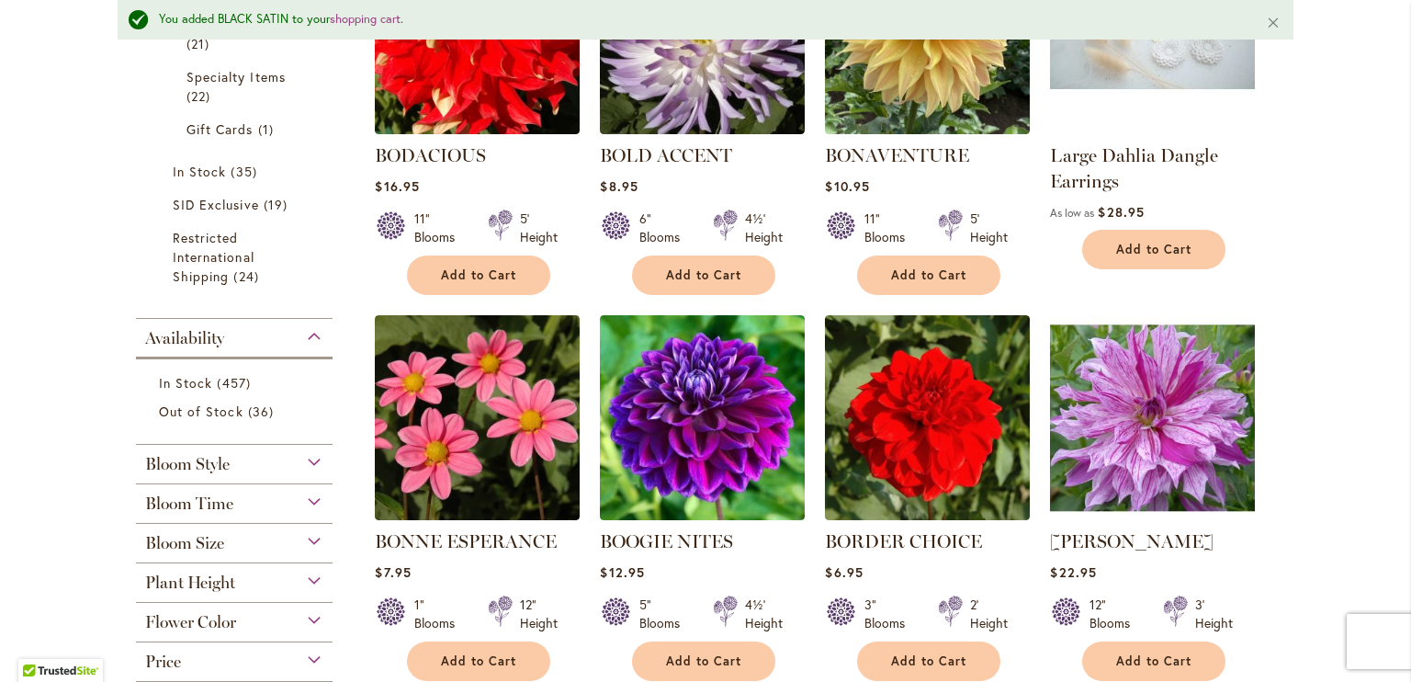
scroll to position [1259, 0]
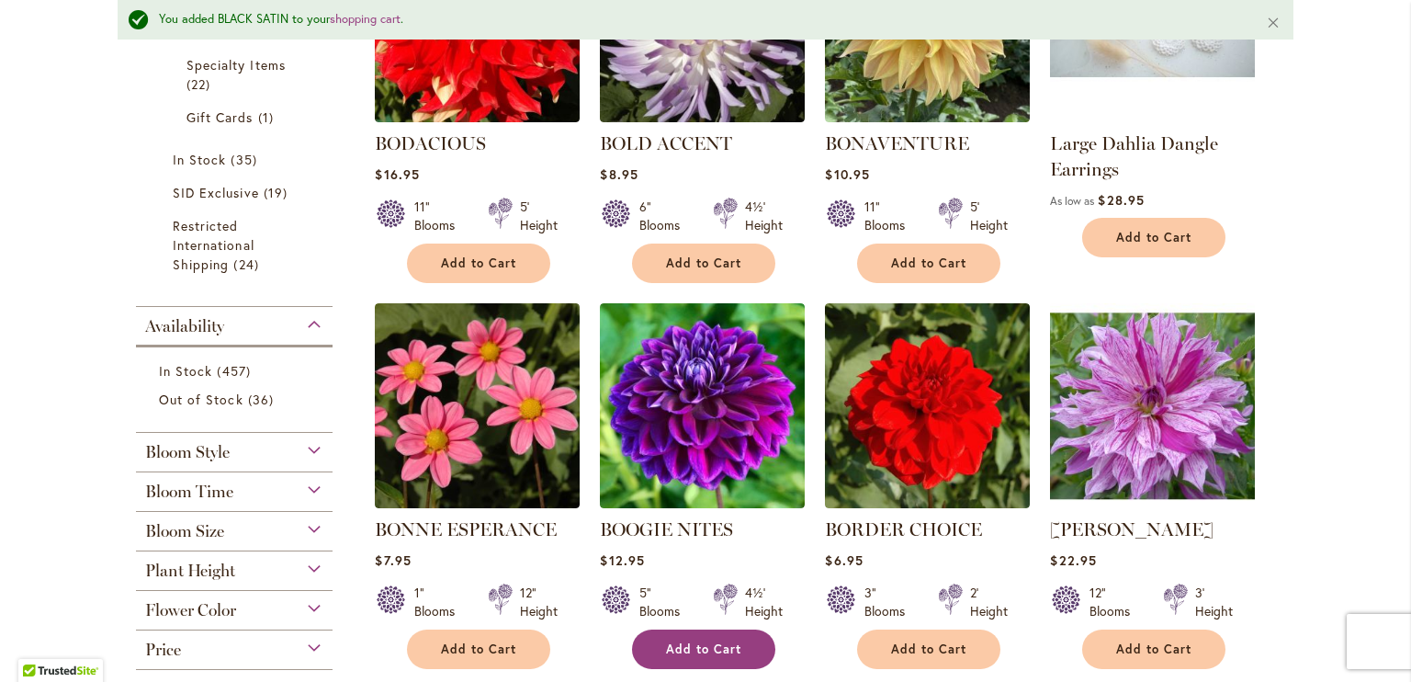
click at [690, 657] on button "Add to Cart" at bounding box center [703, 649] width 143 height 40
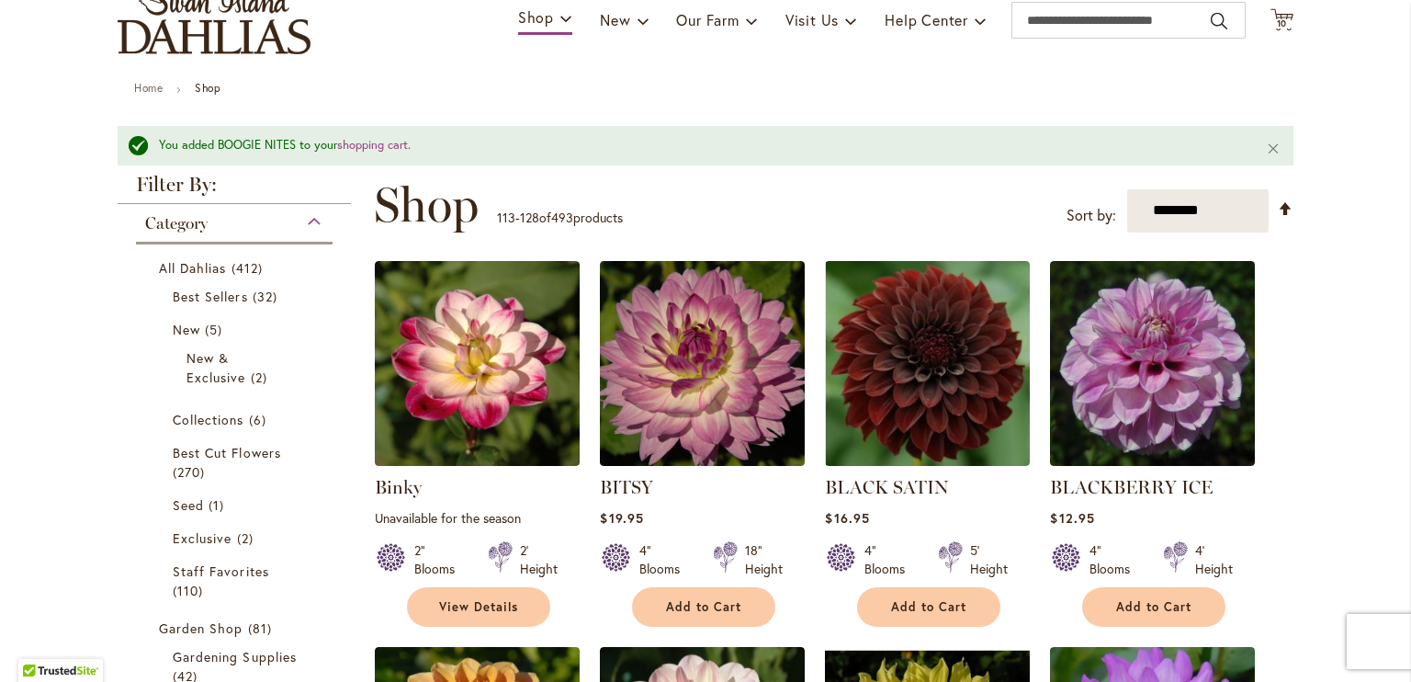
scroll to position [0, 0]
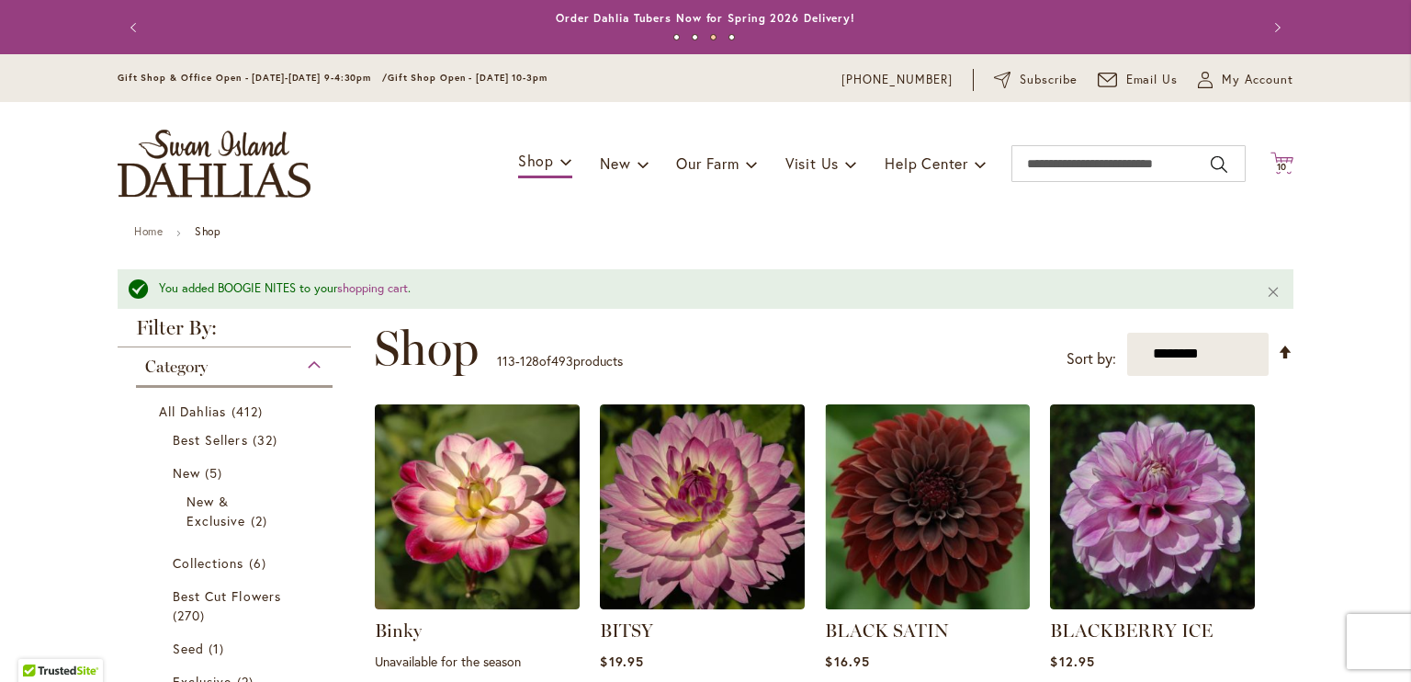
click at [1278, 156] on icon at bounding box center [1281, 163] width 23 height 22
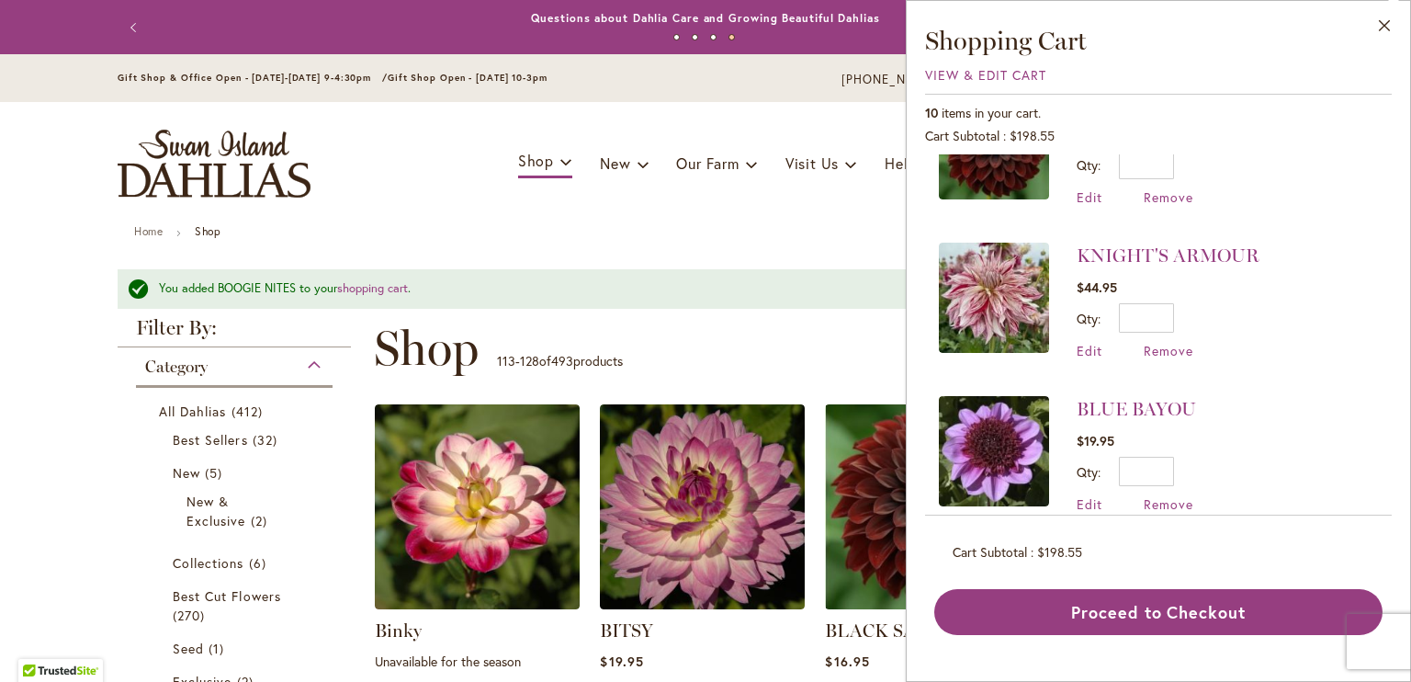
scroll to position [566, 0]
click at [1088, 341] on span "Edit" at bounding box center [1090, 349] width 26 height 17
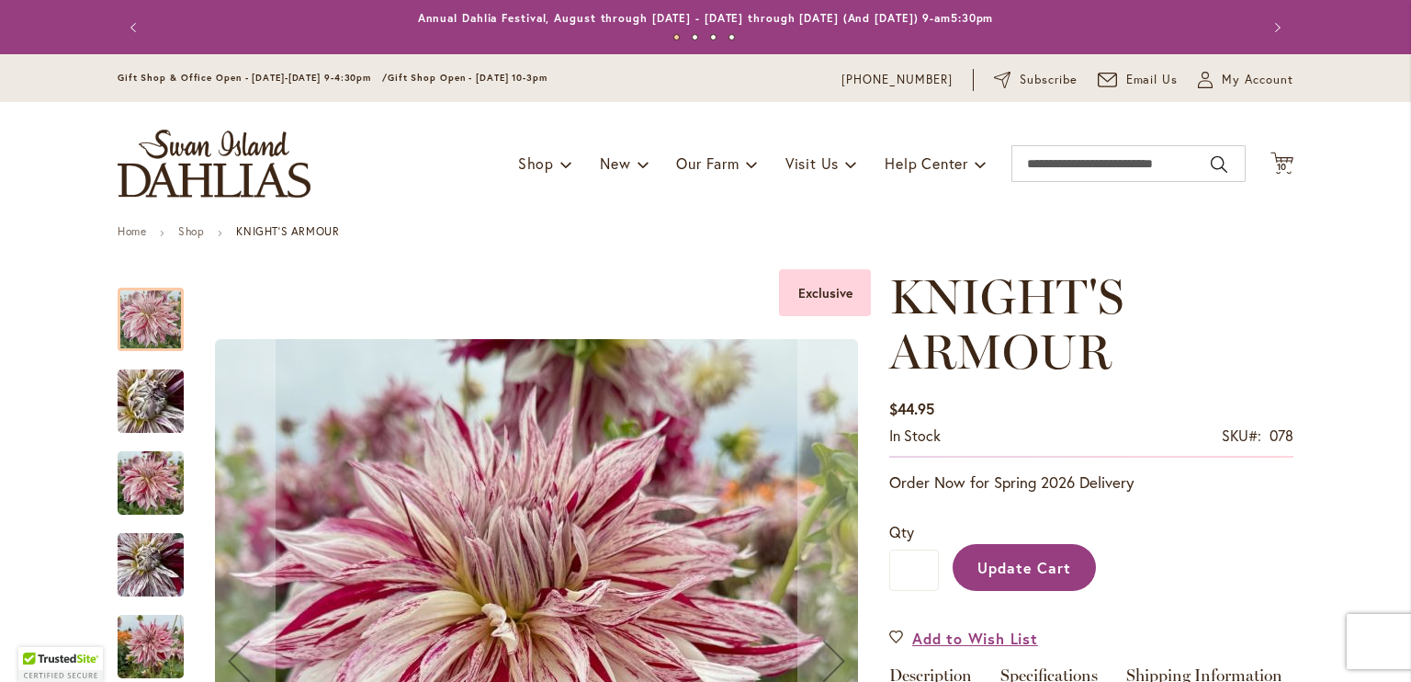
type input "**********"
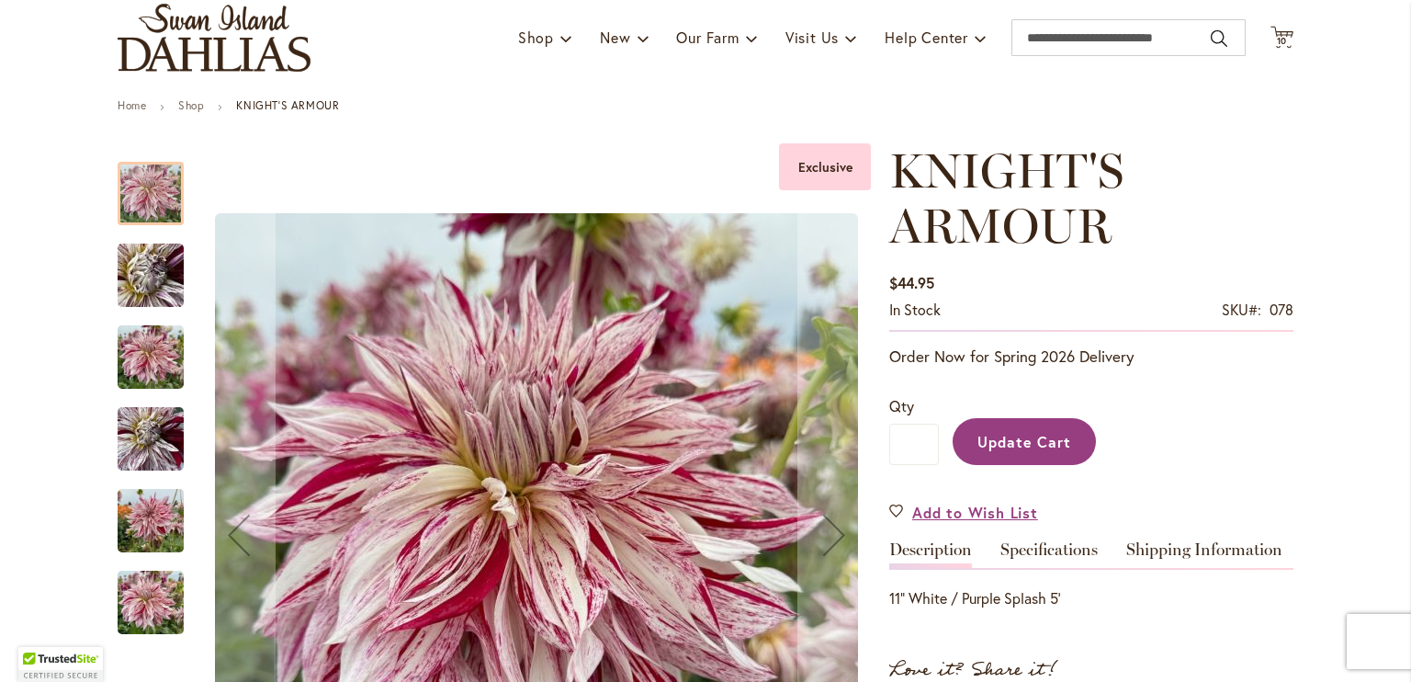
scroll to position [323, 0]
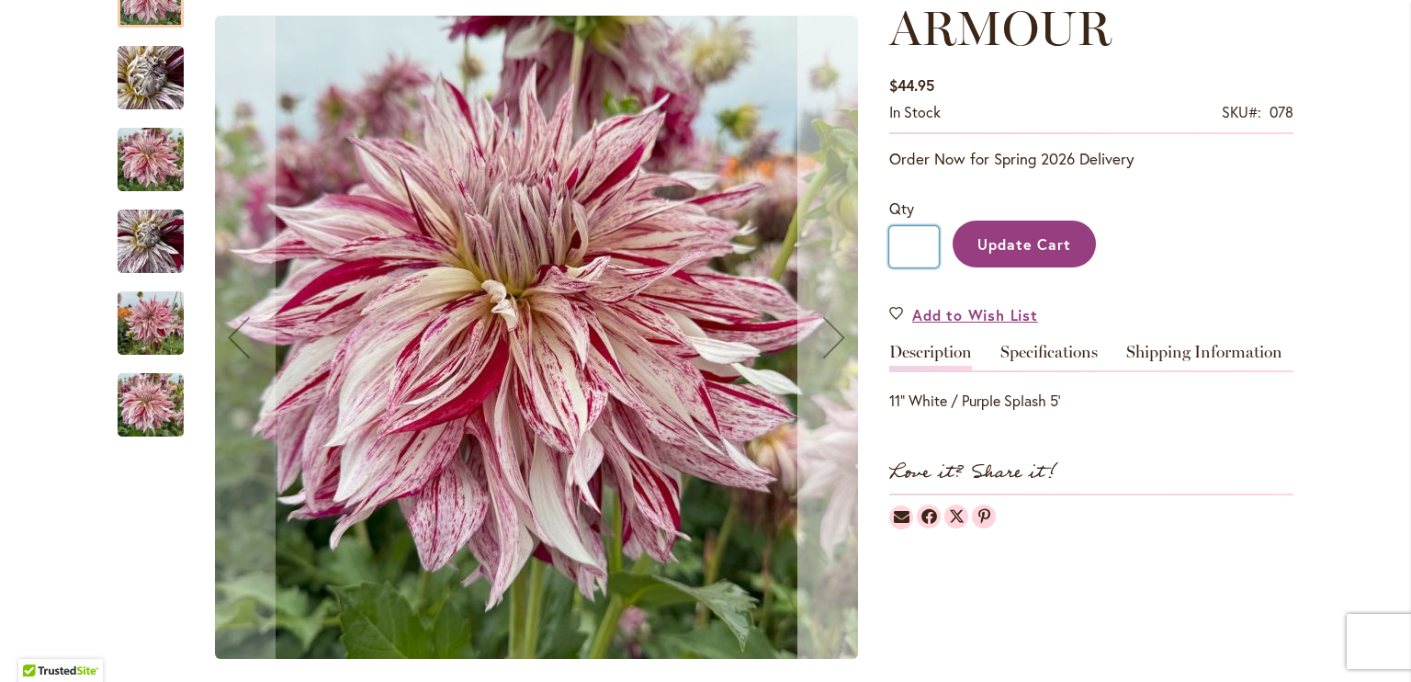
drag, startPoint x: 913, startPoint y: 244, endPoint x: 829, endPoint y: 265, distance: 86.9
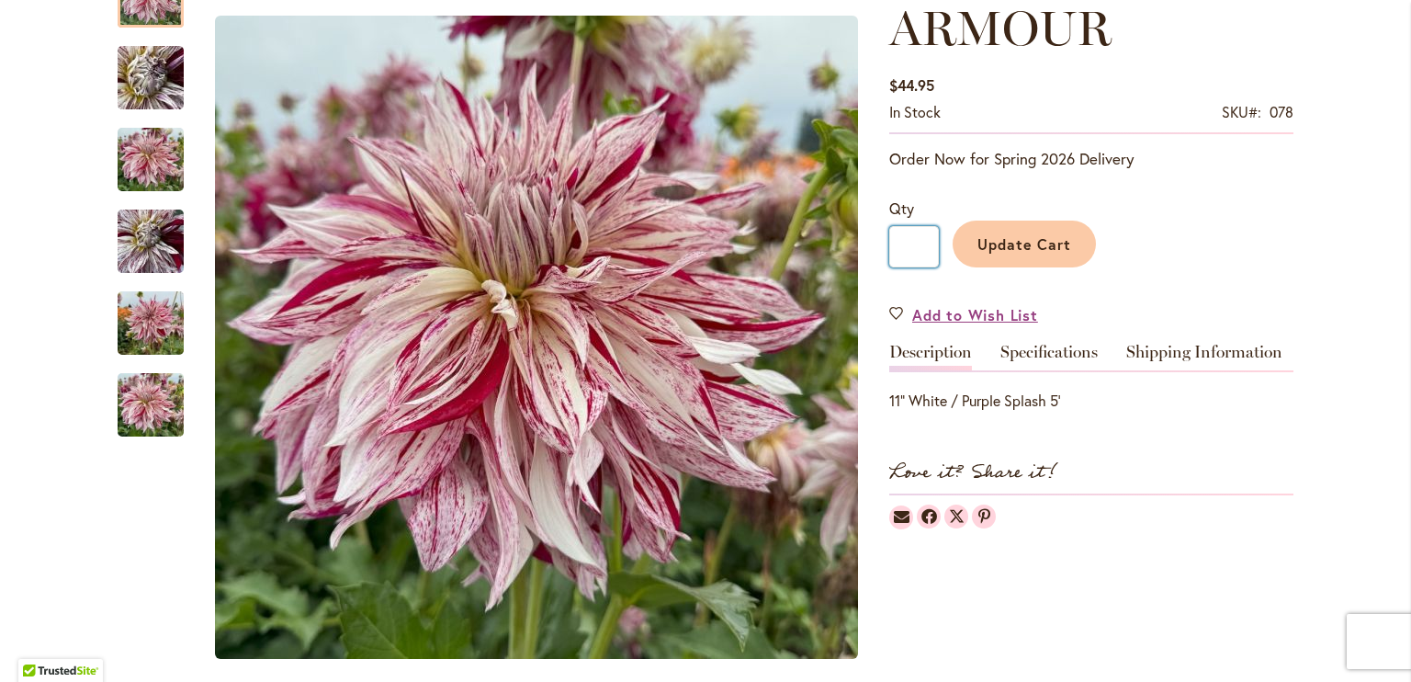
type input "*"
click at [1001, 247] on span "Update Cart" at bounding box center [1024, 243] width 95 height 19
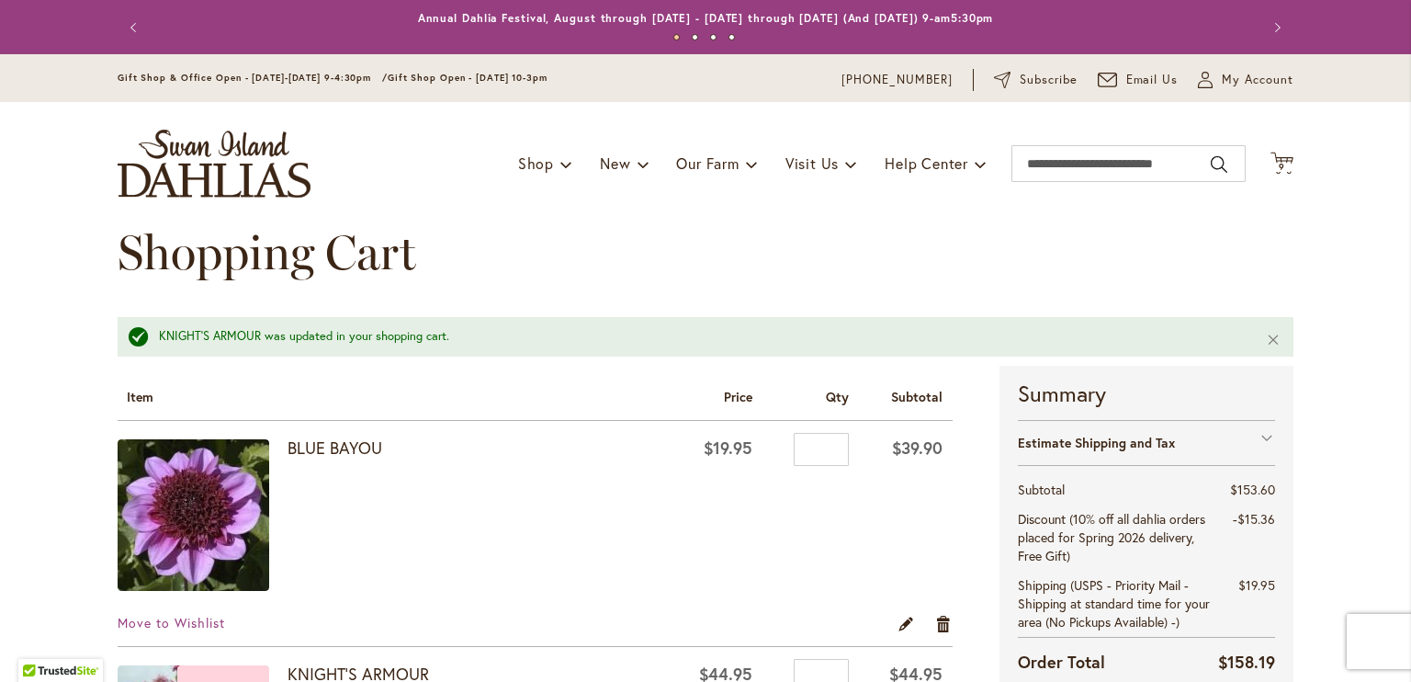
type input "**********"
drag, startPoint x: 813, startPoint y: 443, endPoint x: 719, endPoint y: 469, distance: 97.4
click at [719, 469] on tr "BLUE BAYOU $19.95 Qty * $39.90" at bounding box center [535, 517] width 835 height 193
type input "*"
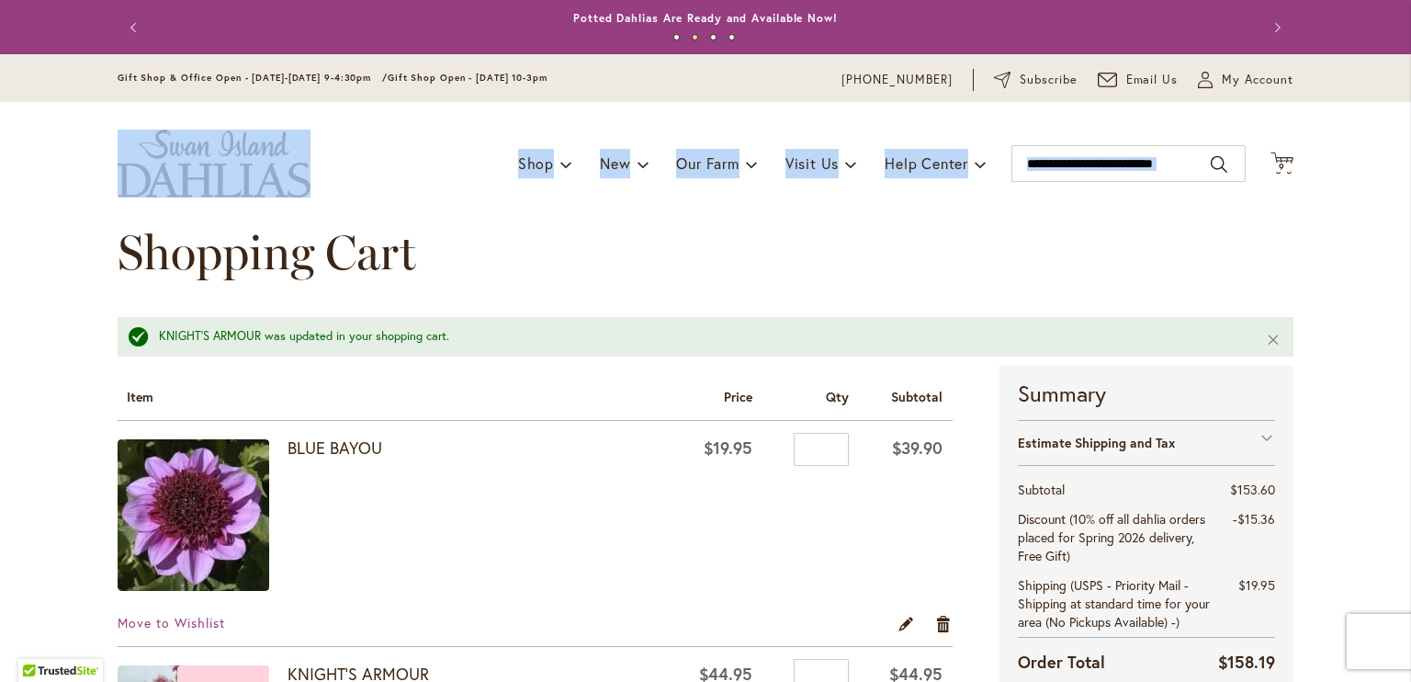
drag, startPoint x: 1395, startPoint y: 92, endPoint x: 1407, endPoint y: 170, distance: 79.0
click at [1407, 170] on body "Skip to Accessibility Information The store will not work correctly in the case…" at bounding box center [705, 341] width 1411 height 682
drag, startPoint x: 1407, startPoint y: 170, endPoint x: 1356, endPoint y: 270, distance: 112.6
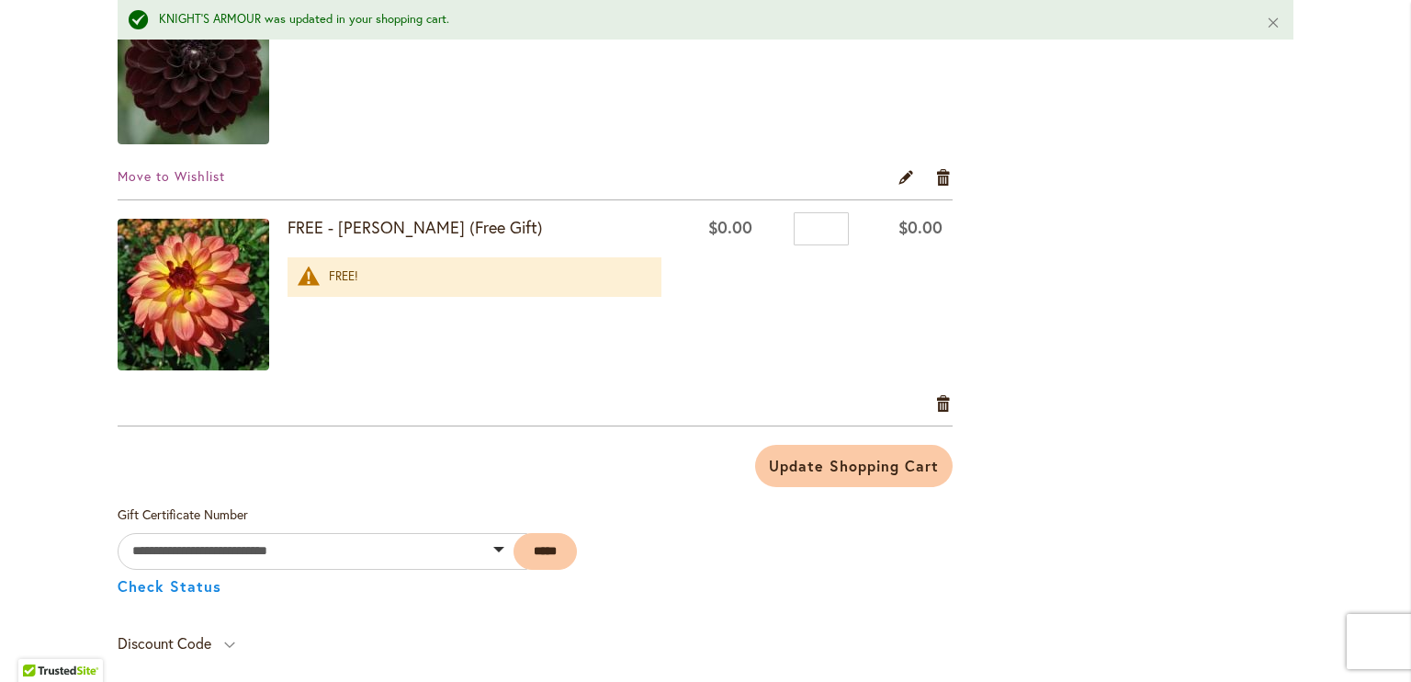
scroll to position [1431, 0]
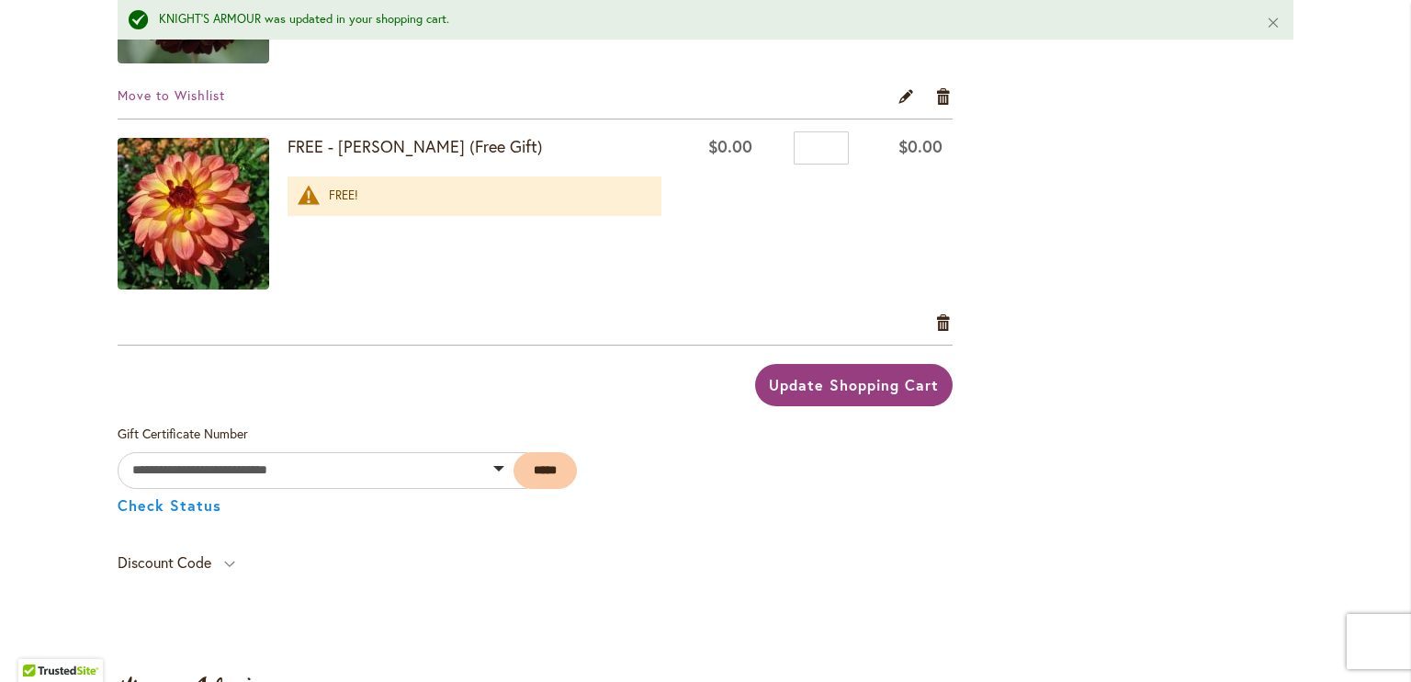
click at [818, 383] on span "Update Shopping Cart" at bounding box center [853, 384] width 169 height 19
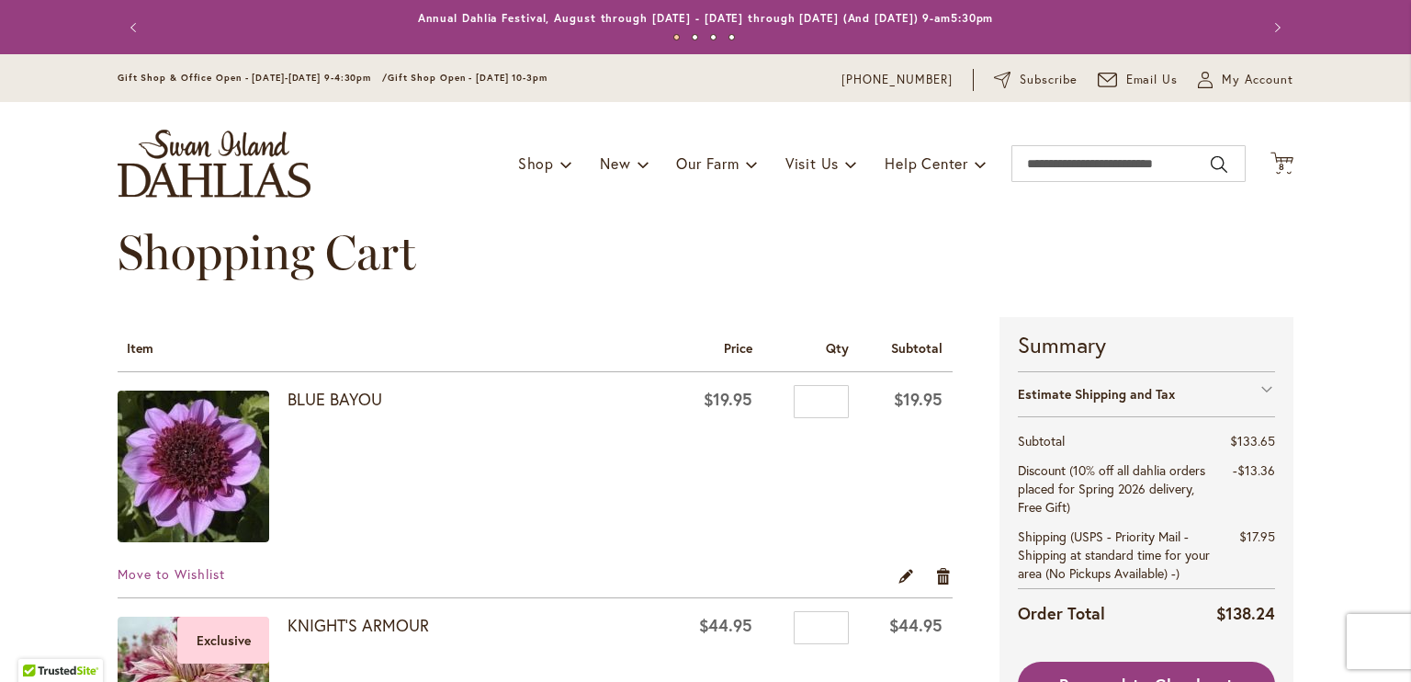
type input "**********"
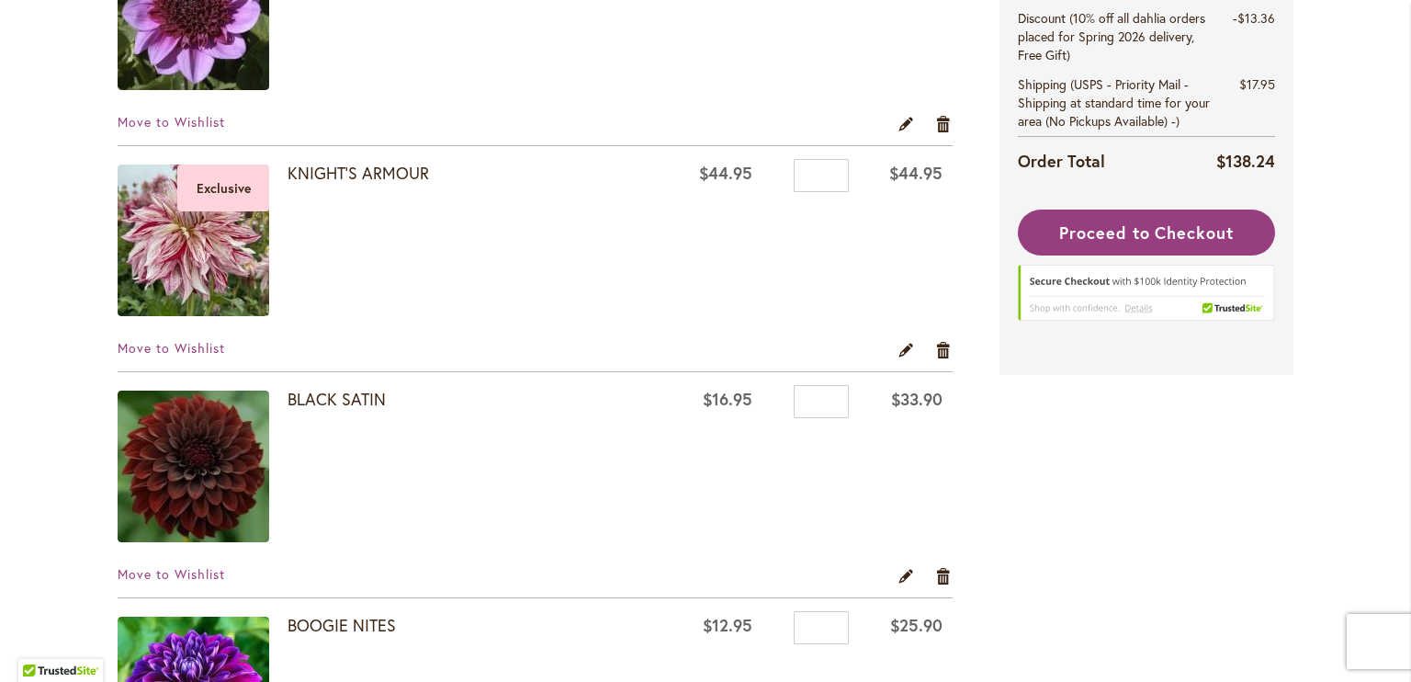
scroll to position [480, 0]
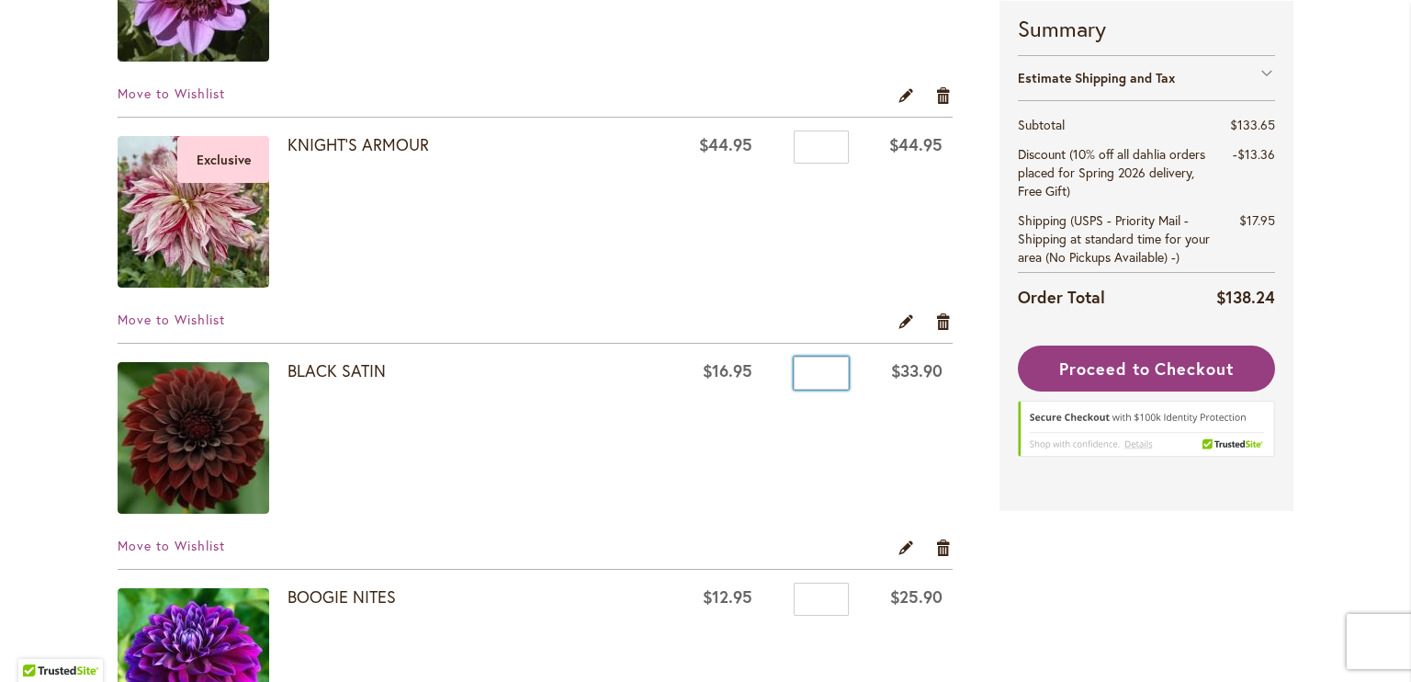
drag, startPoint x: 816, startPoint y: 374, endPoint x: 706, endPoint y: 376, distance: 110.3
click at [706, 376] on tr "BLACK SATIN $16.95 Qty * $33.90" at bounding box center [535, 441] width 835 height 194
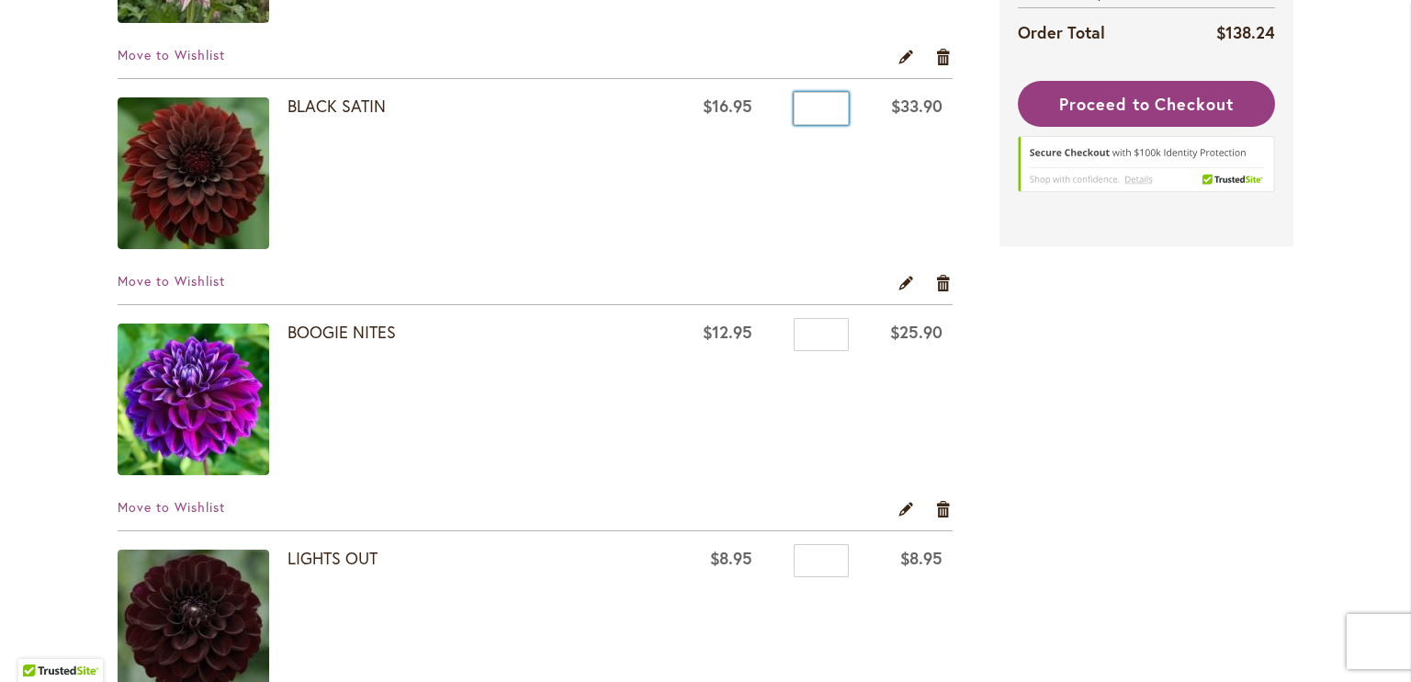
scroll to position [757, 0]
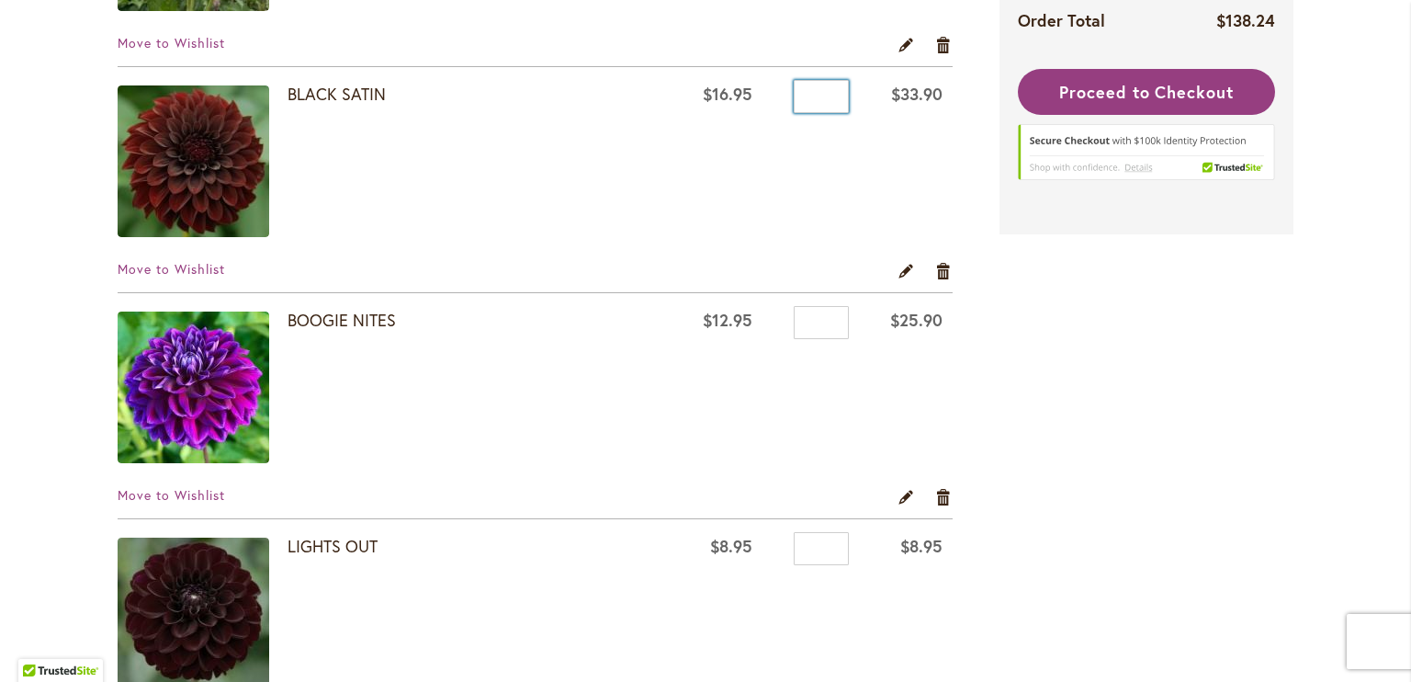
type input "*"
drag, startPoint x: 818, startPoint y: 315, endPoint x: 756, endPoint y: 326, distance: 63.4
click at [773, 326] on div "Qty *" at bounding box center [811, 325] width 76 height 28
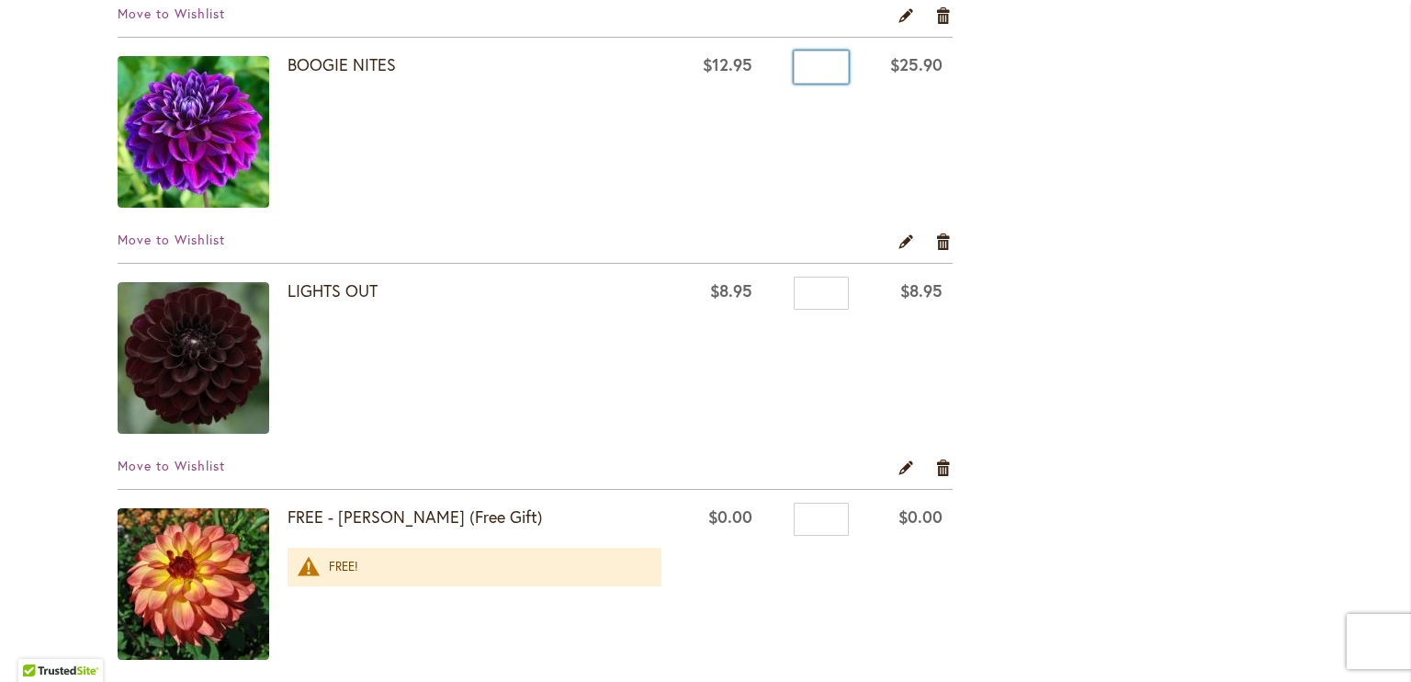
scroll to position [1036, 0]
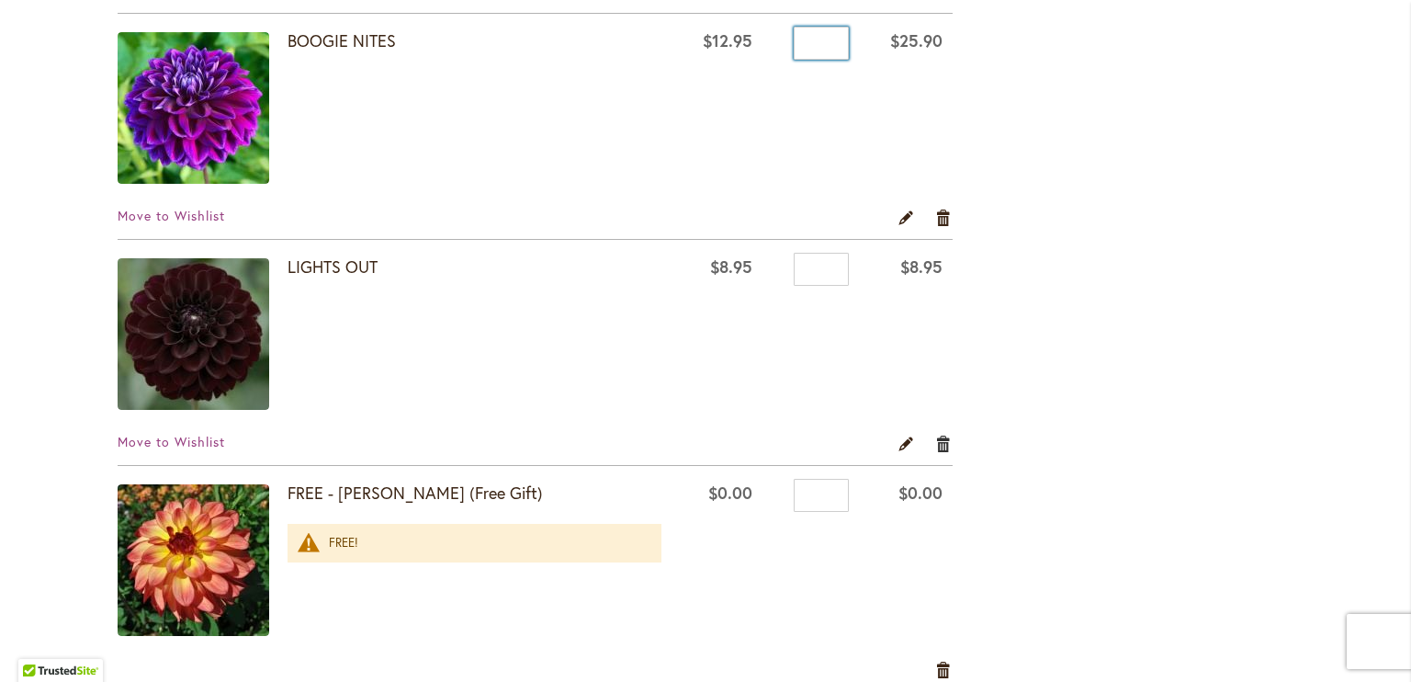
type input "*"
click at [941, 439] on link "Remove item" at bounding box center [943, 443] width 17 height 20
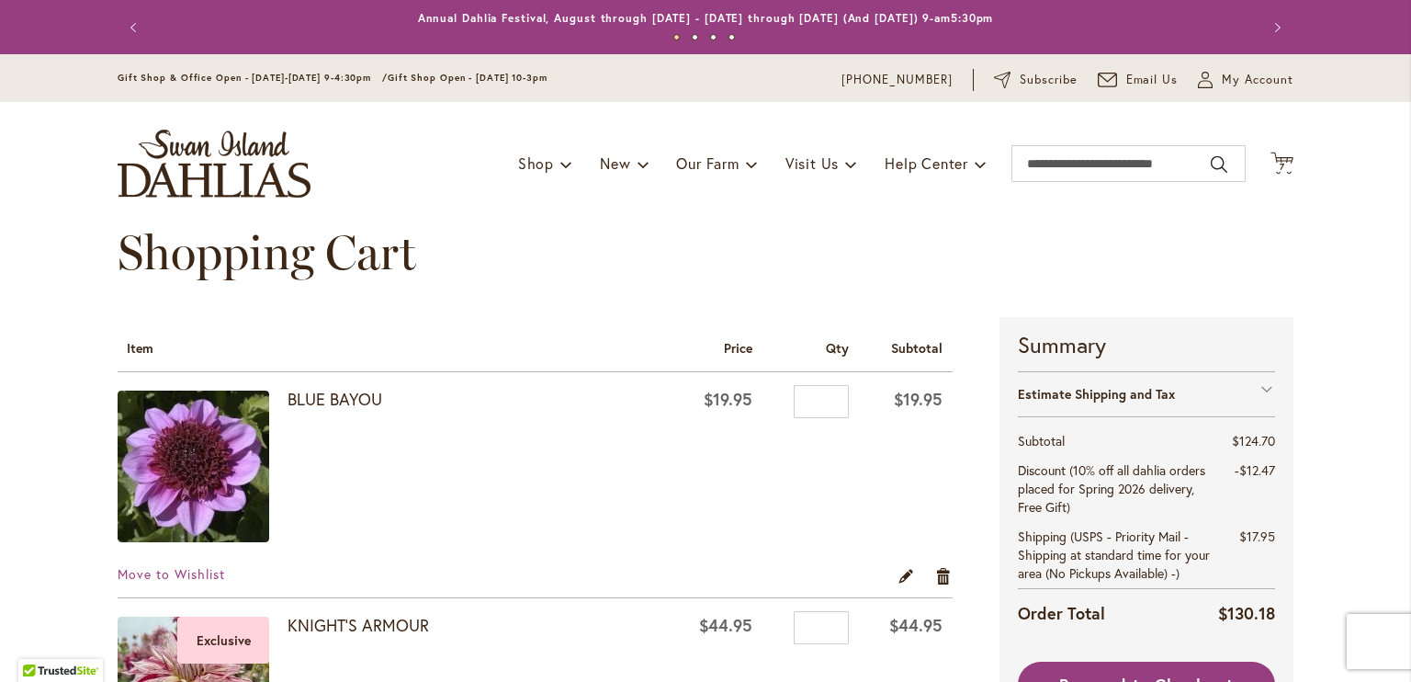
type input "**********"
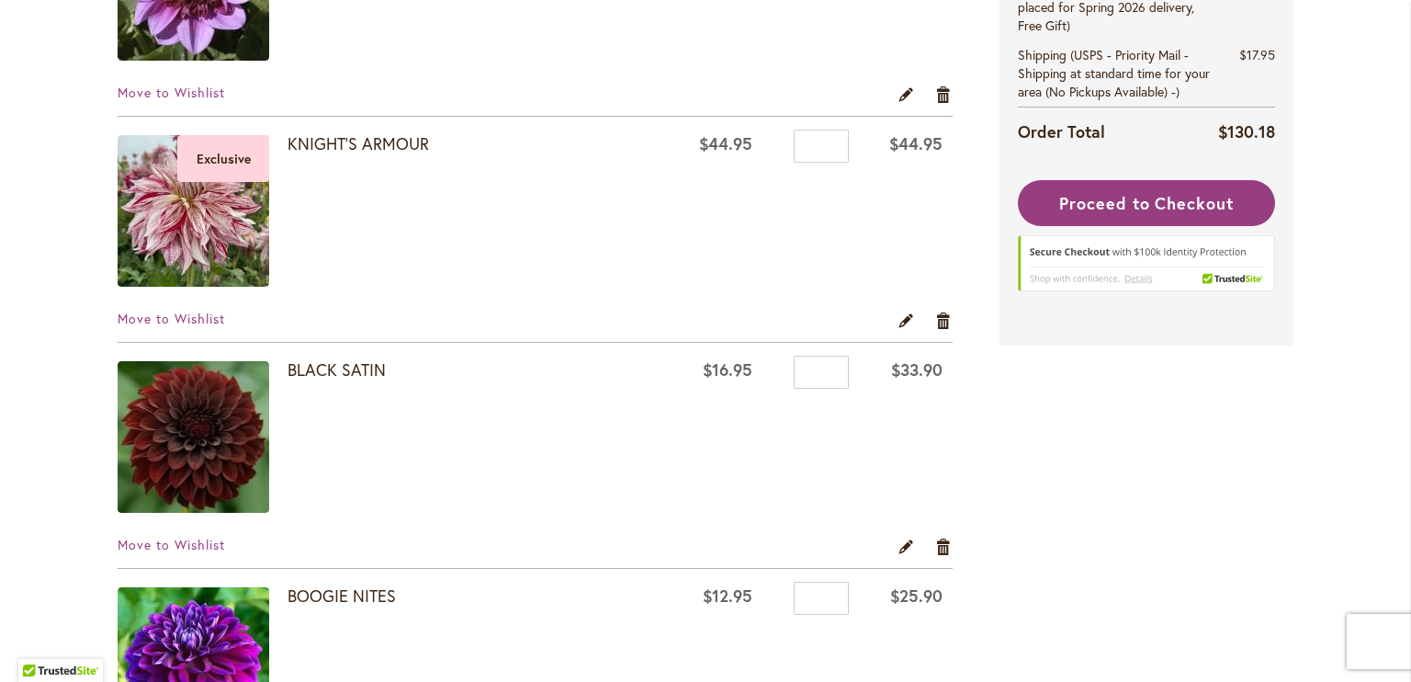
scroll to position [511, 0]
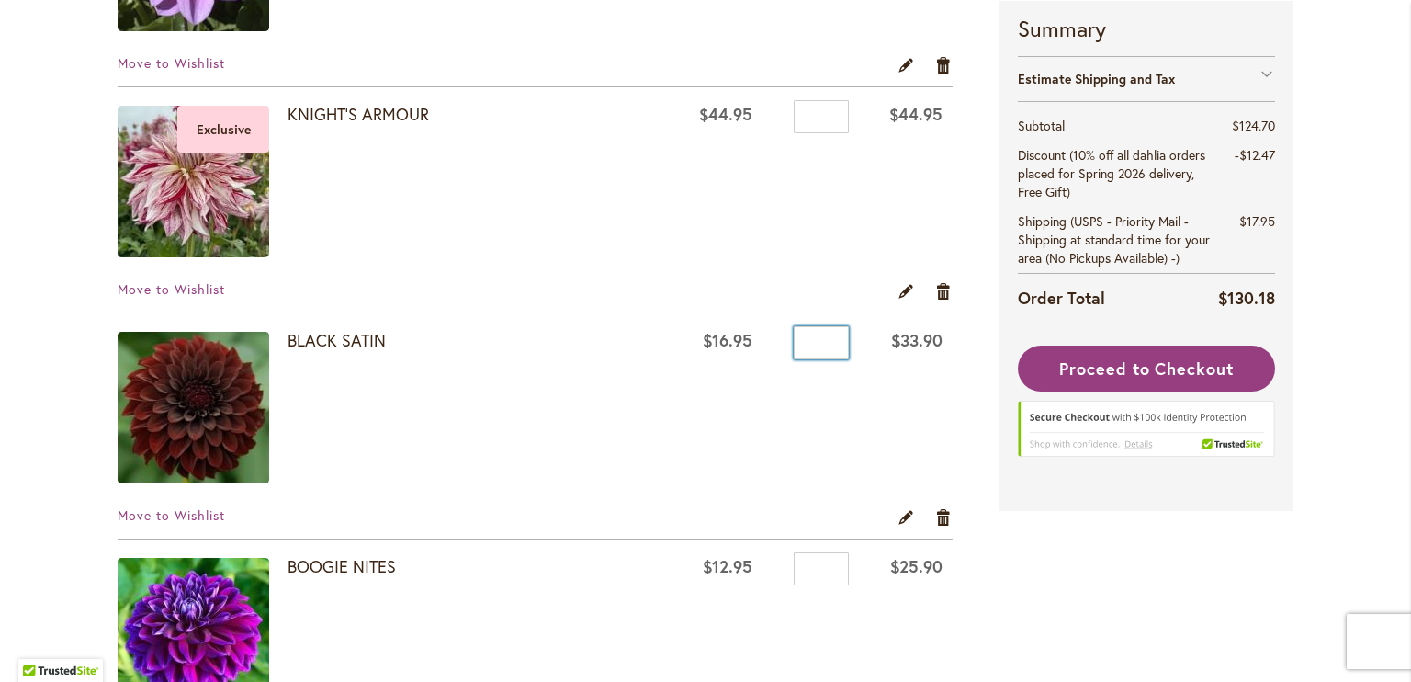
drag, startPoint x: 820, startPoint y: 339, endPoint x: 618, endPoint y: 376, distance: 205.4
click at [618, 376] on tr "BLACK SATIN $16.95 Qty * $33.90" at bounding box center [535, 410] width 835 height 194
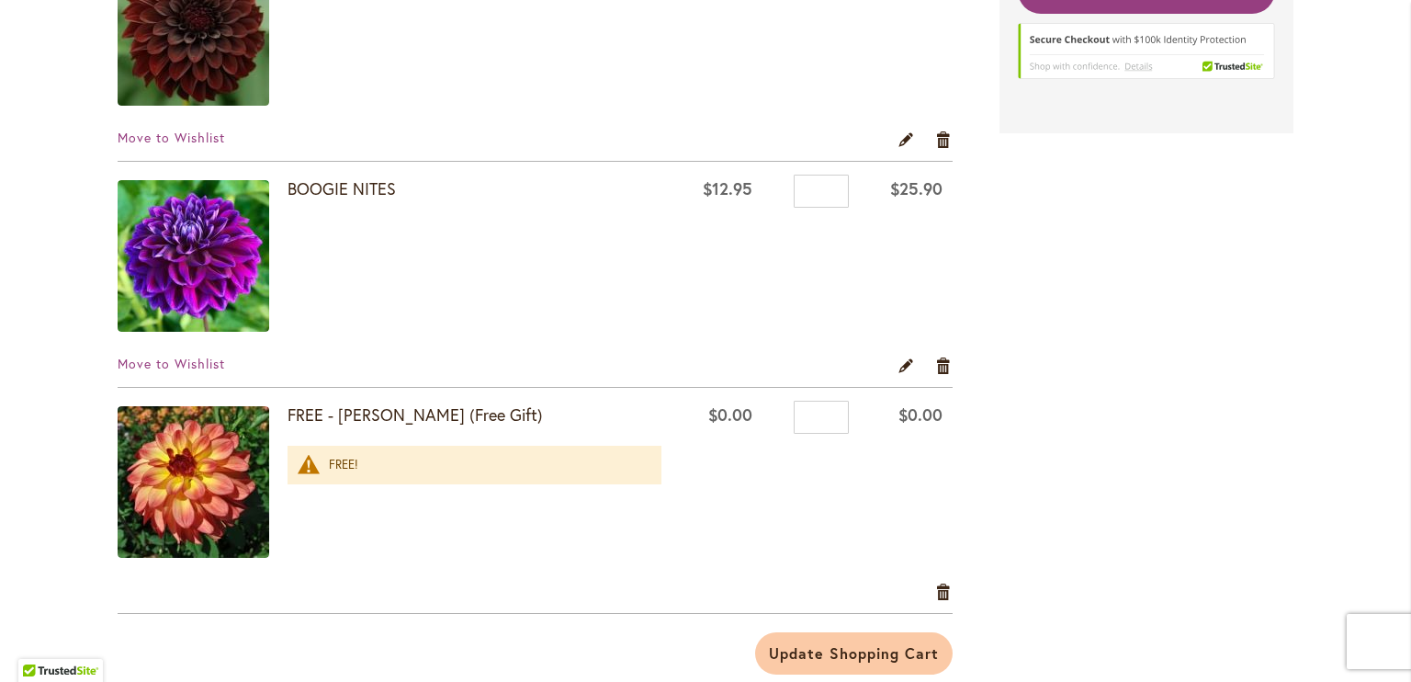
scroll to position [816, 0]
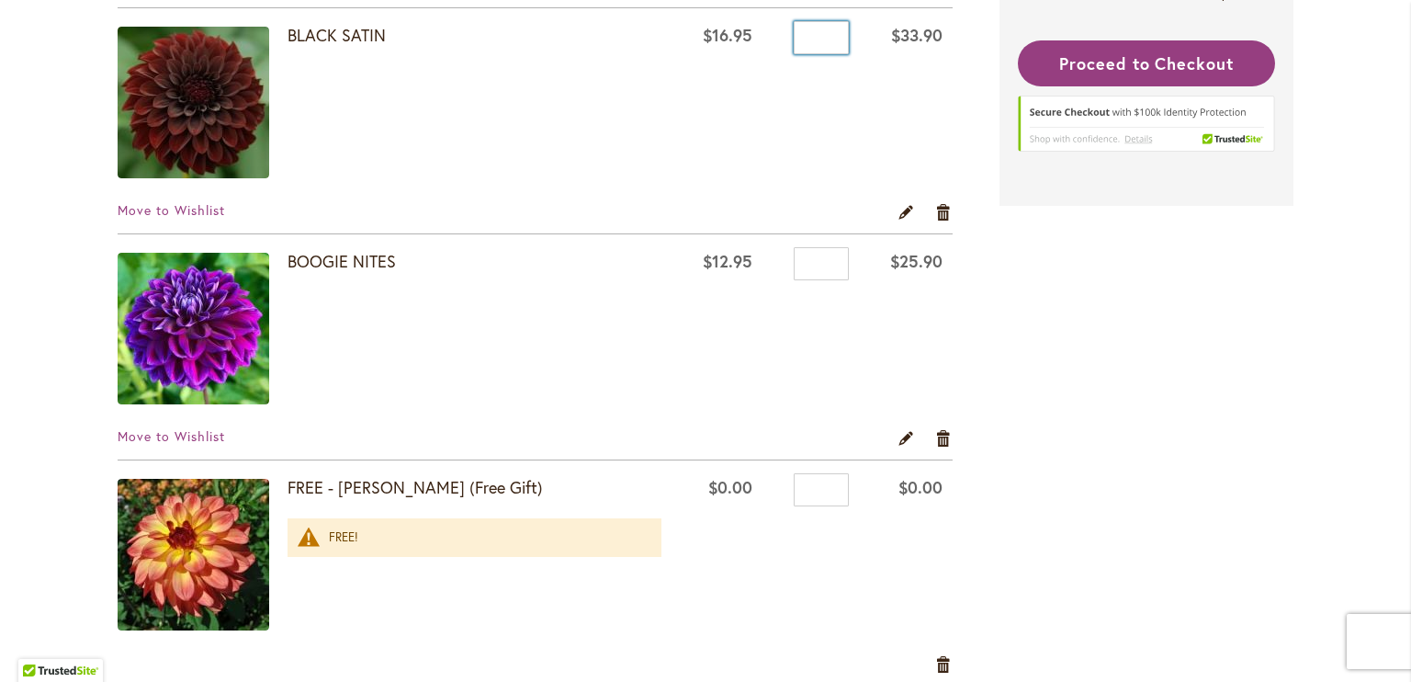
type input "*"
drag, startPoint x: 815, startPoint y: 263, endPoint x: 704, endPoint y: 265, distance: 111.2
click at [704, 265] on tr "BOOGIE NITES $12.95 Qty * $25.90" at bounding box center [535, 331] width 835 height 194
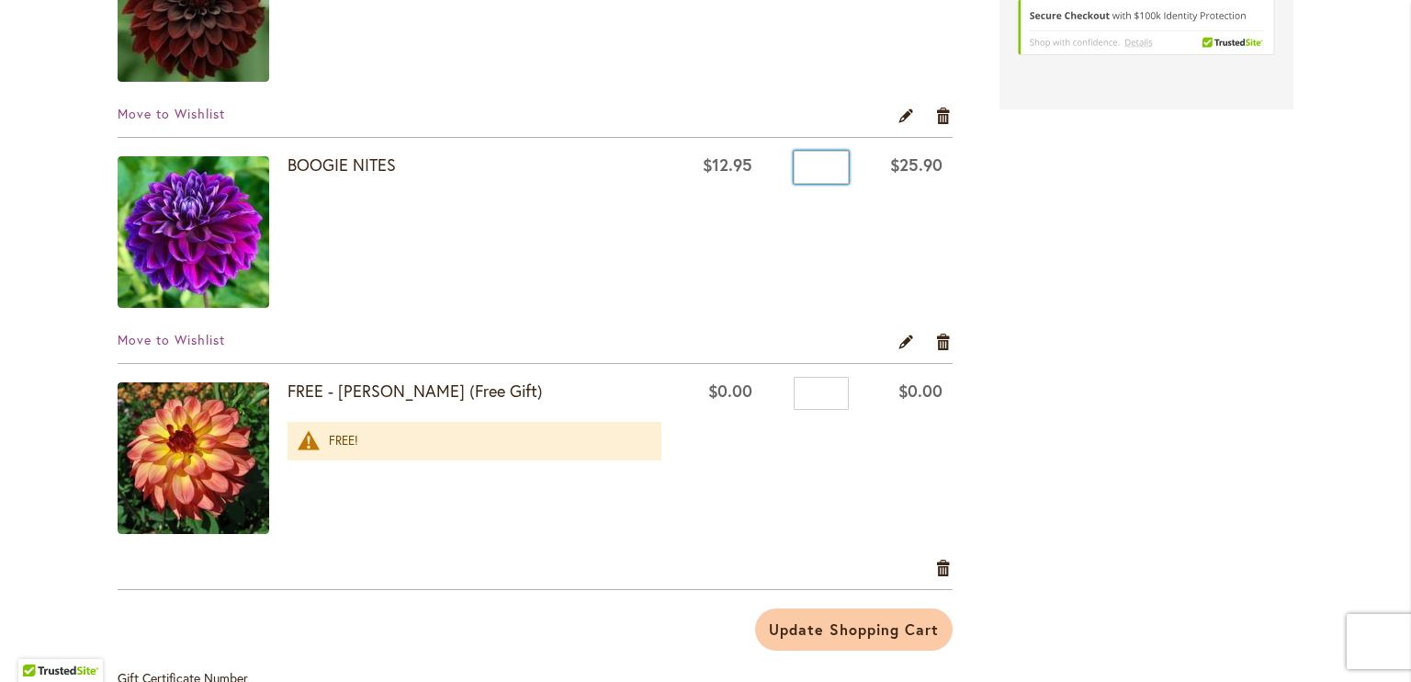
scroll to position [960, 0]
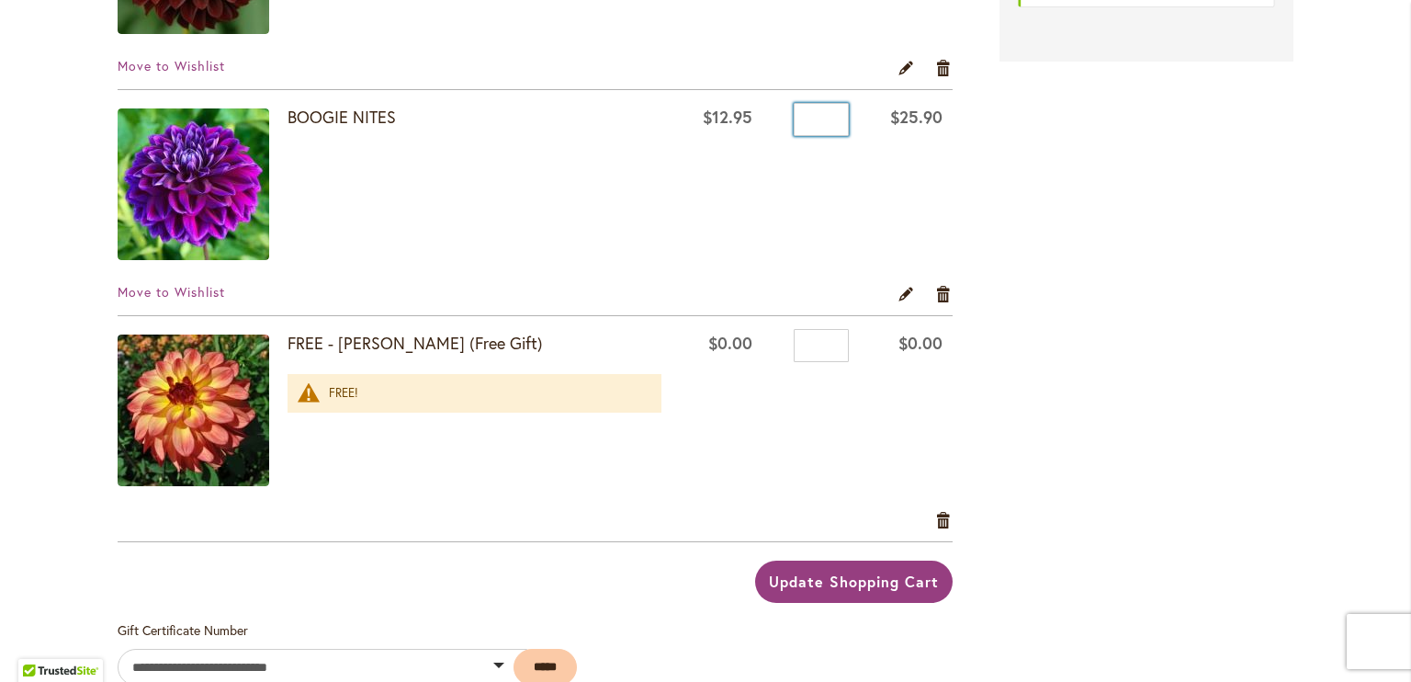
type input "*"
click at [808, 582] on span "Update Shopping Cart" at bounding box center [853, 580] width 169 height 19
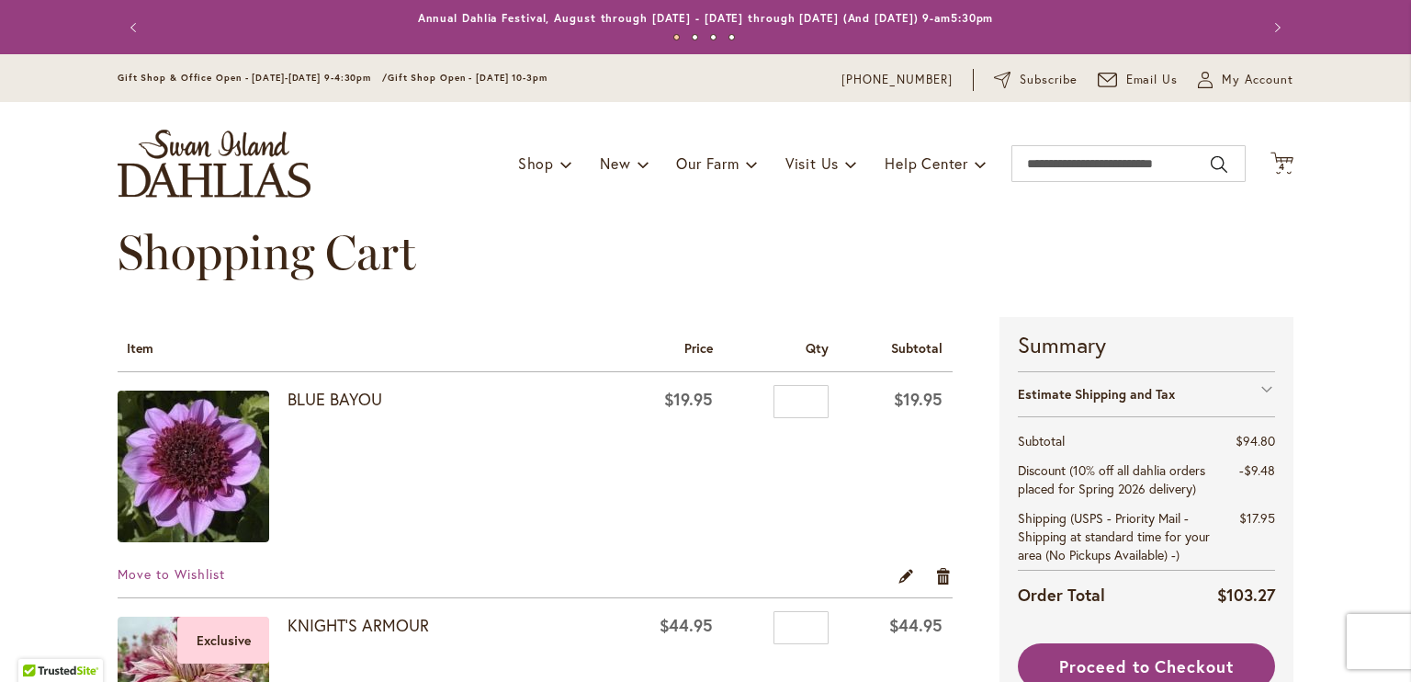
type input "**********"
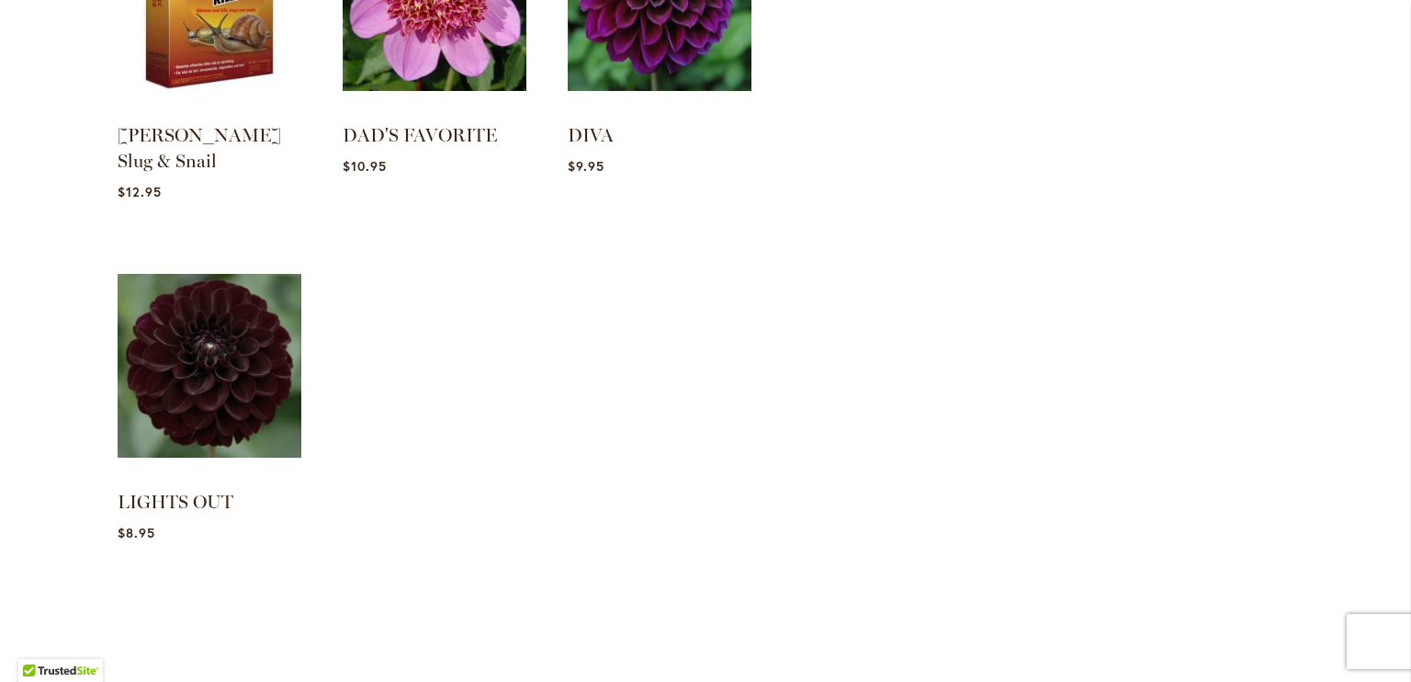
scroll to position [1819, 0]
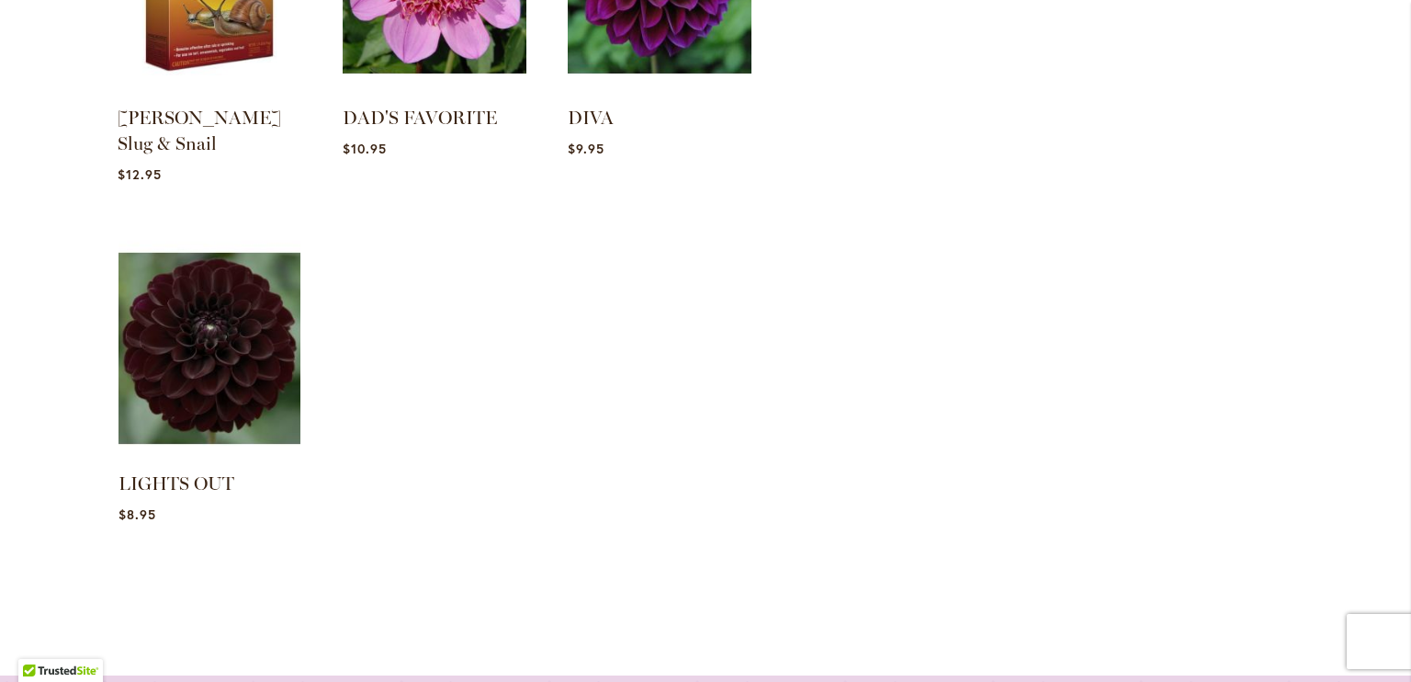
click at [193, 359] on img at bounding box center [209, 348] width 191 height 239
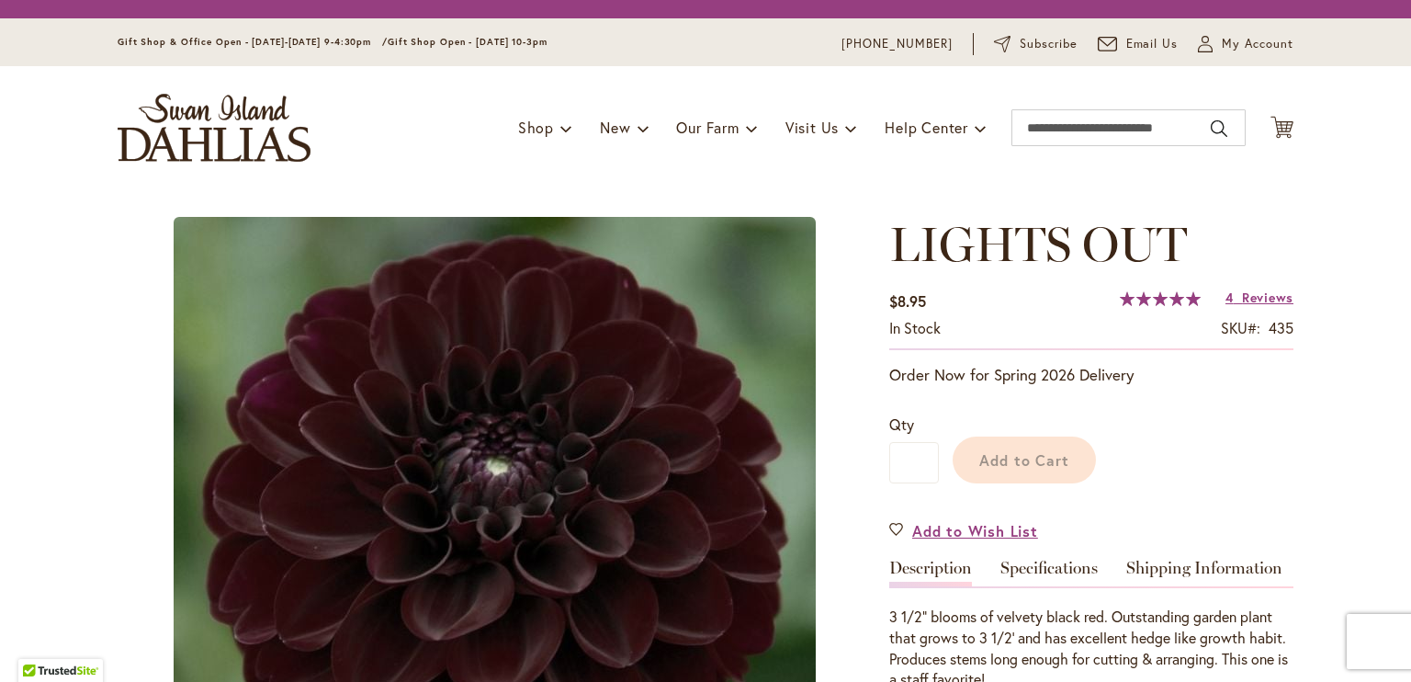
type input "*****"
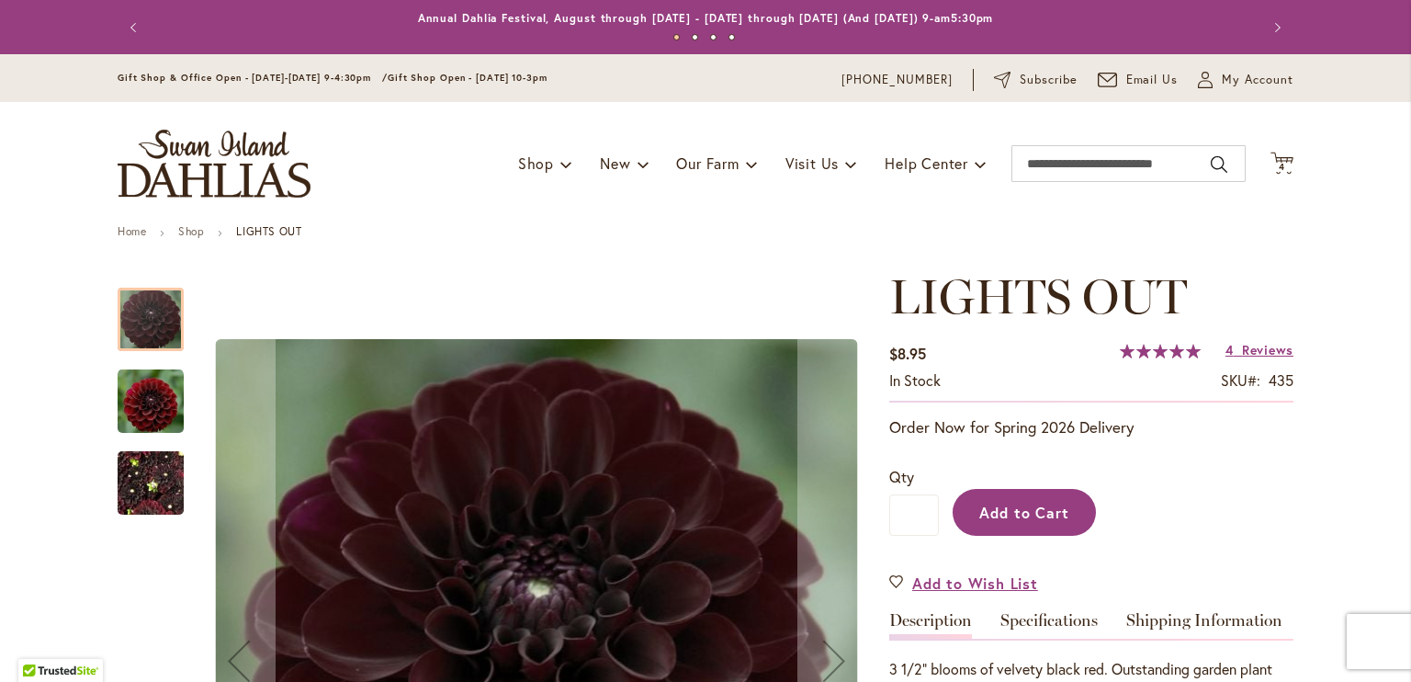
type input "**********"
click at [996, 520] on button "Add to Cart" at bounding box center [1024, 512] width 143 height 47
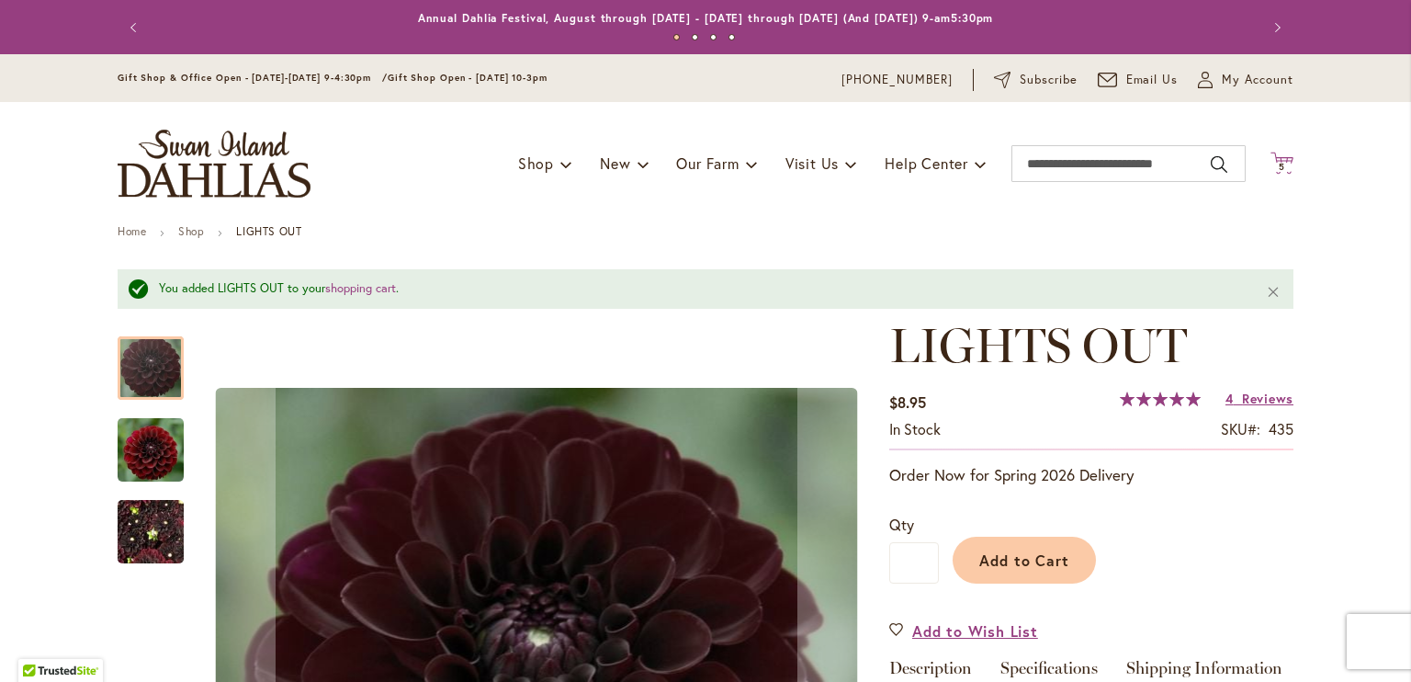
click at [1273, 169] on span "5 5 items" at bounding box center [1282, 167] width 18 height 9
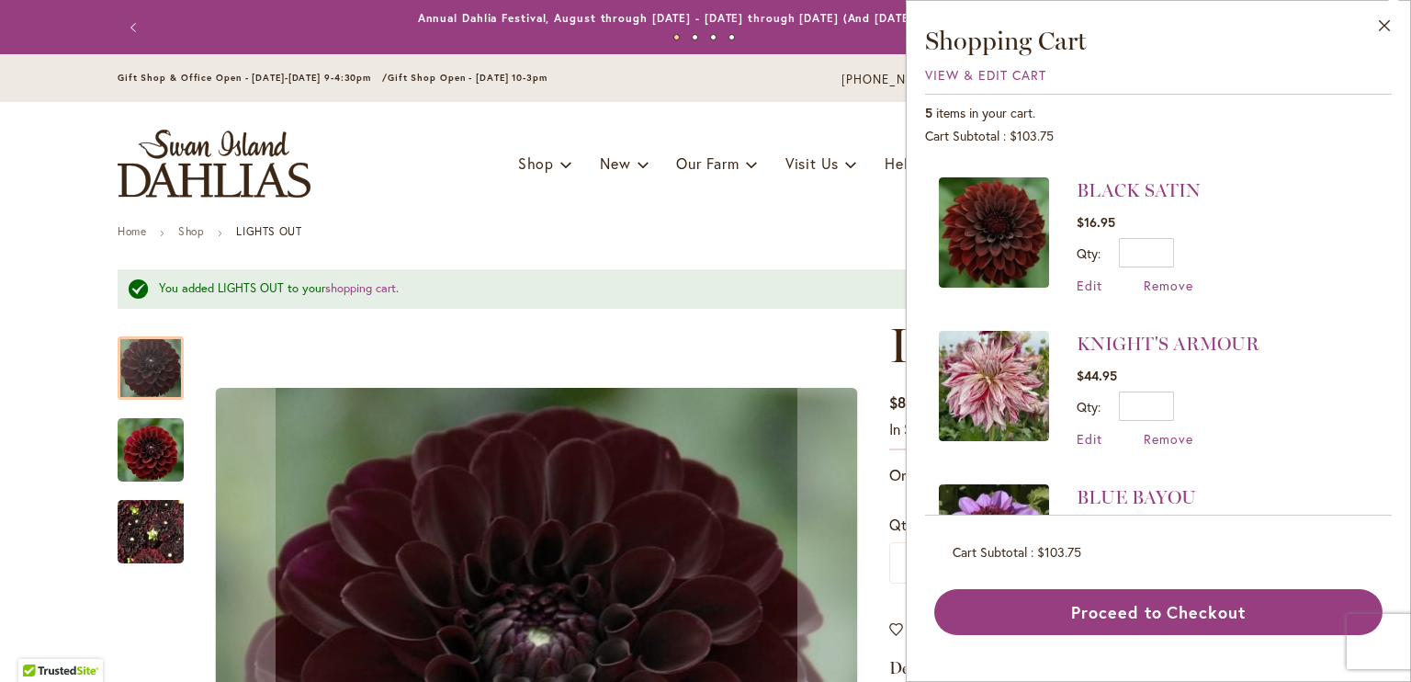
scroll to position [413, 0]
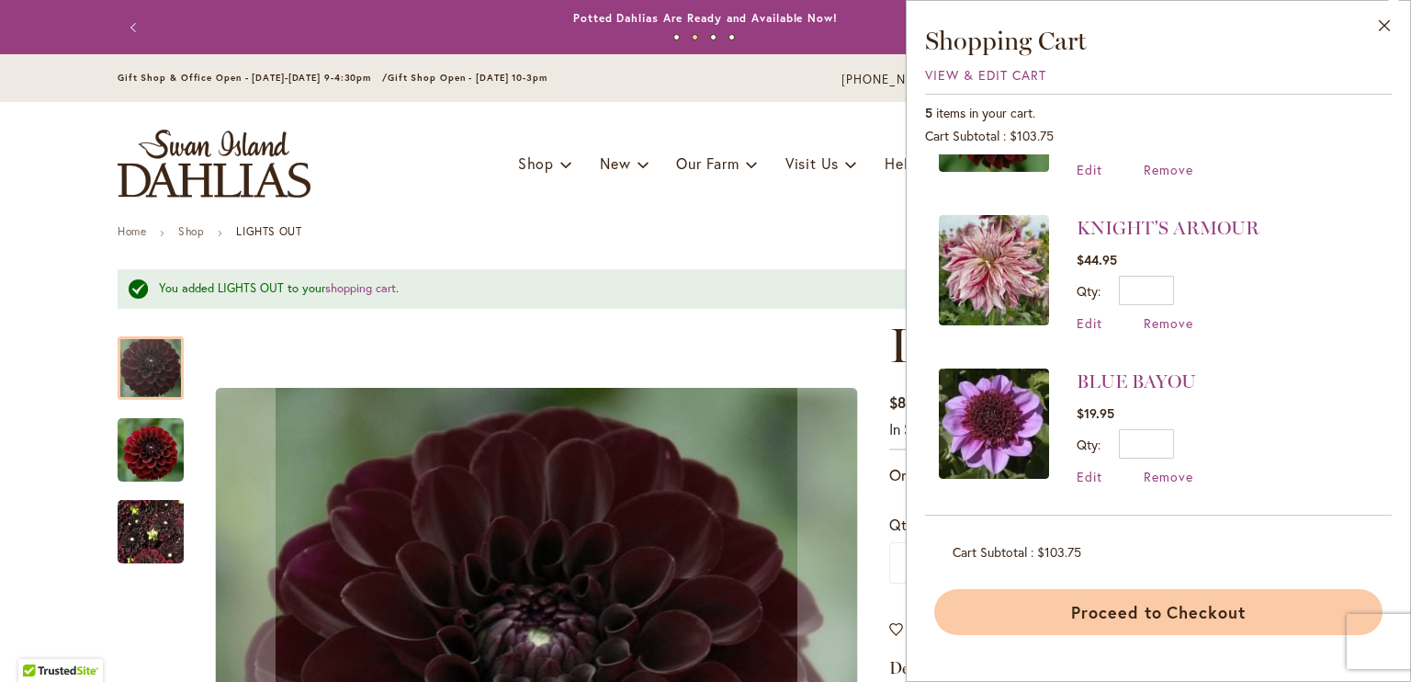
click at [1198, 611] on button "Proceed to Checkout" at bounding box center [1158, 612] width 448 height 46
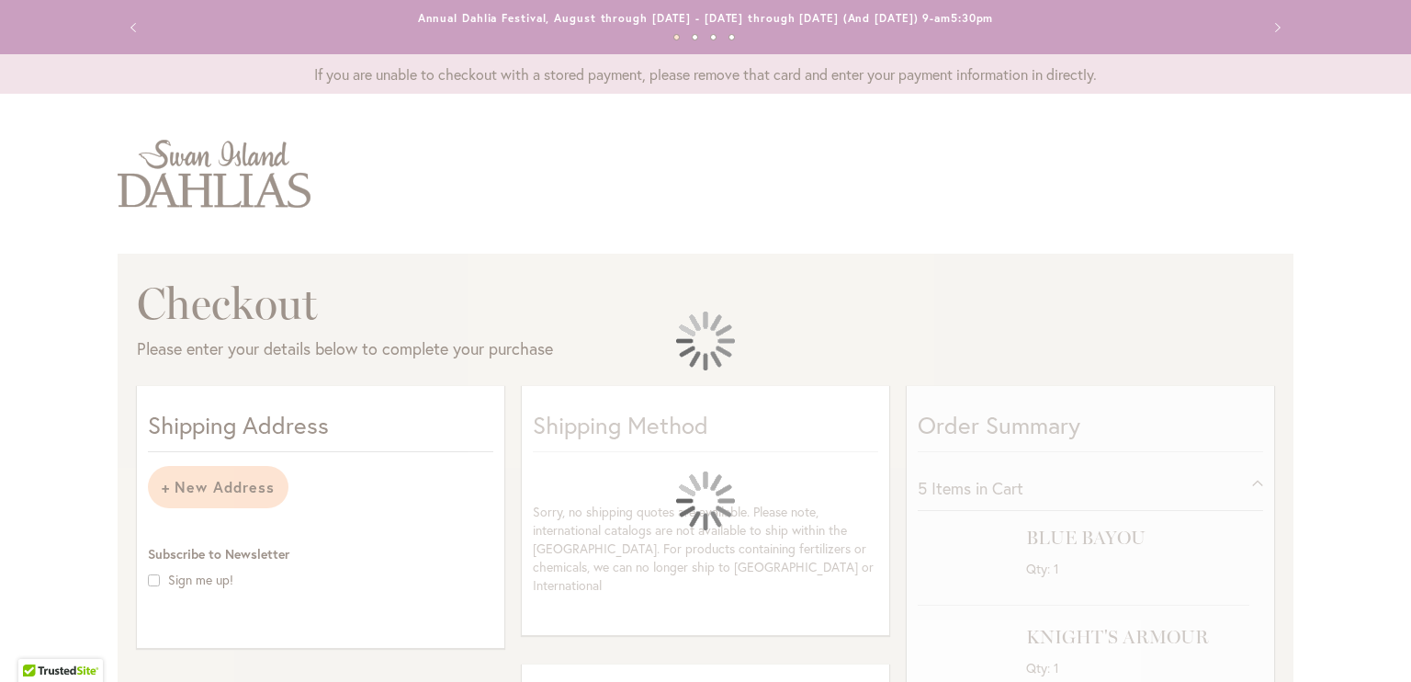
select select "**********"
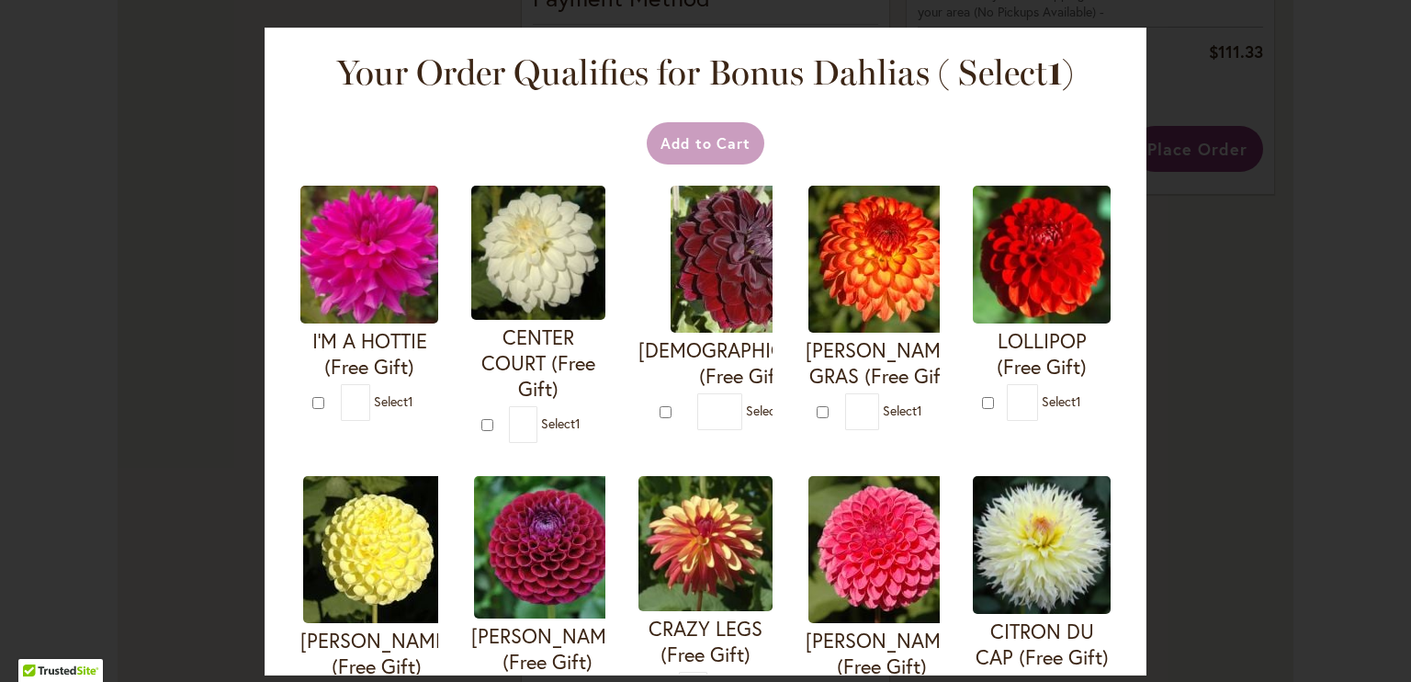
scroll to position [1030, 0]
click at [799, 316] on img at bounding box center [744, 259] width 147 height 147
type input "*"
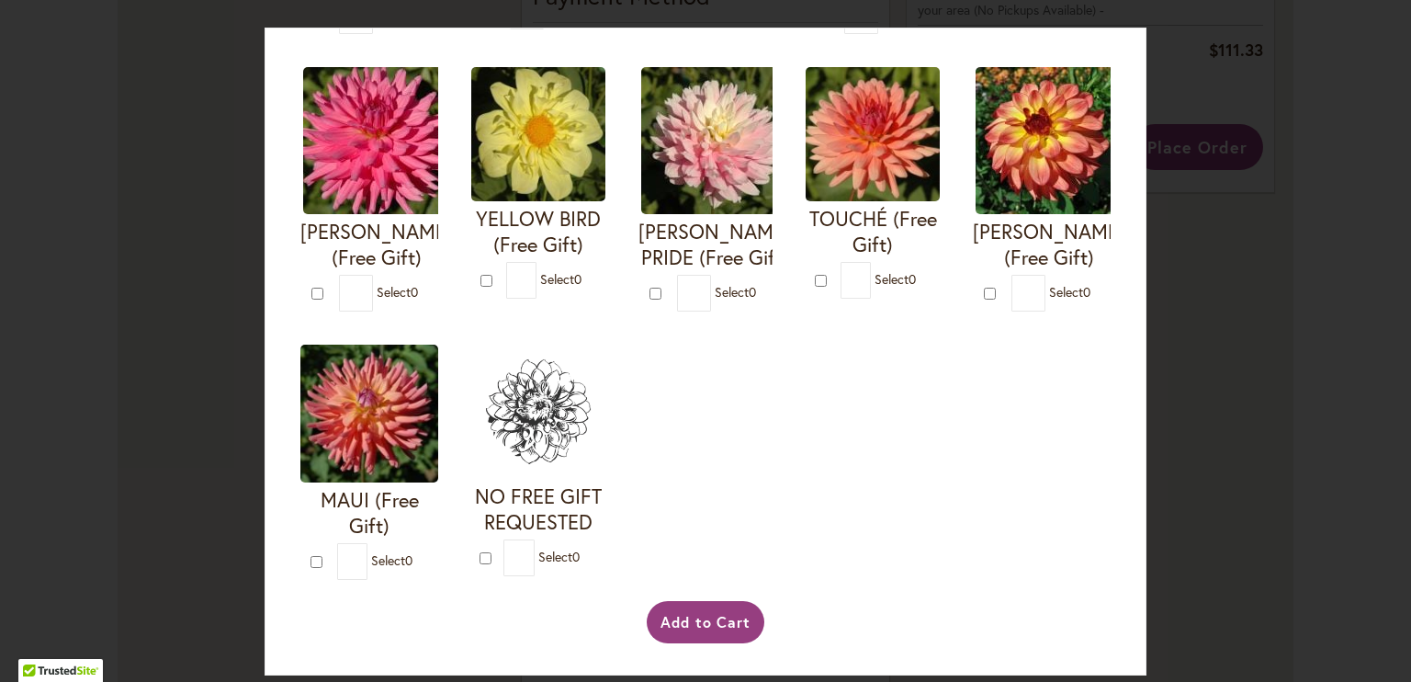
scroll to position [955, 0]
click at [721, 611] on button "Add to Cart" at bounding box center [706, 622] width 119 height 42
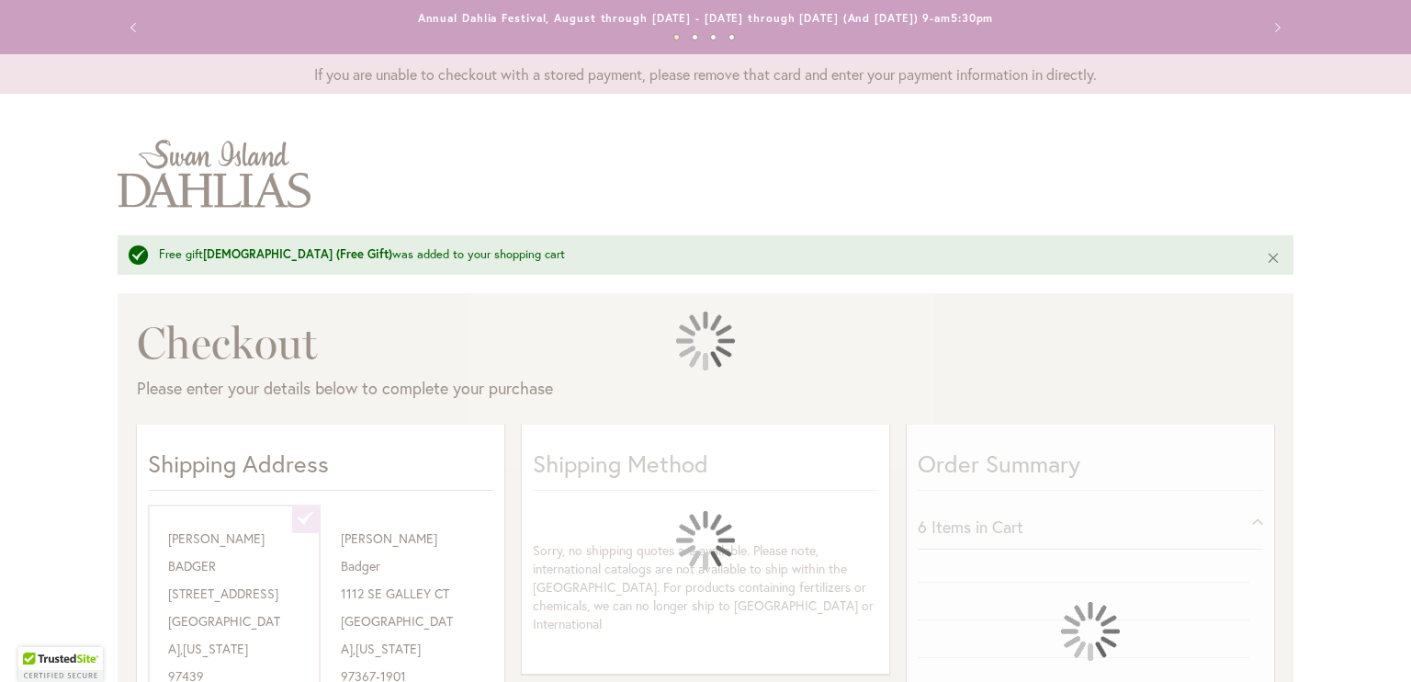
select select "**********"
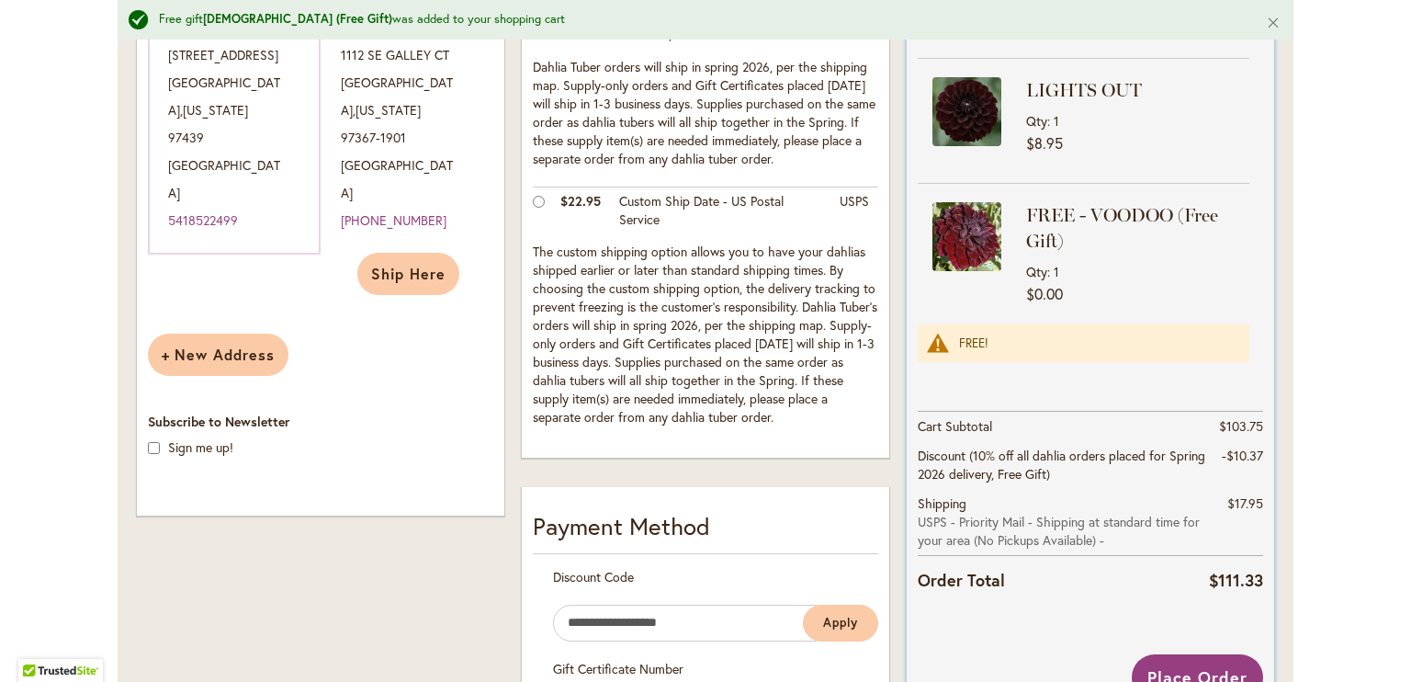
scroll to position [458, 0]
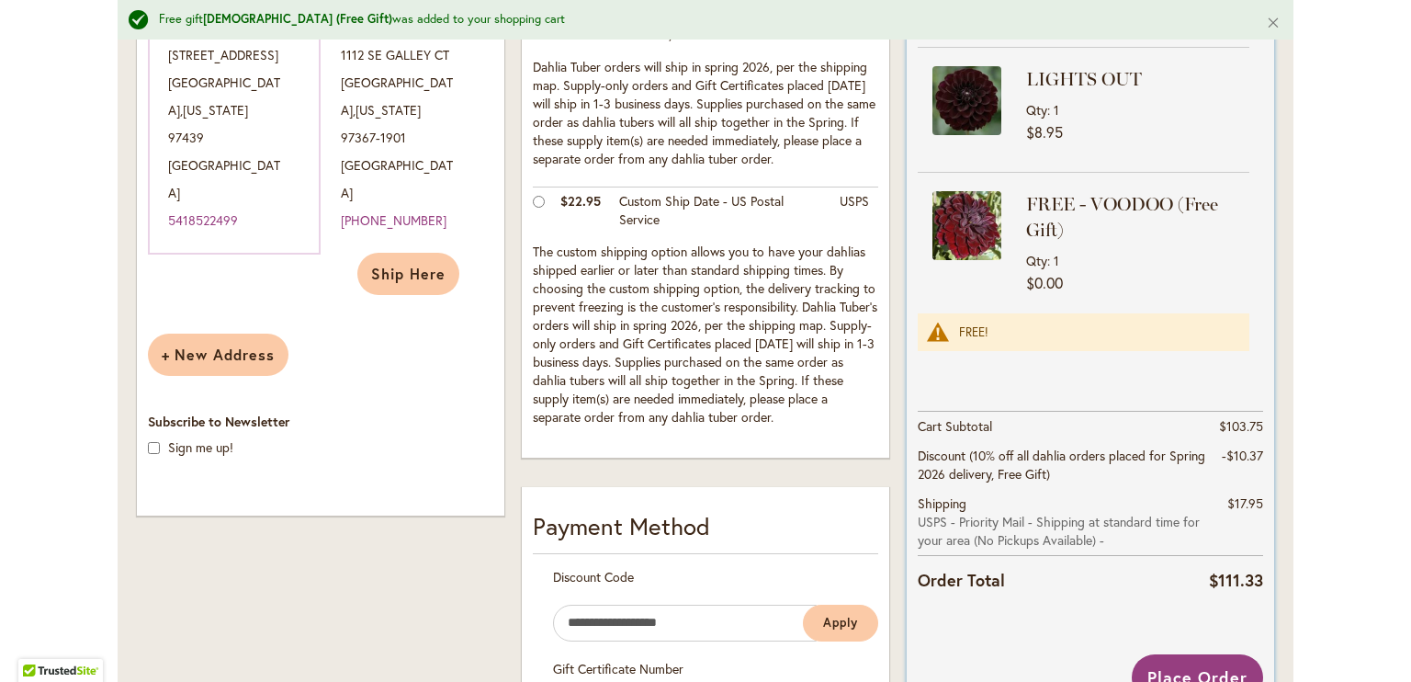
click at [974, 239] on img at bounding box center [966, 225] width 69 height 69
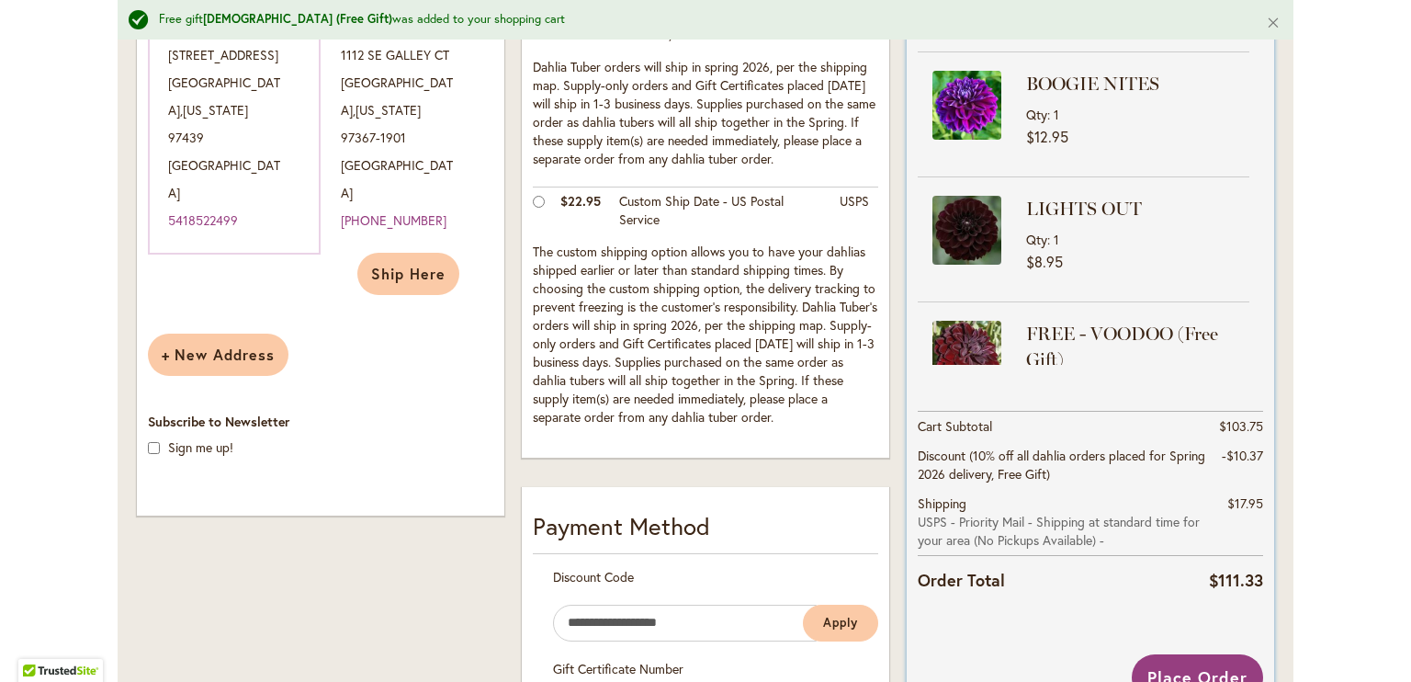
scroll to position [322, 0]
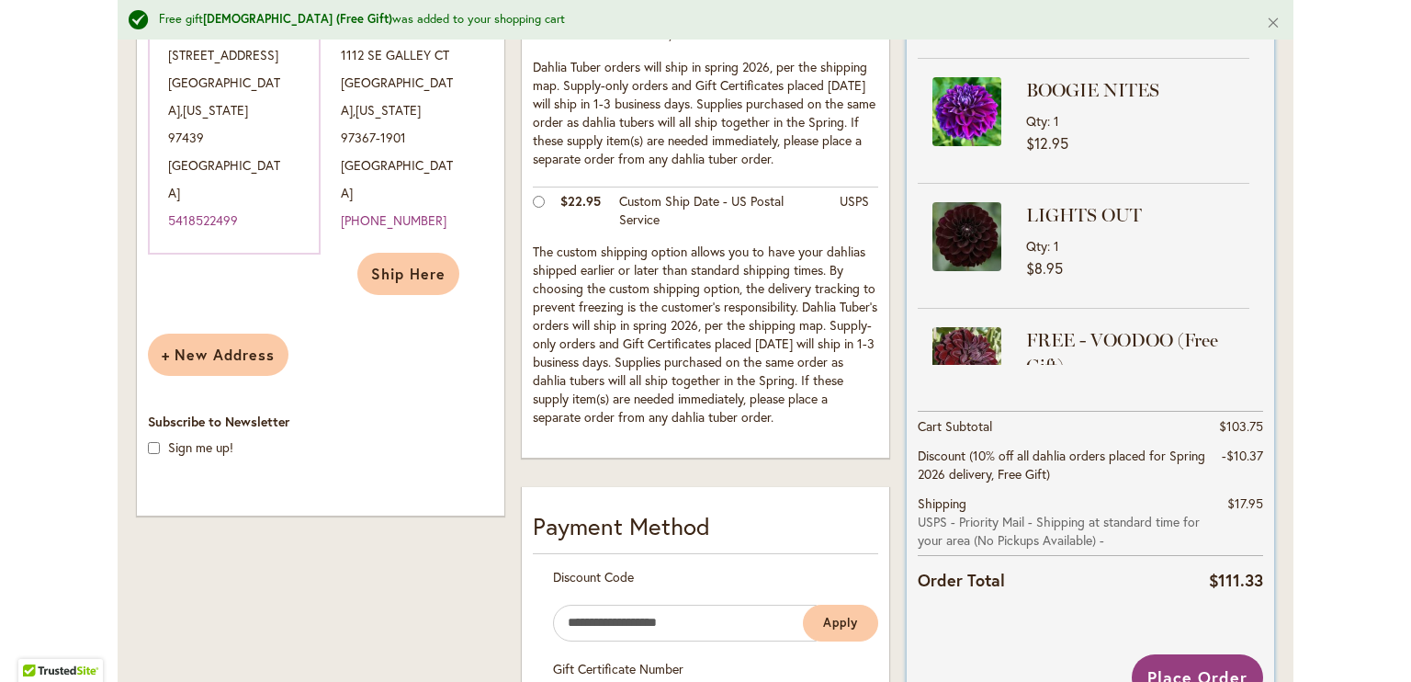
click at [968, 232] on img at bounding box center [966, 236] width 69 height 69
click at [988, 230] on img at bounding box center [966, 236] width 69 height 69
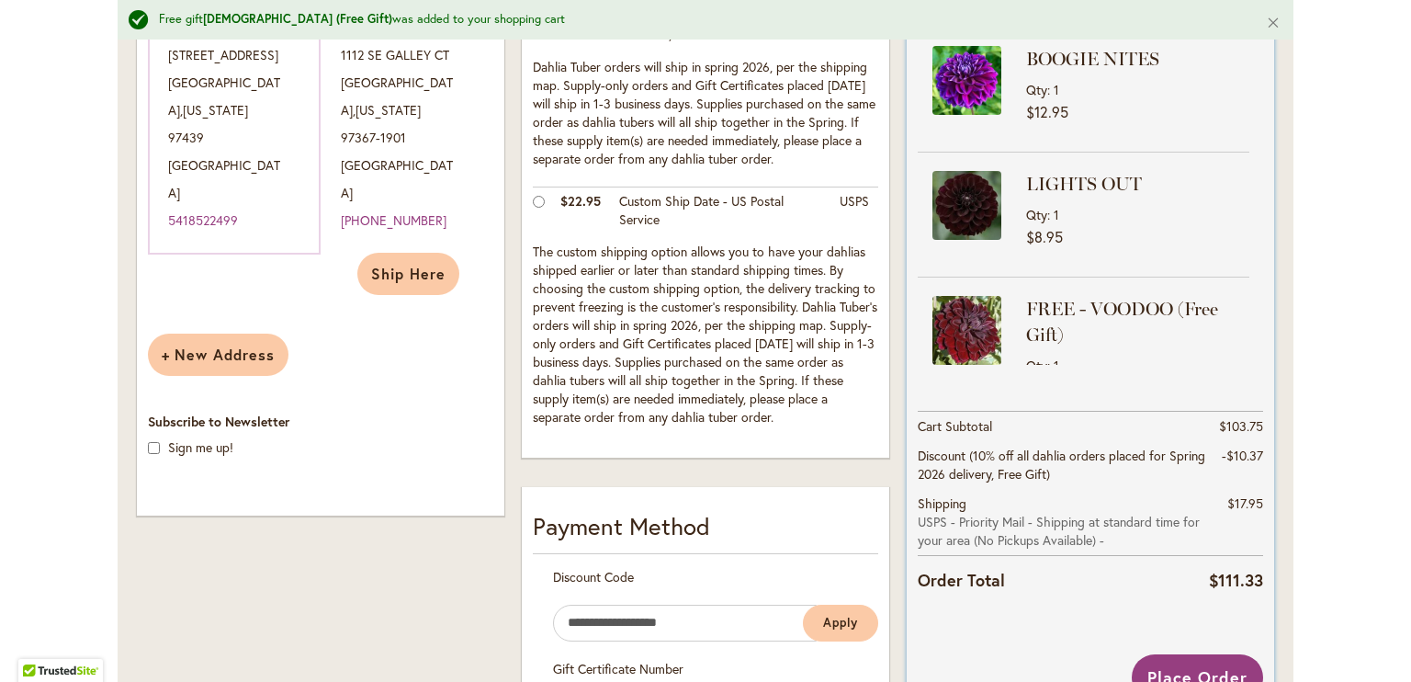
scroll to position [352, 0]
click at [994, 199] on div "LIGHTS OUT Qty 1 $8.95" at bounding box center [1084, 216] width 332 height 87
click at [959, 201] on img at bounding box center [966, 207] width 69 height 69
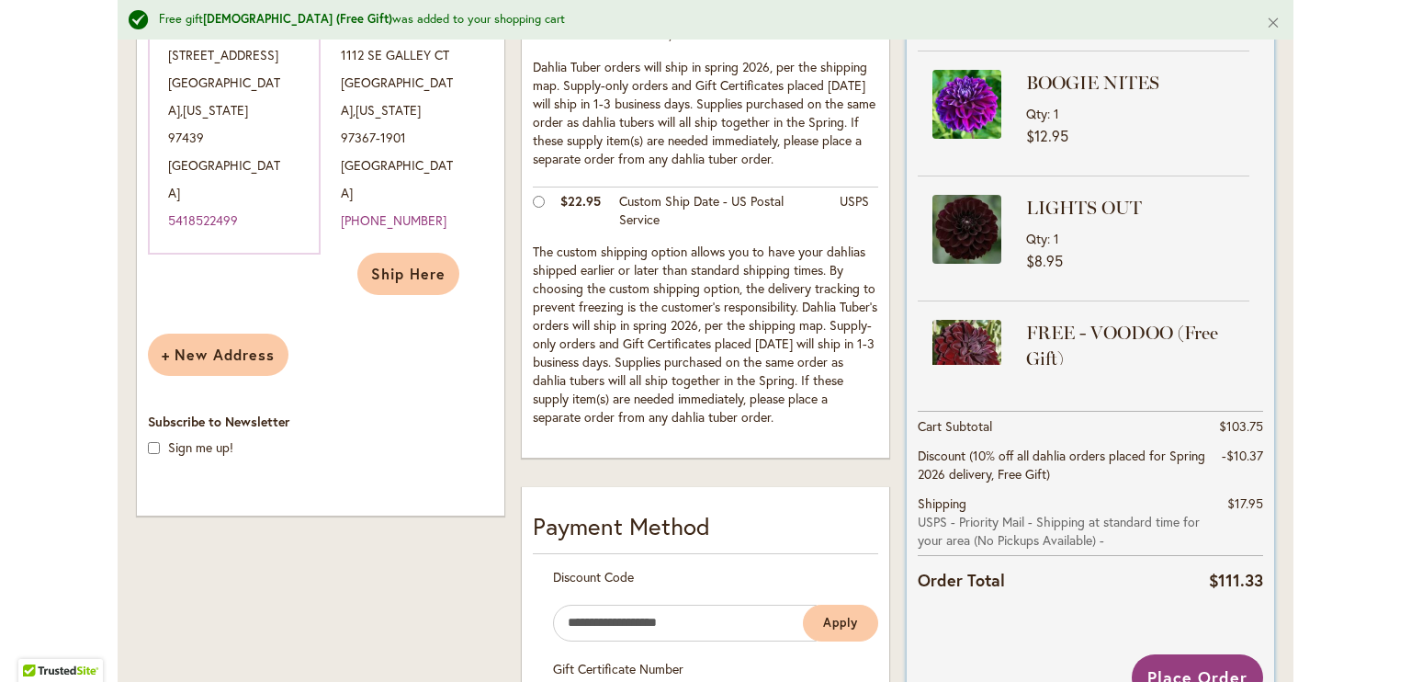
scroll to position [361, 0]
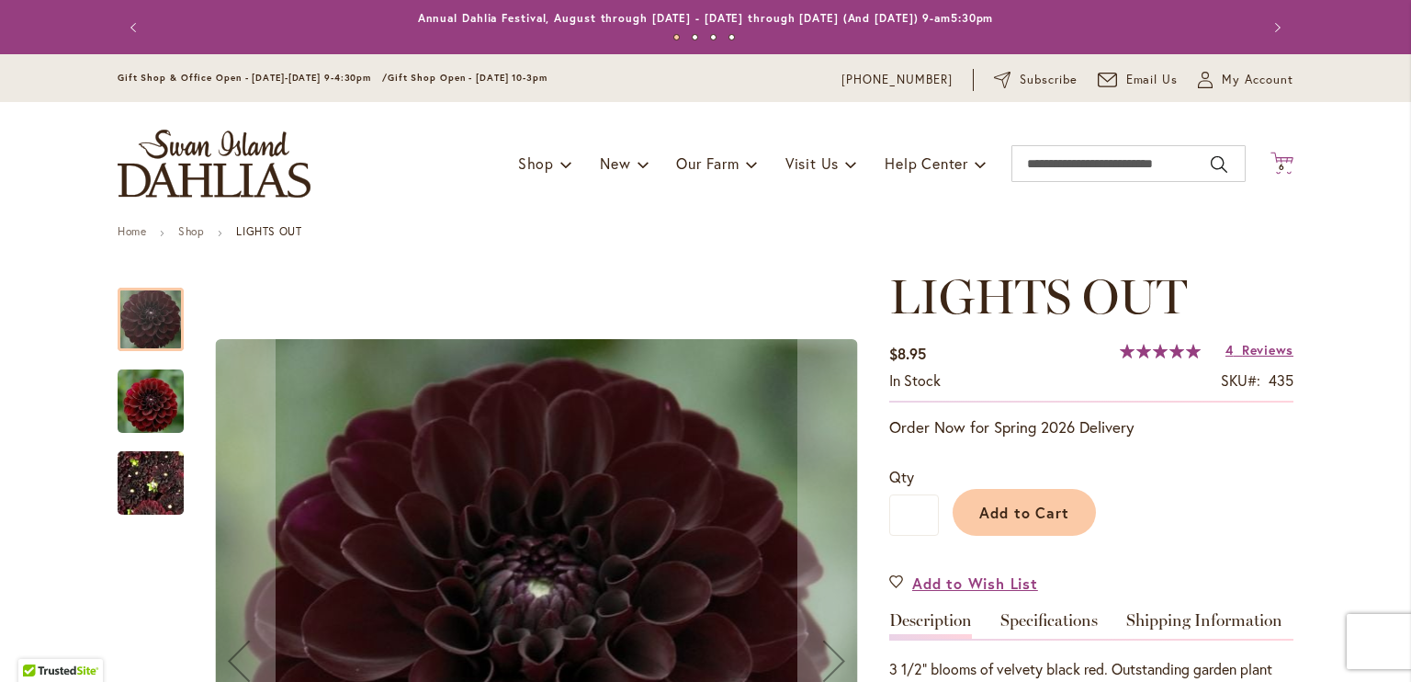
type input "**********"
click at [1276, 159] on icon "Cart .cls-1 { fill: #231f20; }" at bounding box center [1281, 163] width 23 height 23
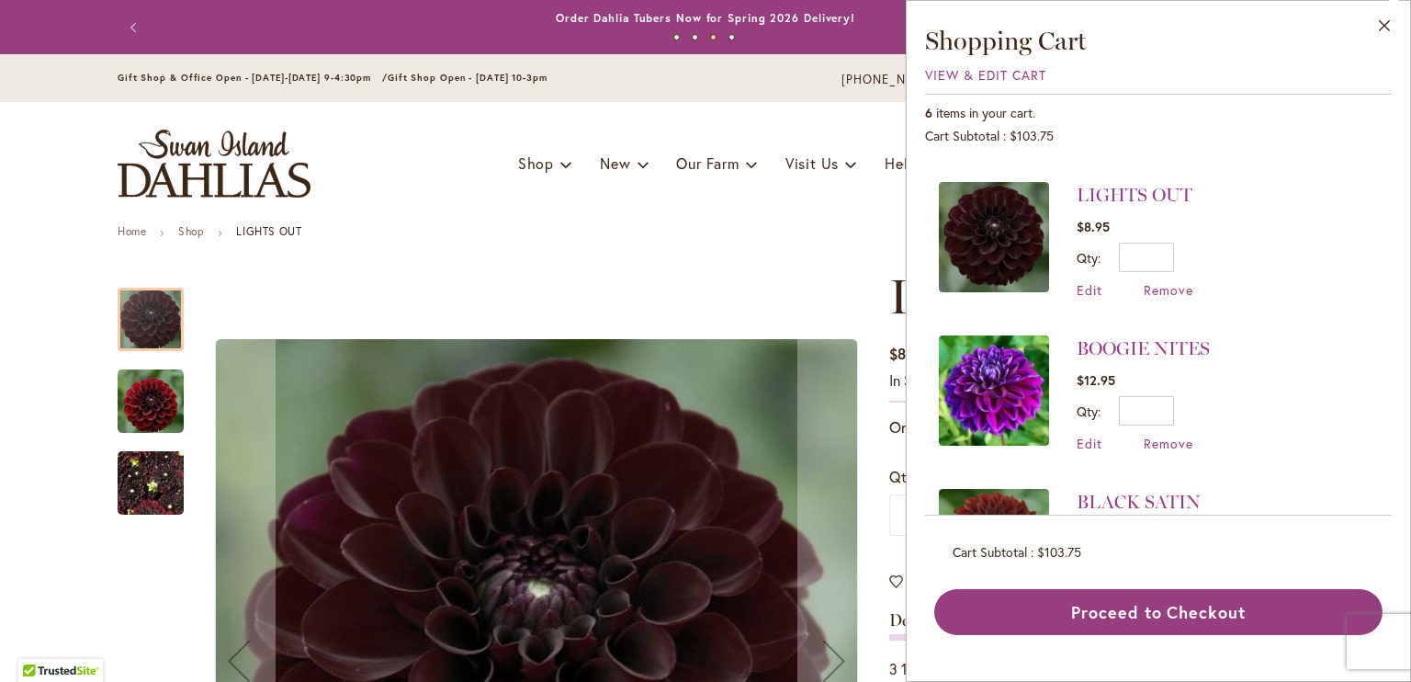
scroll to position [109, 0]
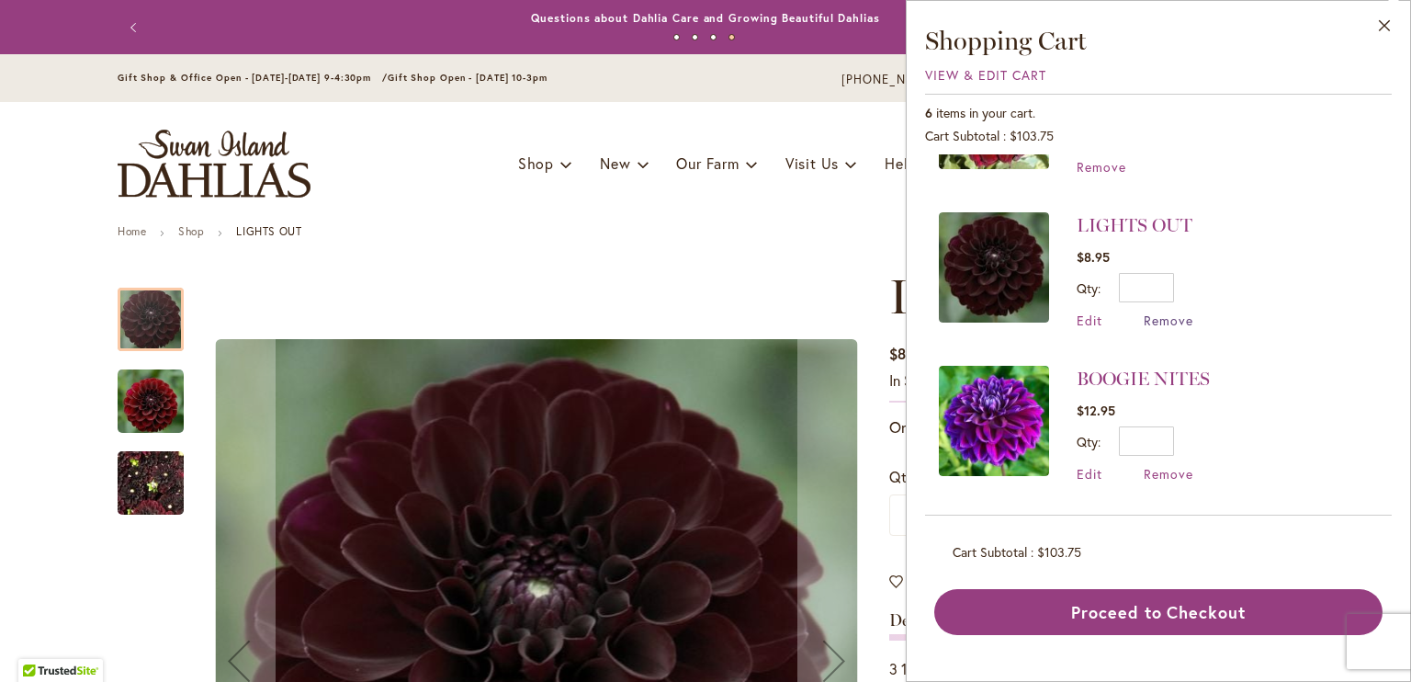
click at [1168, 312] on span "Remove" at bounding box center [1169, 319] width 50 height 17
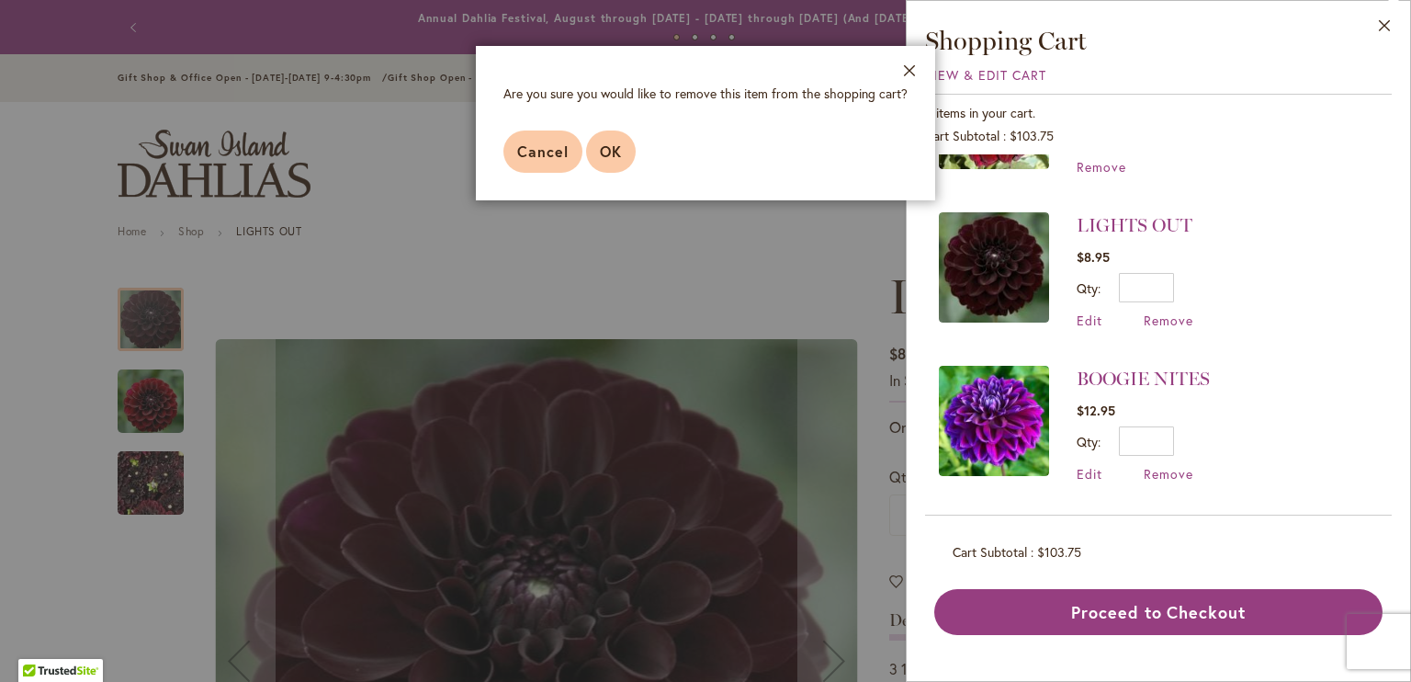
click at [604, 137] on button "OK" at bounding box center [611, 151] width 50 height 42
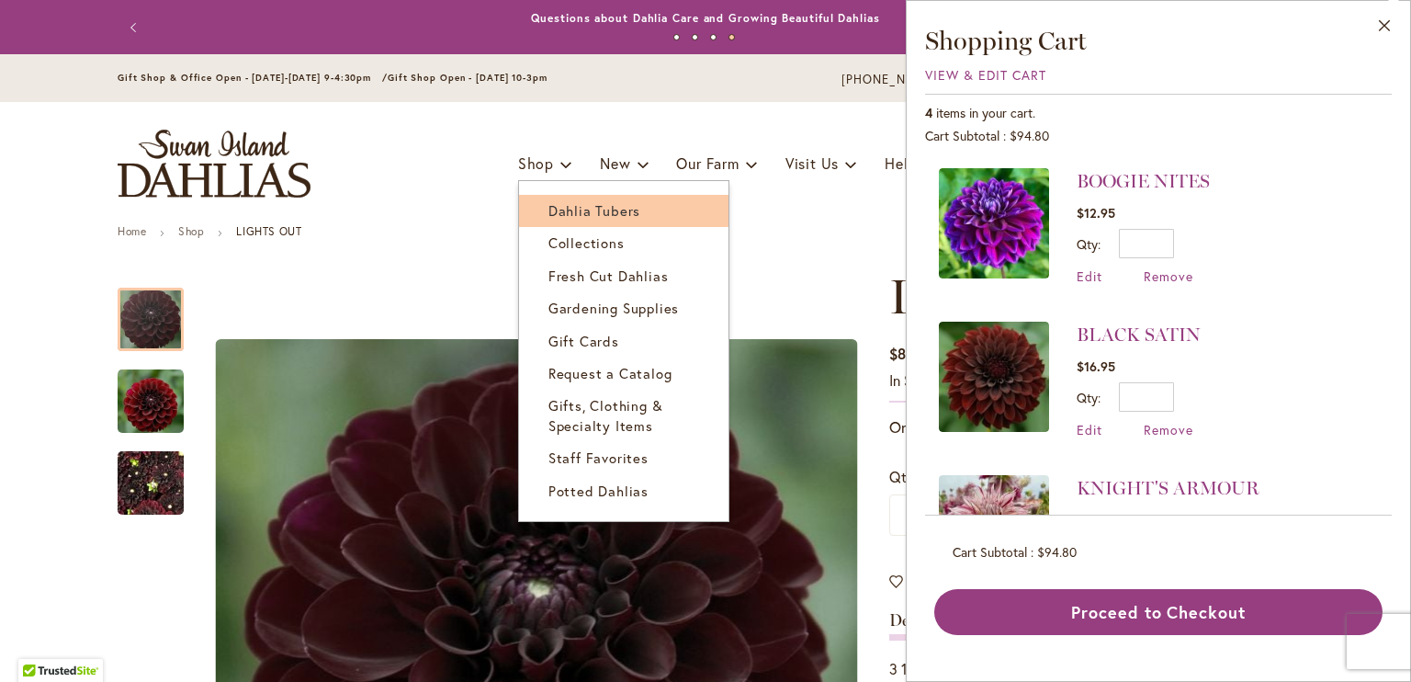
click at [588, 219] on link "Dahlia Tubers" at bounding box center [623, 211] width 209 height 32
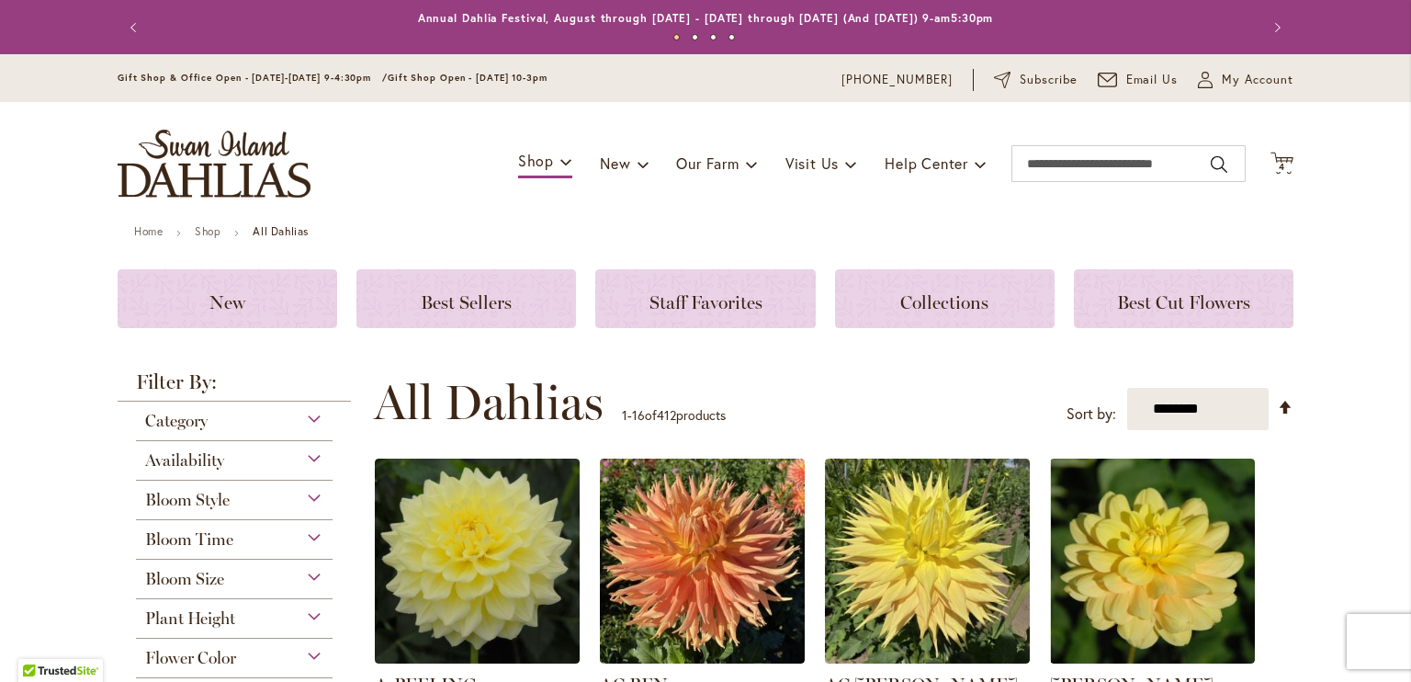
type input "**********"
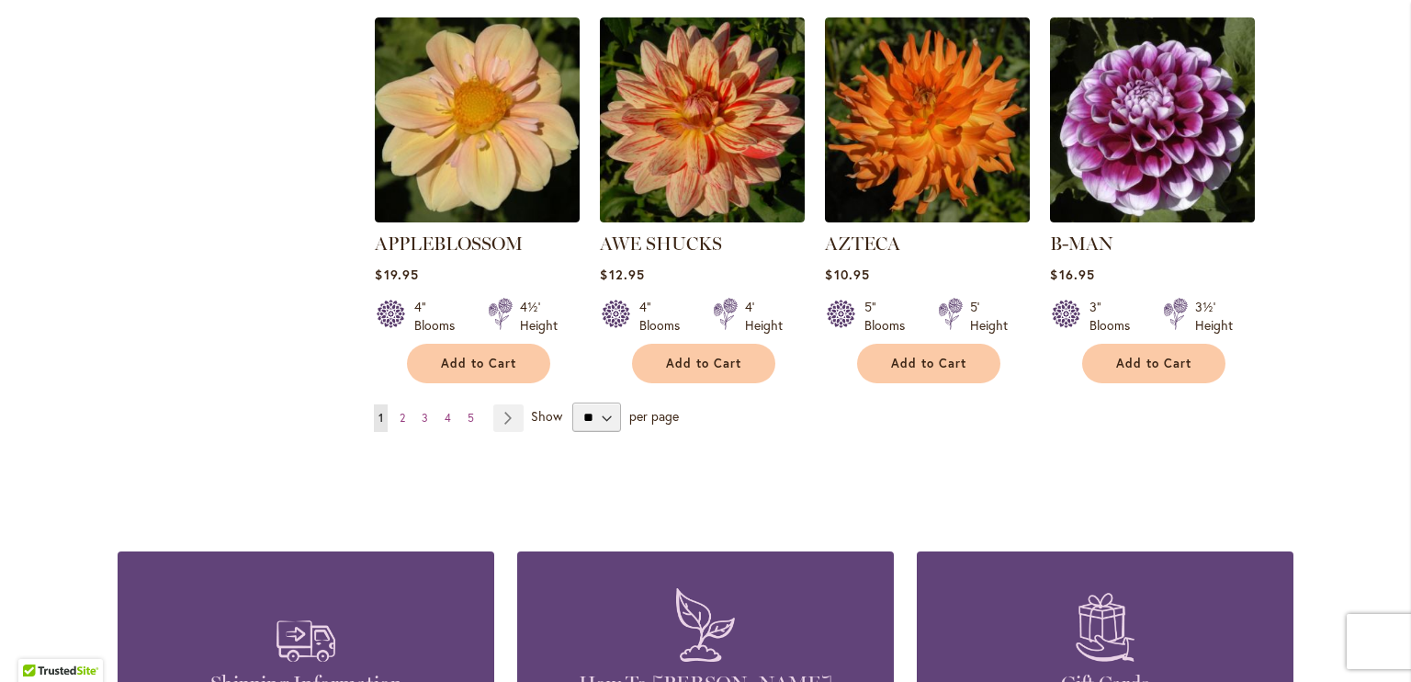
scroll to position [1648, 0]
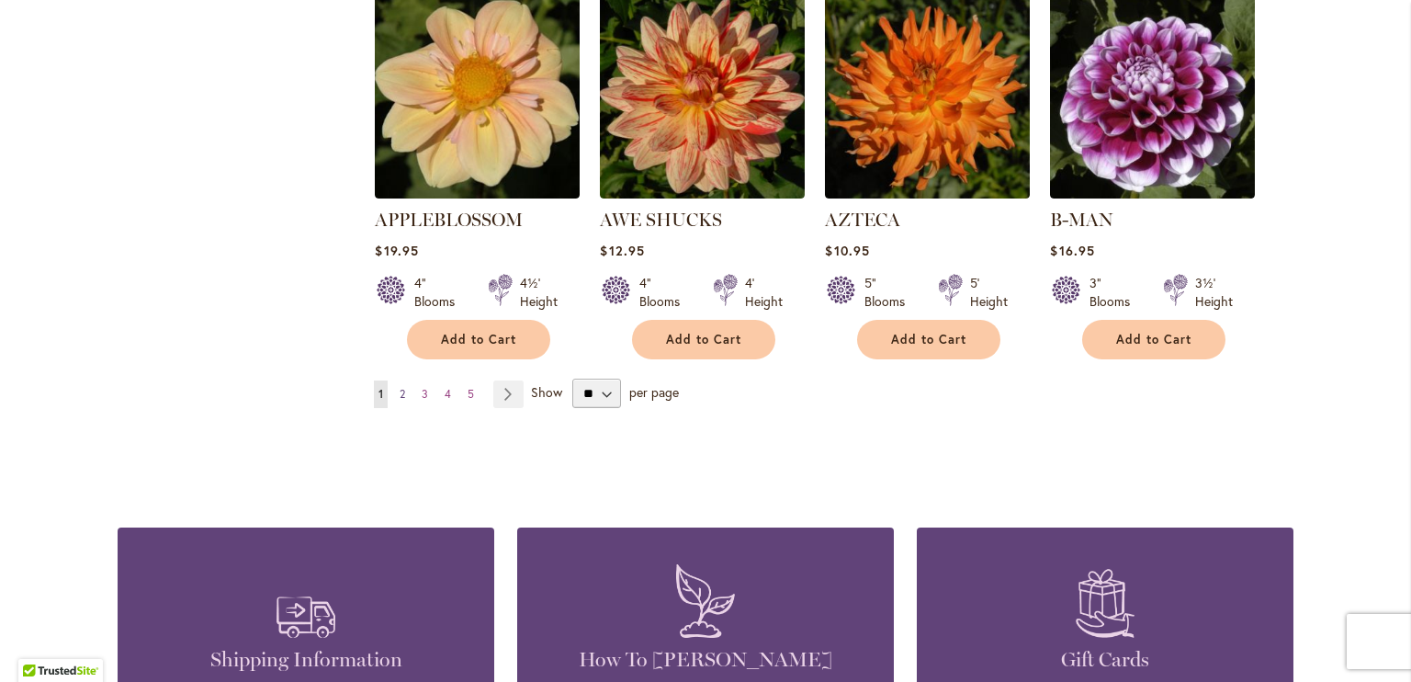
click at [400, 387] on span "2" at bounding box center [403, 394] width 6 height 14
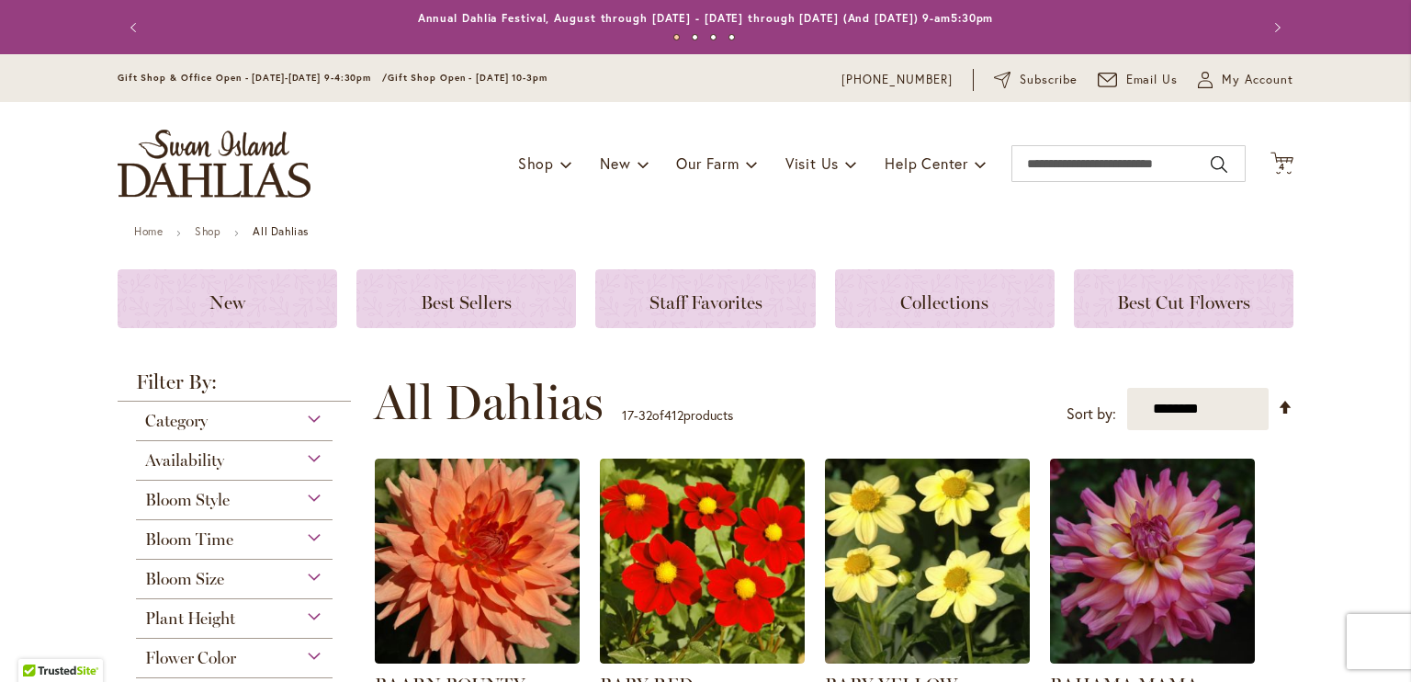
type input "**********"
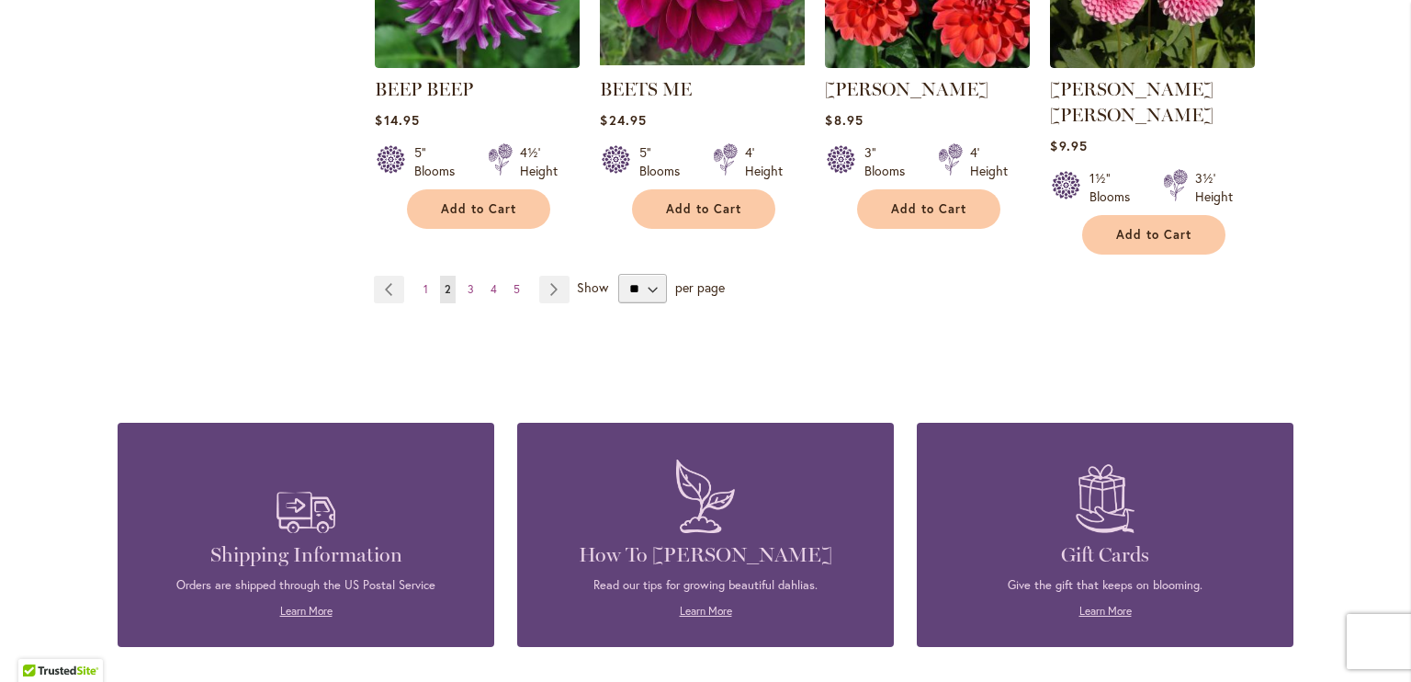
scroll to position [1760, 0]
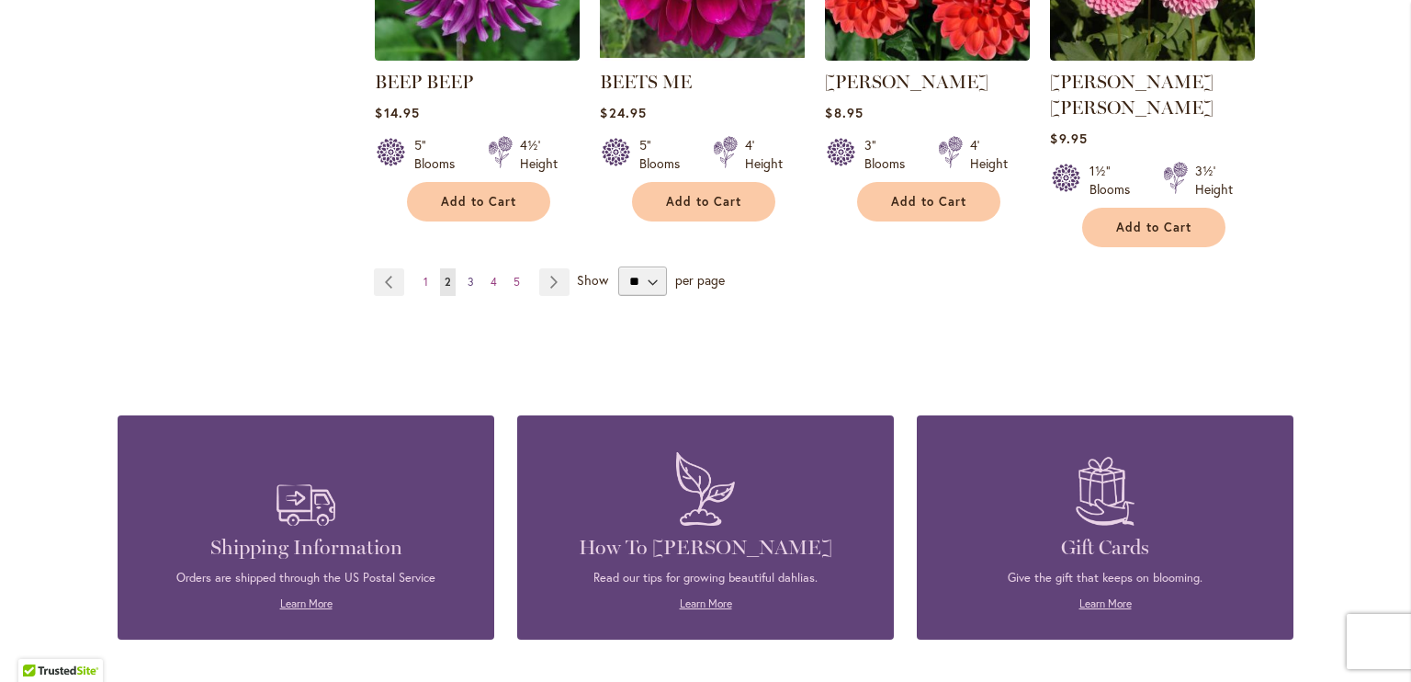
click at [468, 275] on span "3" at bounding box center [471, 282] width 6 height 14
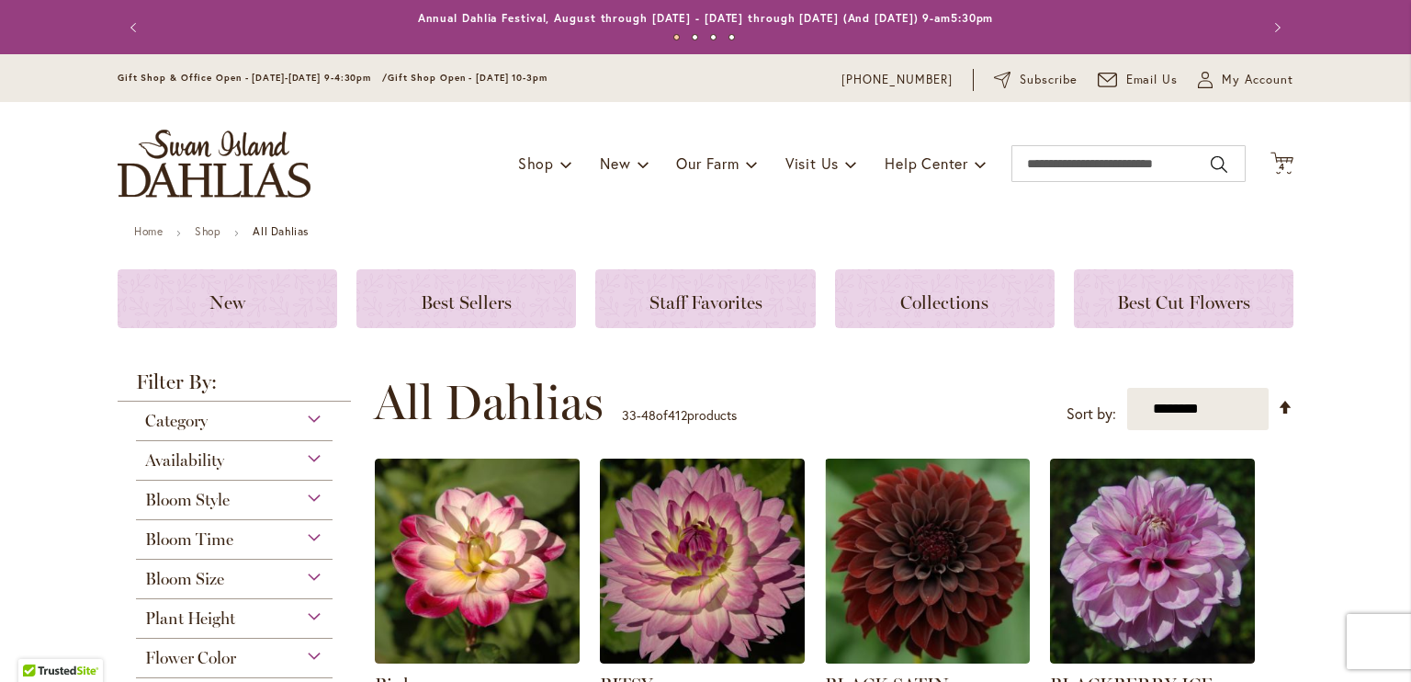
type input "**********"
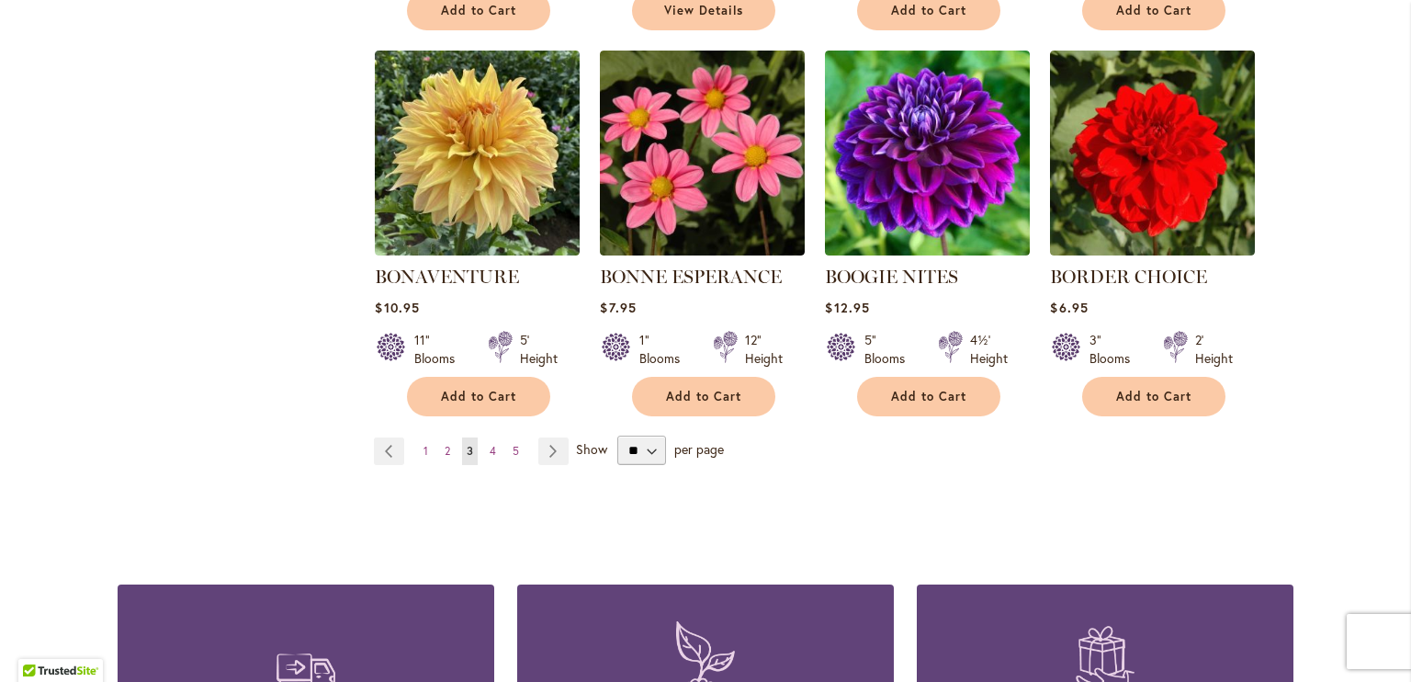
scroll to position [1568, 0]
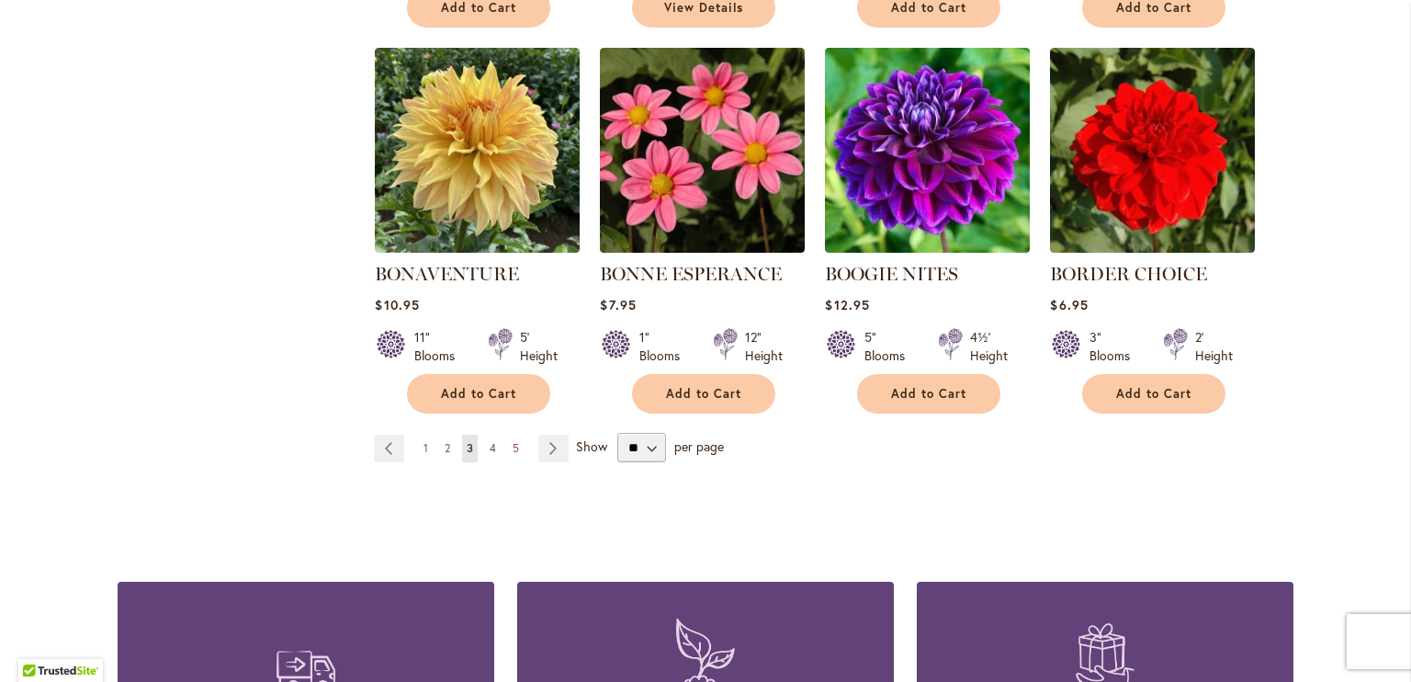
click at [490, 448] on span "4" at bounding box center [493, 448] width 6 height 14
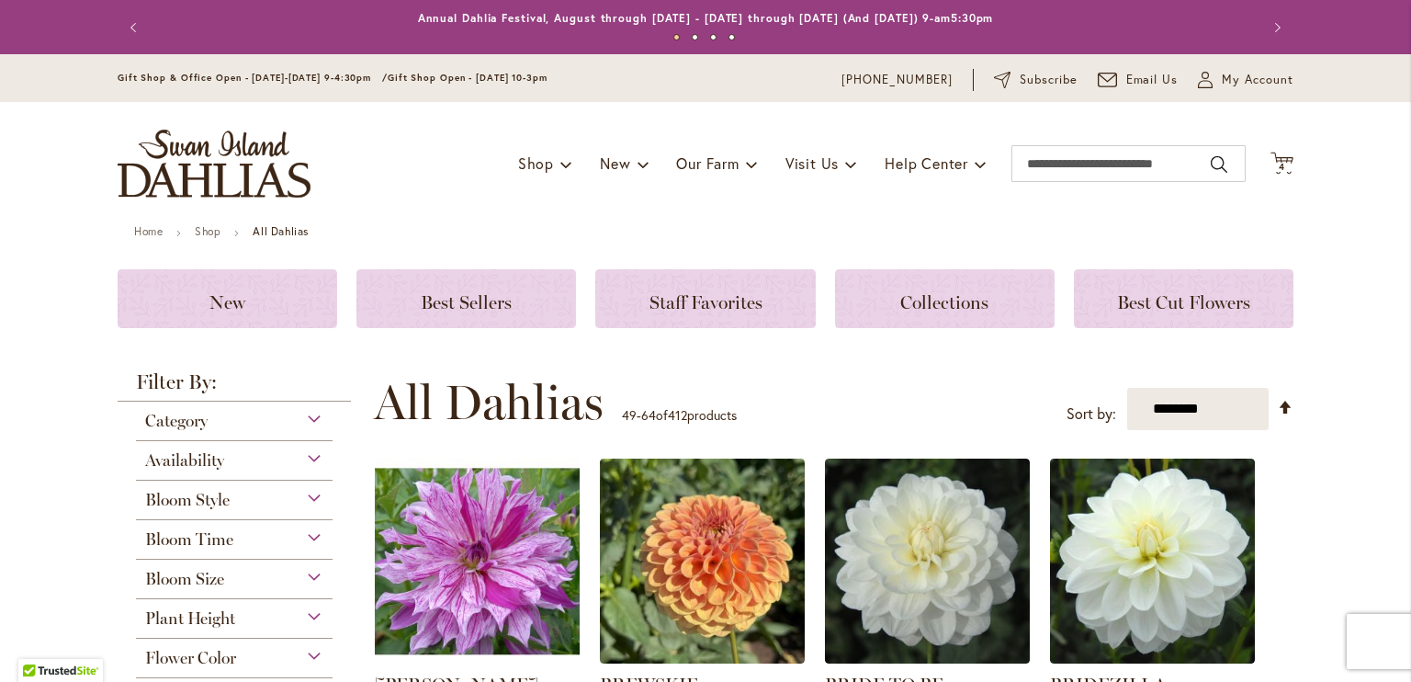
type input "**********"
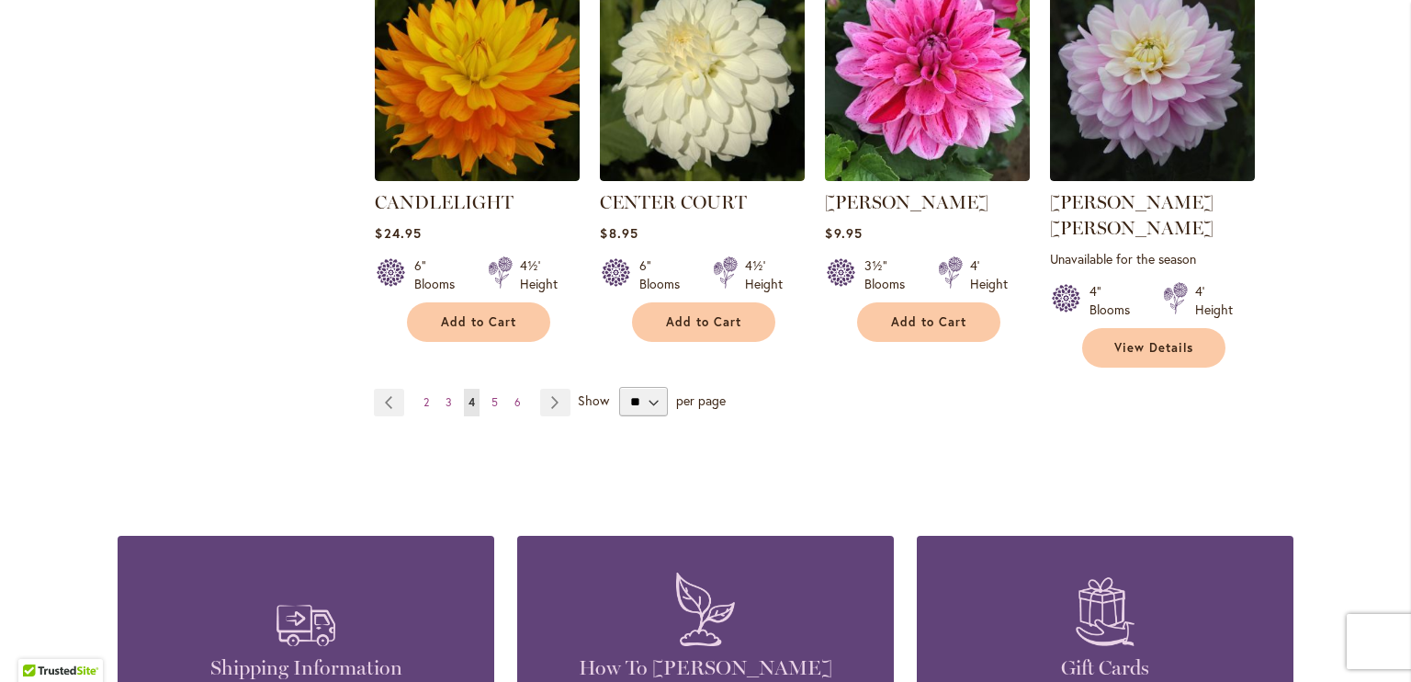
scroll to position [1659, 0]
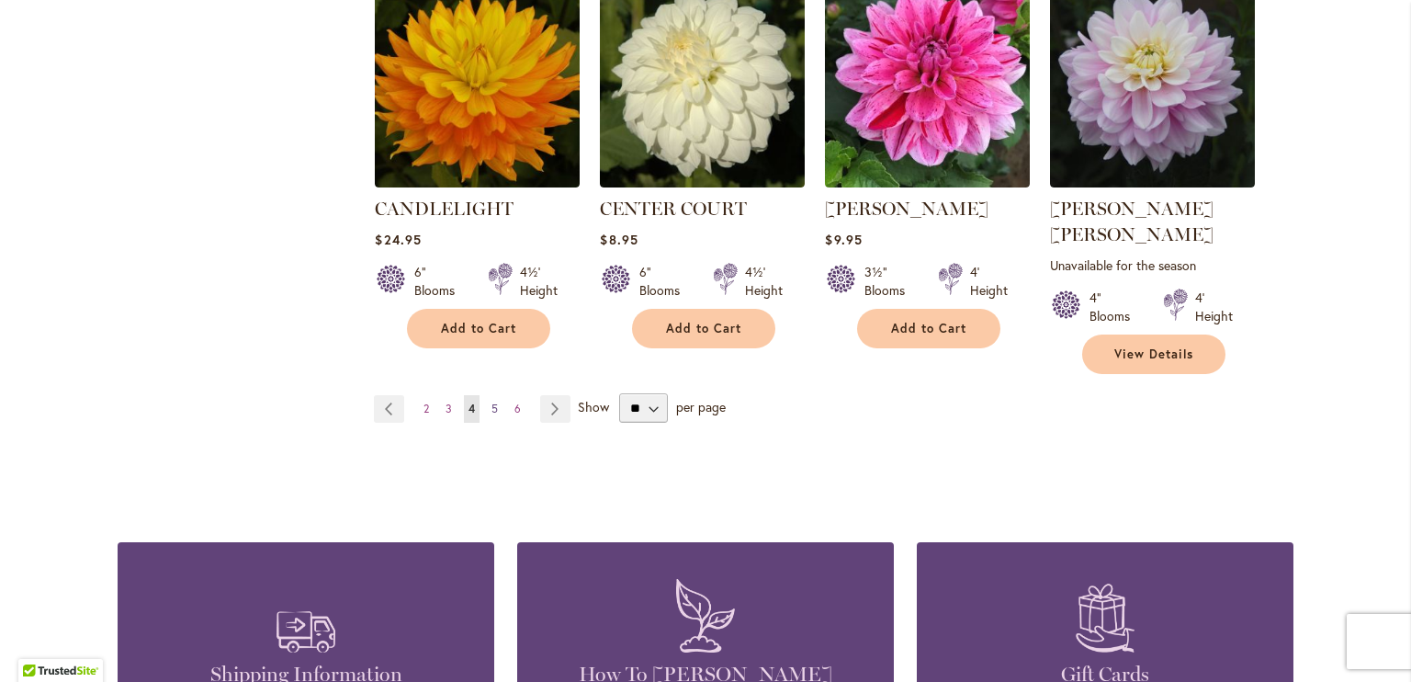
click at [491, 401] on span "5" at bounding box center [494, 408] width 6 height 14
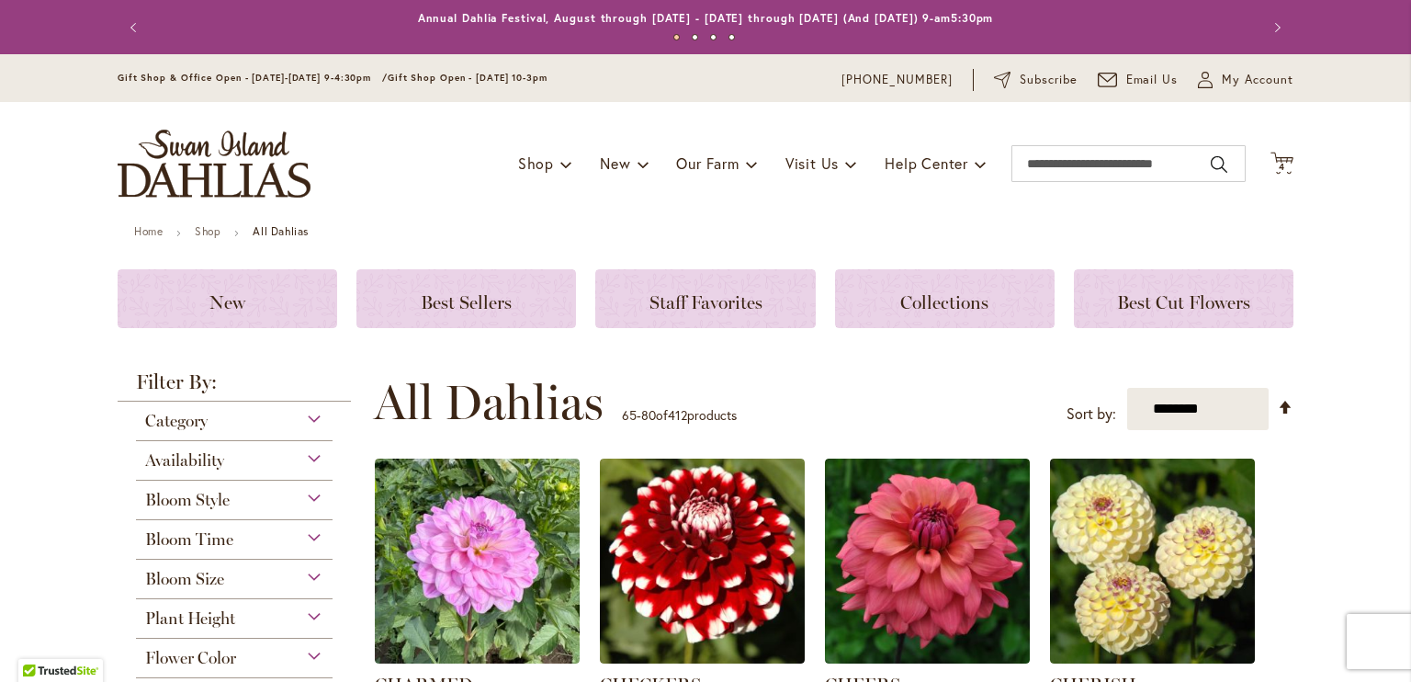
type input "**********"
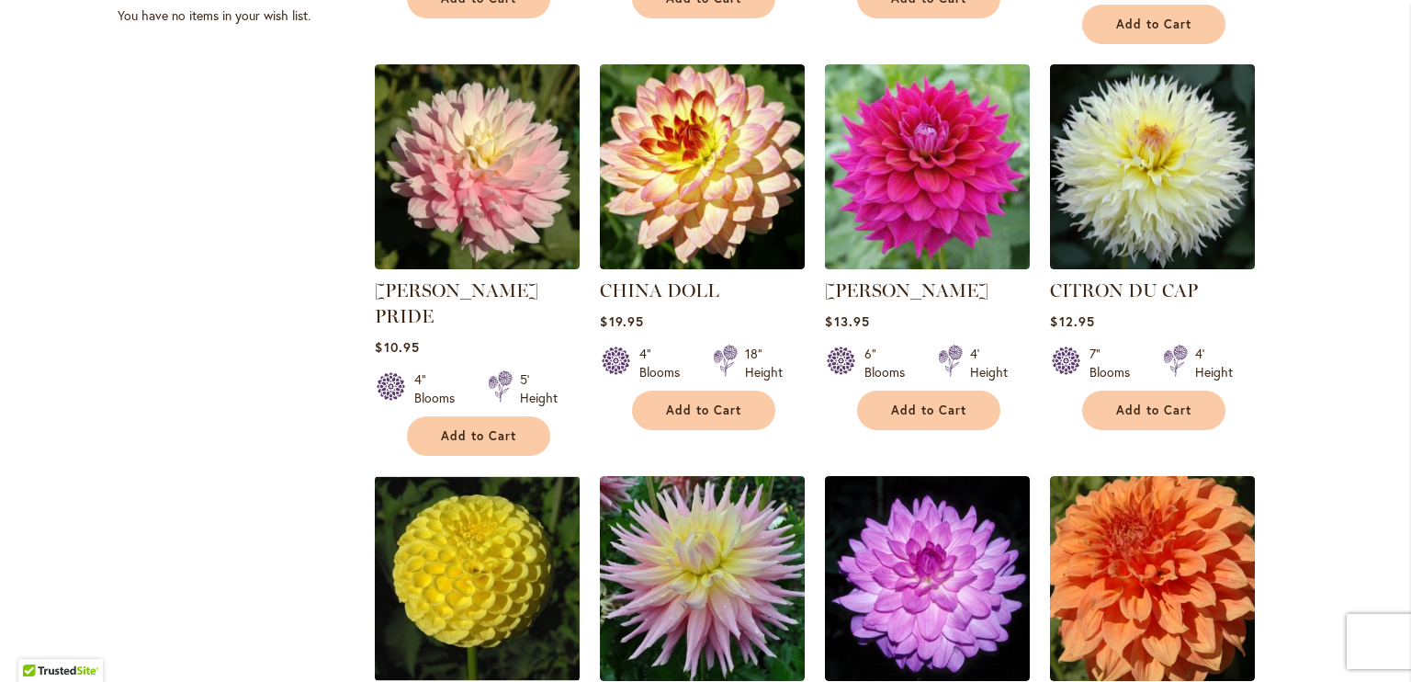
scroll to position [1065, 0]
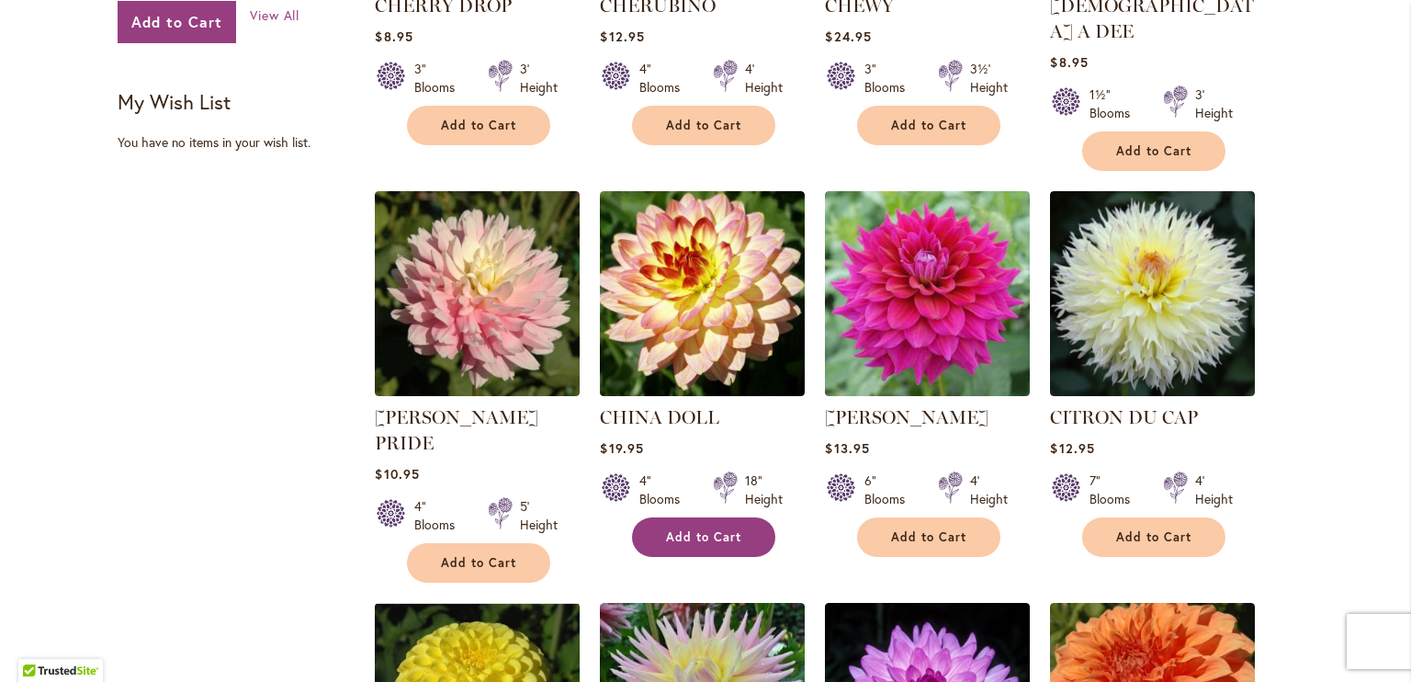
click at [684, 517] on button "Add to Cart" at bounding box center [703, 537] width 143 height 40
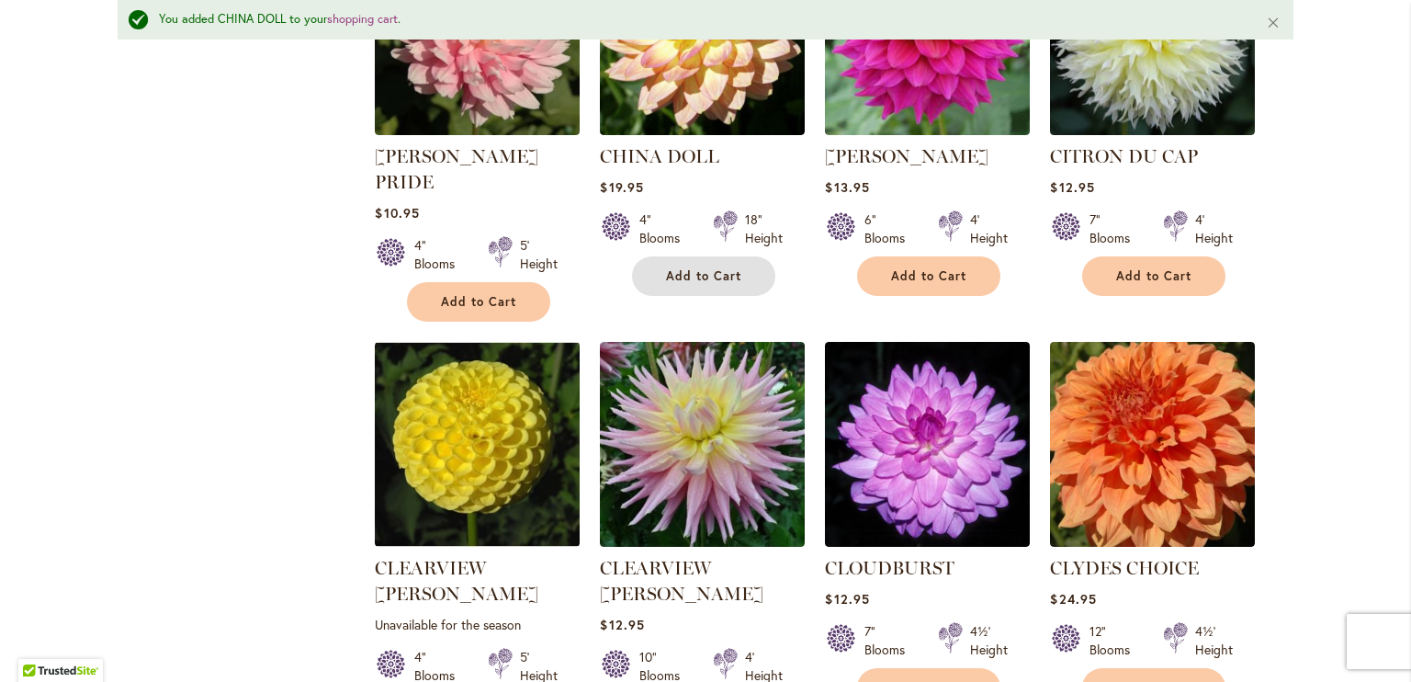
scroll to position [1495, 0]
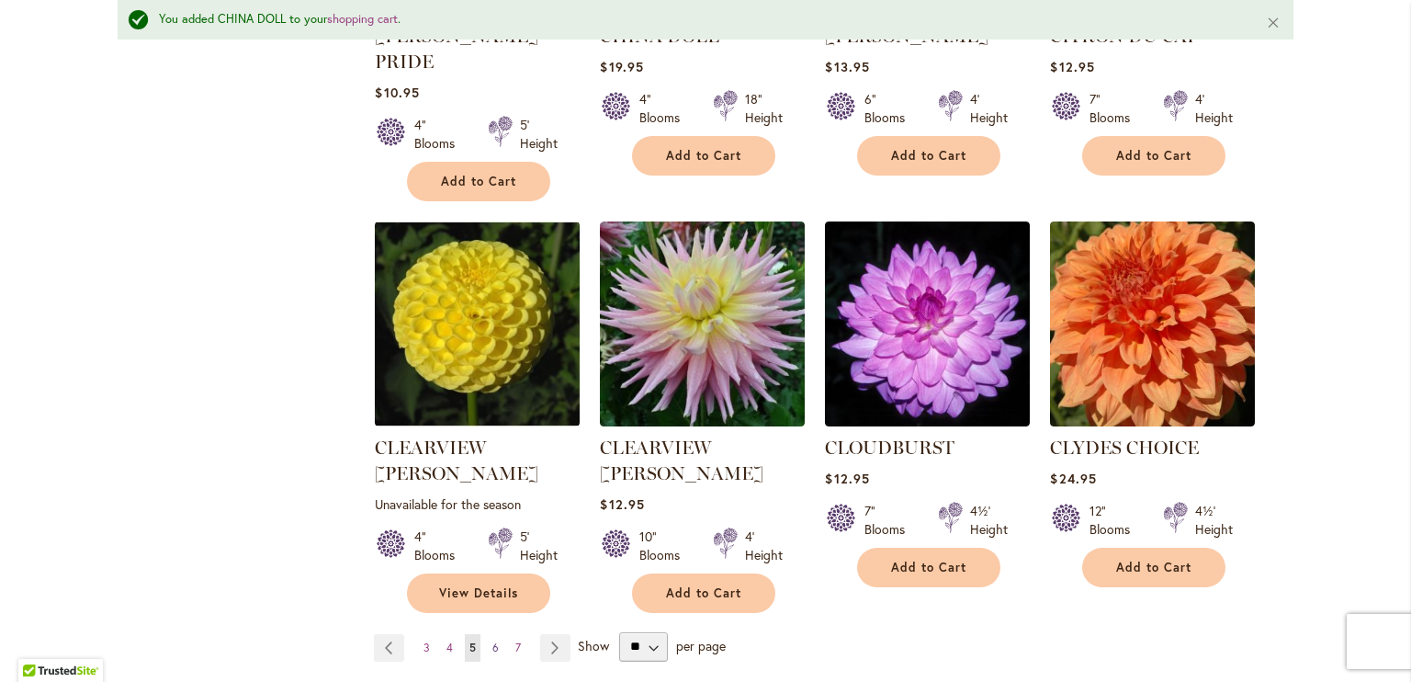
click at [492, 640] on span "6" at bounding box center [495, 647] width 6 height 14
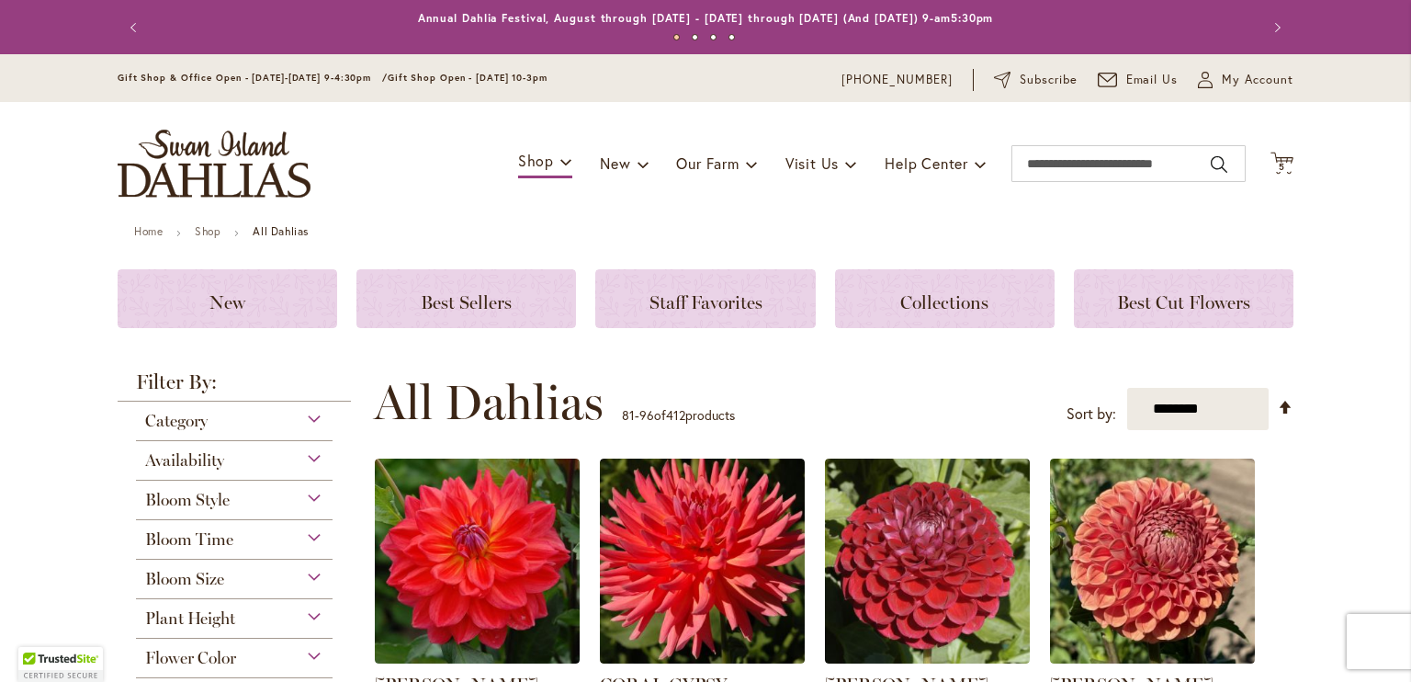
type input "**********"
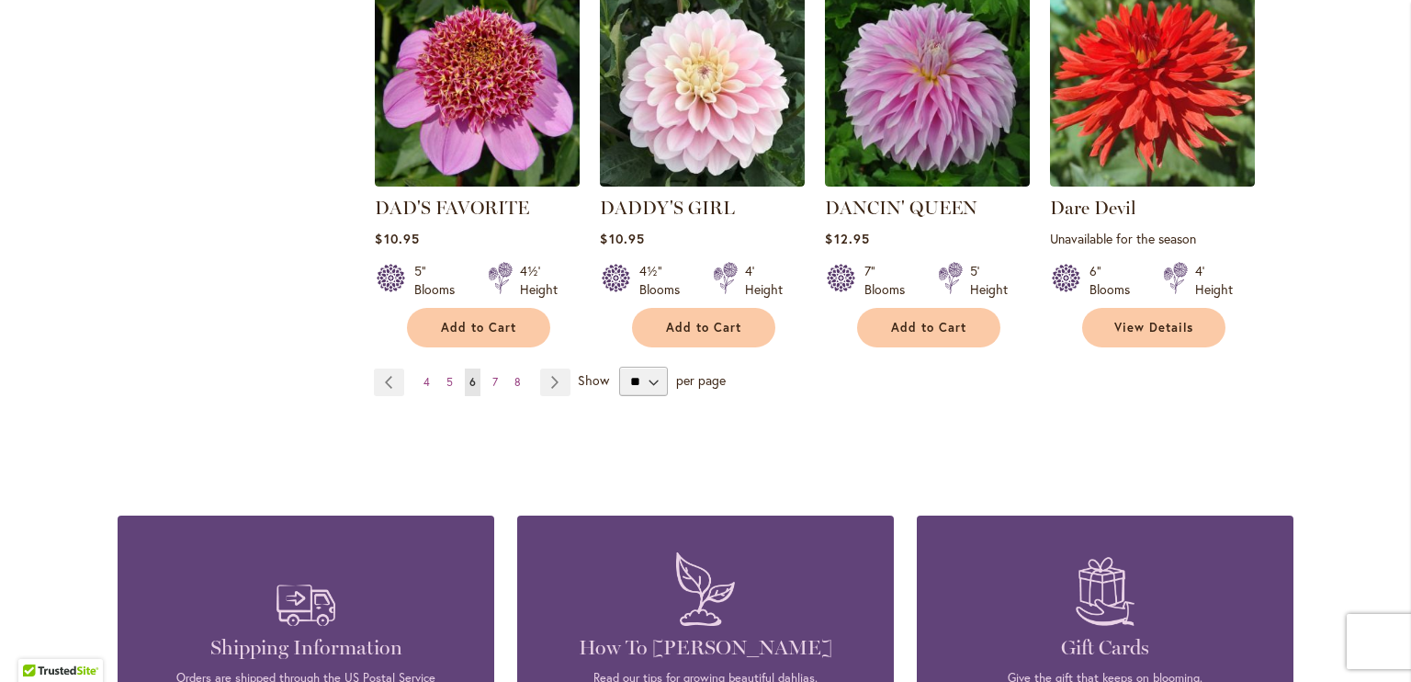
scroll to position [1724, 0]
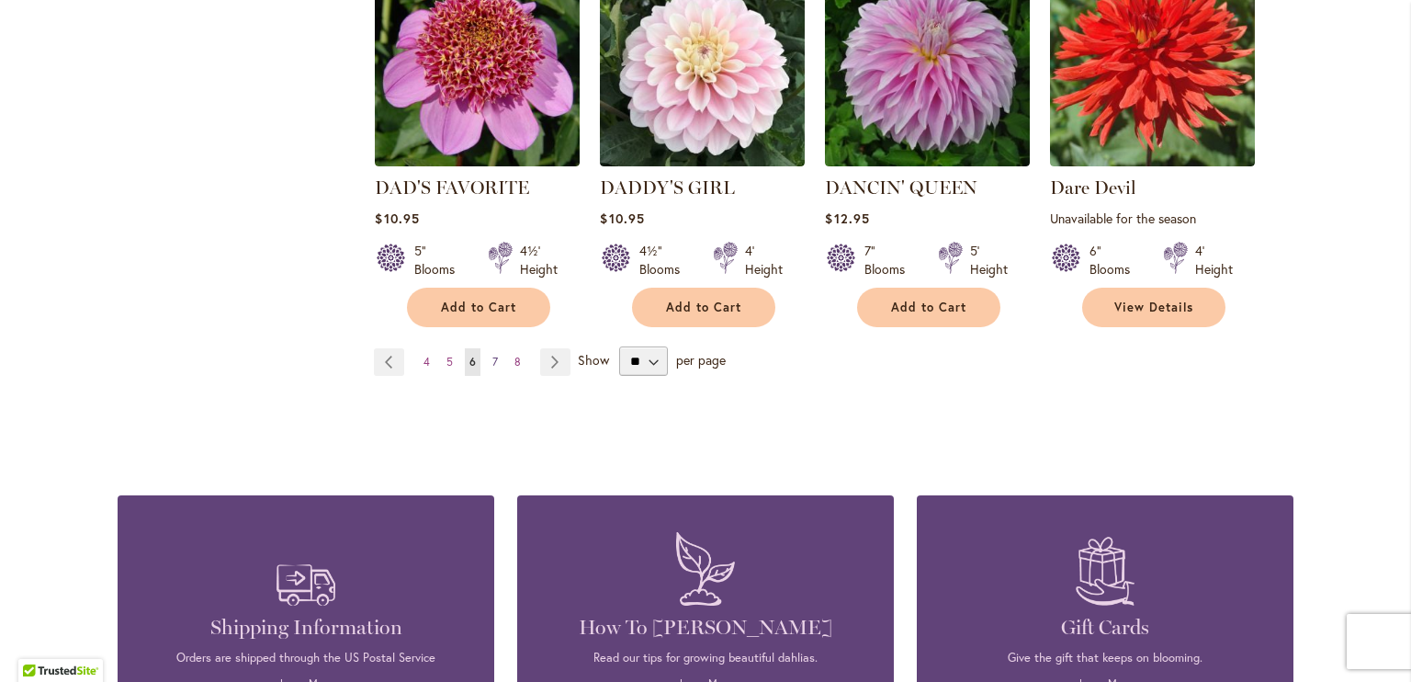
click at [488, 348] on link "Page 7" at bounding box center [495, 362] width 15 height 28
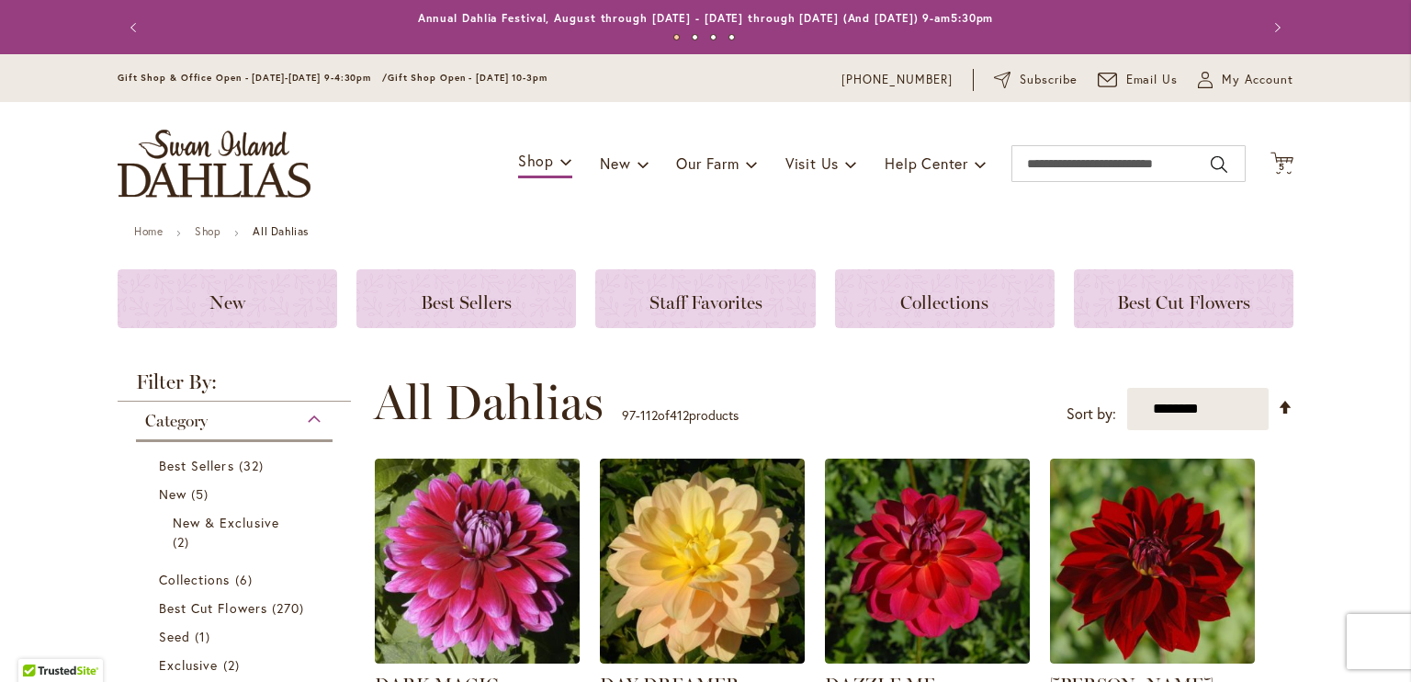
type input "**********"
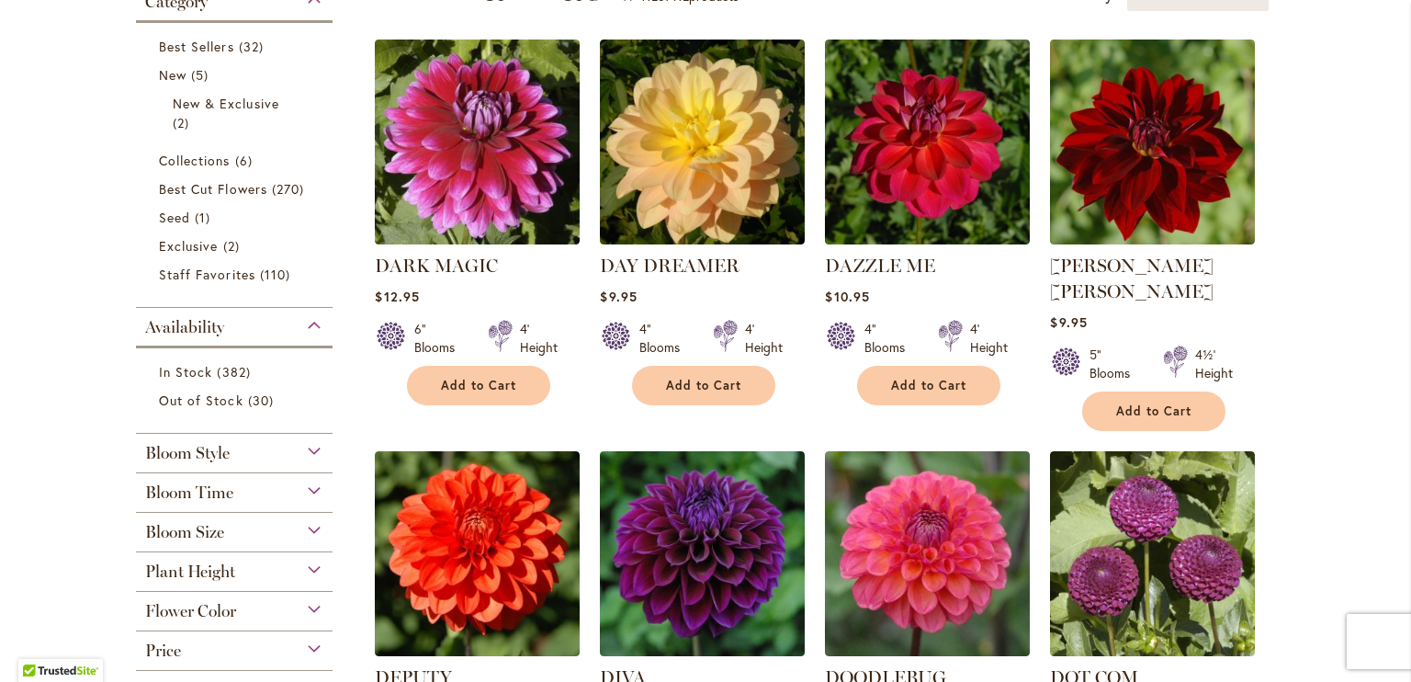
scroll to position [570, 0]
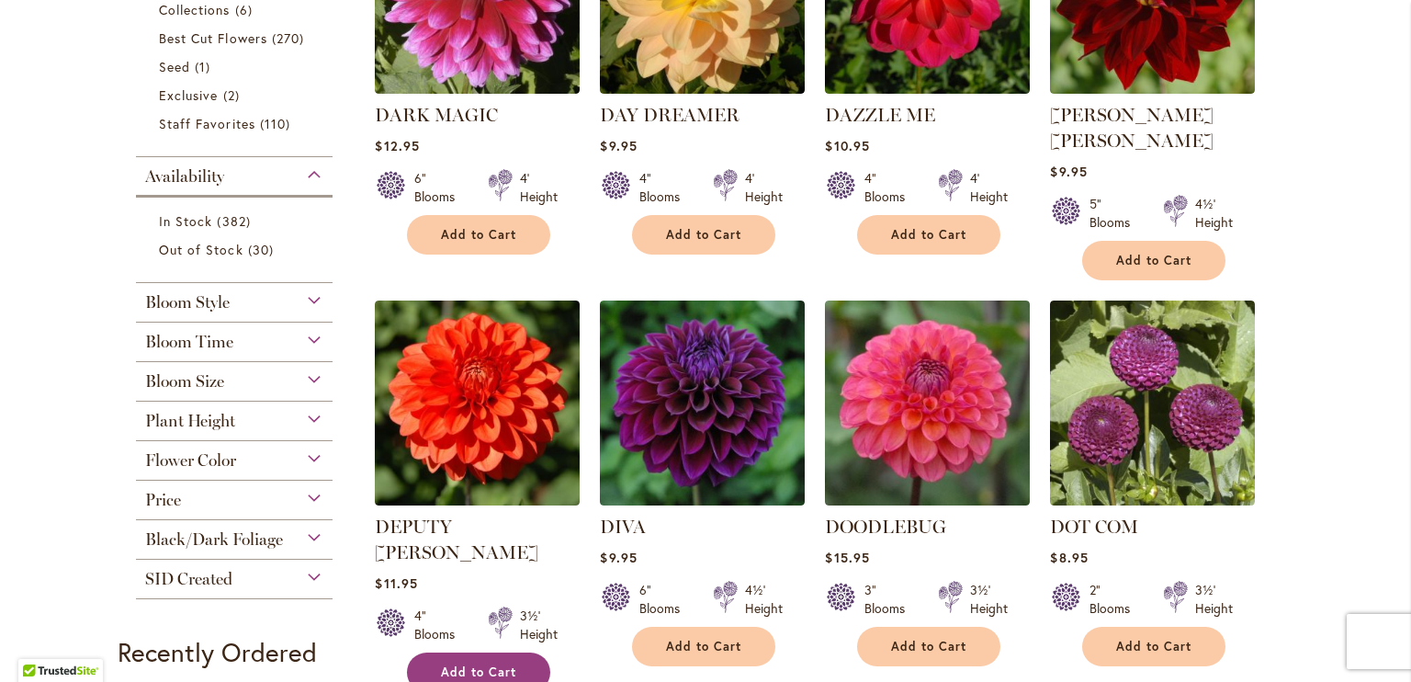
click at [486, 664] on span "Add to Cart" at bounding box center [478, 672] width 75 height 16
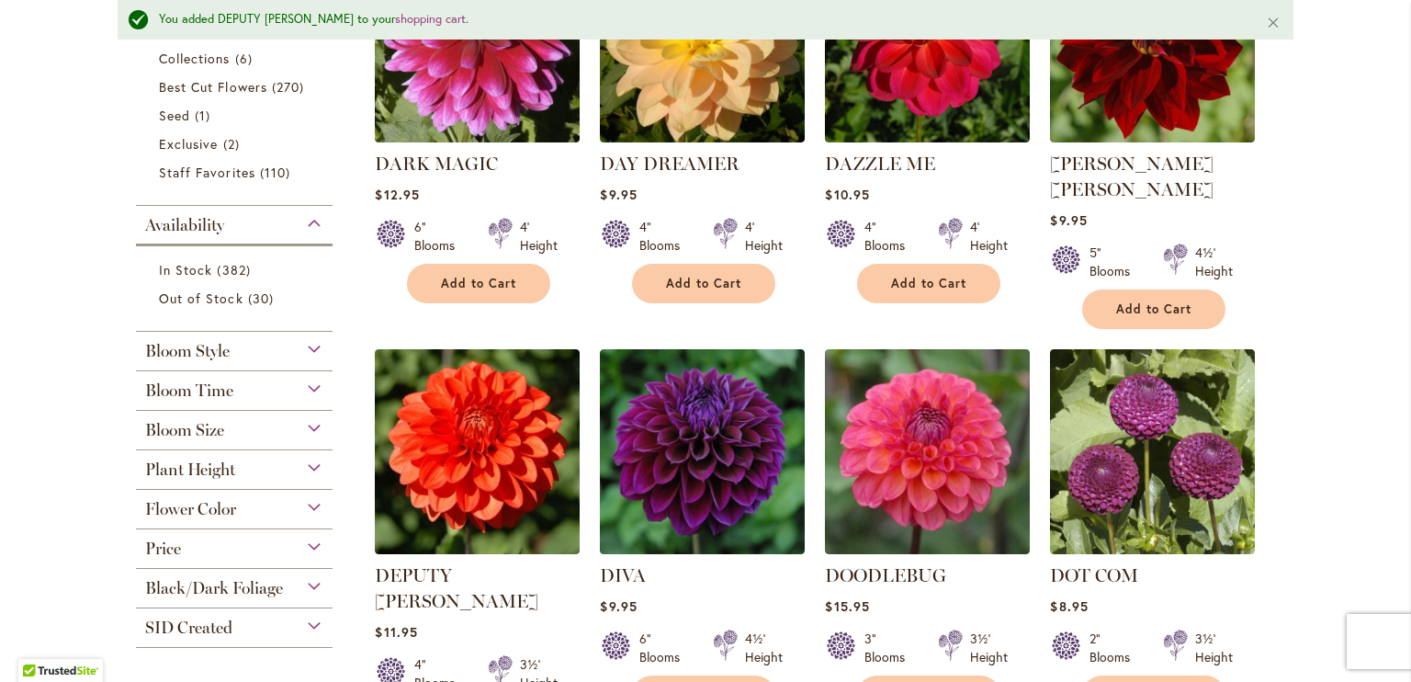
scroll to position [617, 0]
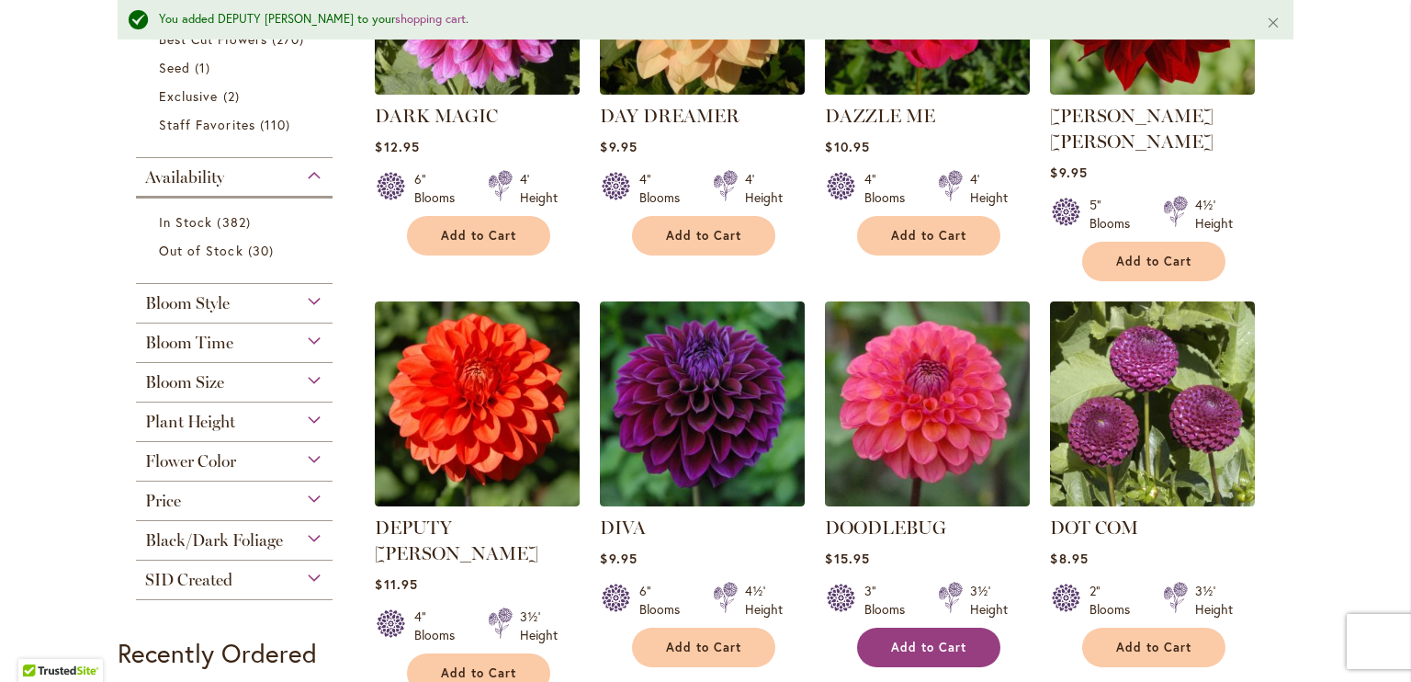
click at [947, 639] on span "Add to Cart" at bounding box center [928, 647] width 75 height 16
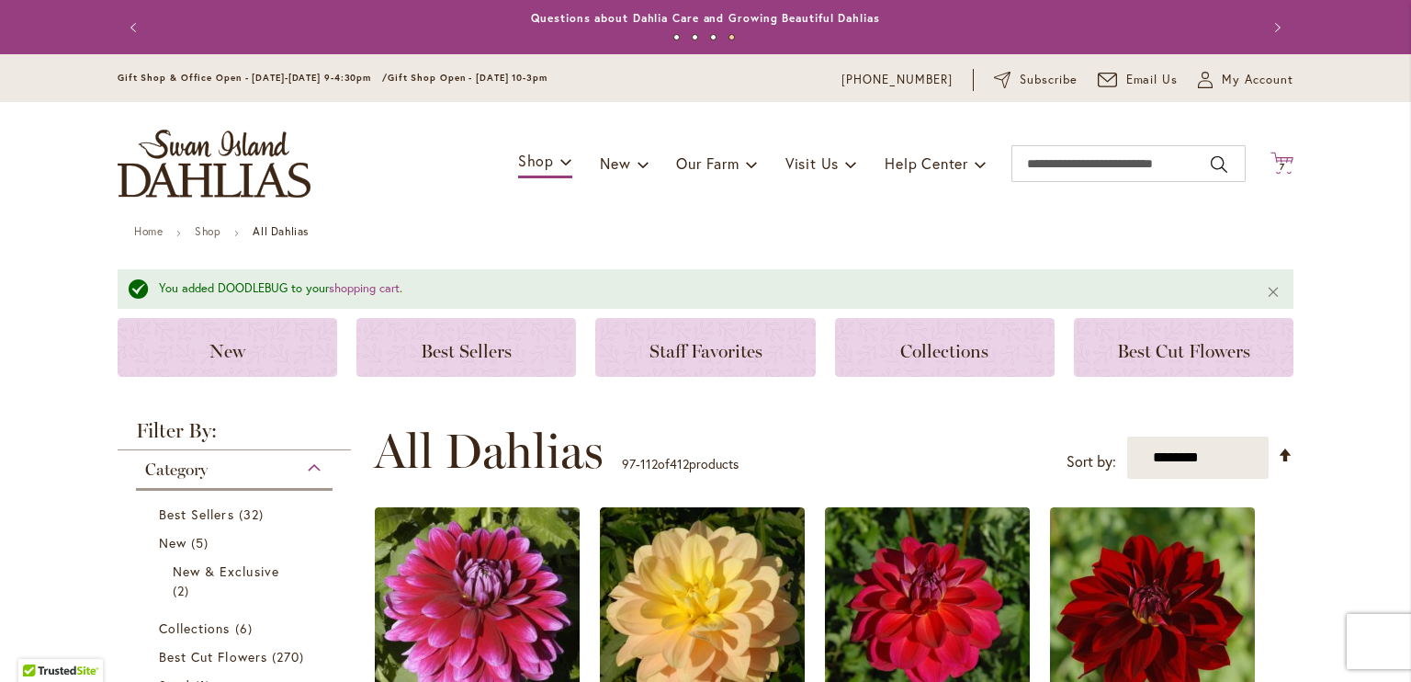
click at [1273, 166] on span "7 7 items" at bounding box center [1282, 167] width 18 height 9
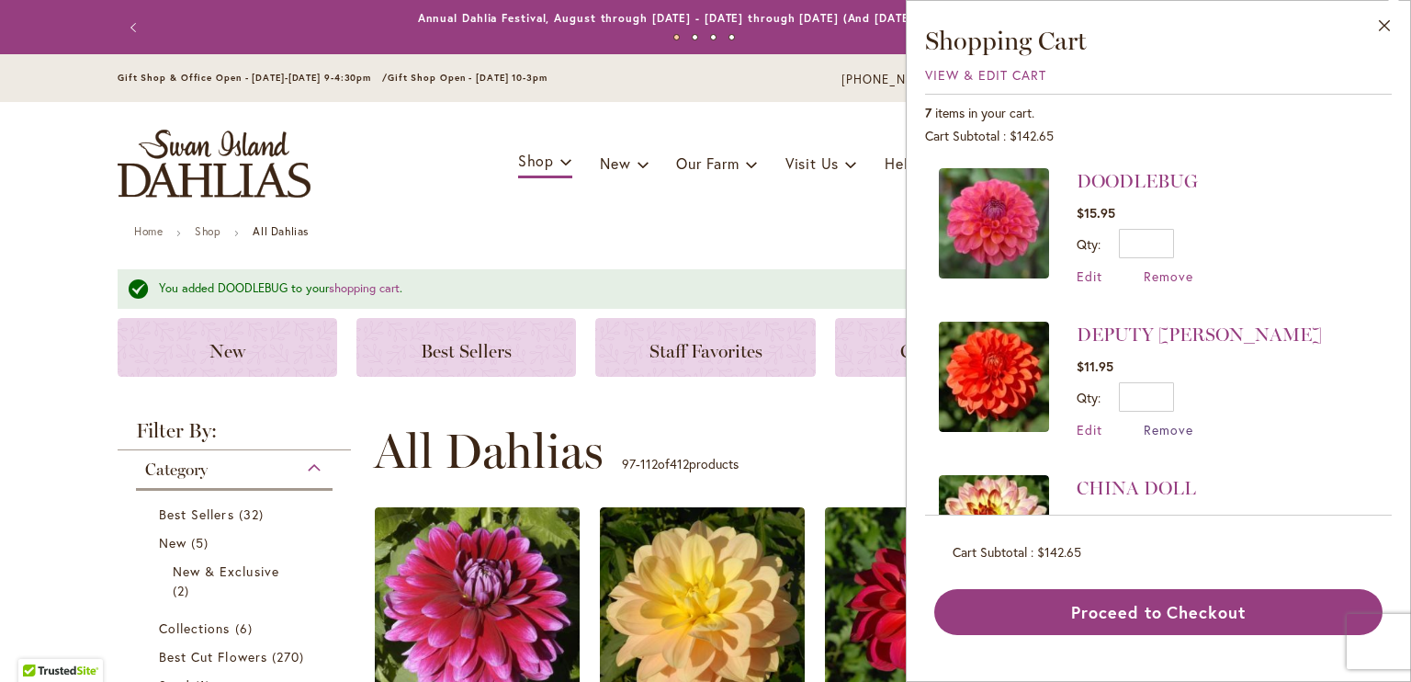
click at [1162, 422] on span "Remove" at bounding box center [1169, 429] width 50 height 17
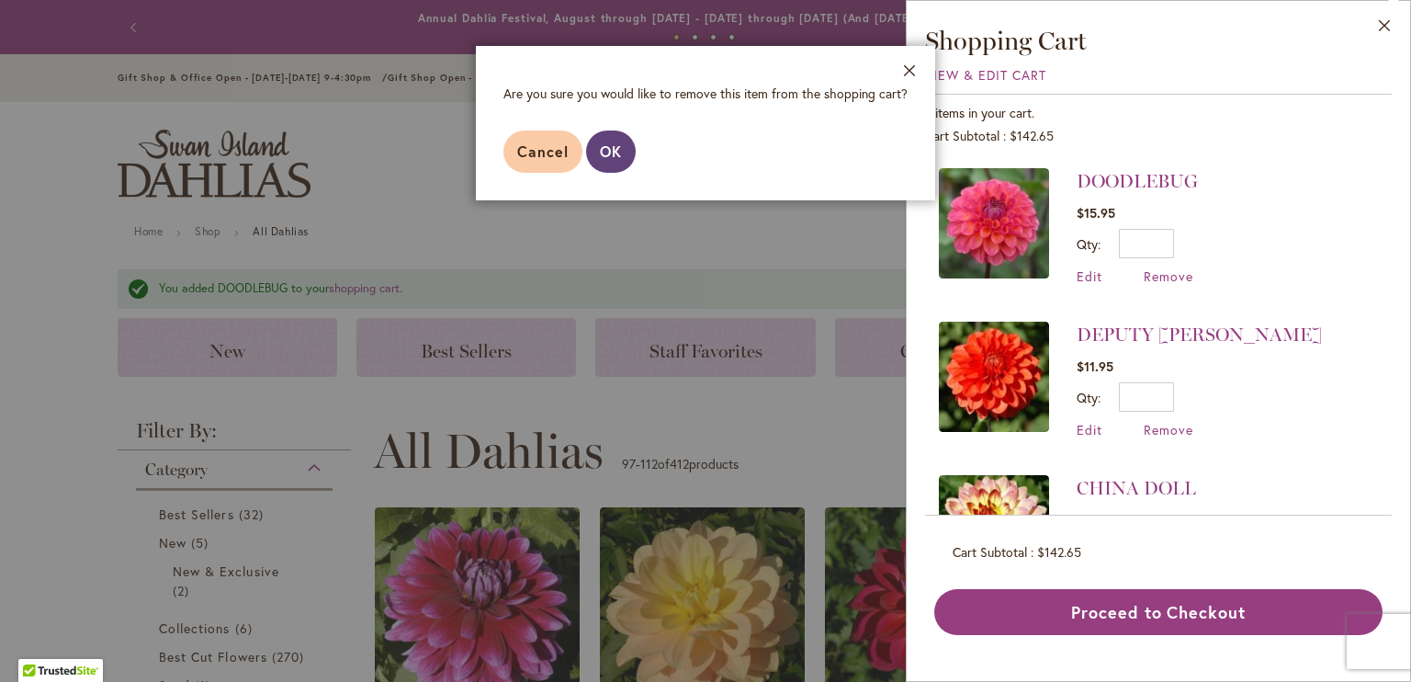
click at [605, 152] on span "OK" at bounding box center [611, 150] width 22 height 19
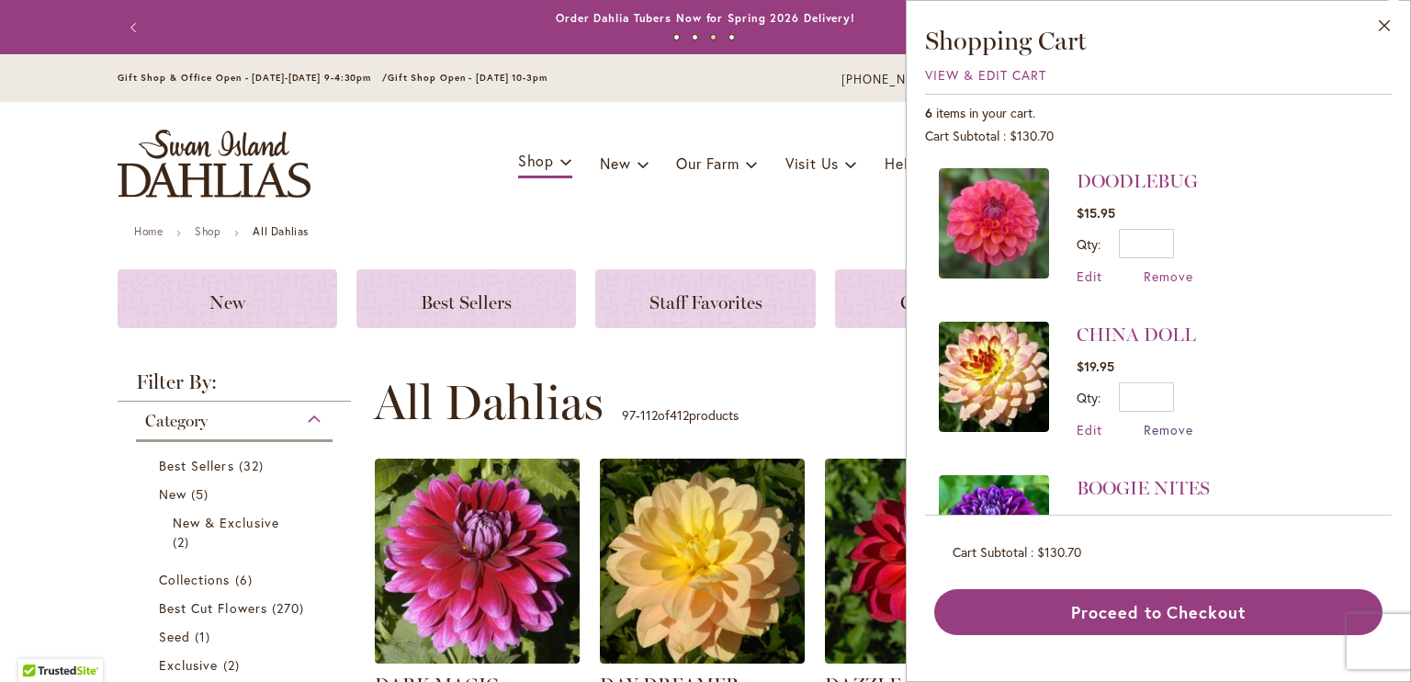
click at [1178, 424] on span "Remove" at bounding box center [1169, 429] width 50 height 17
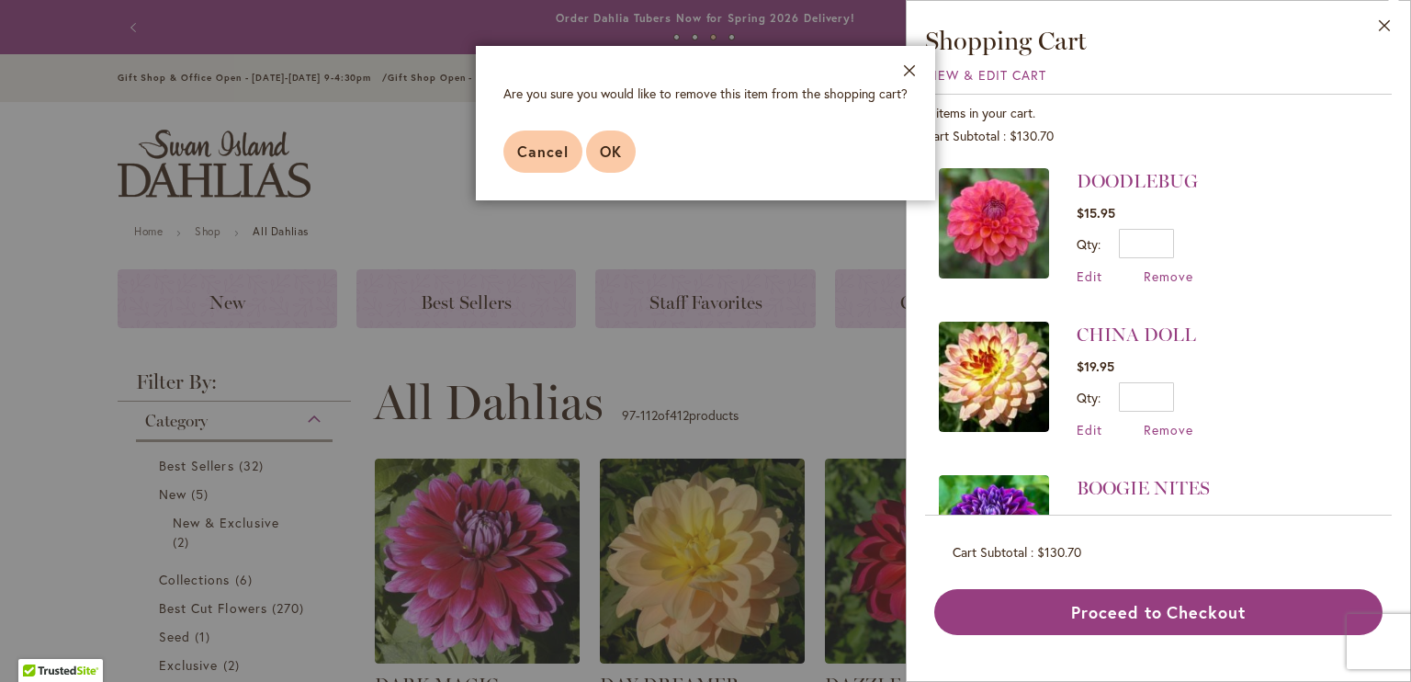
click at [604, 154] on span "OK" at bounding box center [611, 150] width 22 height 19
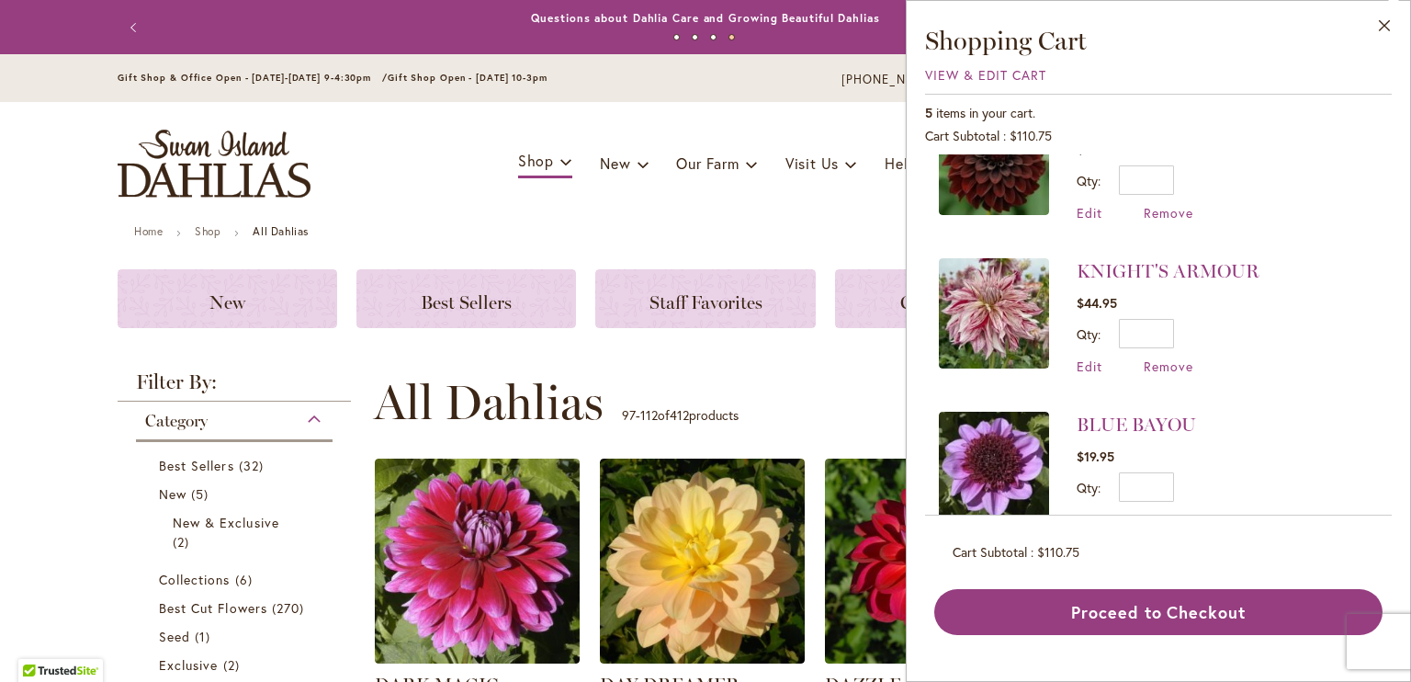
scroll to position [413, 0]
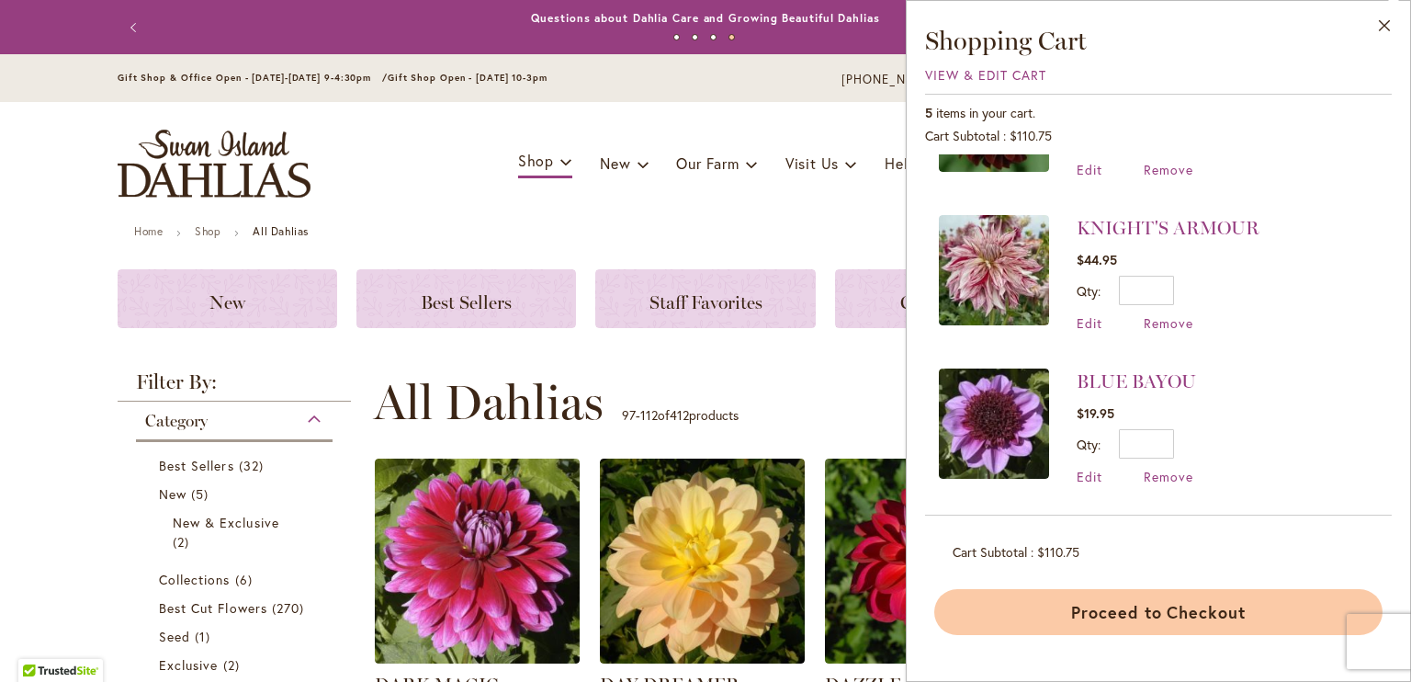
click at [1164, 604] on button "Proceed to Checkout" at bounding box center [1158, 612] width 448 height 46
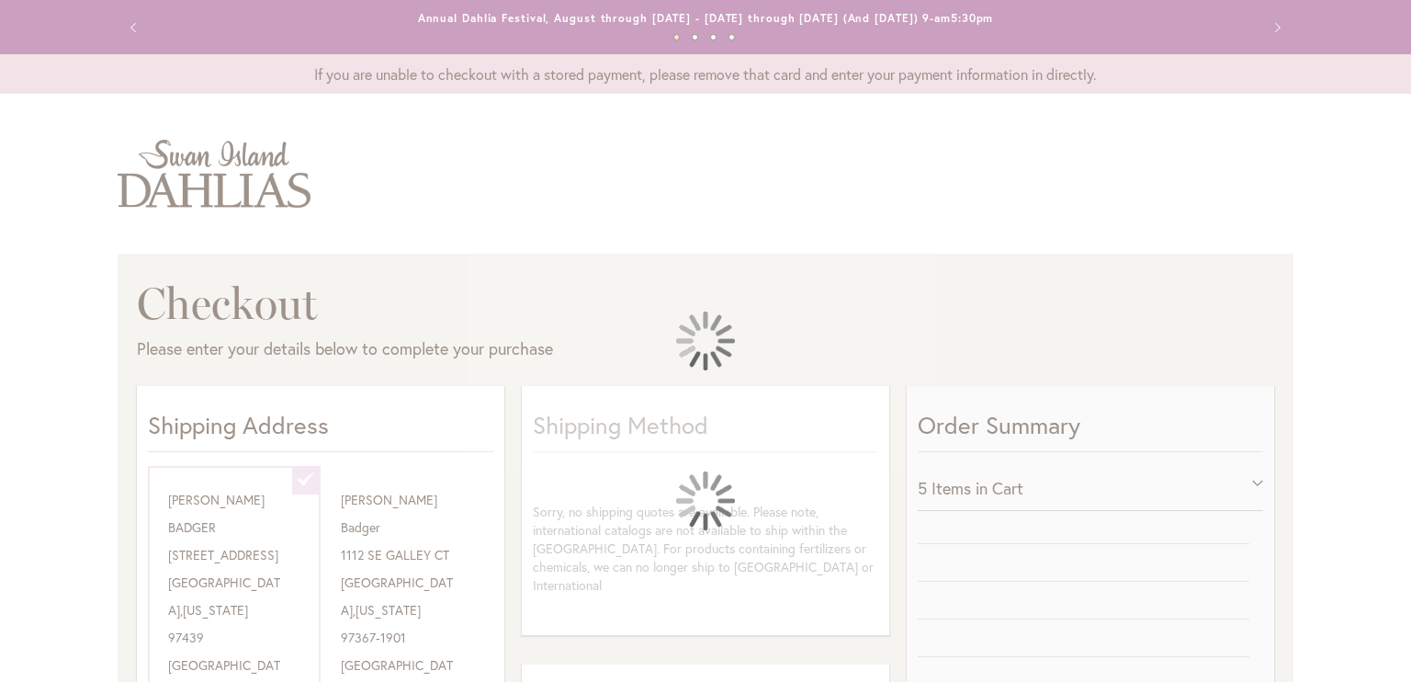
select select "**********"
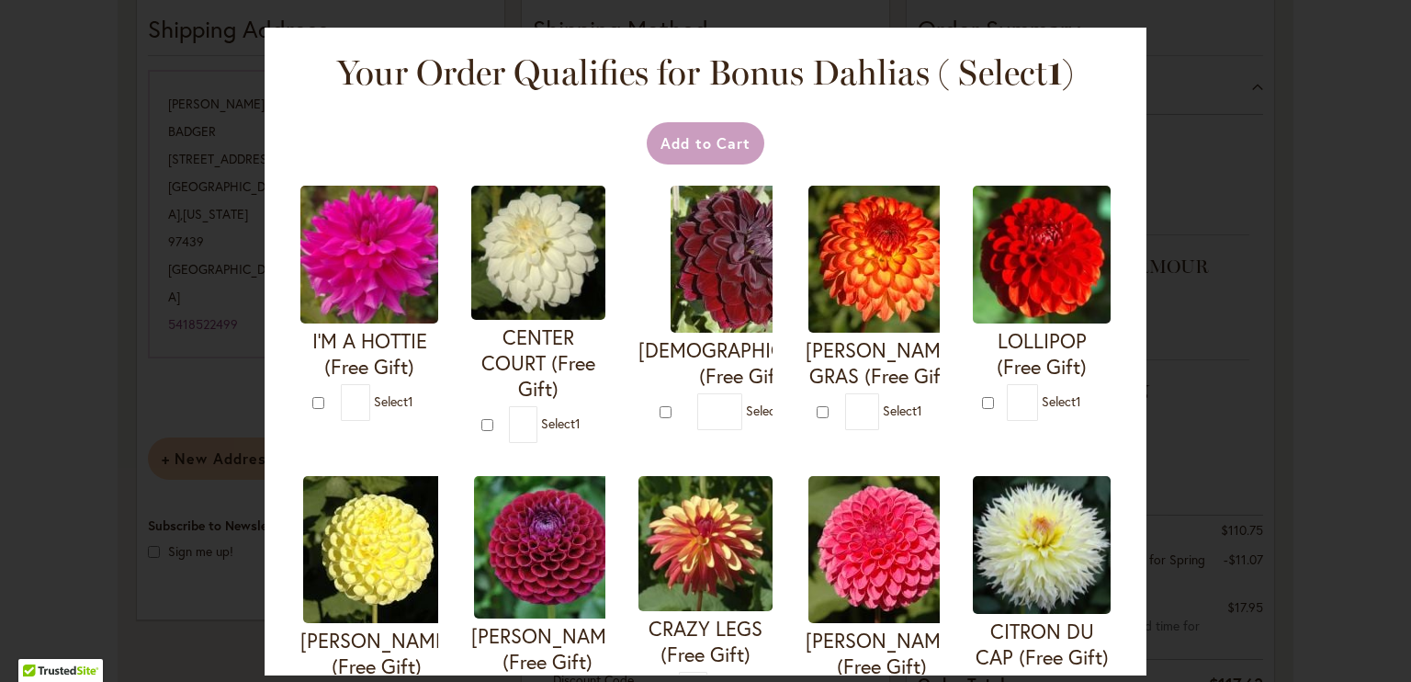
scroll to position [404, 0]
click at [973, 379] on h4 "LOLLIPOP (Free Gift)" at bounding box center [1042, 353] width 138 height 51
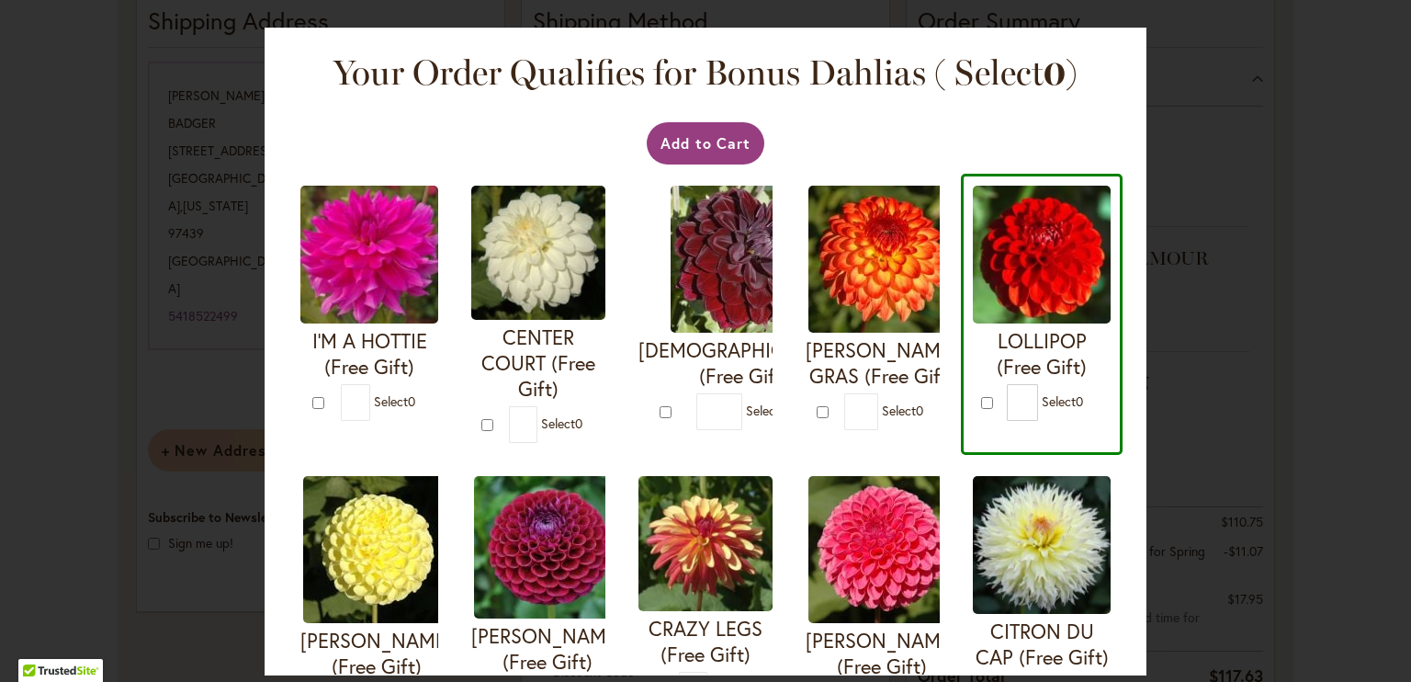
click at [973, 323] on img at bounding box center [1042, 255] width 138 height 138
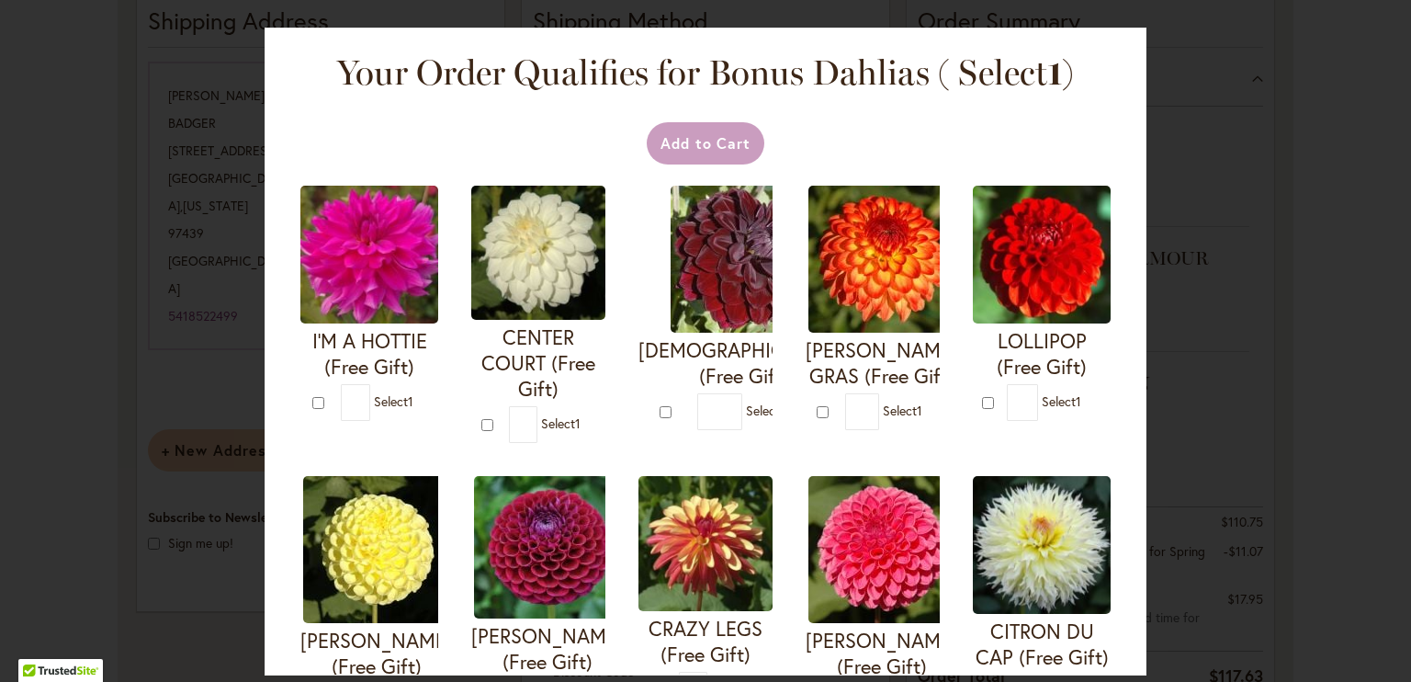
click at [973, 323] on img at bounding box center [1042, 255] width 138 height 138
type input "*"
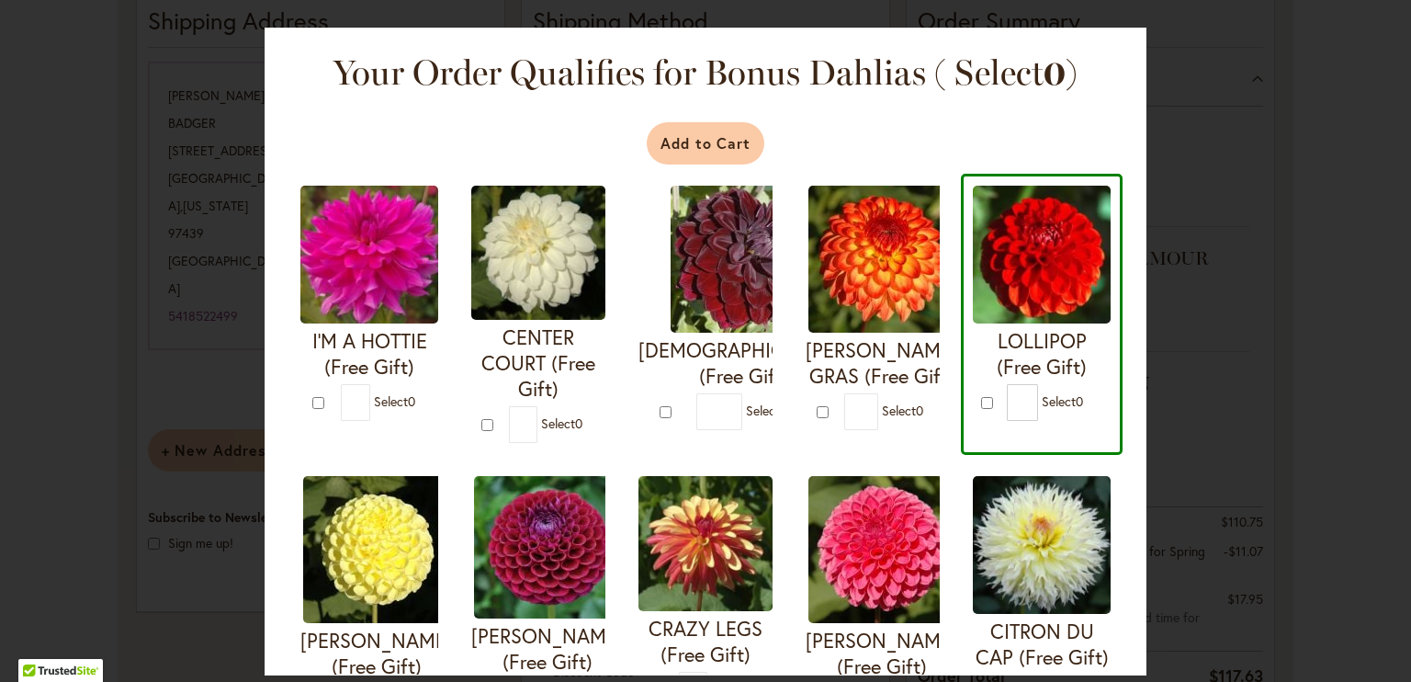
click at [720, 144] on button "Add to Cart" at bounding box center [706, 143] width 119 height 42
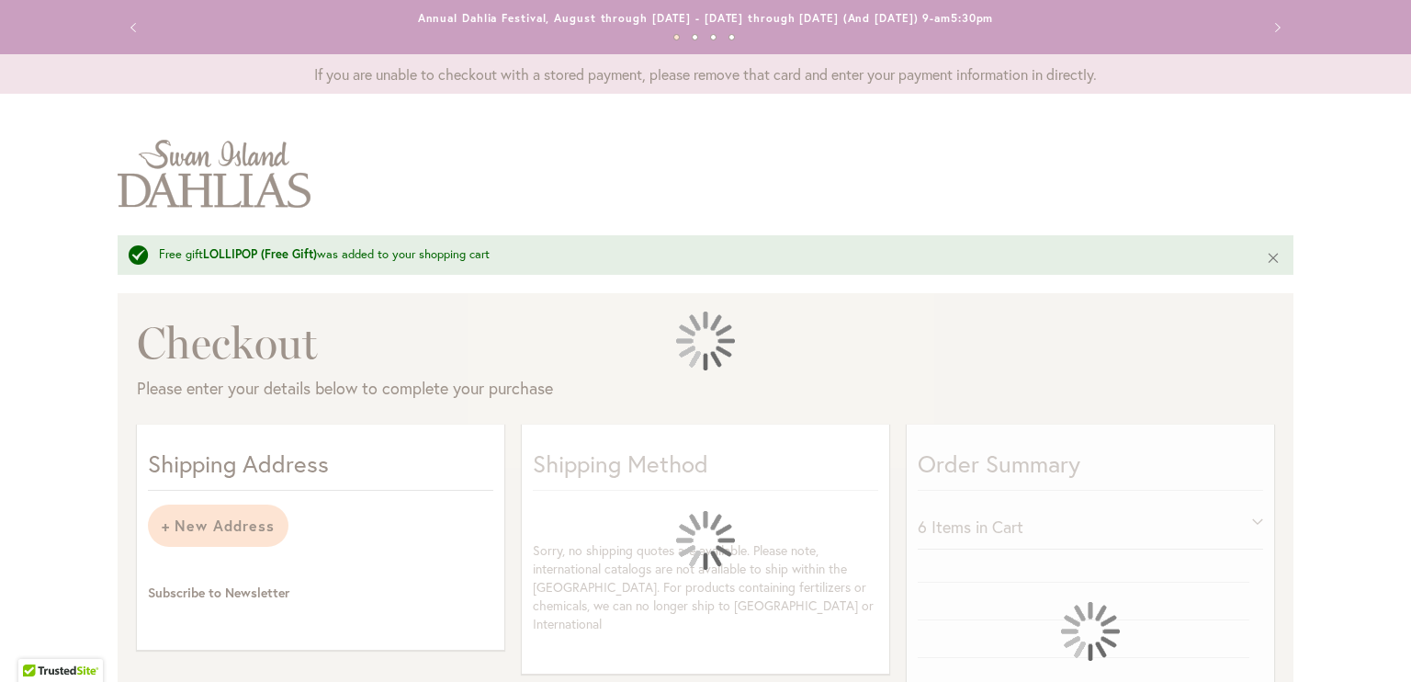
select select "**********"
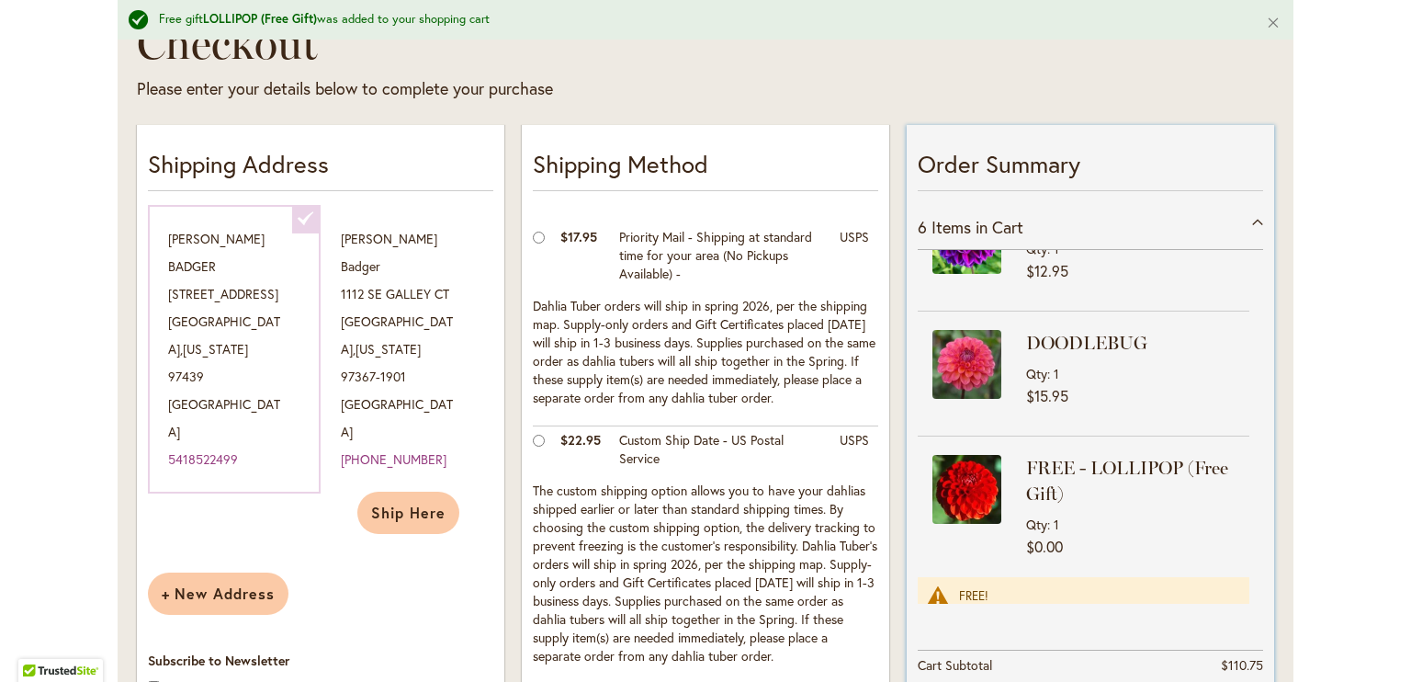
scroll to position [458, 0]
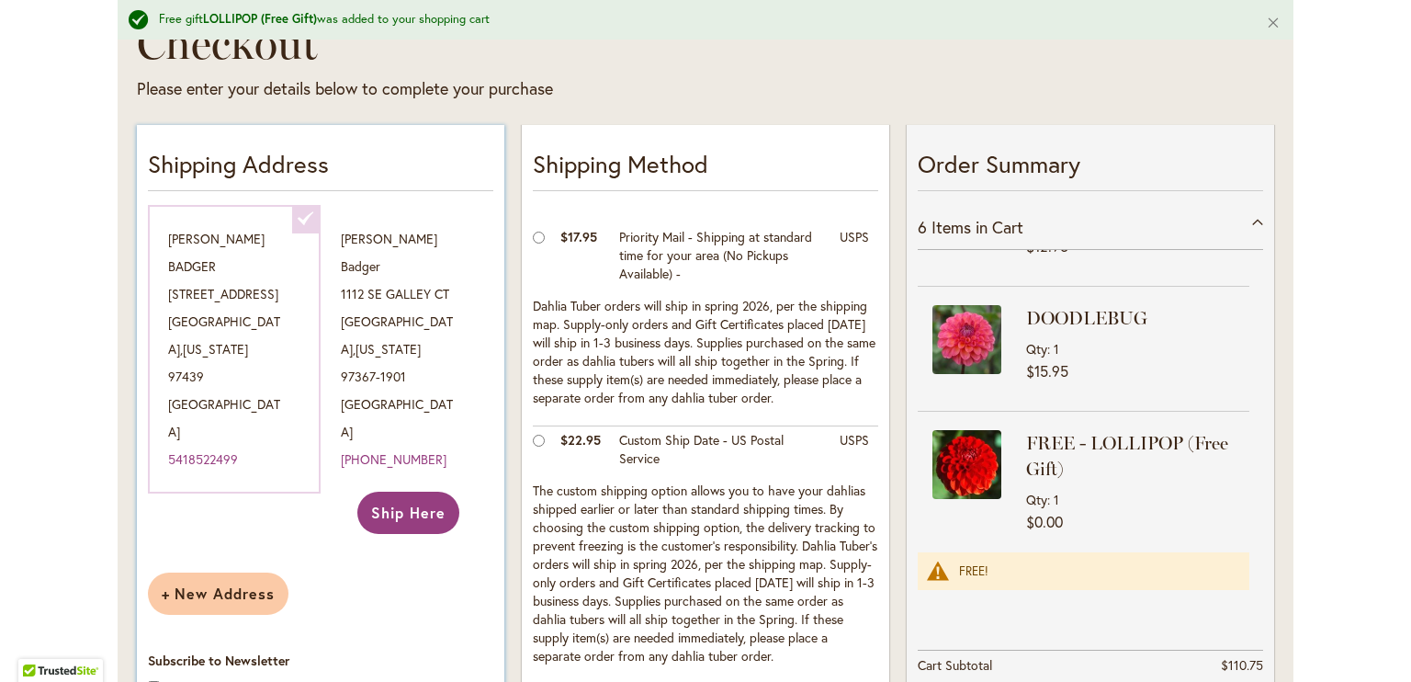
click at [396, 502] on span "Ship Here" at bounding box center [408, 511] width 74 height 19
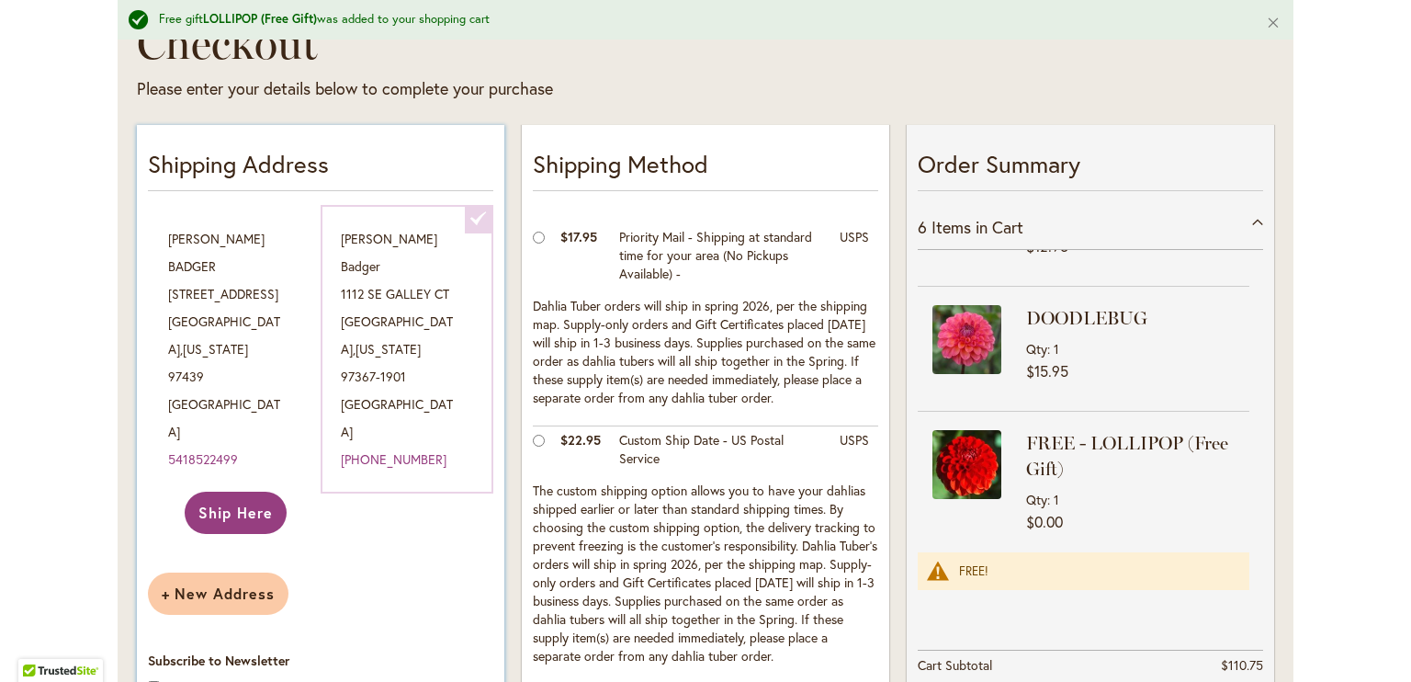
click at [239, 491] on button "Ship Here" at bounding box center [236, 512] width 102 height 42
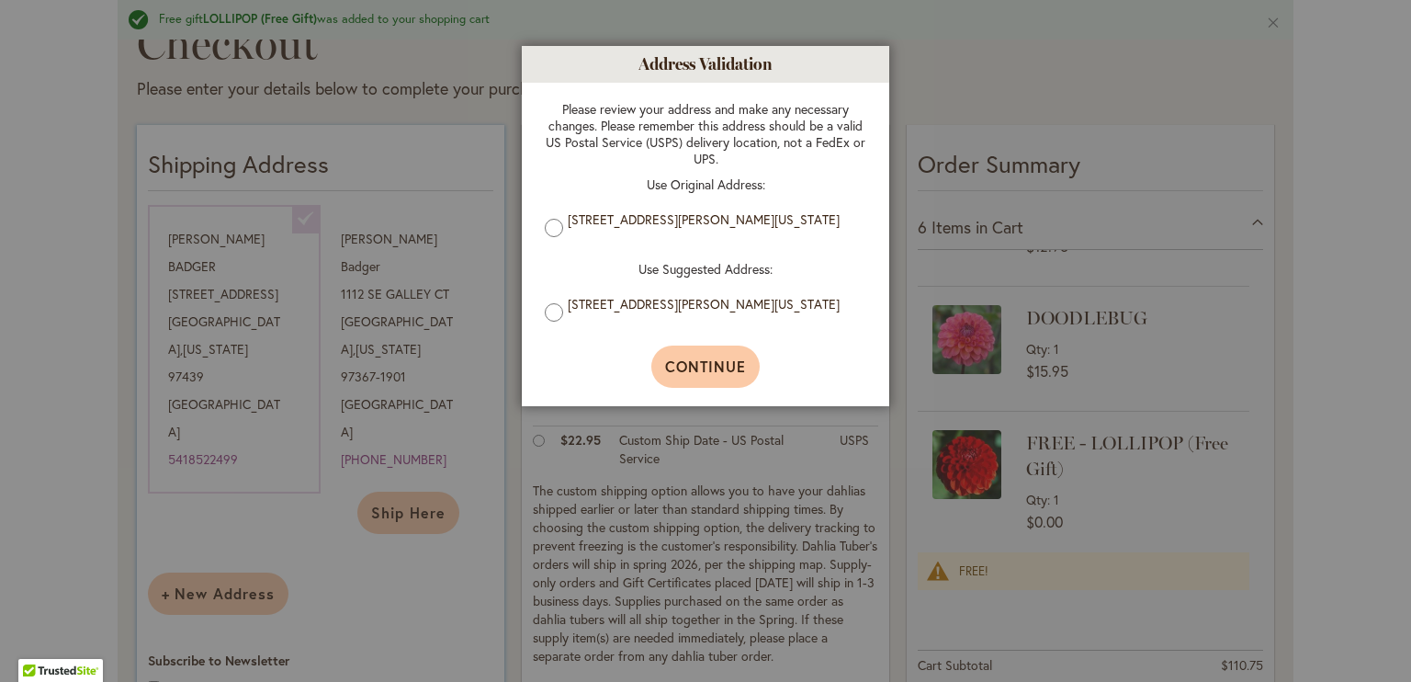
click at [708, 374] on span "Continue" at bounding box center [706, 365] width 82 height 19
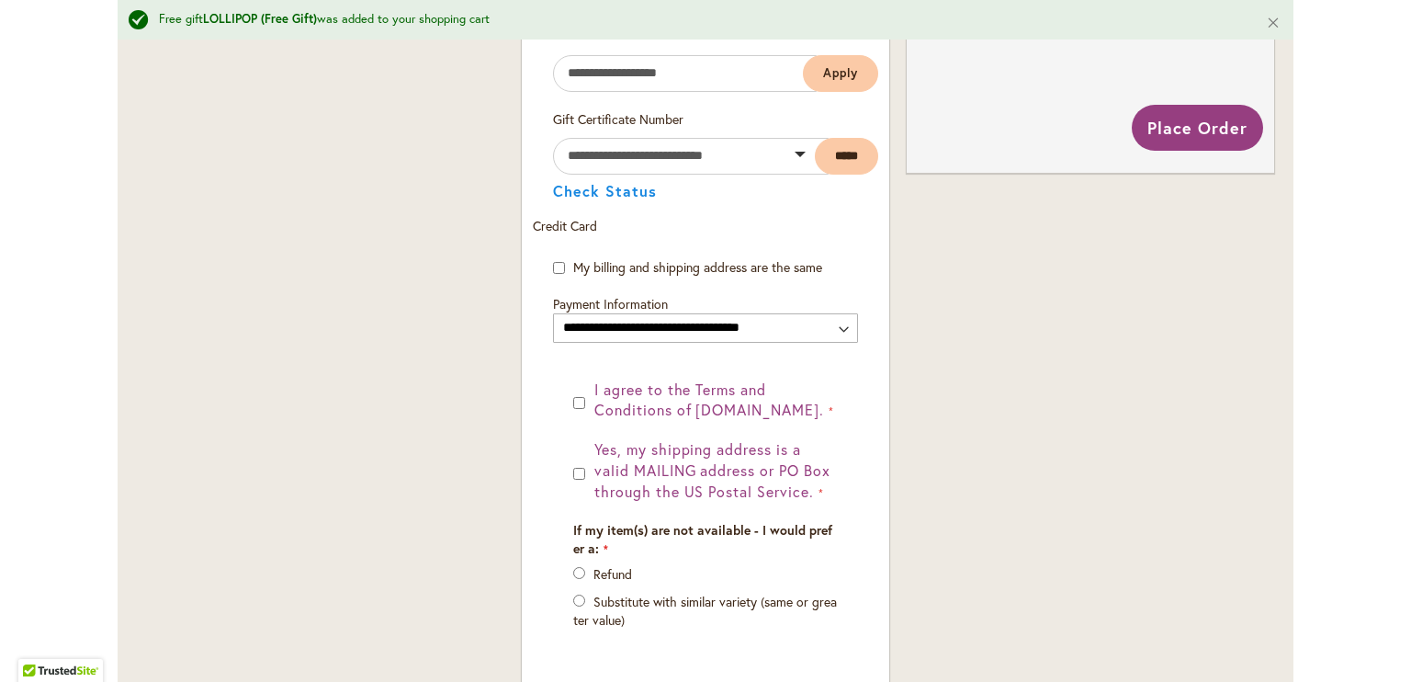
scroll to position [1086, 0]
